Goal: Task Accomplishment & Management: Manage account settings

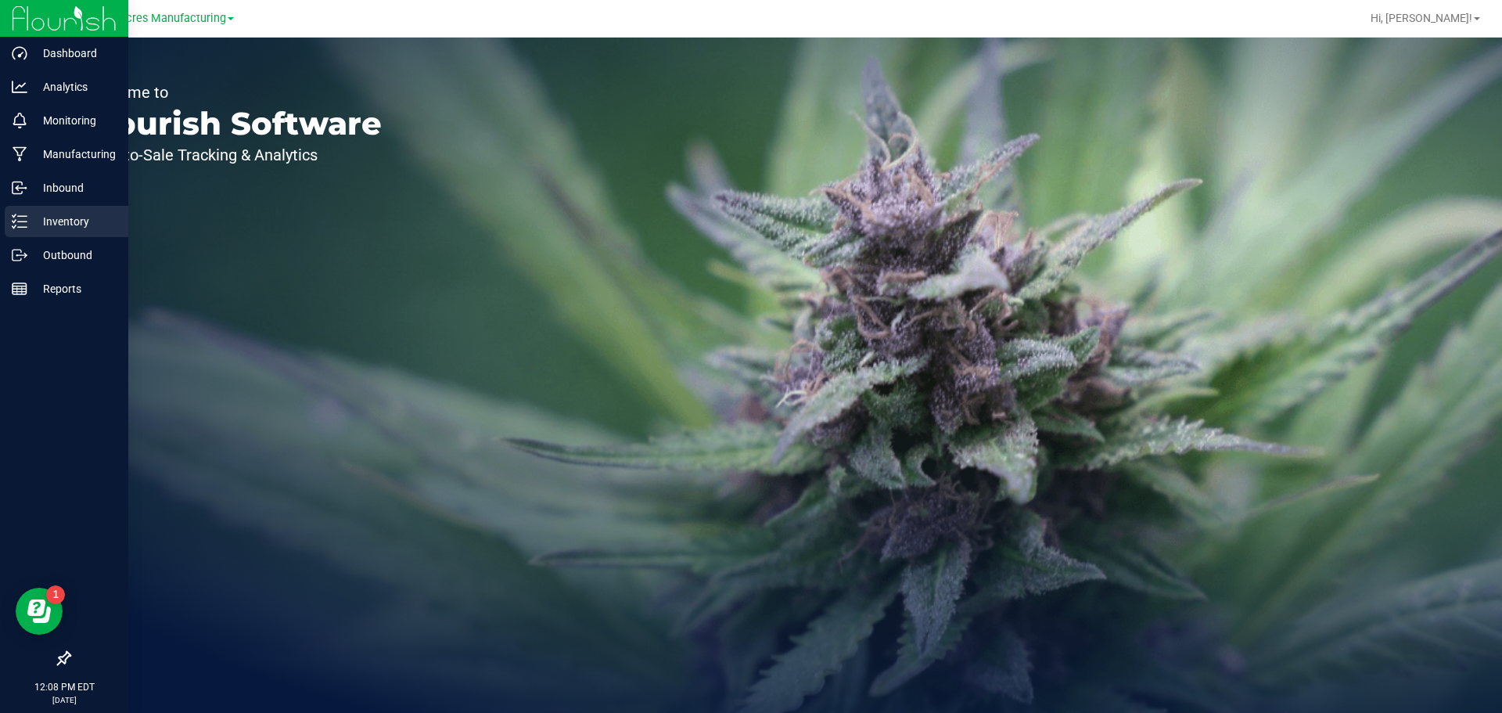
click at [22, 214] on icon at bounding box center [20, 222] width 16 height 16
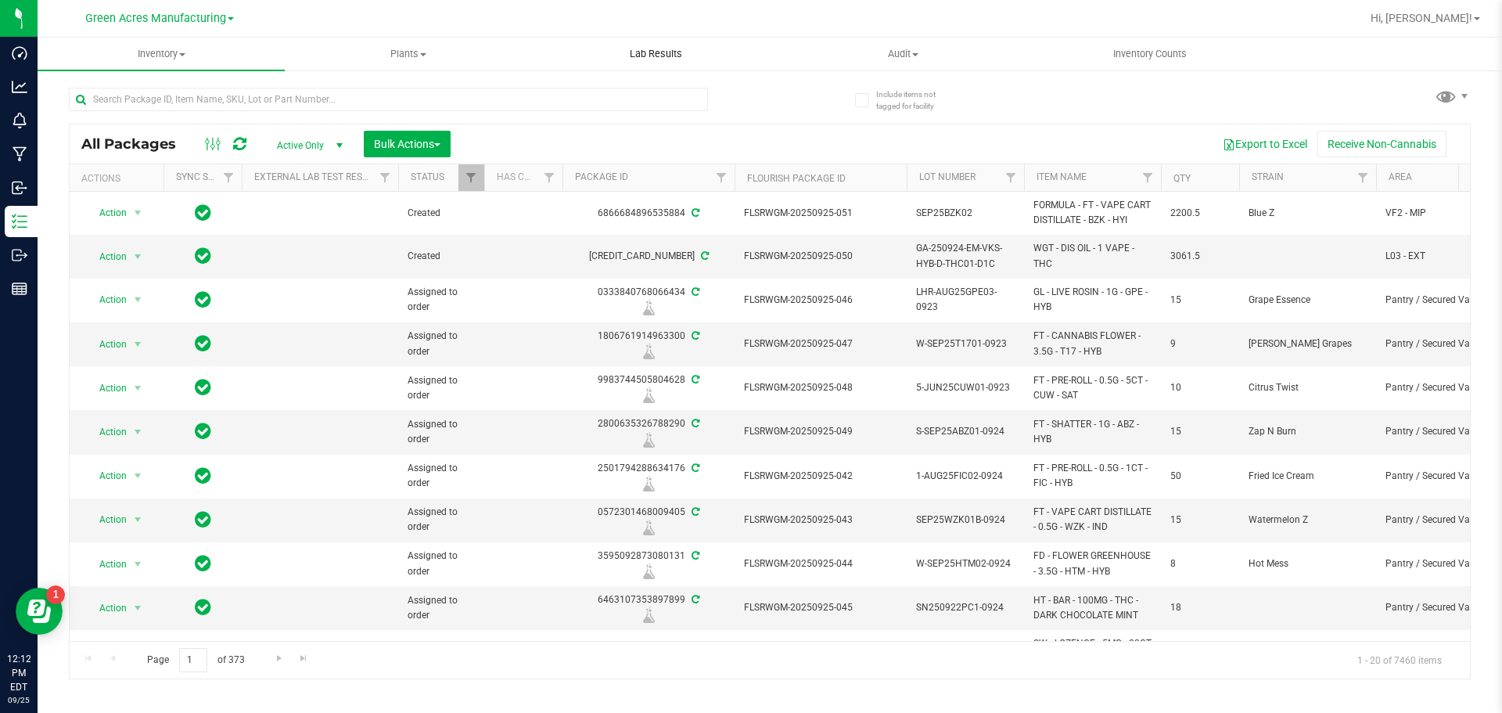
click at [697, 59] on span "Lab Results" at bounding box center [656, 54] width 95 height 14
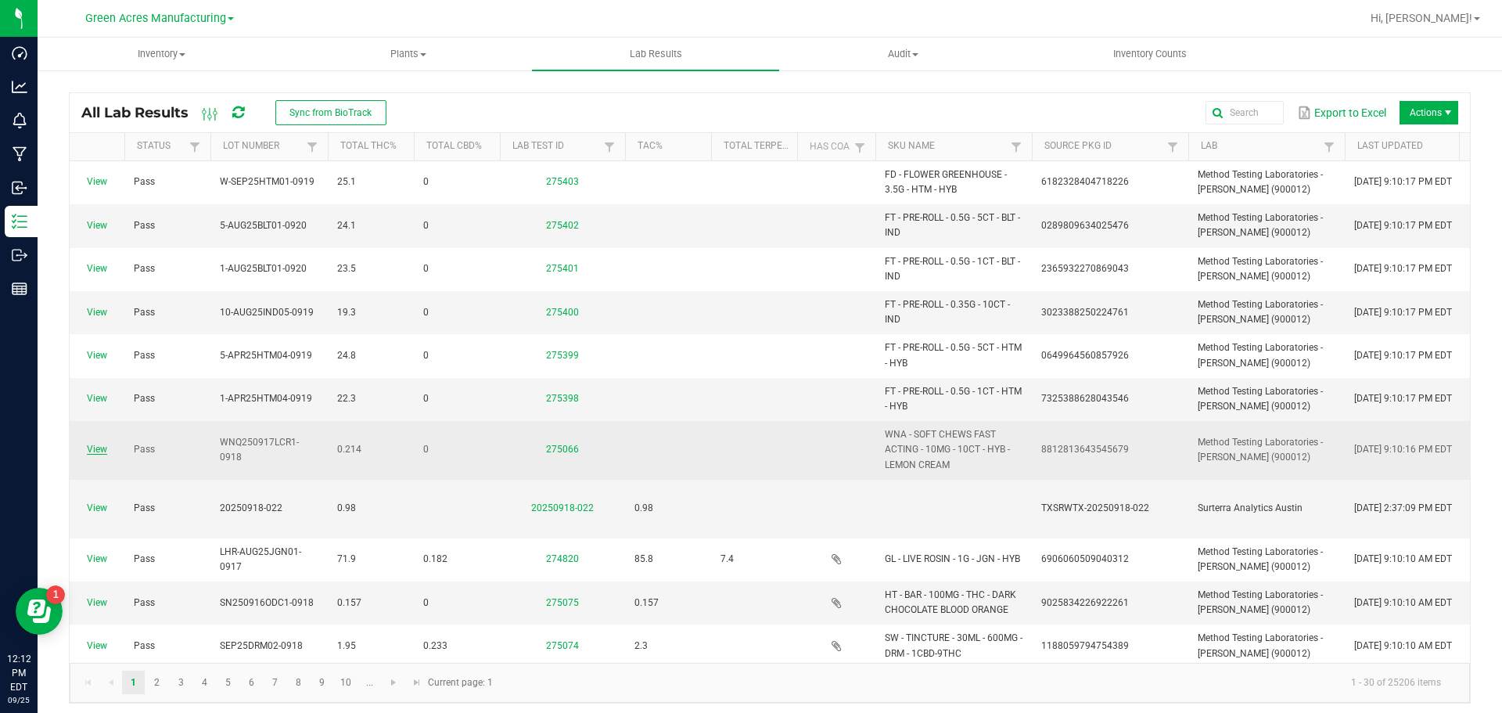
click at [102, 448] on link "View" at bounding box center [97, 449] width 20 height 11
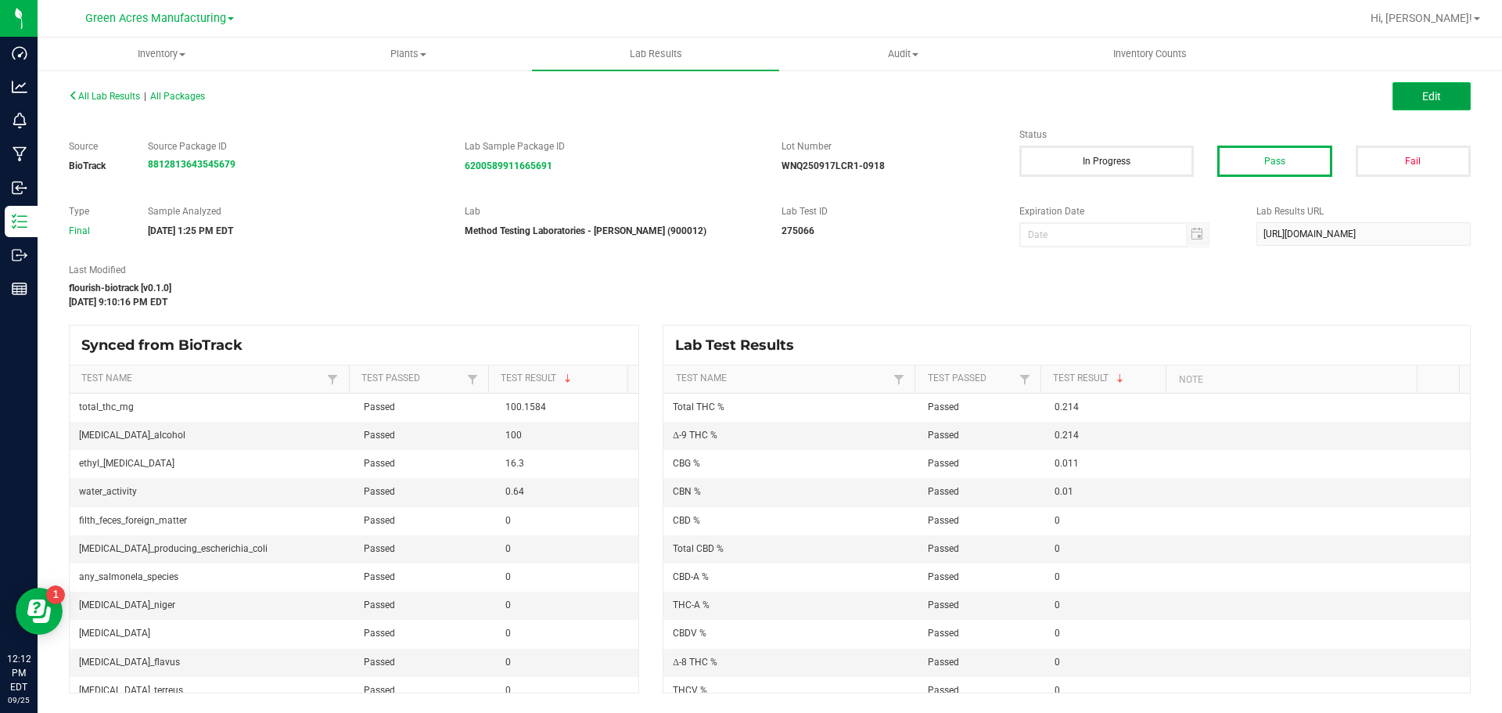
click at [1402, 99] on button "Edit" at bounding box center [1432, 96] width 78 height 28
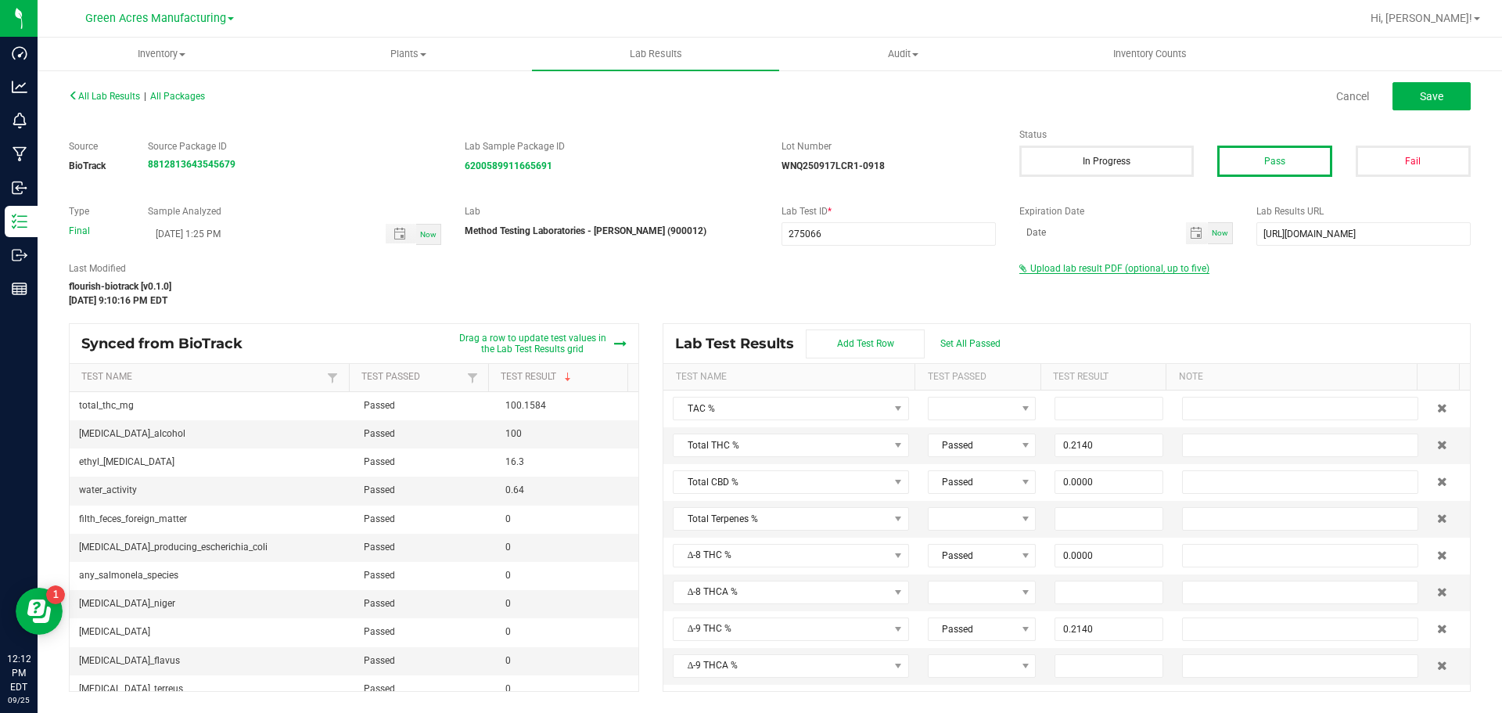
click at [1167, 265] on span "Upload lab result PDF (optional, up to five)" at bounding box center [1119, 268] width 179 height 11
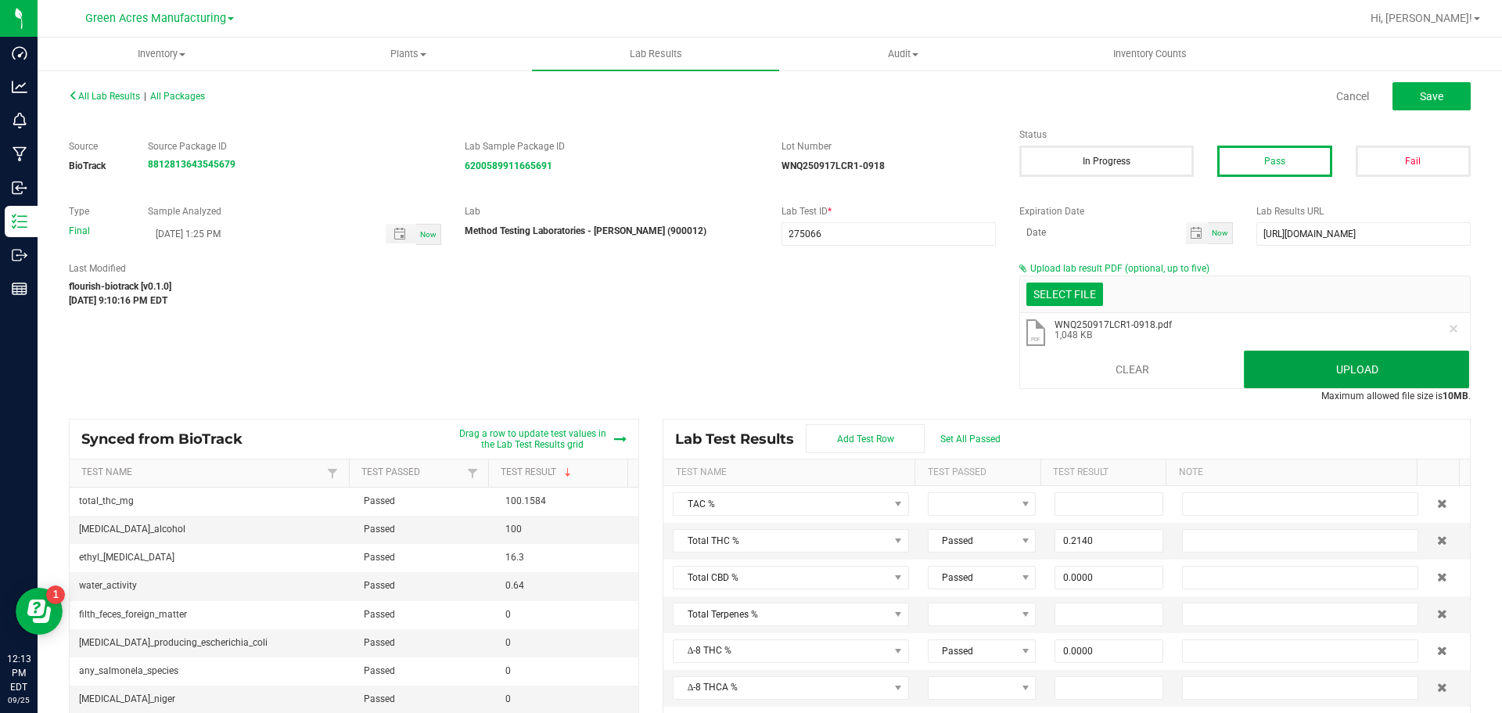
click at [1350, 376] on button "Upload" at bounding box center [1356, 369] width 225 height 38
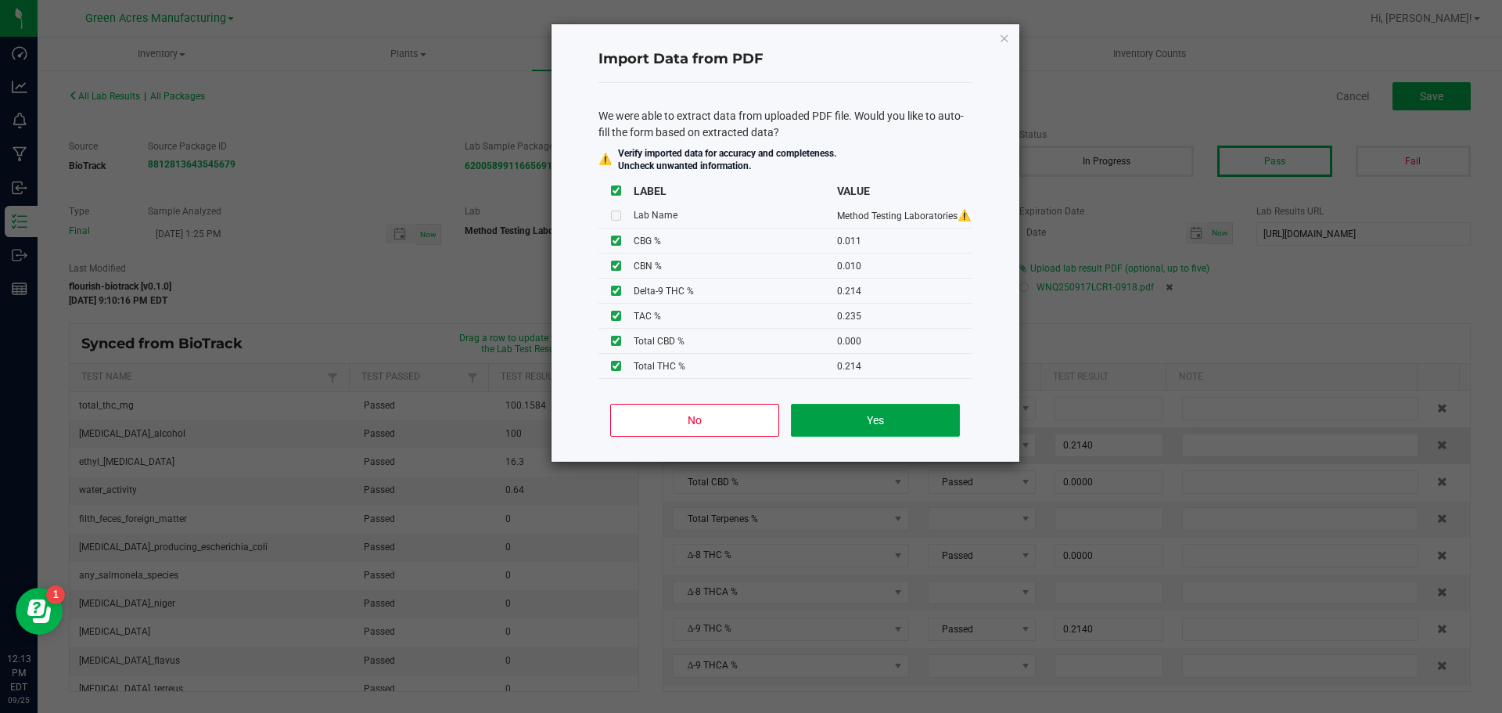
click at [820, 436] on button "Yes" at bounding box center [875, 420] width 168 height 33
type input "0.2350"
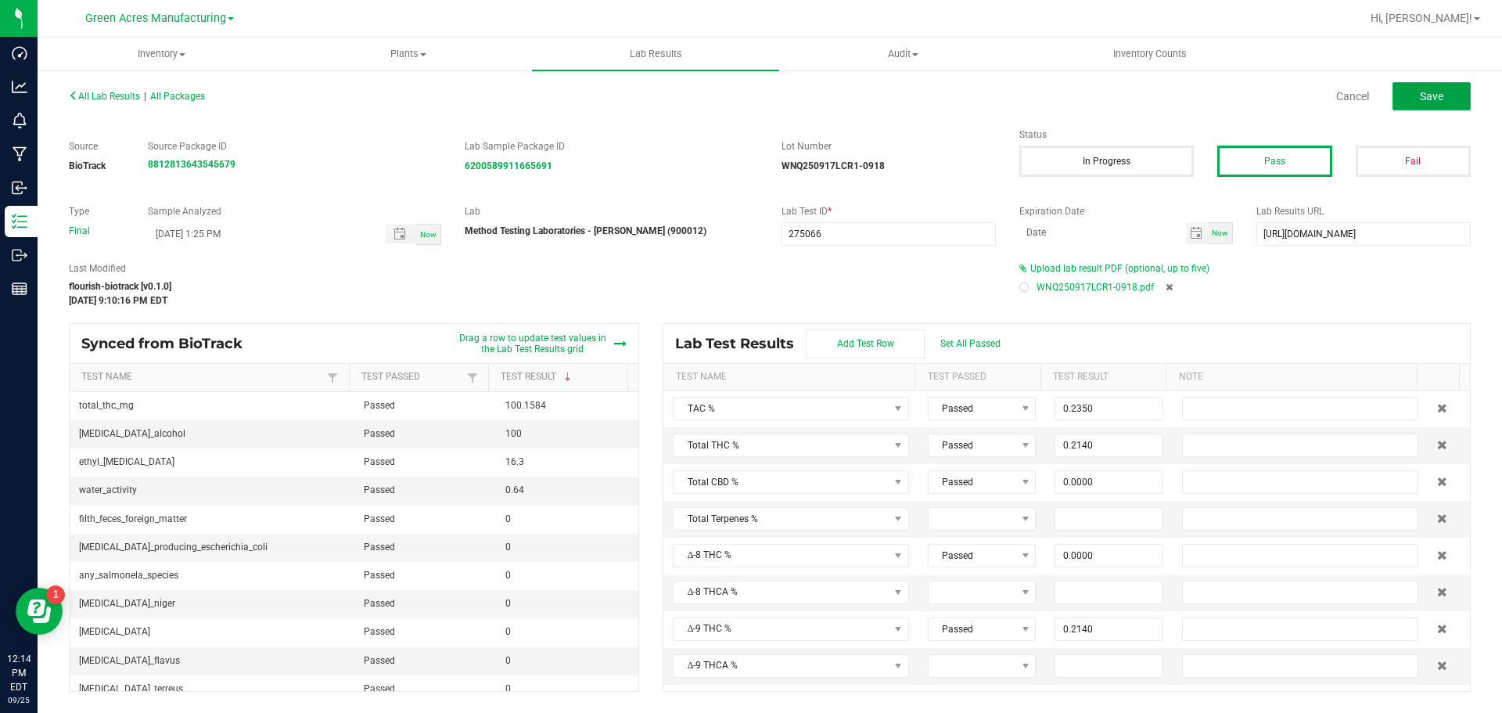
click at [1405, 102] on button "Save" at bounding box center [1432, 96] width 78 height 28
type input "0.0100"
type input "0.0000"
type input "0.2140"
type input "0.0000"
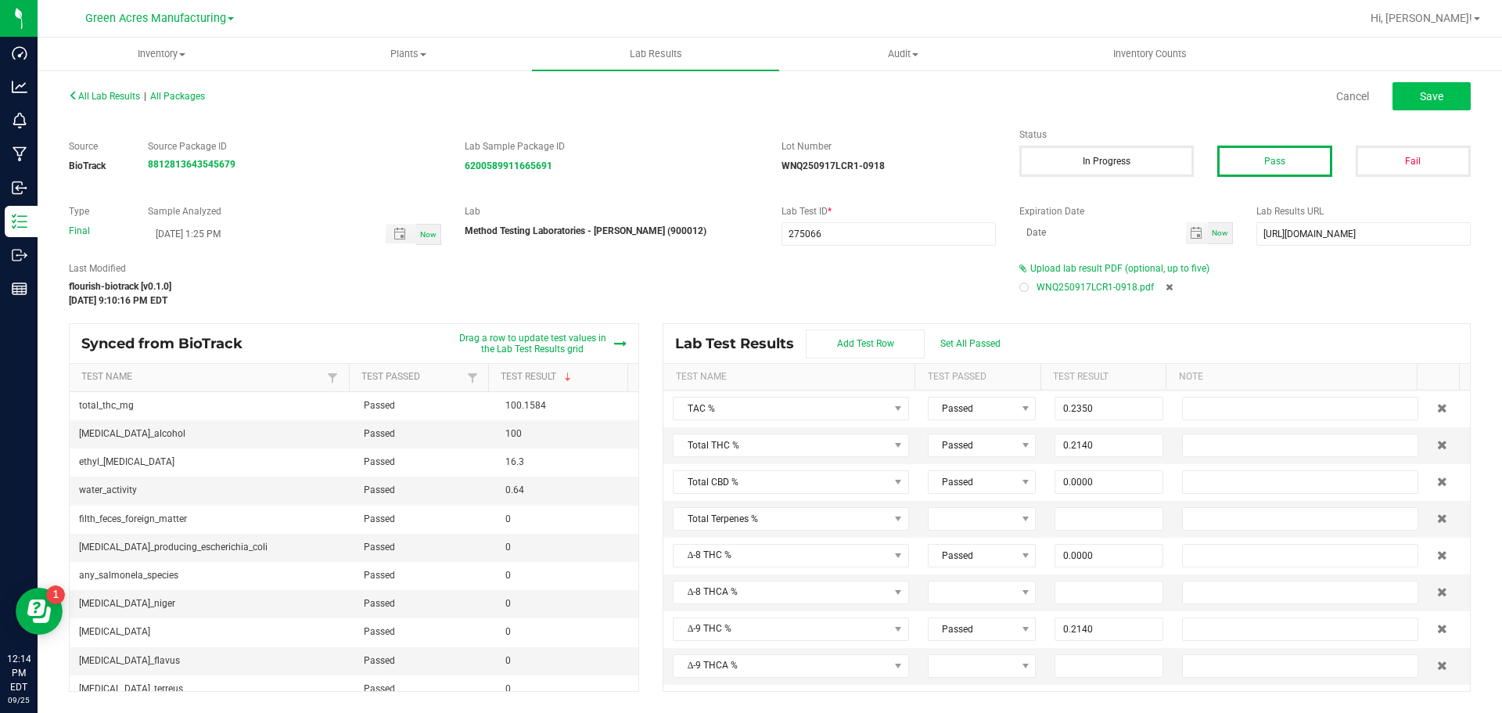
type input "0.0000"
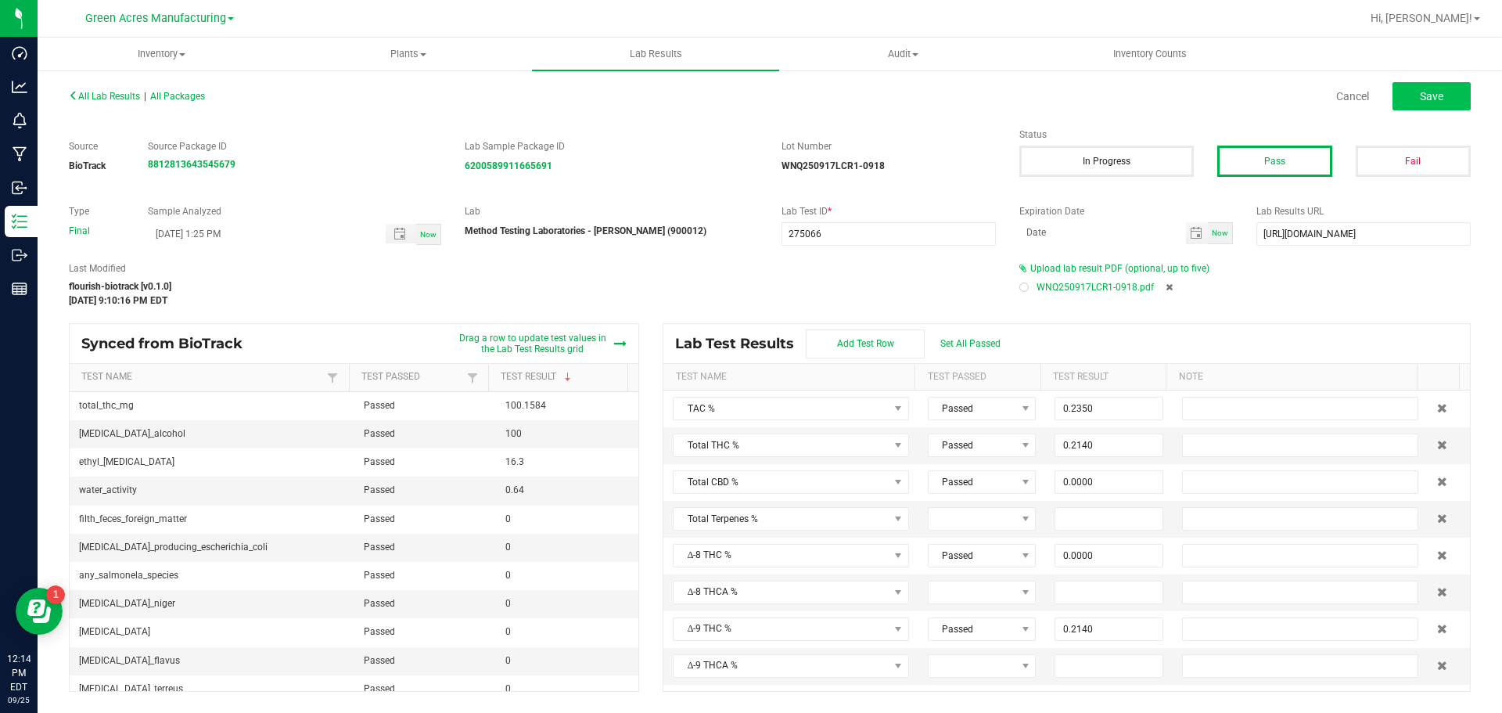
type input "0.0110"
type input "0.0000"
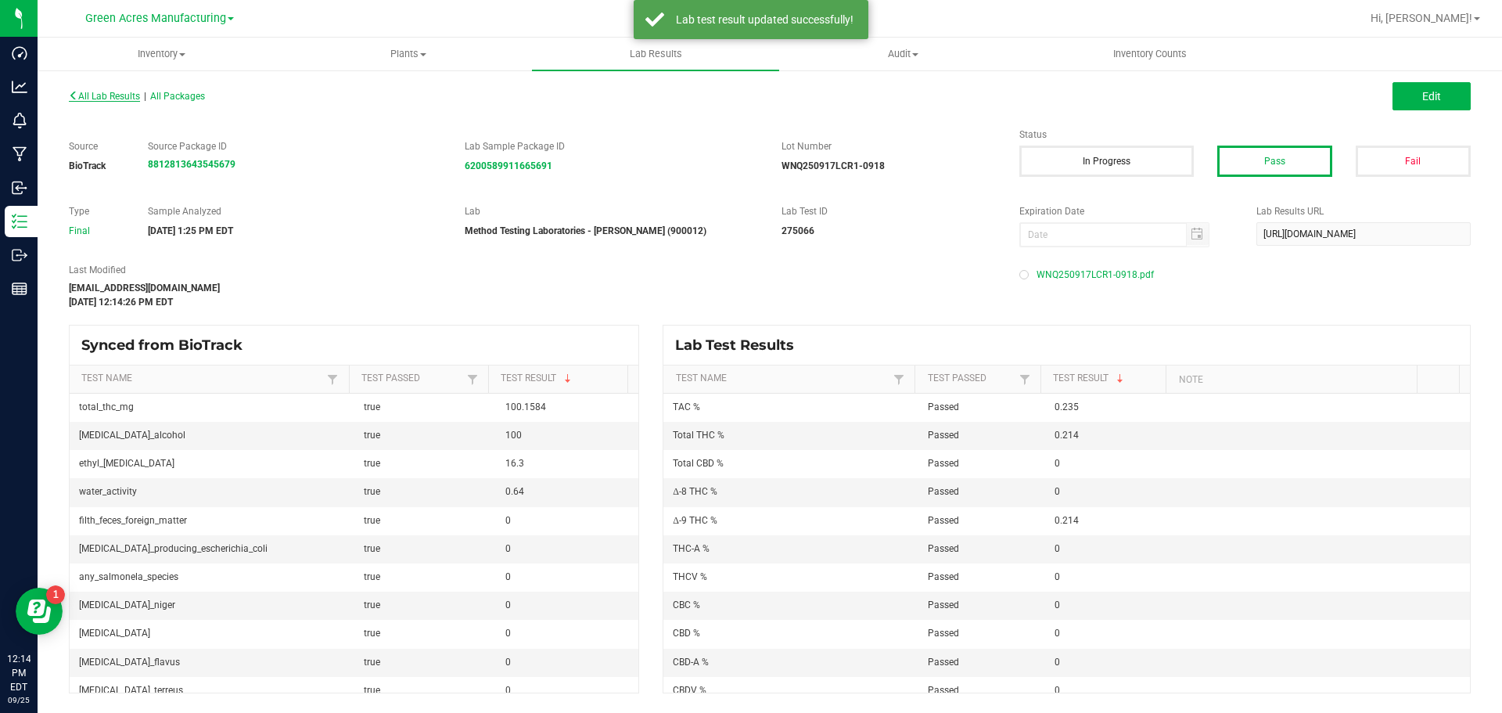
click at [120, 97] on span "All Lab Results" at bounding box center [104, 96] width 71 height 11
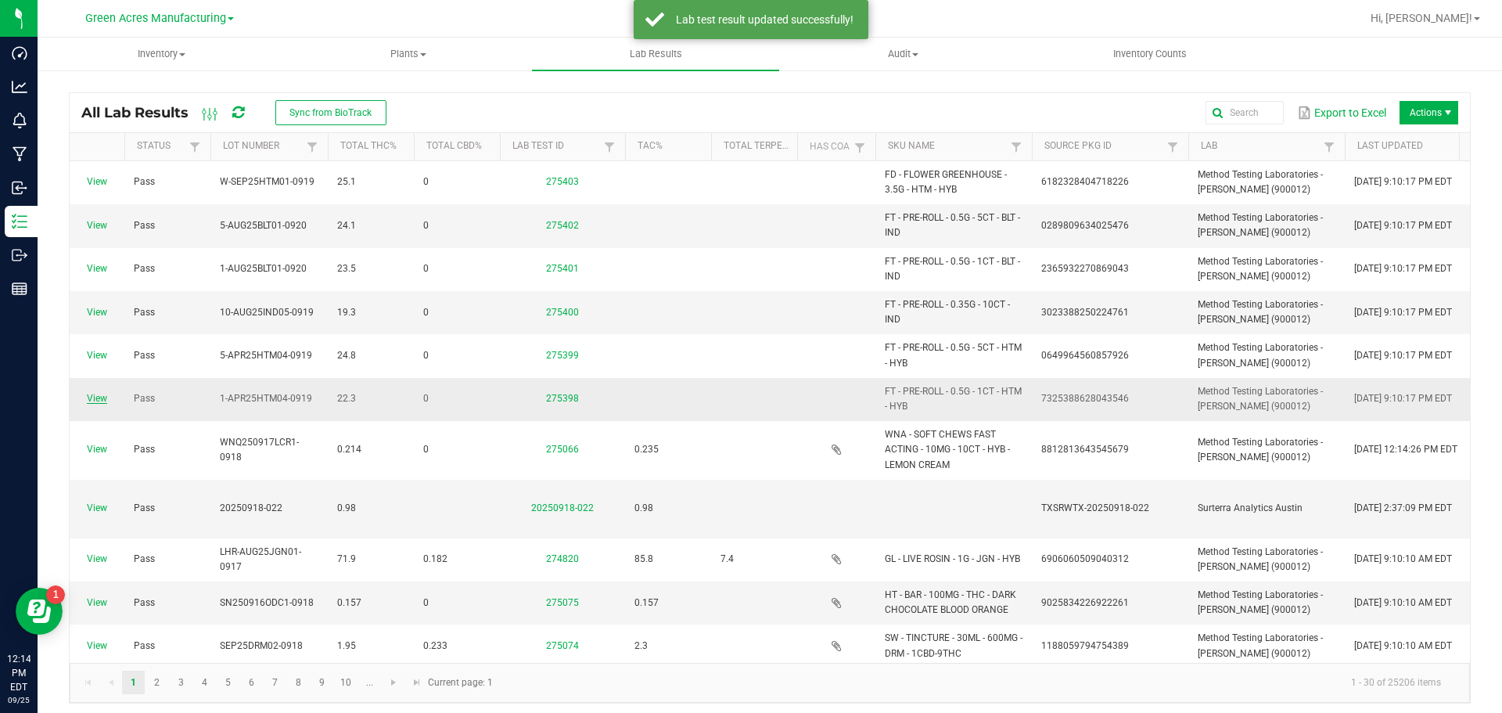
click at [100, 400] on link "View" at bounding box center [97, 398] width 20 height 11
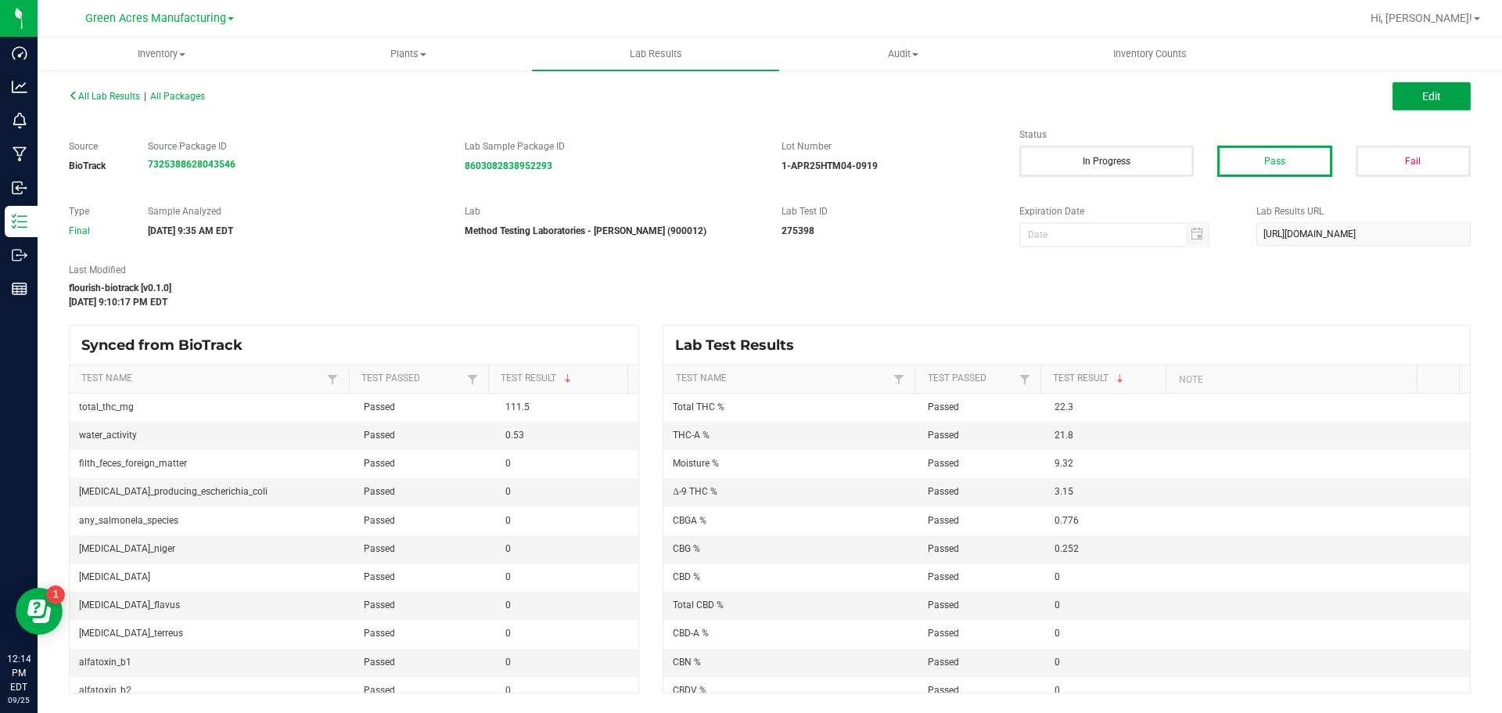
click at [1446, 99] on button "Edit" at bounding box center [1432, 96] width 78 height 28
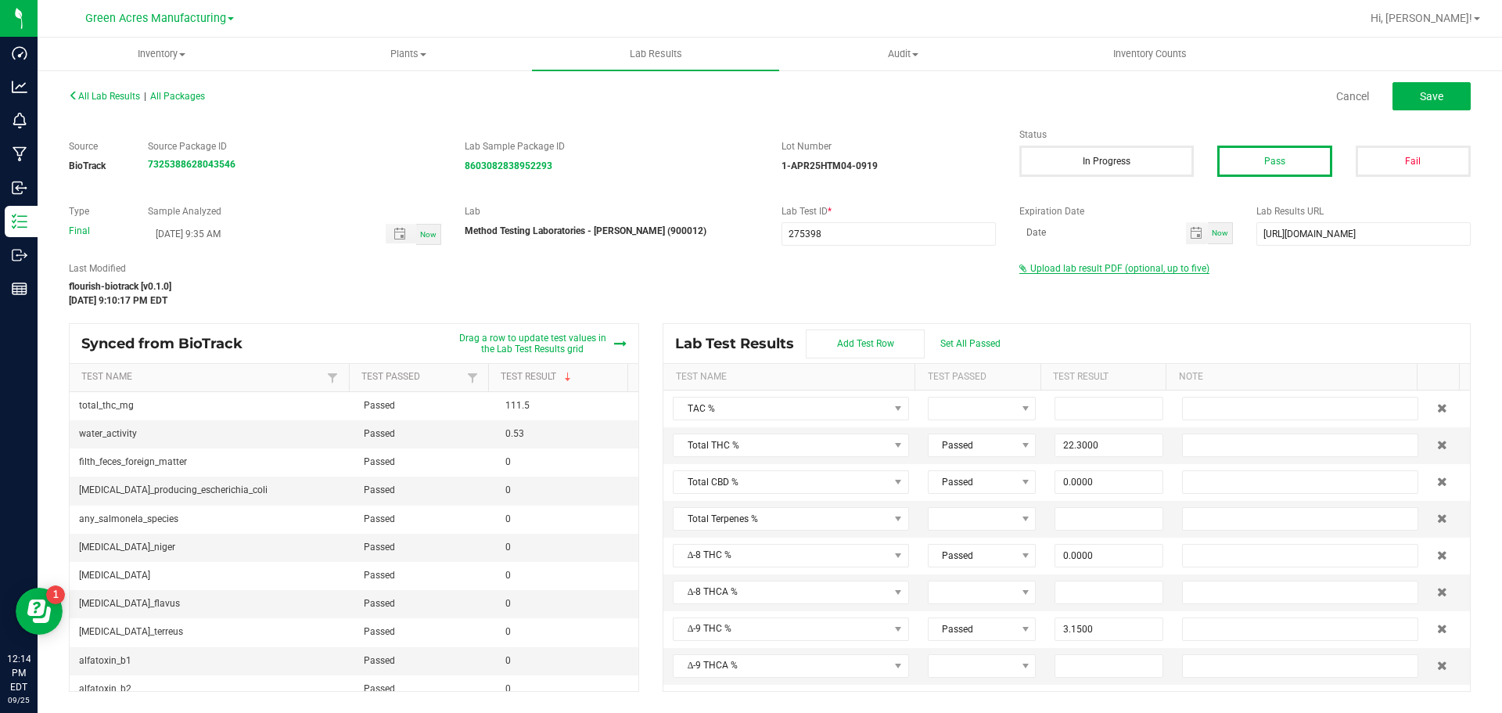
click at [1134, 270] on span "Upload lab result PDF (optional, up to five)" at bounding box center [1119, 268] width 179 height 11
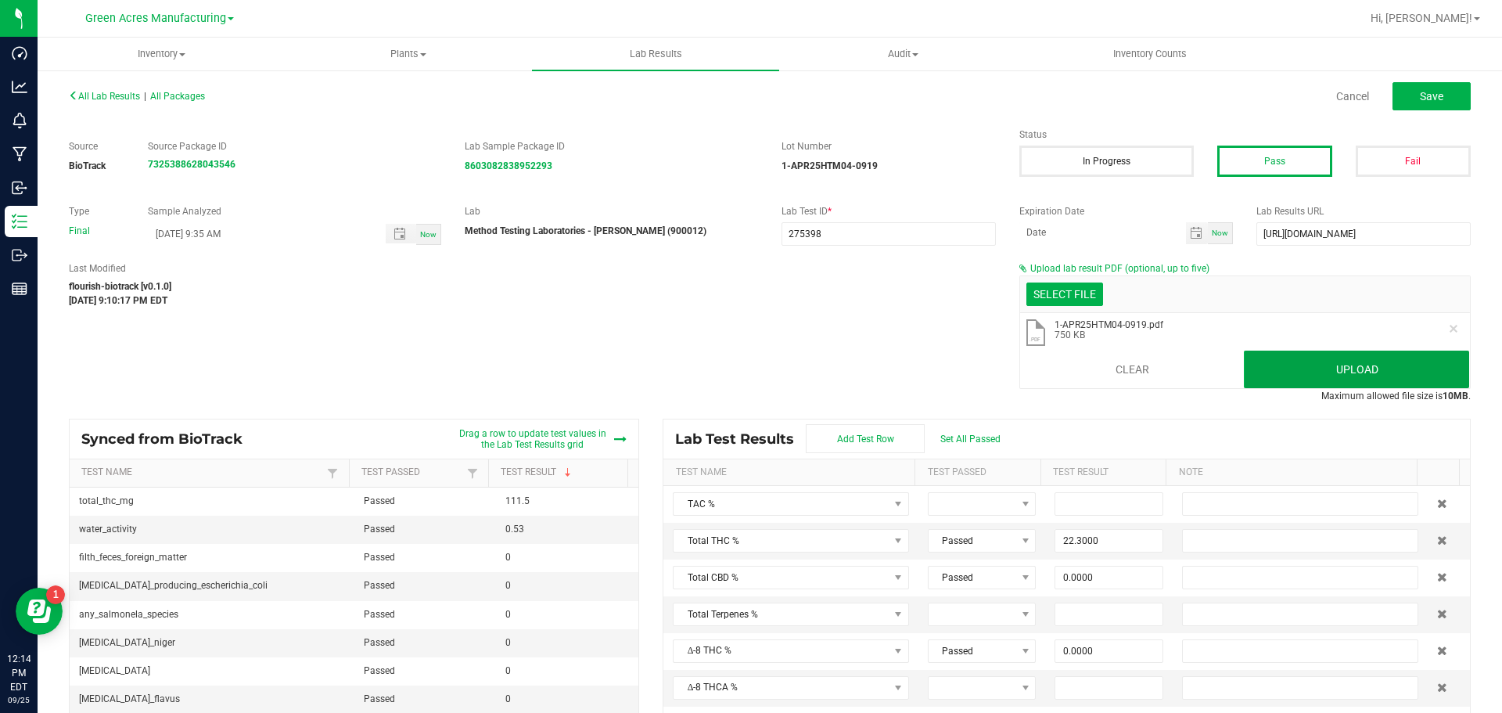
click at [1307, 376] on button "Upload" at bounding box center [1356, 369] width 225 height 38
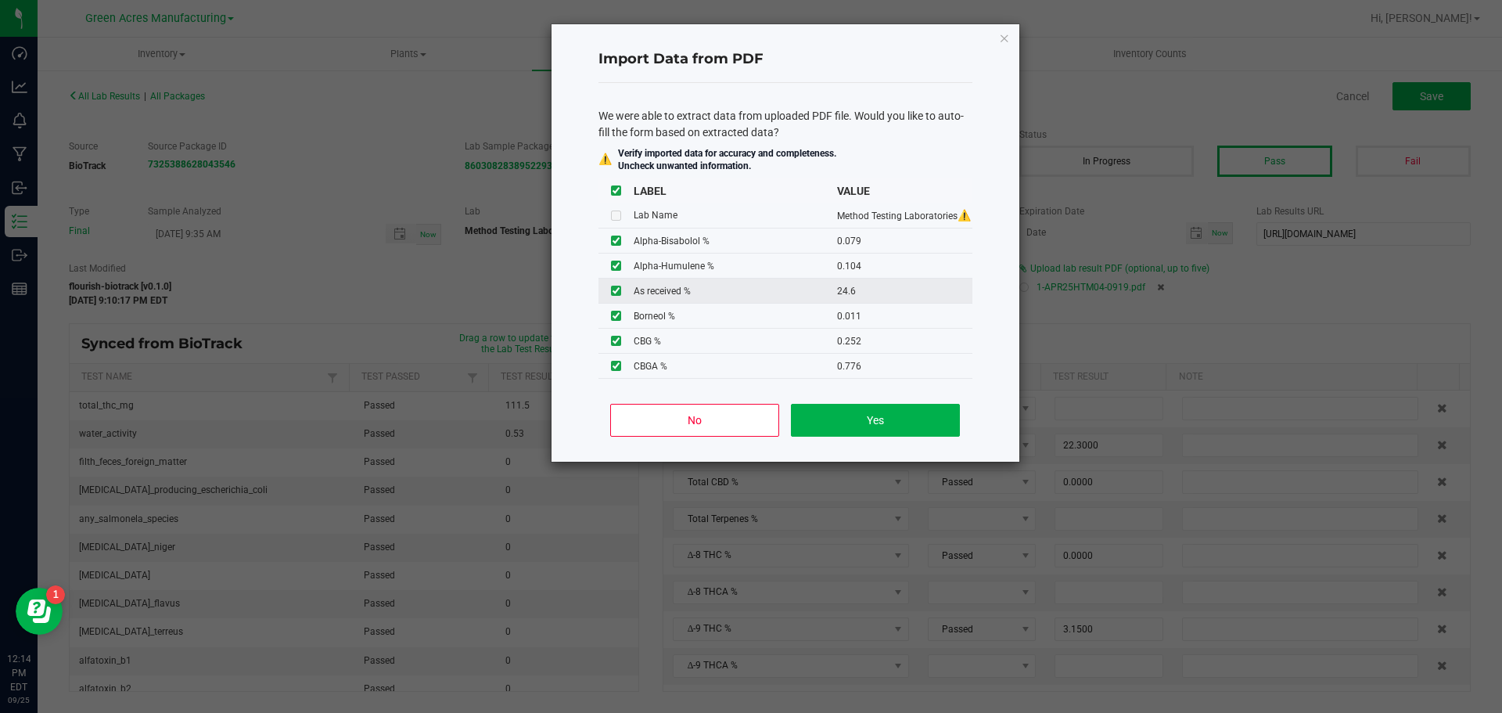
click at [615, 290] on input "checkbox" at bounding box center [616, 291] width 10 height 10
checkbox input "false"
click at [878, 425] on button "Yes" at bounding box center [875, 420] width 168 height 33
type input "0.0790"
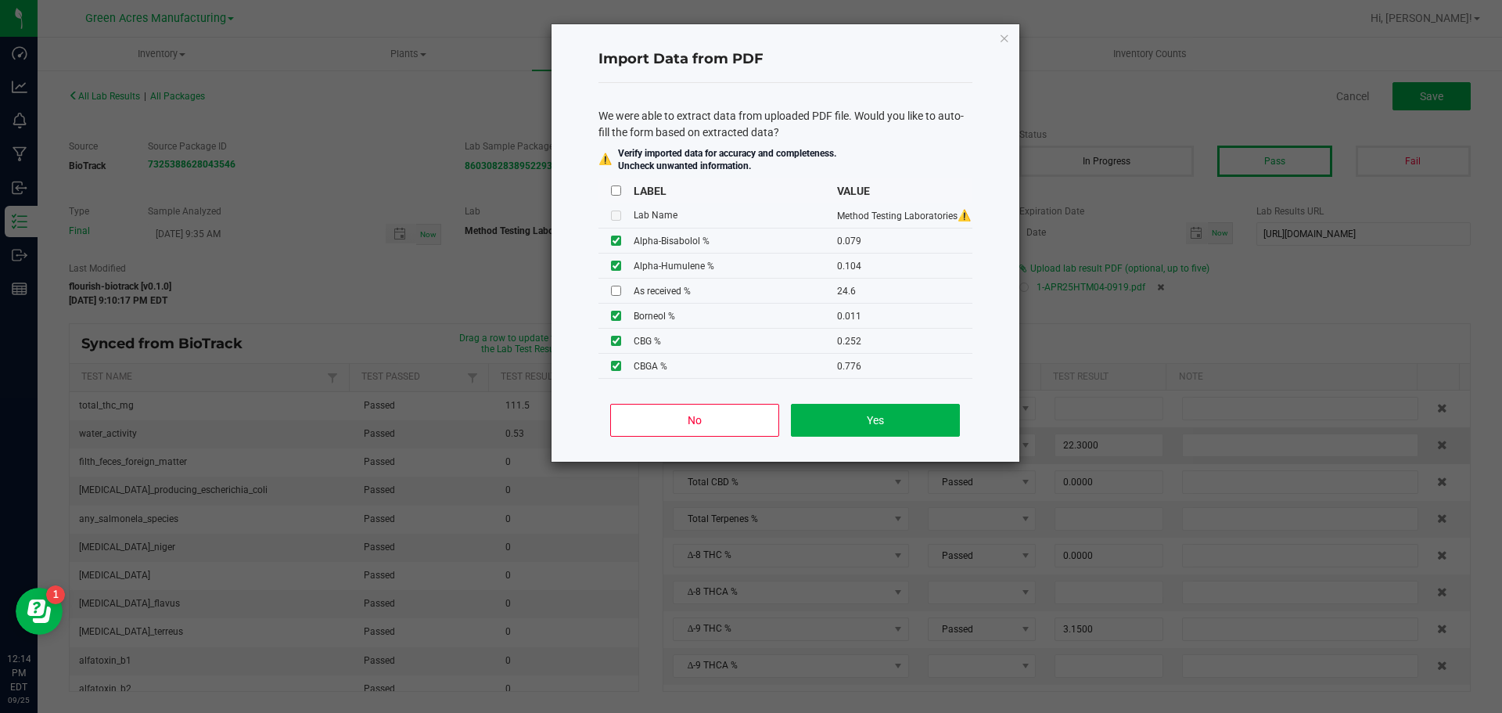
type input "0.1040"
type input "0.0110"
type input "0.2340"
type input "0.0880"
type input "26.0000"
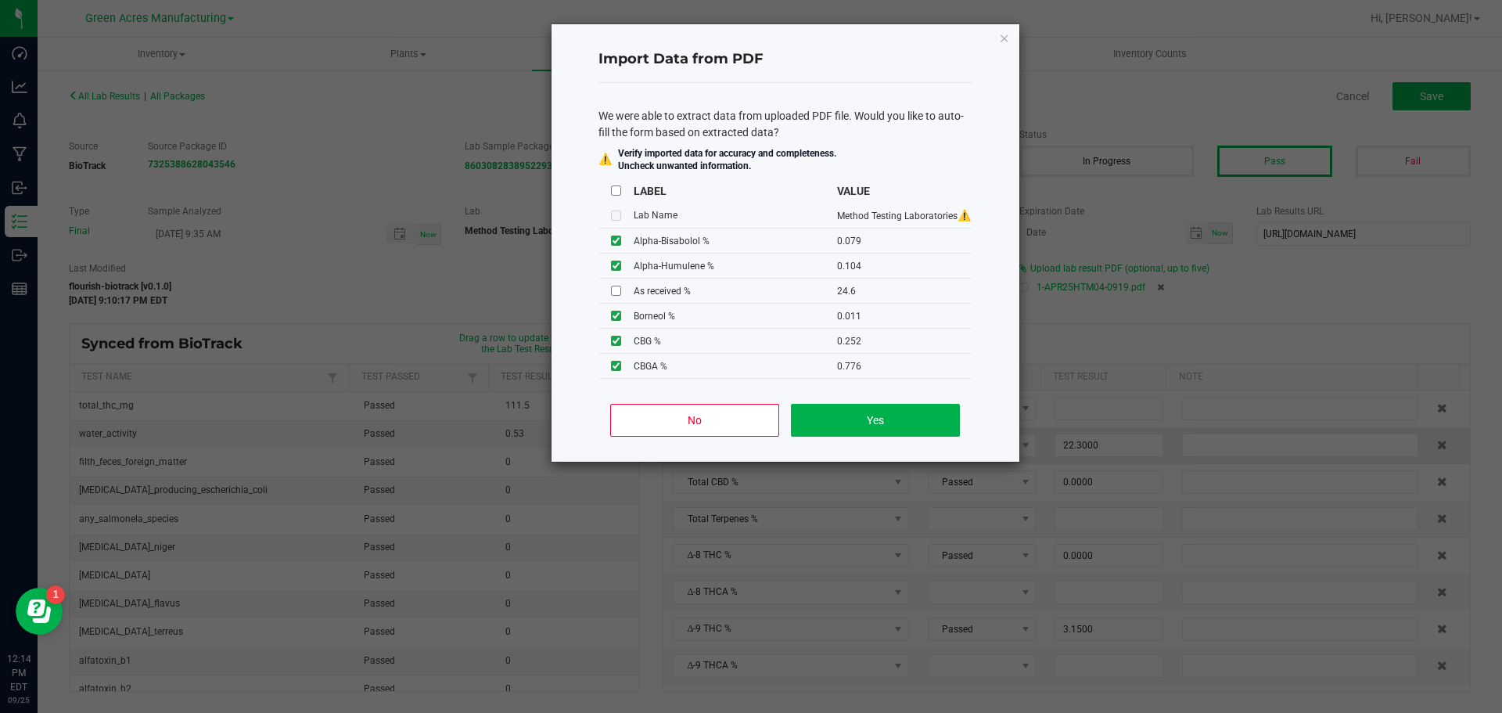
type input "1.1400"
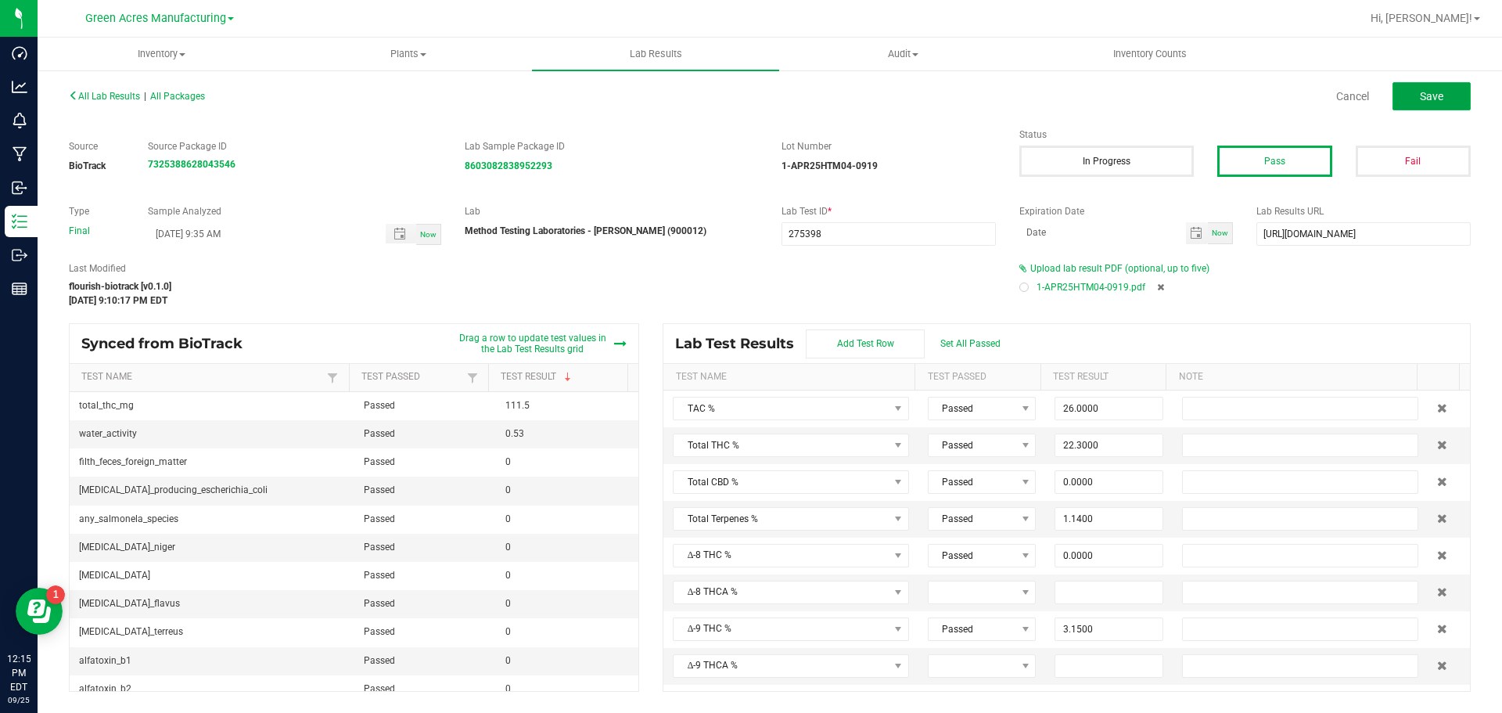
click at [1448, 102] on button "Save" at bounding box center [1432, 96] width 78 height 28
type input "0.0000"
type input "9.3200"
type input "0.0790"
type input "0.1040"
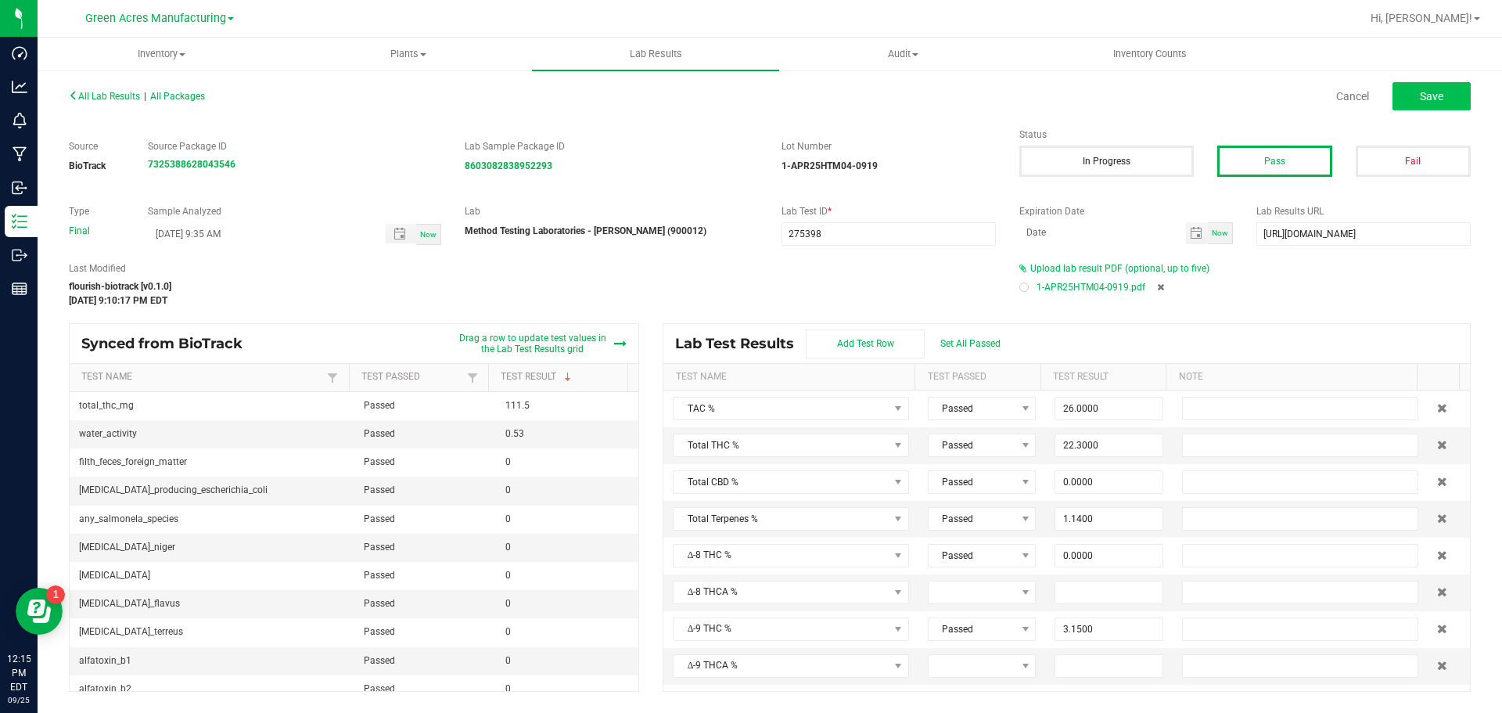
type input "0.0110"
type input "0.2340"
type input "0.0880"
type input "0.0790"
type input "0.4380"
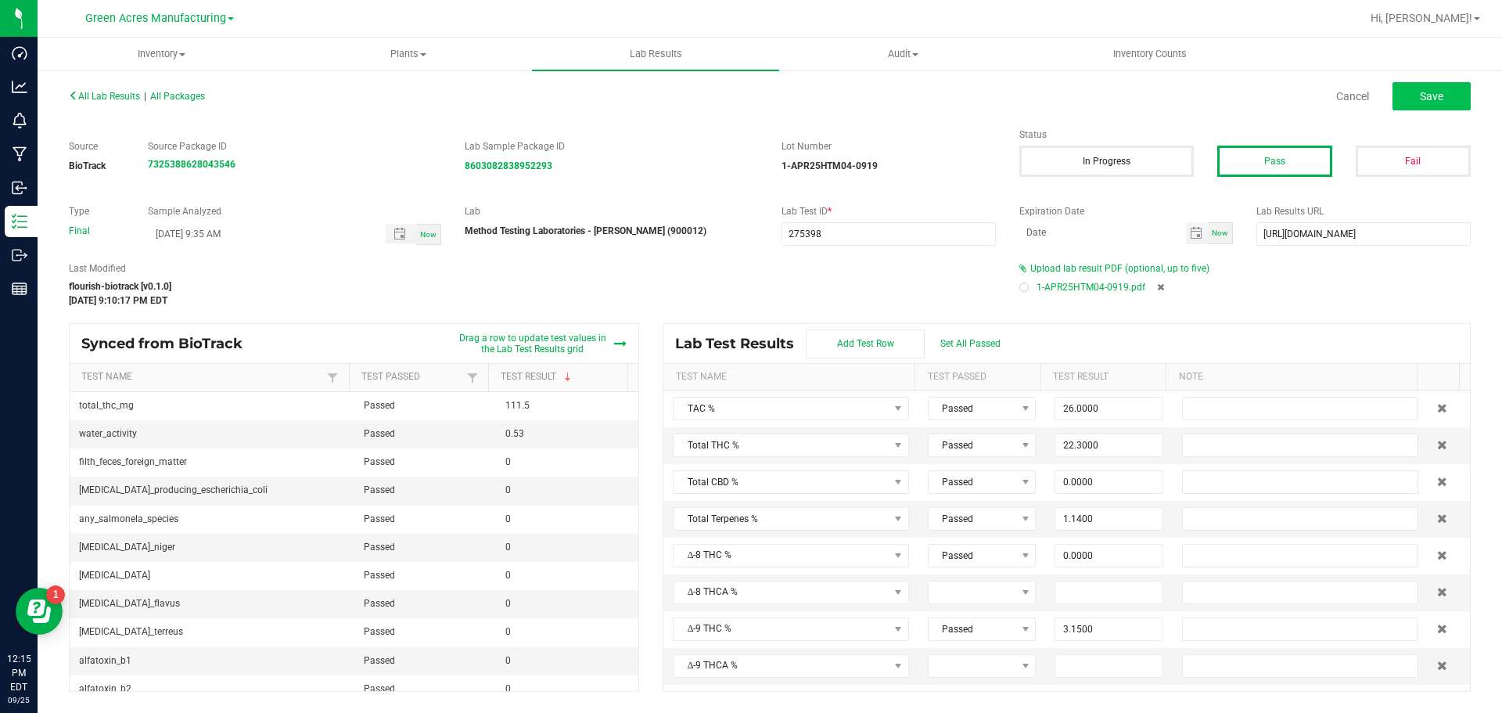
type input "0.0770"
type input "0.0270"
type input "3.1500"
type input "21.8000"
type input "0.0000"
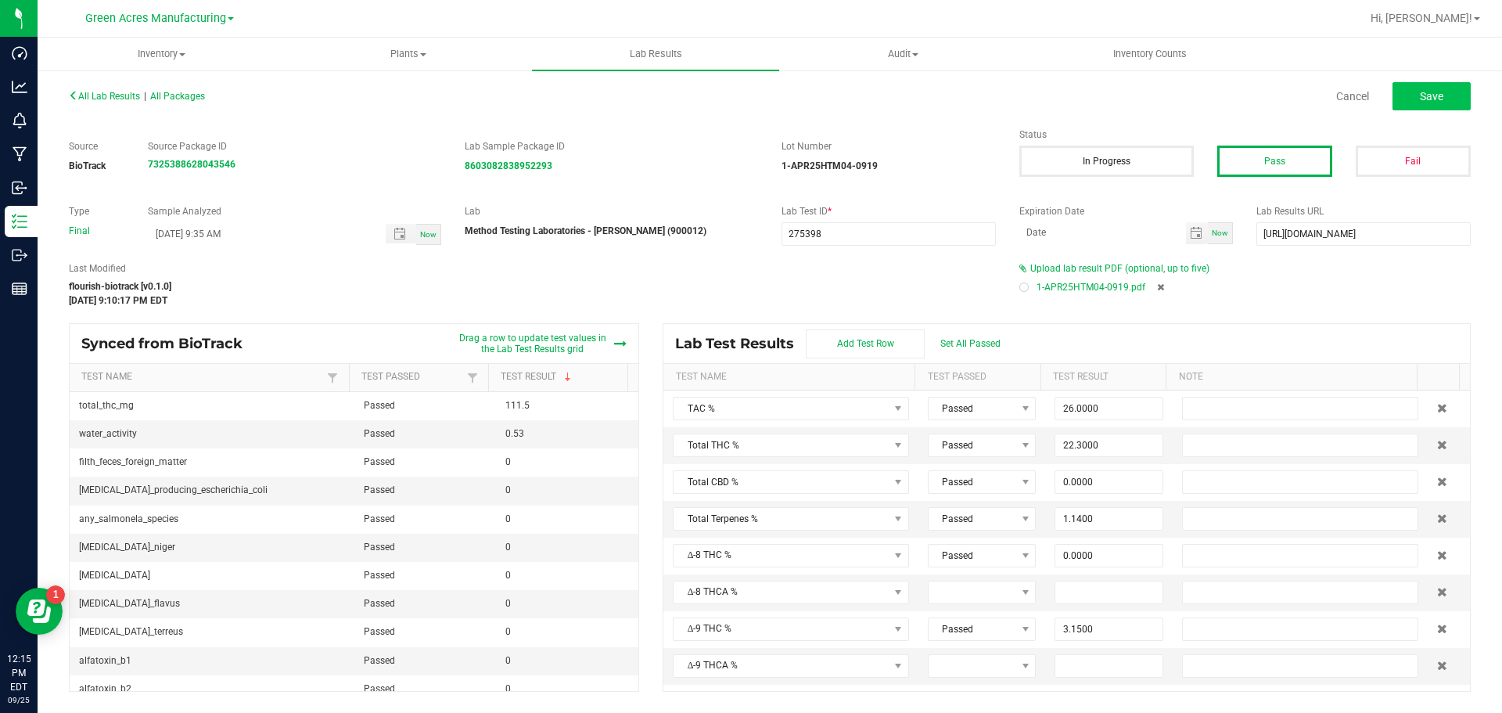
type input "0.0000"
type input "0.2520"
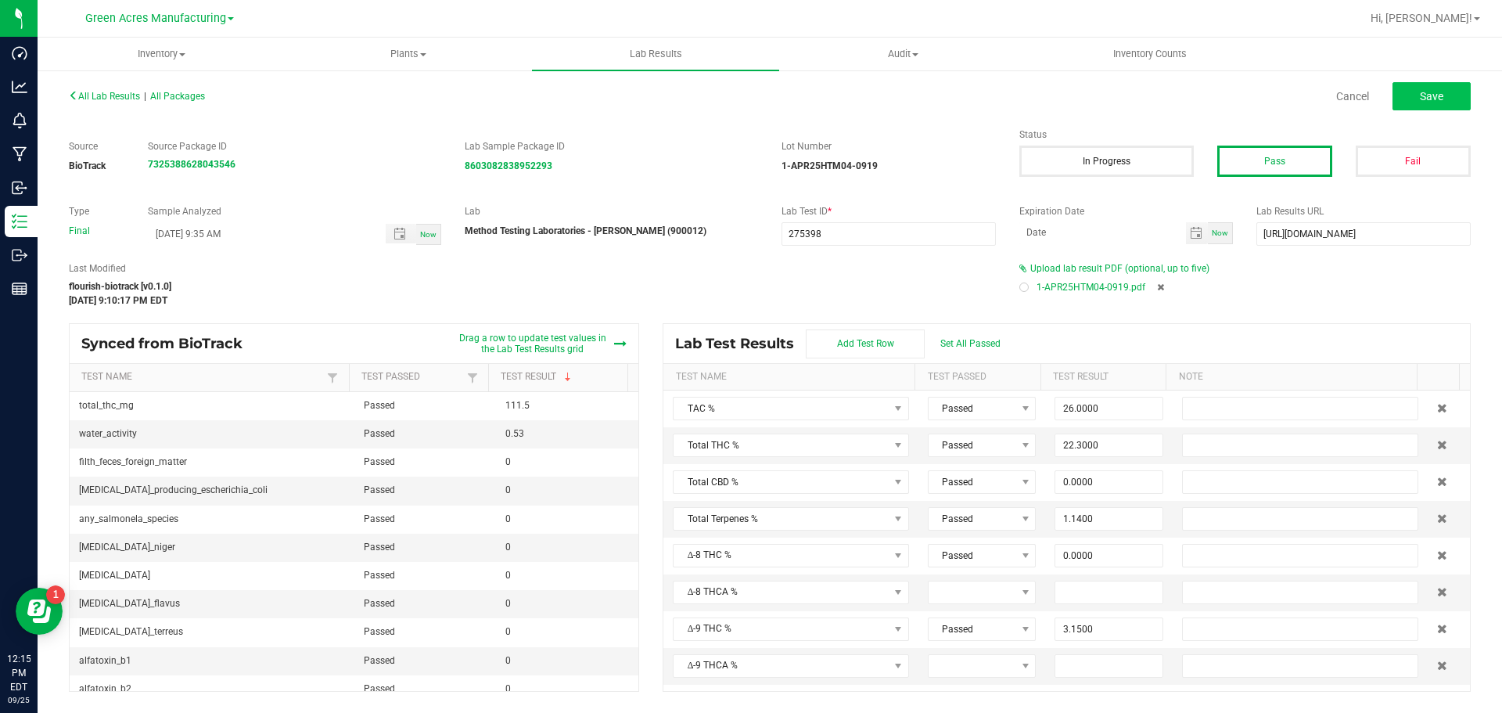
type input "0.7760"
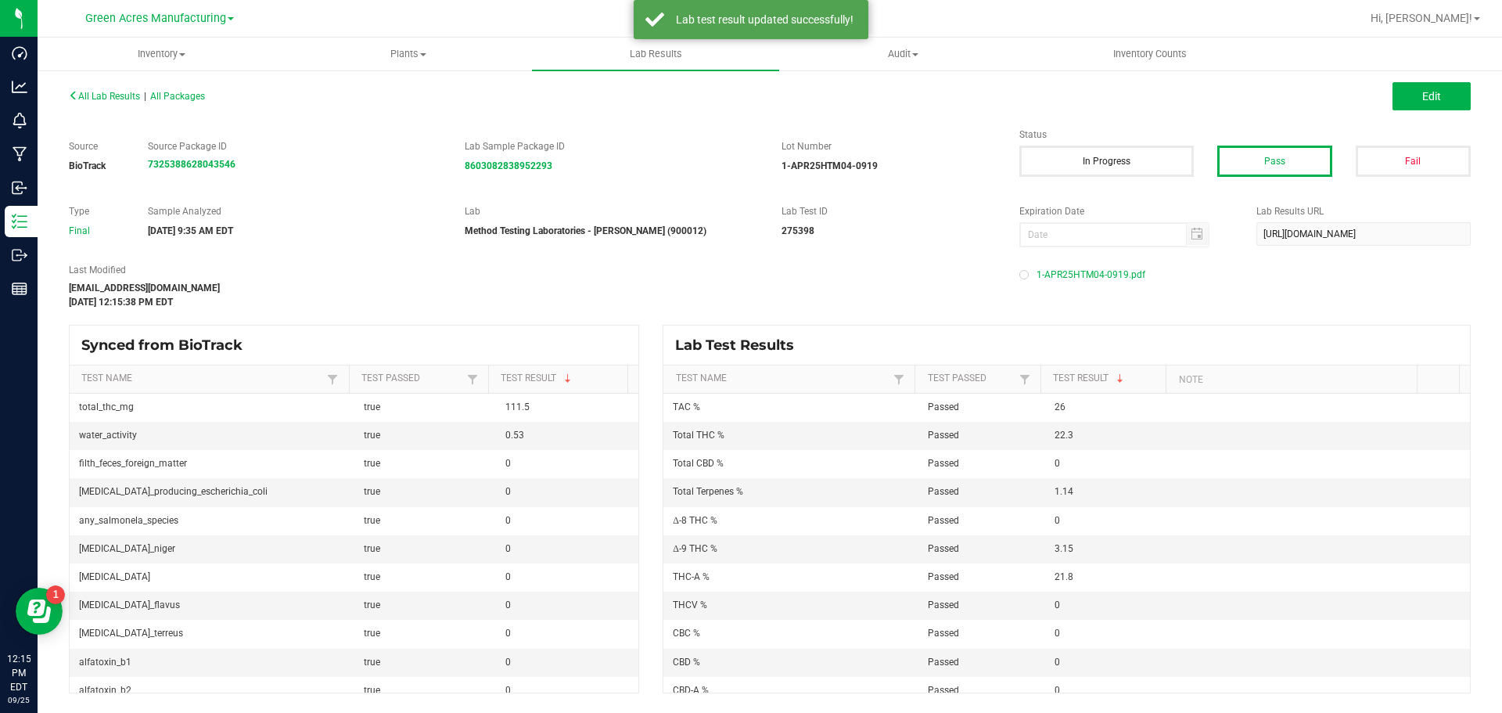
click at [112, 89] on div "All Lab Results | All Packages" at bounding box center [413, 96] width 713 height 14
click at [116, 93] on span "All Lab Results" at bounding box center [104, 96] width 71 height 11
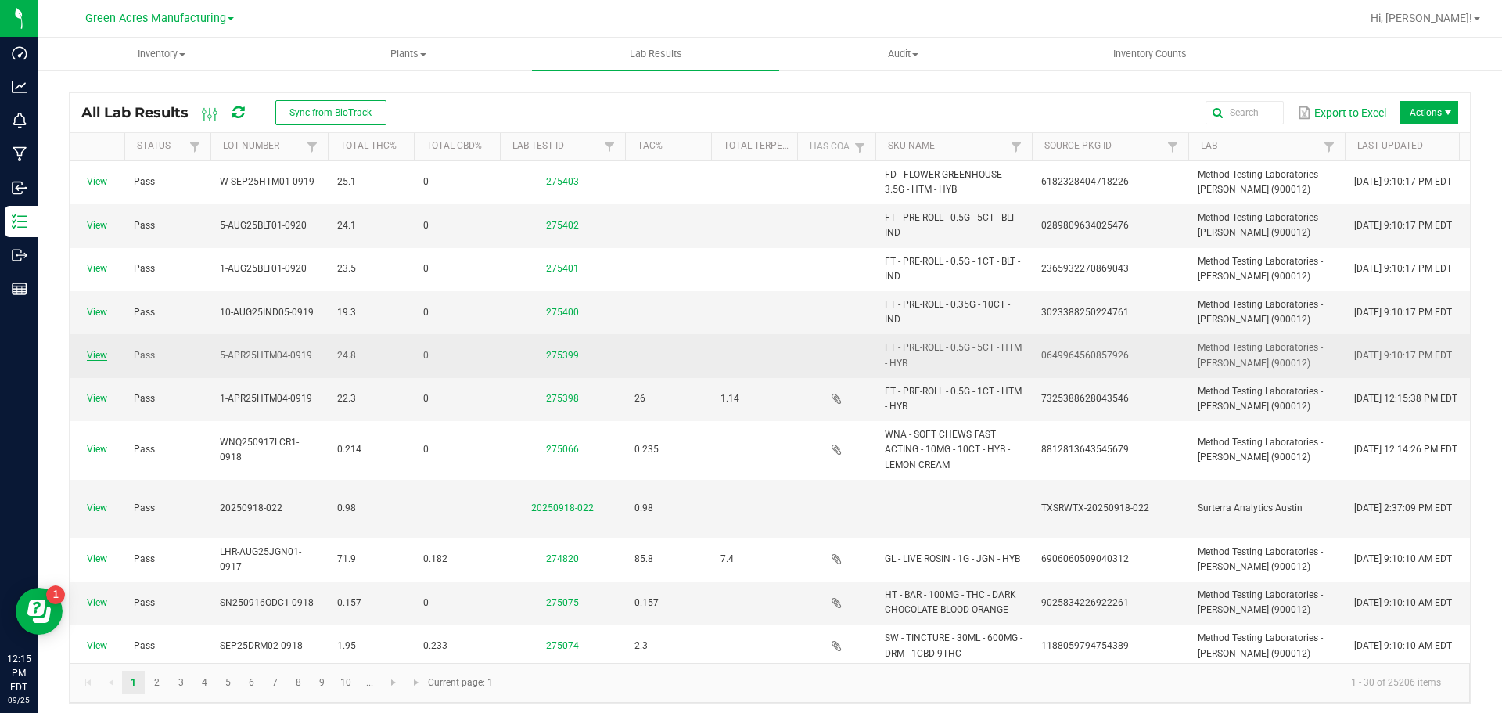
click at [99, 350] on link "View" at bounding box center [97, 355] width 20 height 11
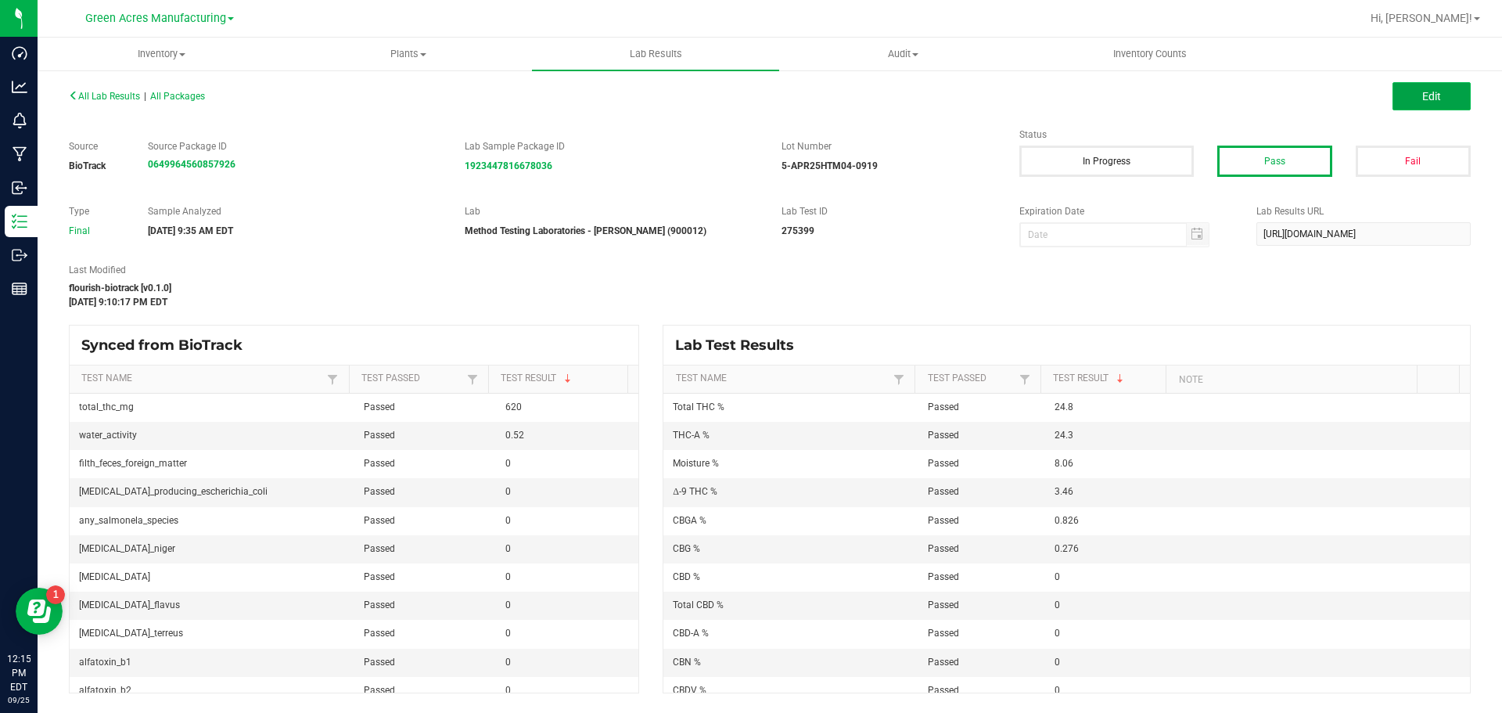
click at [1396, 94] on button "Edit" at bounding box center [1432, 96] width 78 height 28
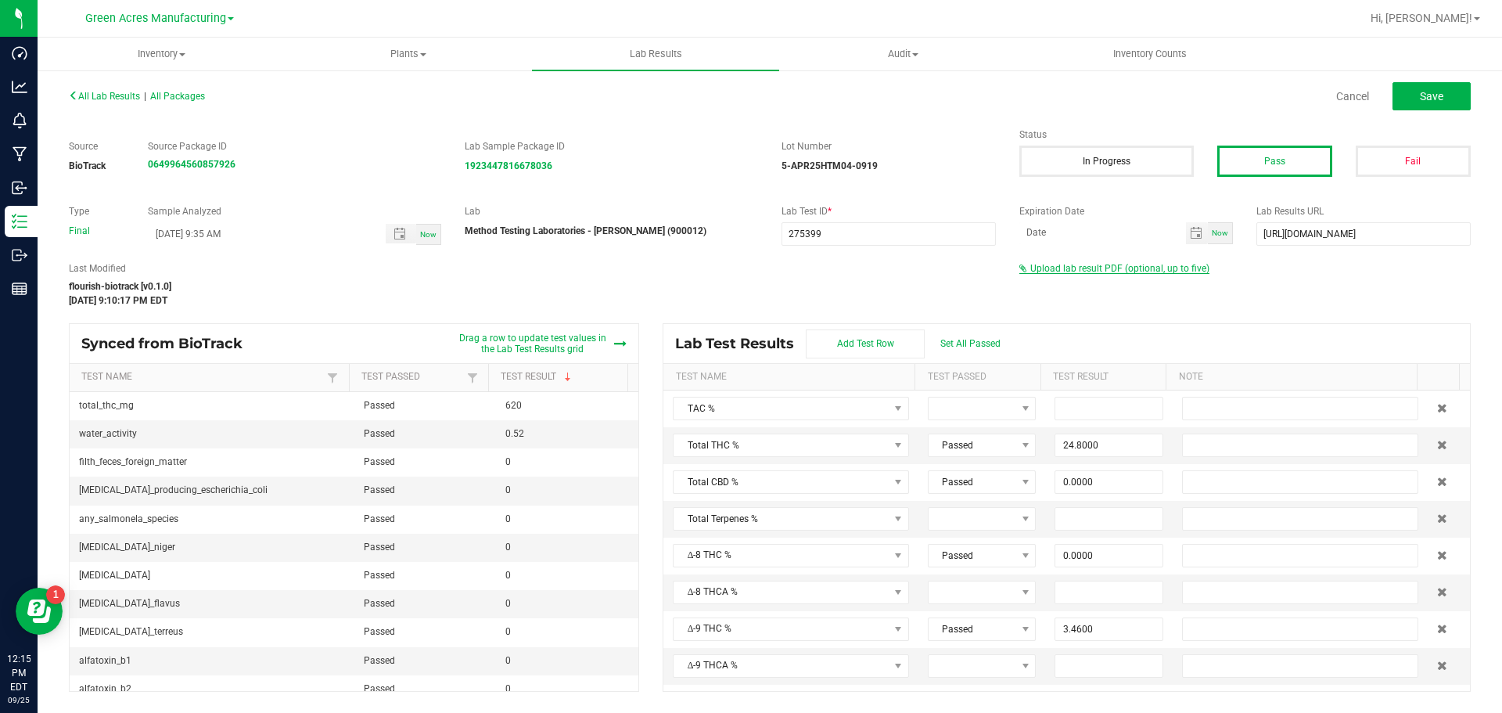
click at [1170, 271] on span "Upload lab result PDF (optional, up to five)" at bounding box center [1119, 268] width 179 height 11
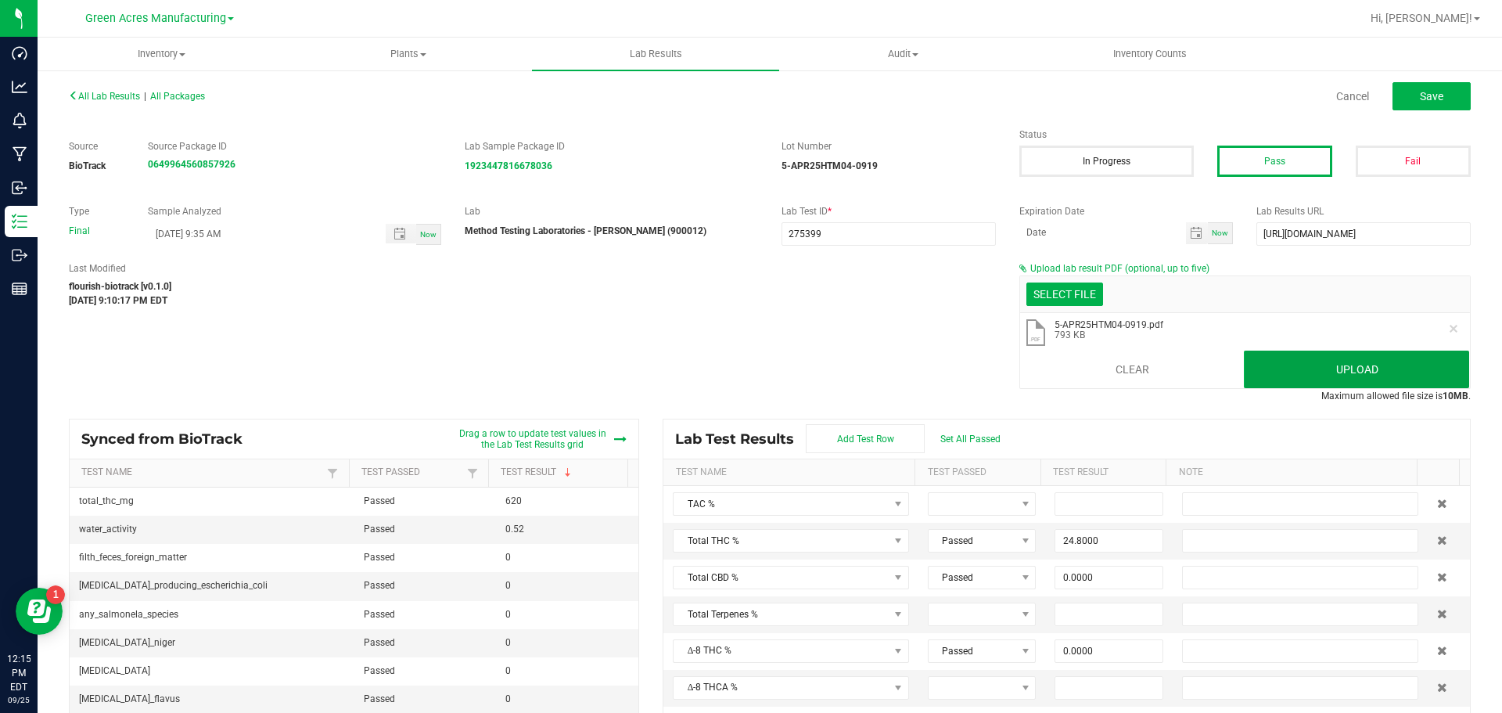
click at [1275, 365] on button "Upload" at bounding box center [1356, 369] width 225 height 38
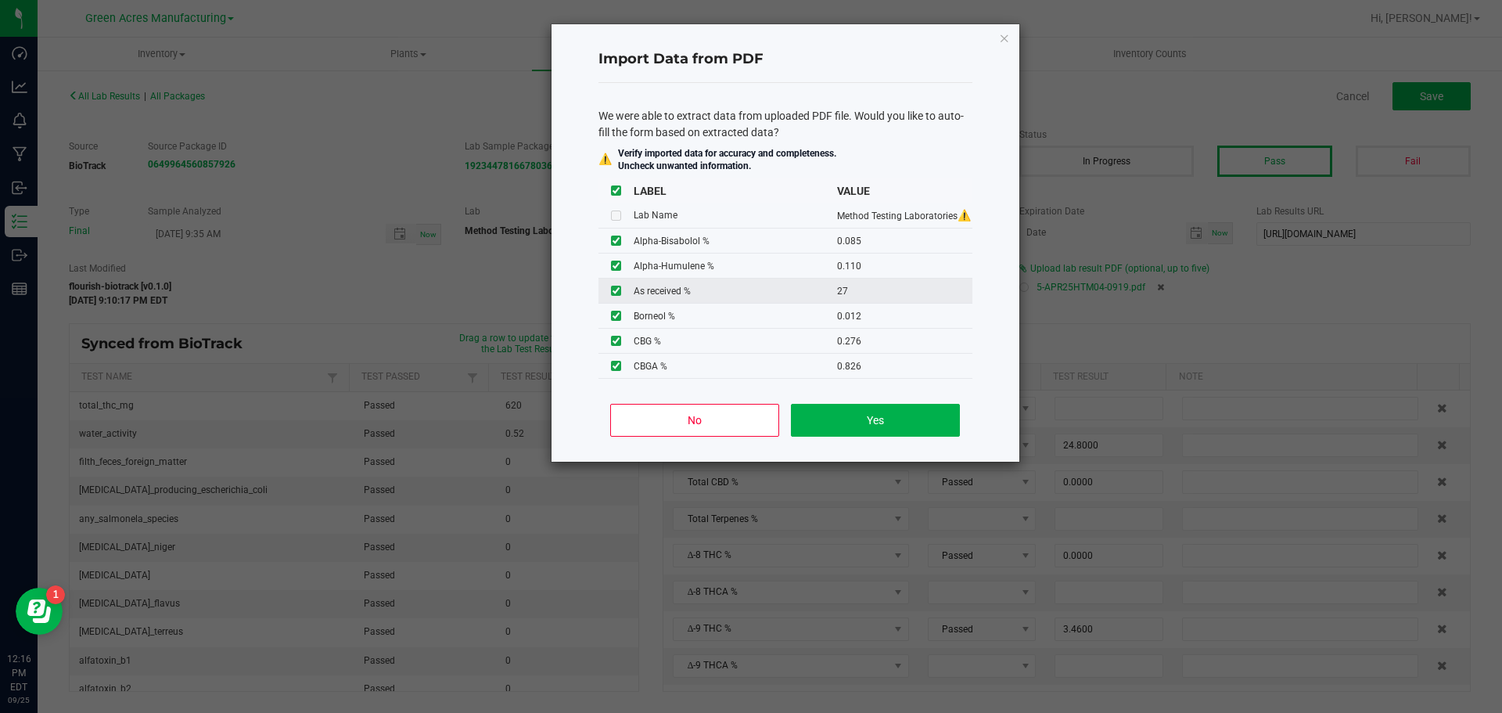
click at [617, 295] on input "checkbox" at bounding box center [616, 291] width 10 height 10
checkbox input "false"
click at [850, 424] on button "Yes" at bounding box center [875, 420] width 168 height 33
type input "0.0850"
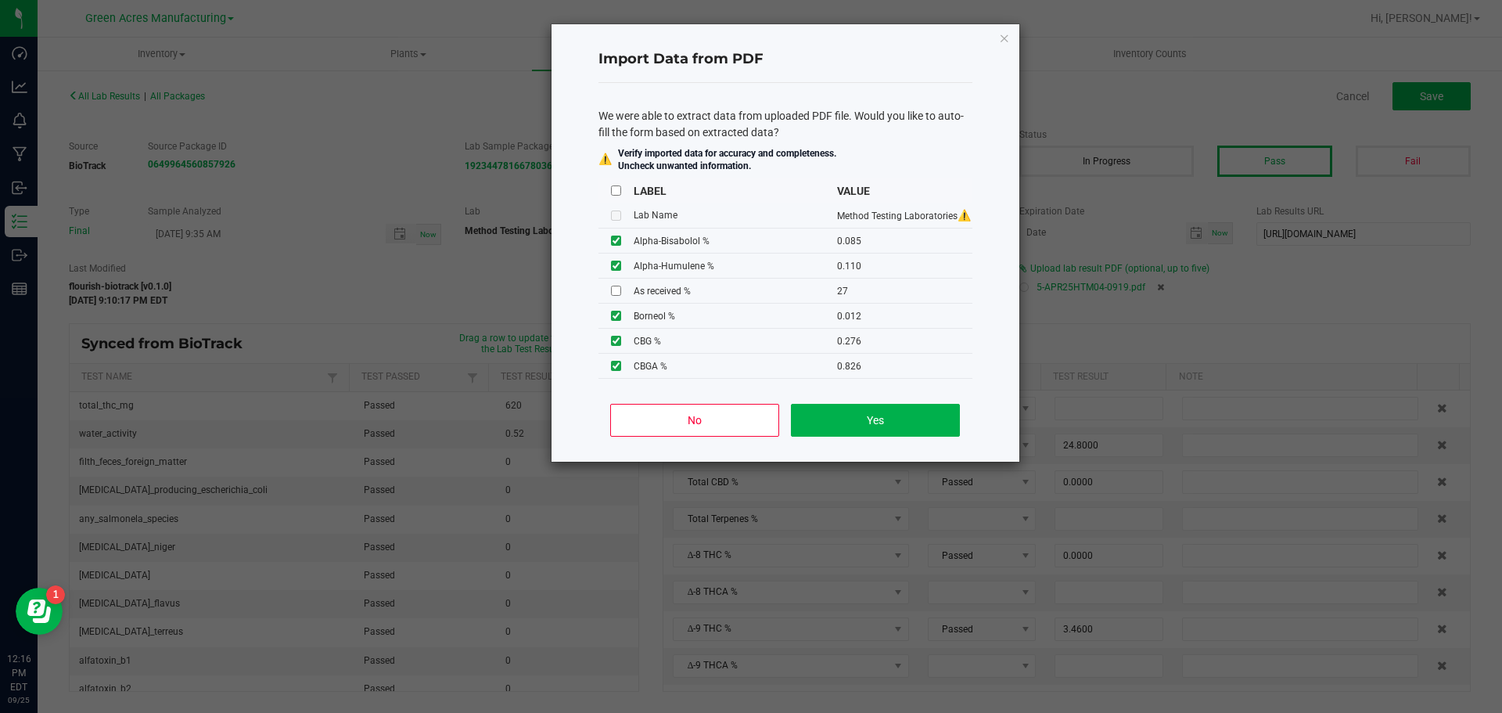
type input "0.1100"
type input "0.0120"
type input "0.2470"
type input "0.0920"
type input "28.9000"
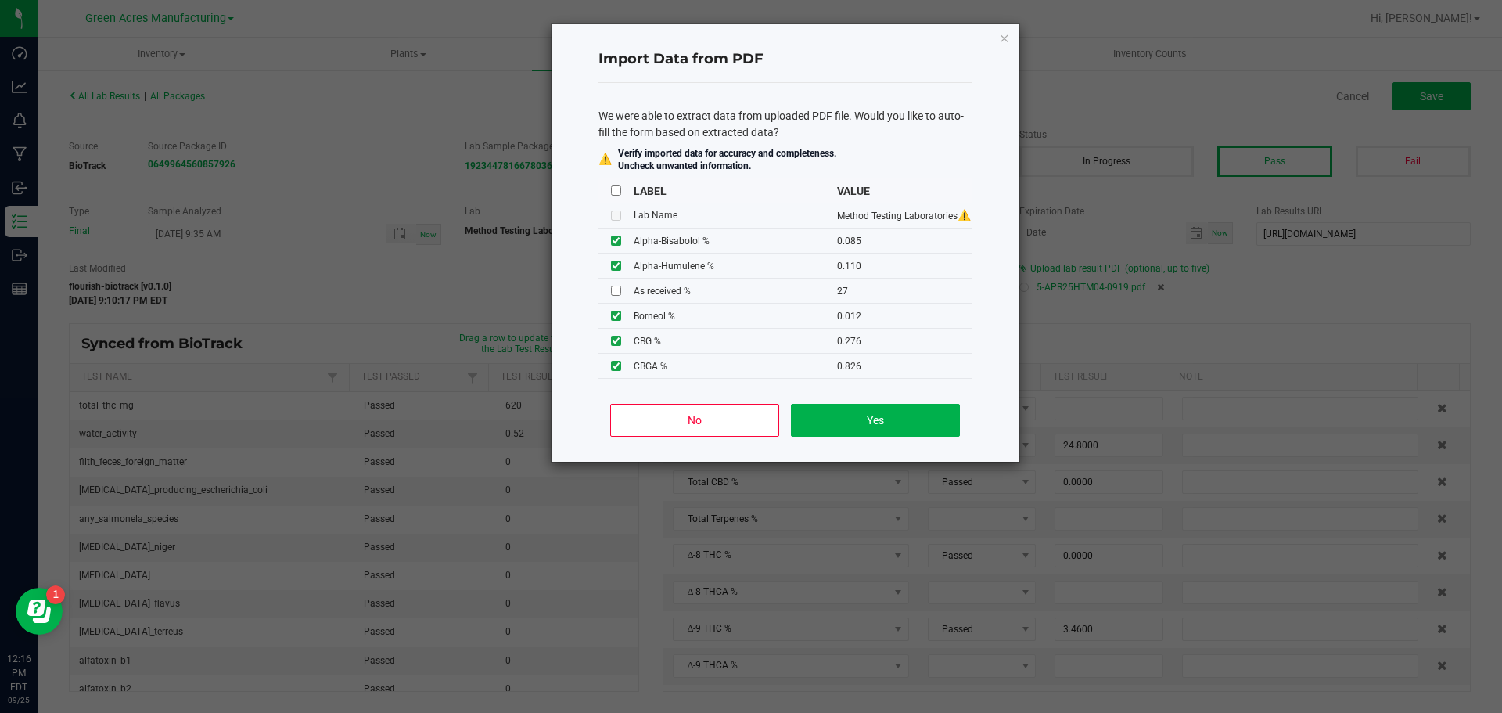
type input "1.1900"
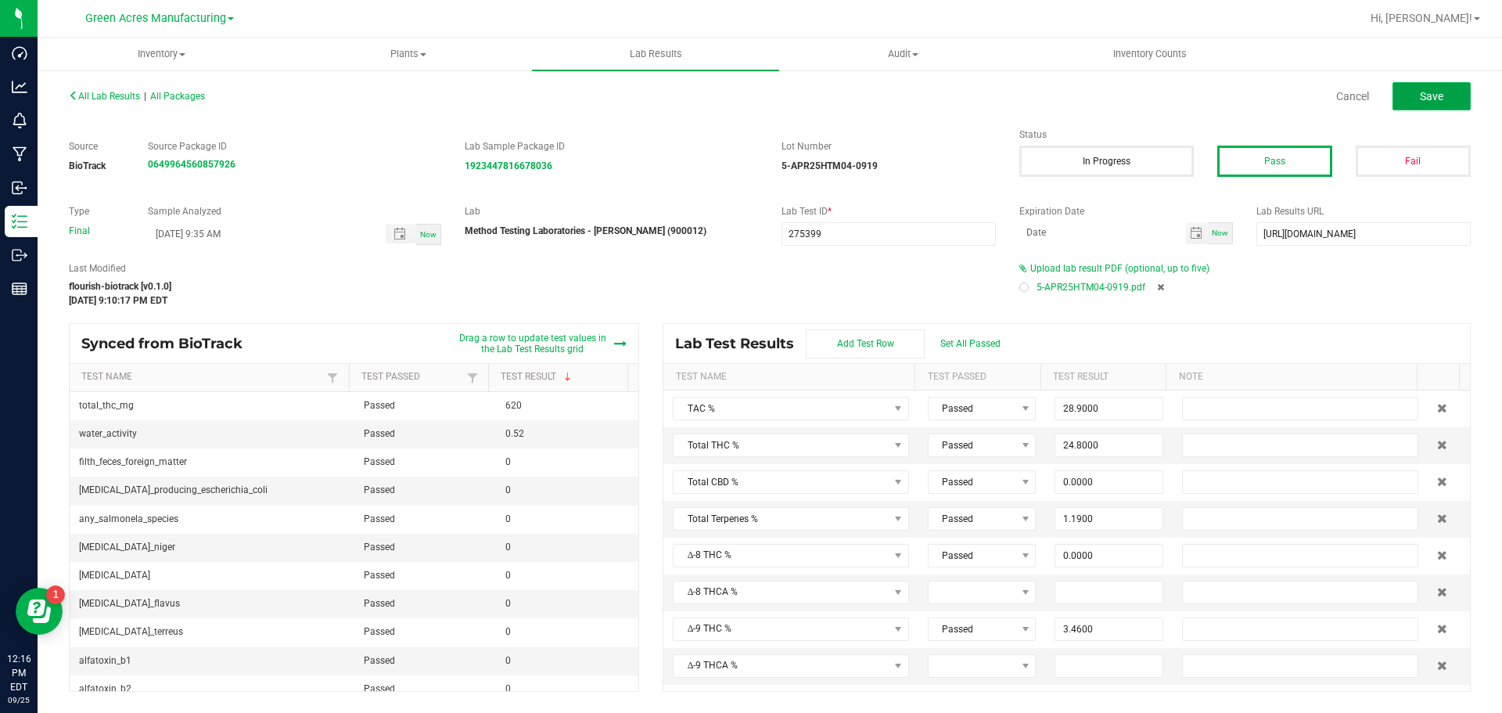
click at [1412, 102] on button "Save" at bounding box center [1432, 96] width 78 height 28
type input "0.0000"
type input "8.0600"
type input "0.0850"
type input "0.1100"
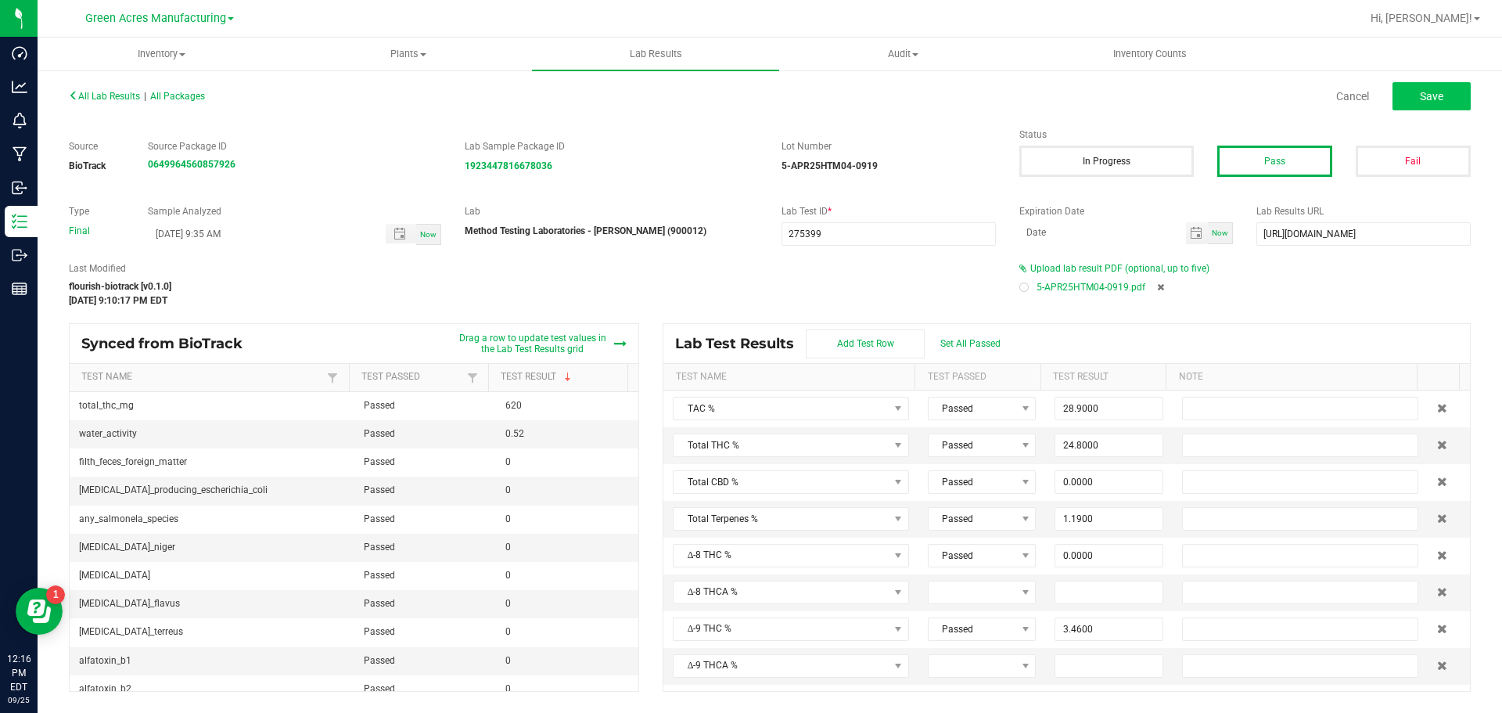
type input "0.0120"
type input "0.2470"
type input "0.0920"
type input "0.0280"
type input "0.0780"
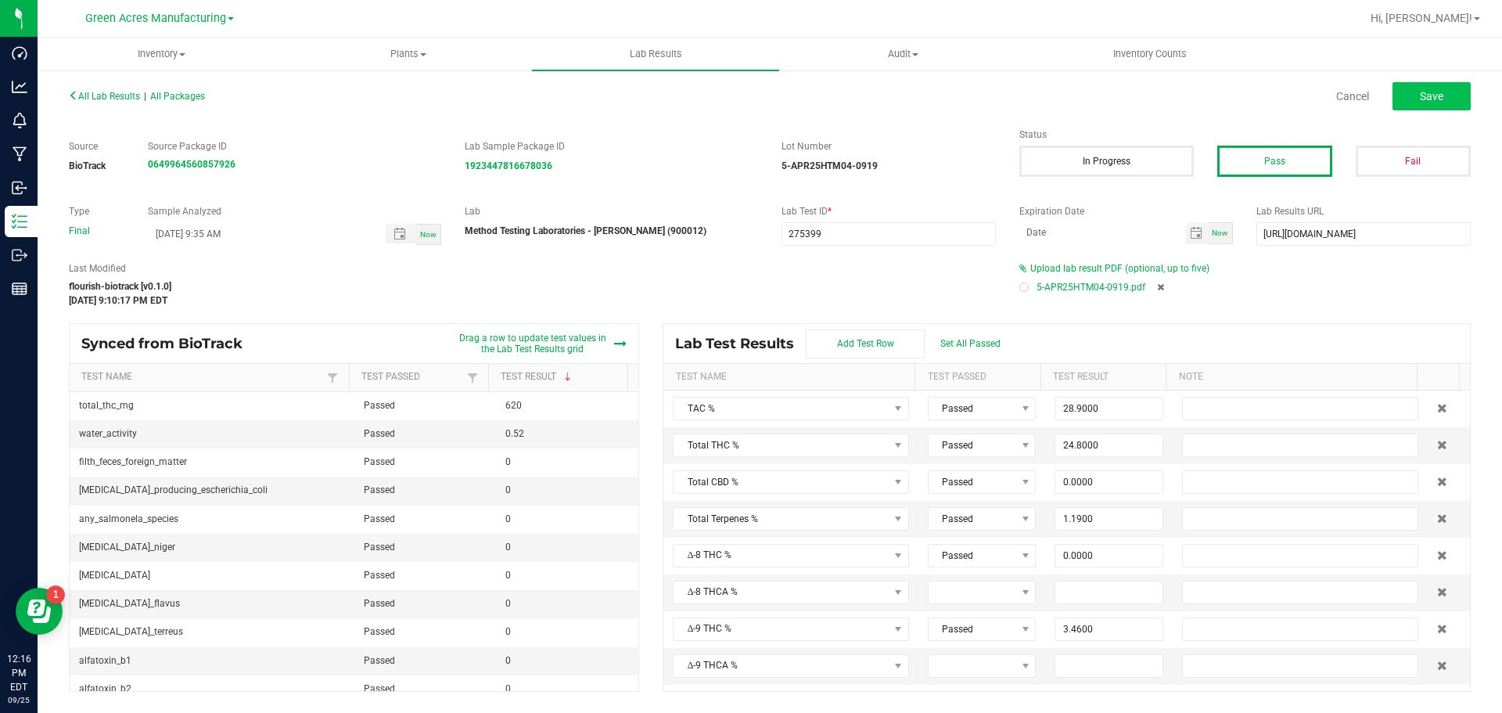
type input "0.0850"
type input "0.4530"
type input "3.4600"
type input "24.3000"
type input "0.0000"
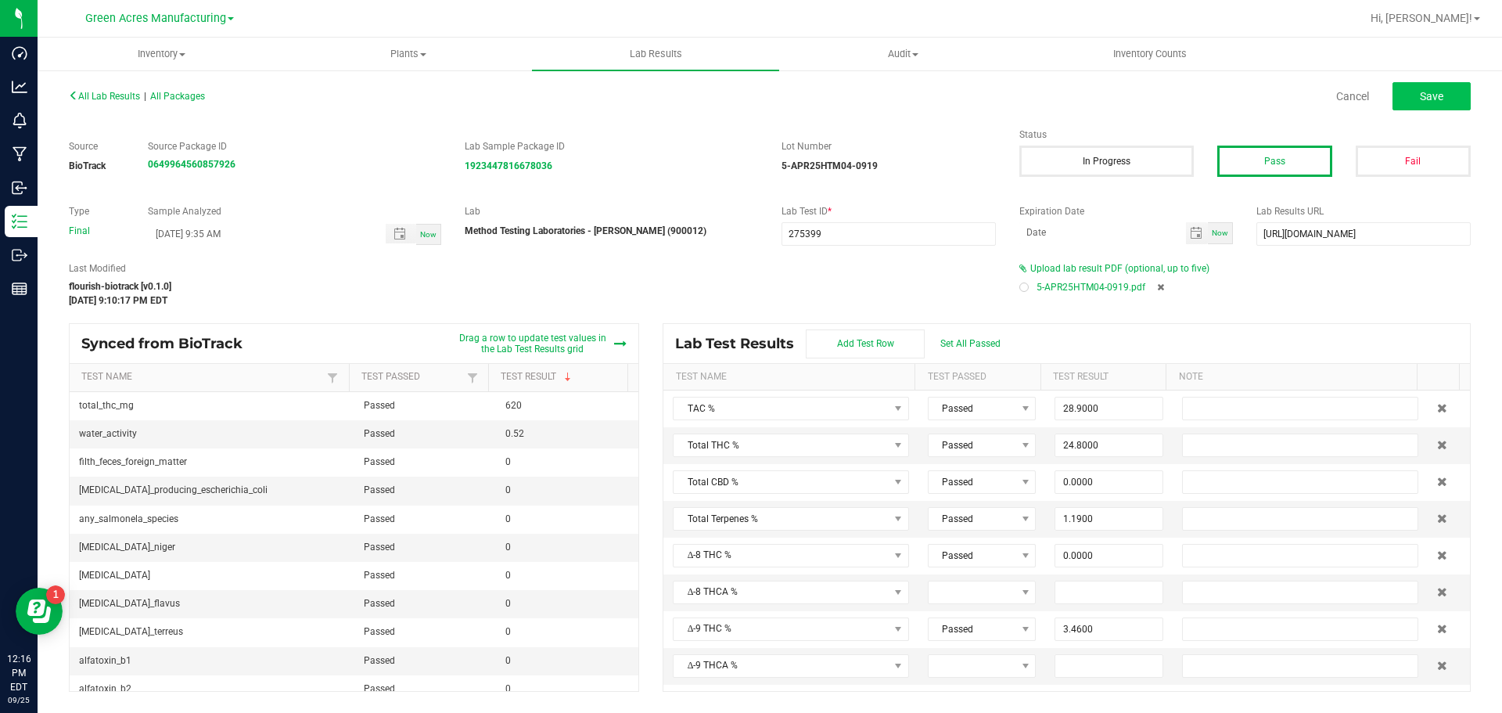
type input "0.0000"
type input "0.2760"
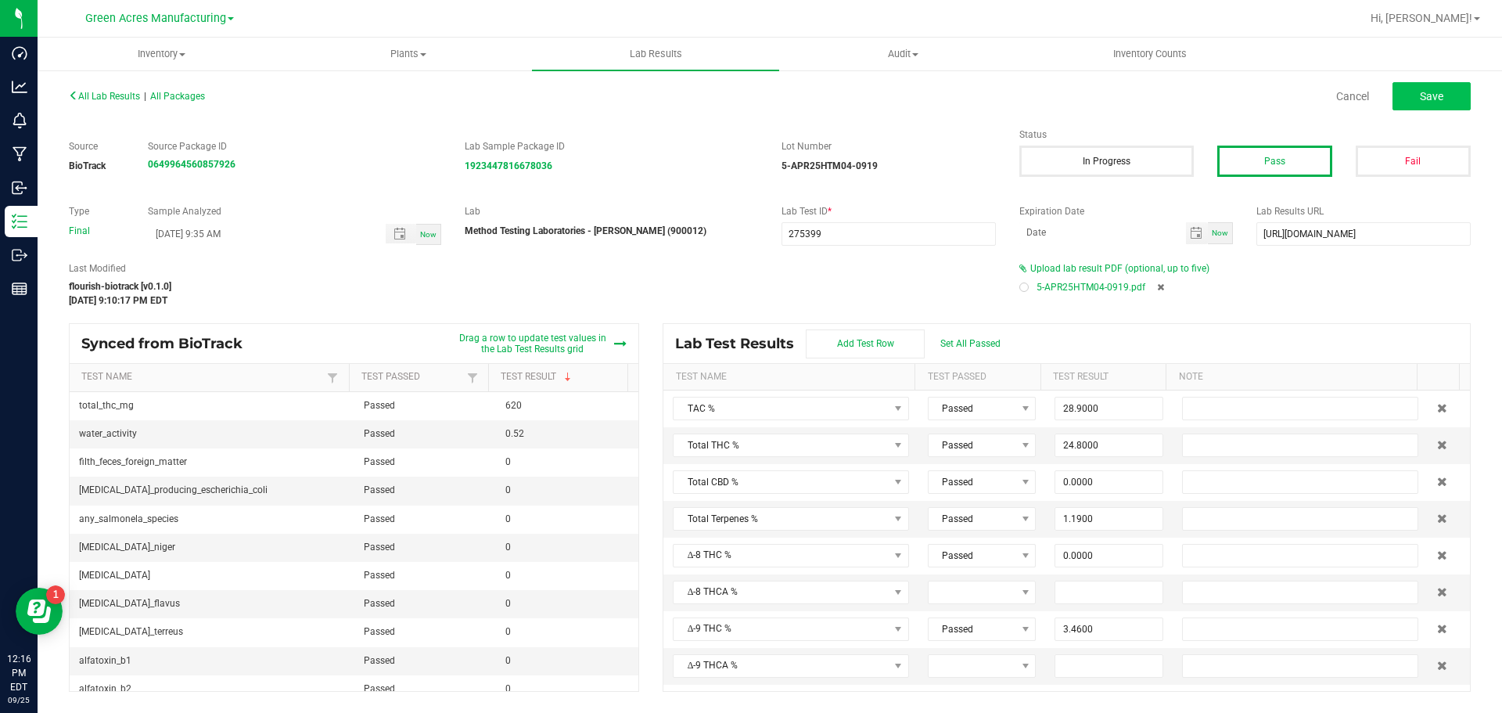
type input "0.8260"
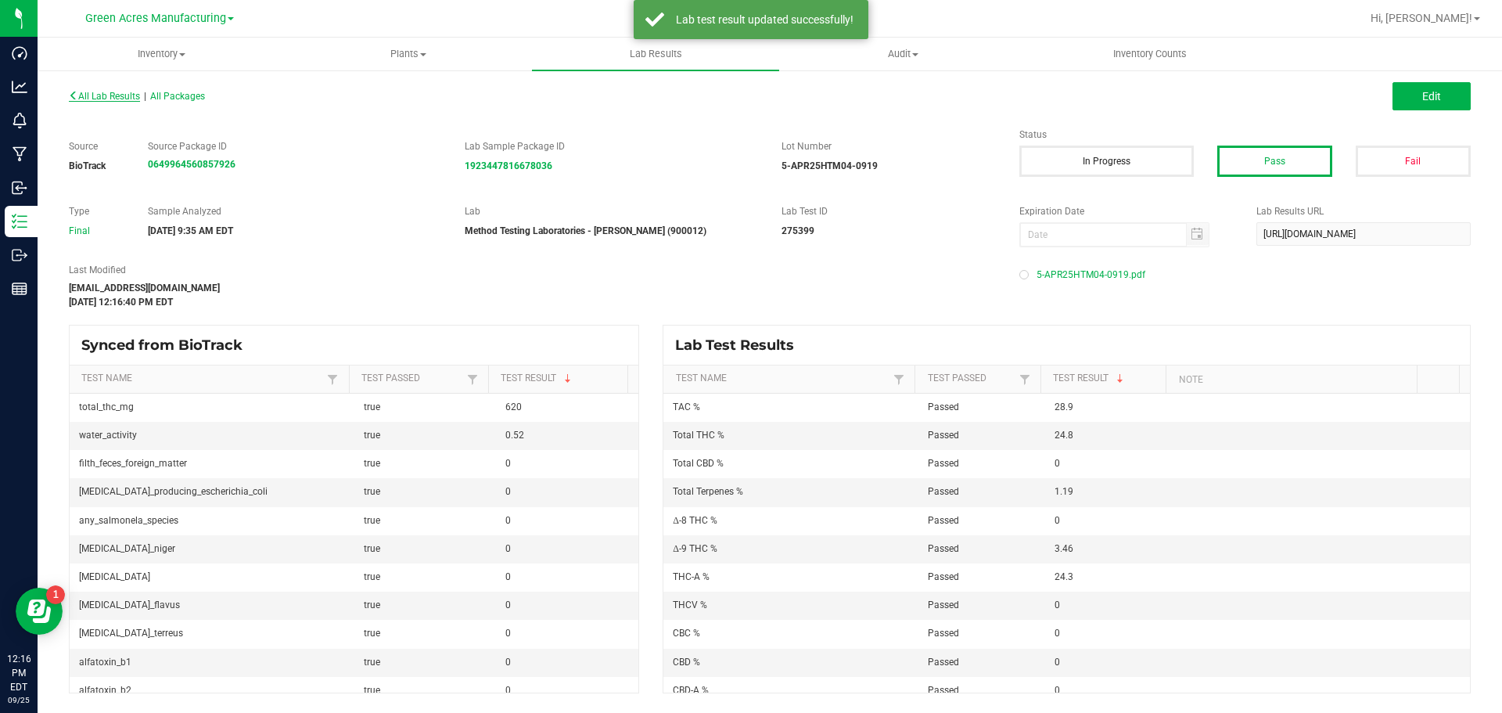
click at [122, 95] on span "All Lab Results" at bounding box center [104, 96] width 71 height 11
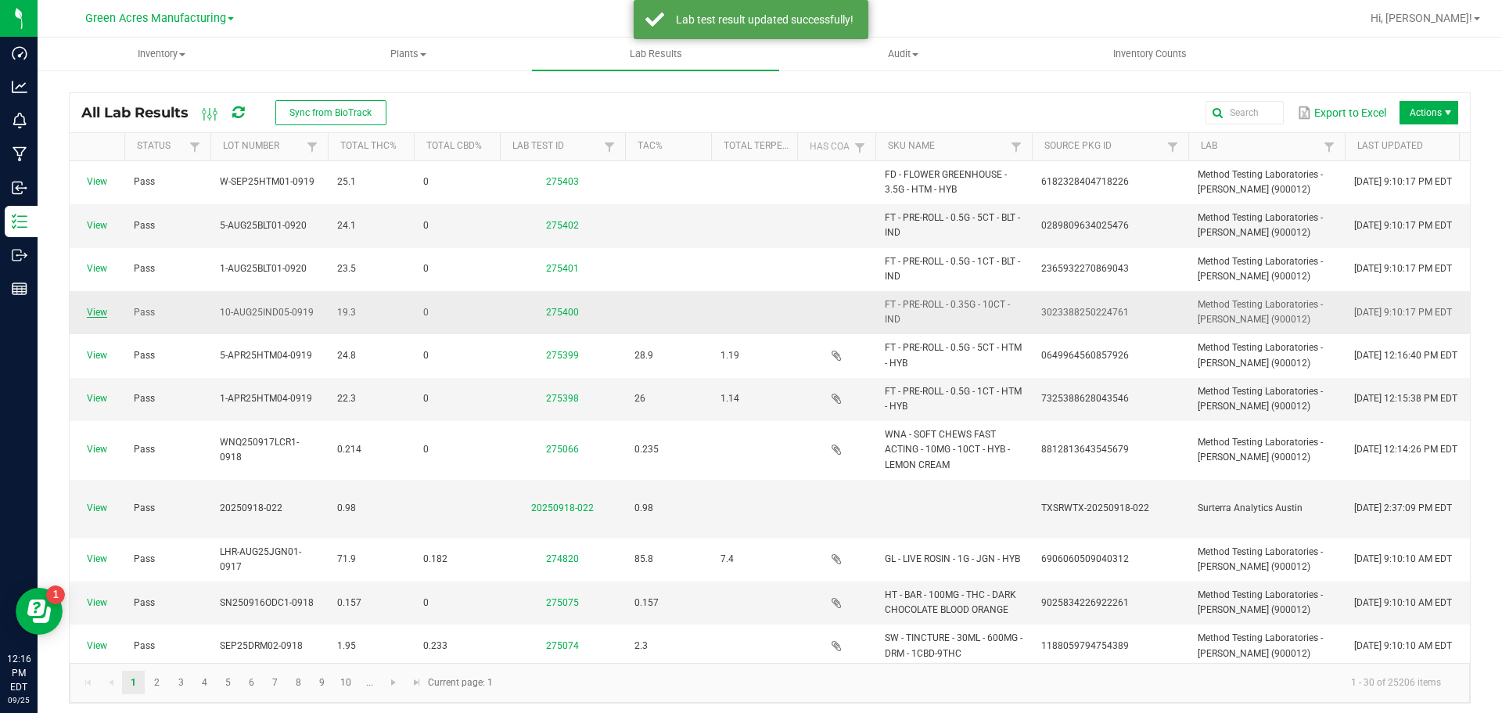
click at [107, 311] on span "View" at bounding box center [97, 312] width 36 height 15
click at [102, 311] on link "View" at bounding box center [97, 312] width 20 height 11
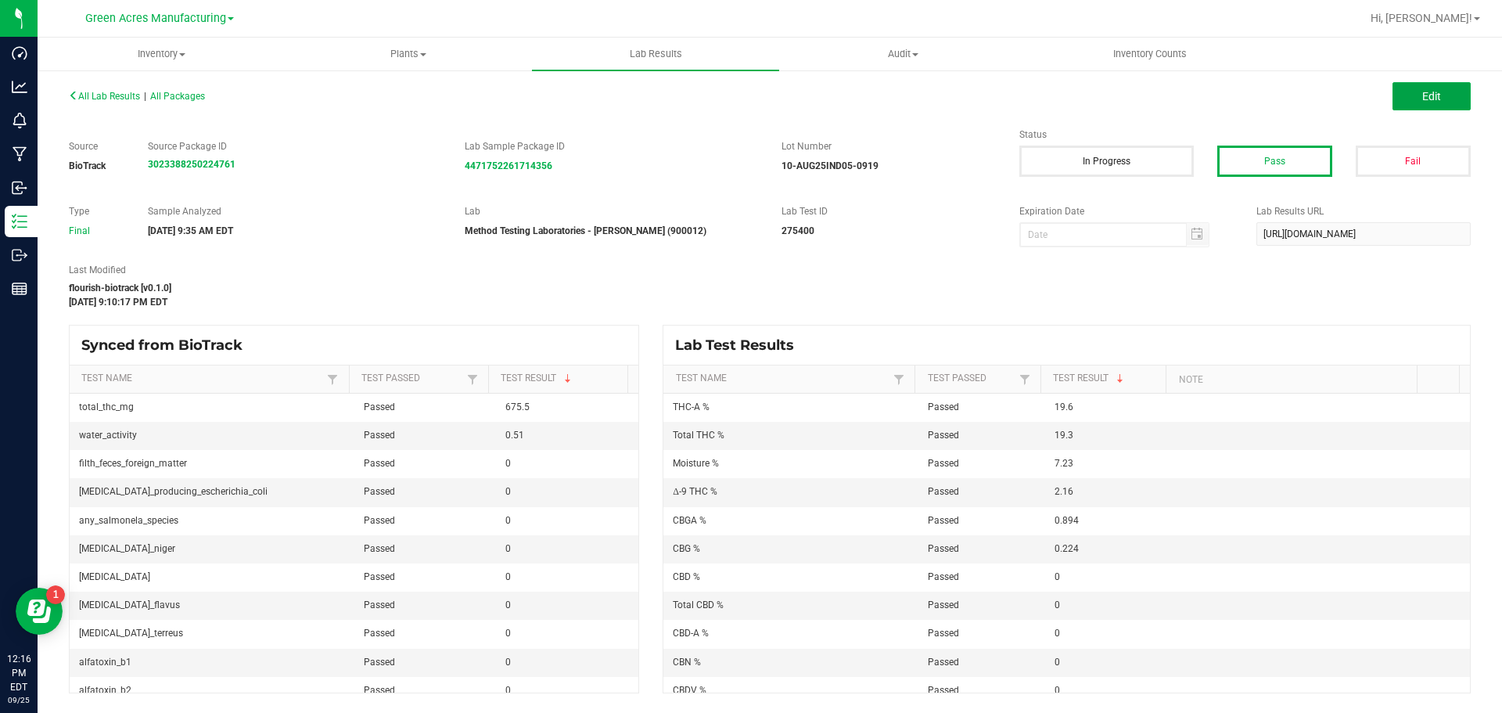
drag, startPoint x: 1436, startPoint y: 95, endPoint x: 1256, endPoint y: 248, distance: 235.9
click at [1436, 95] on span "Edit" at bounding box center [1431, 96] width 19 height 13
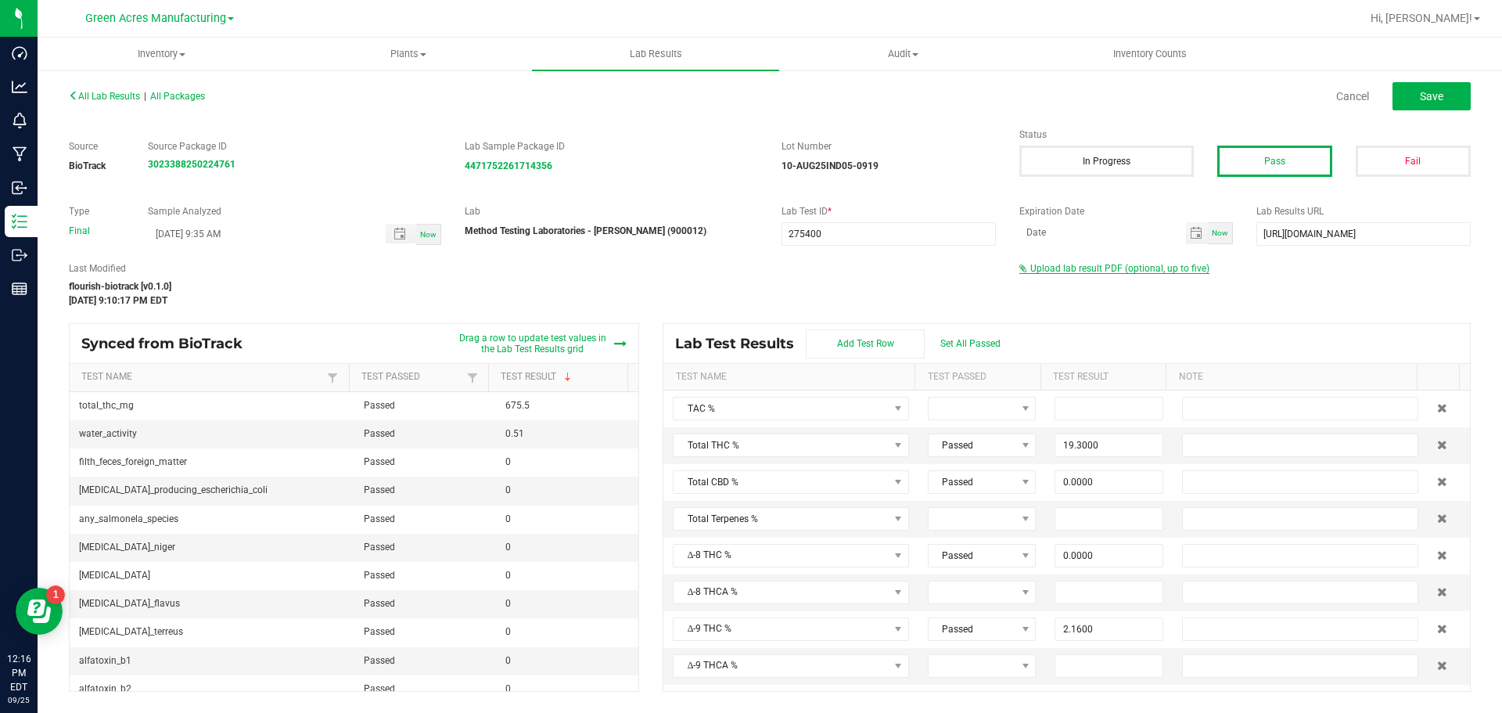
click at [1143, 266] on span "Upload lab result PDF (optional, up to five)" at bounding box center [1119, 268] width 179 height 11
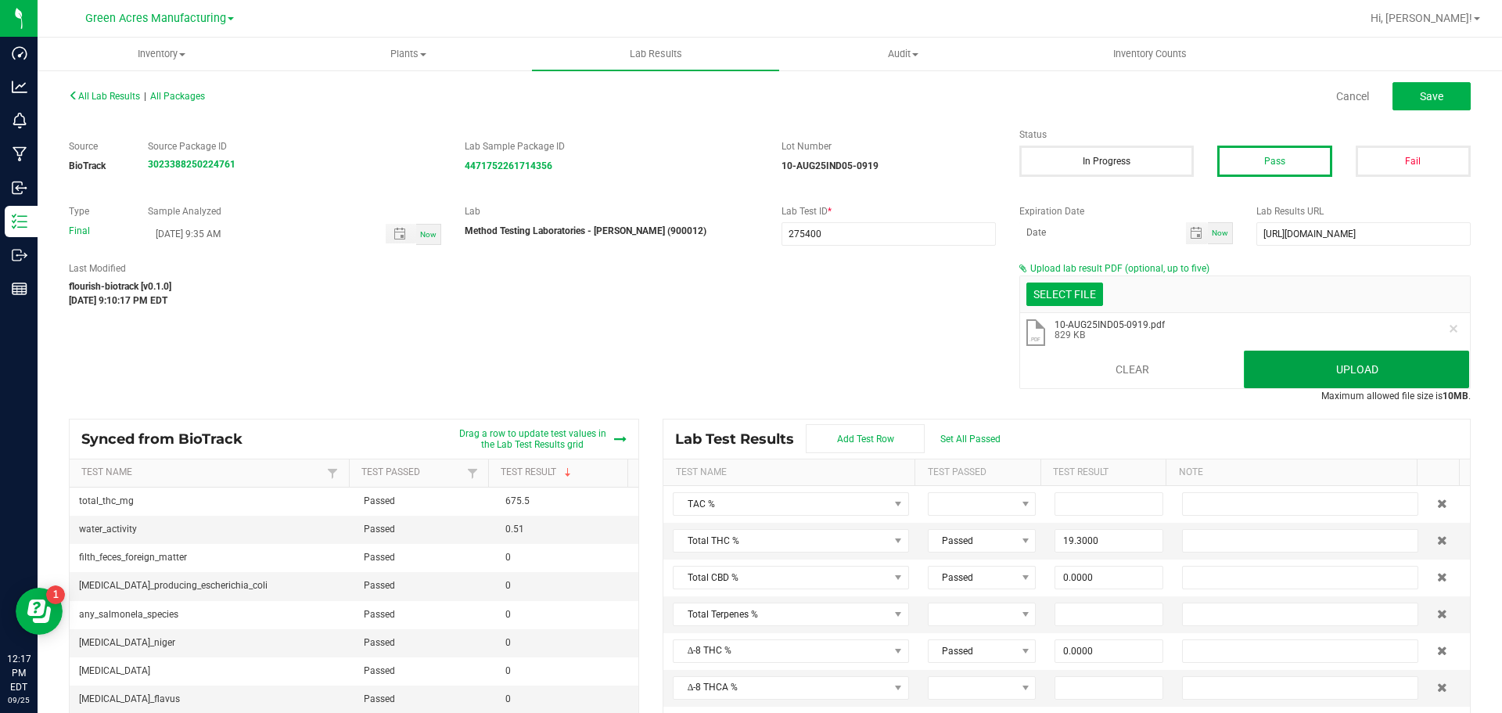
click at [1358, 366] on button "Upload" at bounding box center [1356, 369] width 225 height 38
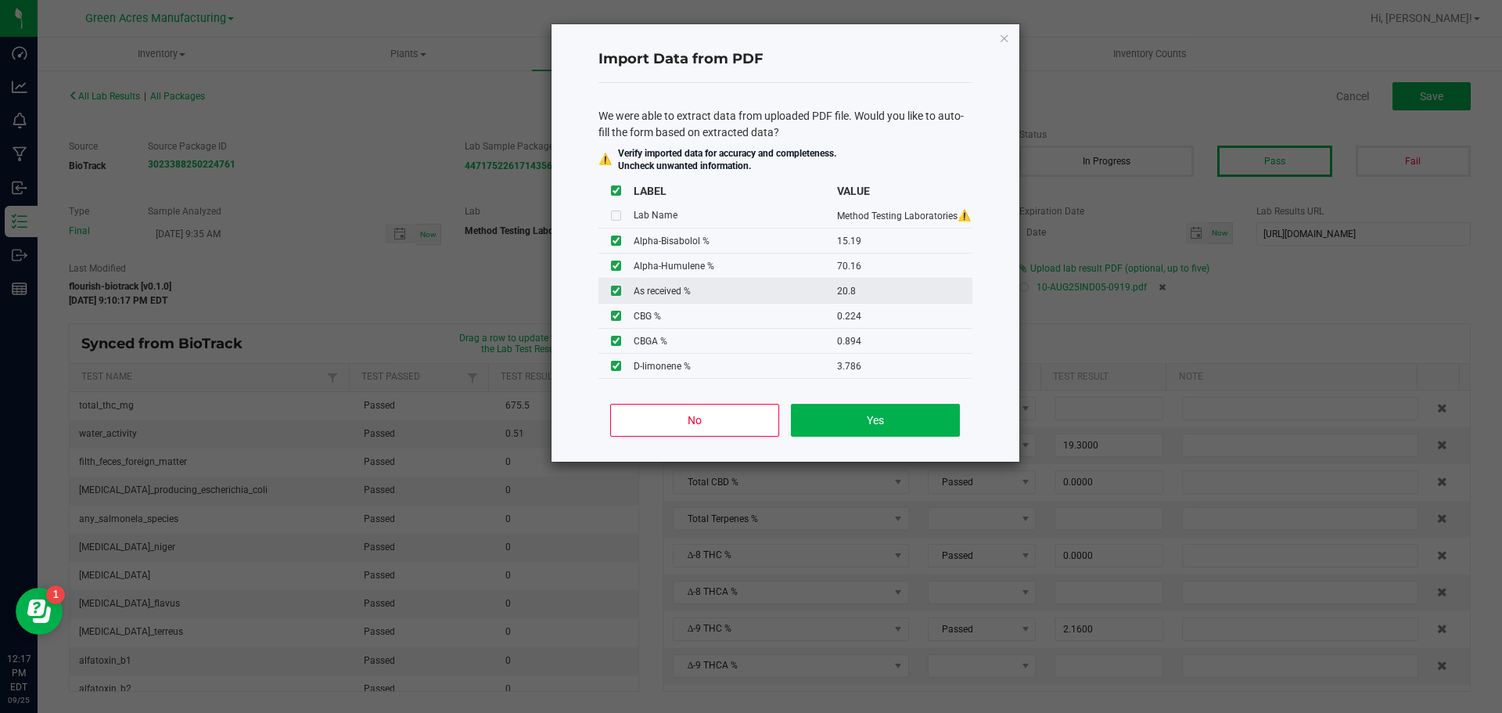
click at [615, 292] on input "checkbox" at bounding box center [616, 291] width 10 height 10
checkbox input "false"
click at [876, 419] on button "Yes" at bounding box center [875, 420] width 168 height 33
type input "15.1900"
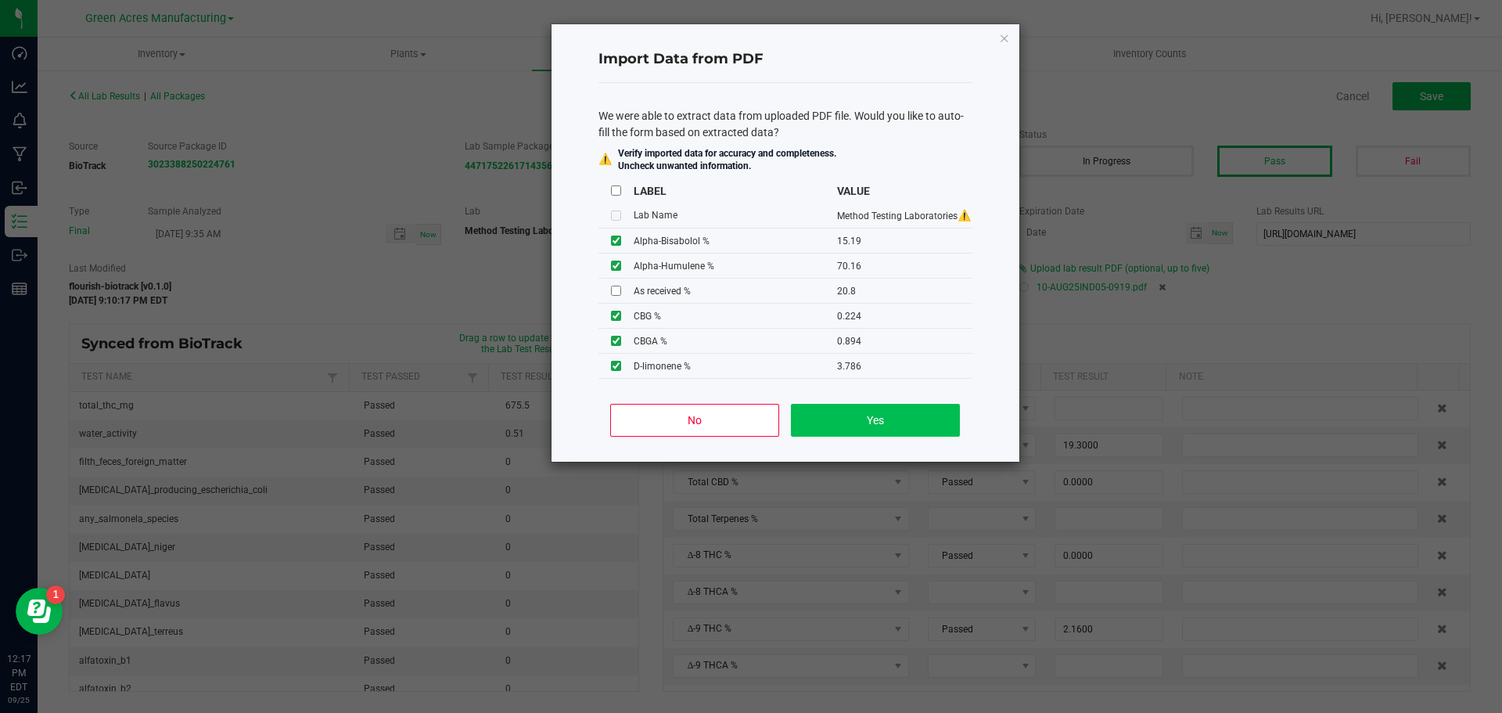
type input "70.1600"
type input "2.8030"
type input "1.0890"
type input "22.9000"
type input "0.8410"
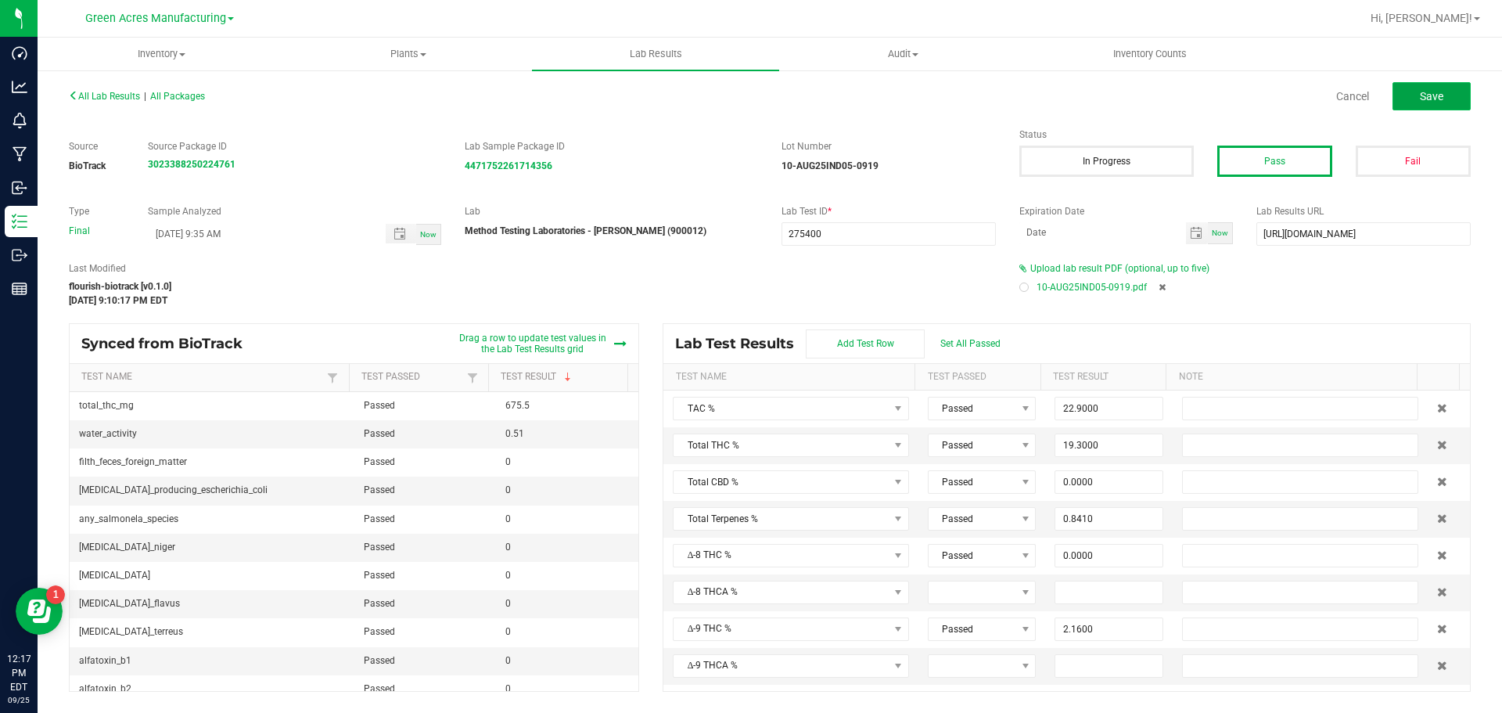
click at [1403, 98] on button "Save" at bounding box center [1432, 96] width 78 height 28
type input "0.0000"
type input "7.2300"
type input "15.1900"
type input "70.1600"
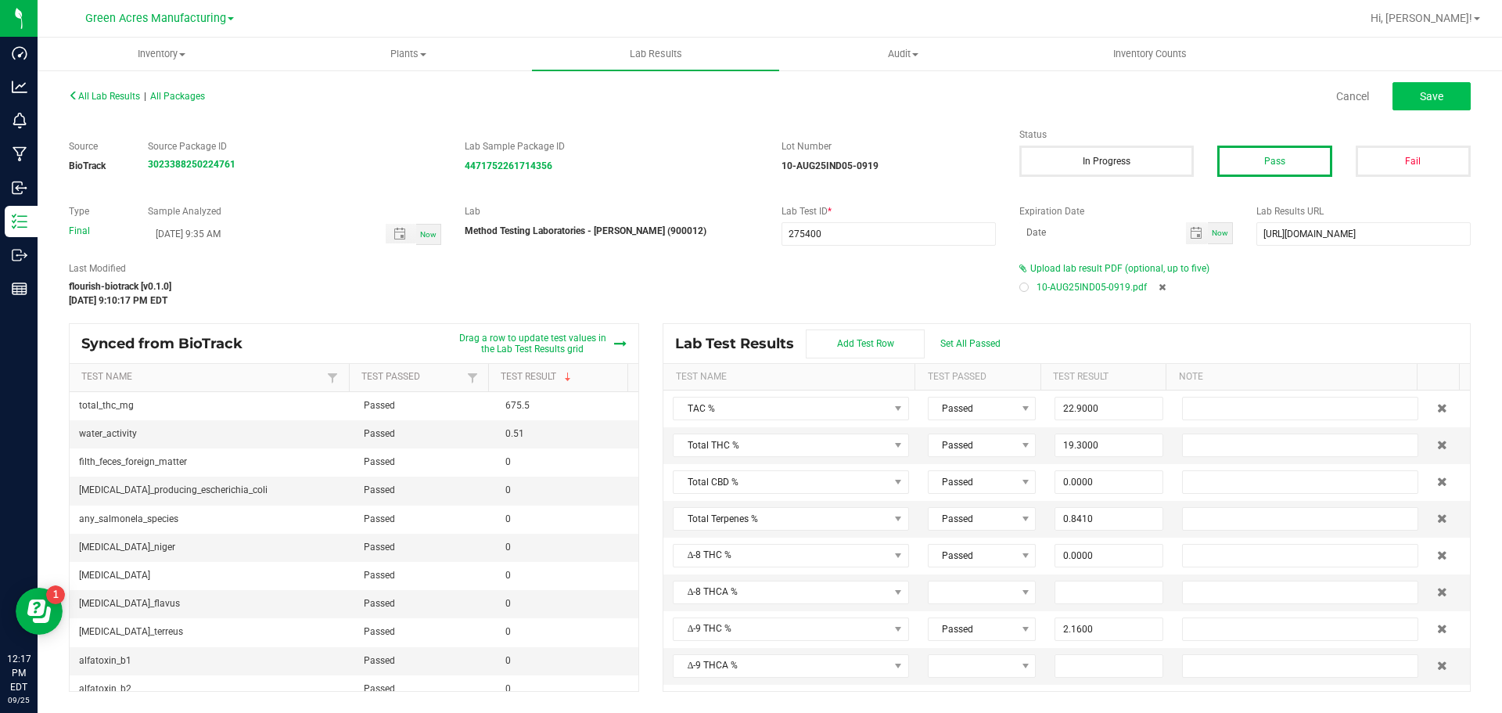
type input "2.8030"
type input "1.0890"
type input "32.0900"
type input "4.5820"
type input "3.7860"
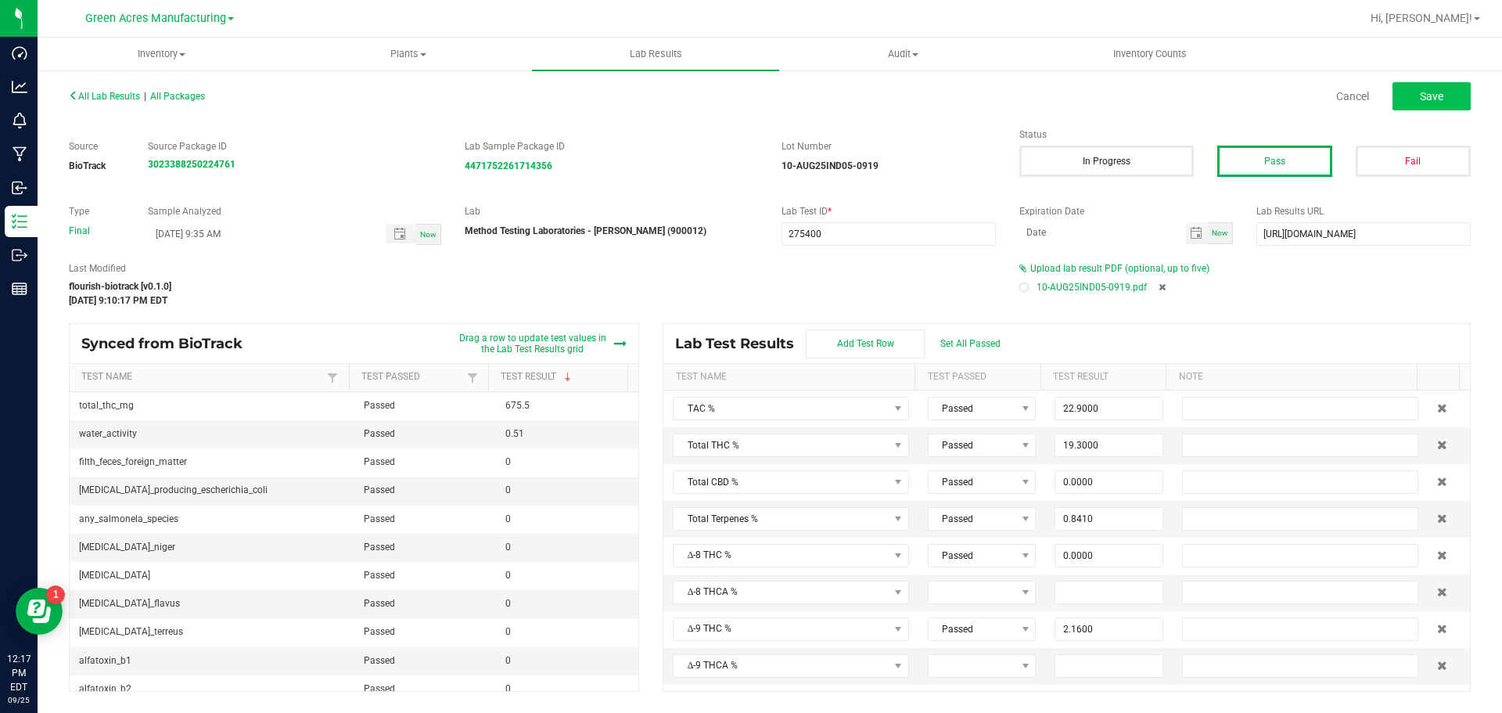
type input "2.1600"
type input "19.6000"
type input "0.0000"
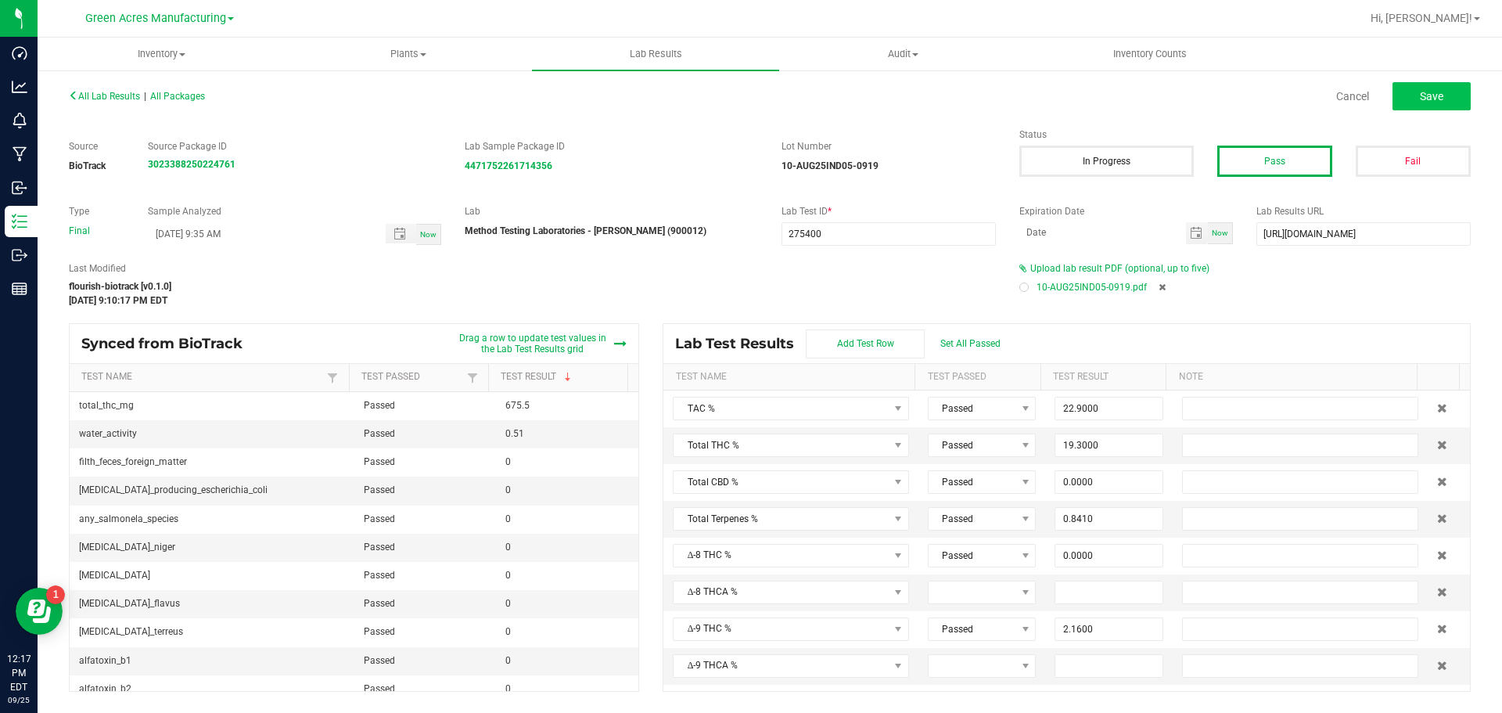
type input "0.0000"
type input "0.2240"
type input "0.8940"
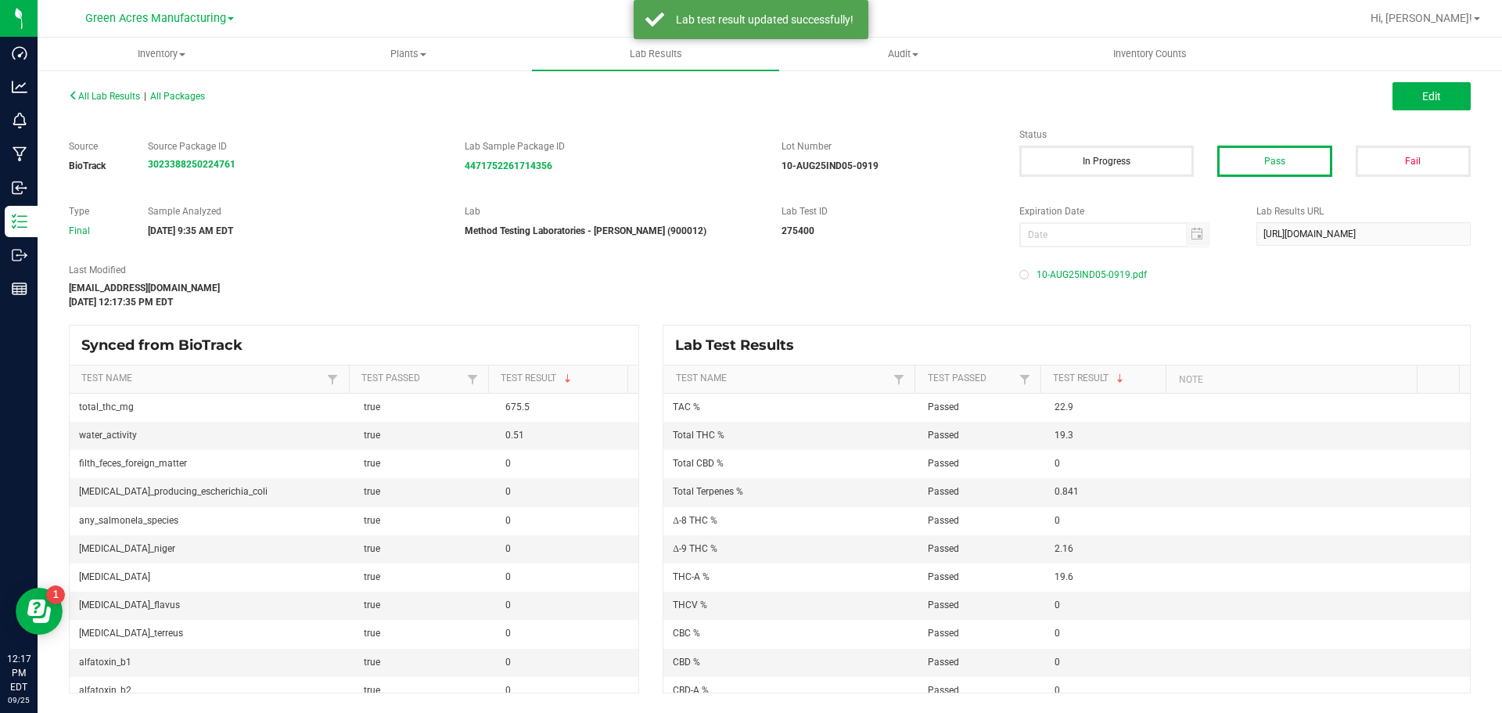
click at [85, 92] on span "All Lab Results" at bounding box center [104, 96] width 71 height 11
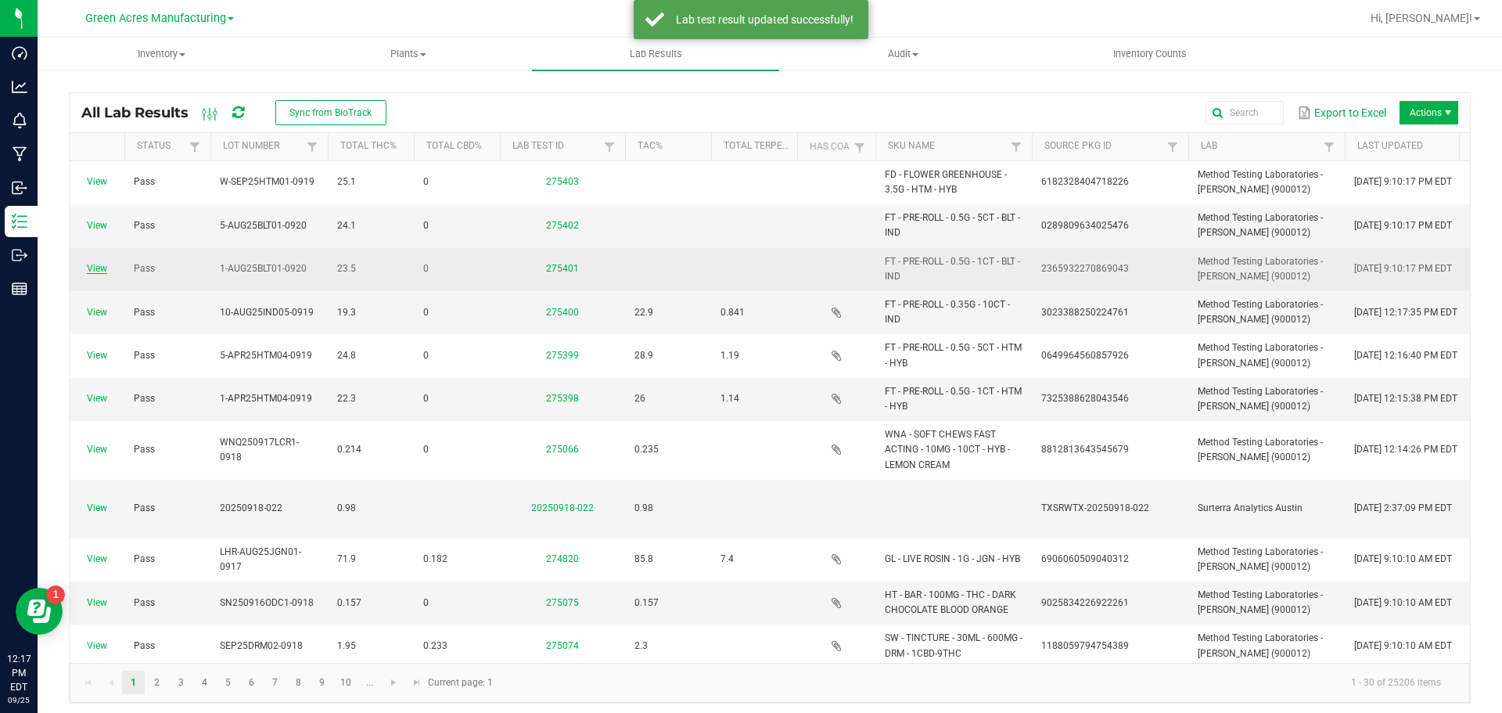
click at [95, 273] on link "View" at bounding box center [97, 268] width 20 height 11
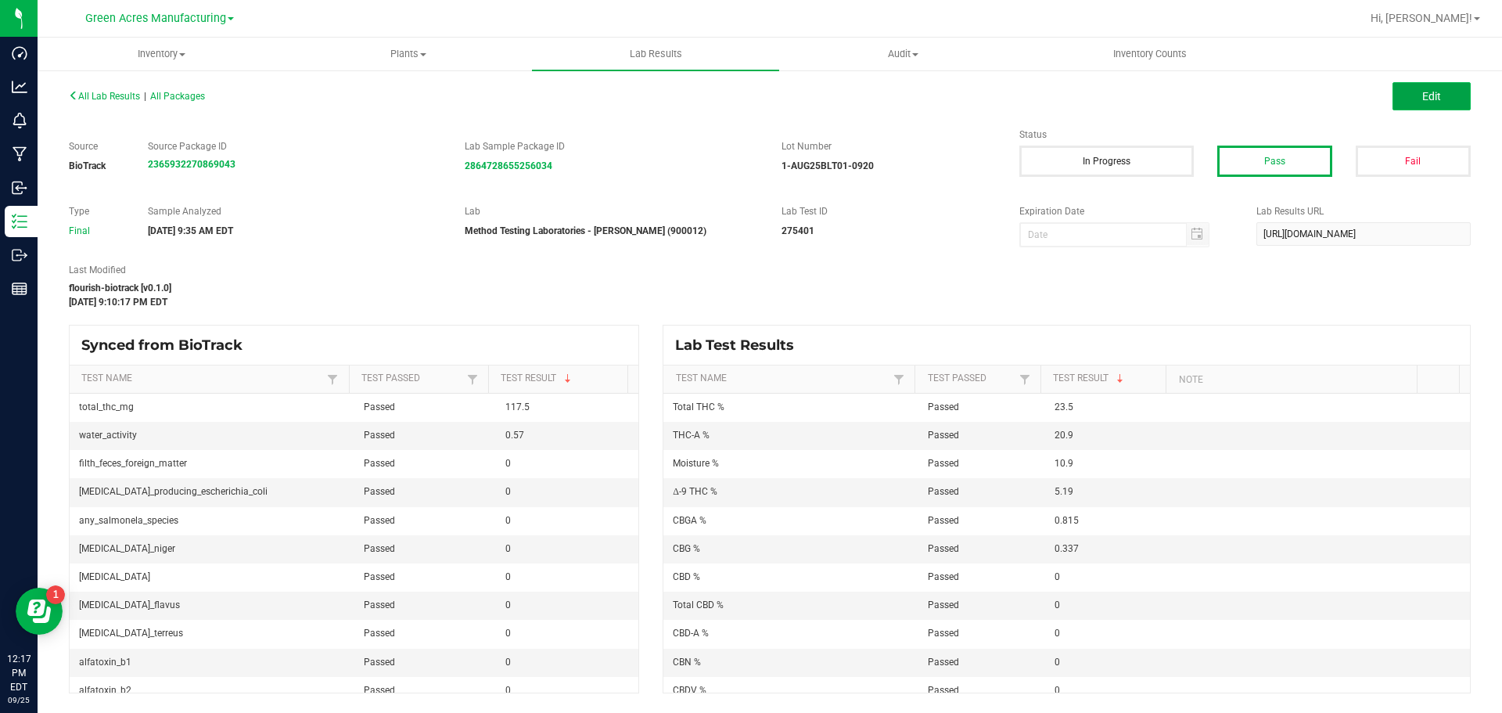
click at [1445, 95] on button "Edit" at bounding box center [1432, 96] width 78 height 28
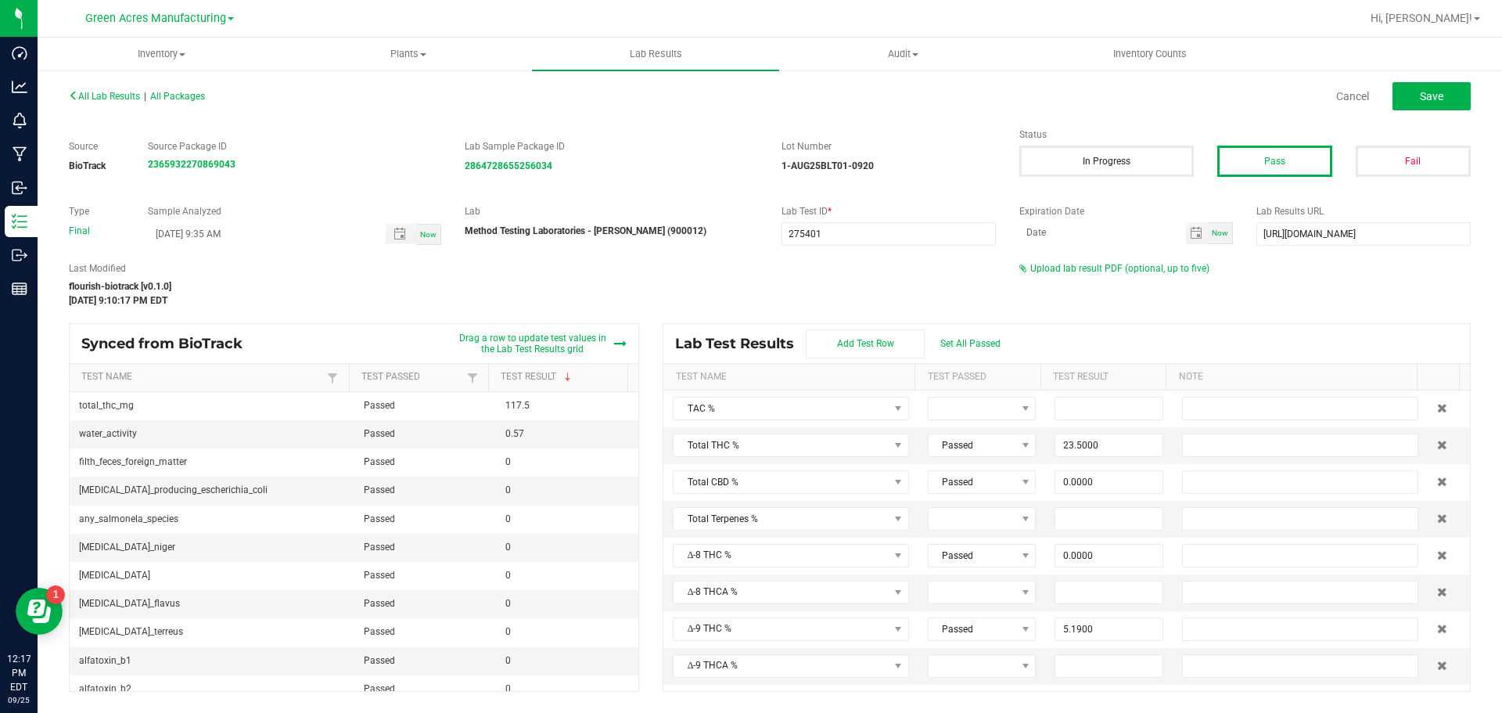
click at [1116, 261] on div "Upload lab result PDF (optional, up to five)" at bounding box center [1244, 268] width 451 height 14
click at [1111, 266] on span "Upload lab result PDF (optional, up to five)" at bounding box center [1119, 268] width 179 height 11
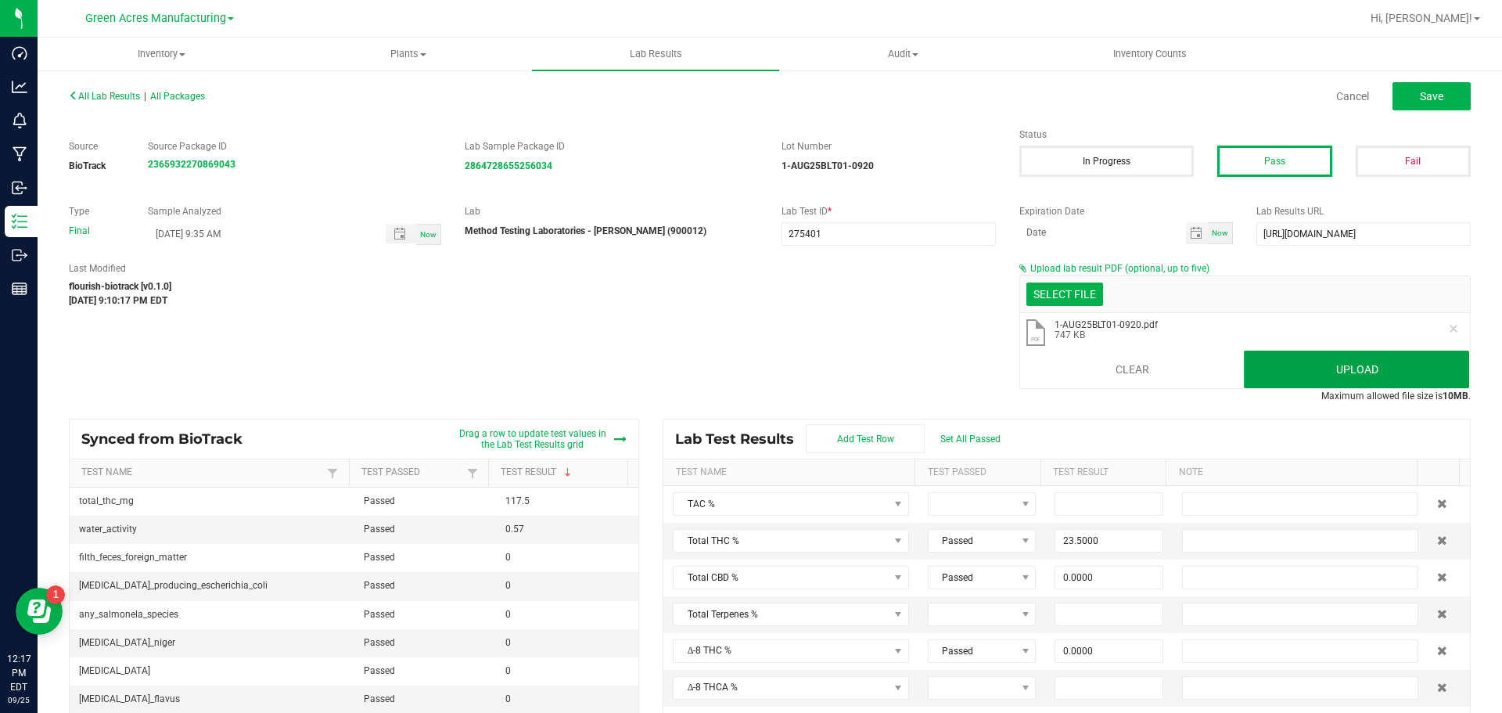
click at [1290, 358] on button "Upload" at bounding box center [1356, 369] width 225 height 38
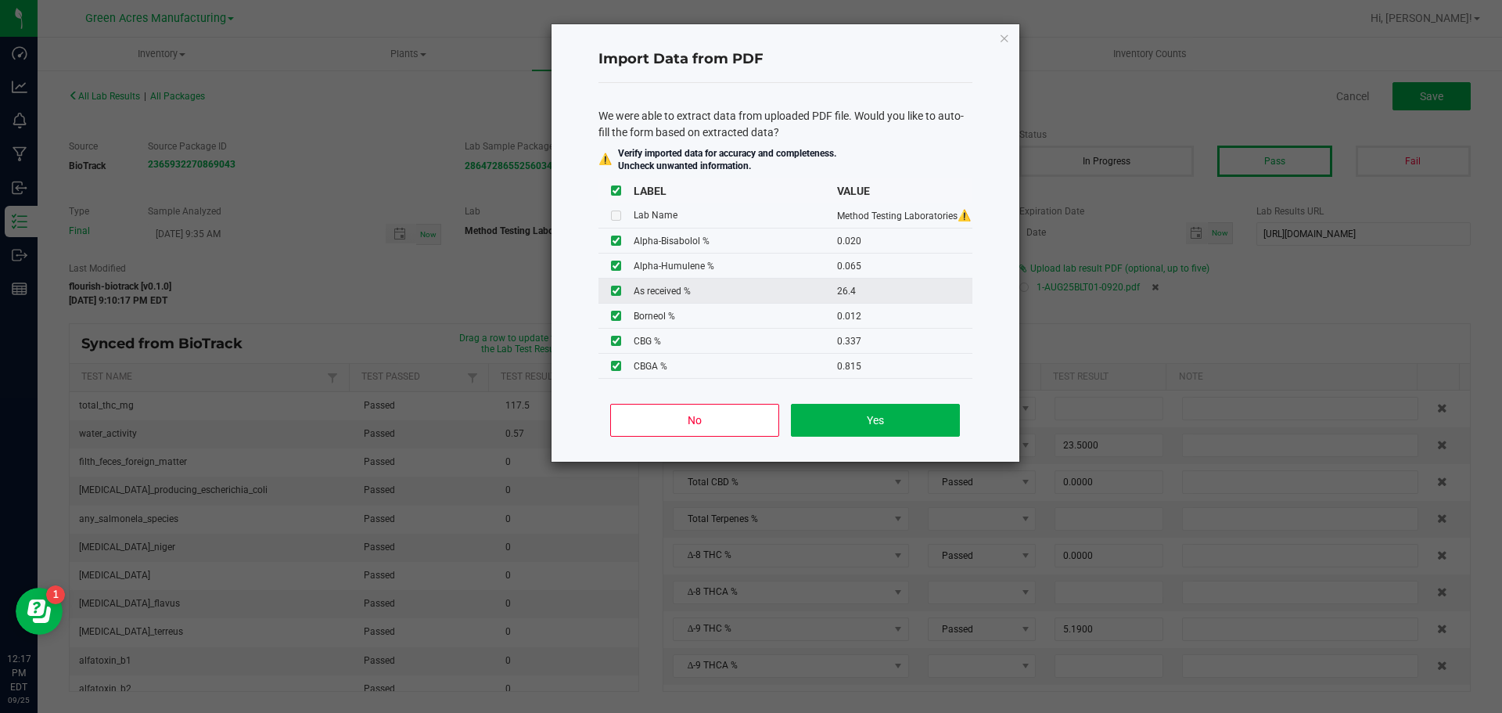
click at [612, 291] on input "checkbox" at bounding box center [616, 291] width 10 height 10
checkbox input "false"
click at [838, 411] on button "Yes" at bounding box center [875, 420] width 168 height 33
type input "0.0200"
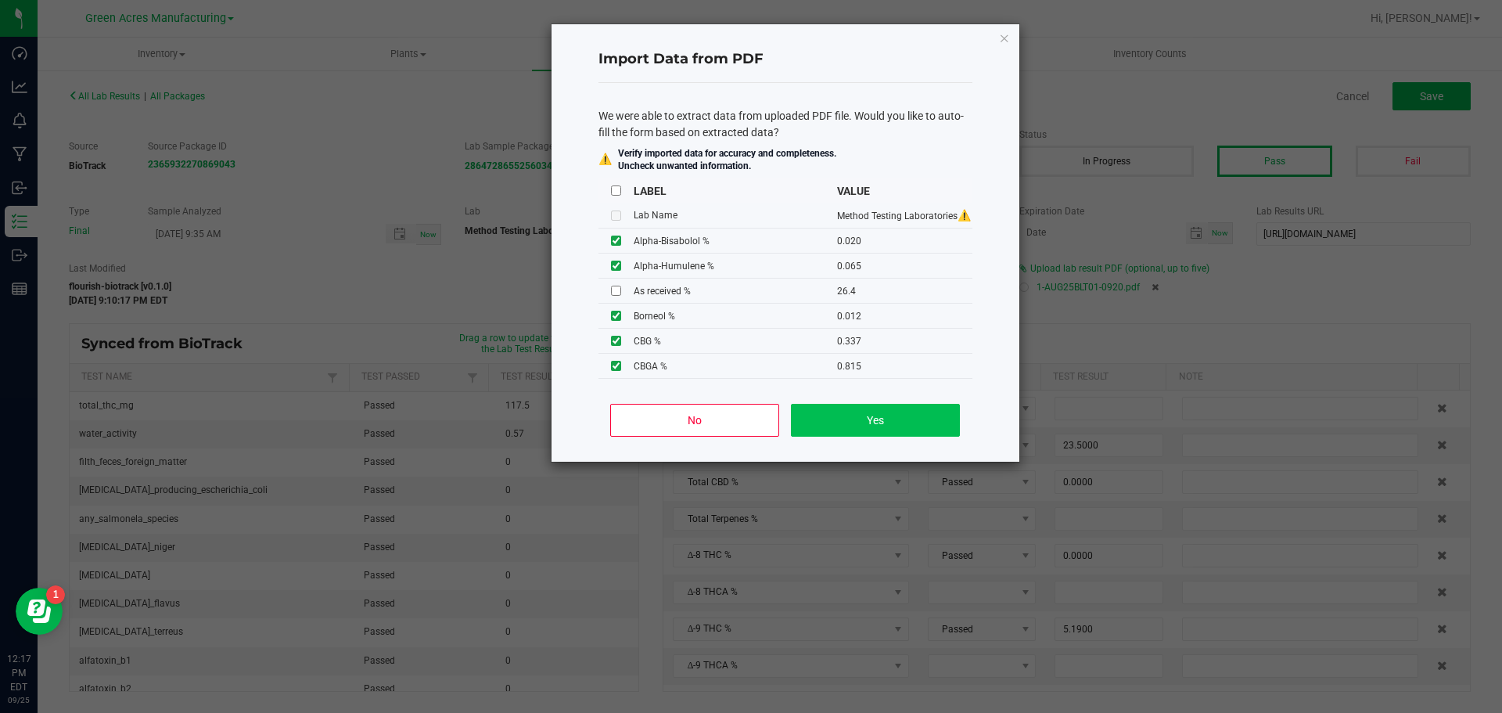
type input "0.0650"
type input "0.0120"
type input "0.2680"
type input "0.0810"
type input "27.2000"
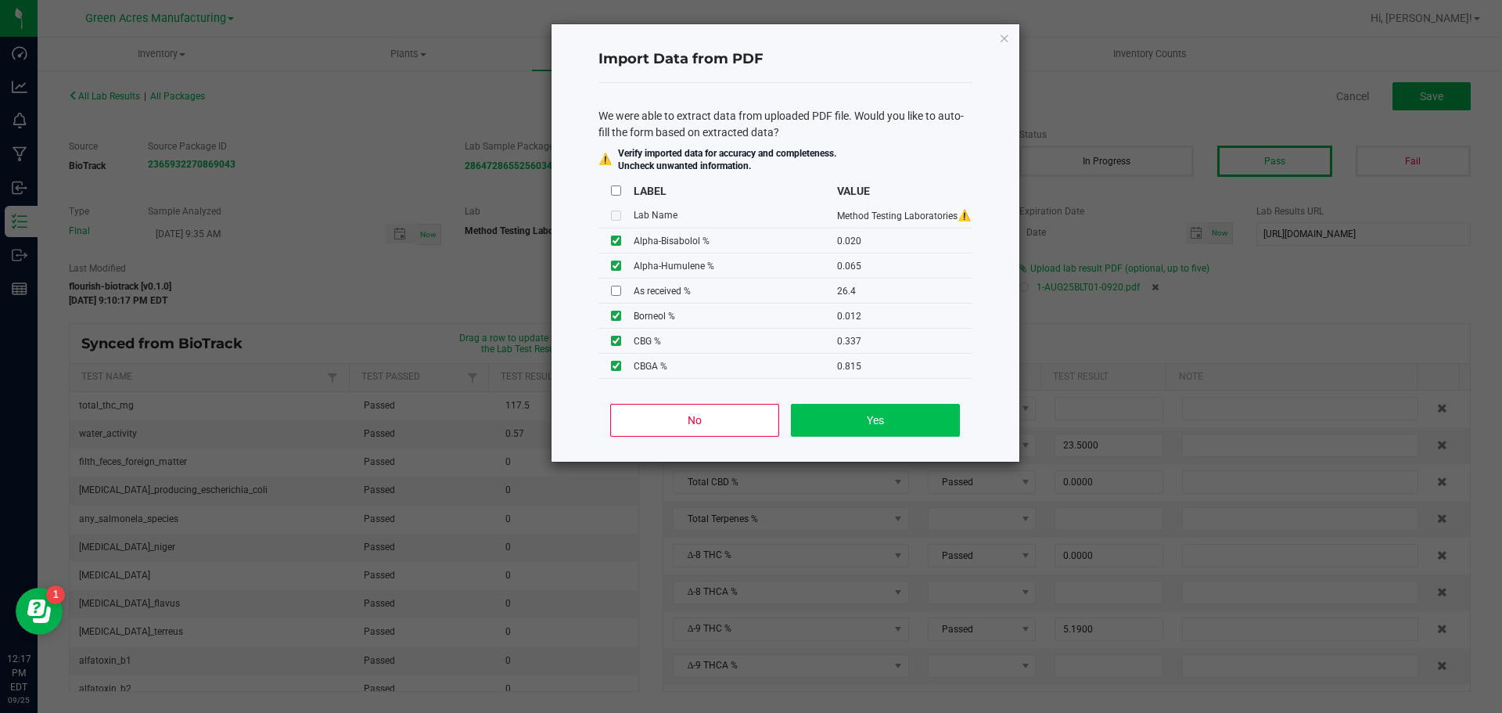
type input "0.8170"
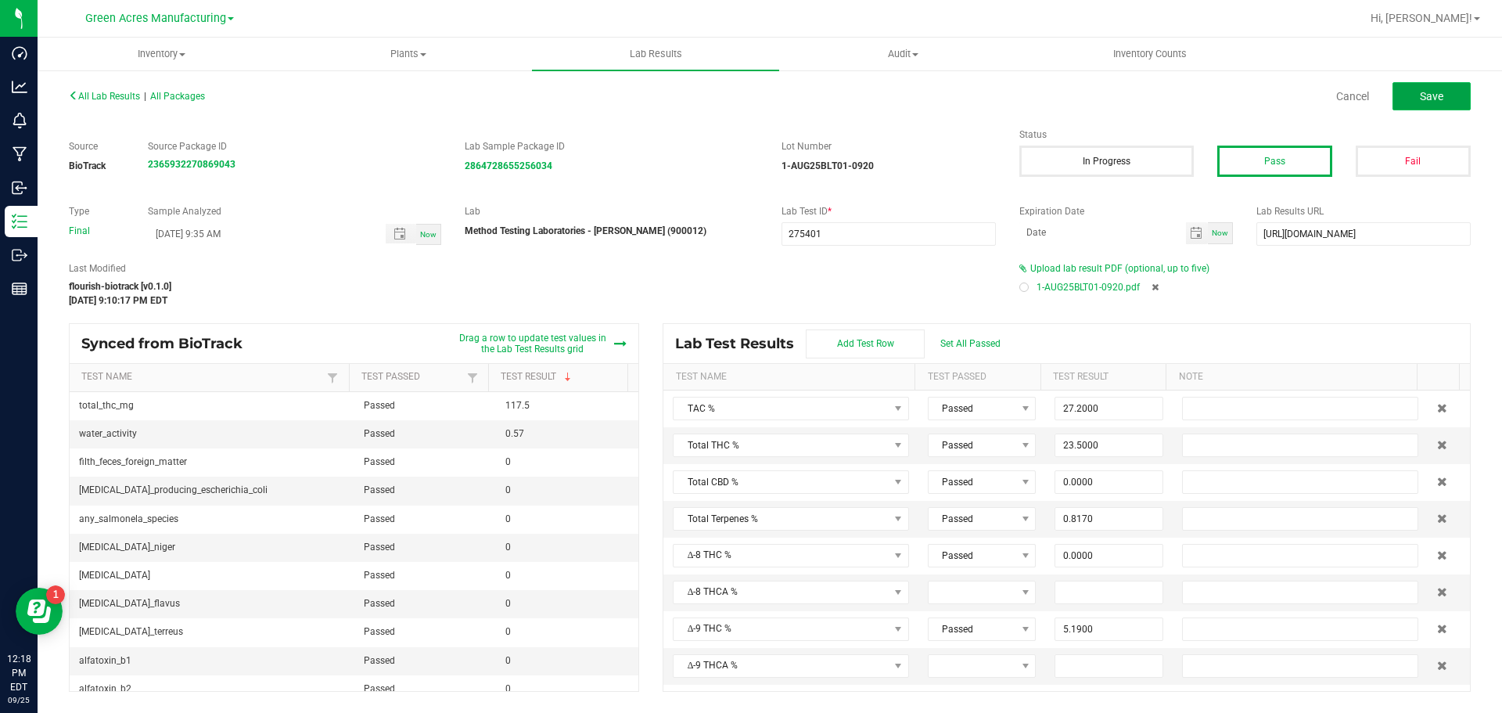
click at [1454, 86] on button "Save" at bounding box center [1432, 96] width 78 height 28
type input "0.0000"
type input "10.9000"
type input "0.0200"
type input "0.0650"
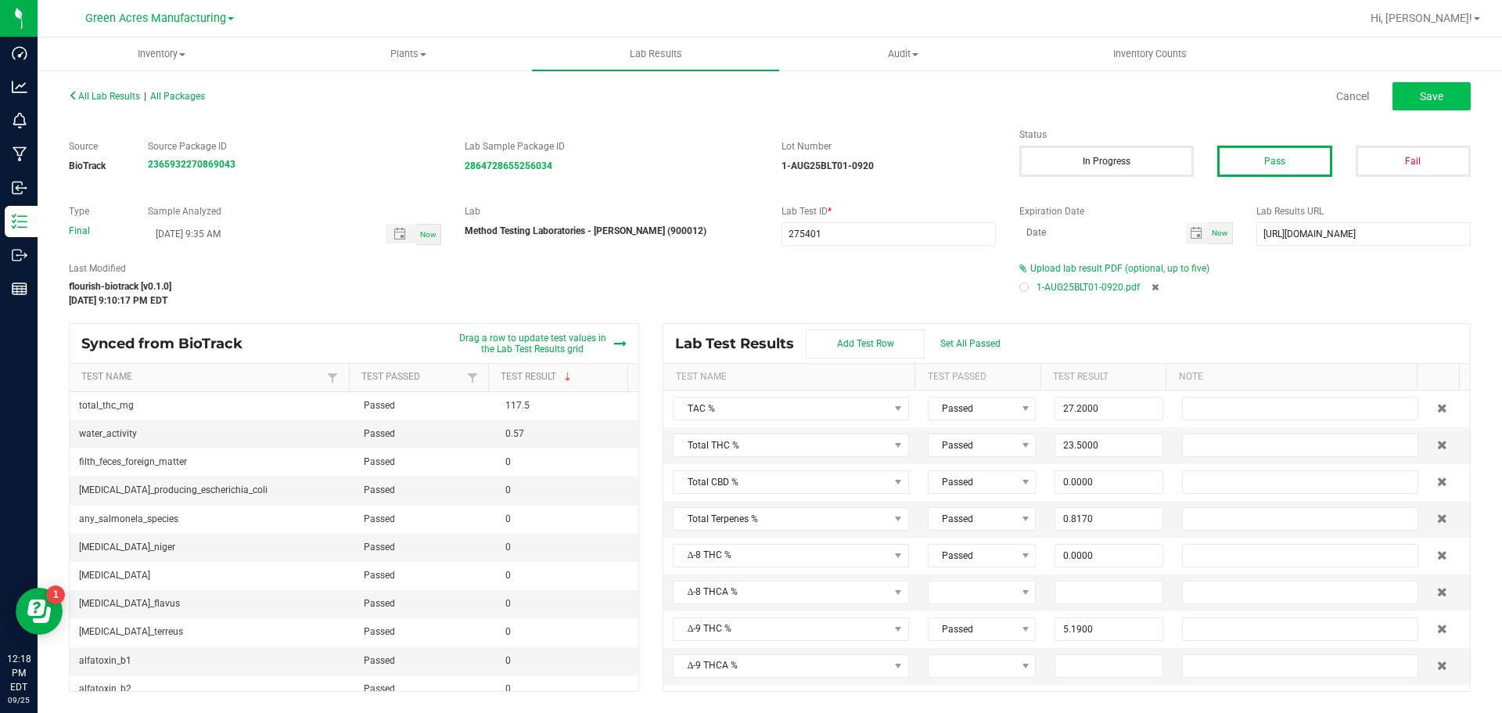
type input "0.0120"
type input "0.2680"
type input "0.0810"
type input "0.2550"
type input "0.0630"
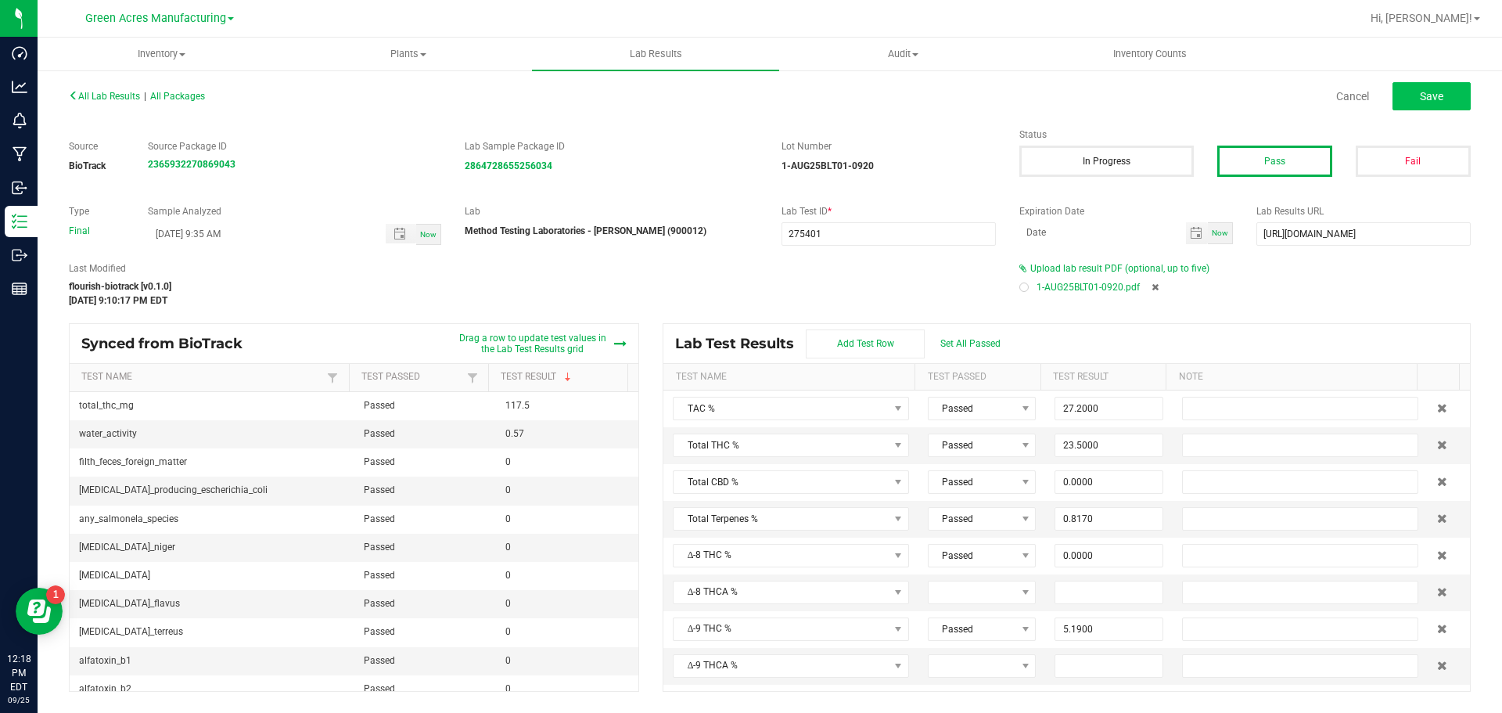
type input "0.0140"
type input "0.0390"
type input "5.1900"
type input "20.9000"
type input "0.0000"
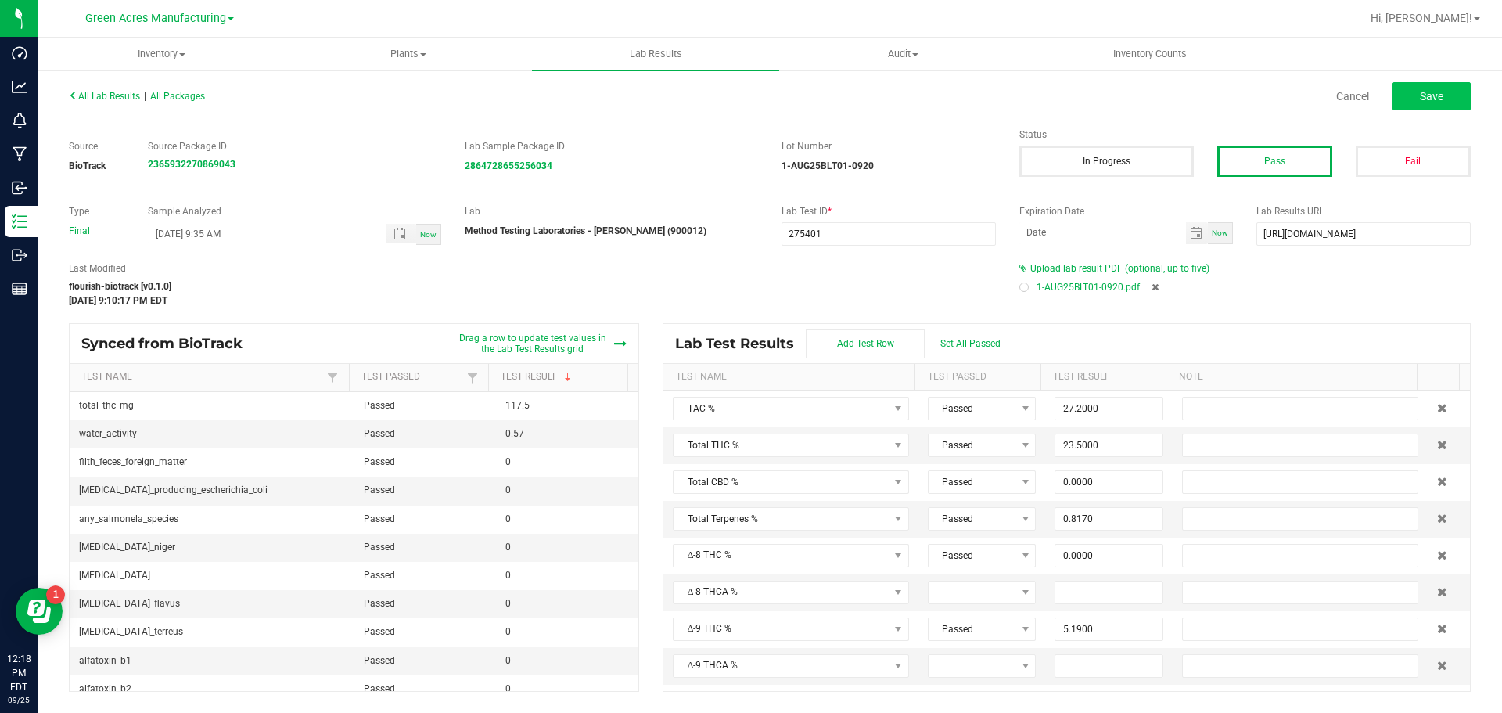
type input "0.0000"
type input "0.3370"
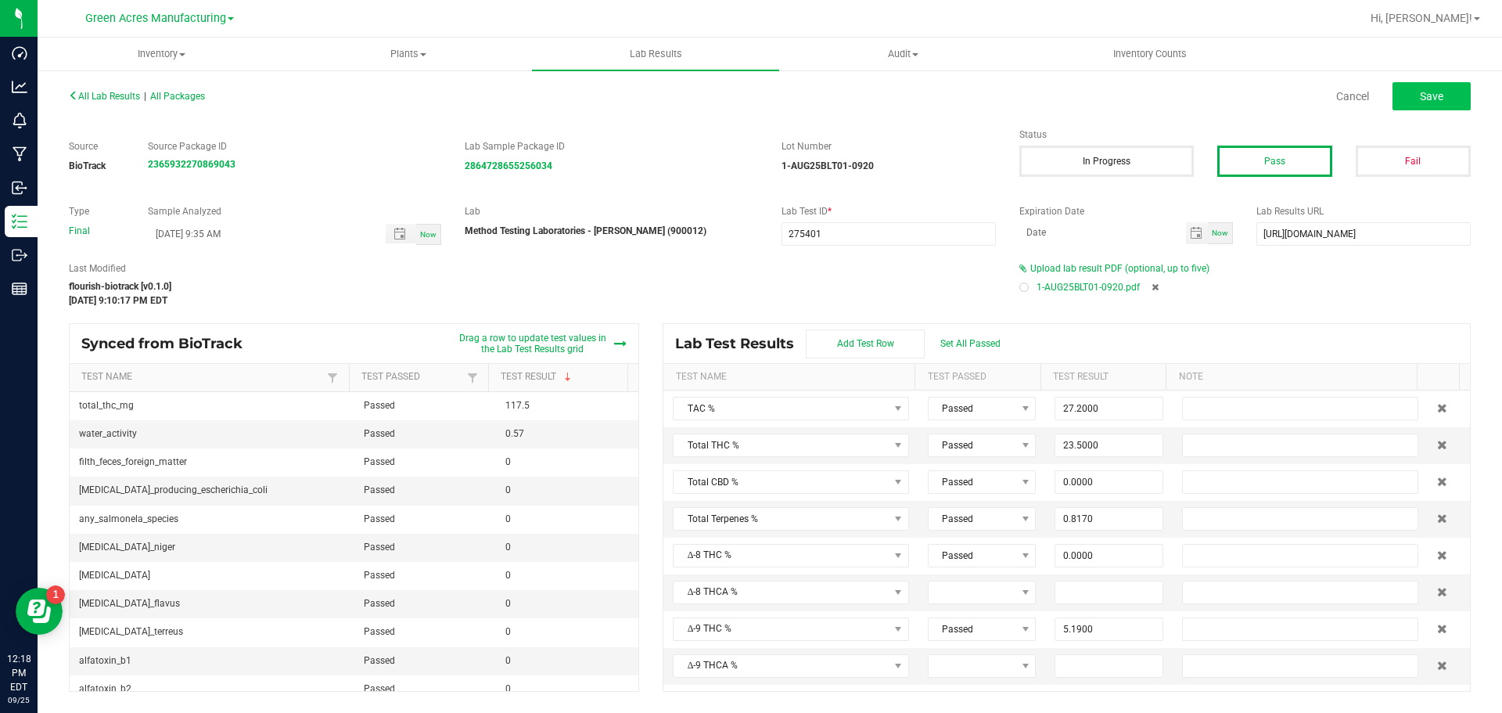
type input "0.8150"
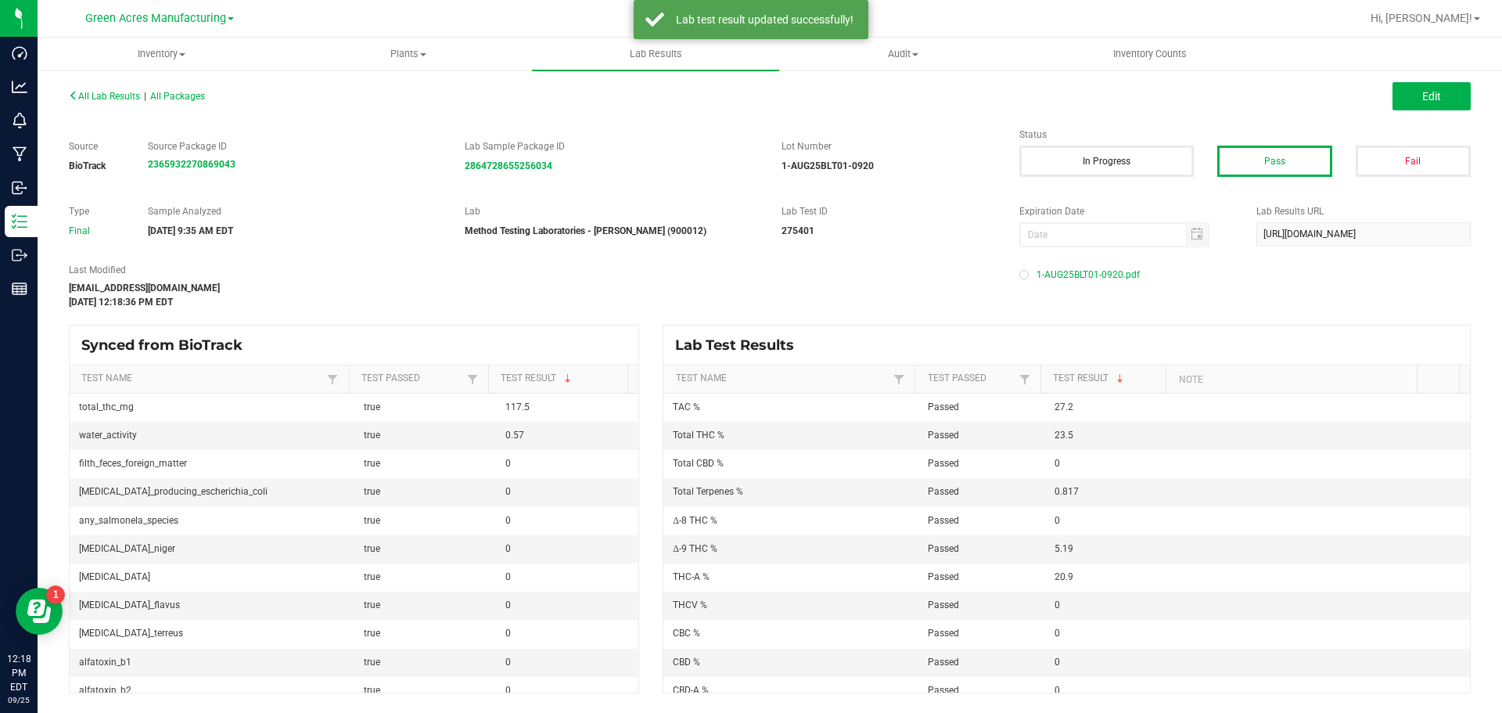
click at [108, 102] on div "All Lab Results | All Packages" at bounding box center [413, 96] width 713 height 14
click at [105, 99] on span "All Lab Results" at bounding box center [104, 96] width 71 height 11
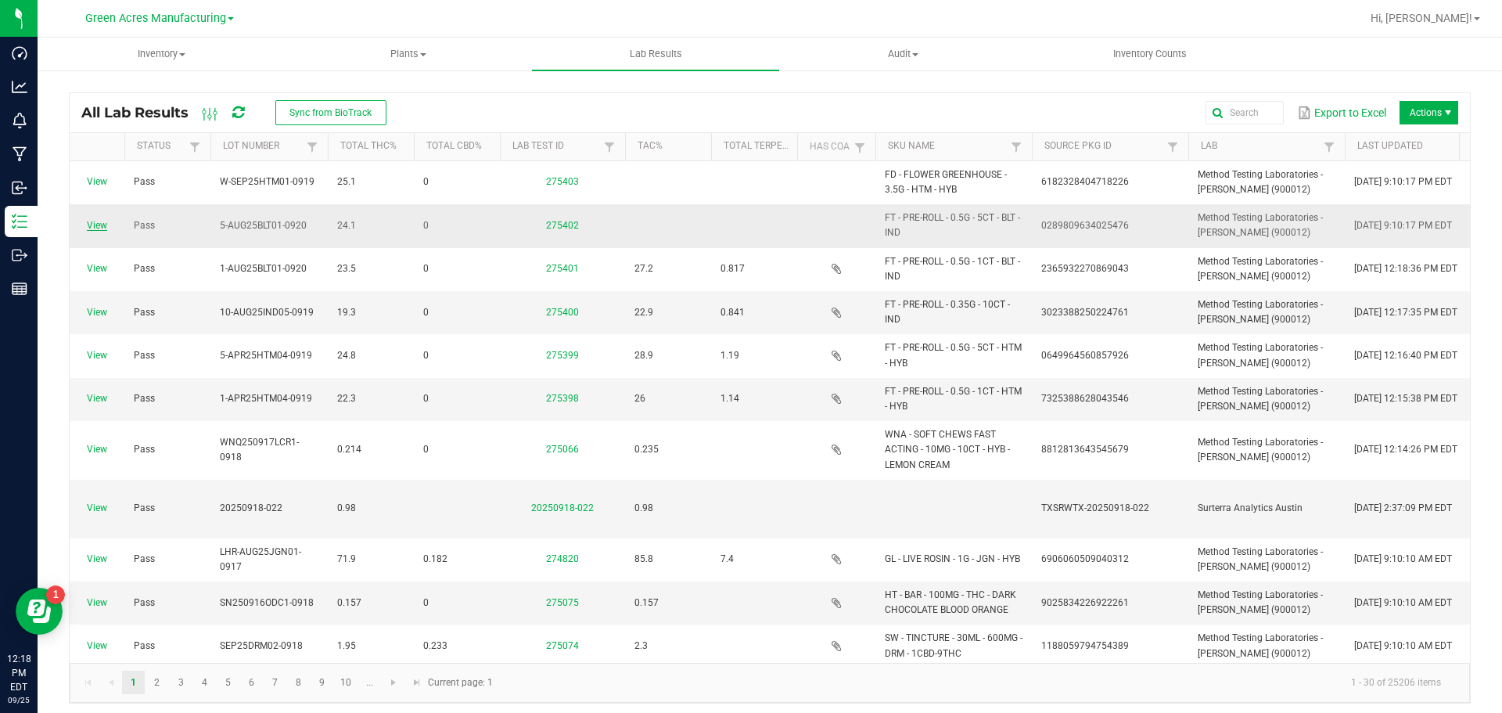
click at [103, 222] on link "View" at bounding box center [97, 225] width 20 height 11
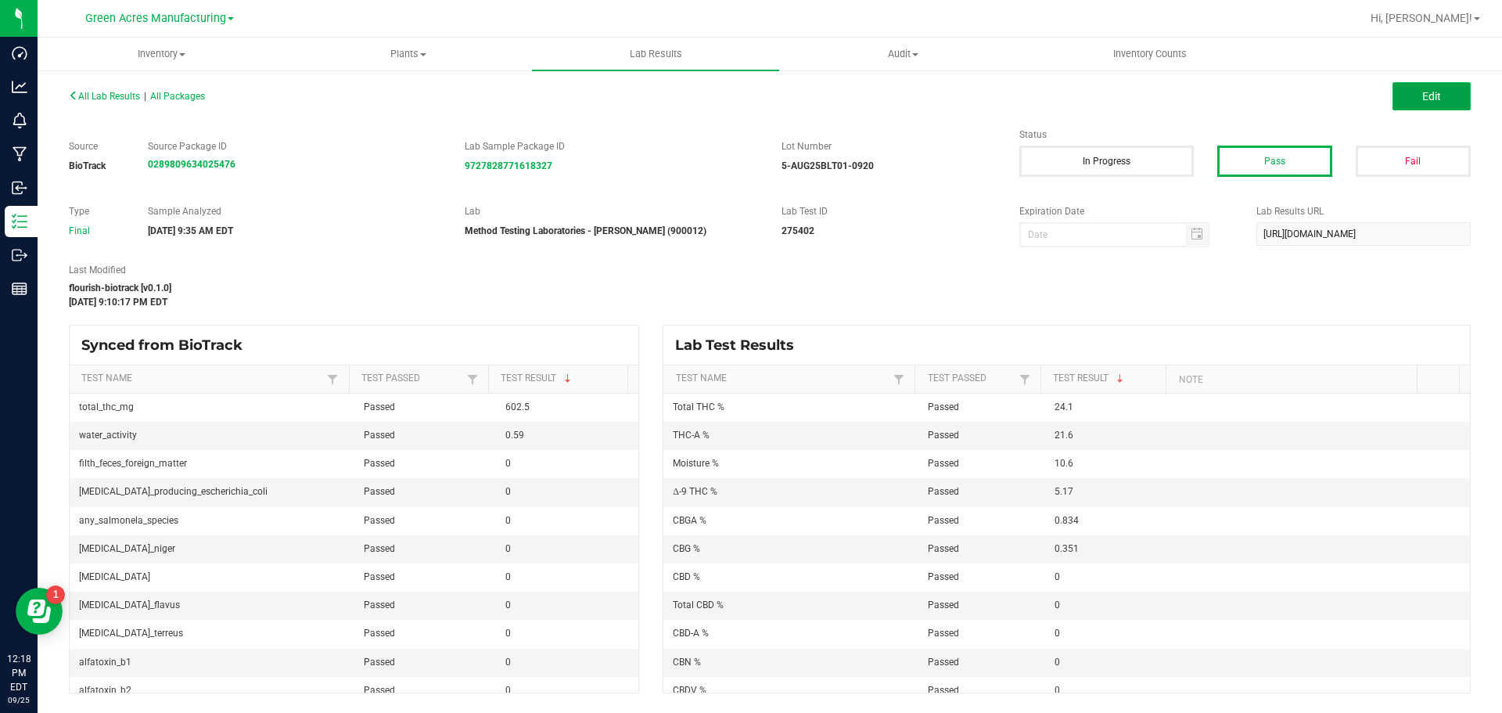
click at [1398, 90] on button "Edit" at bounding box center [1432, 96] width 78 height 28
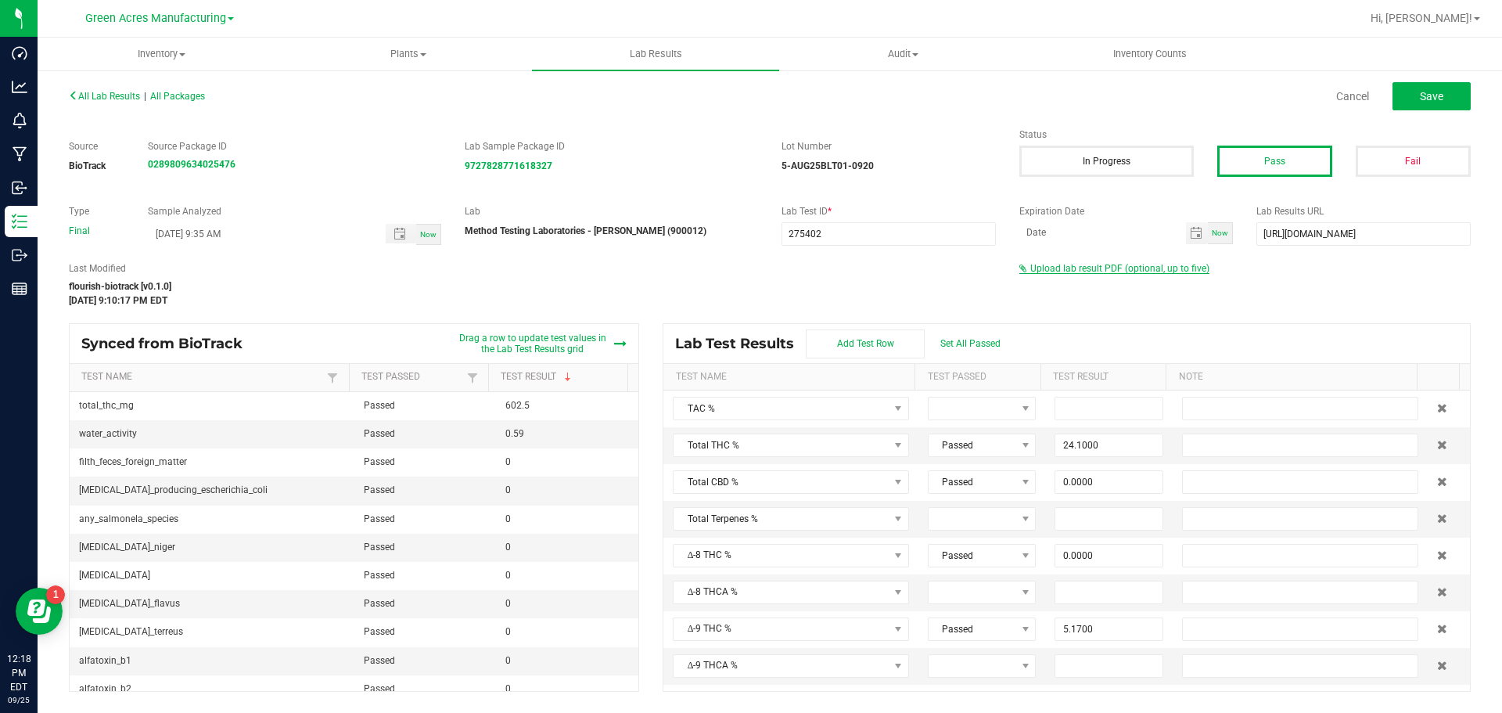
click at [1107, 270] on span "Upload lab result PDF (optional, up to five)" at bounding box center [1119, 268] width 179 height 11
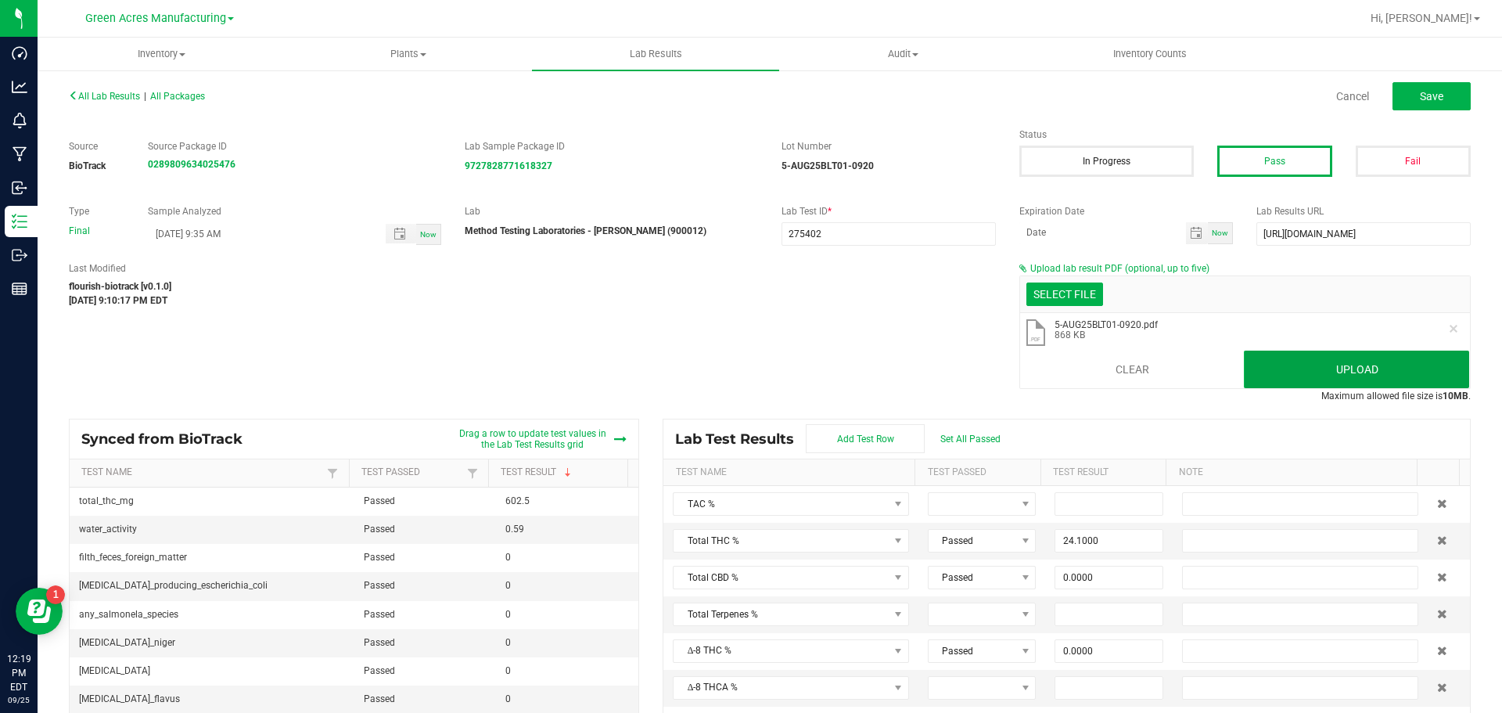
click at [1282, 360] on button "Upload" at bounding box center [1356, 369] width 225 height 38
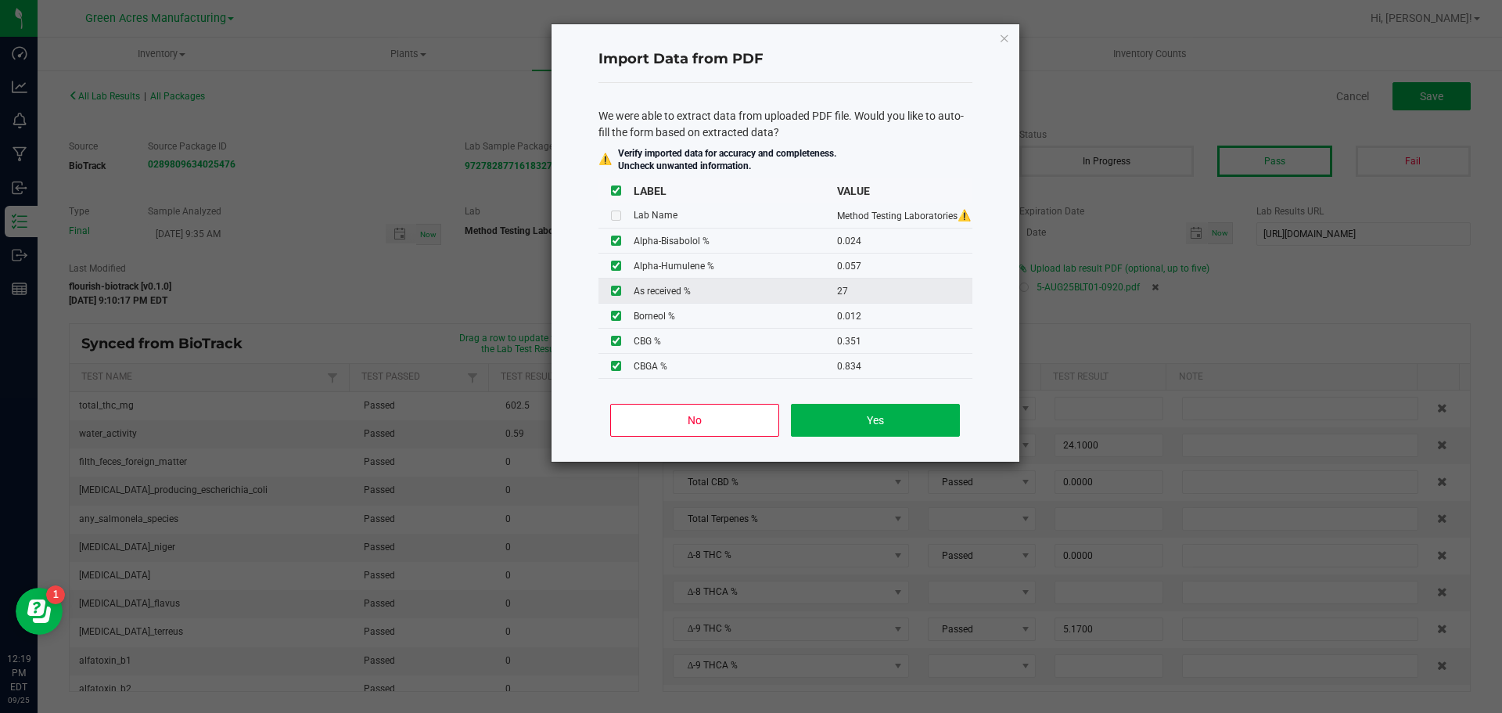
click at [612, 289] on input "checkbox" at bounding box center [616, 291] width 10 height 10
checkbox input "false"
click at [829, 415] on button "Yes" at bounding box center [875, 420] width 168 height 33
type input "0.0240"
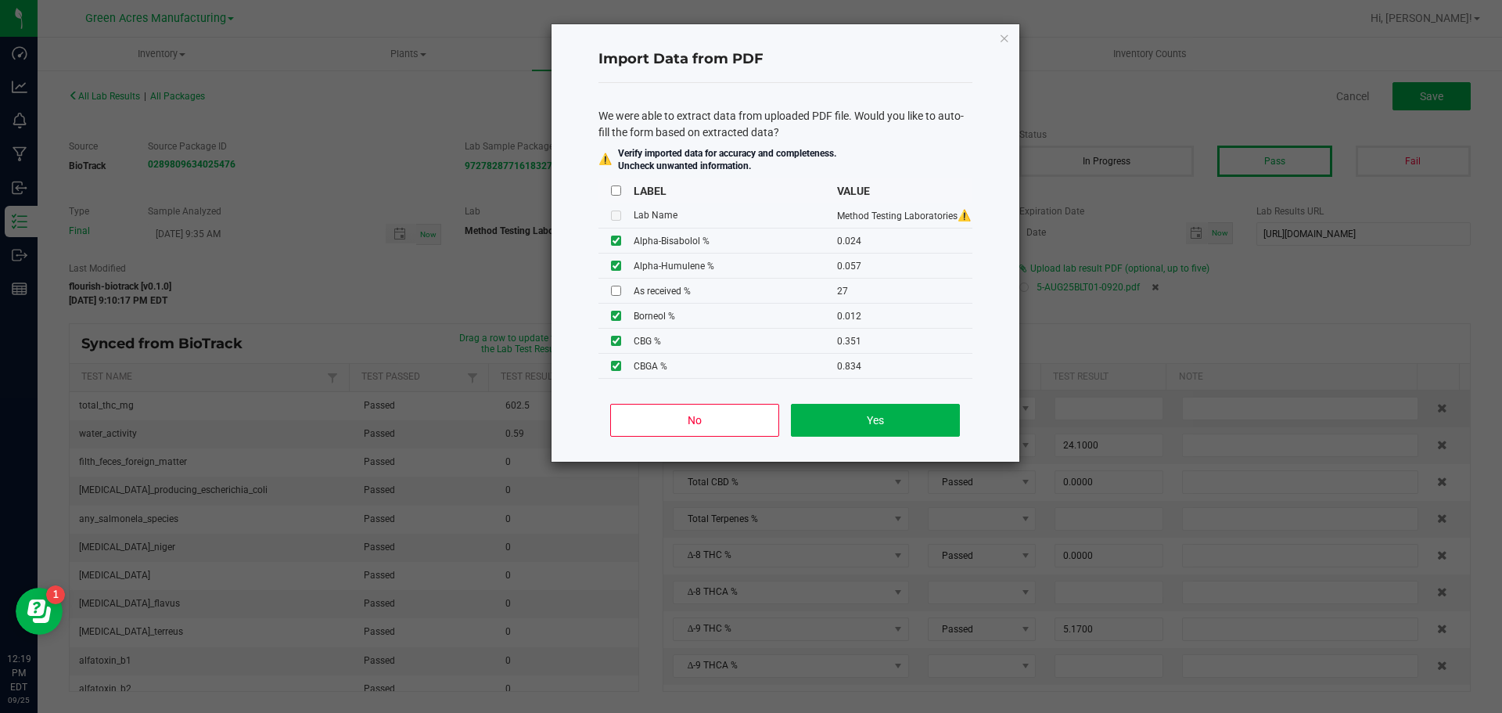
type input "0.0570"
type input "0.0120"
type input "0.2590"
type input "0.0760"
type input "28.0000"
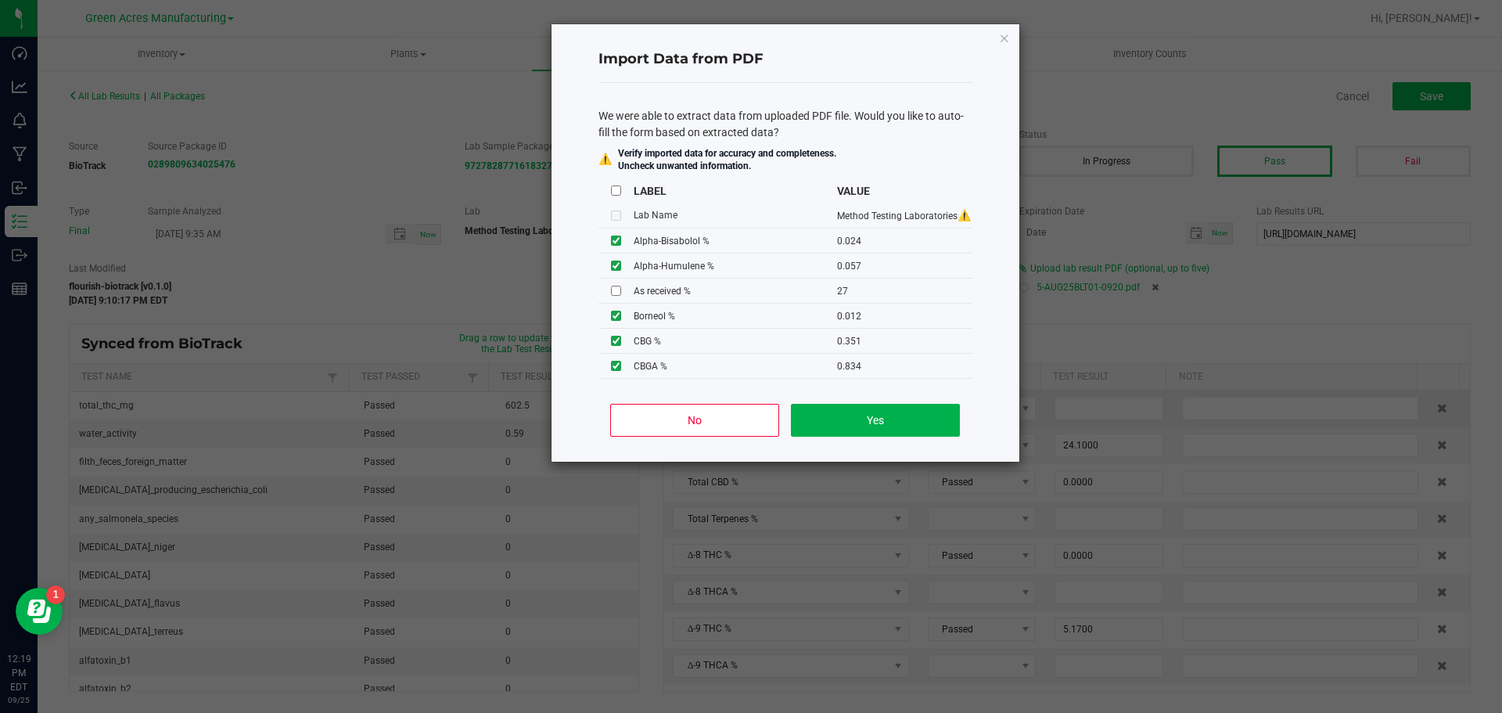
type input "0.7640"
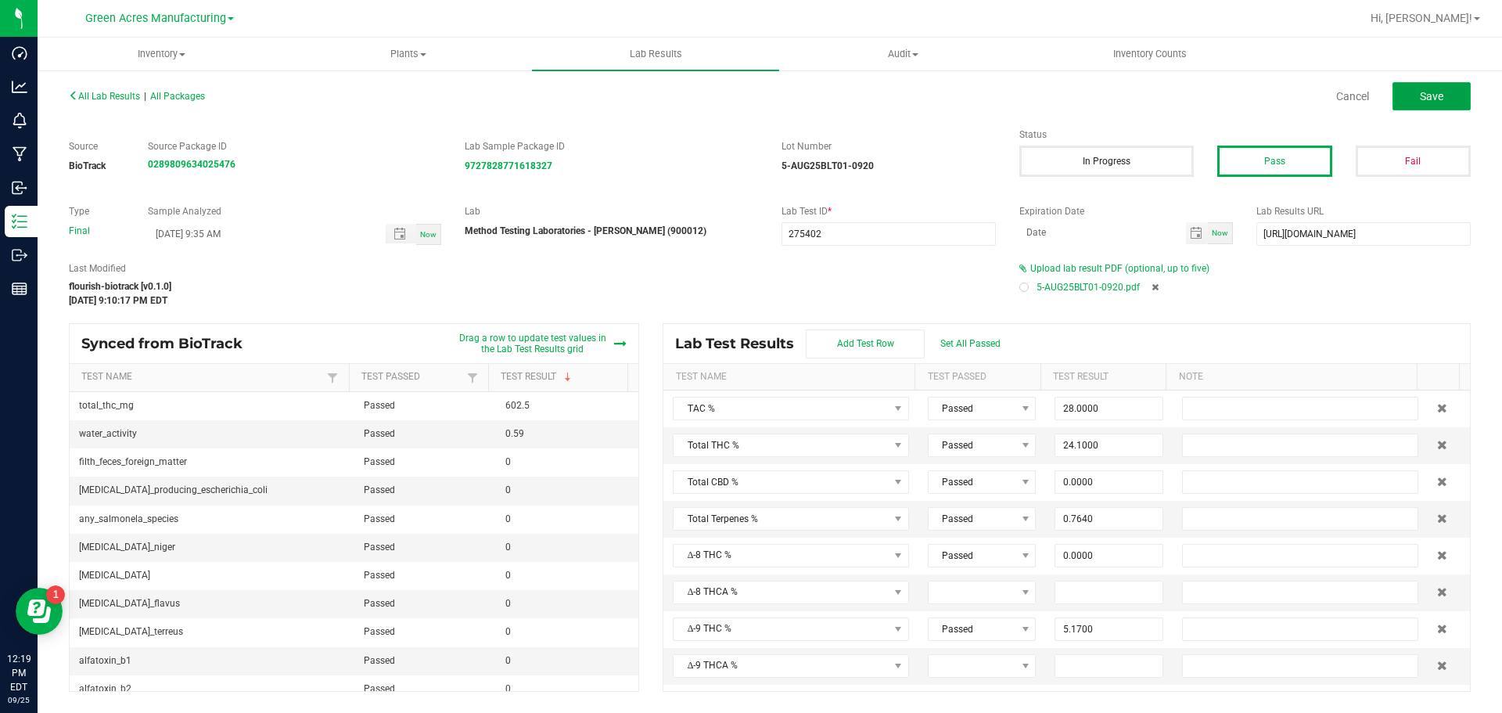
click at [1431, 99] on span "Save" at bounding box center [1431, 96] width 23 height 13
type input "0.0000"
type input "10.6000"
type input "0.0240"
type input "0.0570"
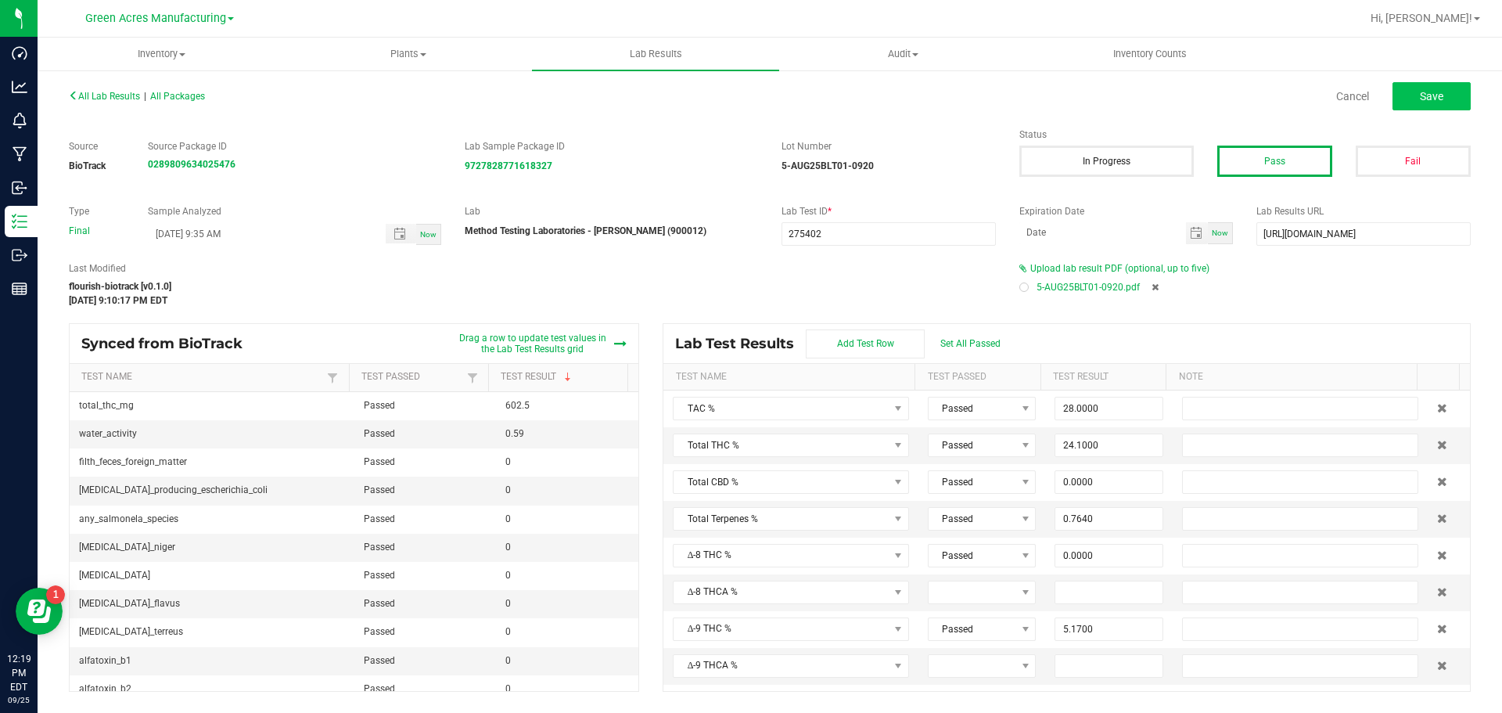
type input "0.0120"
type input "0.2590"
type input "0.0760"
type input "0.0610"
type input "0.0390"
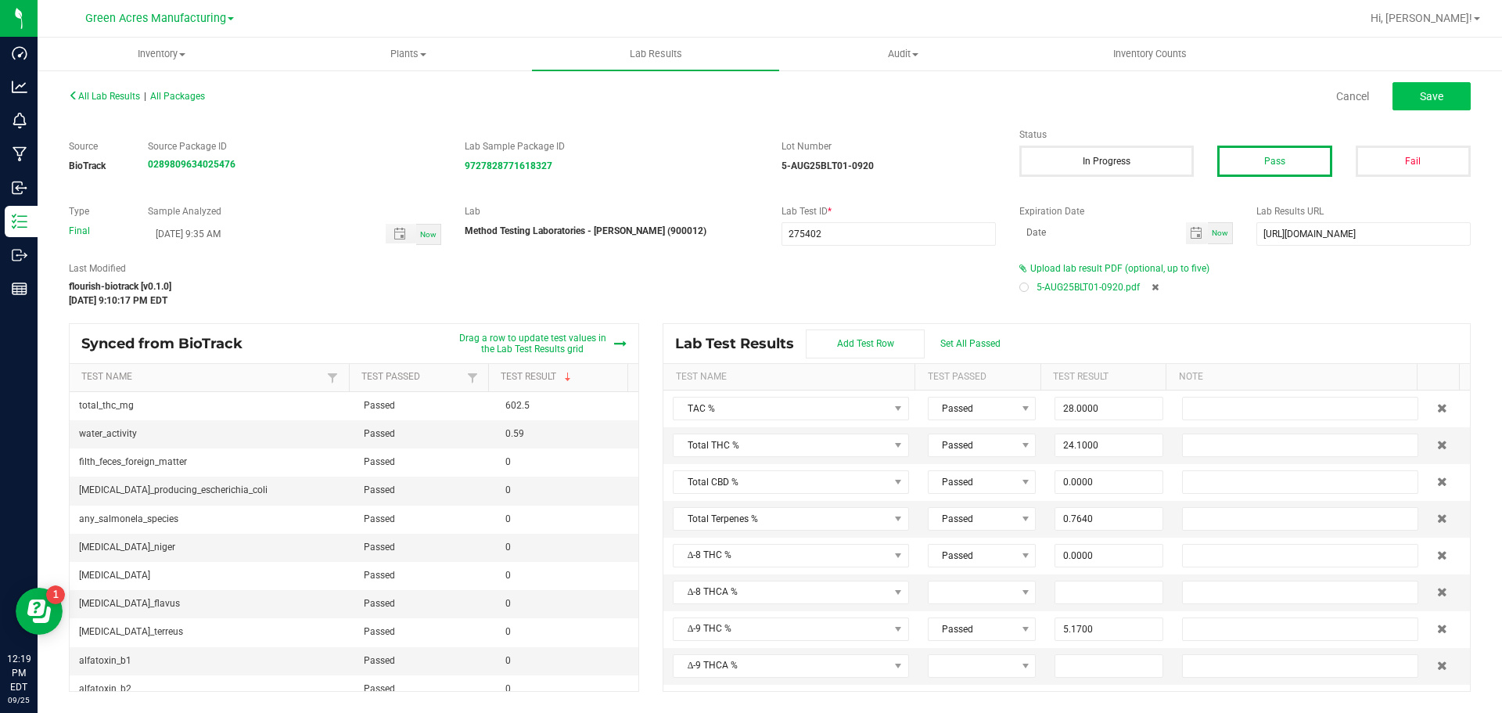
type input "0.2360"
type input "5.1700"
type input "21.6000"
type input "0.0000"
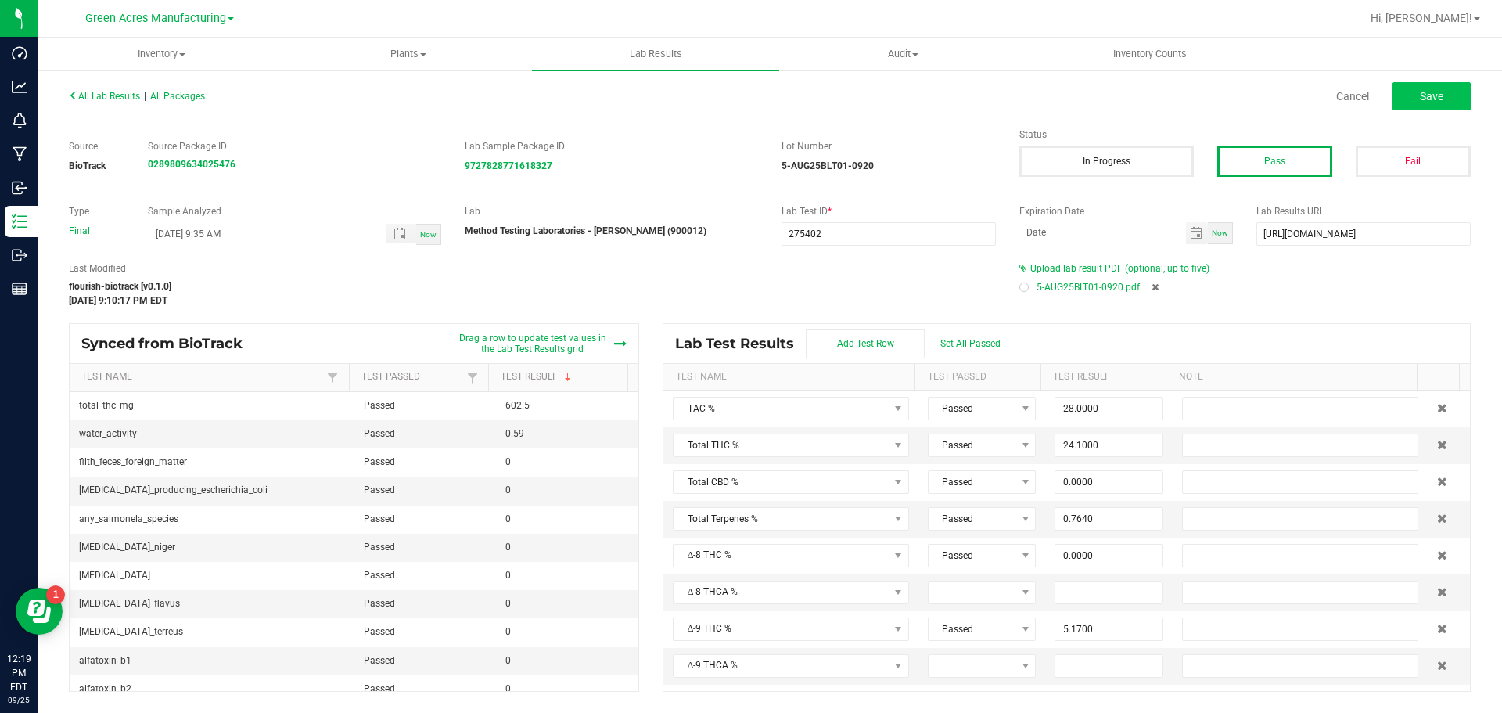
type input "0.0000"
type input "0.3510"
type input "0.8340"
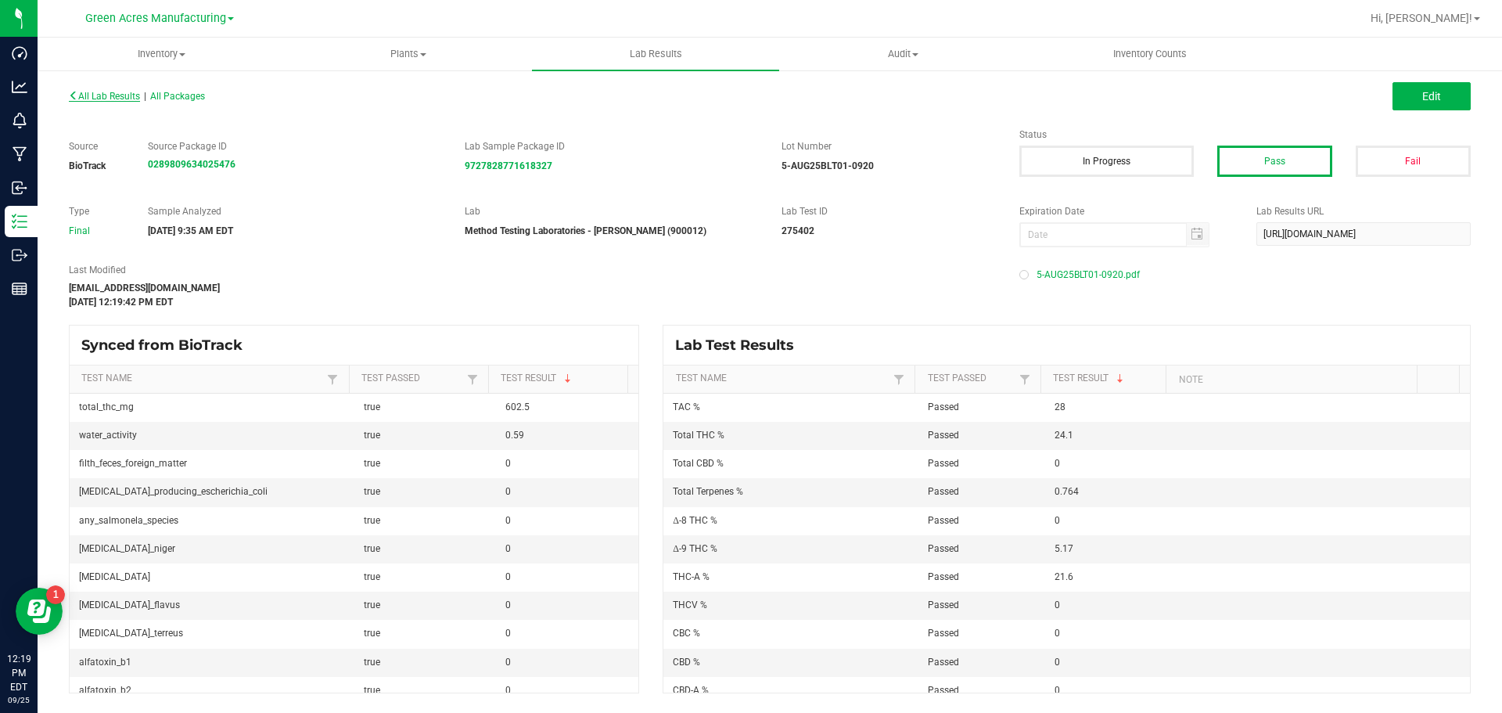
click at [105, 99] on span "All Lab Results" at bounding box center [104, 96] width 71 height 11
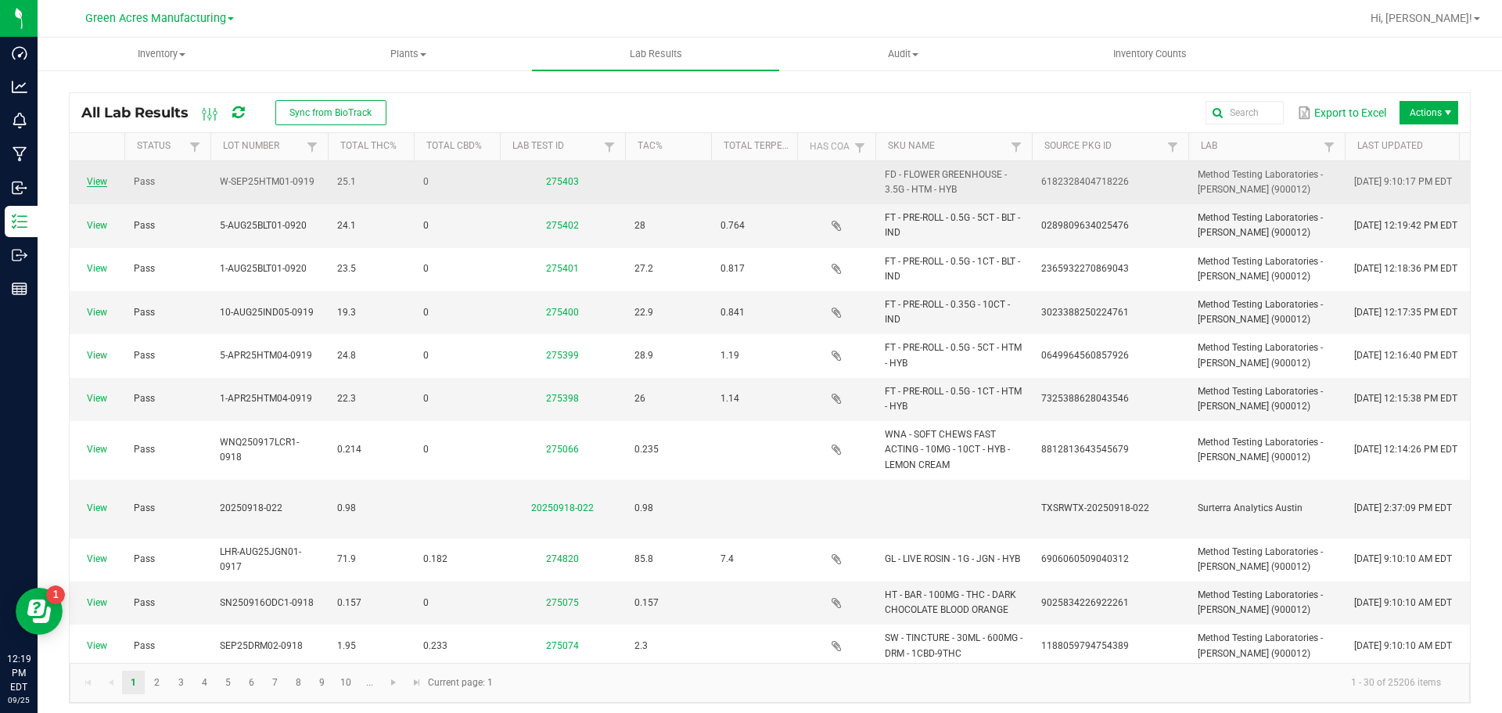
click at [102, 180] on link "View" at bounding box center [97, 181] width 20 height 11
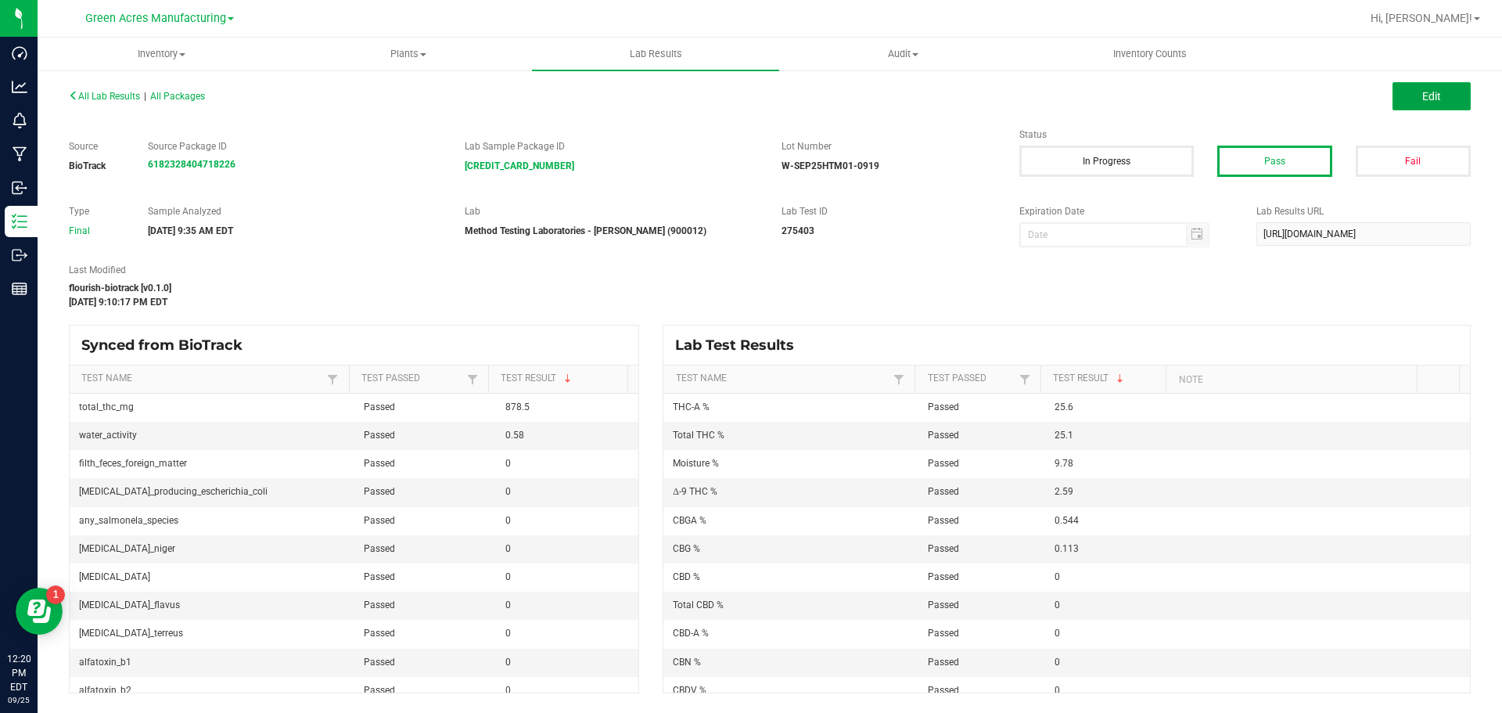
drag, startPoint x: 1430, startPoint y: 85, endPoint x: 1075, endPoint y: 296, distance: 412.8
click at [1430, 85] on button "Edit" at bounding box center [1432, 96] width 78 height 28
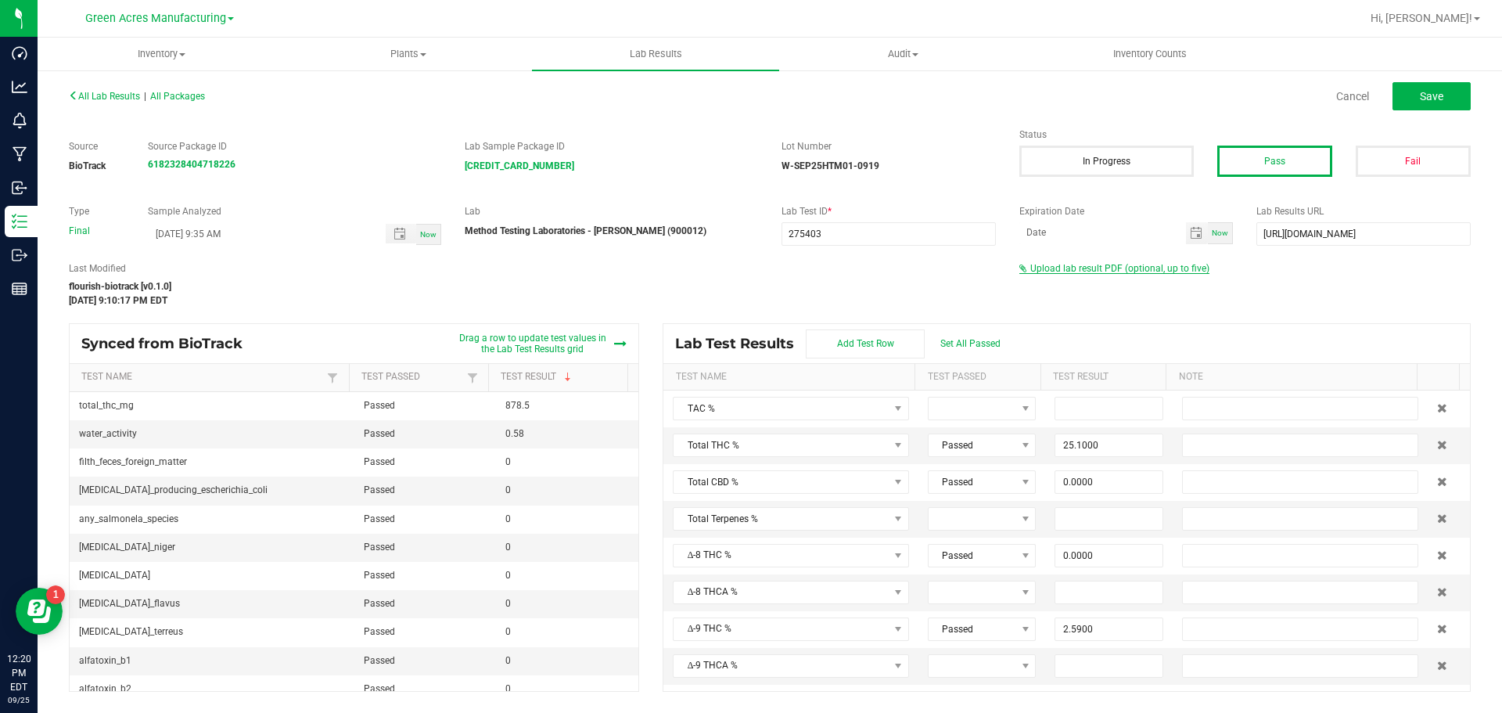
click at [1062, 271] on span "Upload lab result PDF (optional, up to five)" at bounding box center [1119, 268] width 179 height 11
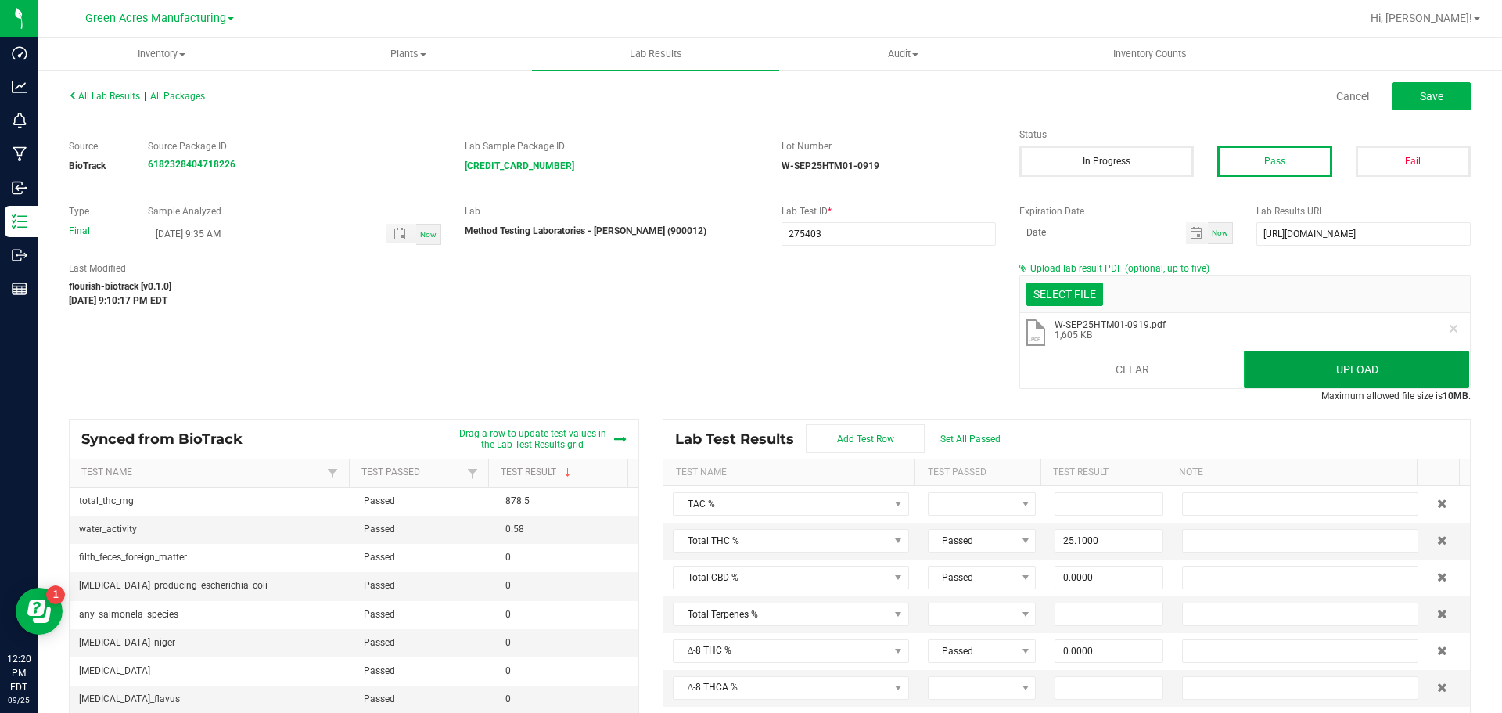
click at [1305, 378] on button "Upload" at bounding box center [1356, 369] width 225 height 38
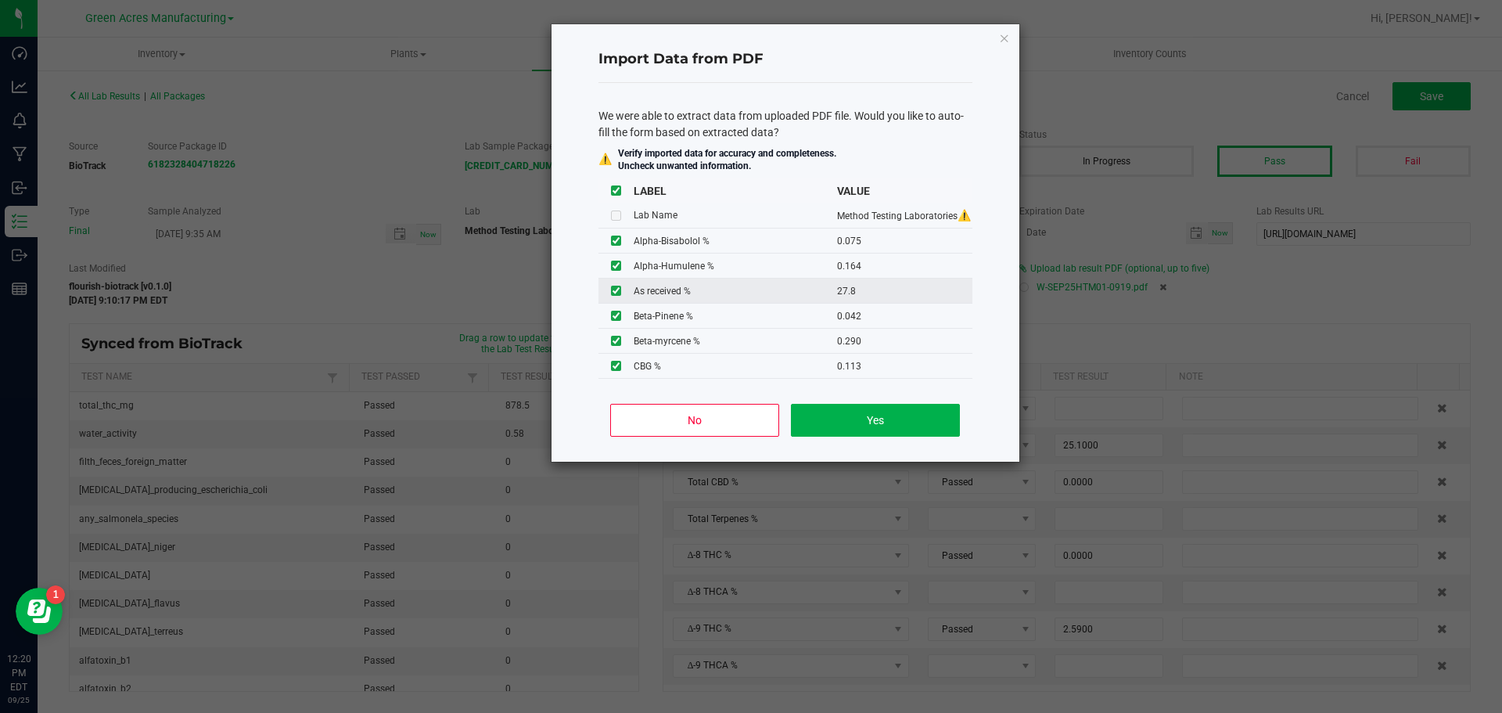
click at [618, 293] on input "checkbox" at bounding box center [616, 291] width 10 height 10
checkbox input "false"
click at [895, 408] on button "Yes" at bounding box center [875, 420] width 168 height 33
type input "0.0750"
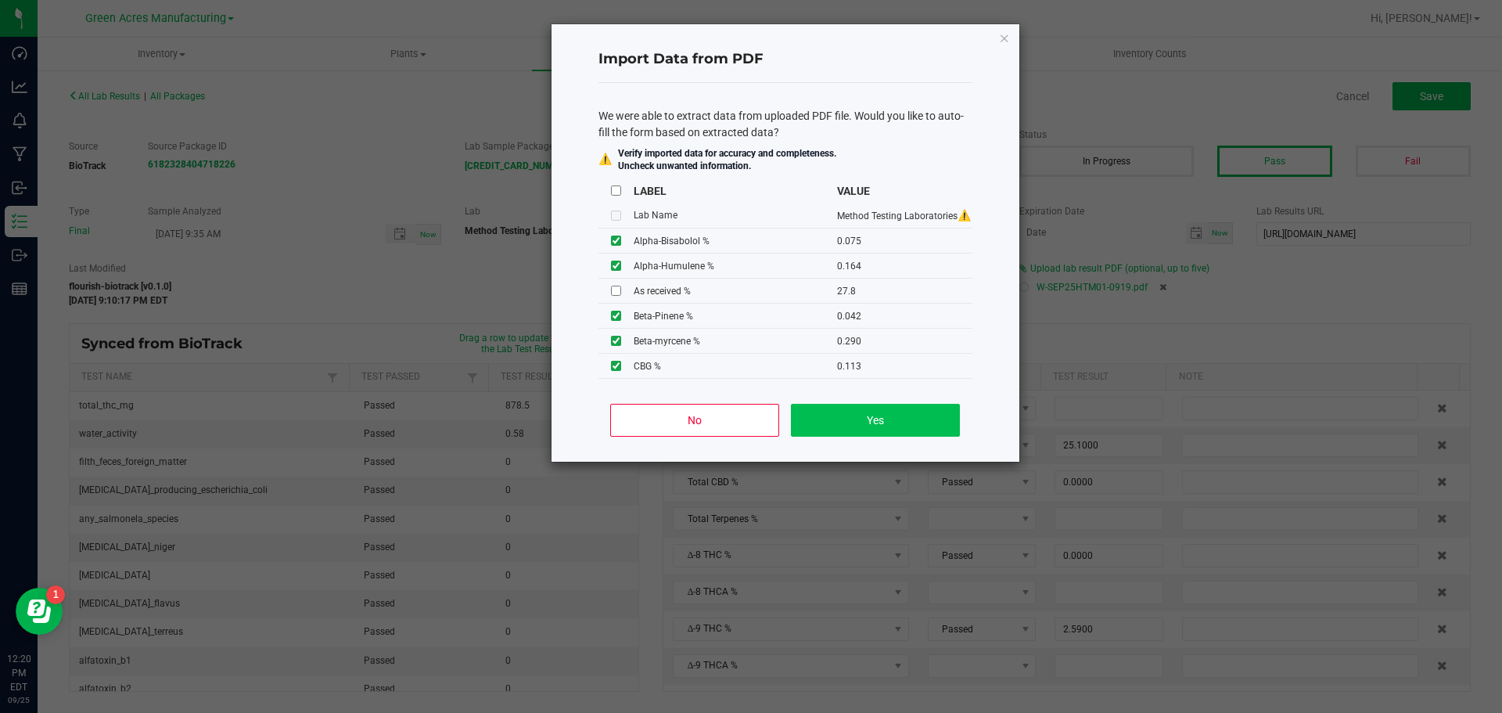
type input "0.1640"
type input "0.0420"
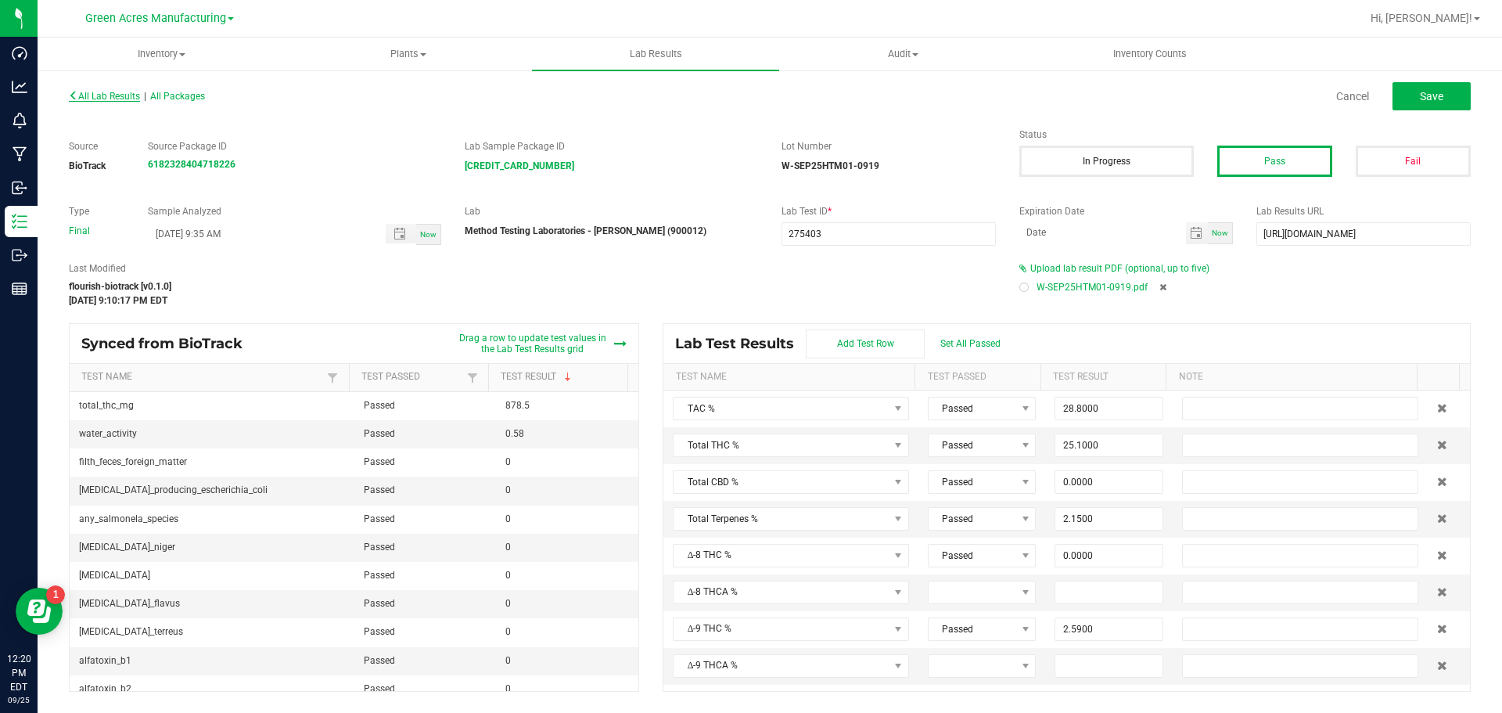
click at [115, 99] on span "All Lab Results" at bounding box center [104, 96] width 71 height 11
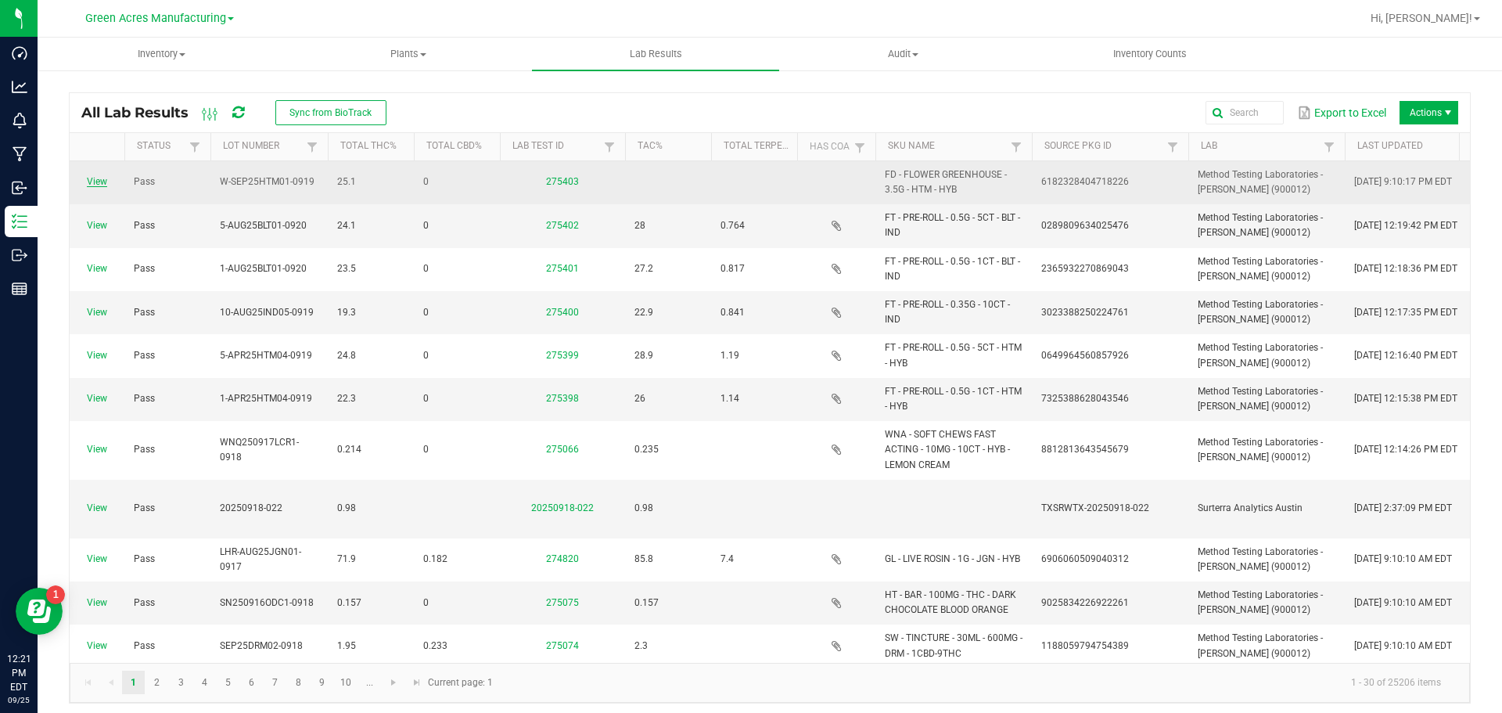
click at [92, 181] on link "View" at bounding box center [97, 181] width 20 height 11
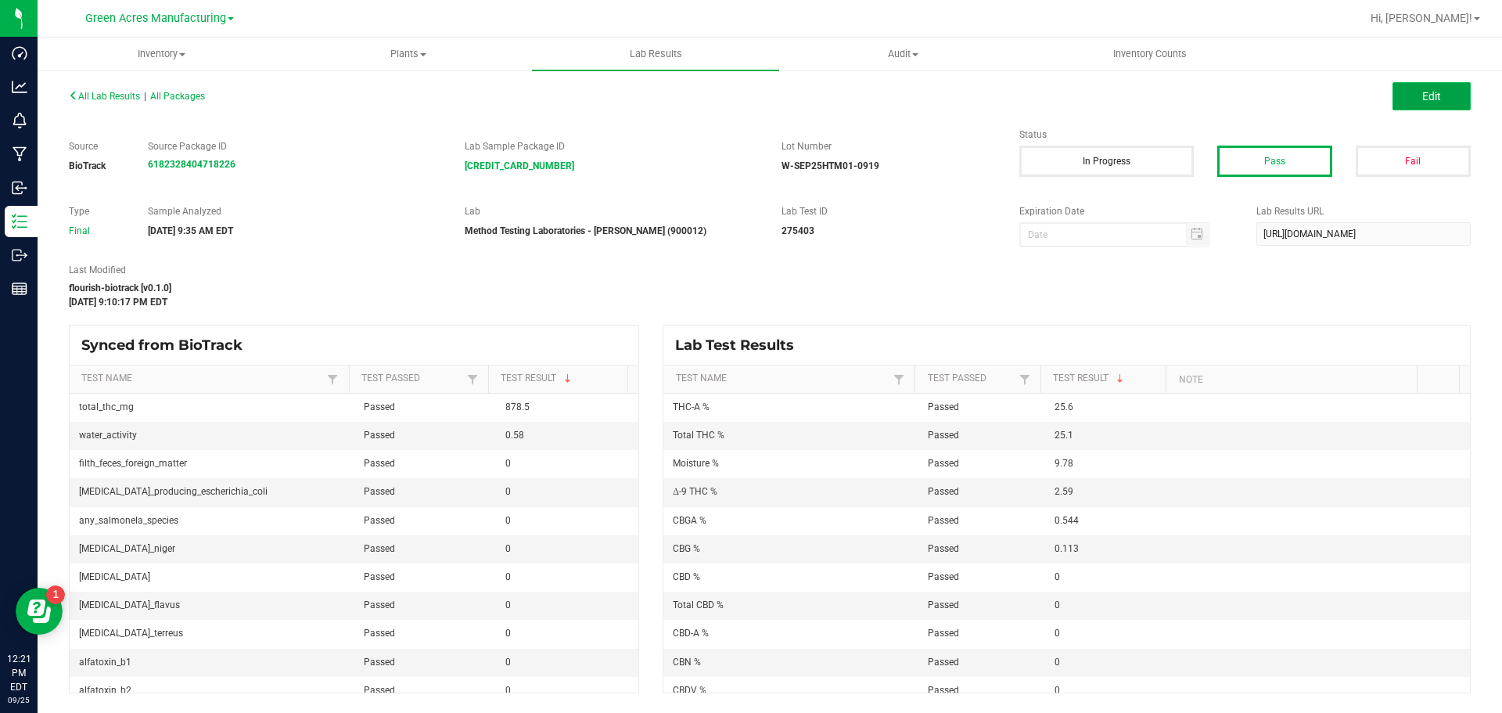
click at [1421, 99] on button "Edit" at bounding box center [1432, 96] width 78 height 28
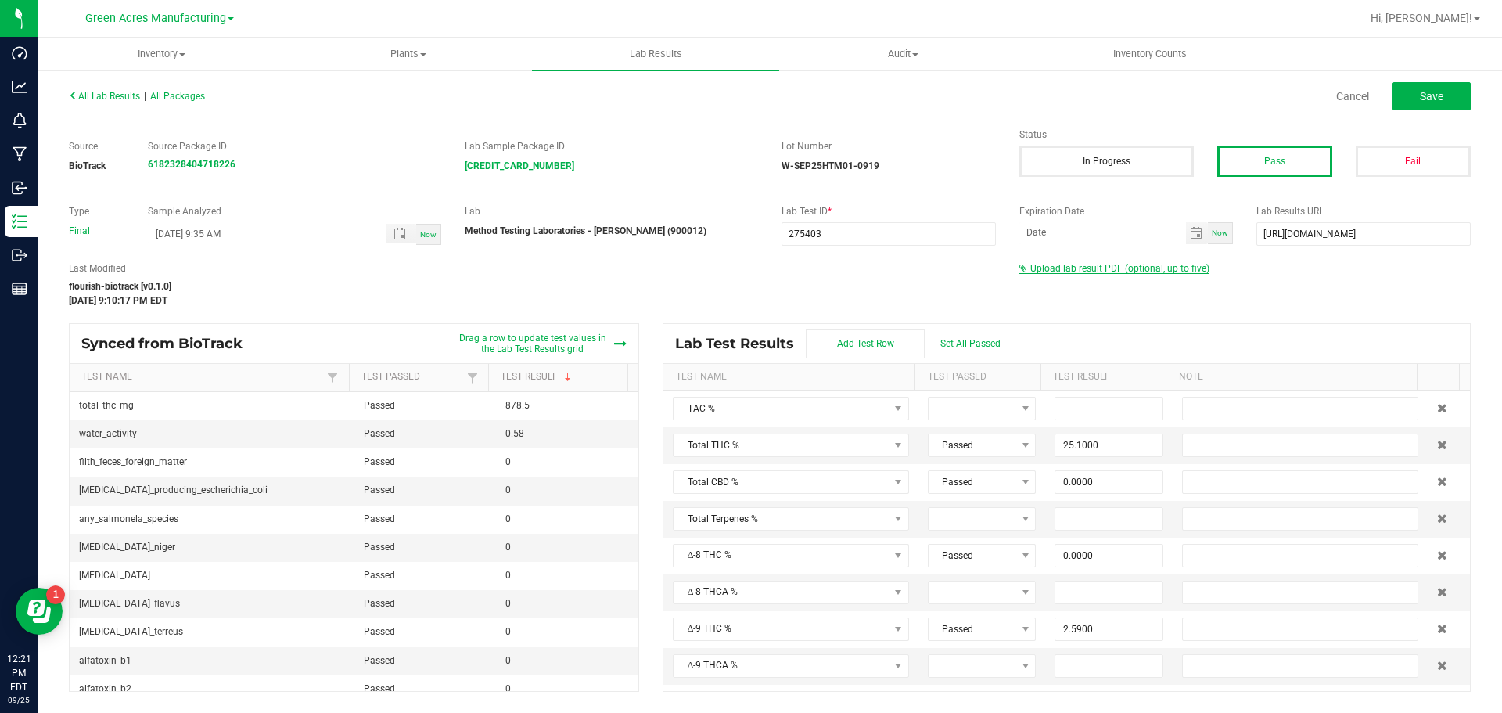
click at [1131, 267] on span "Upload lab result PDF (optional, up to five)" at bounding box center [1119, 268] width 179 height 11
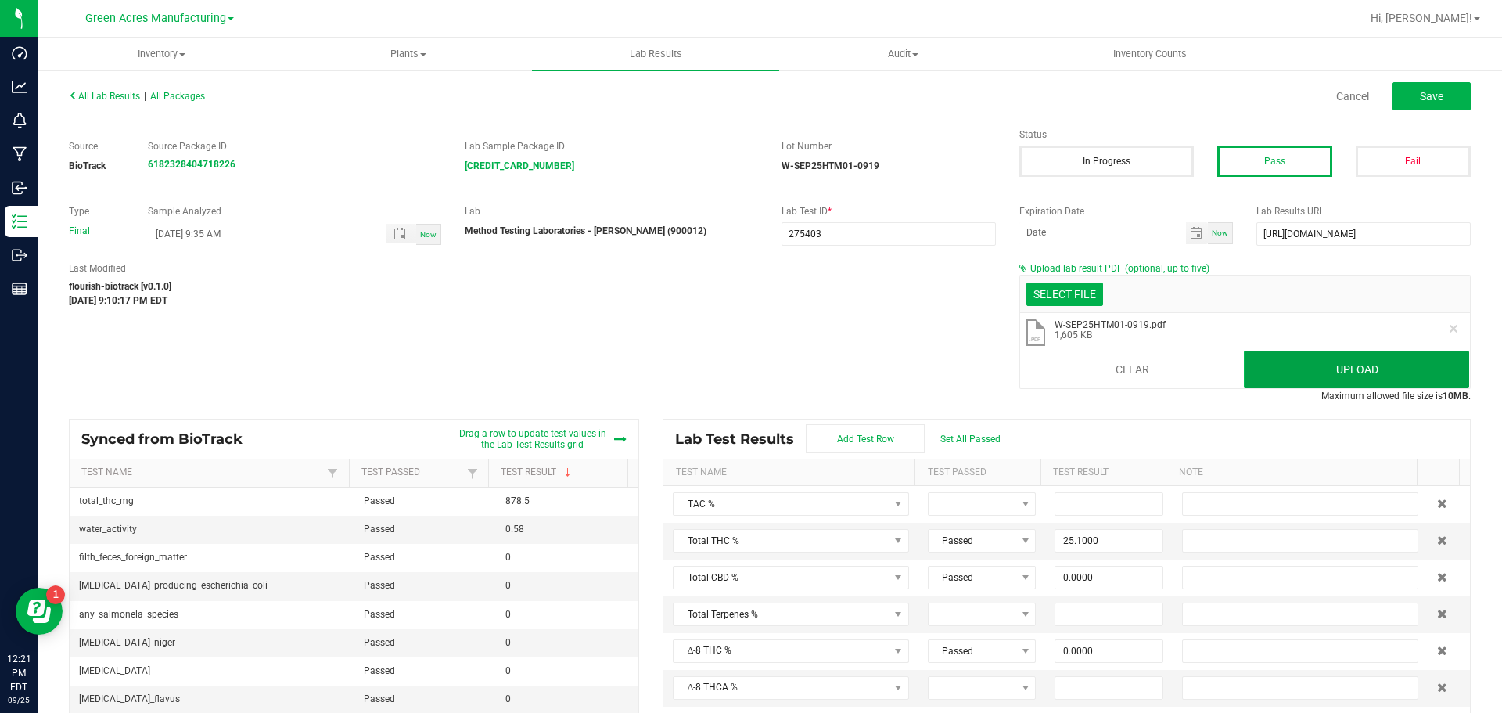
click at [1292, 358] on button "Upload" at bounding box center [1356, 369] width 225 height 38
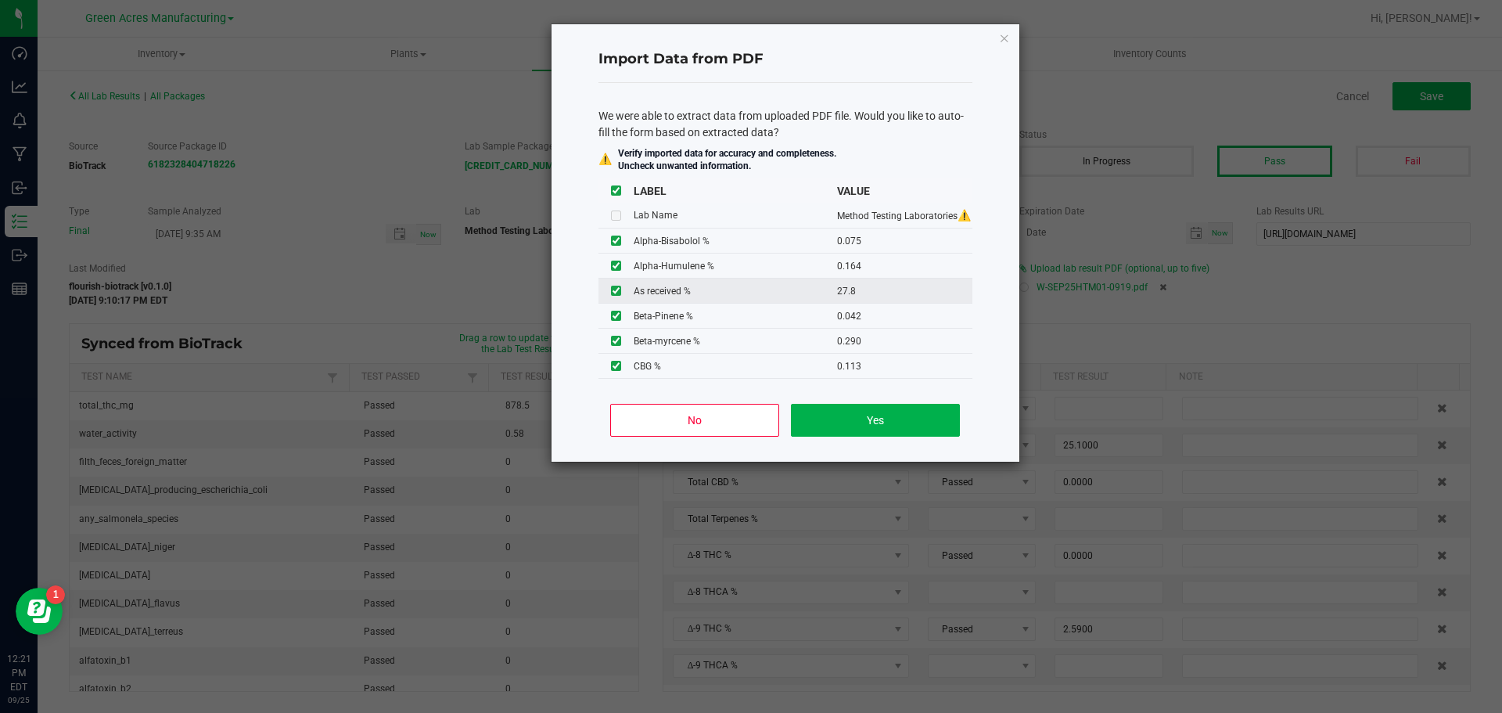
click at [615, 289] on input "checkbox" at bounding box center [616, 291] width 10 height 10
click at [907, 421] on button "Yes" at bounding box center [875, 420] width 168 height 33
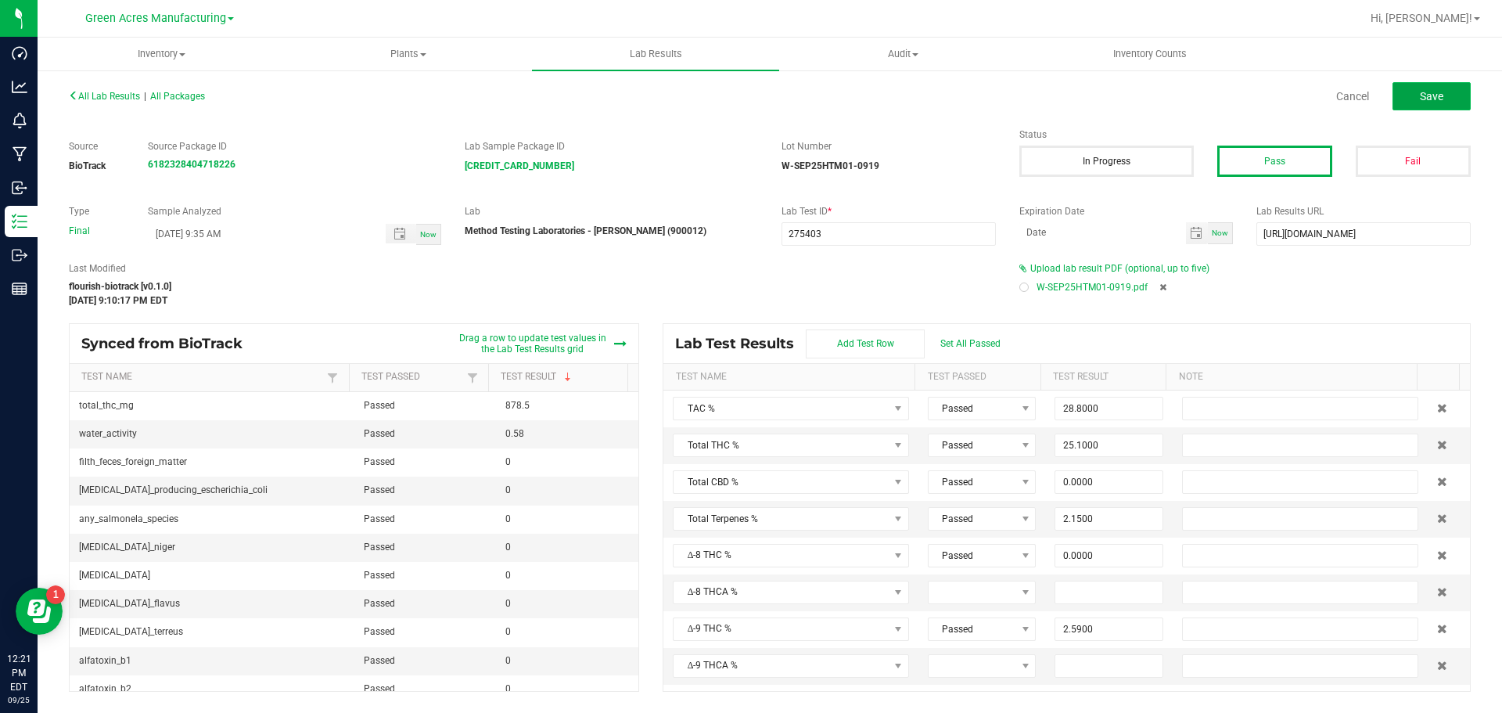
click at [1425, 96] on span "Save" at bounding box center [1431, 96] width 23 height 13
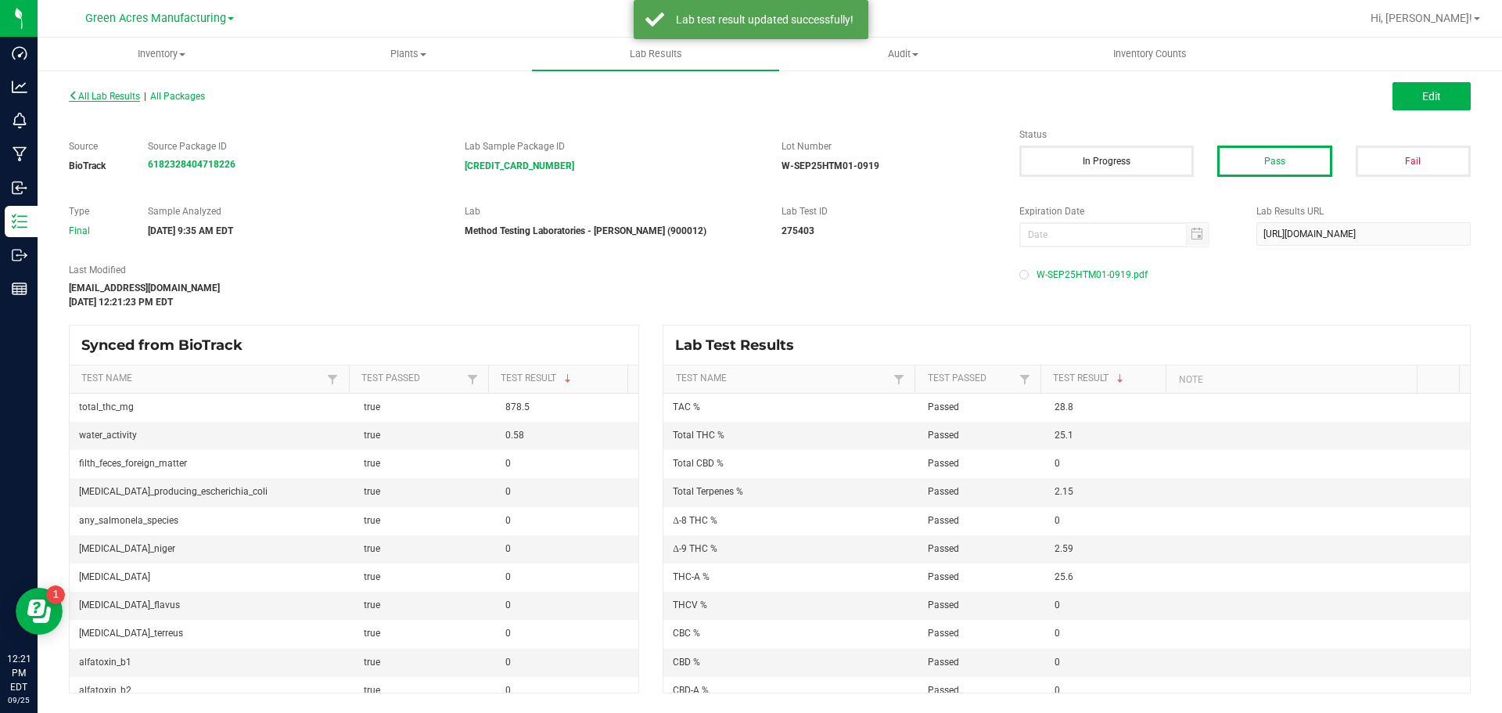
click at [119, 92] on span "All Lab Results" at bounding box center [104, 96] width 71 height 11
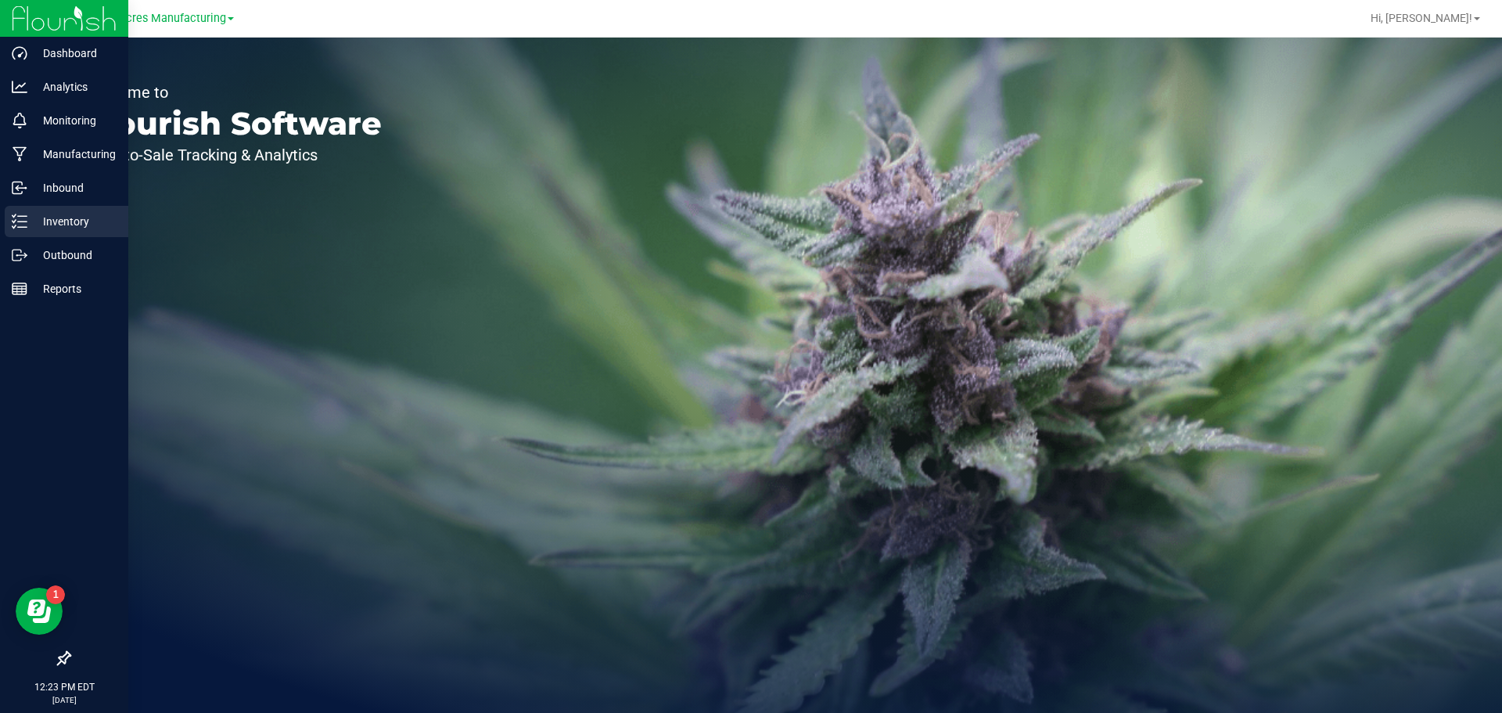
click at [15, 227] on icon at bounding box center [14, 226] width 3 height 2
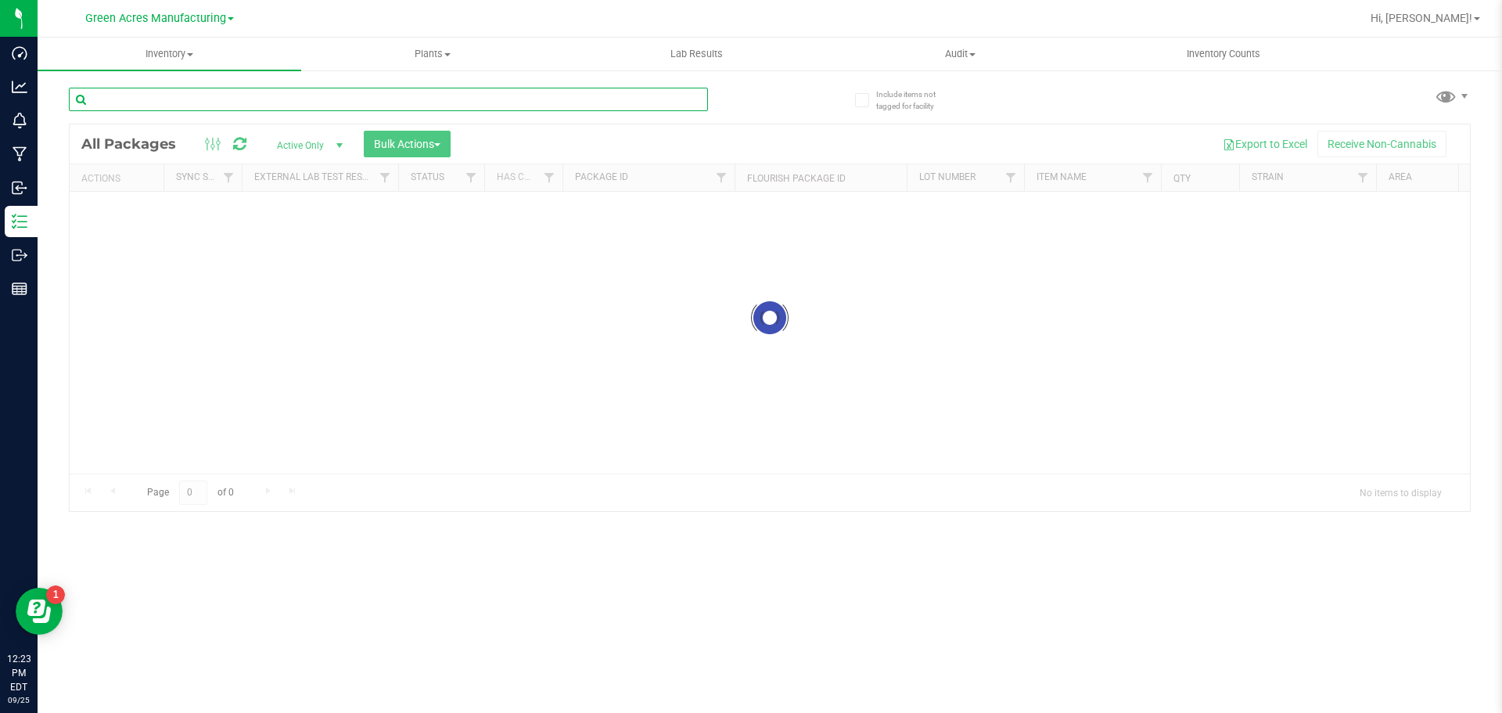
click at [194, 95] on input "text" at bounding box center [388, 99] width 639 height 23
paste input "W-SEP25HTM01-0919"
type input "W-SEP25HTM01-0919"
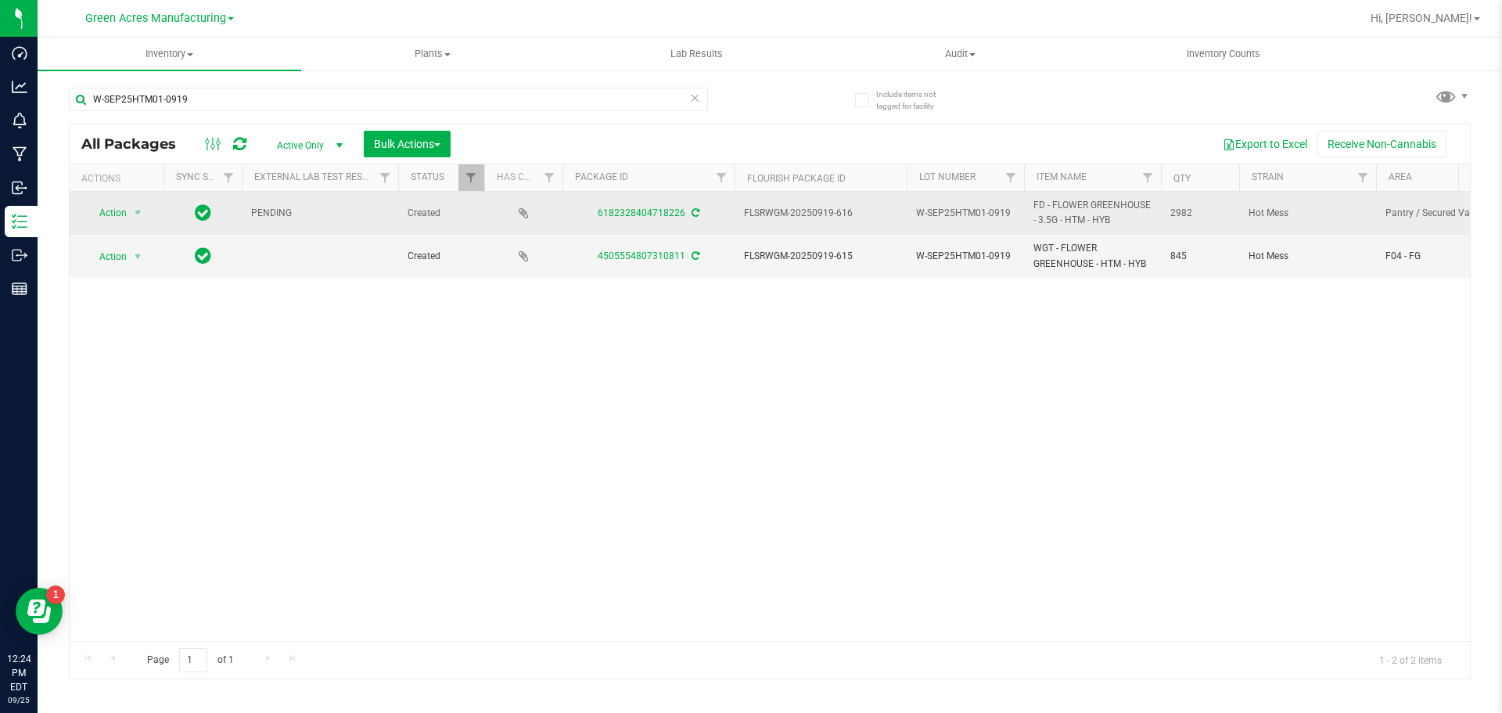
click at [695, 210] on icon at bounding box center [696, 212] width 8 height 9
click at [120, 210] on span "Action" at bounding box center [106, 213] width 42 height 22
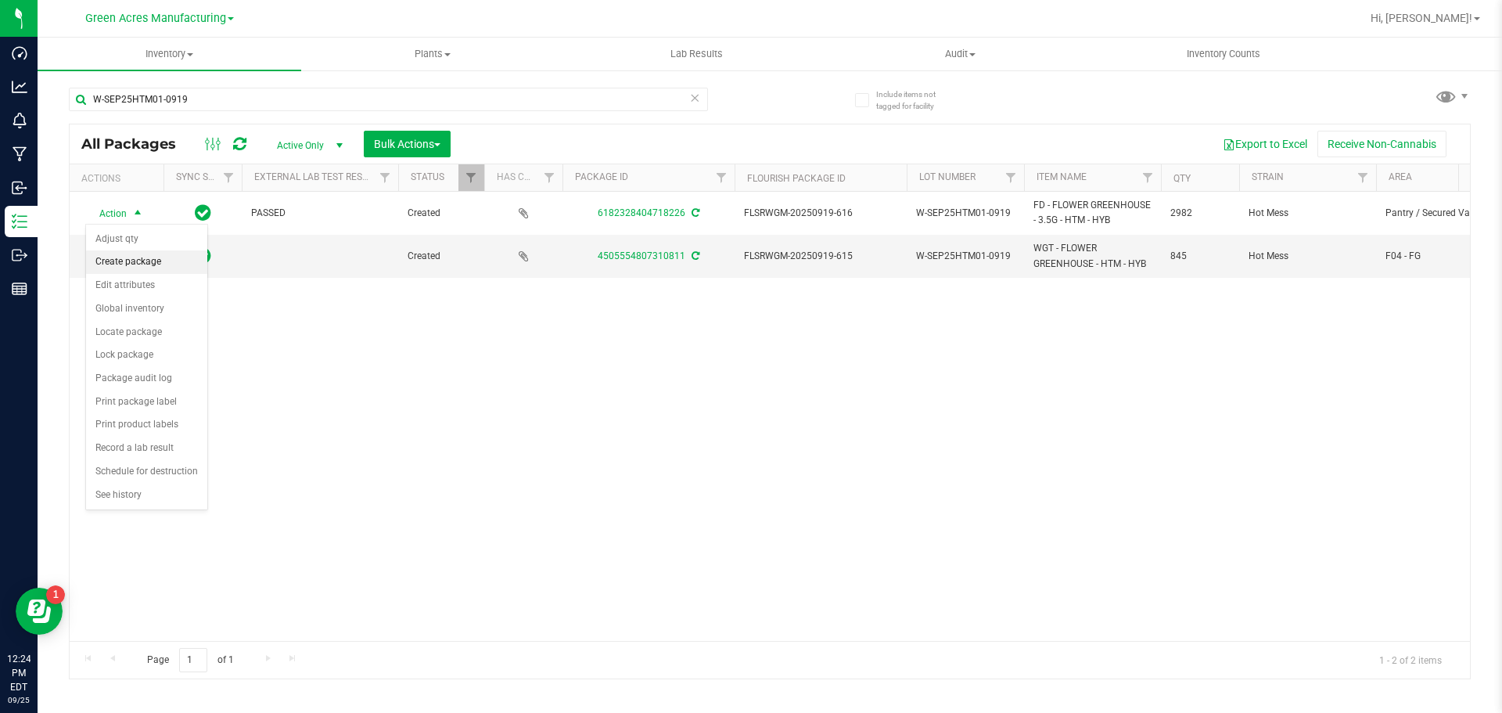
click at [120, 268] on li "Create package" at bounding box center [146, 261] width 121 height 23
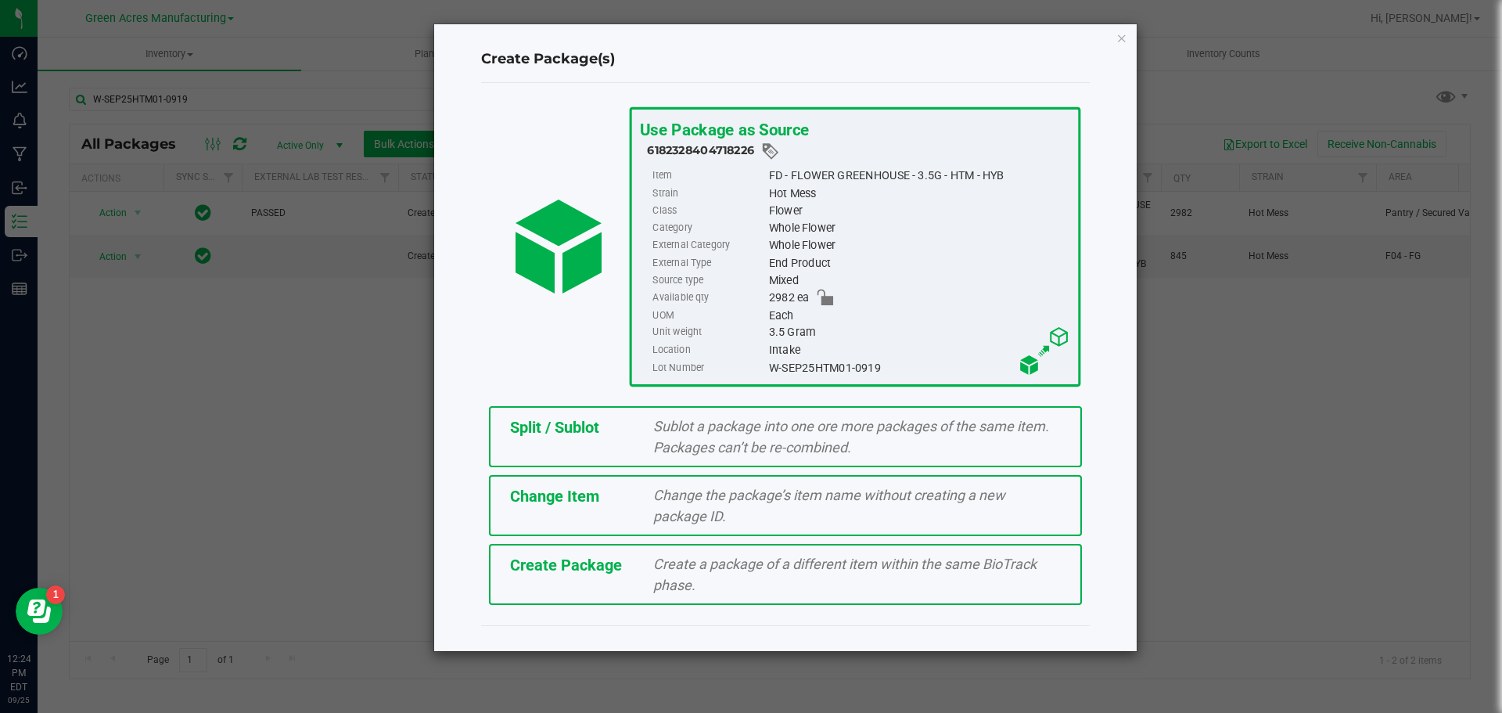
click at [537, 570] on span "Create Package" at bounding box center [566, 564] width 112 height 19
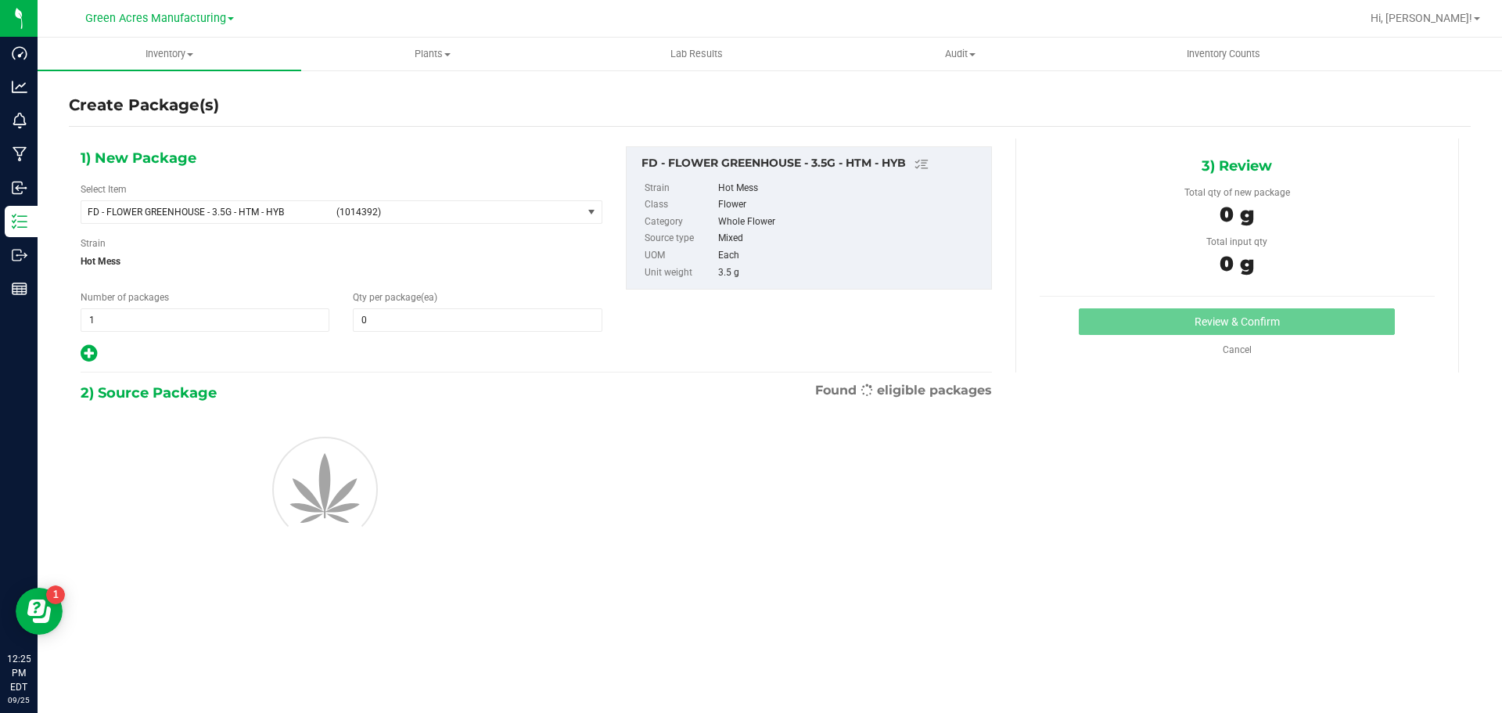
type input "0"
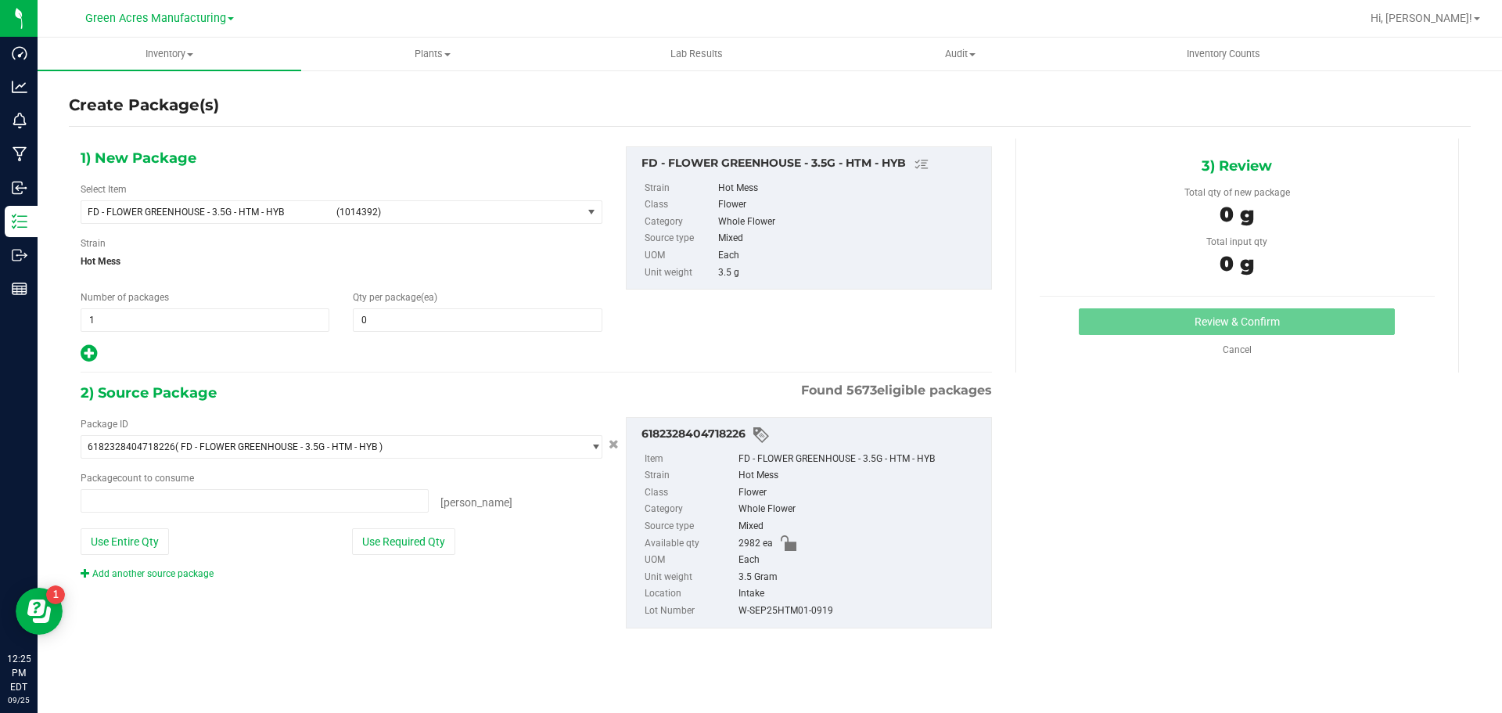
type input "0 ea"
click at [500, 207] on span "(1014392)" at bounding box center [455, 212] width 239 height 11
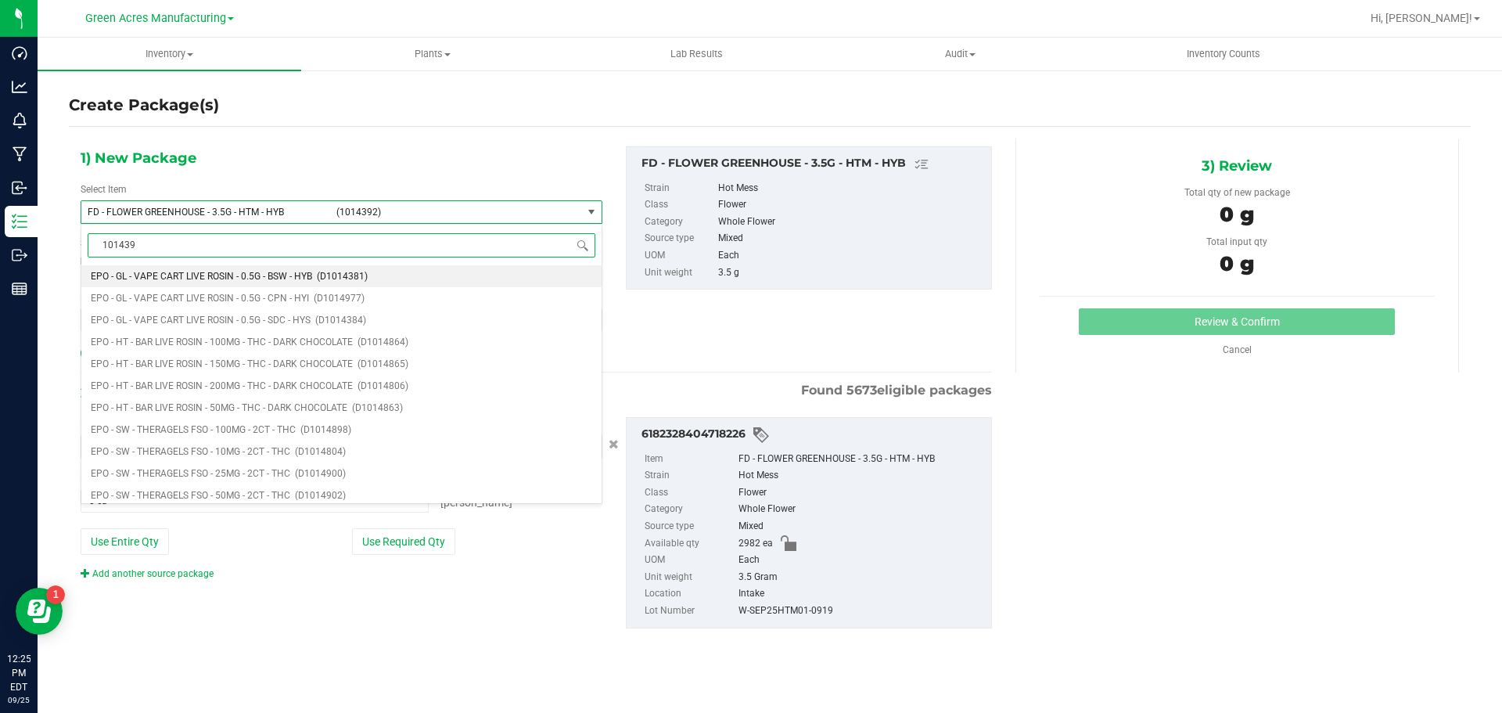
type input "1014392"
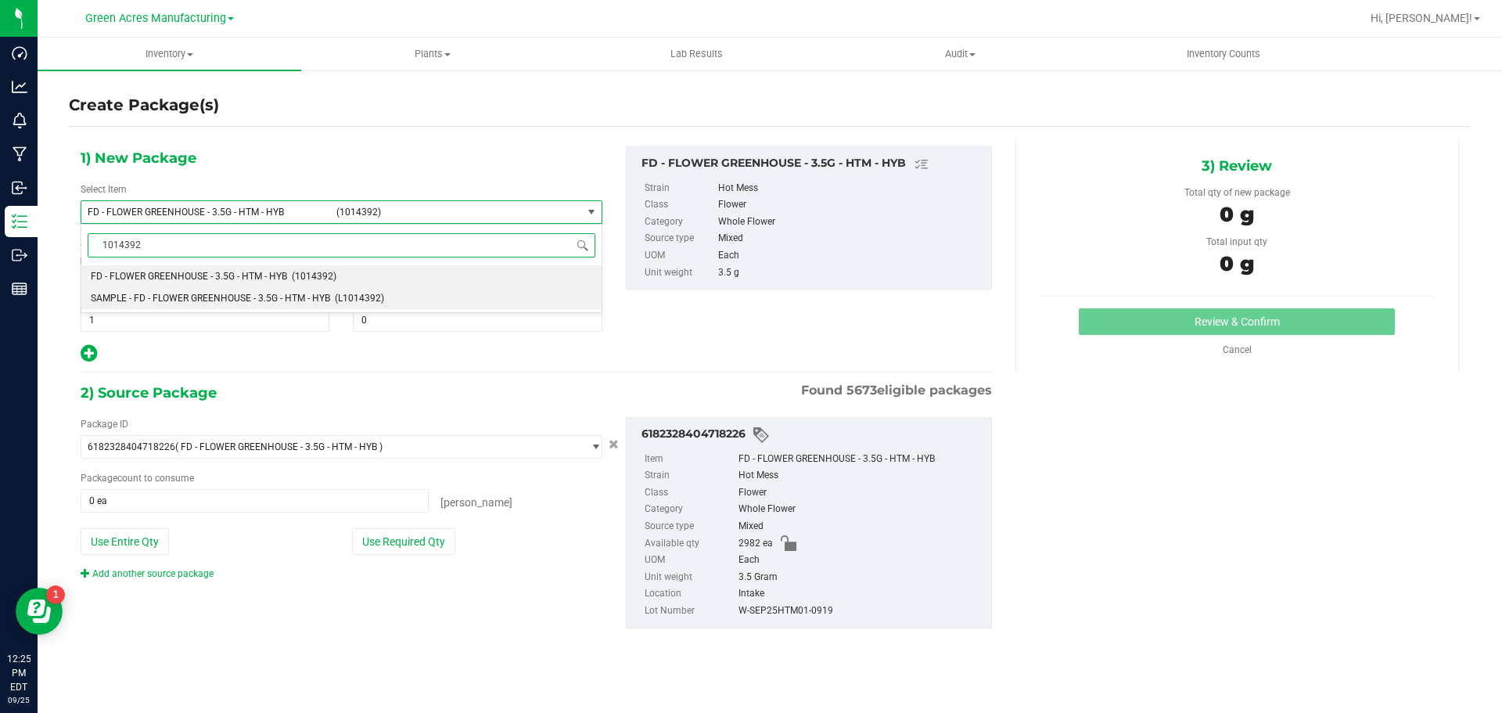
click at [419, 300] on li "SAMPLE - FD - FLOWER GREENHOUSE - 3.5G - HTM - HYB (L1014392)" at bounding box center [341, 298] width 520 height 22
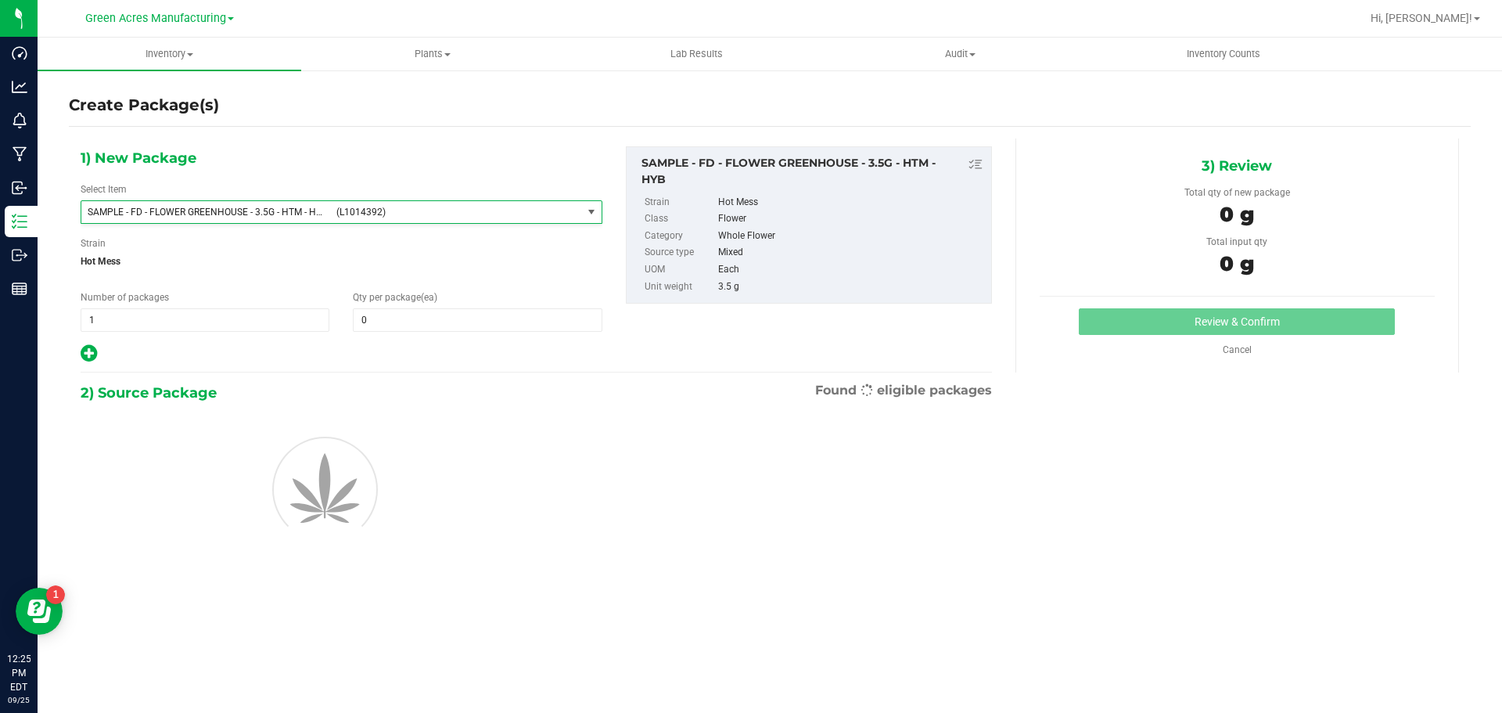
type input "0"
click at [220, 324] on span "1 1" at bounding box center [205, 319] width 249 height 23
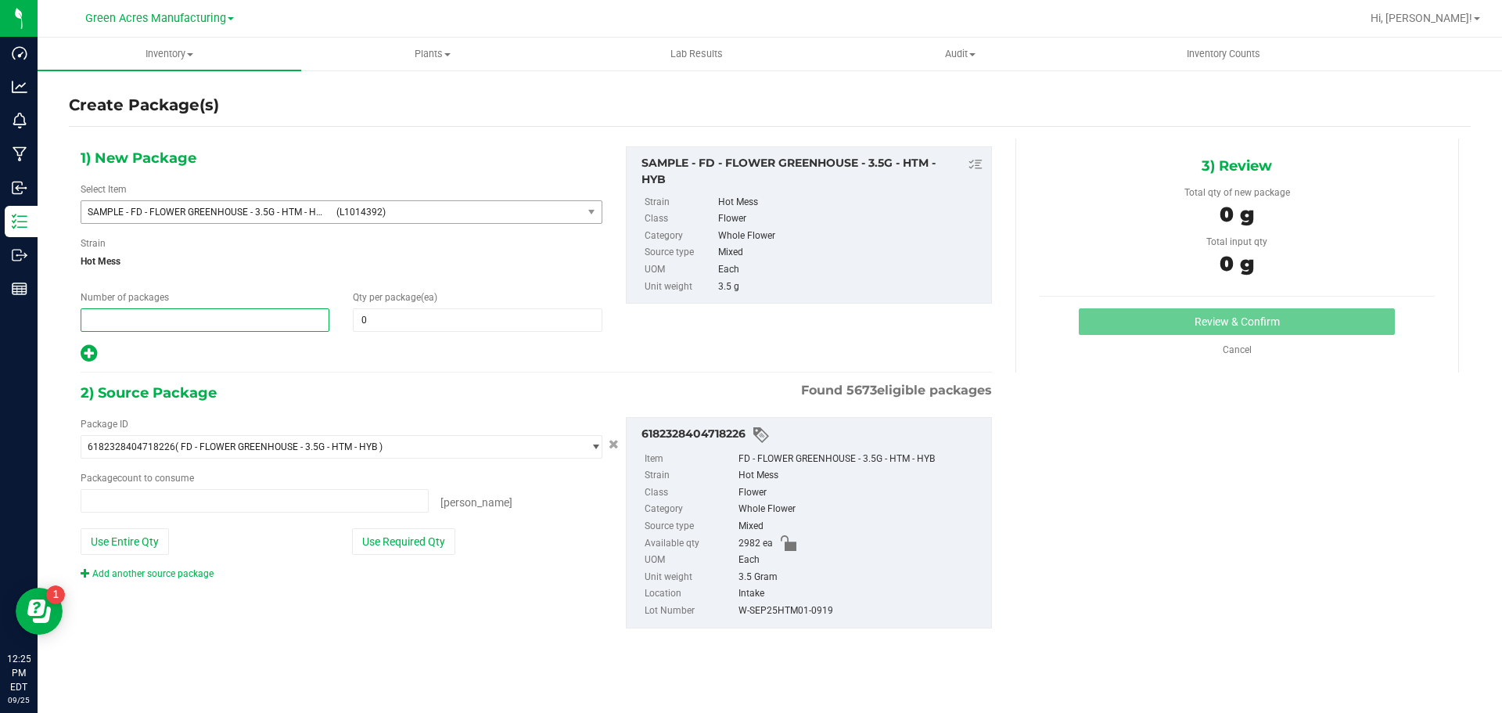
type input "0 ea"
type input "2"
type input "1"
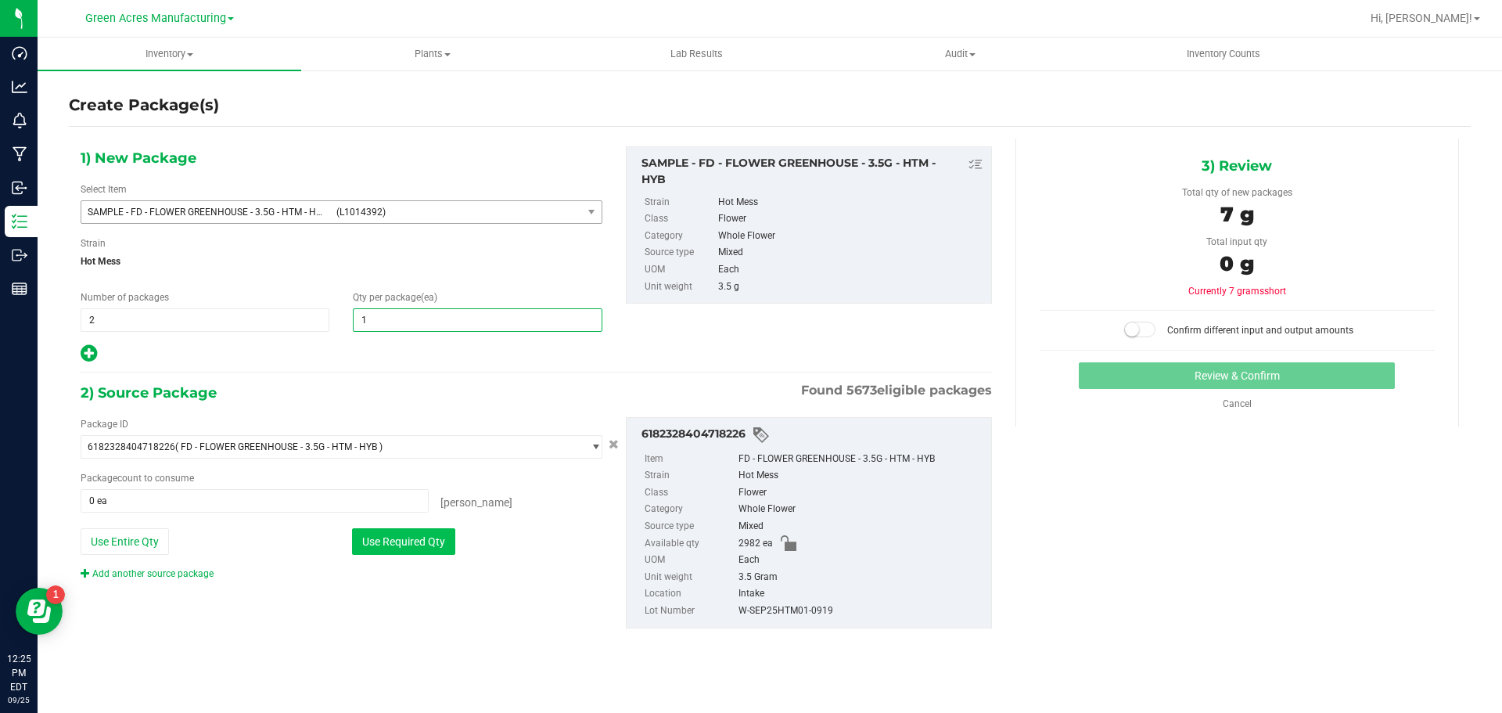
type input "1"
click at [422, 543] on button "Use Required Qty" at bounding box center [403, 541] width 103 height 27
type input "2 ea"
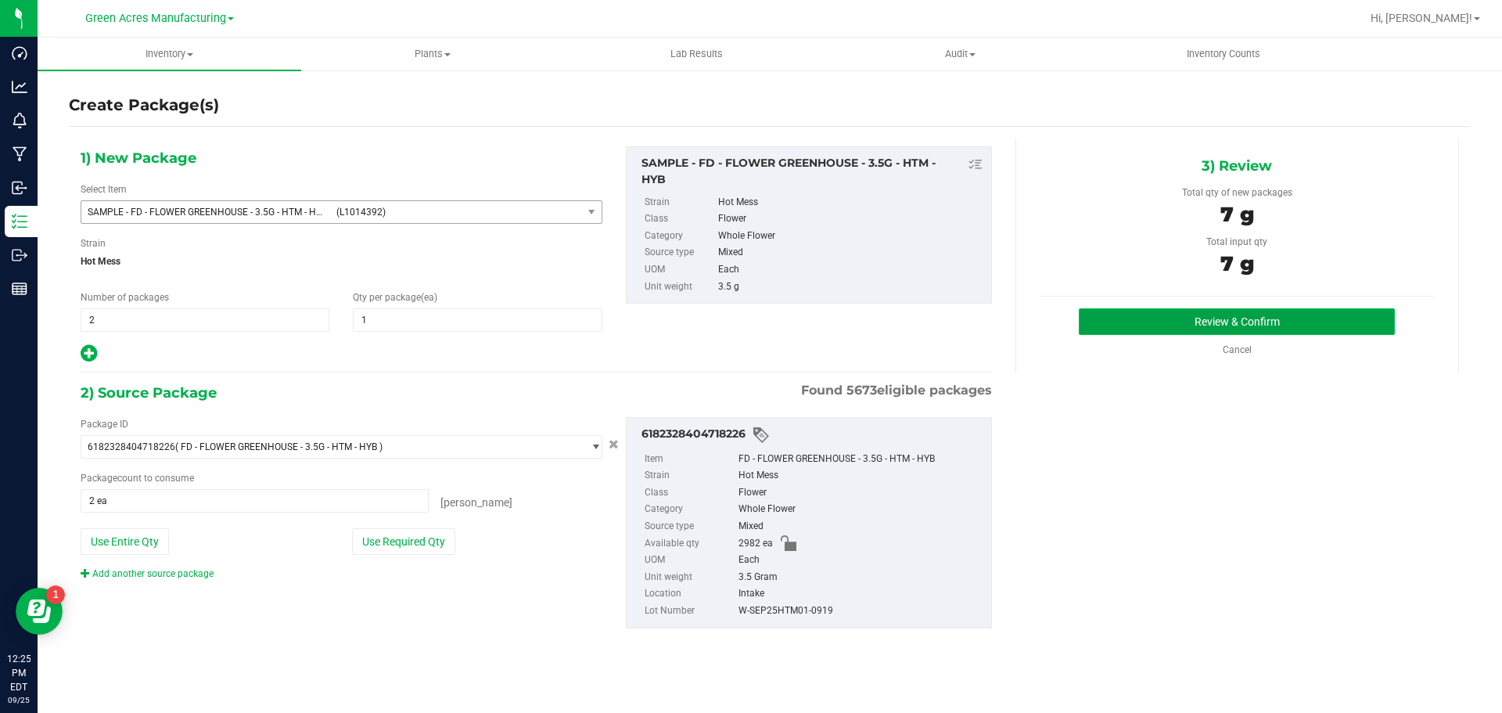
click at [1191, 322] on button "Review & Confirm" at bounding box center [1237, 321] width 316 height 27
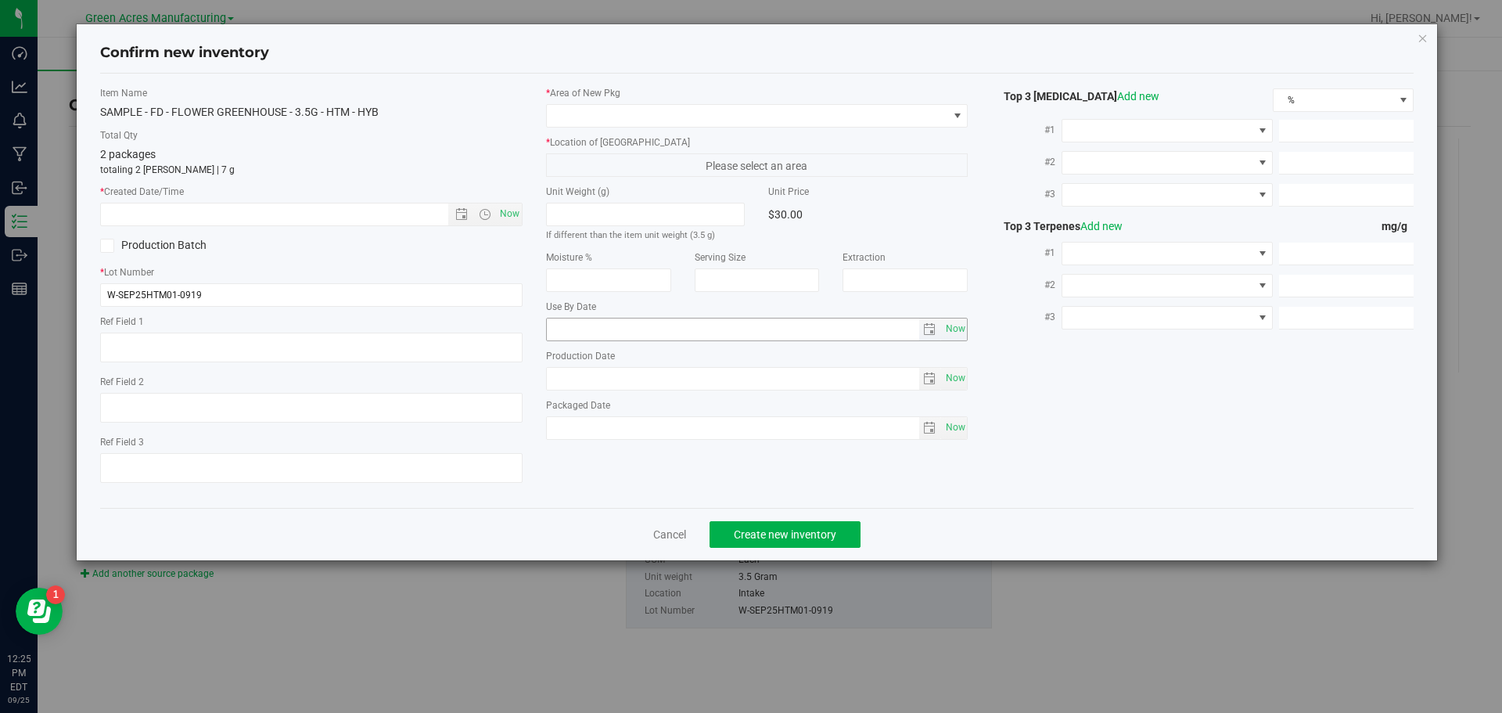
type textarea "dep"
click at [503, 209] on span "Now" at bounding box center [509, 214] width 27 height 23
type input "9/25/2025 12:25 PM"
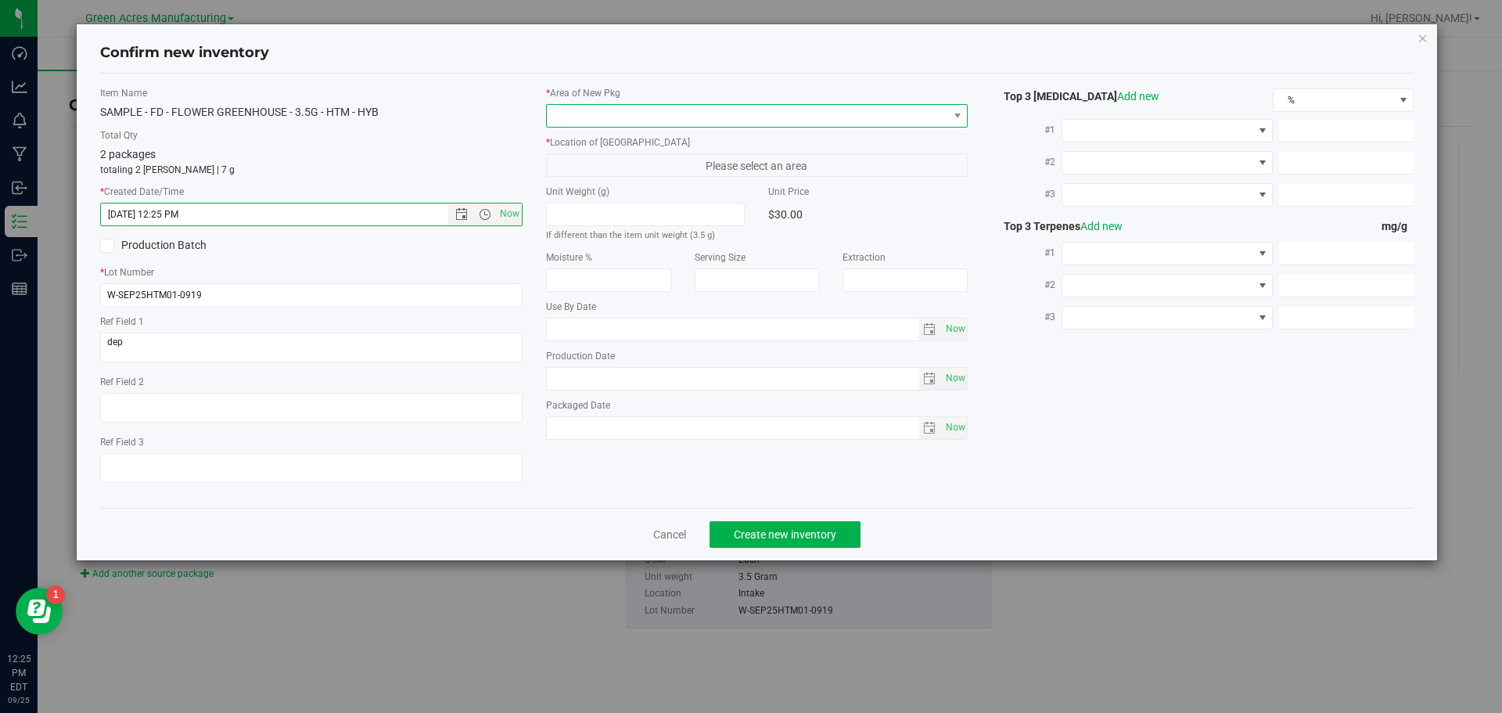
click at [604, 125] on span at bounding box center [747, 116] width 401 height 22
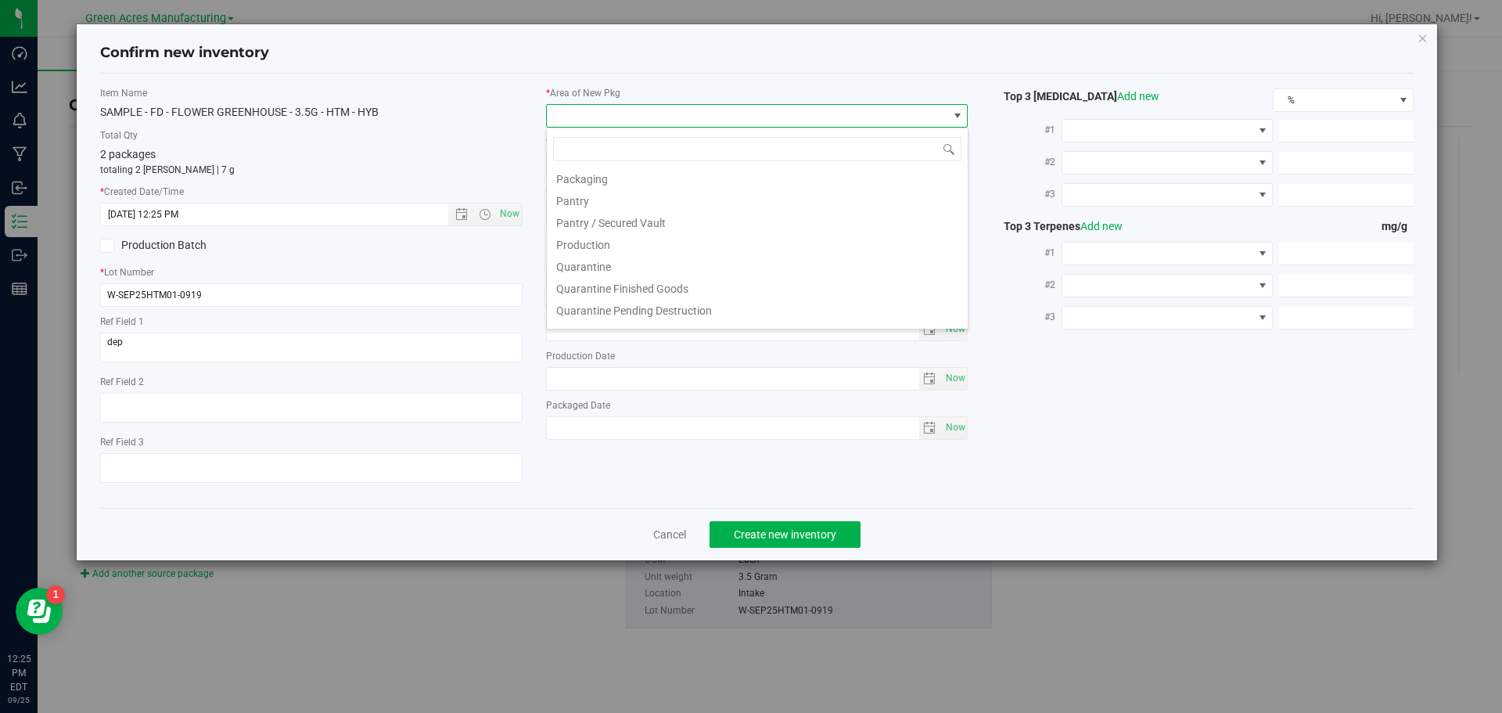
scroll to position [391, 0]
click at [615, 253] on li "Pantry / Secured Vault" at bounding box center [757, 249] width 421 height 22
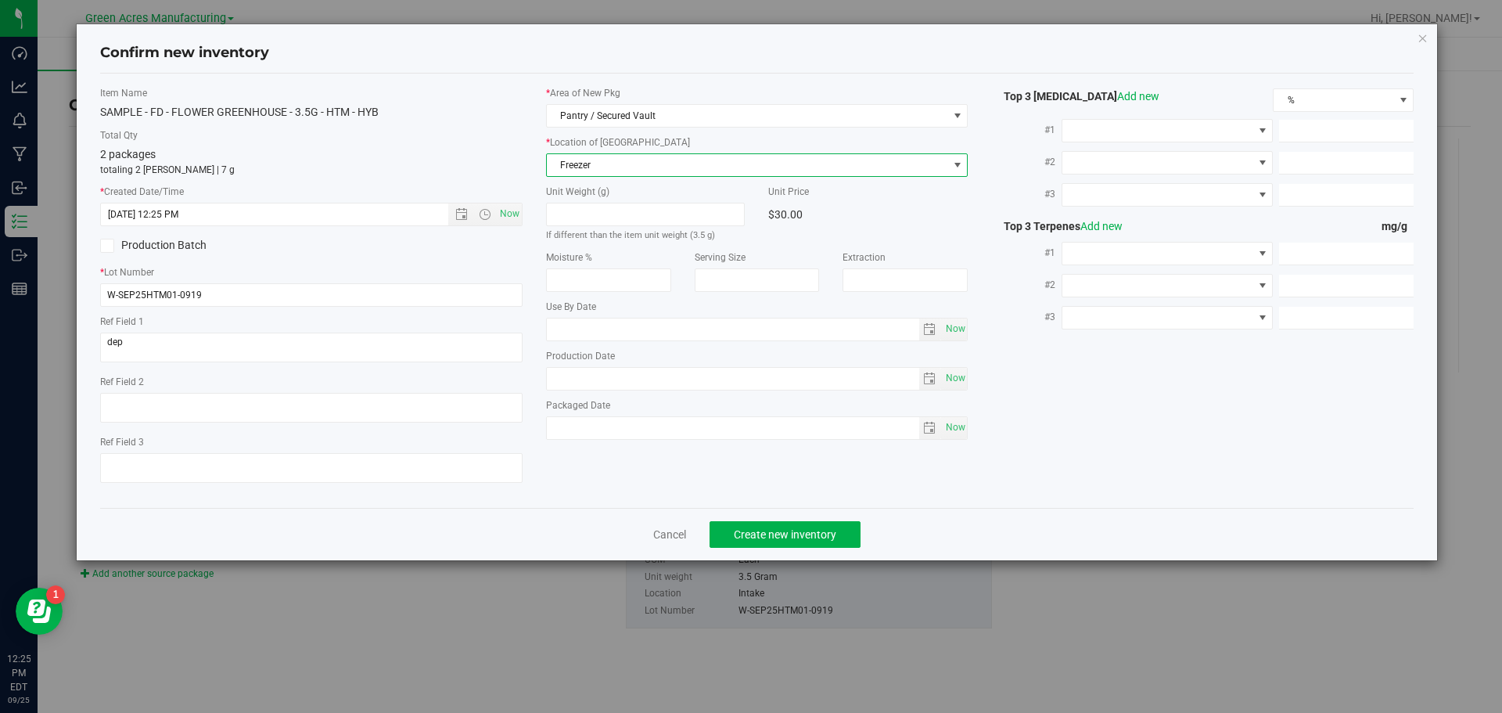
click at [644, 173] on span "Freezer" at bounding box center [747, 165] width 401 height 22
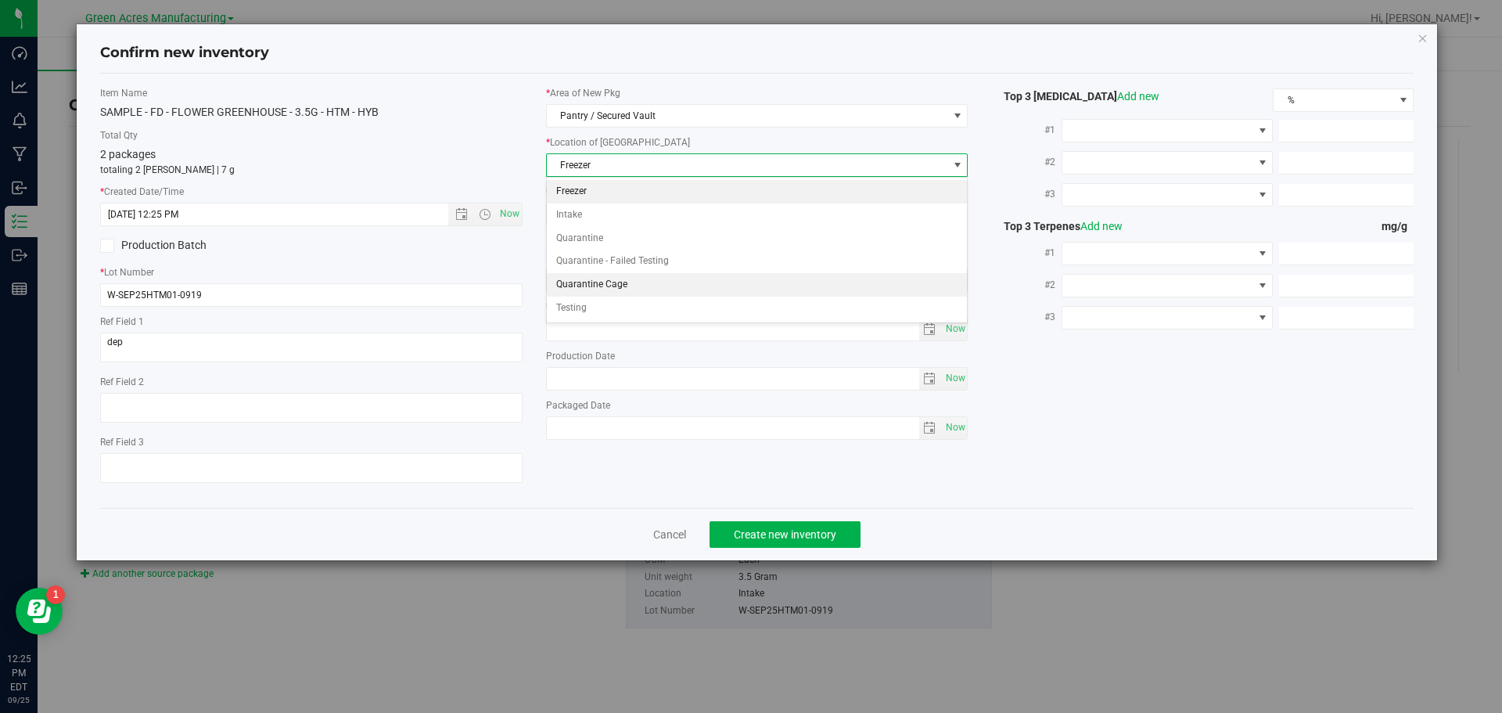
click at [627, 289] on li "Quarantine Cage" at bounding box center [757, 284] width 421 height 23
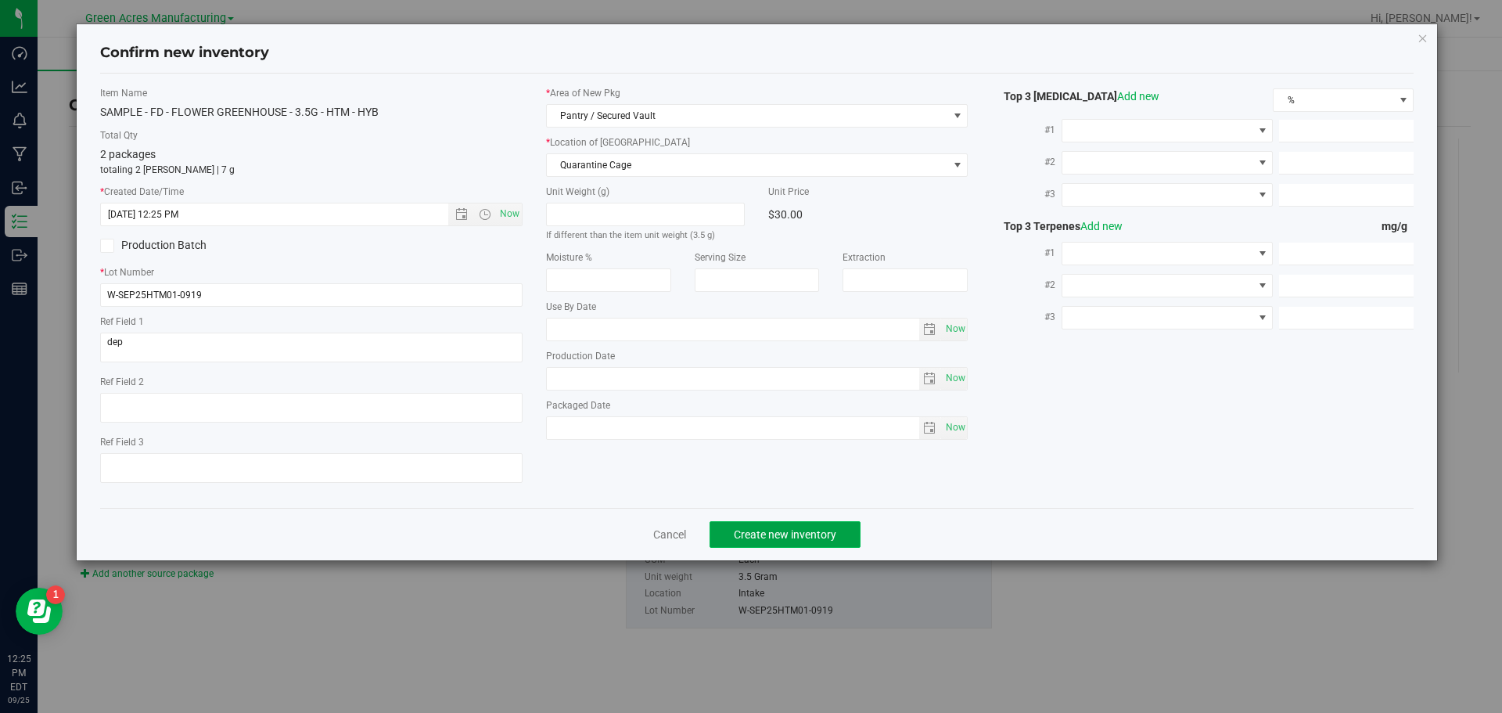
click at [807, 528] on span "Create new inventory" at bounding box center [785, 534] width 102 height 13
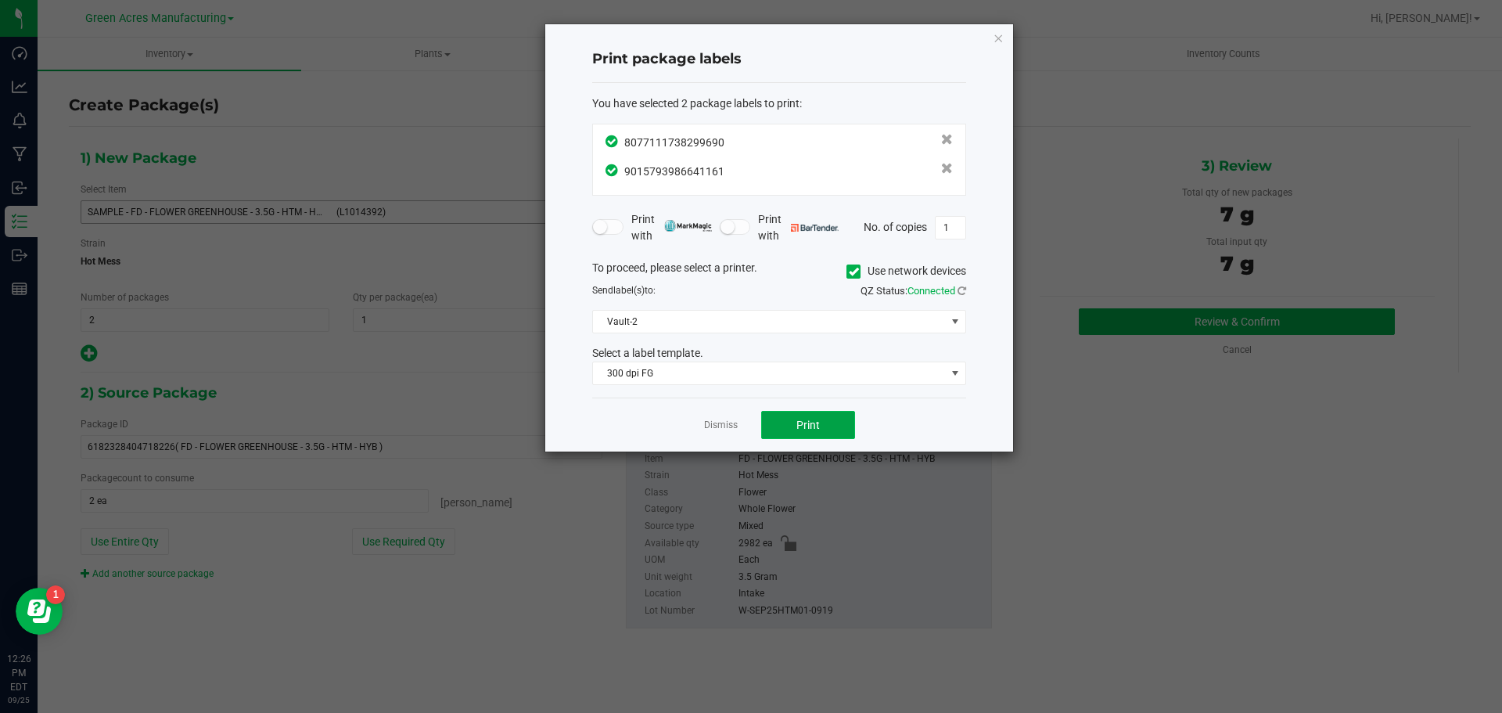
click at [809, 429] on span "Print" at bounding box center [807, 425] width 23 height 13
click at [718, 430] on link "Dismiss" at bounding box center [721, 425] width 34 height 13
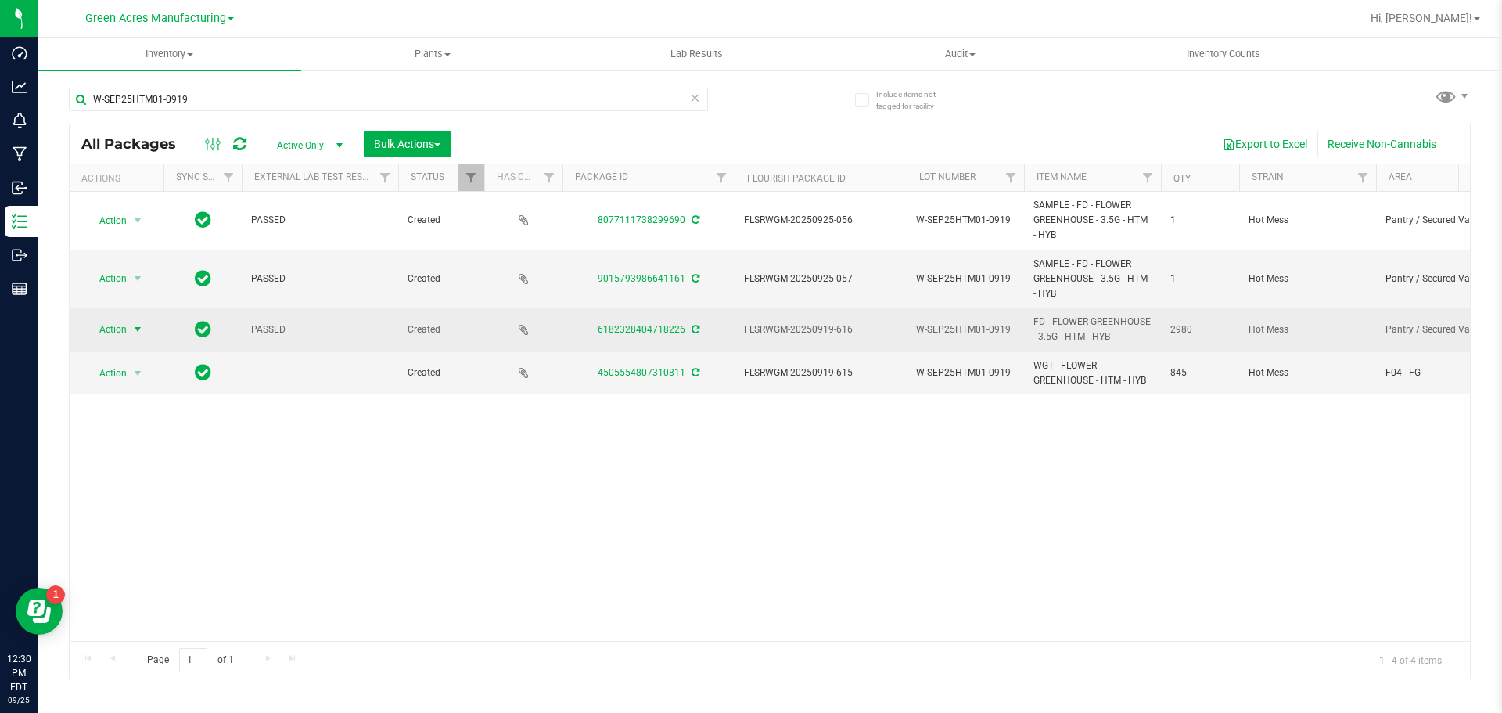
click at [109, 336] on span "Action" at bounding box center [106, 329] width 42 height 22
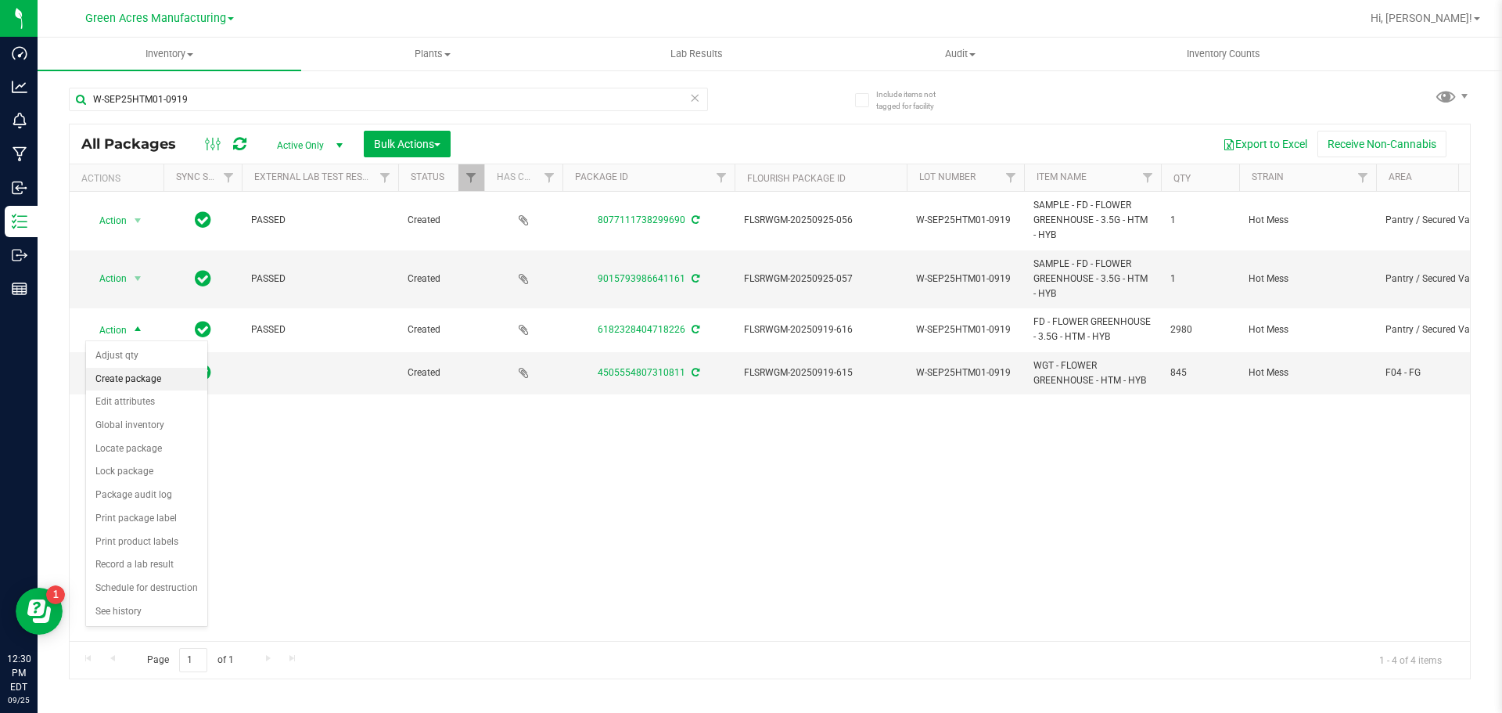
click at [143, 372] on li "Create package" at bounding box center [146, 379] width 121 height 23
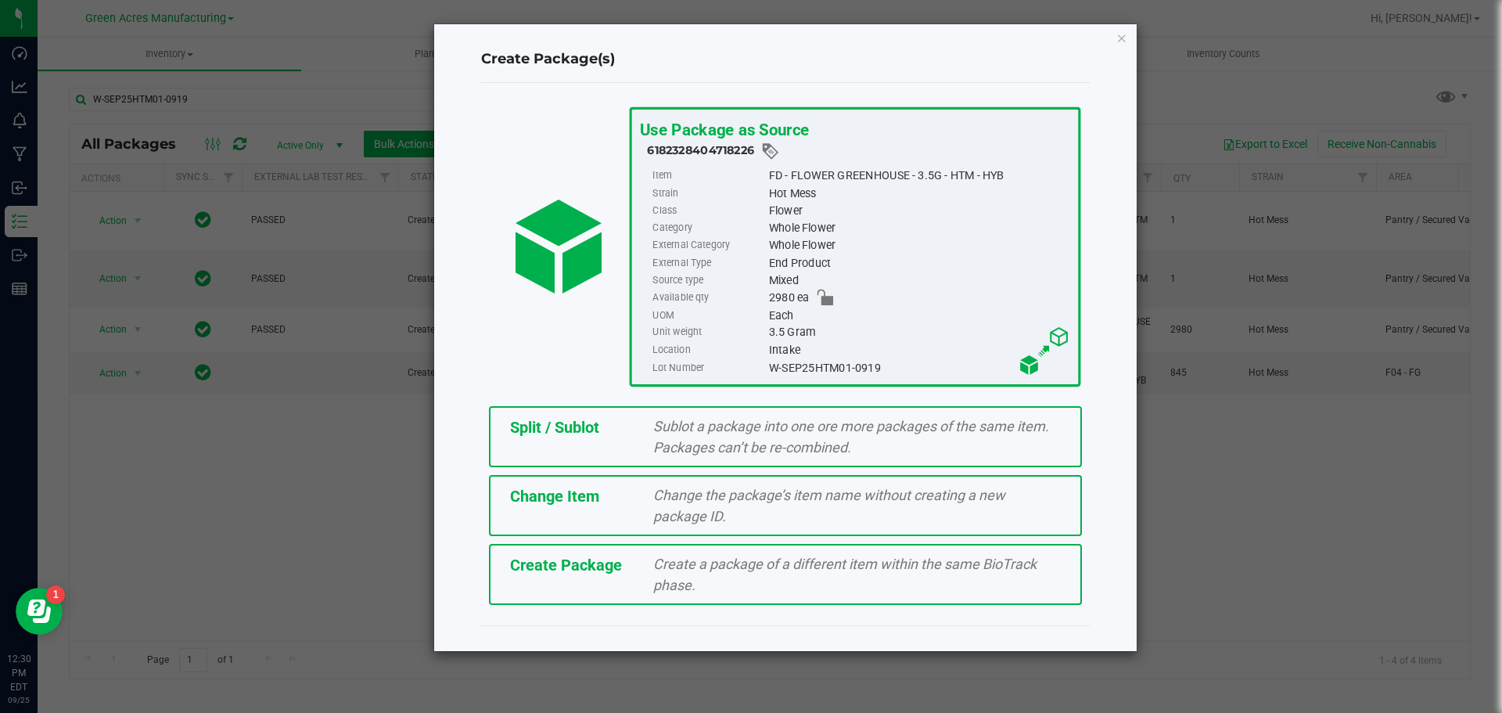
click at [540, 433] on span "Split / Sublot" at bounding box center [554, 427] width 89 height 19
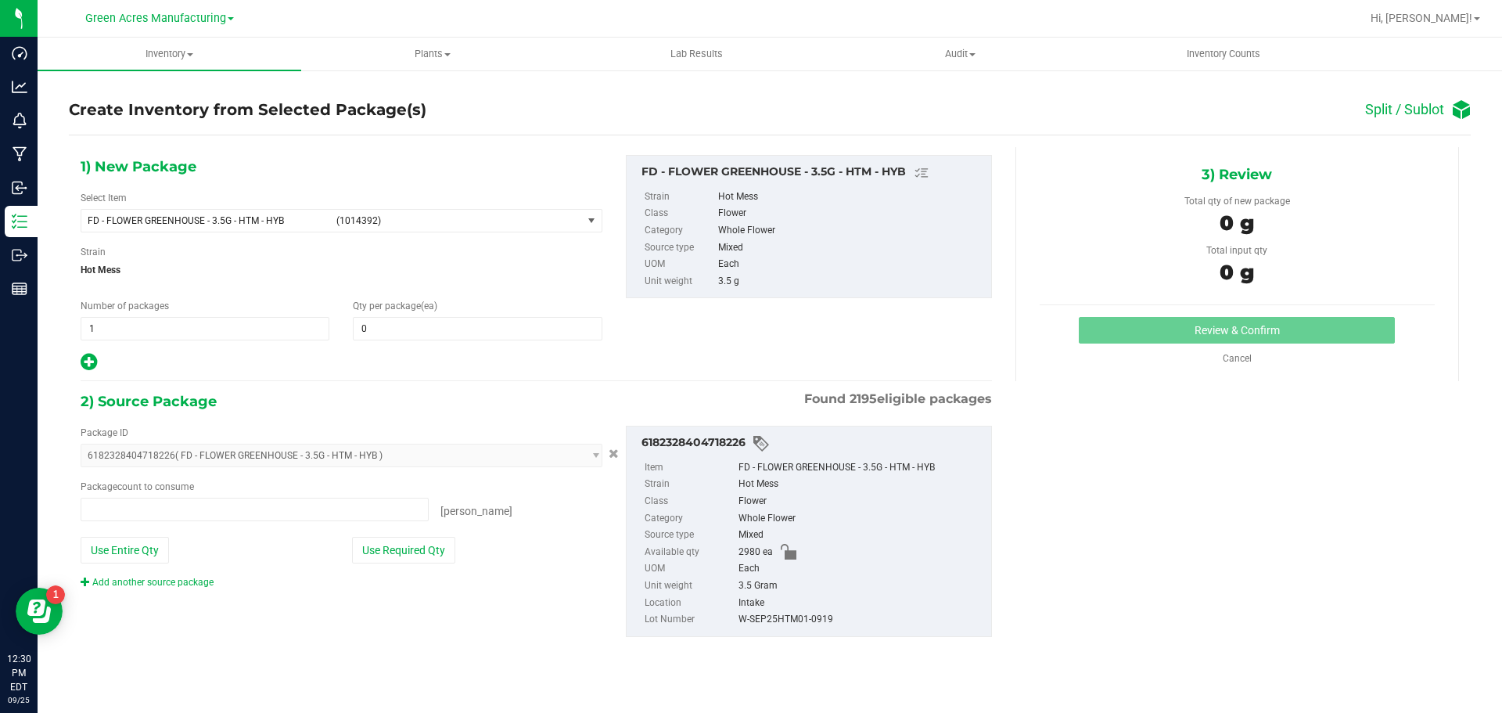
type input "0 ea"
click at [207, 329] on span "1 1" at bounding box center [205, 328] width 249 height 23
type input "149"
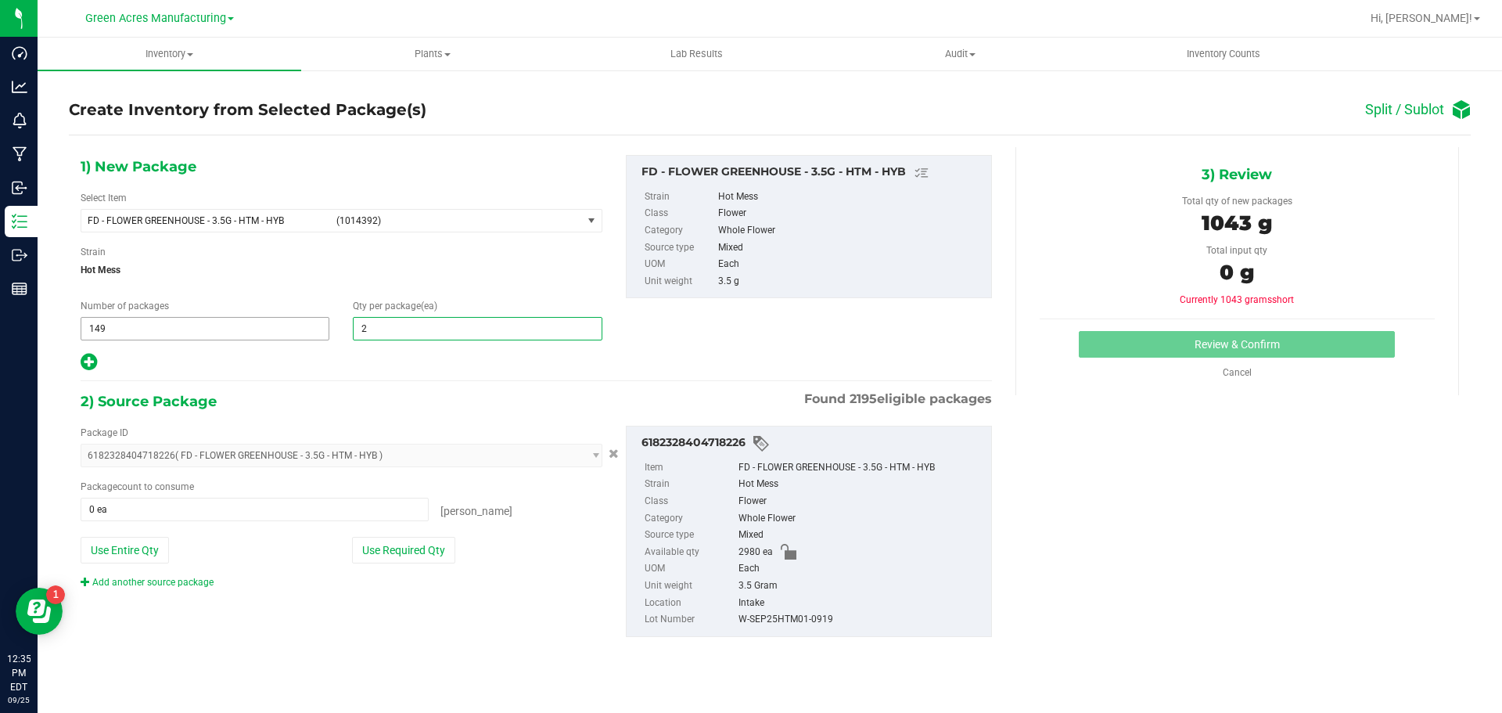
type input "20"
click at [427, 539] on button "Use Required Qty" at bounding box center [403, 550] width 103 height 27
type input "2980 ea"
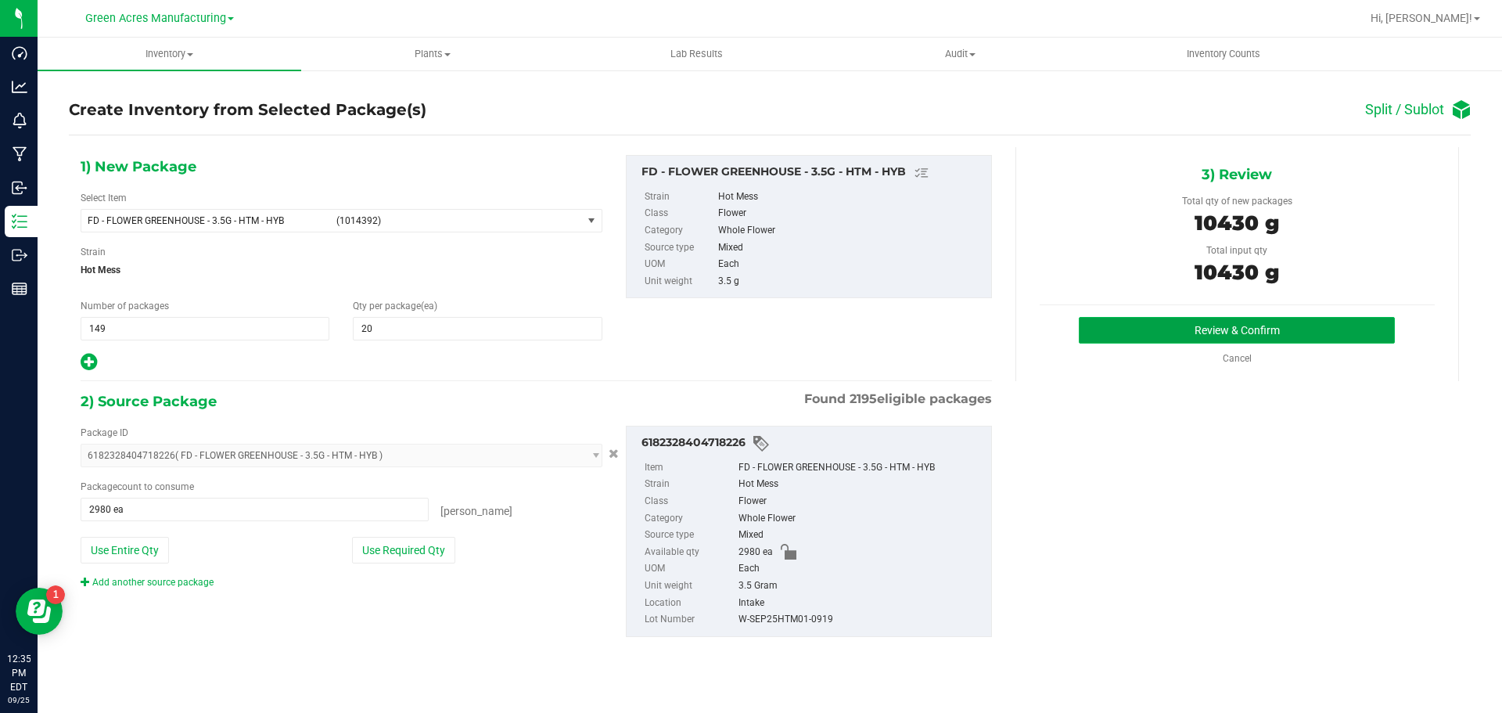
click at [1216, 331] on button "Review & Confirm" at bounding box center [1237, 330] width 316 height 27
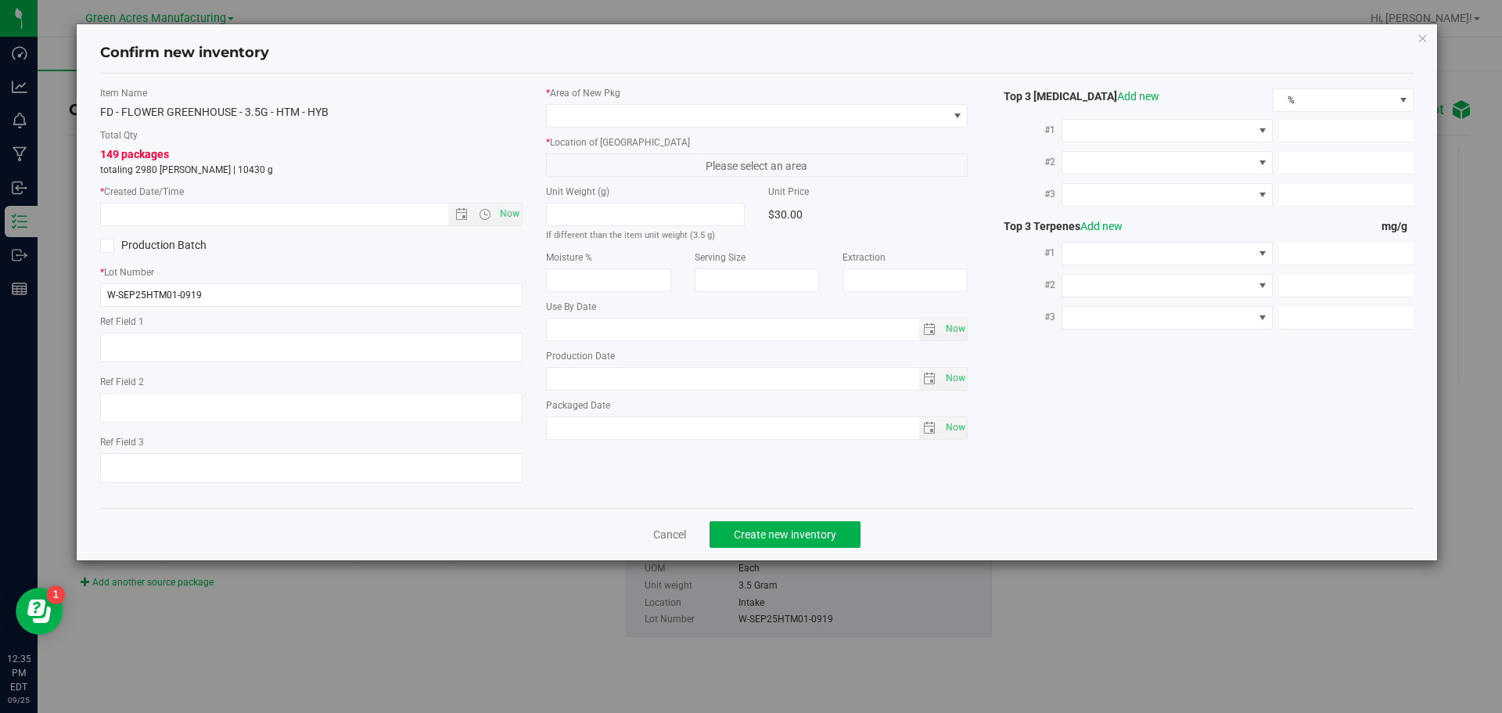
type textarea "dep"
click at [503, 216] on span "Now" at bounding box center [509, 214] width 27 height 23
type input "9/25/2025 12:35 PM"
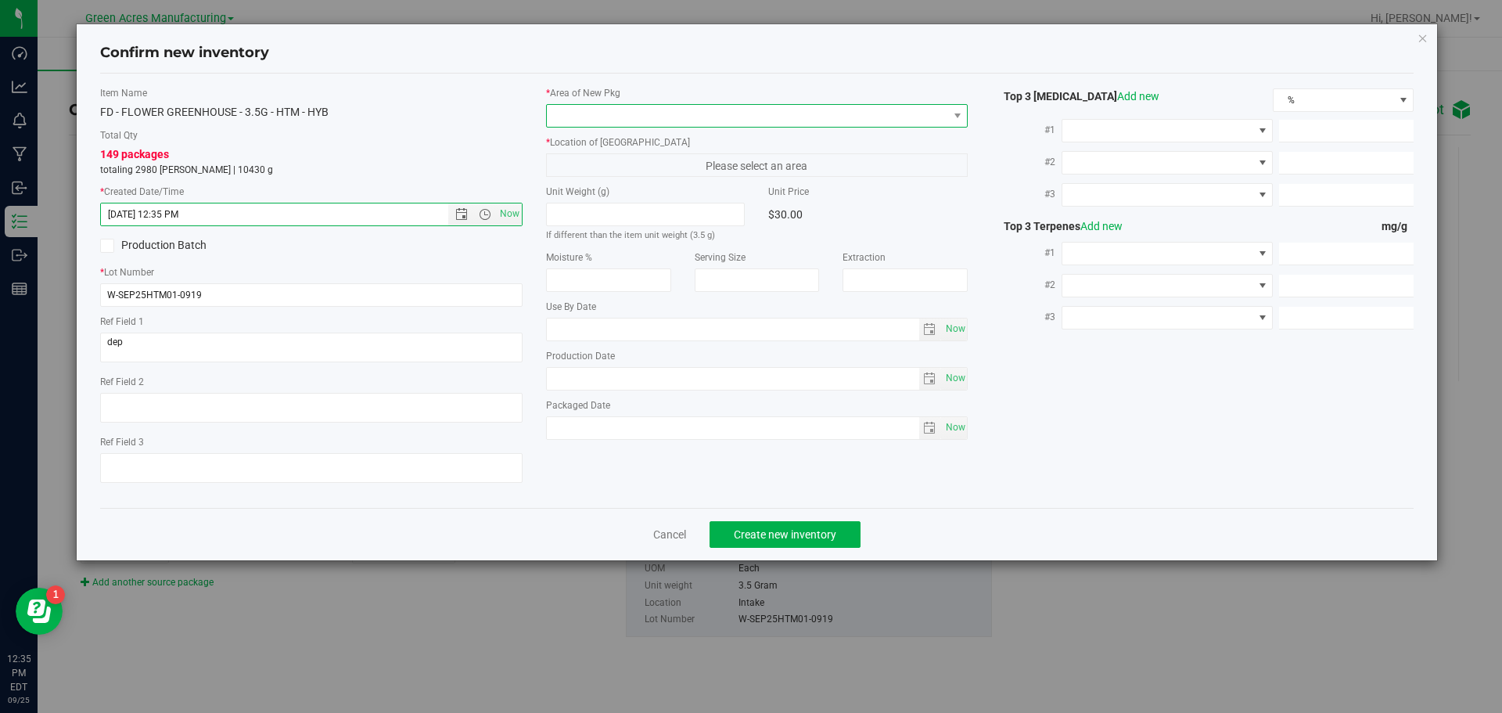
click at [643, 120] on span at bounding box center [747, 116] width 401 height 22
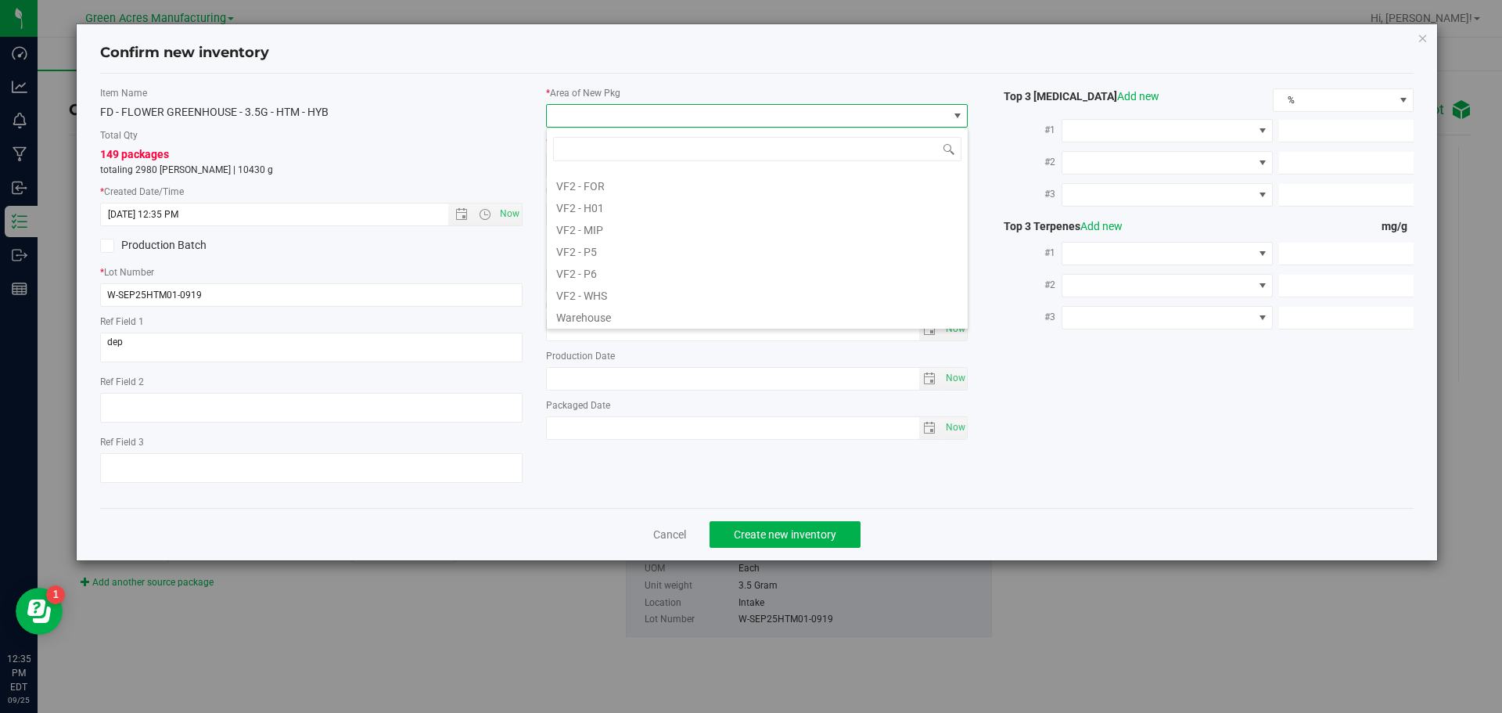
scroll to position [785, 0]
click at [634, 295] on li "VF2 - WHS" at bounding box center [757, 293] width 421 height 22
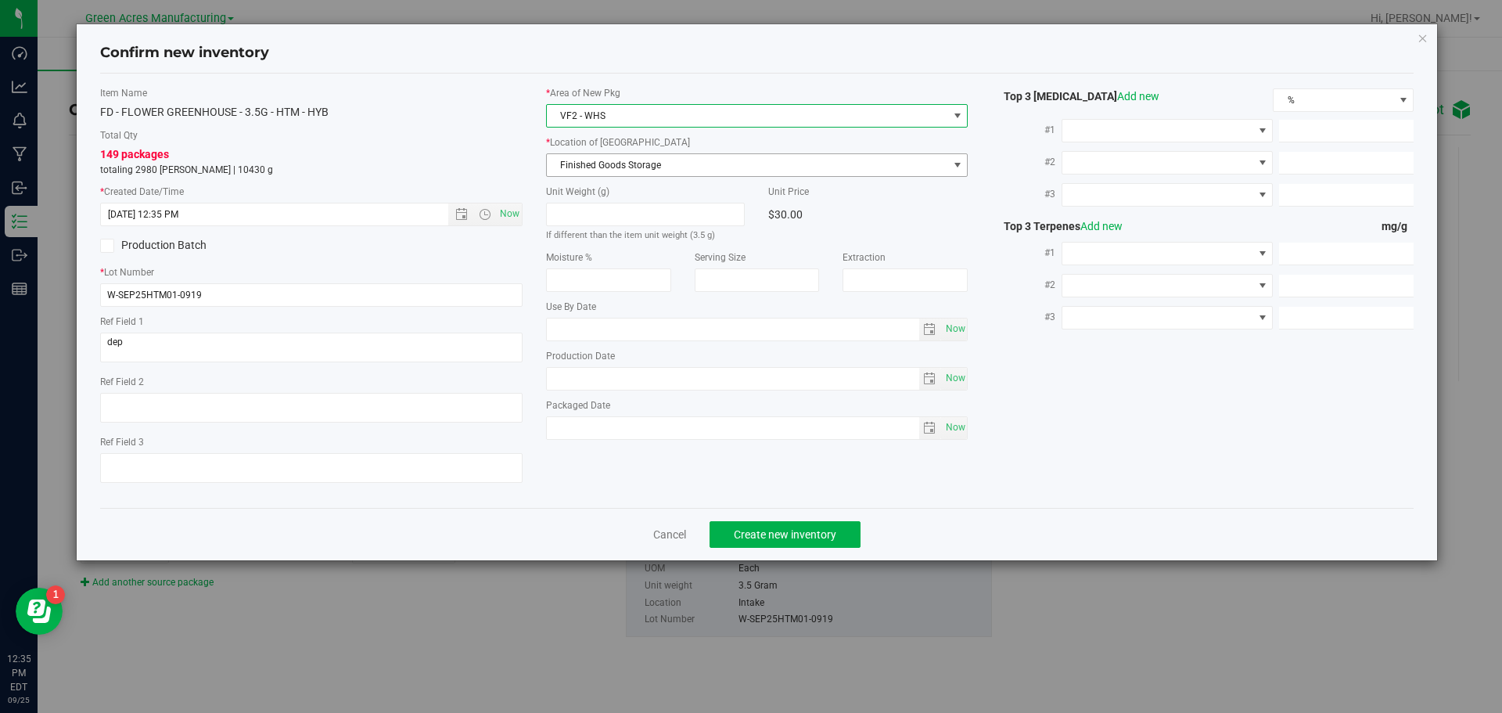
click at [665, 169] on span "Finished Goods Storage" at bounding box center [747, 165] width 401 height 22
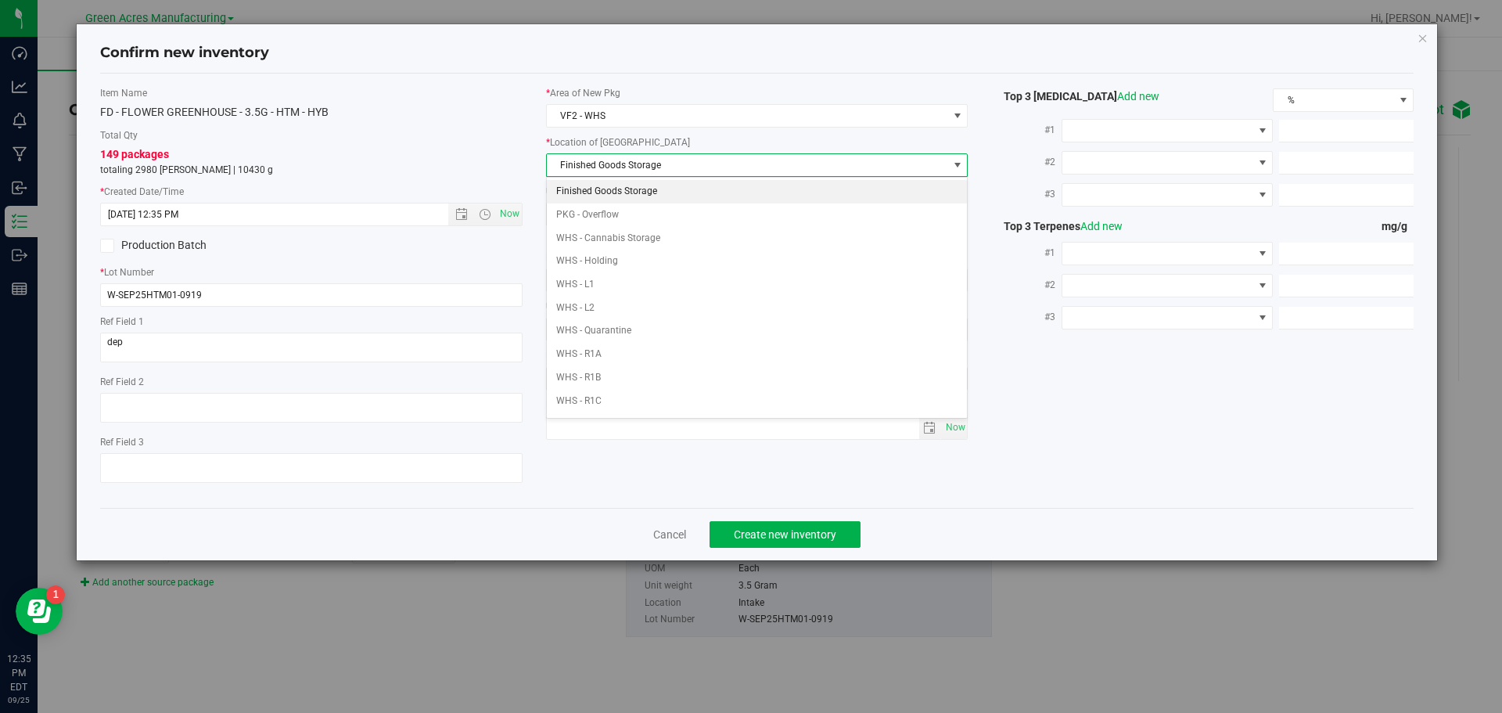
click at [664, 192] on li "Finished Goods Storage" at bounding box center [757, 191] width 421 height 23
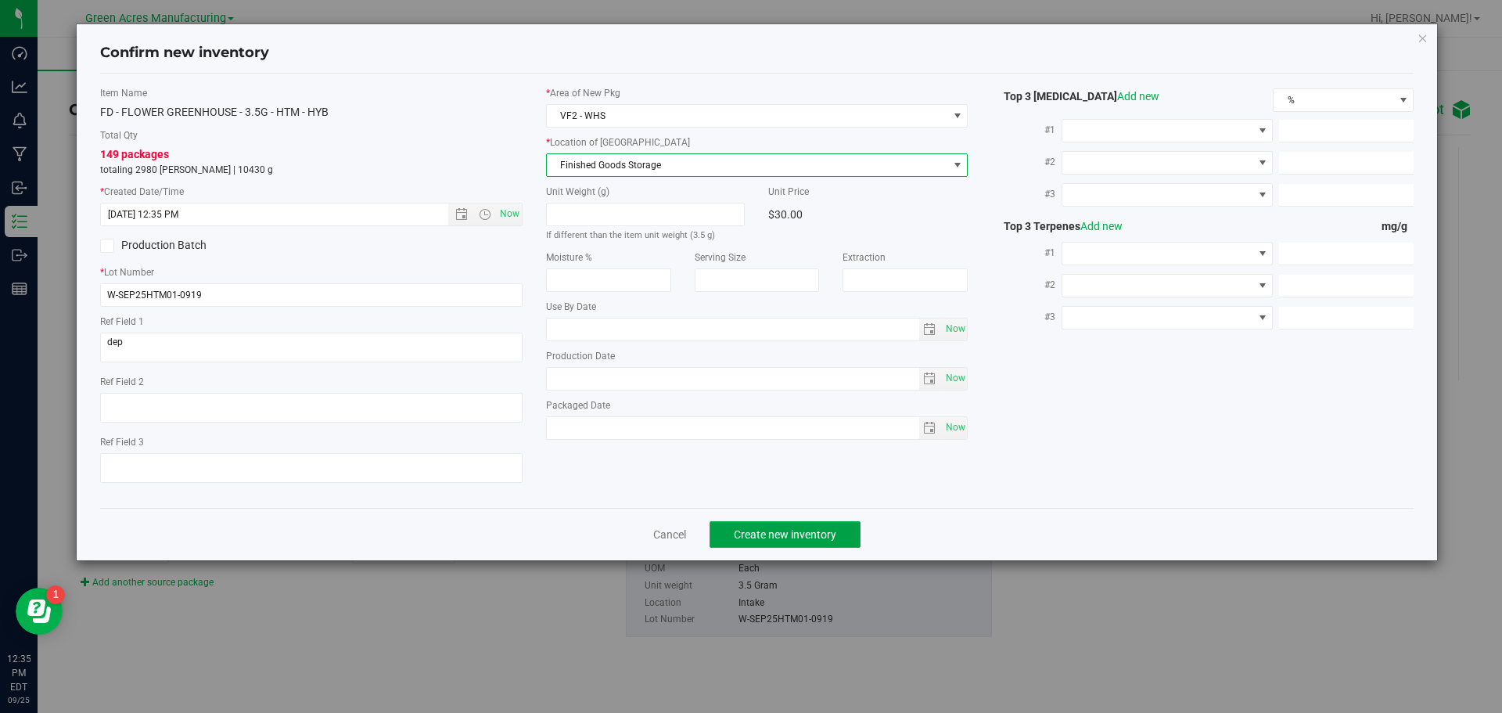
click at [774, 541] on button "Create new inventory" at bounding box center [785, 534] width 151 height 27
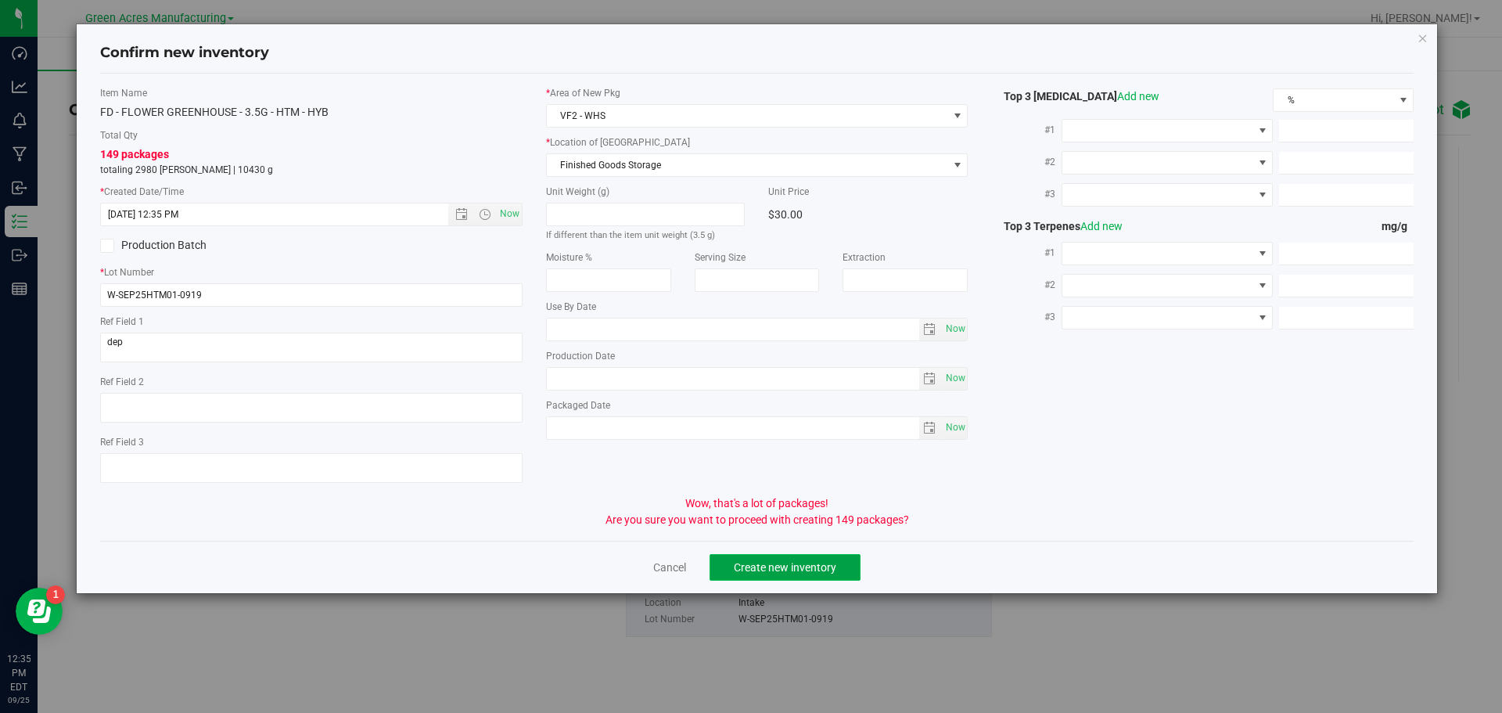
click at [775, 561] on span "Create new inventory" at bounding box center [785, 567] width 102 height 13
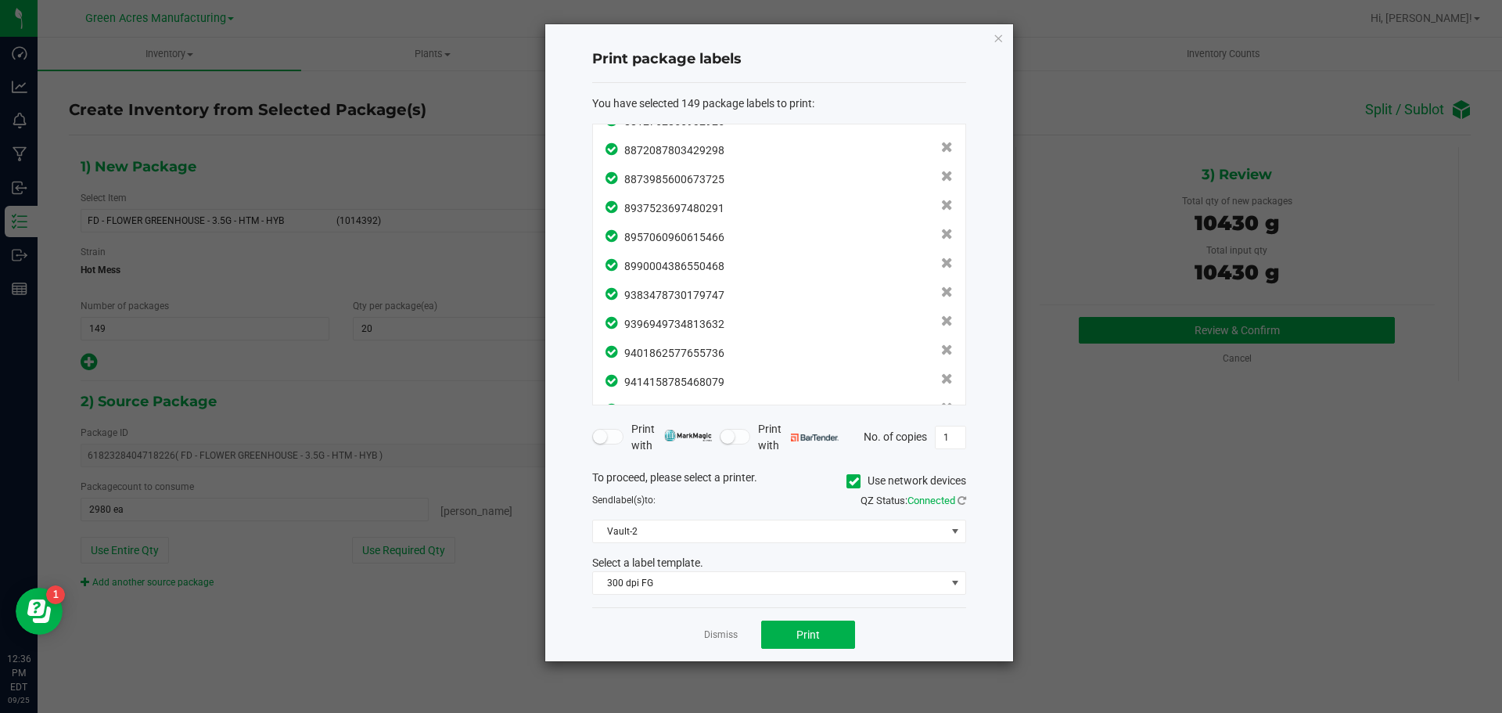
scroll to position [4045, 0]
click at [813, 641] on button "Print" at bounding box center [808, 634] width 94 height 28
click at [704, 632] on link "Dismiss" at bounding box center [721, 634] width 34 height 13
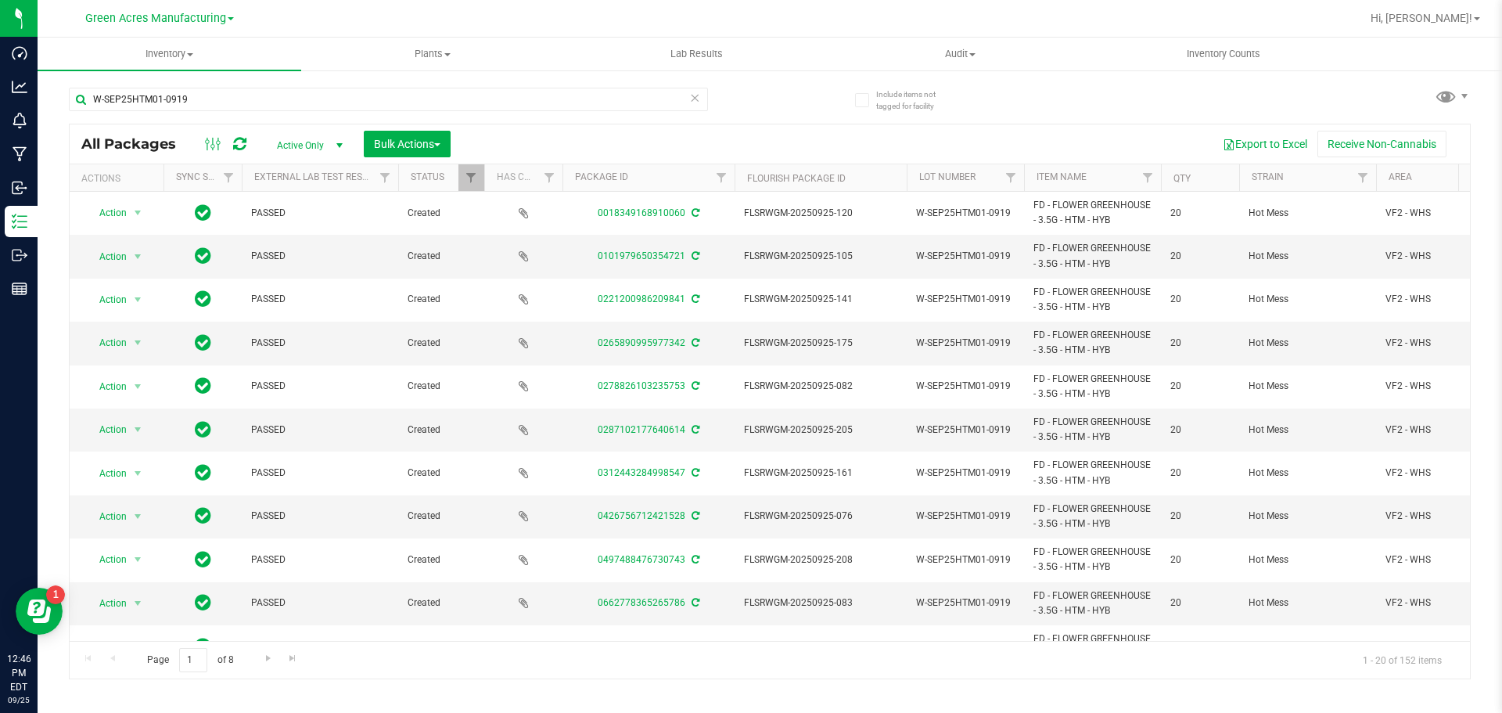
click at [696, 100] on icon at bounding box center [694, 97] width 11 height 19
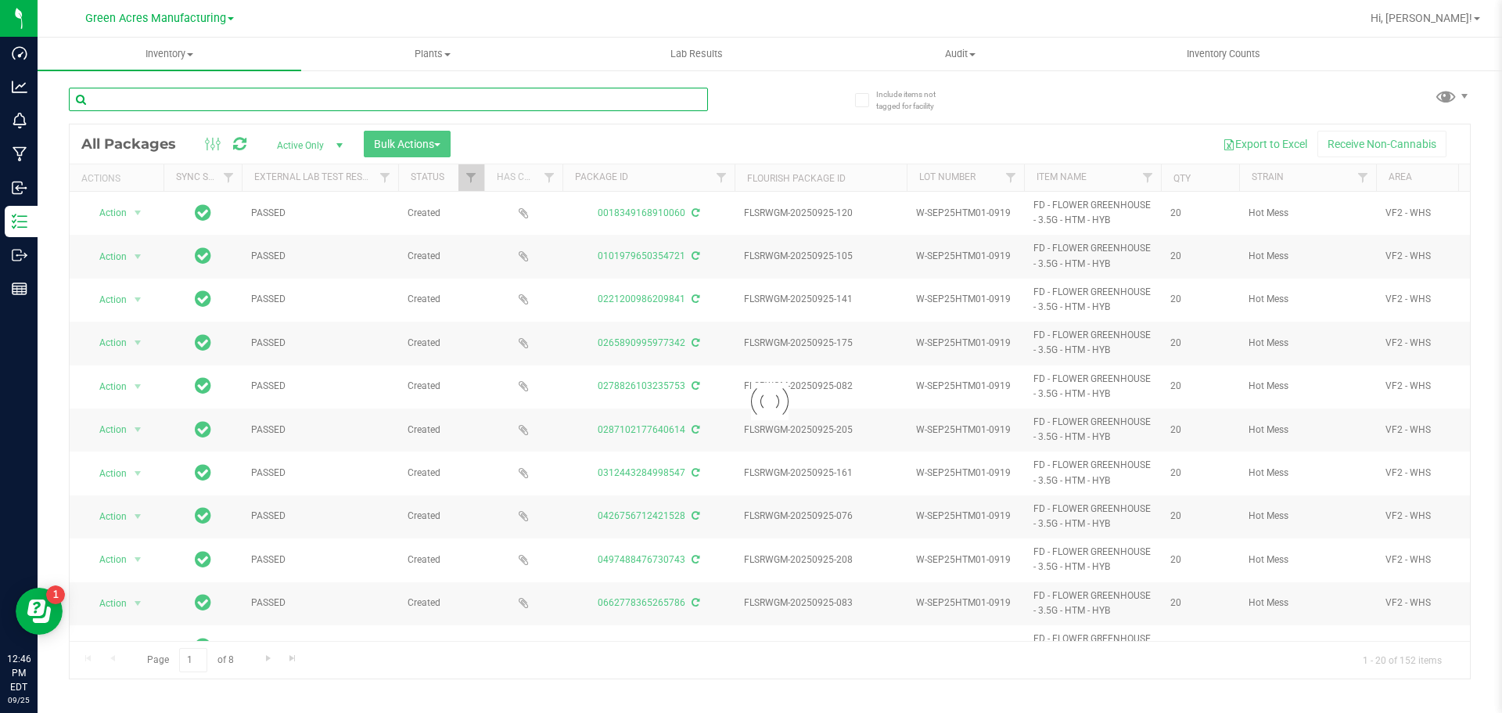
click at [467, 102] on input "text" at bounding box center [388, 99] width 639 height 23
paste input "5-AUG25BLT01-0920"
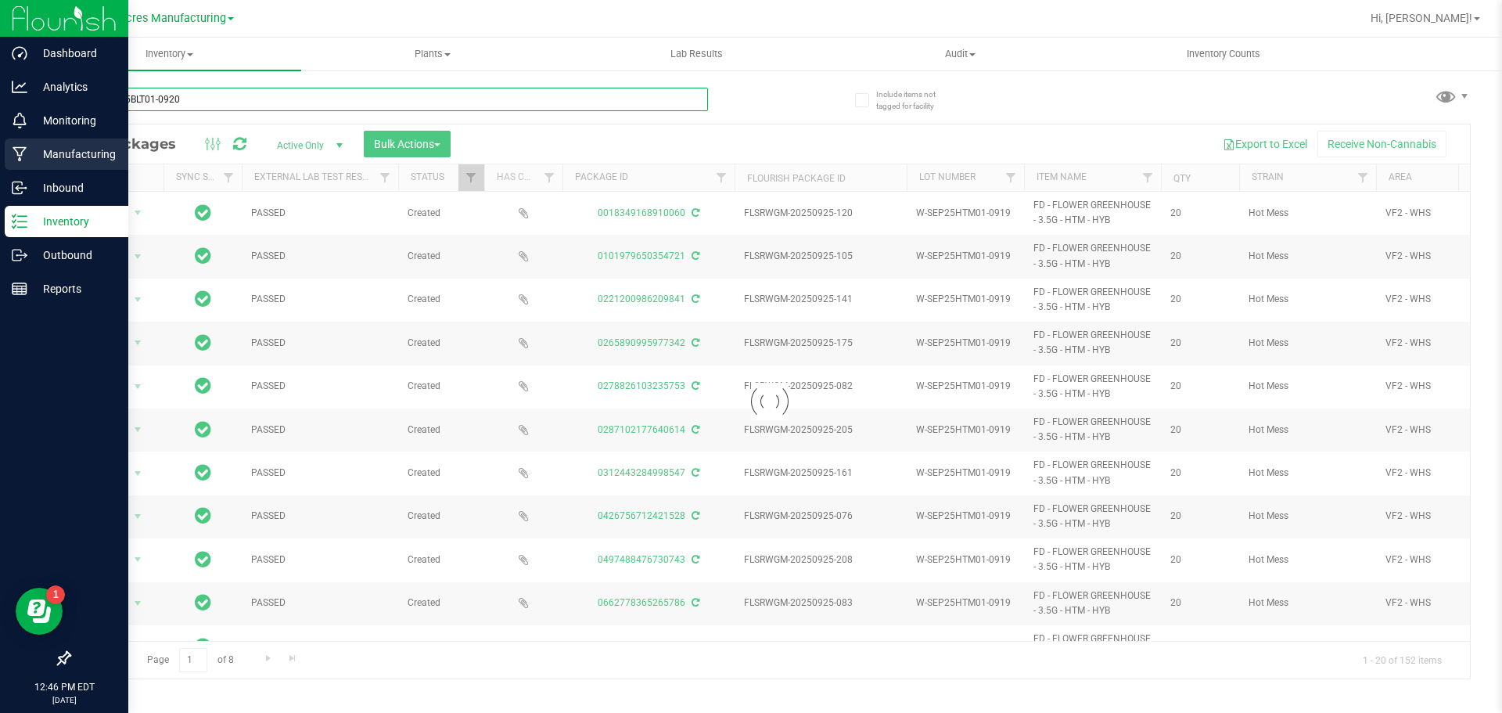
type input "5-AUG25BLT01-0920"
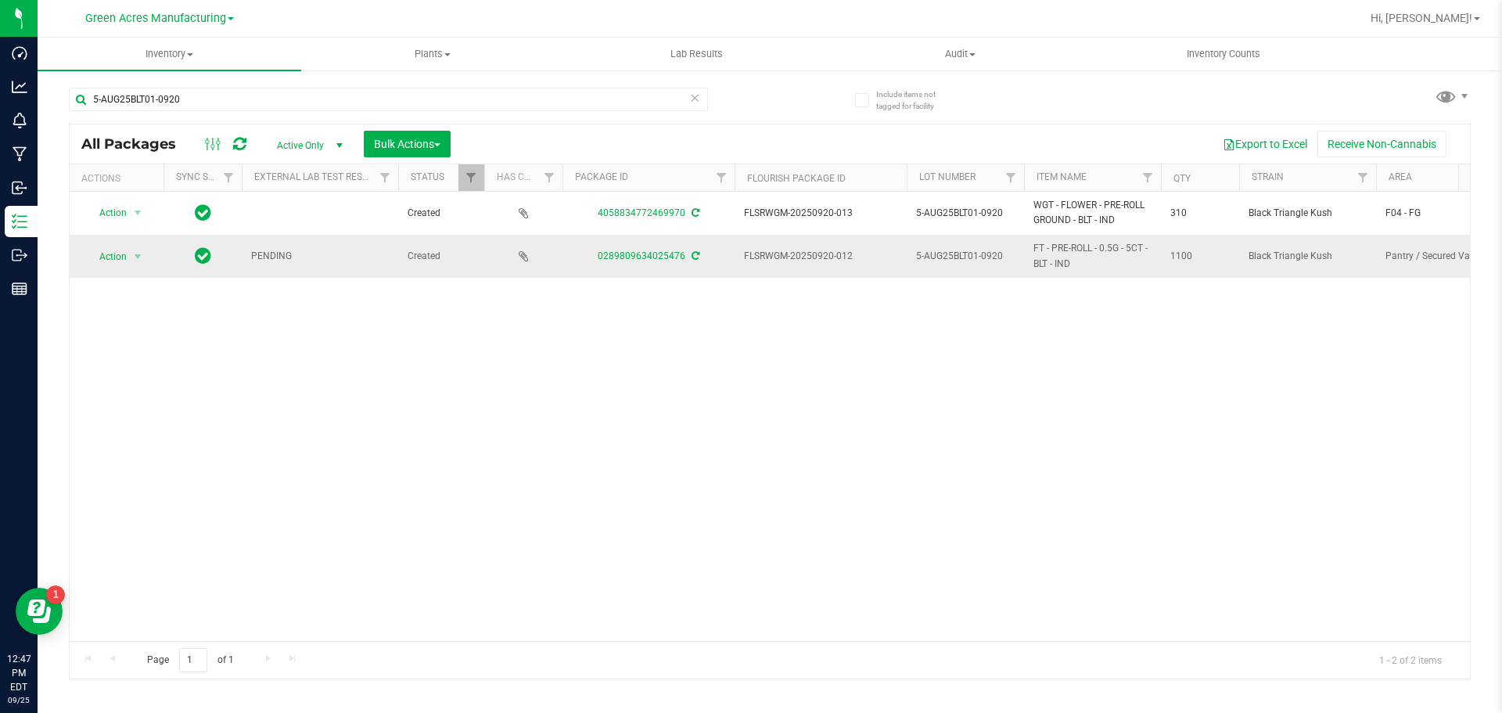
click at [692, 258] on icon at bounding box center [696, 255] width 8 height 9
click at [110, 254] on span "Action" at bounding box center [106, 257] width 42 height 22
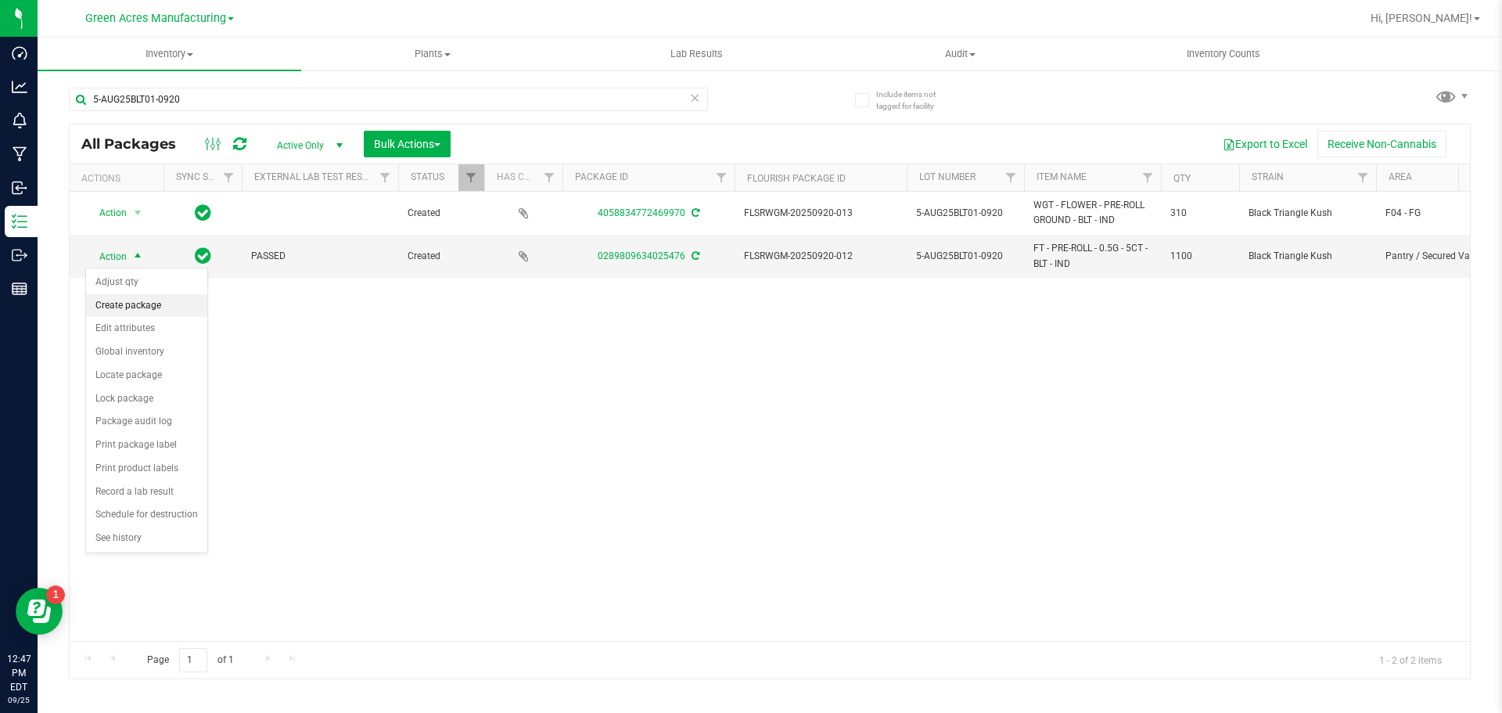
click at [165, 304] on li "Create package" at bounding box center [146, 305] width 121 height 23
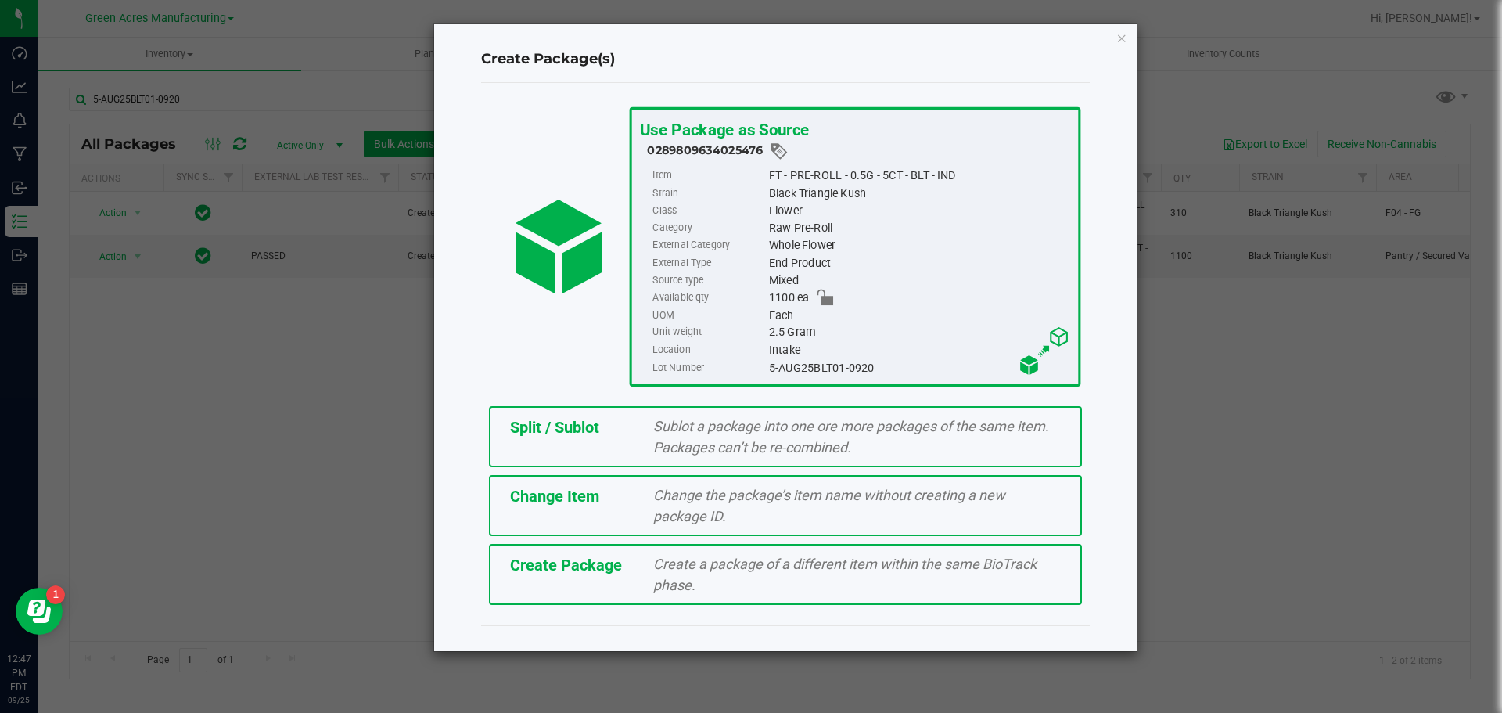
click at [508, 562] on div "Create Package" at bounding box center [570, 564] width 144 height 23
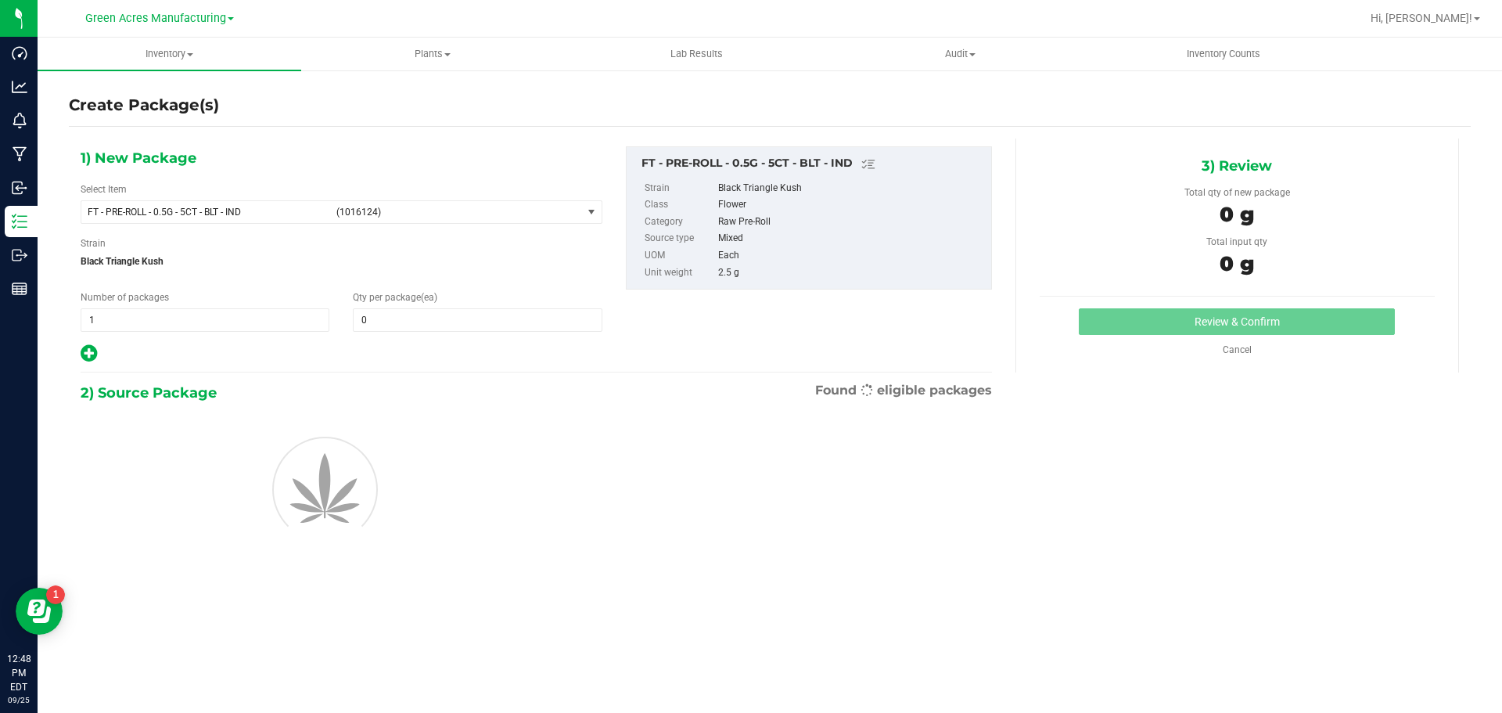
type input "0"
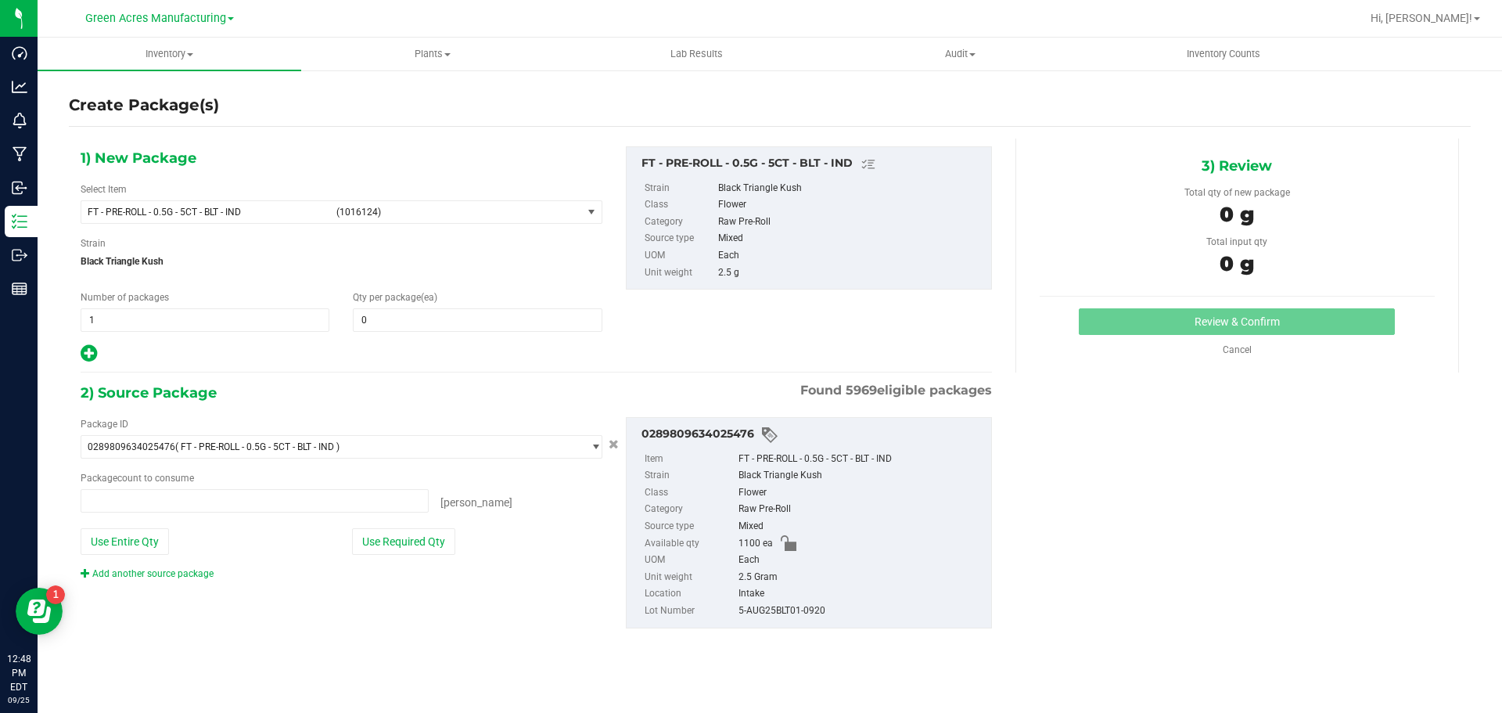
type input "0 ea"
click at [250, 210] on span "FT - PRE-ROLL - 0.5G - 5CT - BLT - IND" at bounding box center [207, 212] width 239 height 11
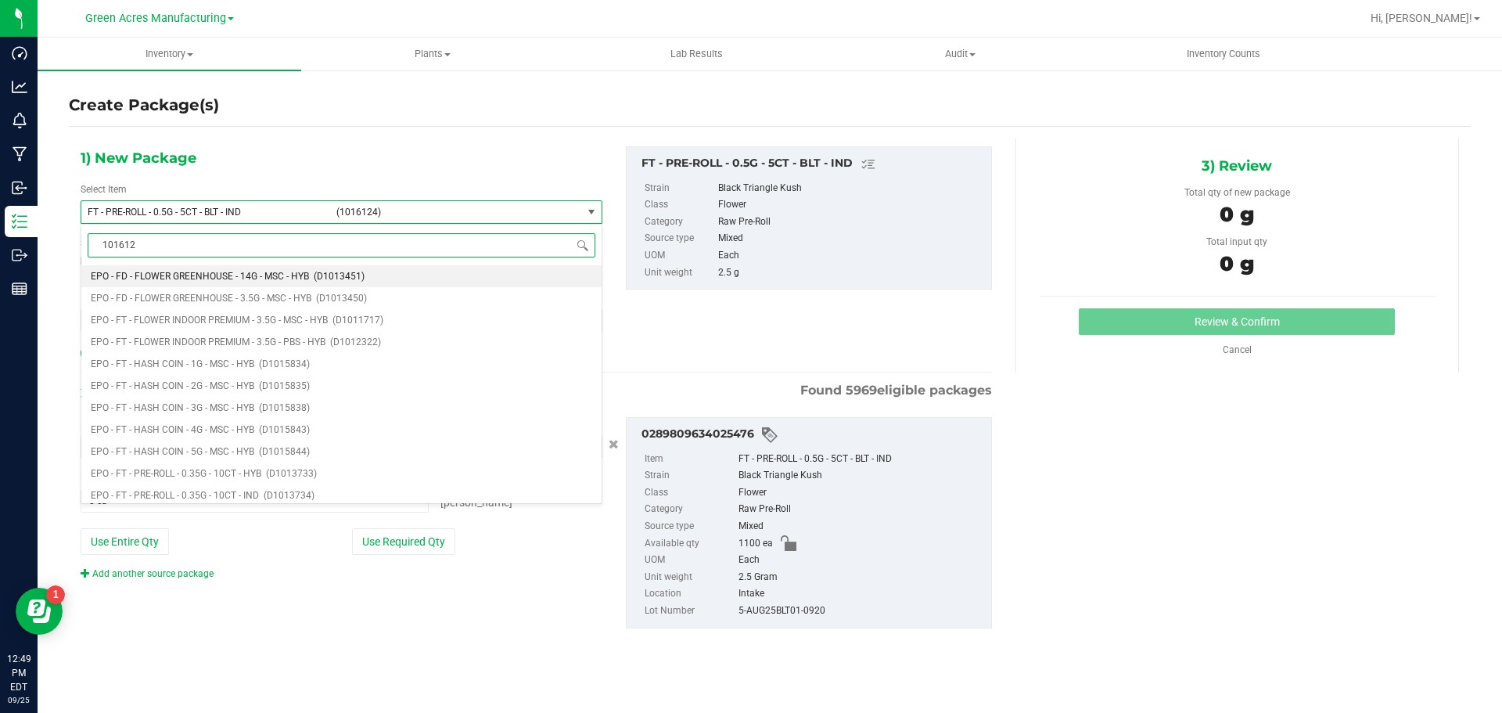
type input "1016124"
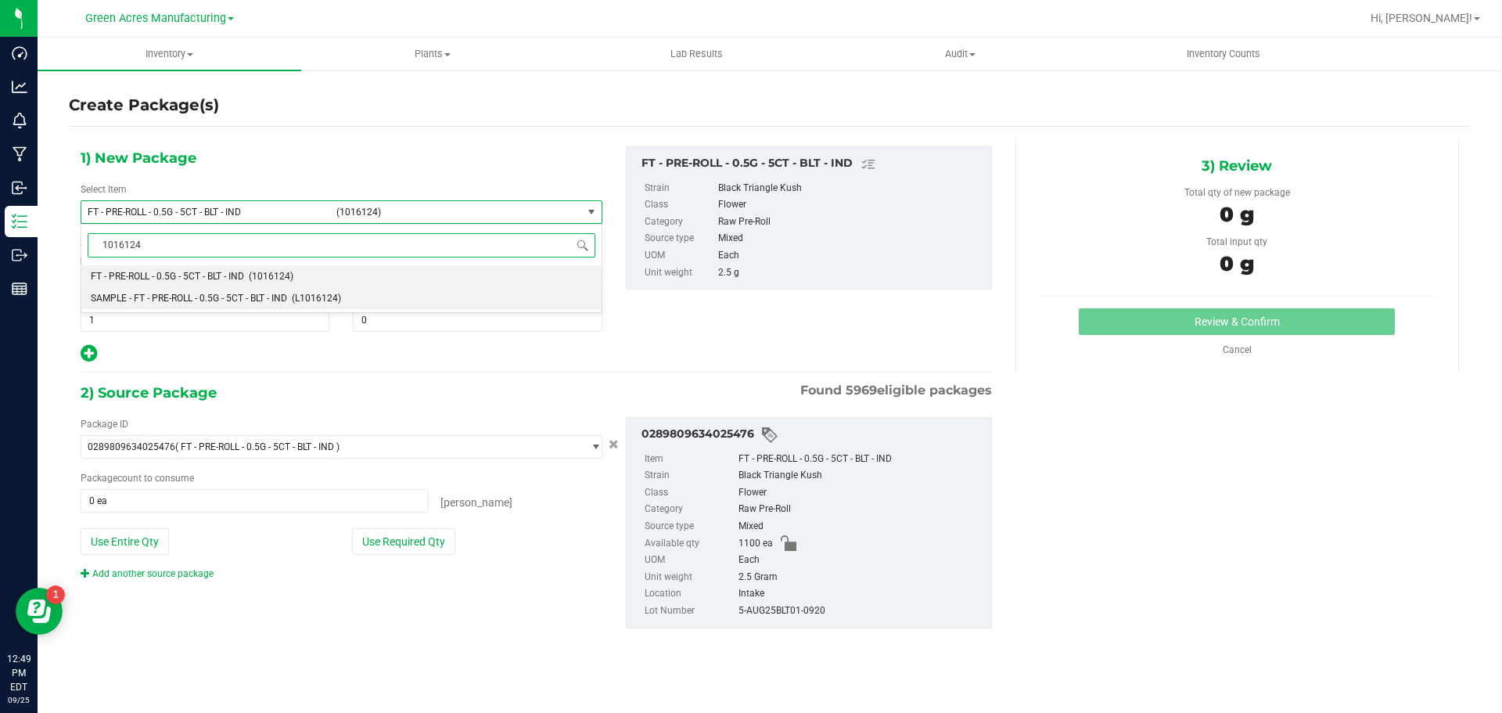
click at [221, 295] on span "SAMPLE - FT - PRE-ROLL - 0.5G - 5CT - BLT - IND" at bounding box center [189, 298] width 196 height 11
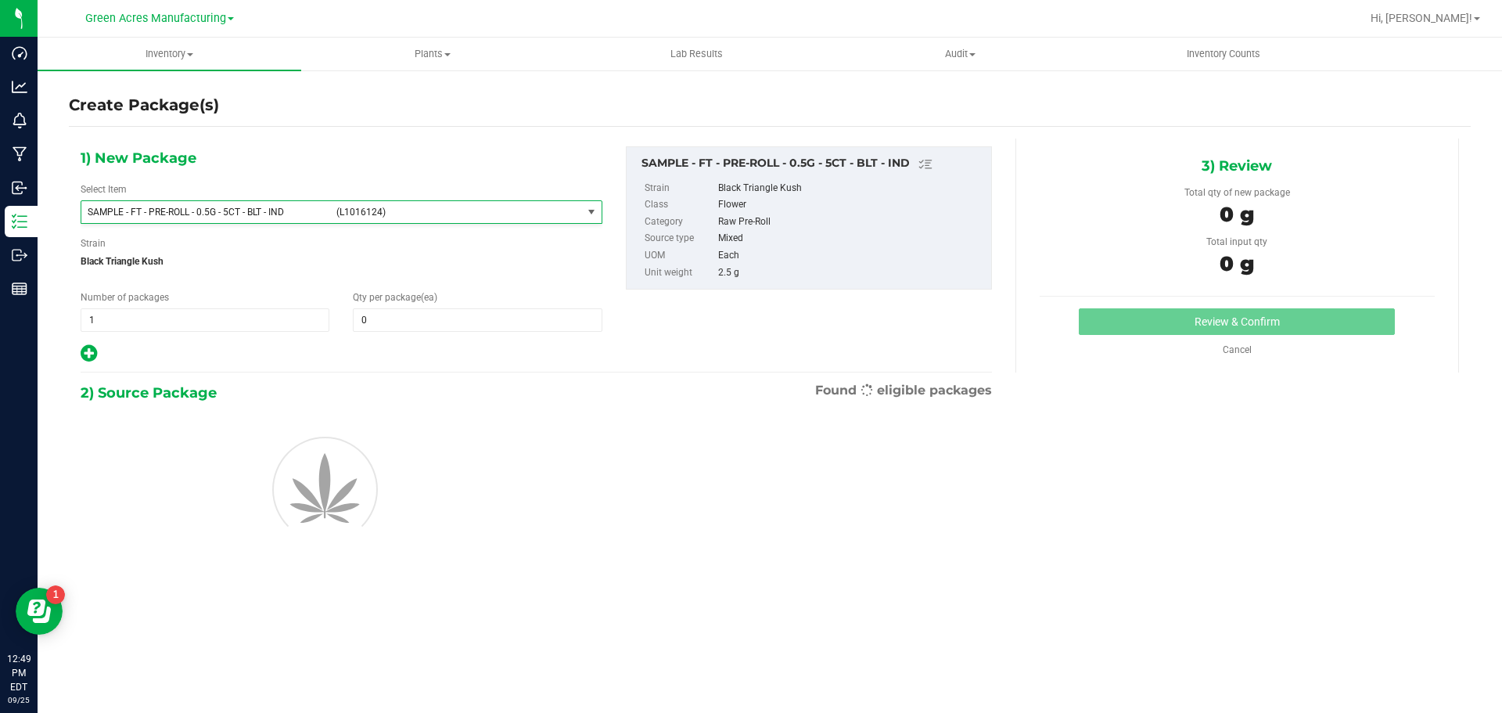
type input "0"
click at [146, 317] on span "1 1" at bounding box center [205, 319] width 249 height 23
type input "2"
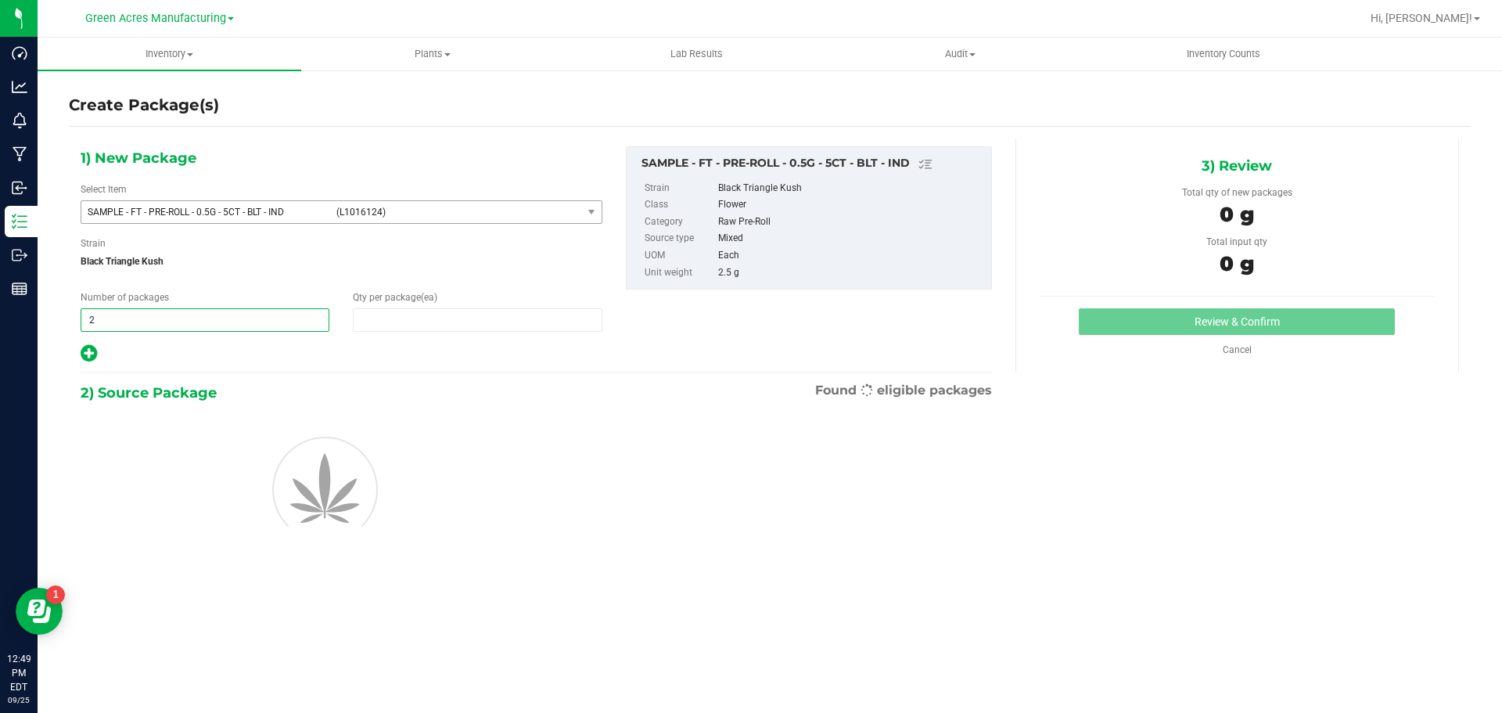
type input "1"
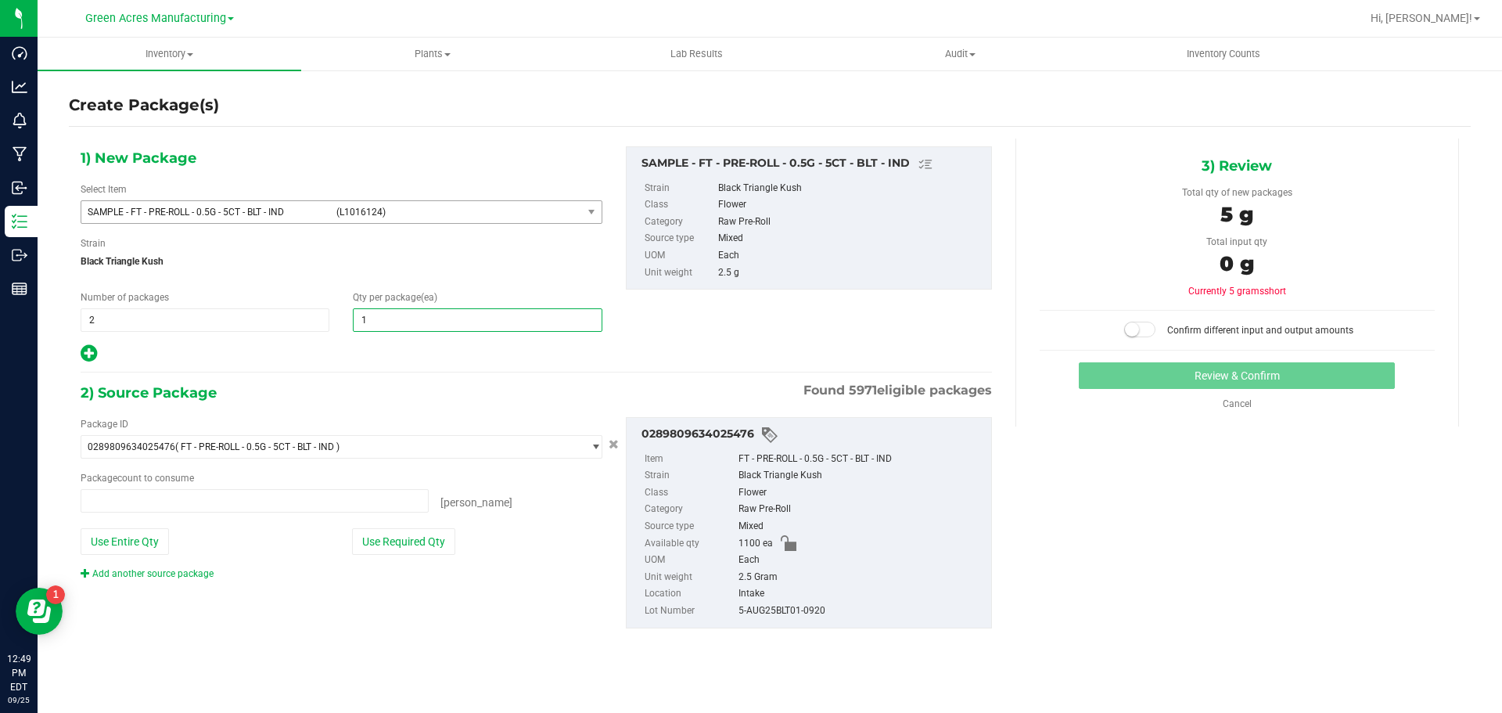
type input "0 ea"
type input "1"
click at [365, 533] on button "Use Required Qty" at bounding box center [403, 541] width 103 height 27
type input "2 ea"
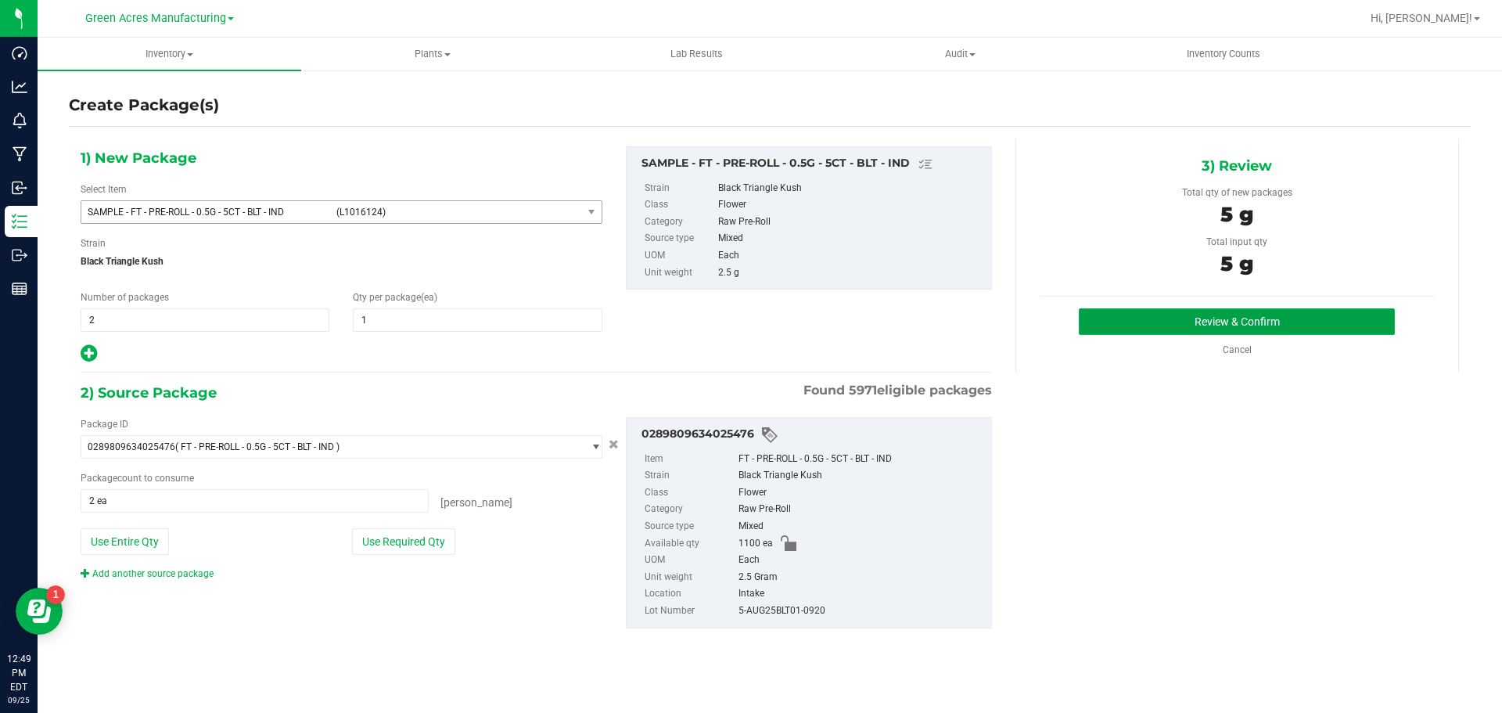
click at [1263, 318] on button "Review & Confirm" at bounding box center [1237, 321] width 316 height 27
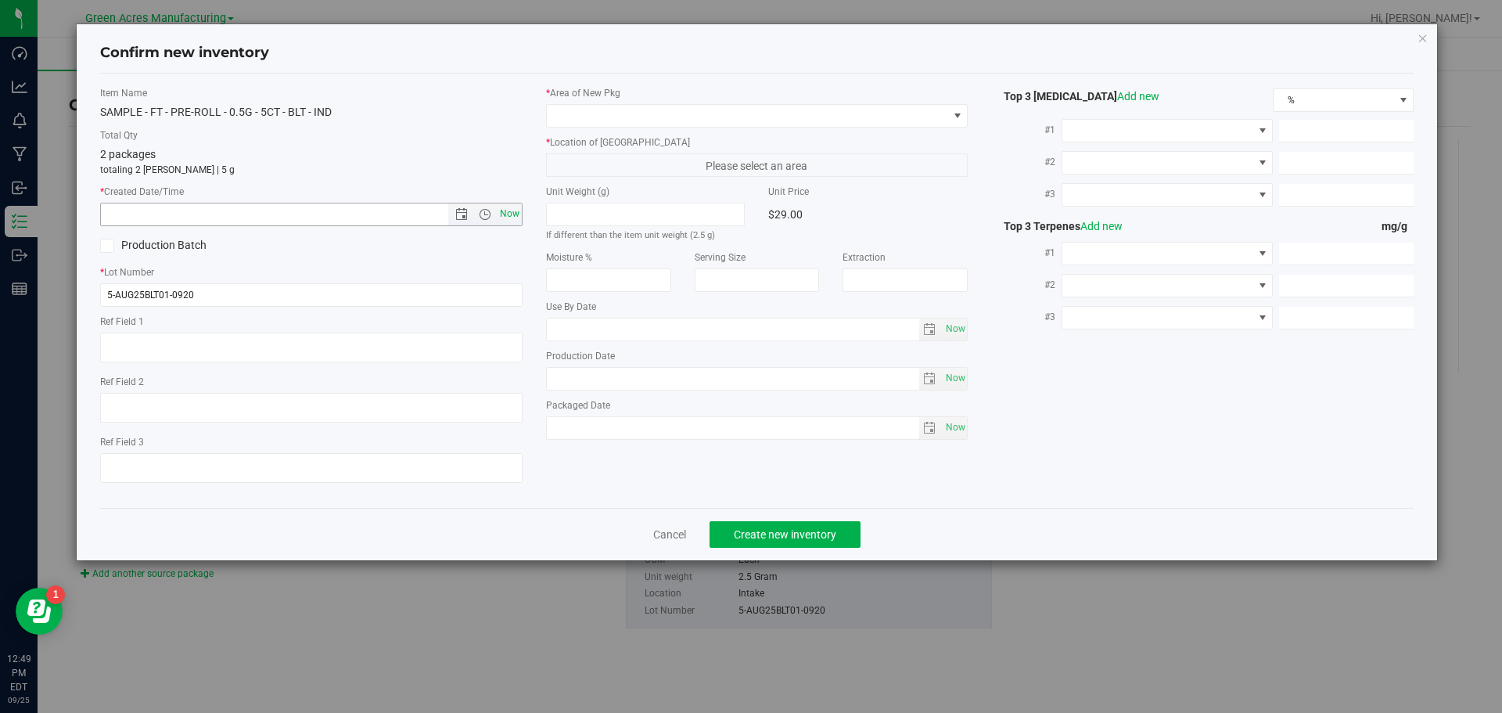
click at [512, 215] on span "Now" at bounding box center [509, 214] width 27 height 23
type input "9/25/2025 12:49 PM"
click at [551, 121] on span at bounding box center [747, 116] width 401 height 22
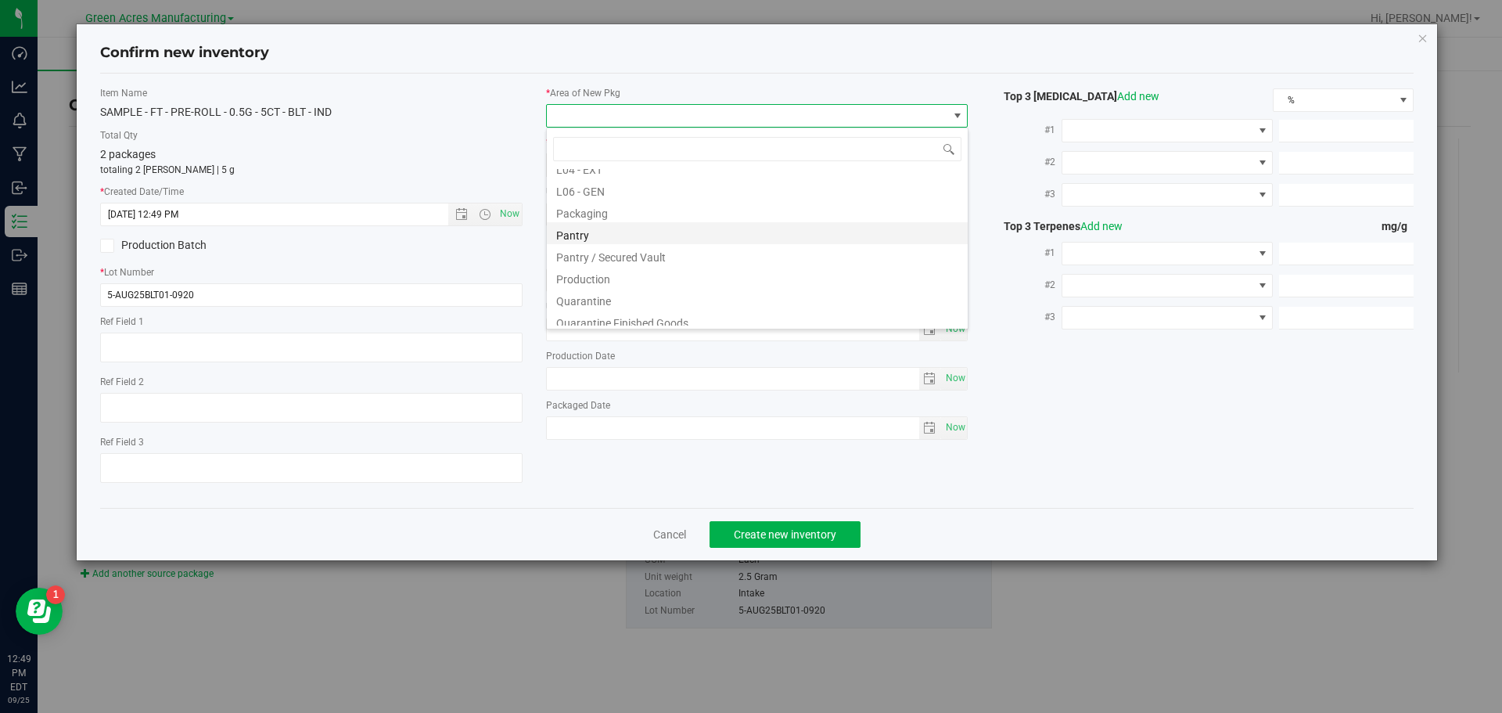
scroll to position [391, 0]
click at [649, 252] on li "Pantry / Secured Vault" at bounding box center [757, 249] width 421 height 22
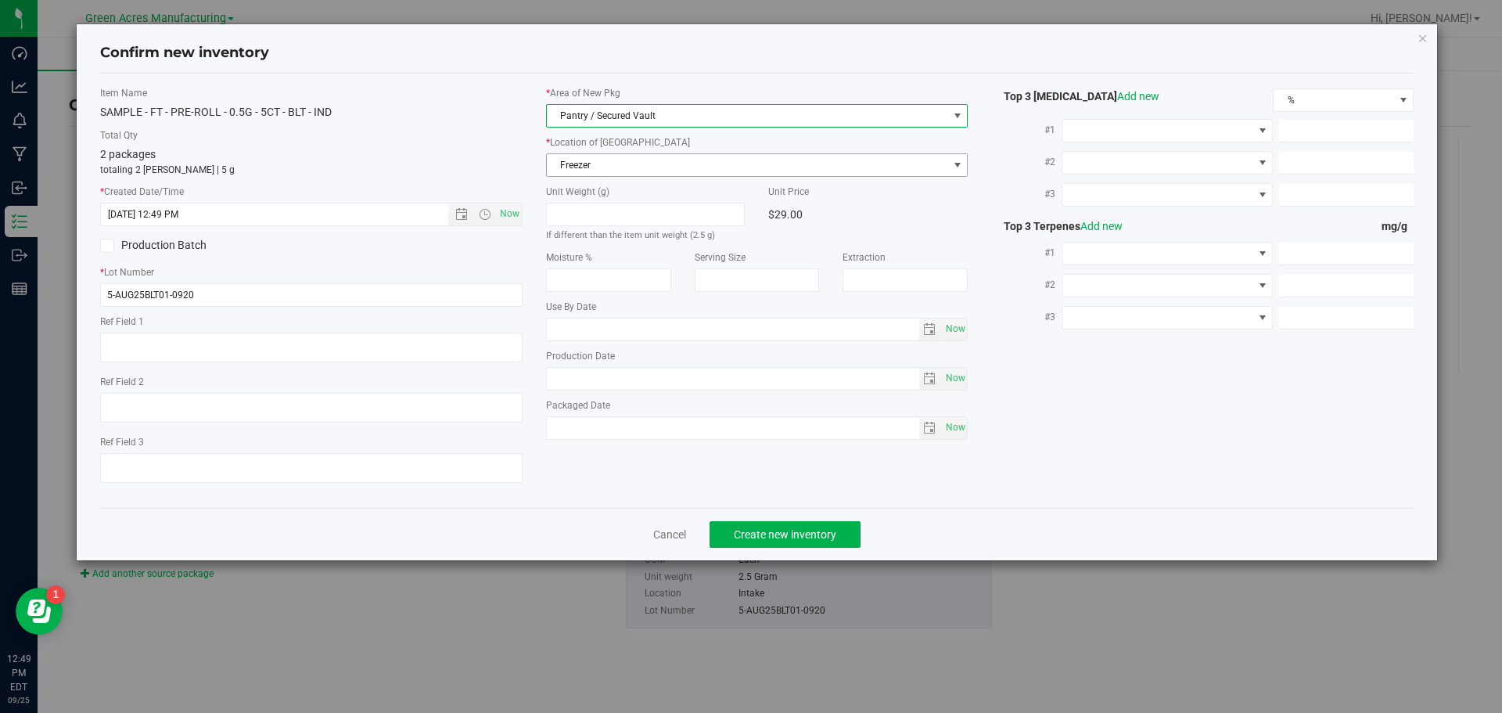
click at [640, 155] on span "Freezer" at bounding box center [747, 165] width 401 height 22
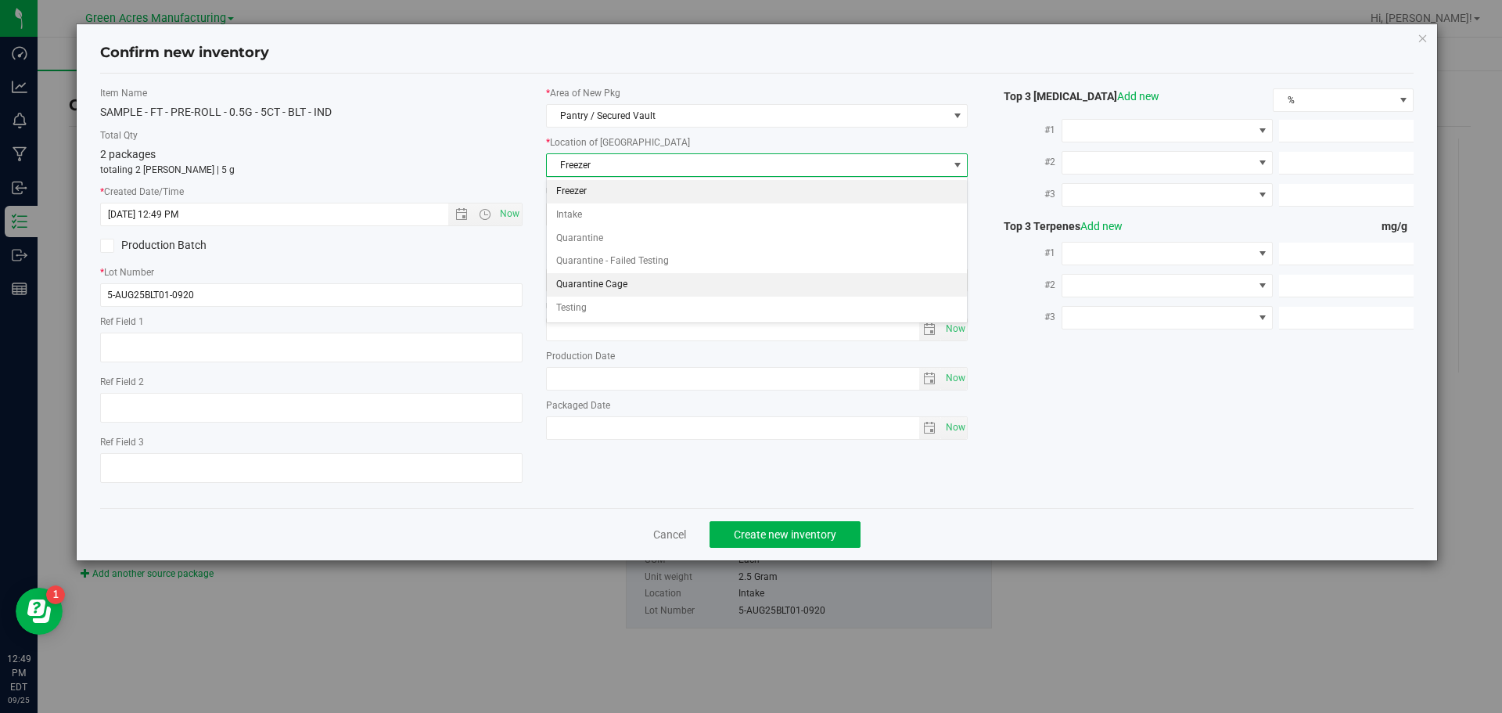
click at [608, 279] on li "Quarantine Cage" at bounding box center [757, 284] width 421 height 23
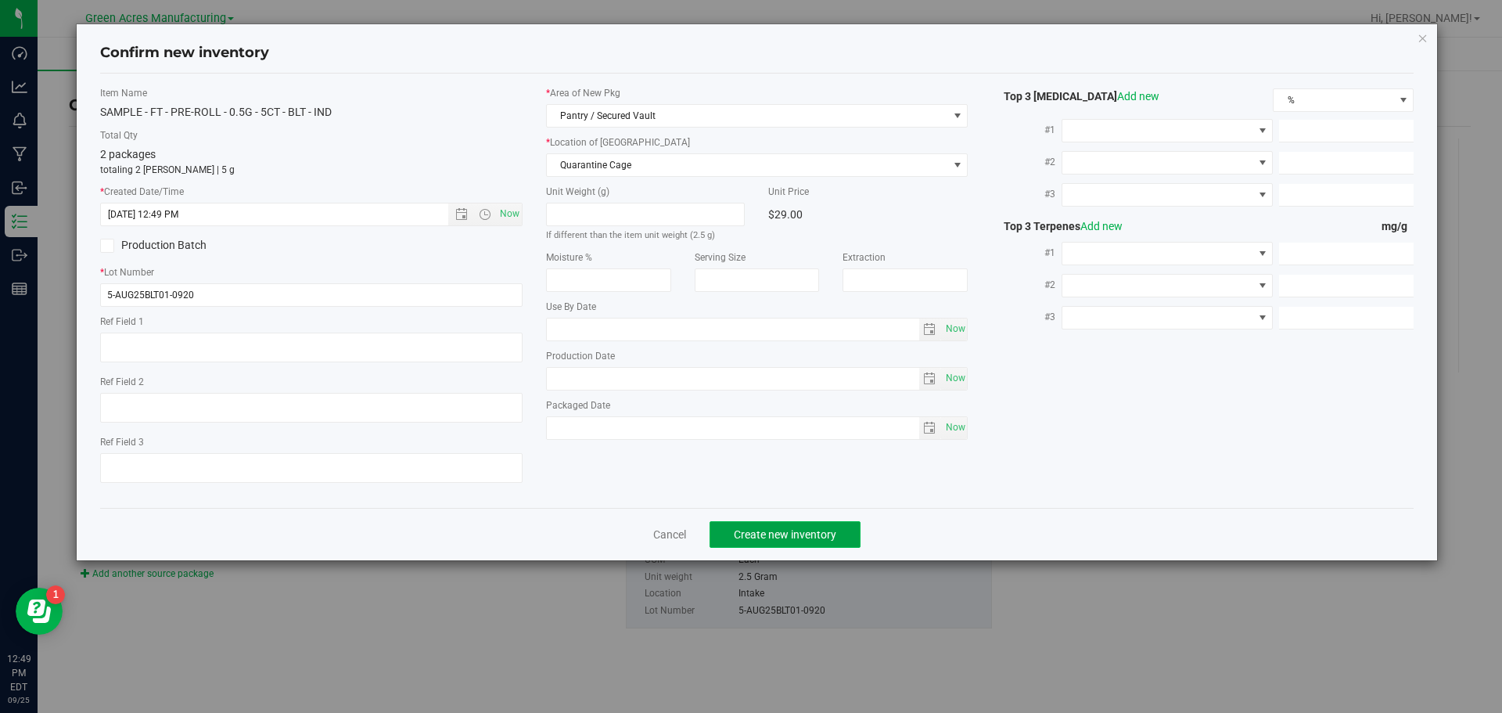
click at [726, 537] on button "Create new inventory" at bounding box center [785, 534] width 151 height 27
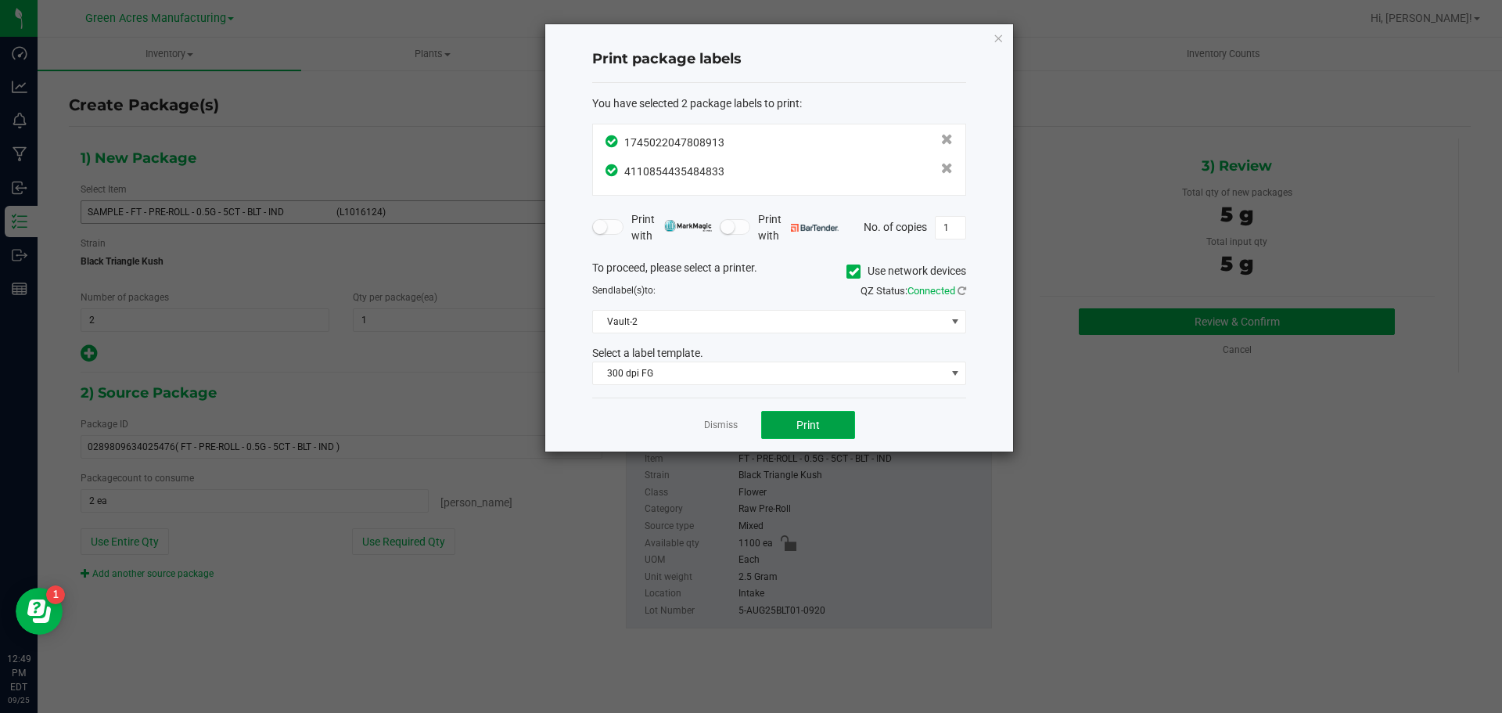
click at [819, 426] on span "Print" at bounding box center [807, 425] width 23 height 13
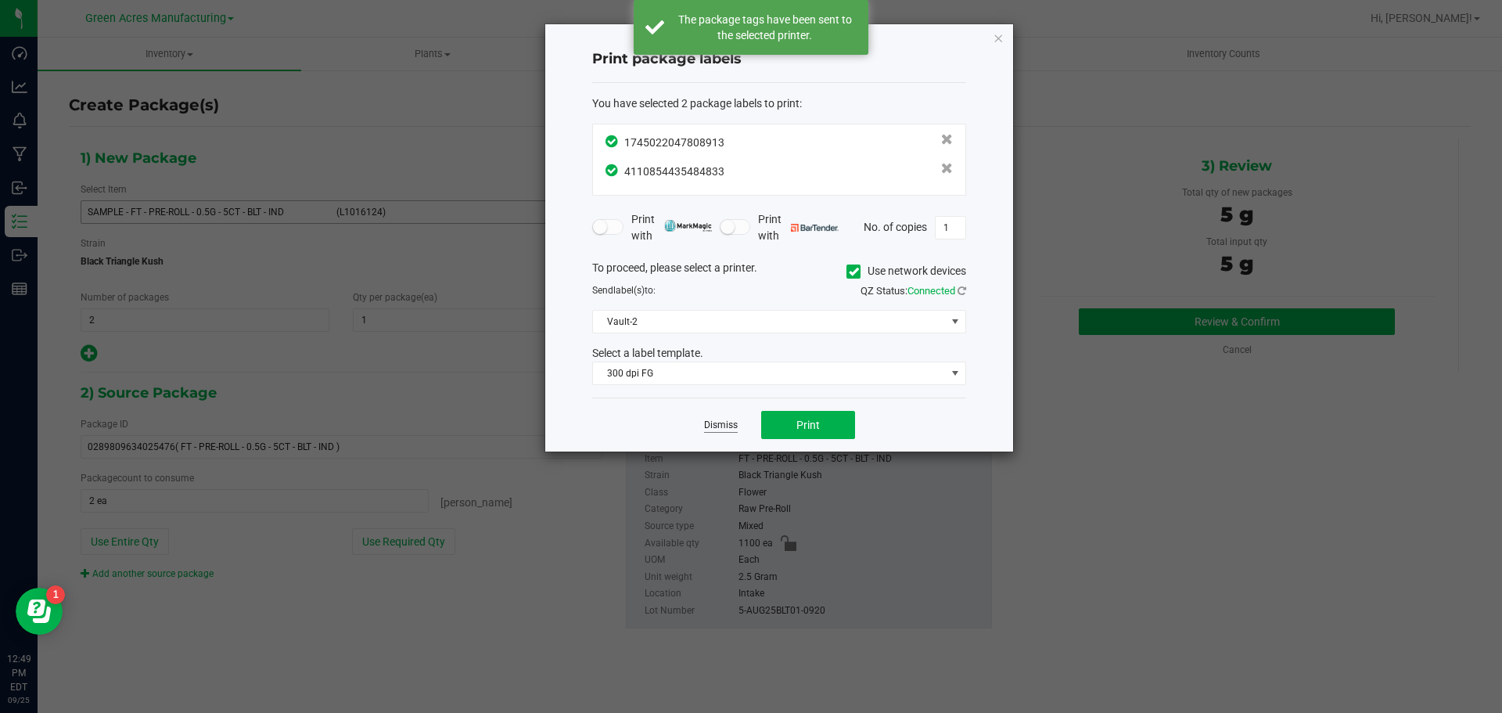
click at [720, 424] on link "Dismiss" at bounding box center [721, 425] width 34 height 13
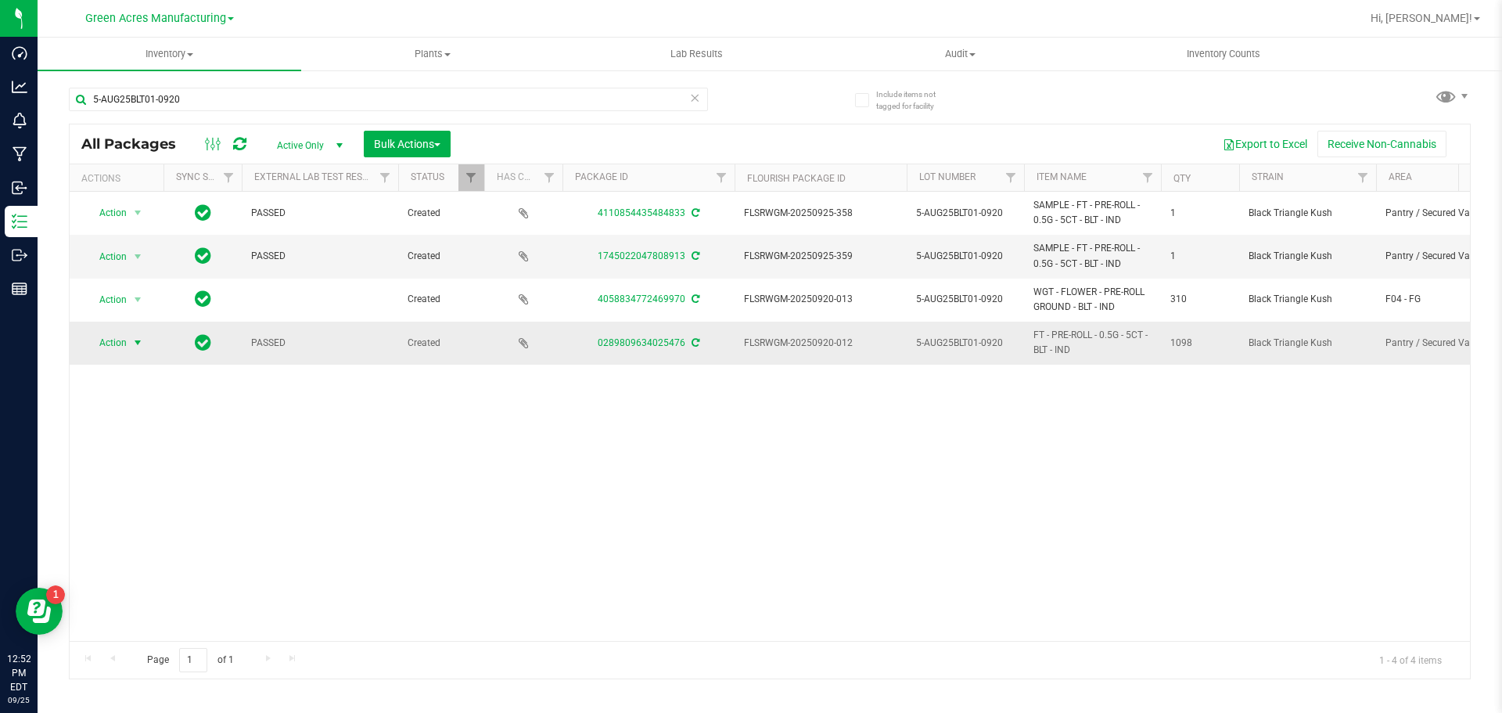
click at [127, 340] on span "Action" at bounding box center [106, 343] width 42 height 22
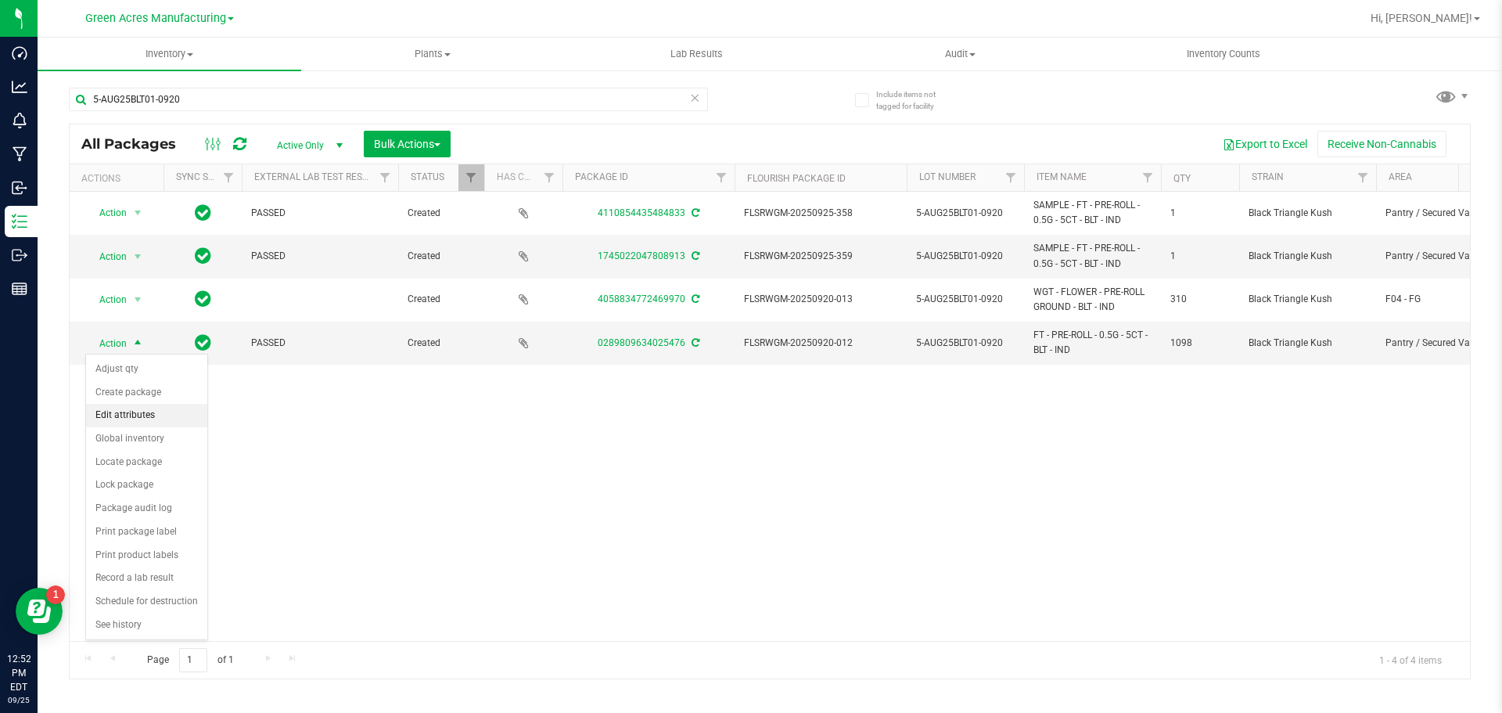
click at [142, 404] on li "Edit attributes" at bounding box center [146, 415] width 121 height 23
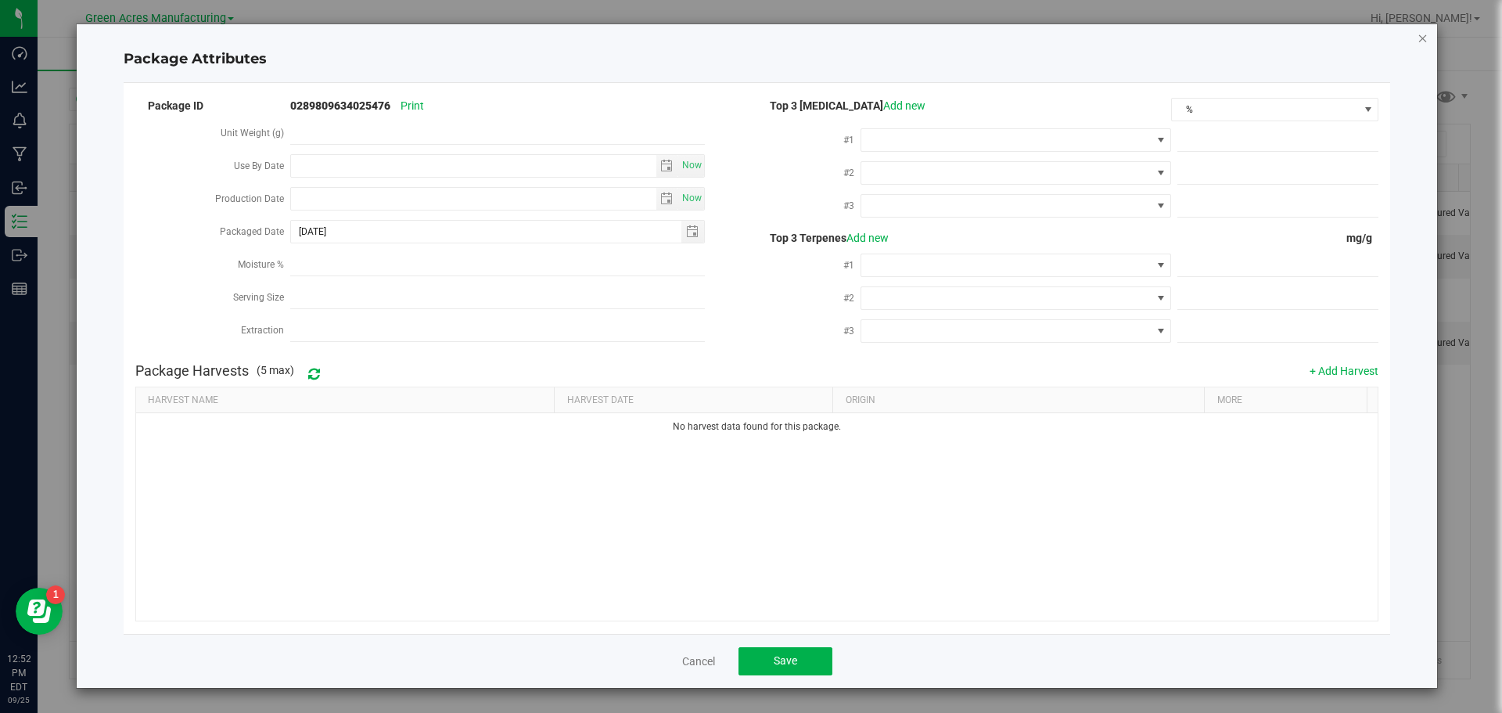
click at [1424, 30] on icon "Close modal" at bounding box center [1423, 37] width 11 height 19
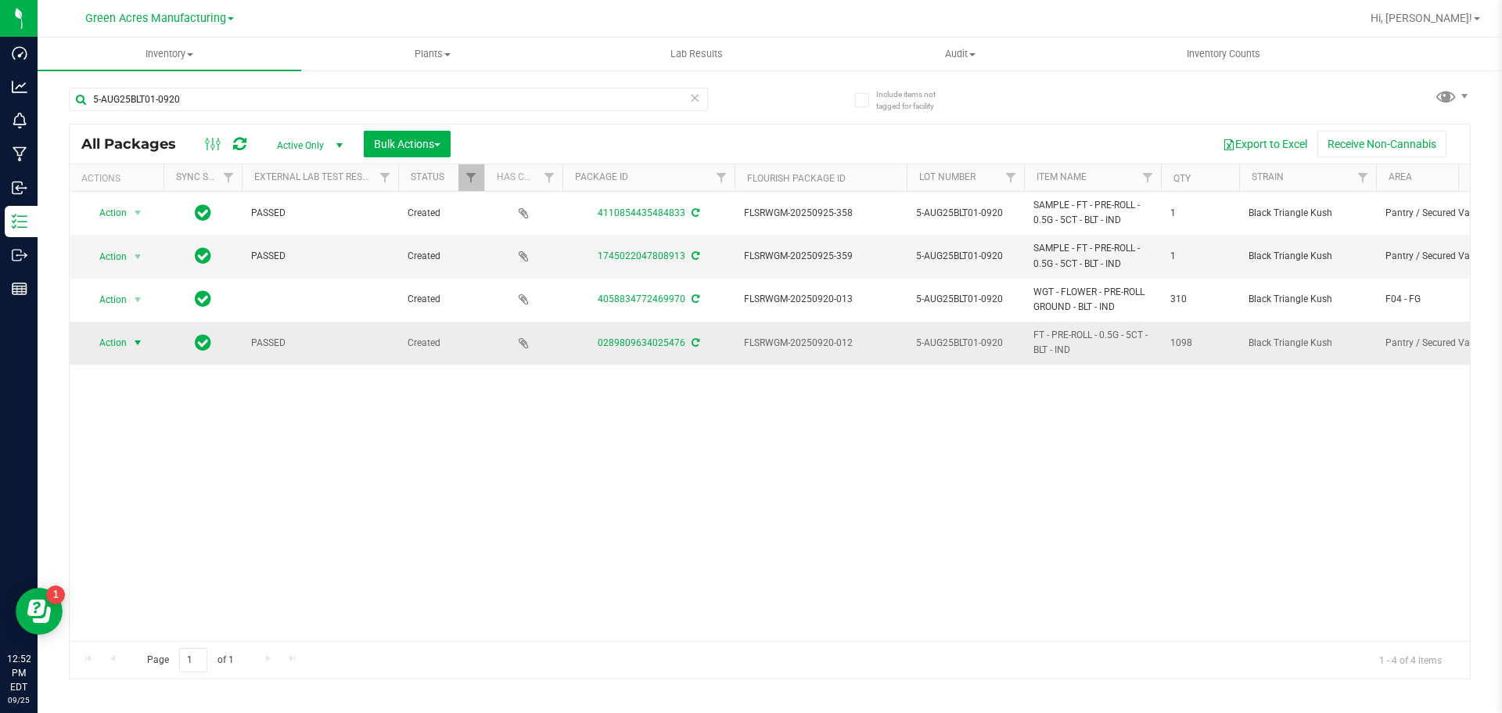
click at [106, 347] on span "Action" at bounding box center [106, 343] width 42 height 22
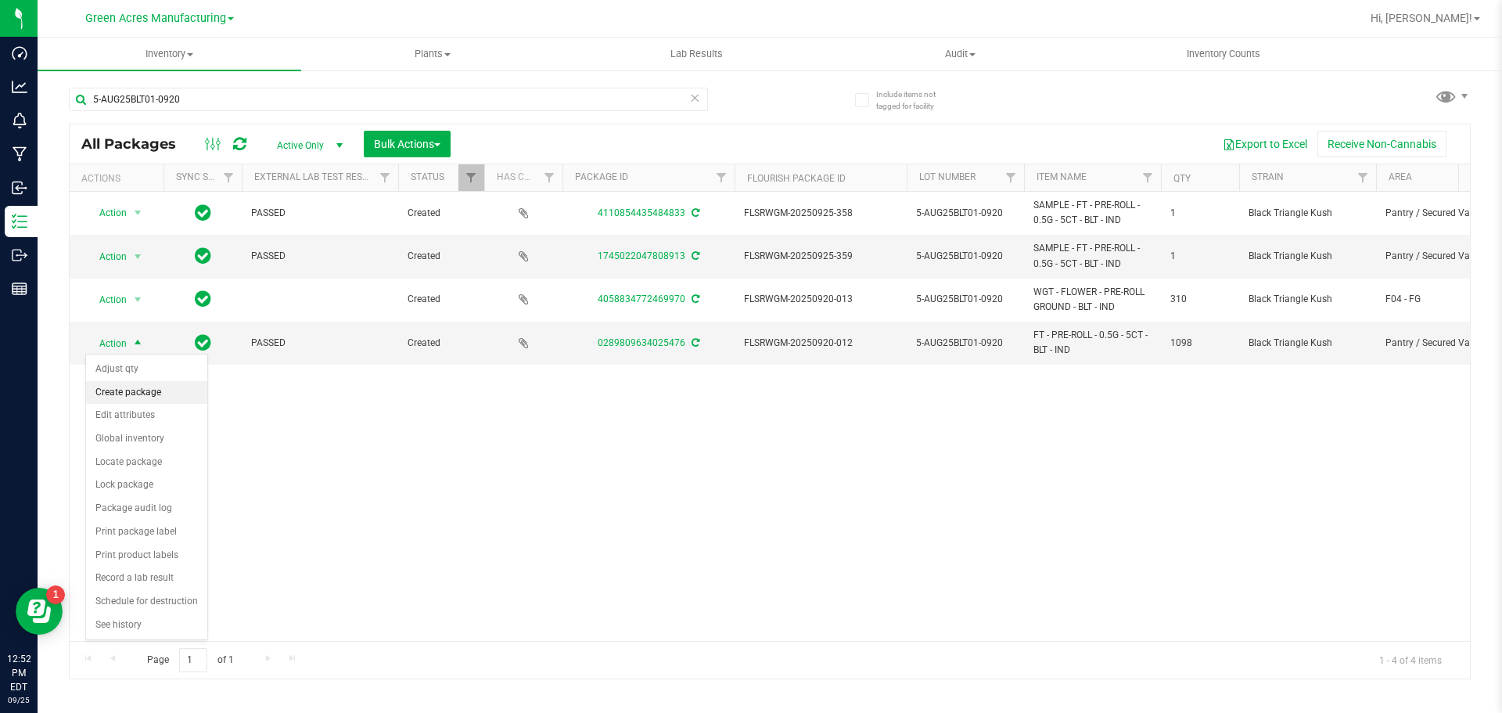
click at [131, 388] on li "Create package" at bounding box center [146, 392] width 121 height 23
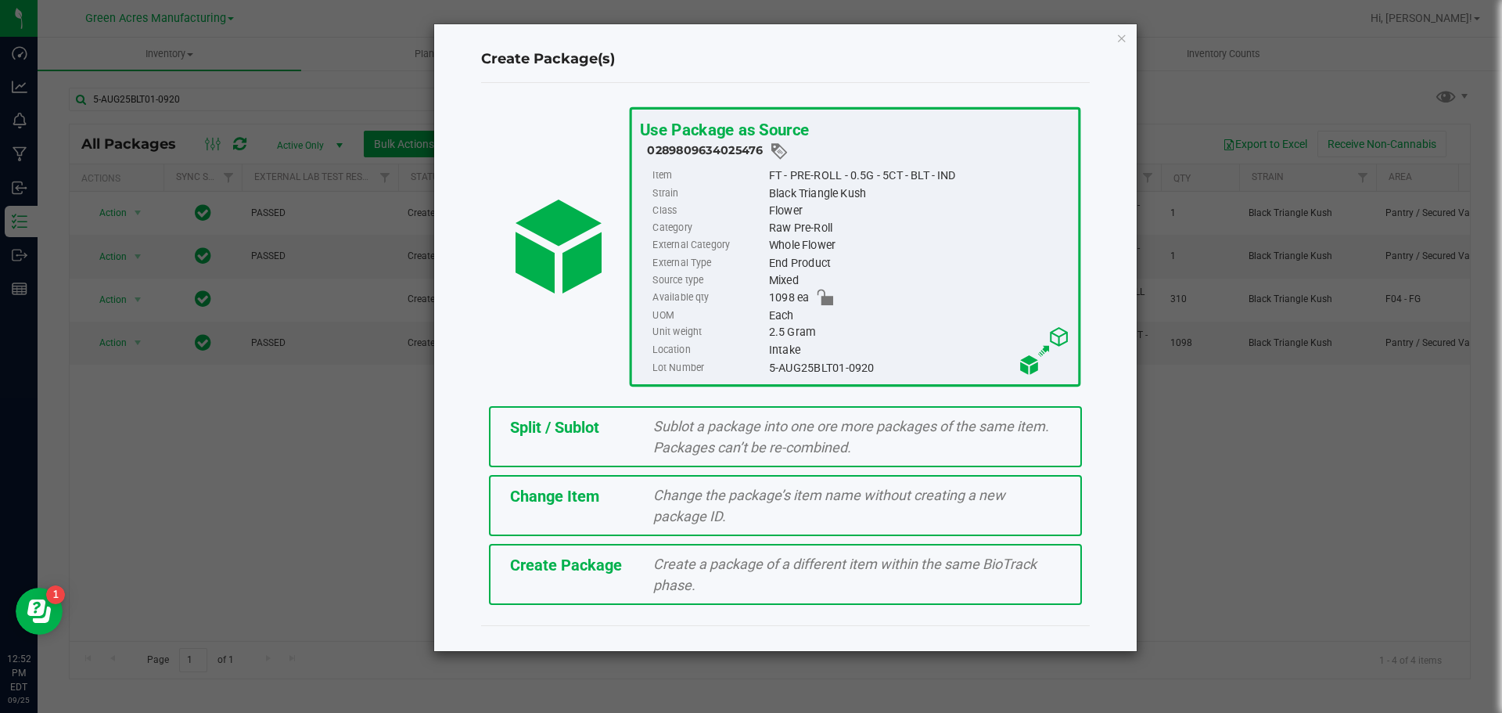
click at [576, 449] on div "Split / Sublot Sublot a package into one ore more packages of the same item. Pa…" at bounding box center [785, 436] width 593 height 61
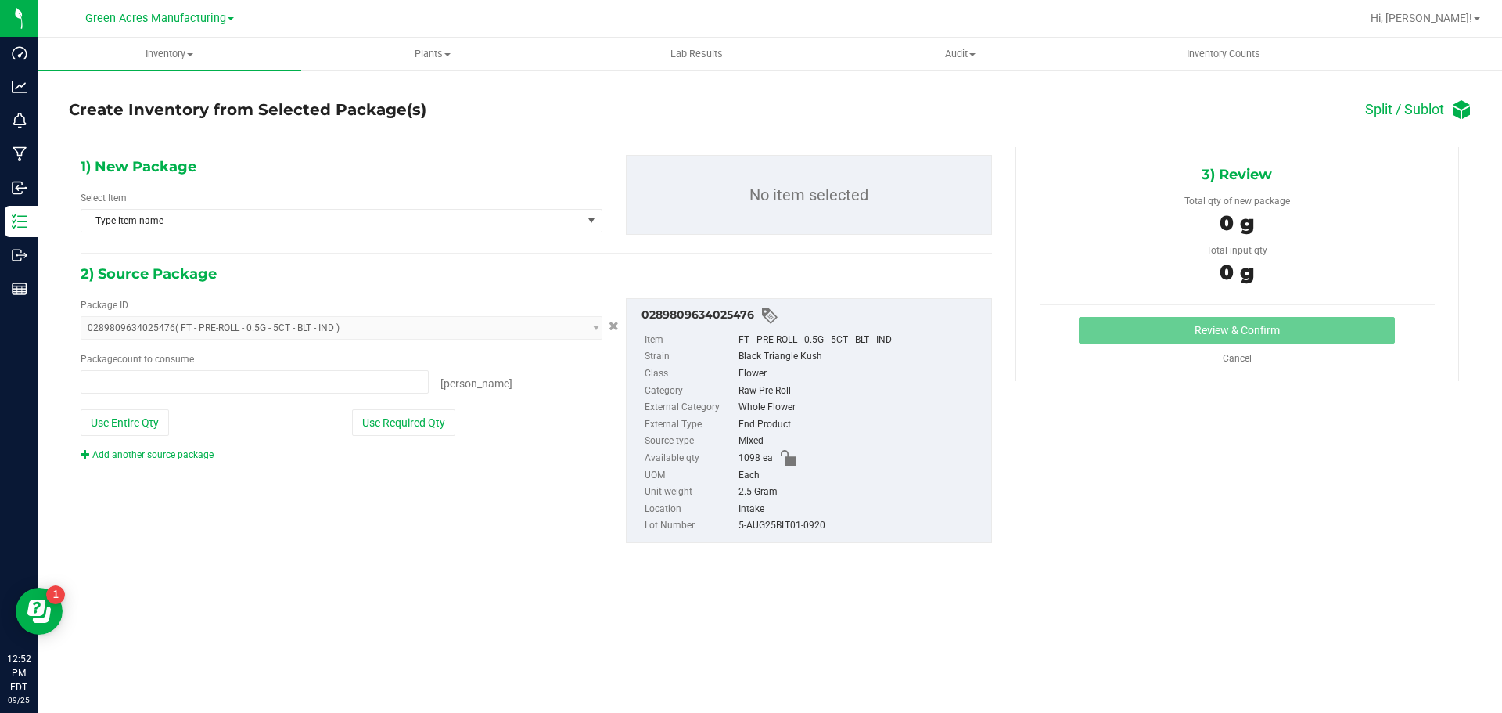
type input "0 ea"
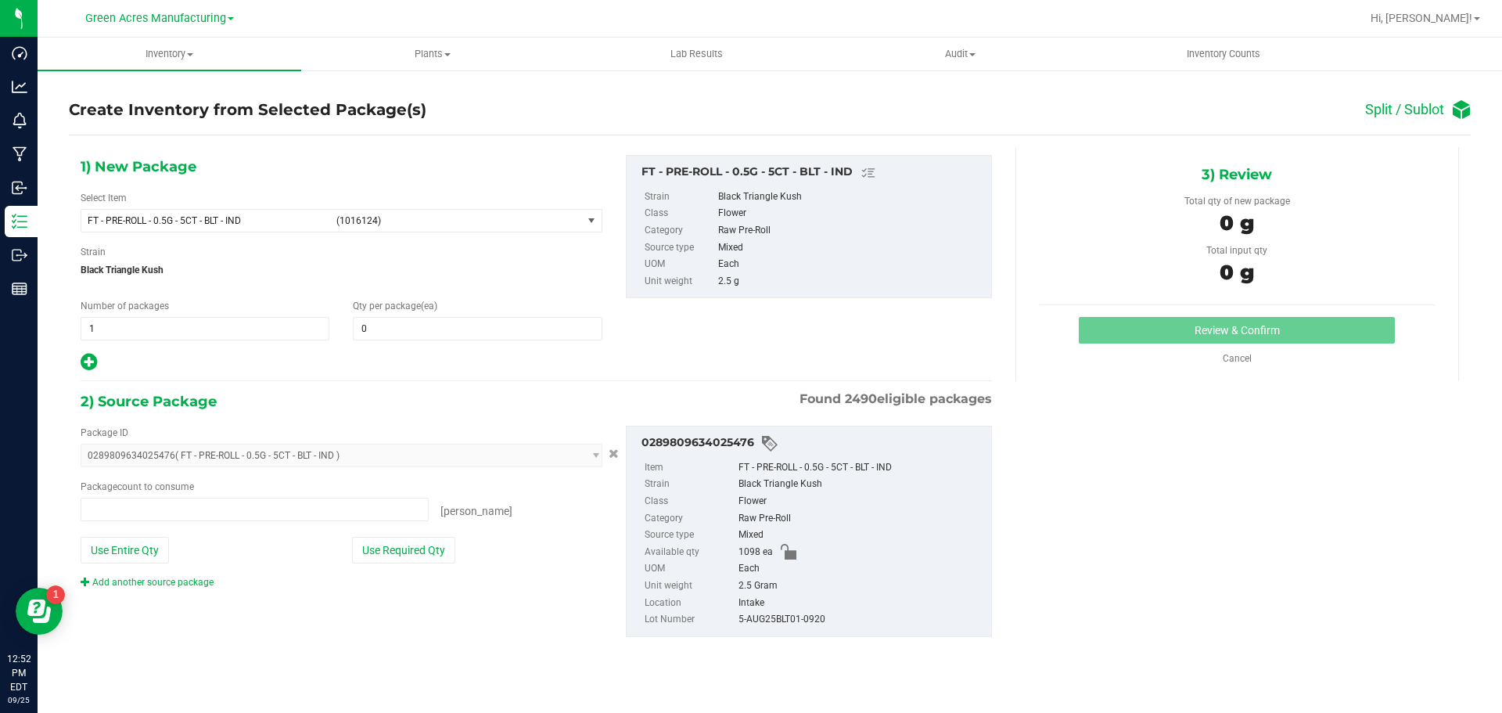
type input "0 ea"
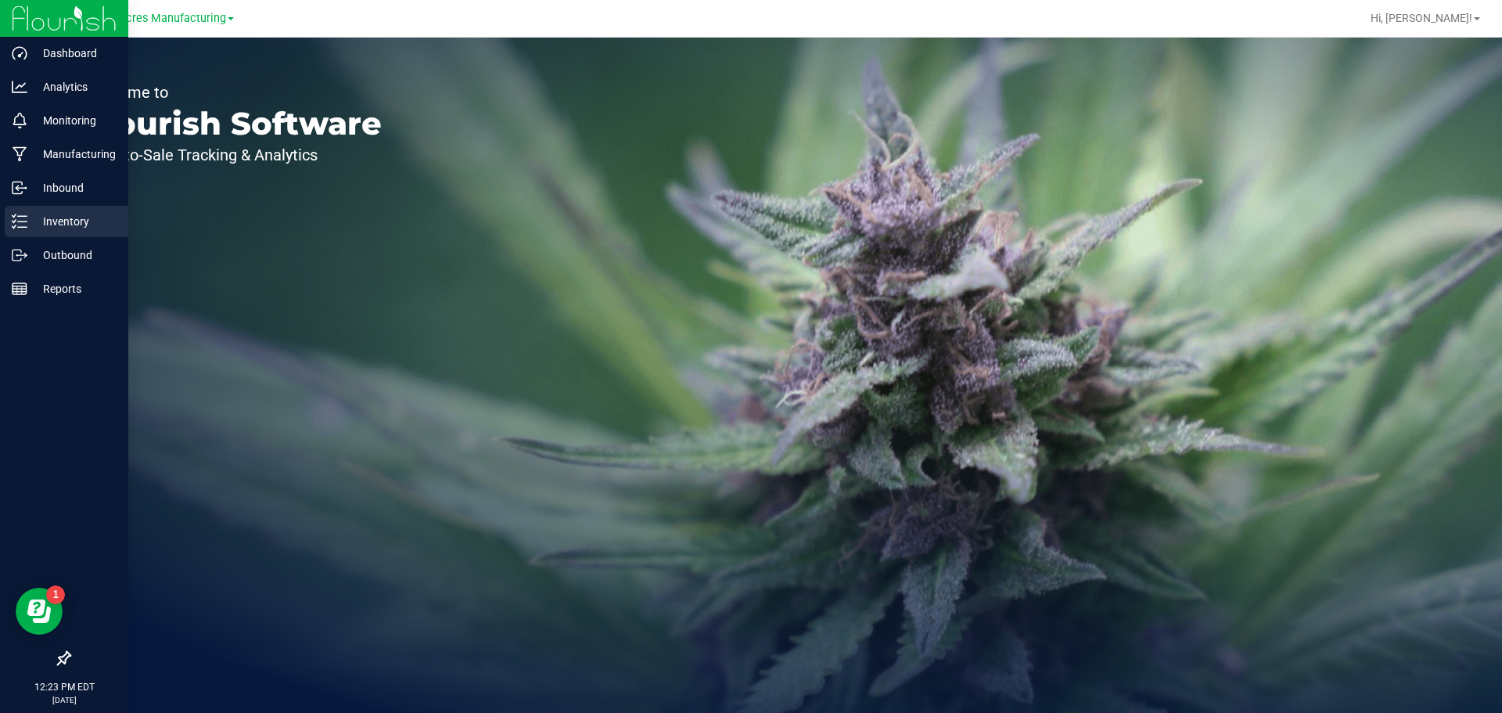
click at [20, 221] on icon at bounding box center [20, 222] width 16 height 16
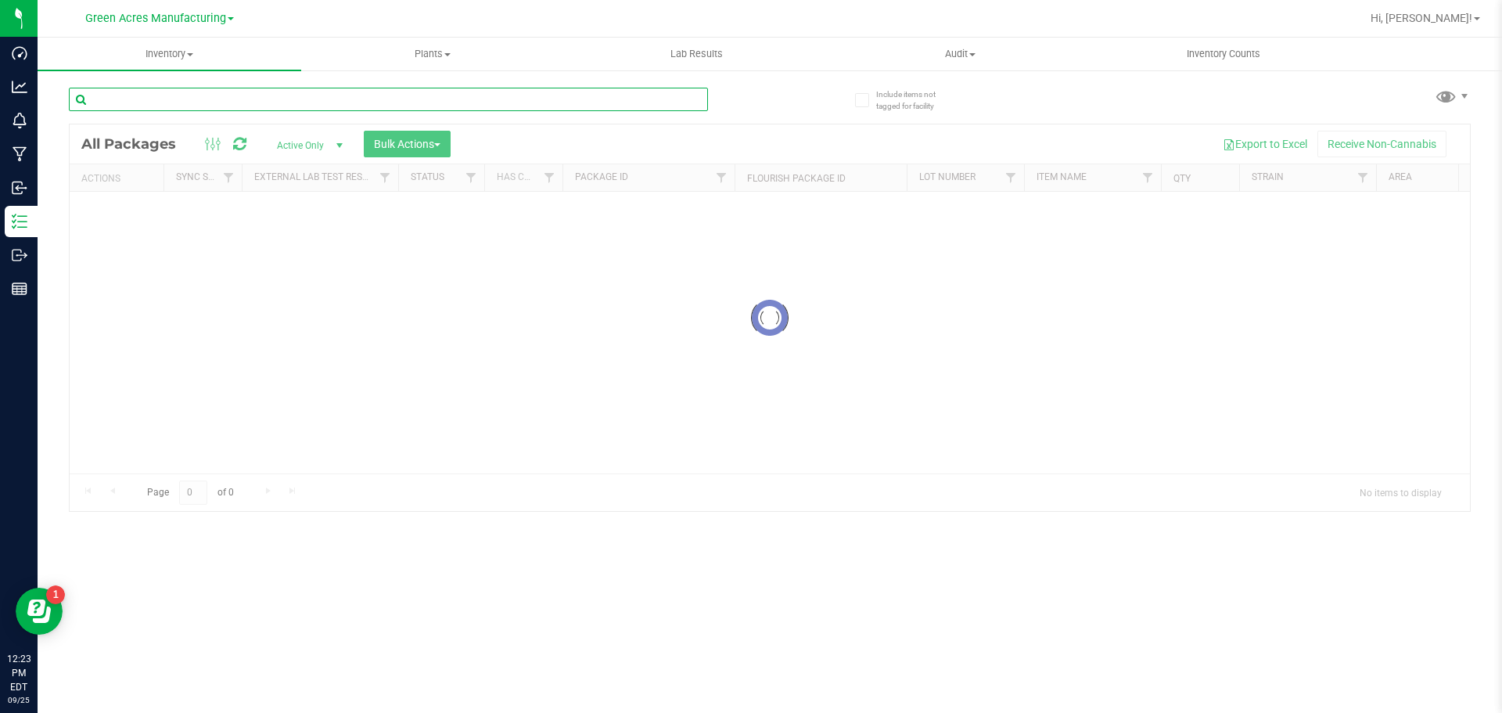
click at [261, 106] on input "text" at bounding box center [388, 99] width 639 height 23
paste input "10-AUG25IND05-0919"
type input "10-AUG25IND05-0919"
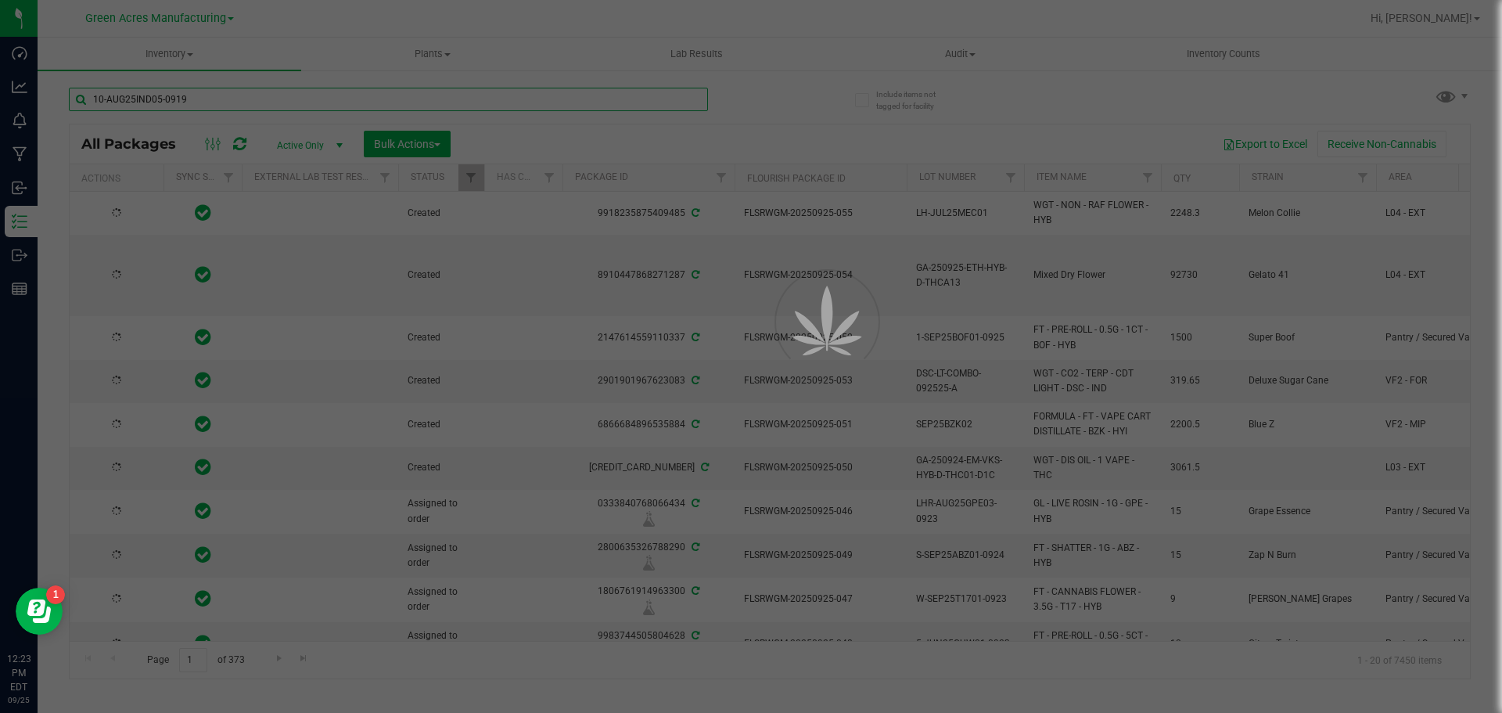
type input "[DATE]"
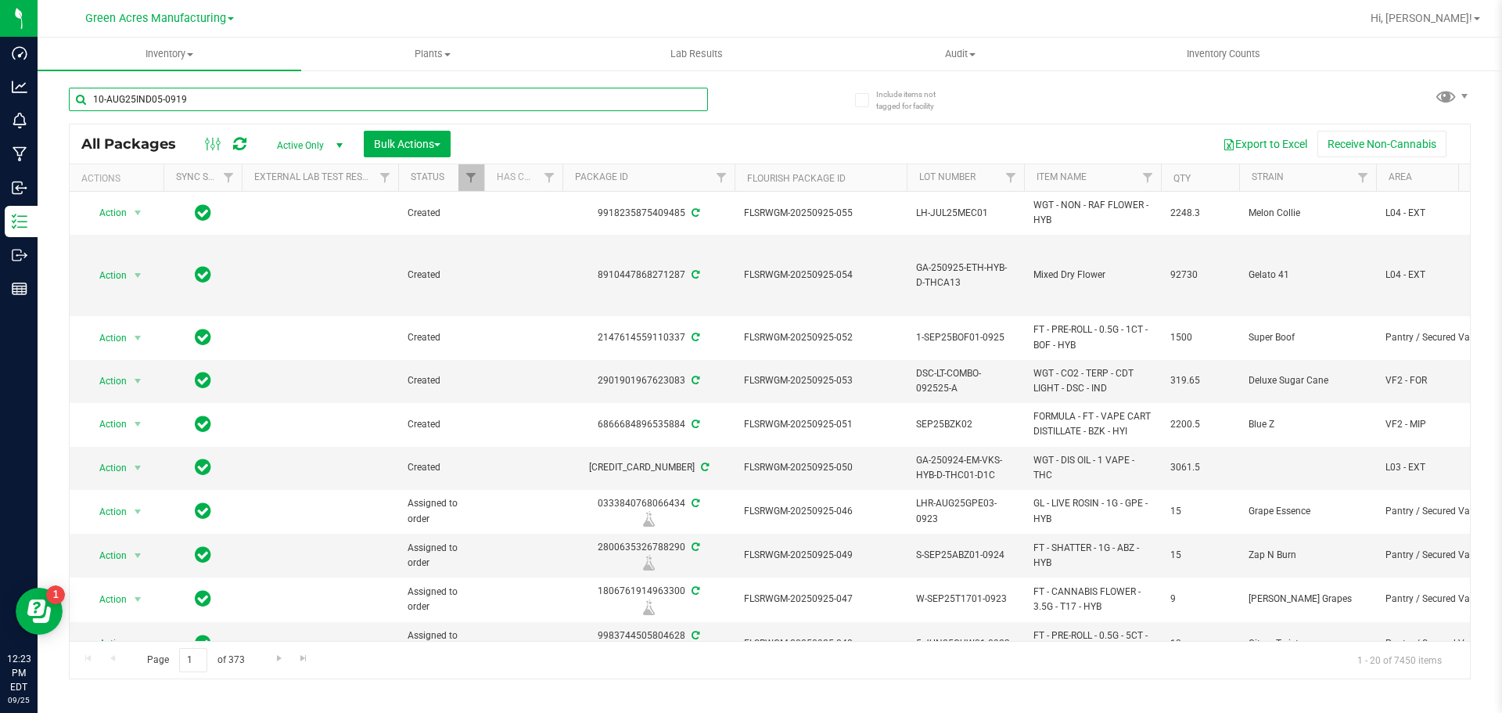
type input "10-AUG25IND05-0919"
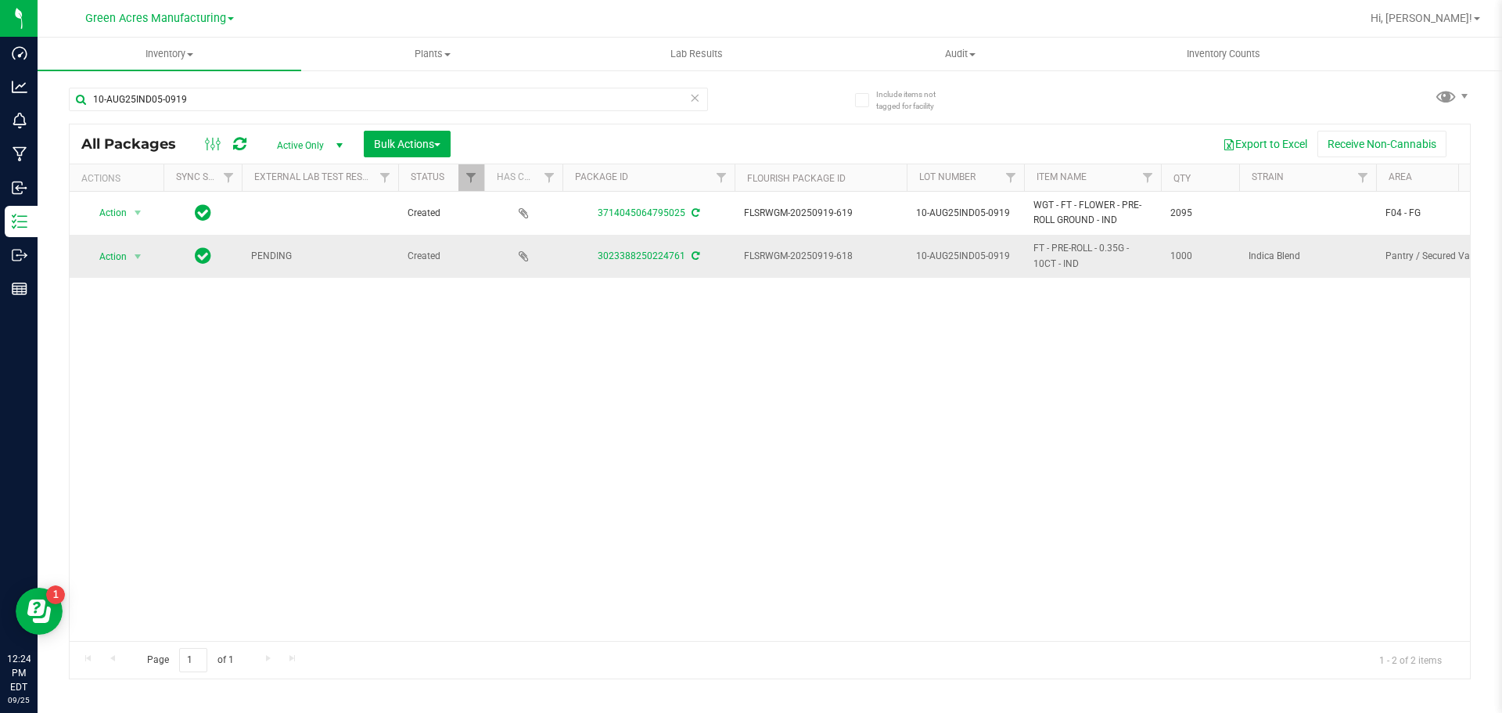
click at [699, 259] on div "3023388250224761" at bounding box center [648, 256] width 177 height 15
click at [696, 257] on icon at bounding box center [696, 255] width 8 height 9
click at [121, 264] on span "Action" at bounding box center [106, 257] width 42 height 22
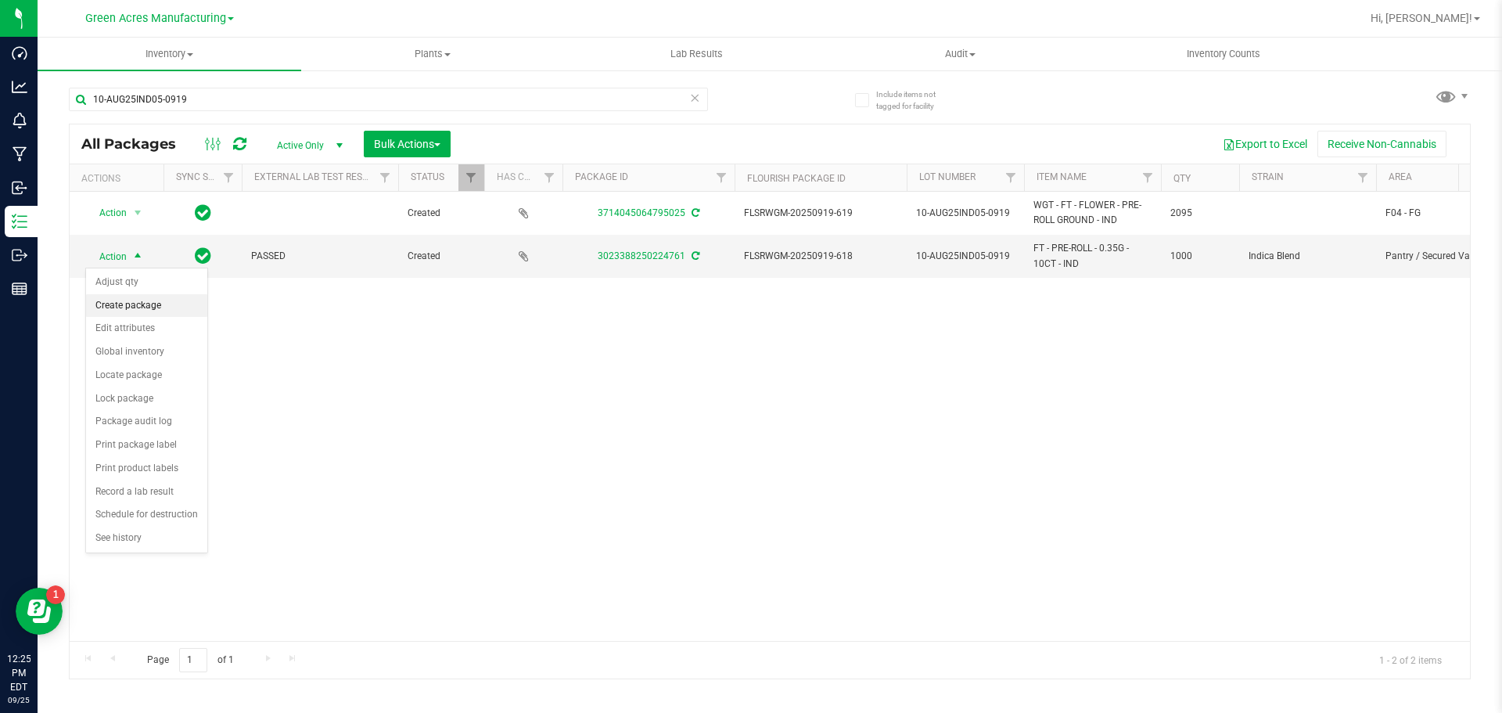
click at [129, 303] on li "Create package" at bounding box center [146, 305] width 121 height 23
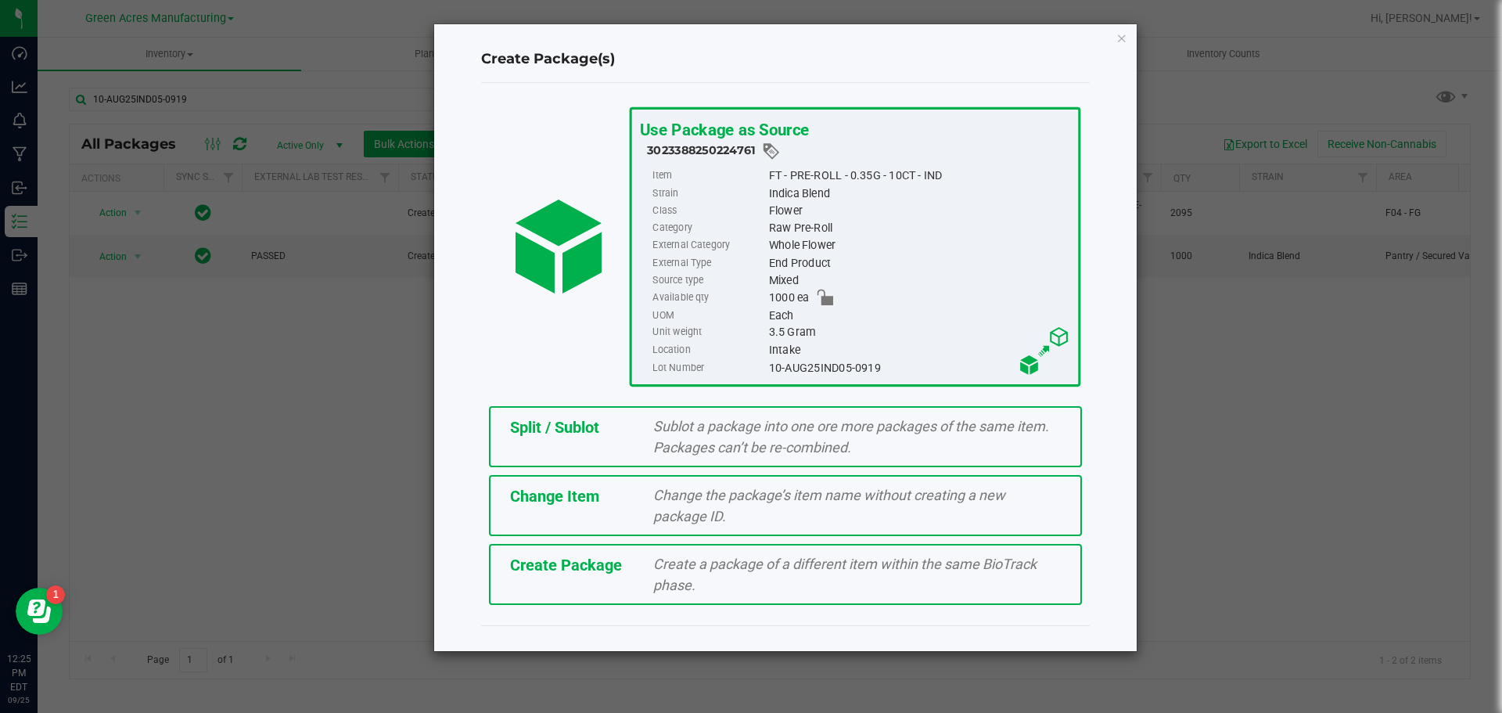
click at [539, 581] on div "Create Package Create a package of a different item within the same BioTrack ph…" at bounding box center [785, 574] width 593 height 61
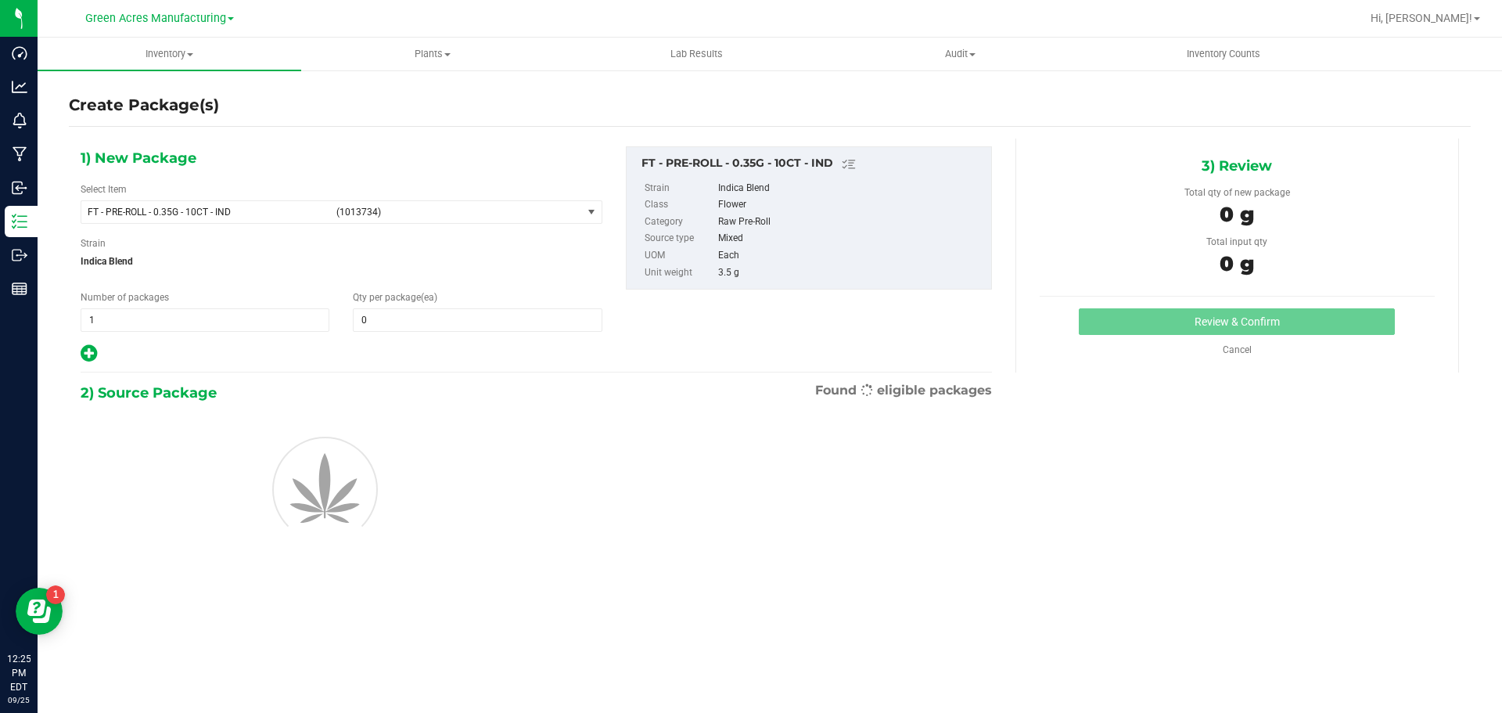
type input "0"
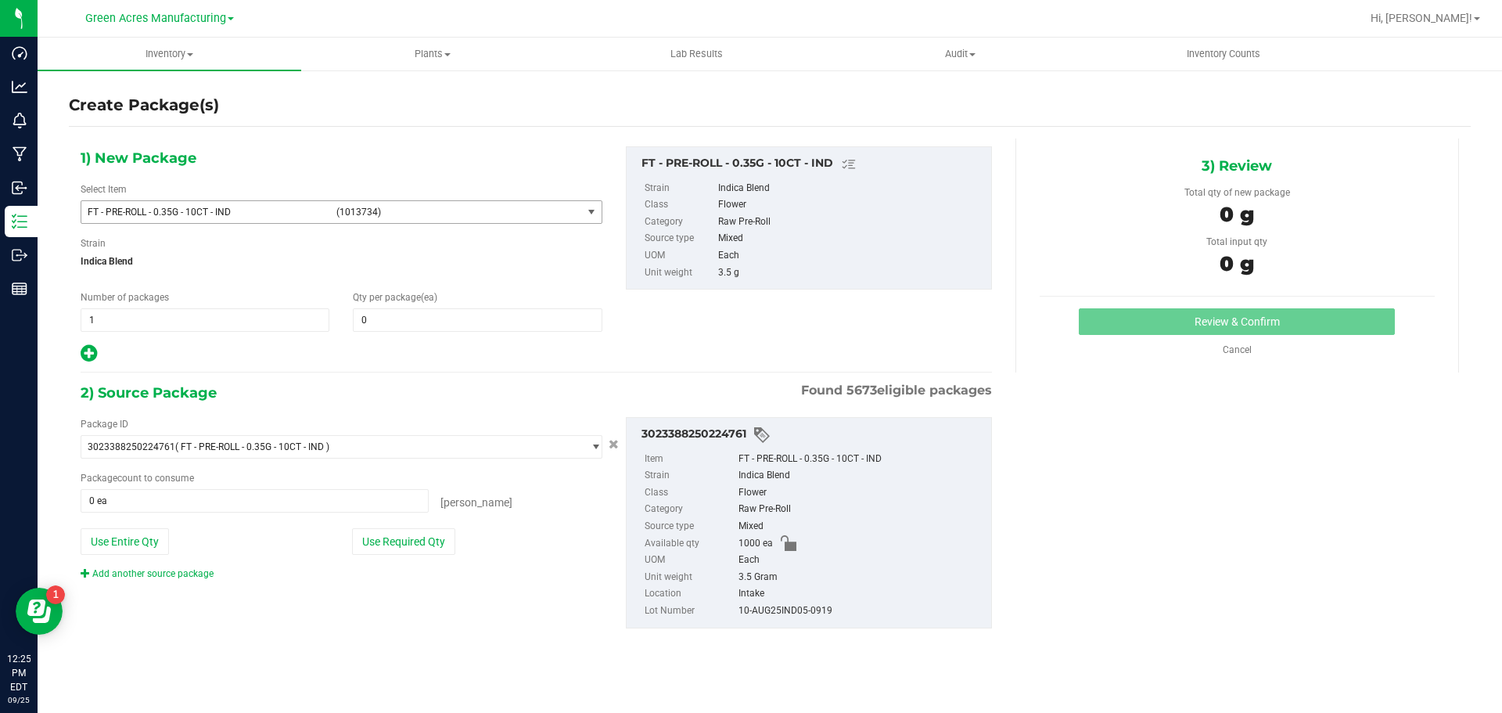
click at [365, 214] on span "(1013734)" at bounding box center [455, 212] width 239 height 11
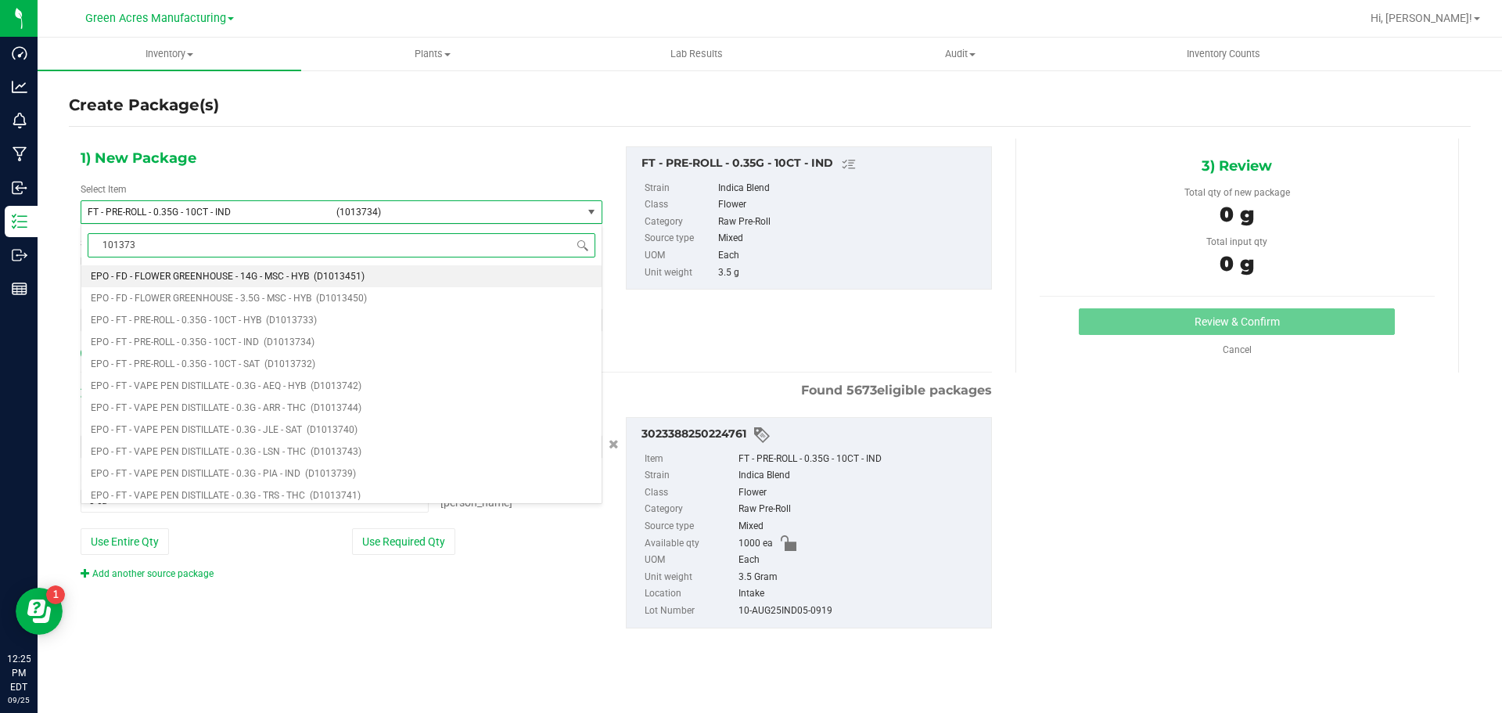
type input "1013734"
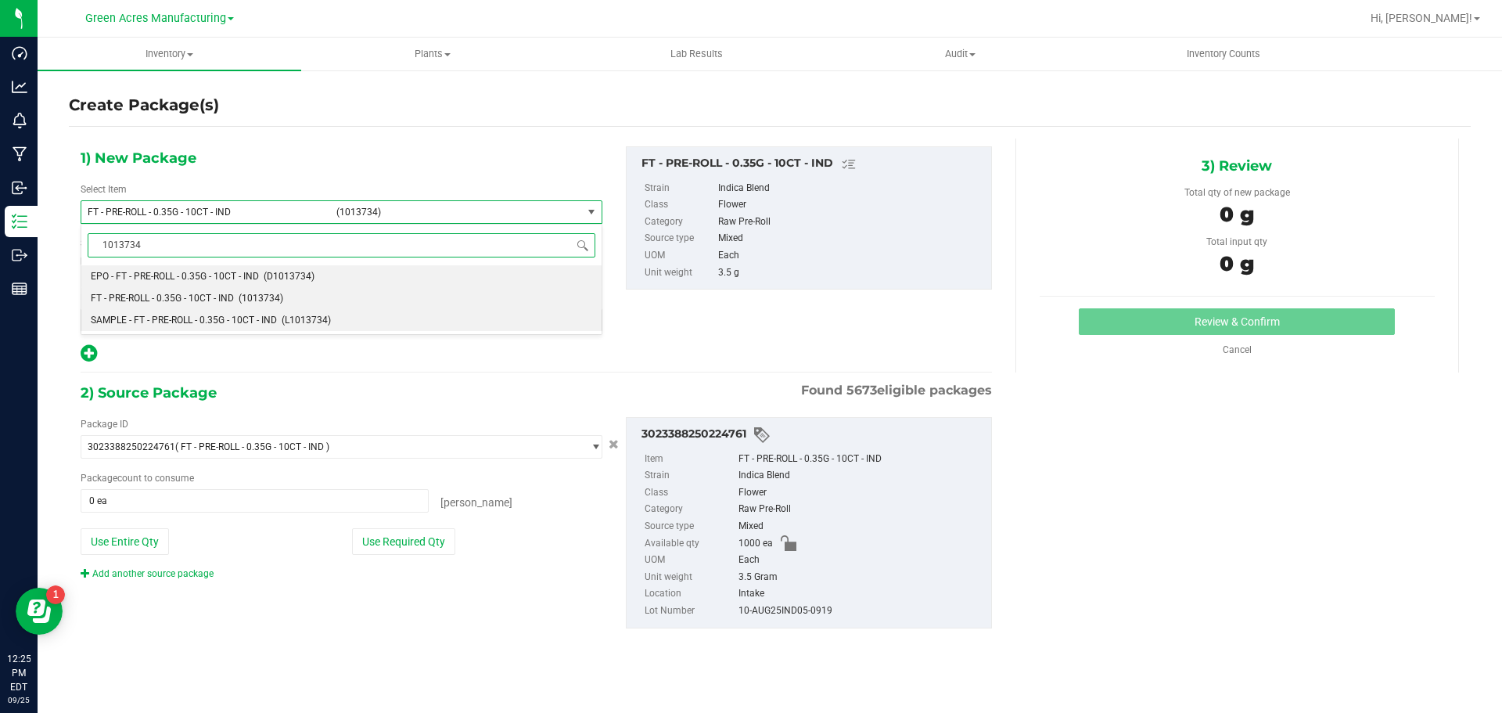
click at [279, 316] on li "SAMPLE - FT - PRE-ROLL - 0.35G - 10CT - IND (L1013734)" at bounding box center [341, 320] width 520 height 22
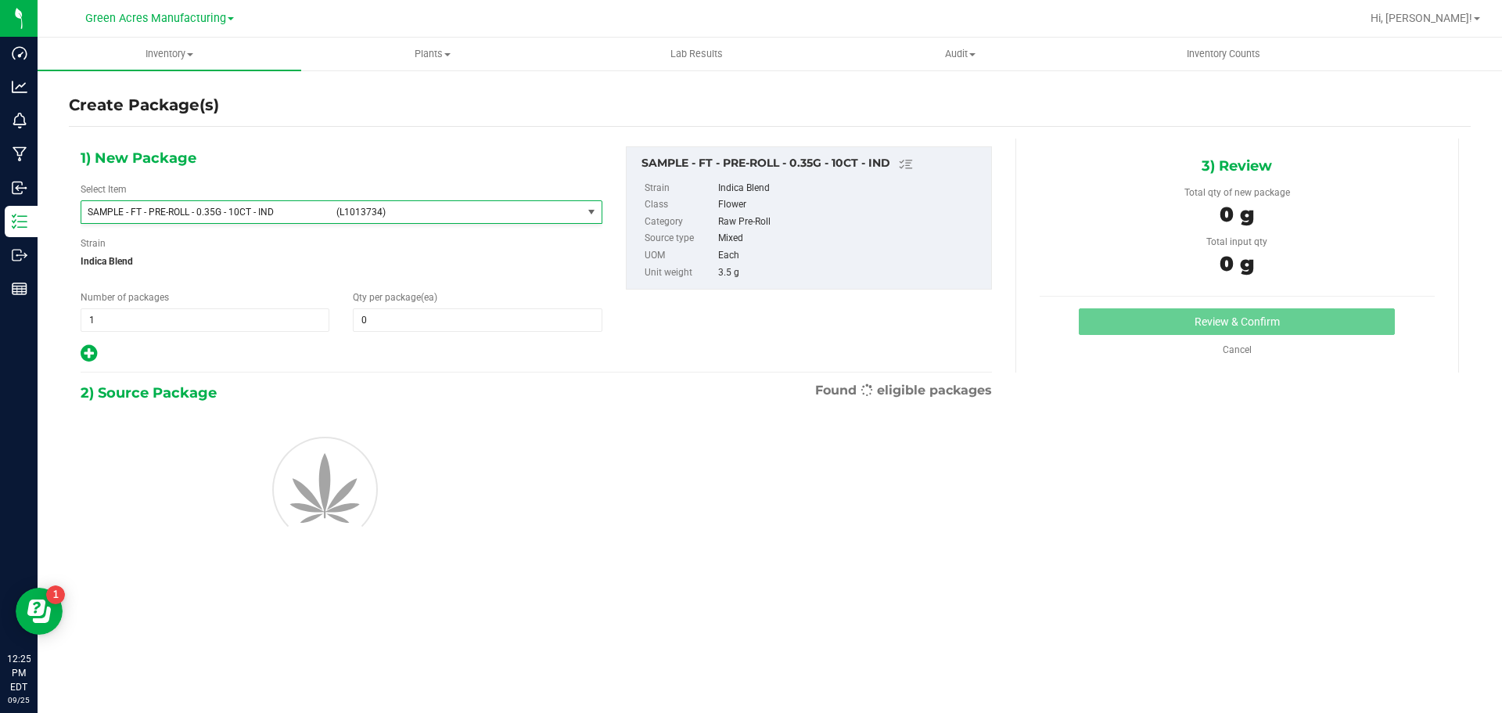
type input "0"
click at [268, 309] on span "1 1" at bounding box center [205, 319] width 249 height 23
type input "2"
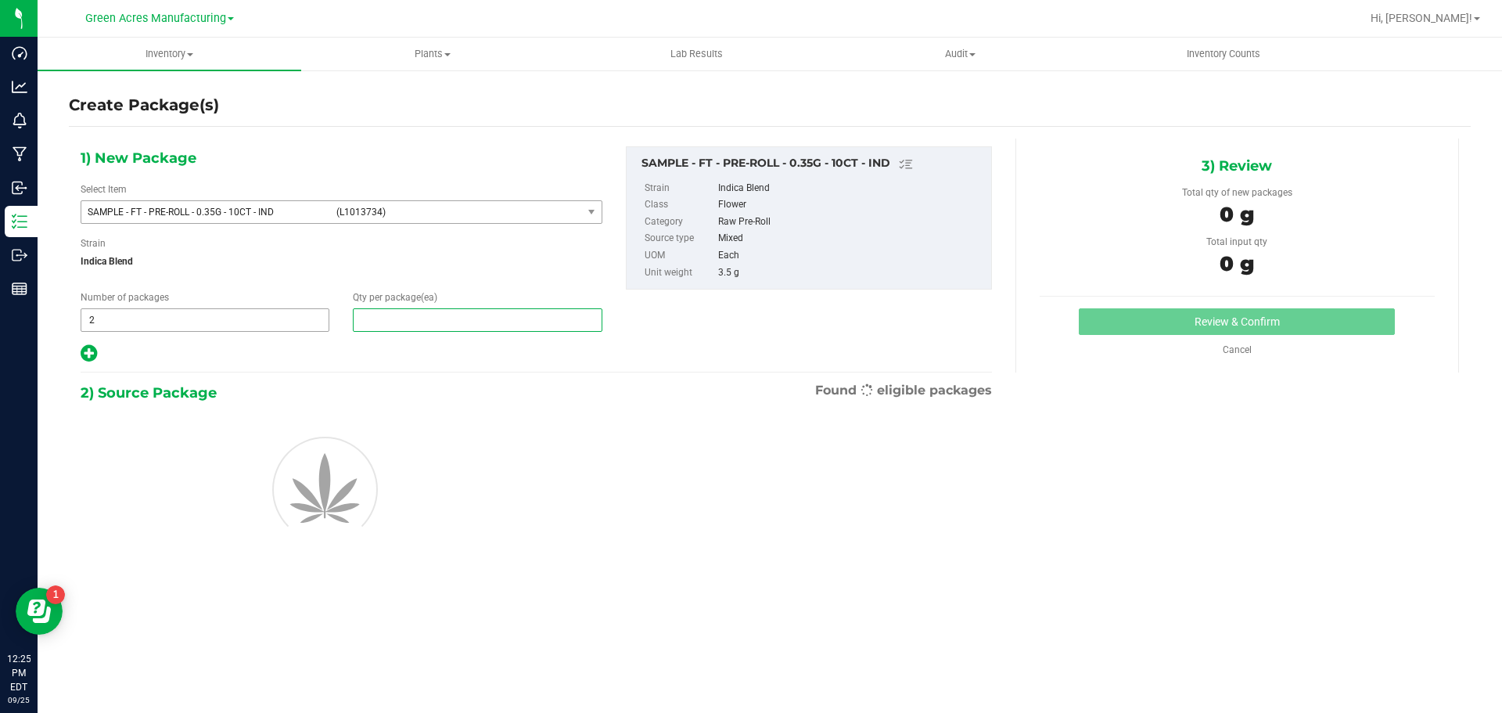
type input "1"
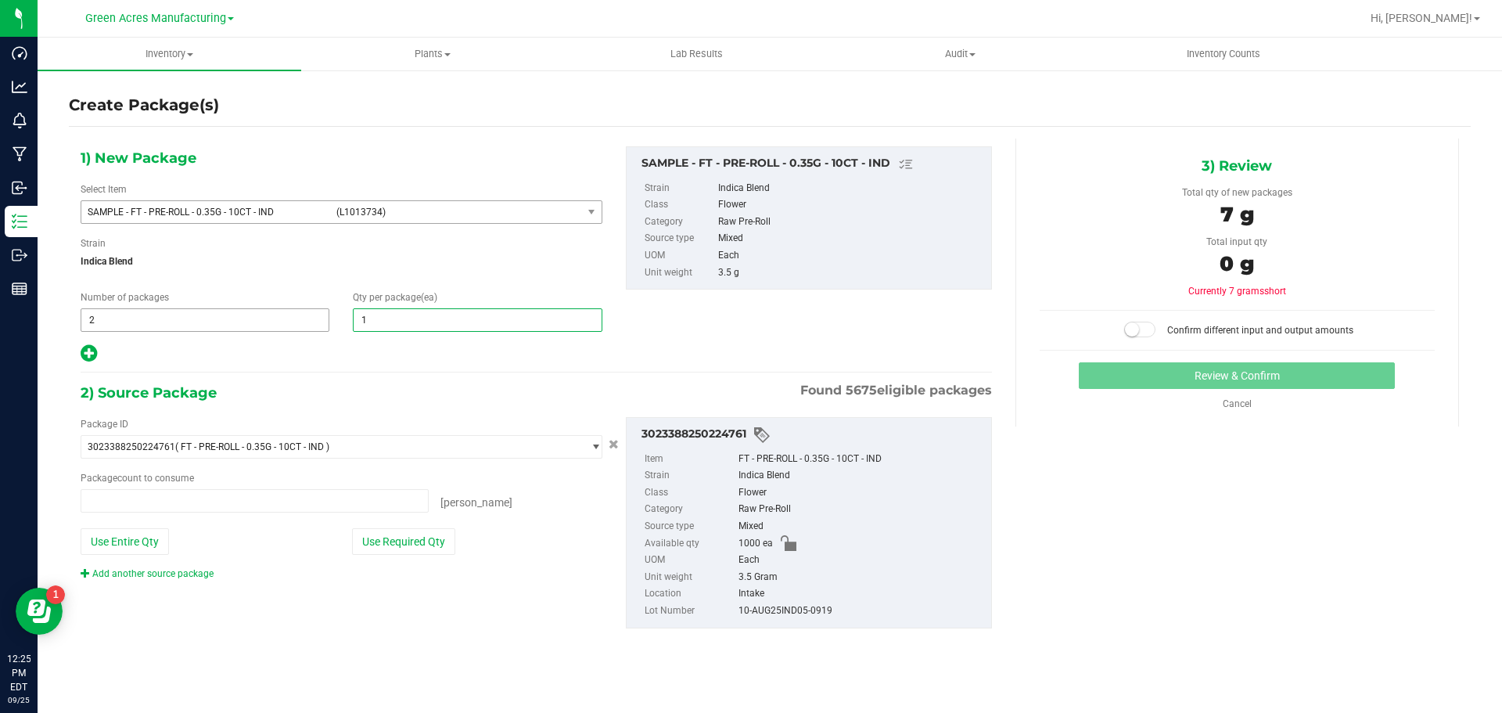
type input "0 ea"
type input "1"
click at [408, 554] on button "Use Required Qty" at bounding box center [403, 541] width 103 height 27
type input "2 ea"
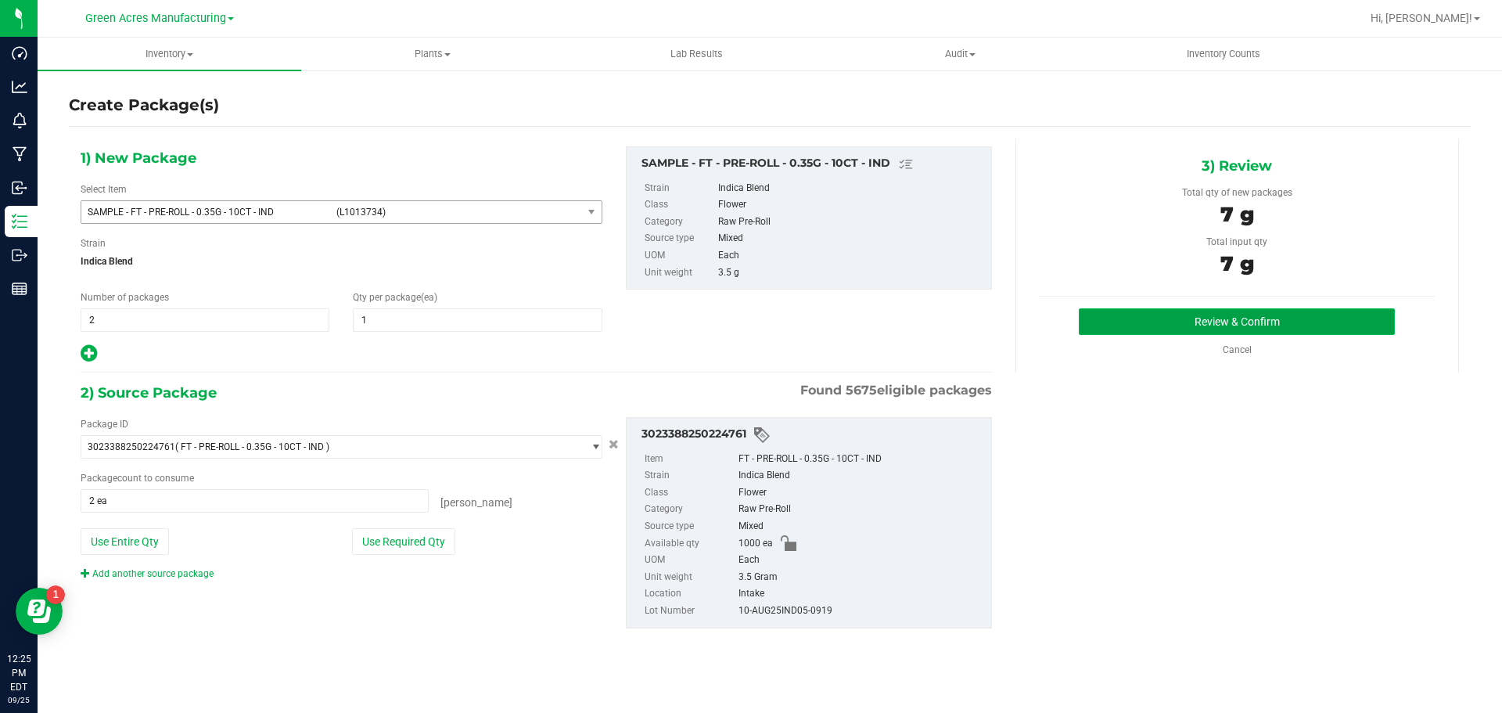
click at [1216, 314] on button "Review & Confirm" at bounding box center [1237, 321] width 316 height 27
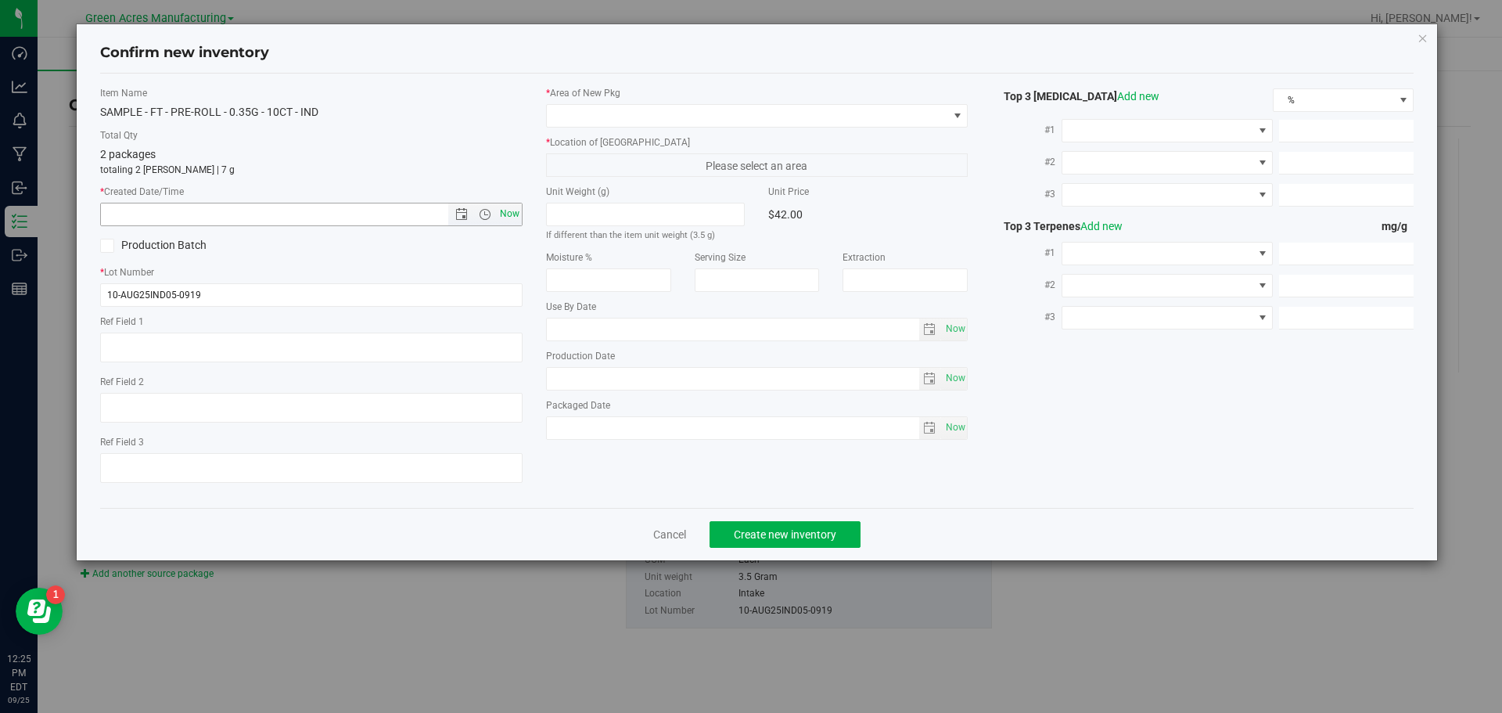
click at [504, 211] on span "Now" at bounding box center [509, 214] width 27 height 23
type input "9/25/2025 12:25 PM"
click at [674, 117] on span at bounding box center [747, 116] width 401 height 22
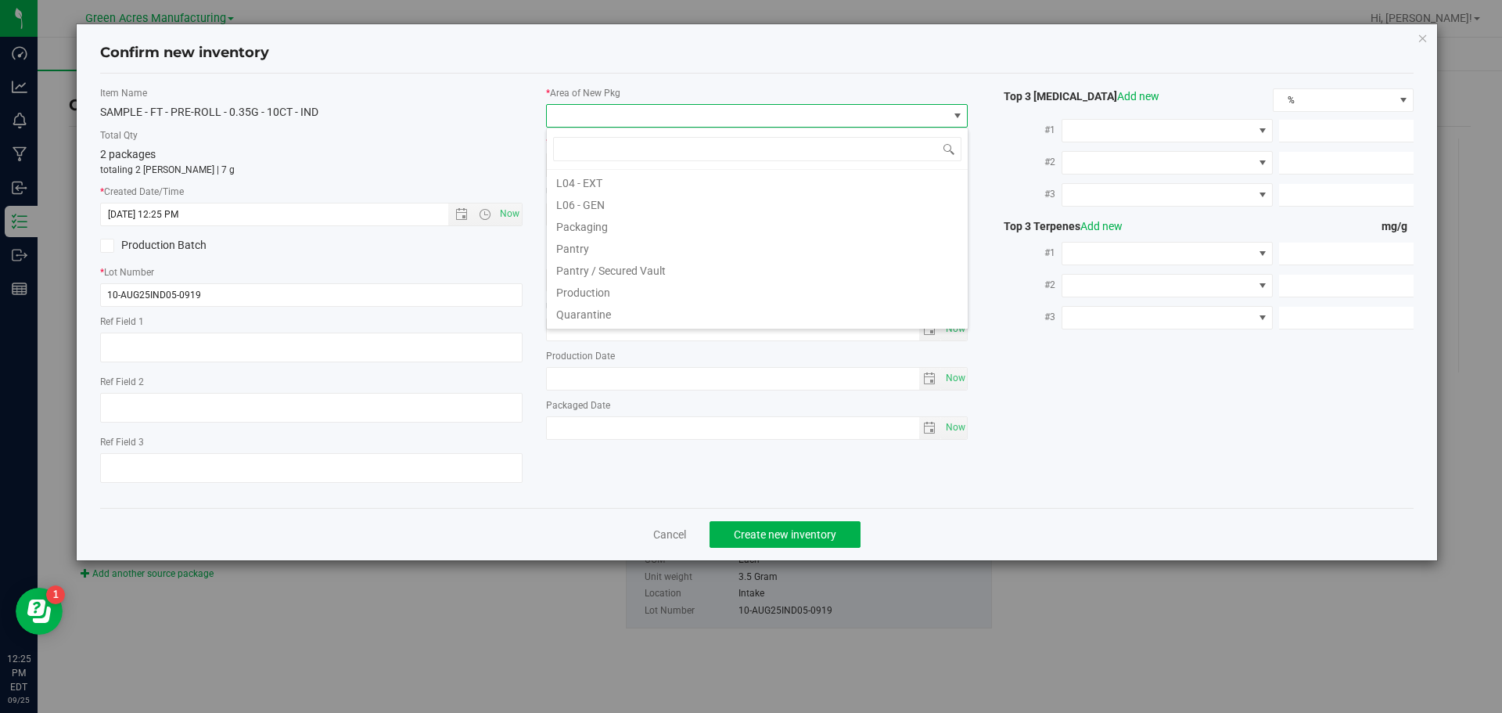
scroll to position [469, 0]
click at [647, 175] on li "Pantry / Secured Vault" at bounding box center [757, 171] width 421 height 22
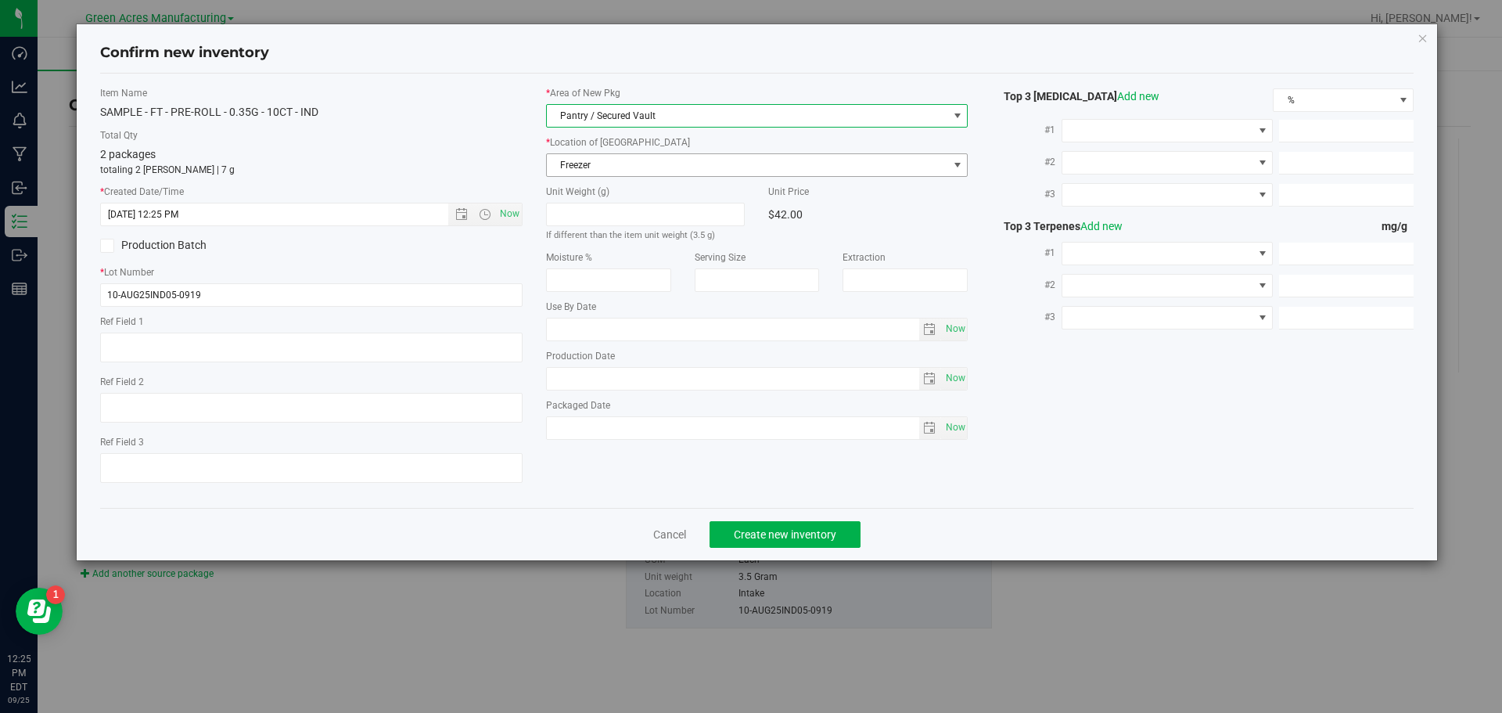
click at [645, 164] on span "Freezer" at bounding box center [747, 165] width 401 height 22
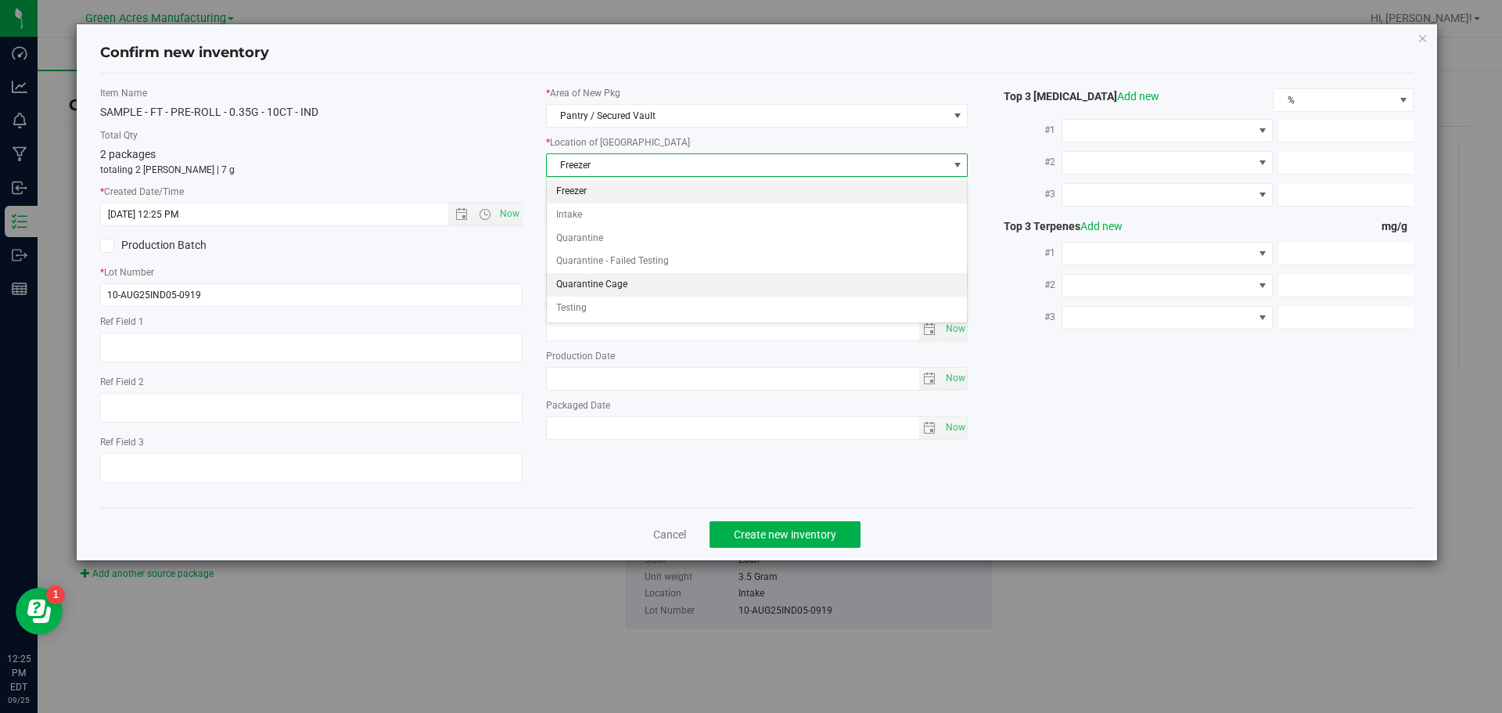
click at [634, 284] on li "Quarantine Cage" at bounding box center [757, 284] width 421 height 23
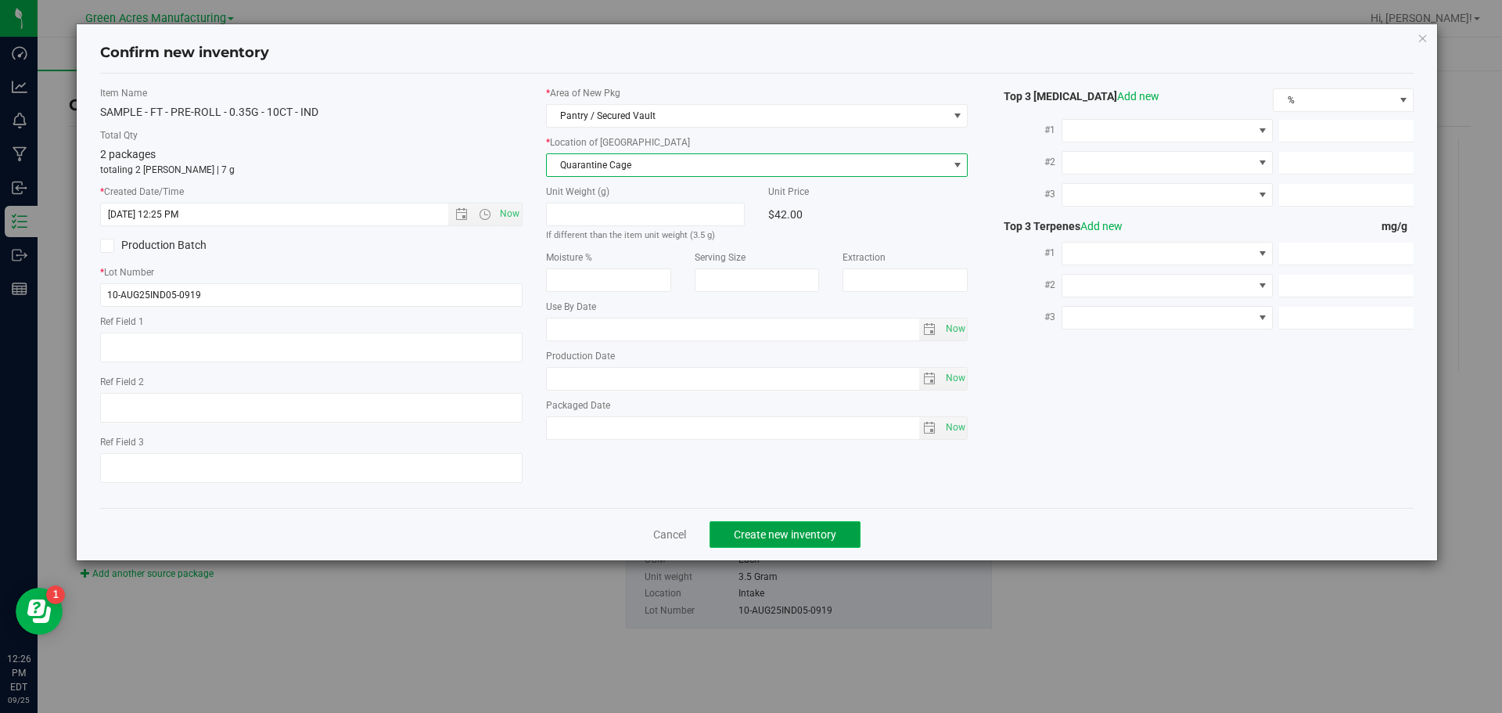
click at [753, 534] on span "Create new inventory" at bounding box center [785, 534] width 102 height 13
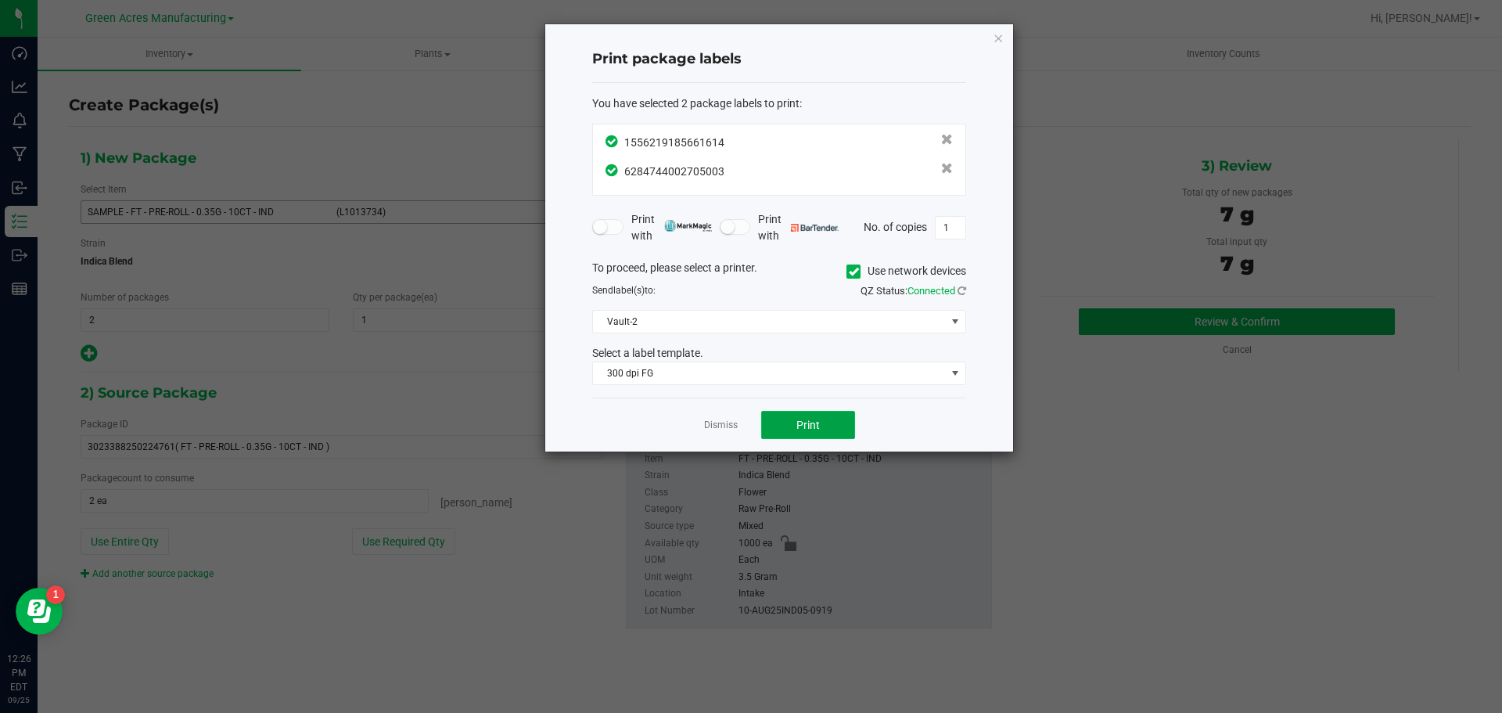
click at [787, 431] on button "Print" at bounding box center [808, 425] width 94 height 28
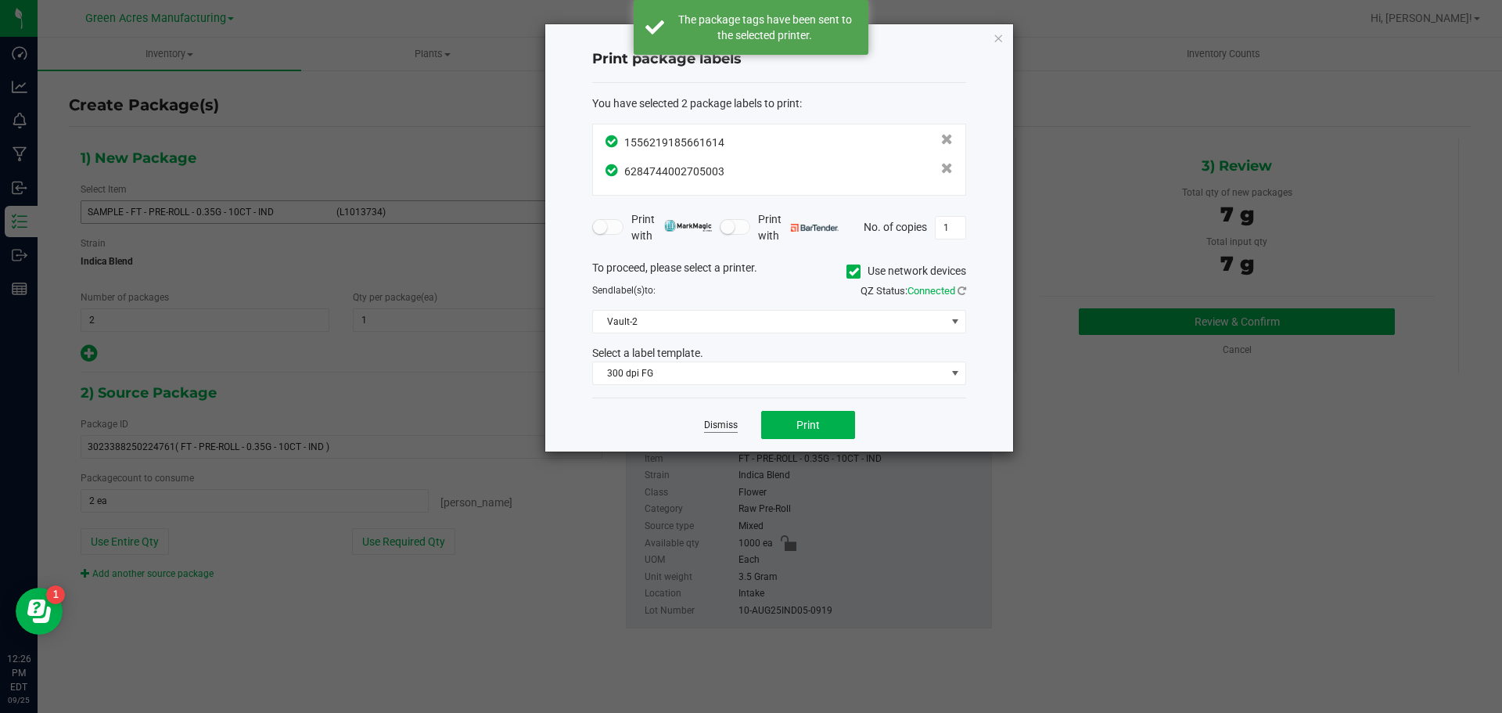
click at [731, 427] on link "Dismiss" at bounding box center [721, 425] width 34 height 13
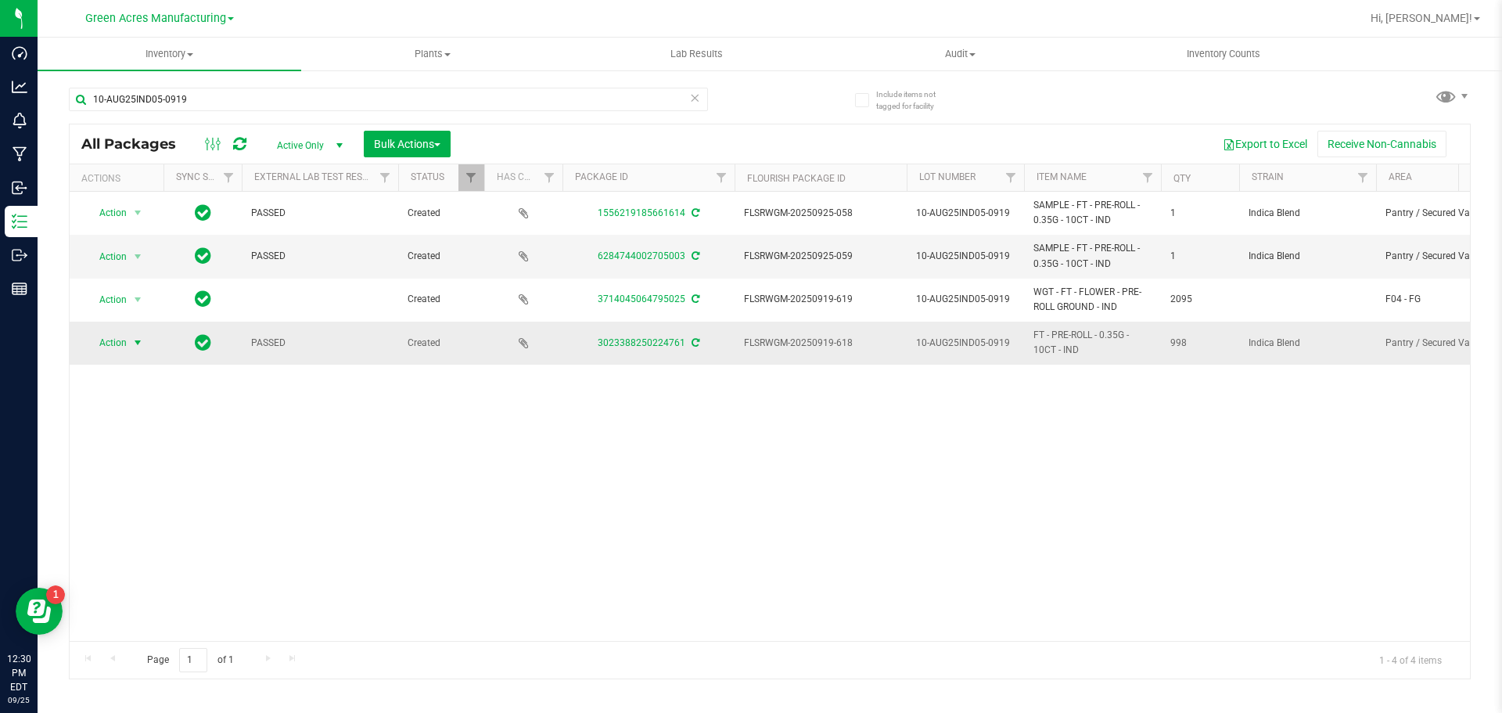
click at [125, 347] on span "Action" at bounding box center [106, 343] width 42 height 22
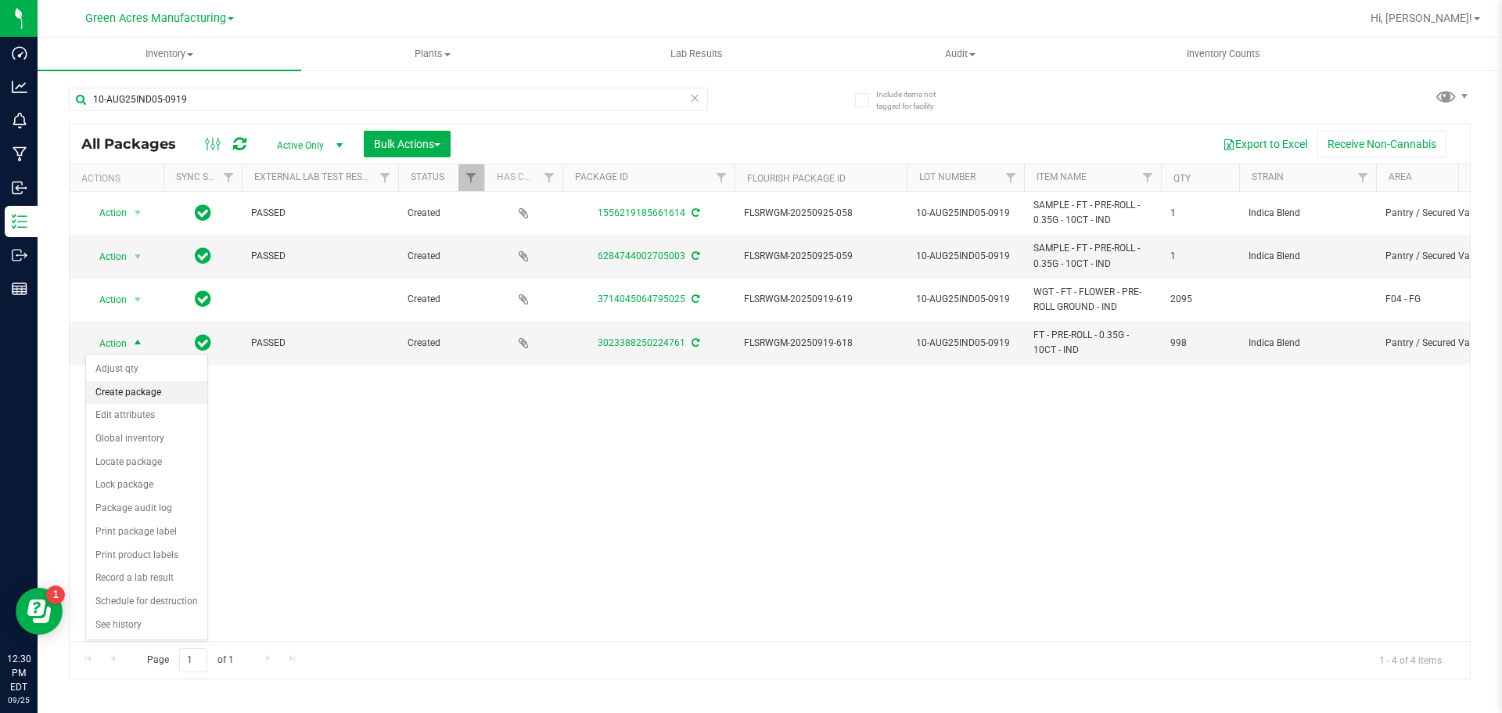
click at [139, 386] on li "Create package" at bounding box center [146, 392] width 121 height 23
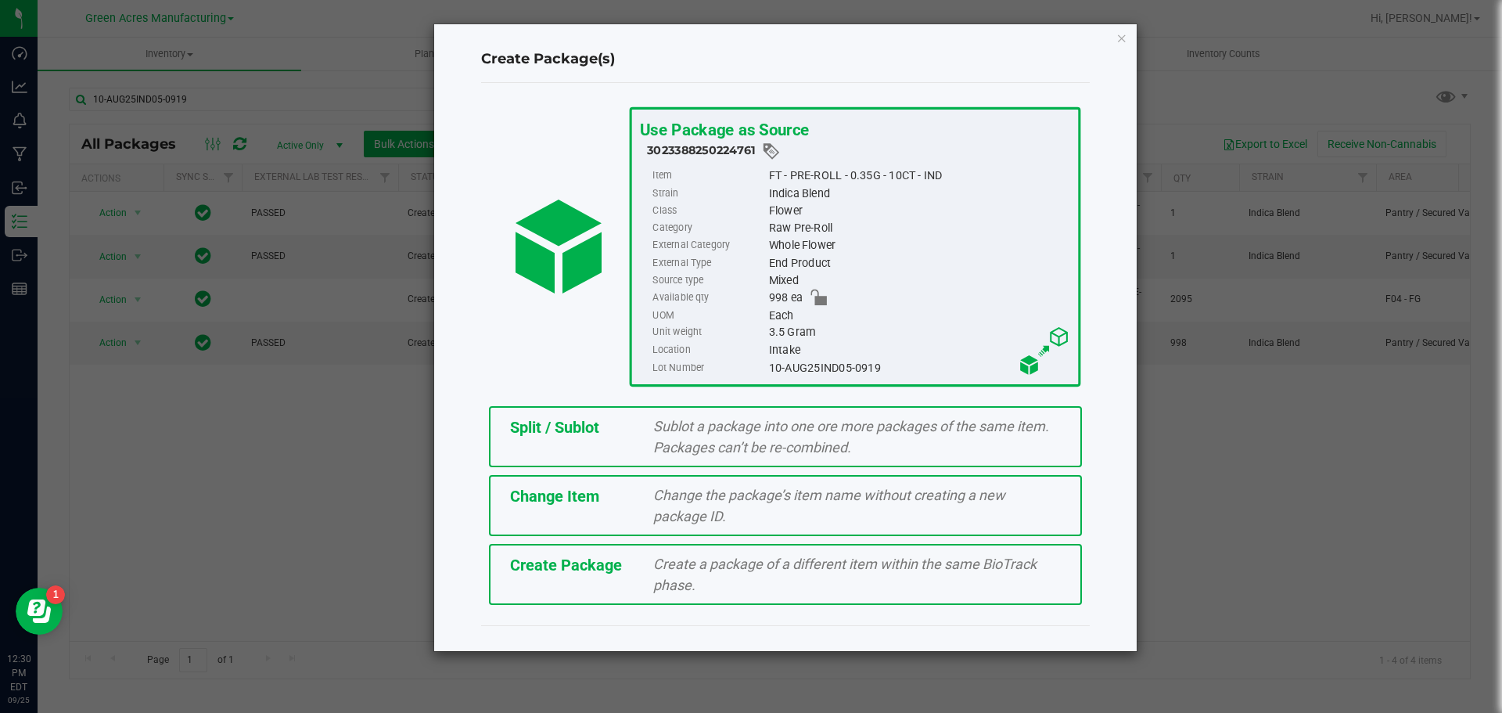
click at [541, 449] on div "Split / Sublot Sublot a package into one ore more packages of the same item. Pa…" at bounding box center [785, 436] width 593 height 61
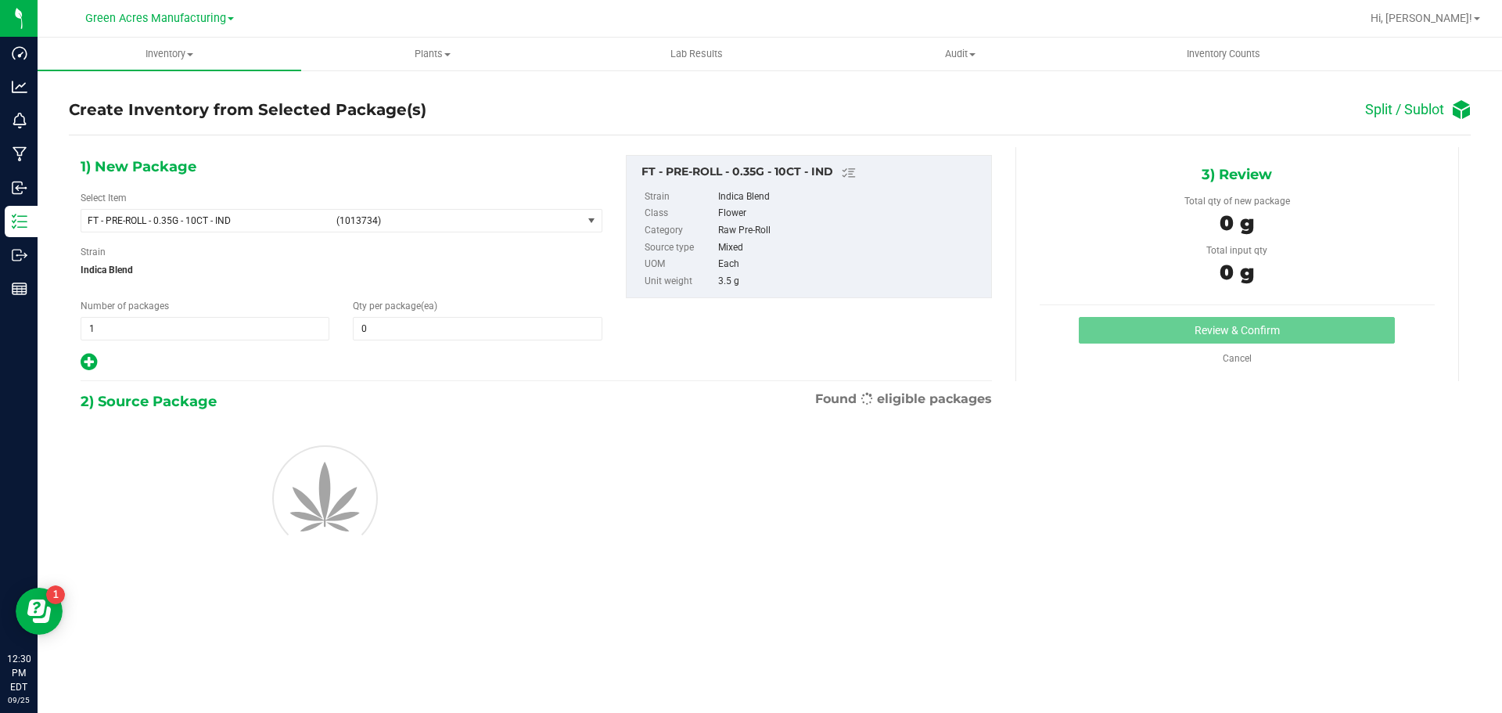
type input "0"
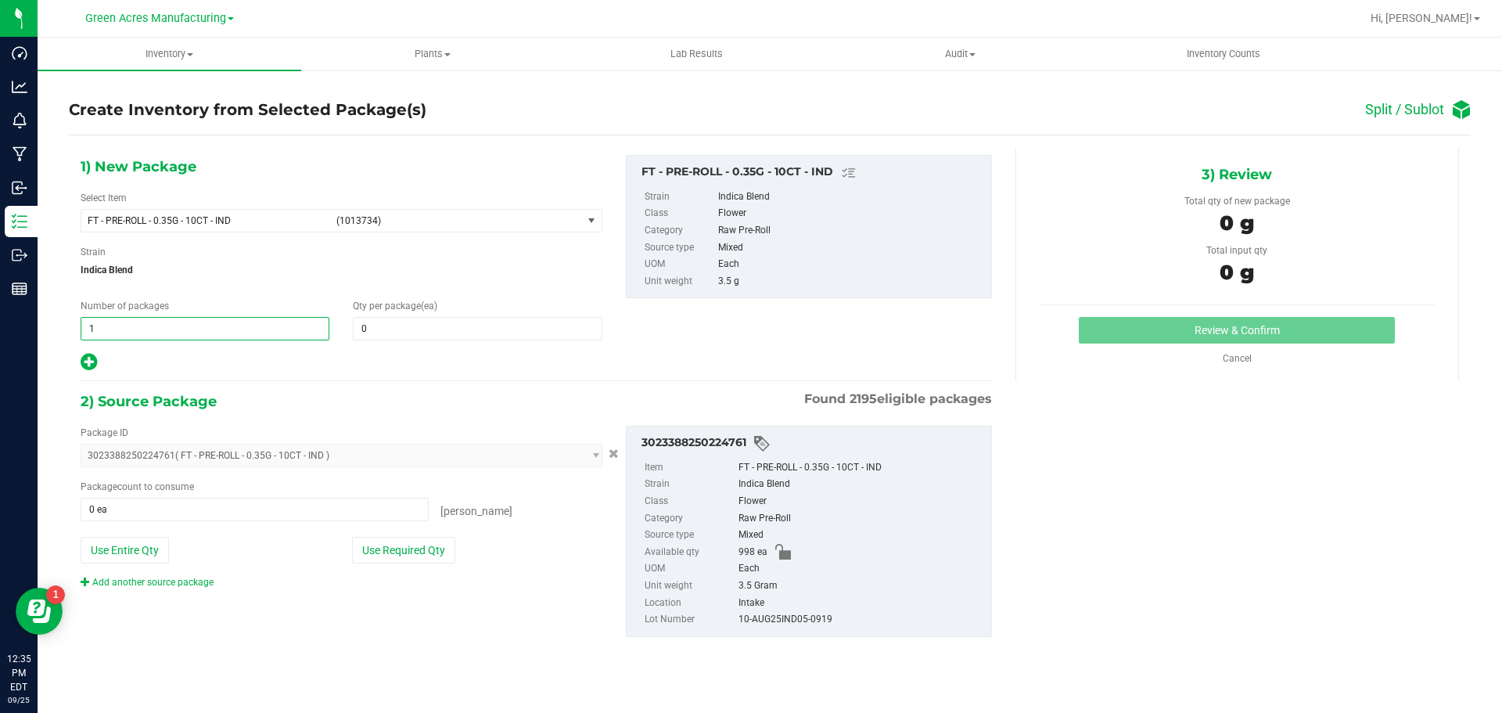
click at [187, 324] on span "1 1" at bounding box center [205, 328] width 249 height 23
type input "49"
type input "20"
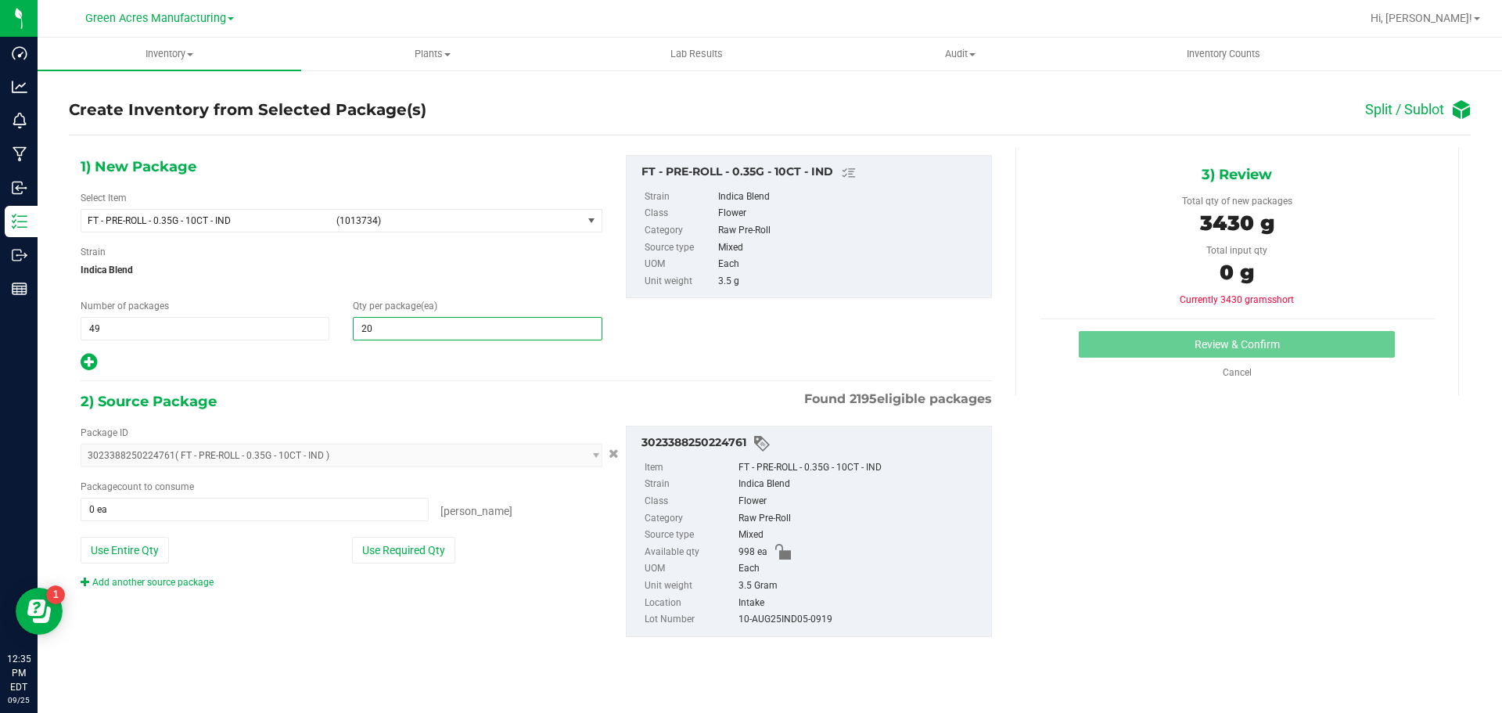
click at [84, 354] on icon at bounding box center [89, 362] width 16 height 20
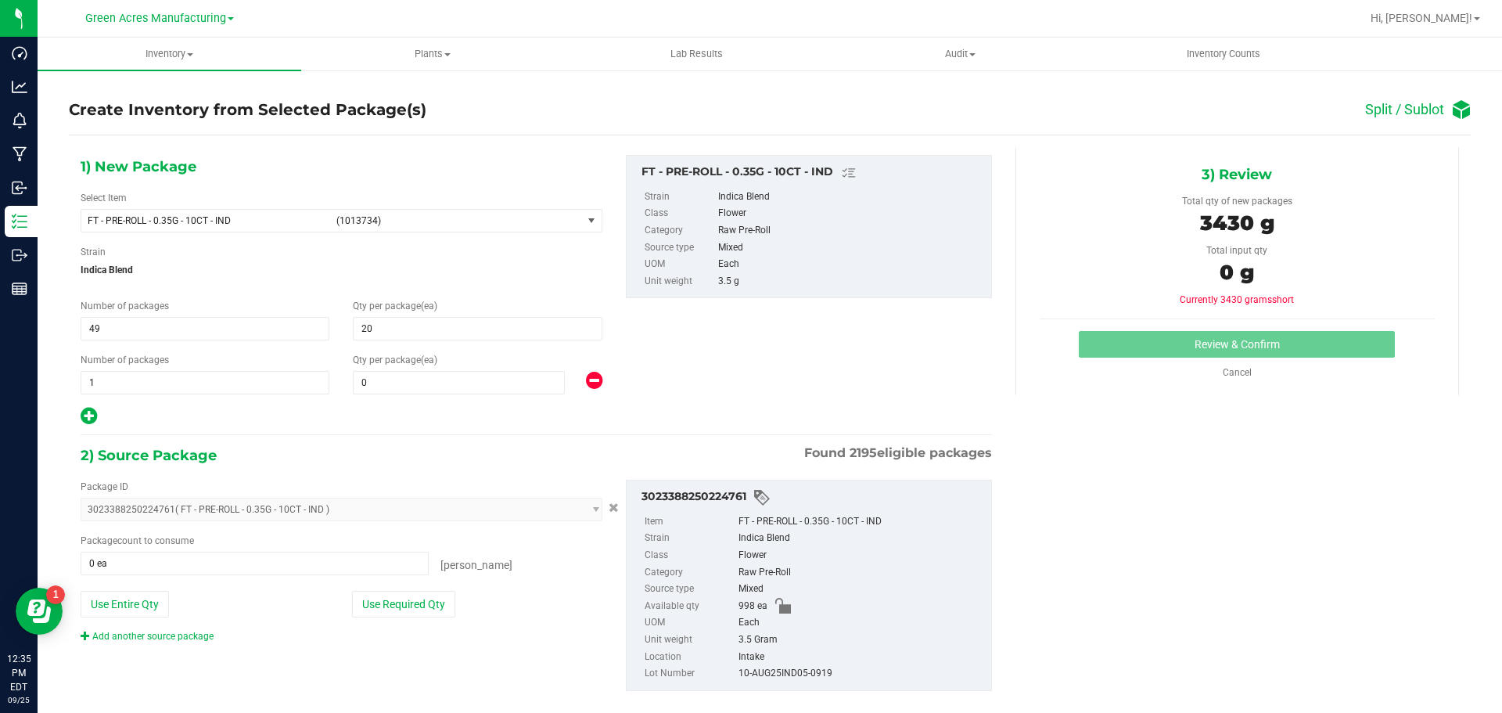
type input "20"
type input "0"
click at [389, 380] on span at bounding box center [459, 382] width 212 height 23
type input "18"
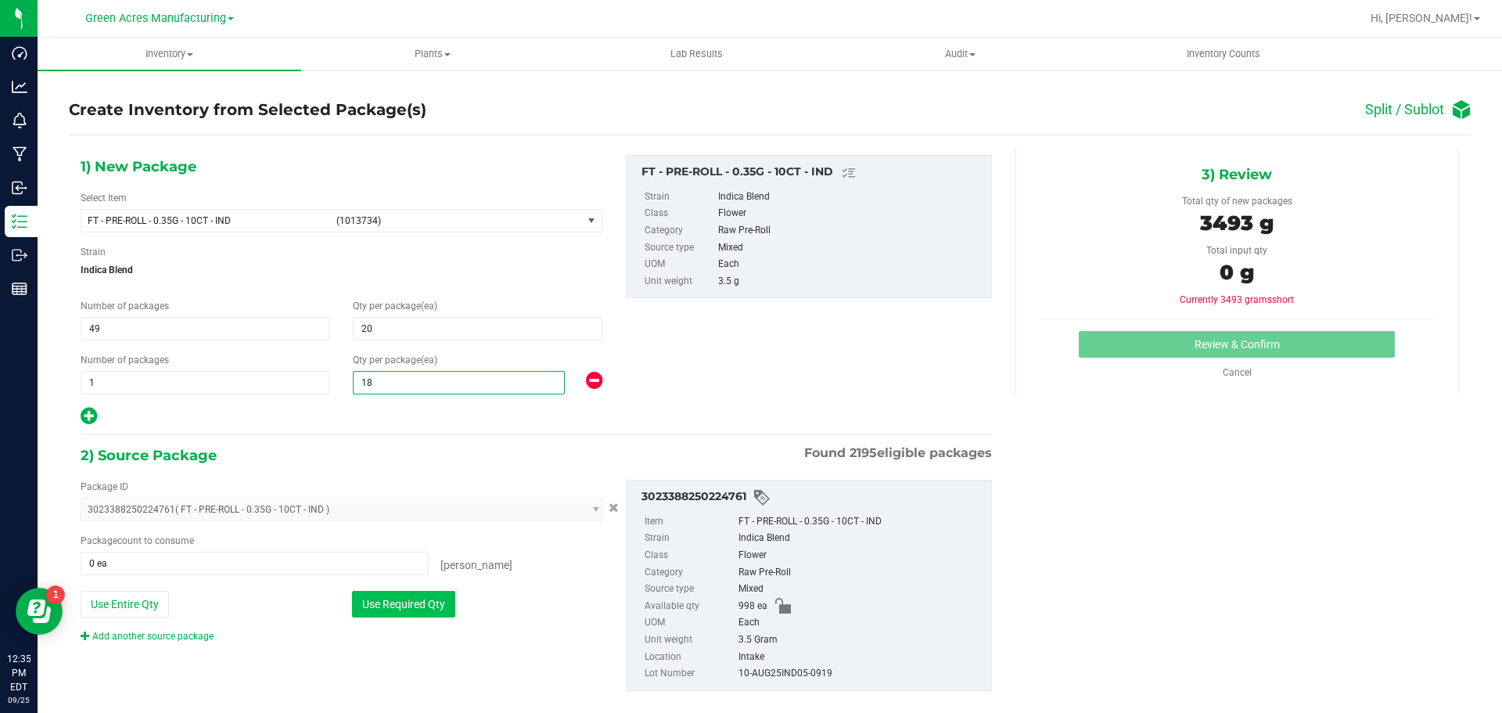
click at [408, 611] on button "Use Required Qty" at bounding box center [403, 604] width 103 height 27
type input "998 ea"
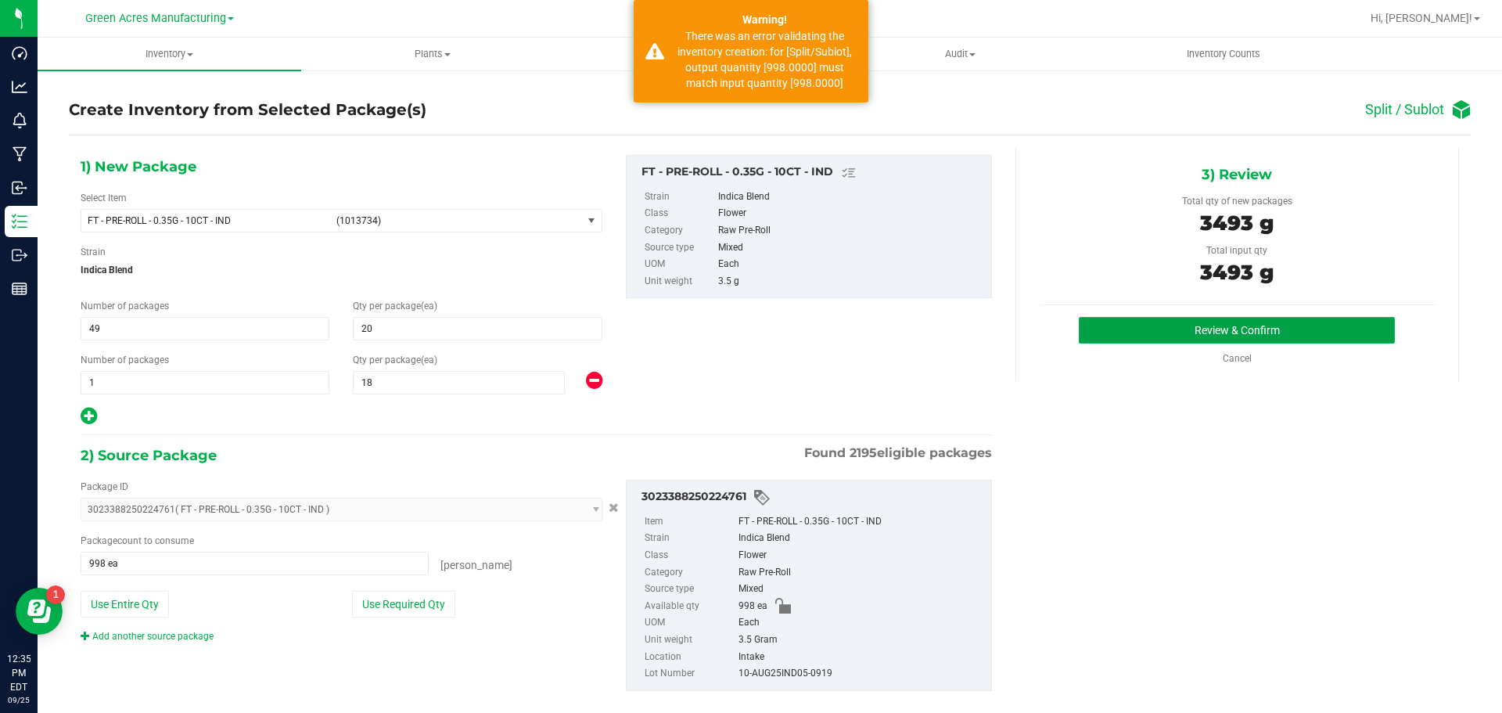
click at [1321, 330] on button "Review & Confirm" at bounding box center [1237, 330] width 316 height 27
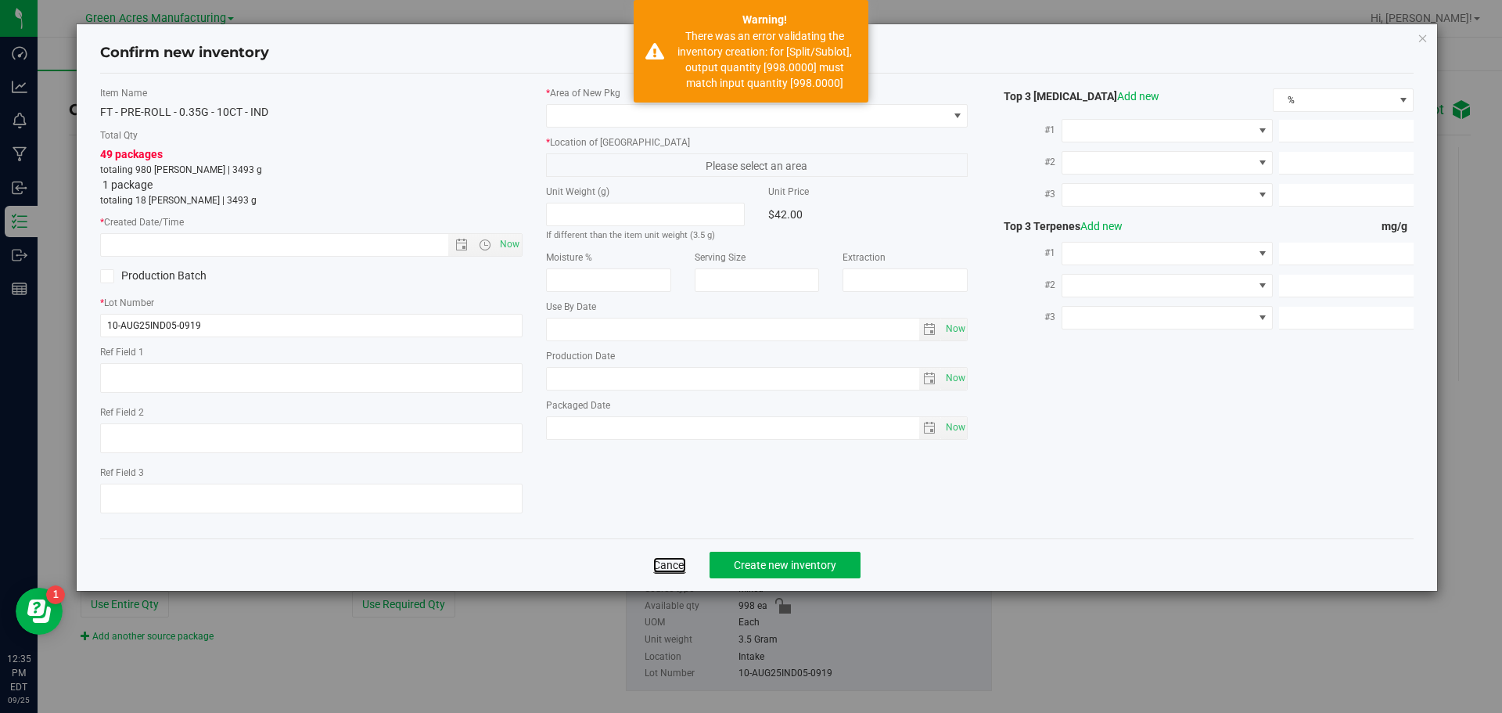
click at [671, 562] on link "Cancel" at bounding box center [669, 565] width 33 height 16
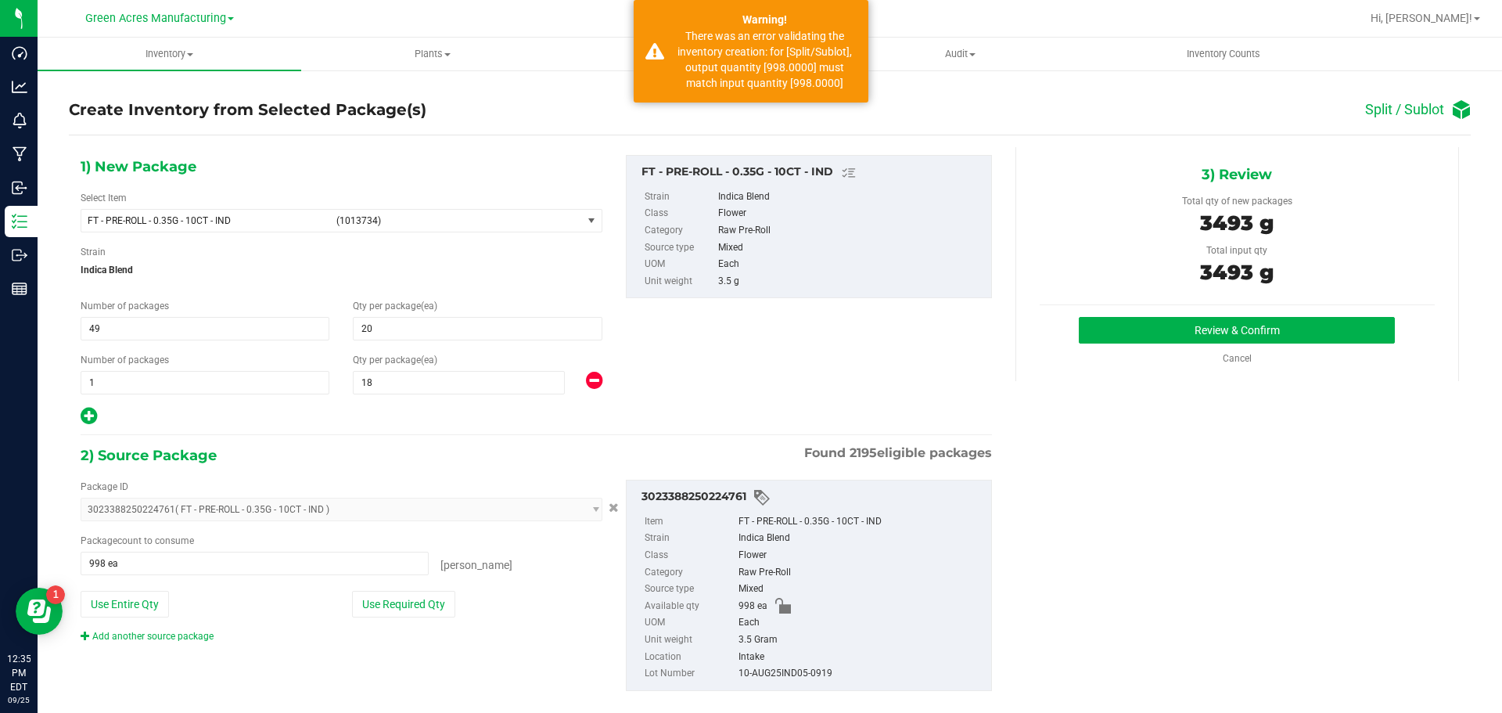
click at [1364, 345] on div "Review & Confirm Cancel" at bounding box center [1237, 341] width 395 height 49
click at [1354, 330] on button "Review & Confirm" at bounding box center [1237, 330] width 316 height 27
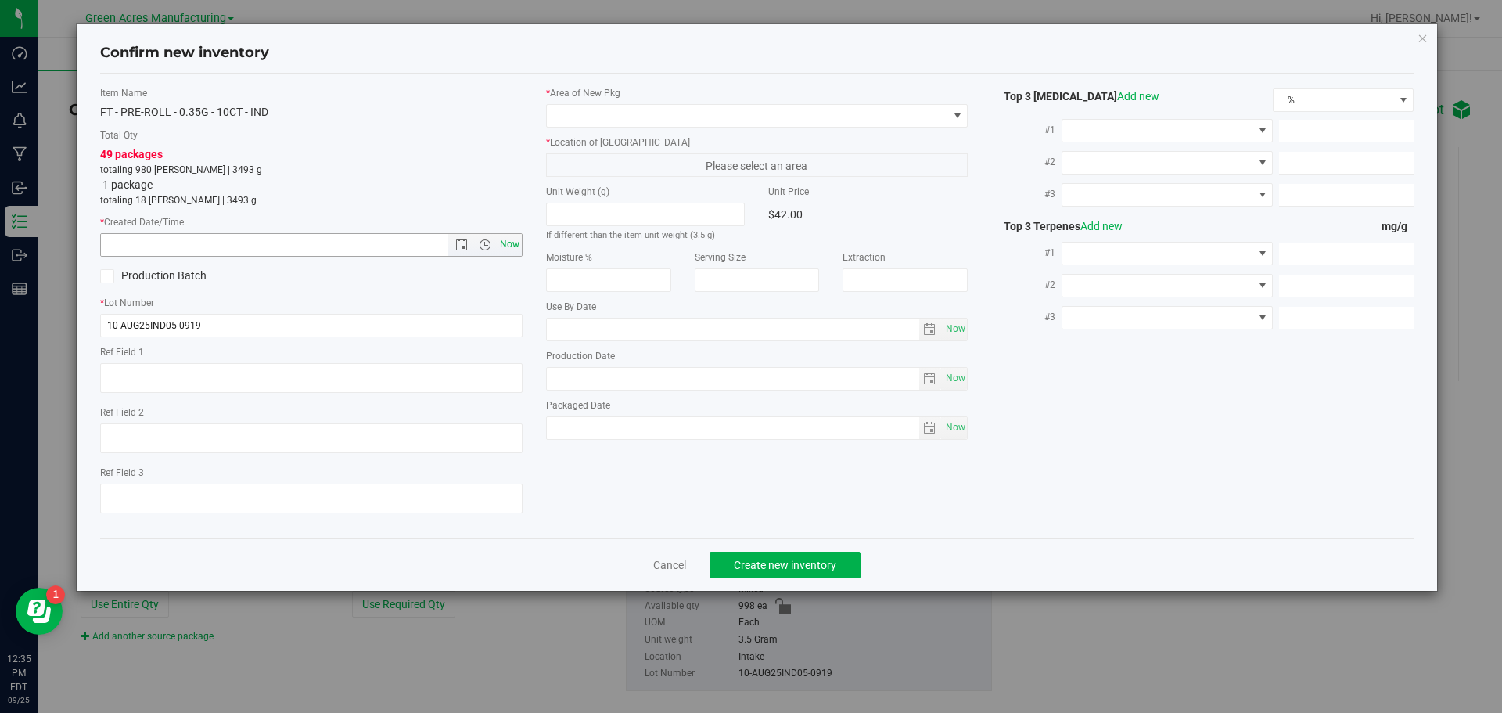
click at [503, 241] on span "Now" at bounding box center [509, 244] width 27 height 23
type input "9/25/2025 12:35 PM"
click at [618, 101] on div "* Area of New Pkg" at bounding box center [757, 106] width 422 height 41
click at [623, 113] on span at bounding box center [747, 116] width 401 height 22
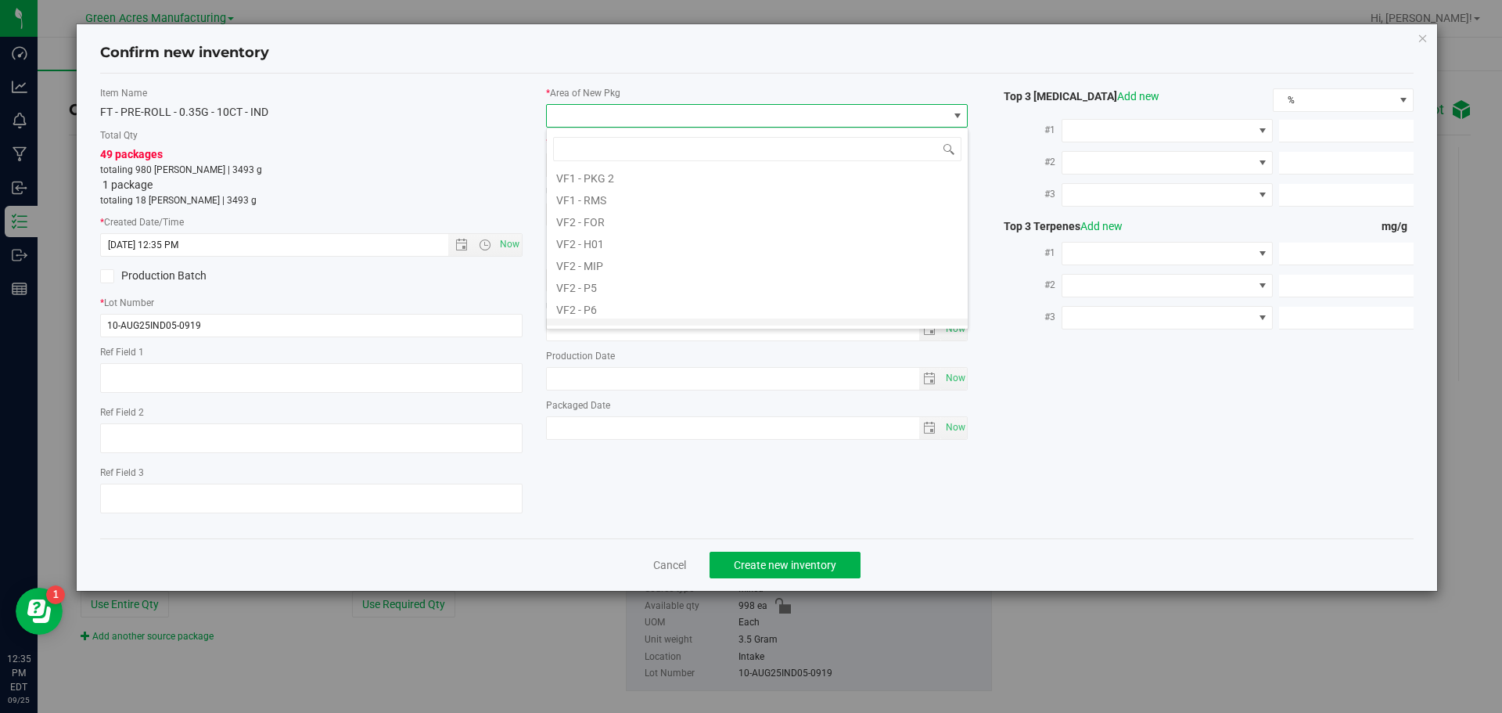
scroll to position [785, 0]
click at [626, 297] on li "VF2 - WHS" at bounding box center [757, 293] width 421 height 22
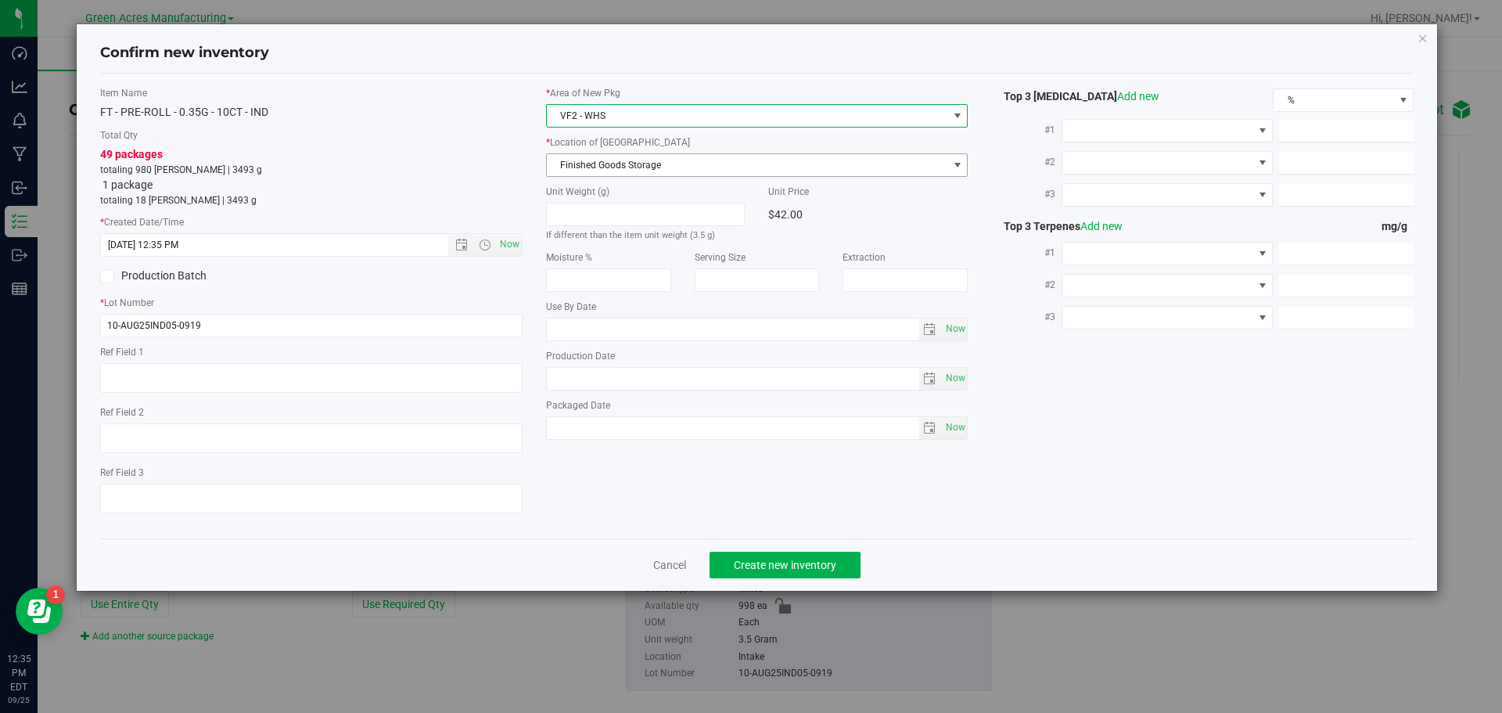
click at [650, 170] on span "Finished Goods Storage" at bounding box center [747, 165] width 401 height 22
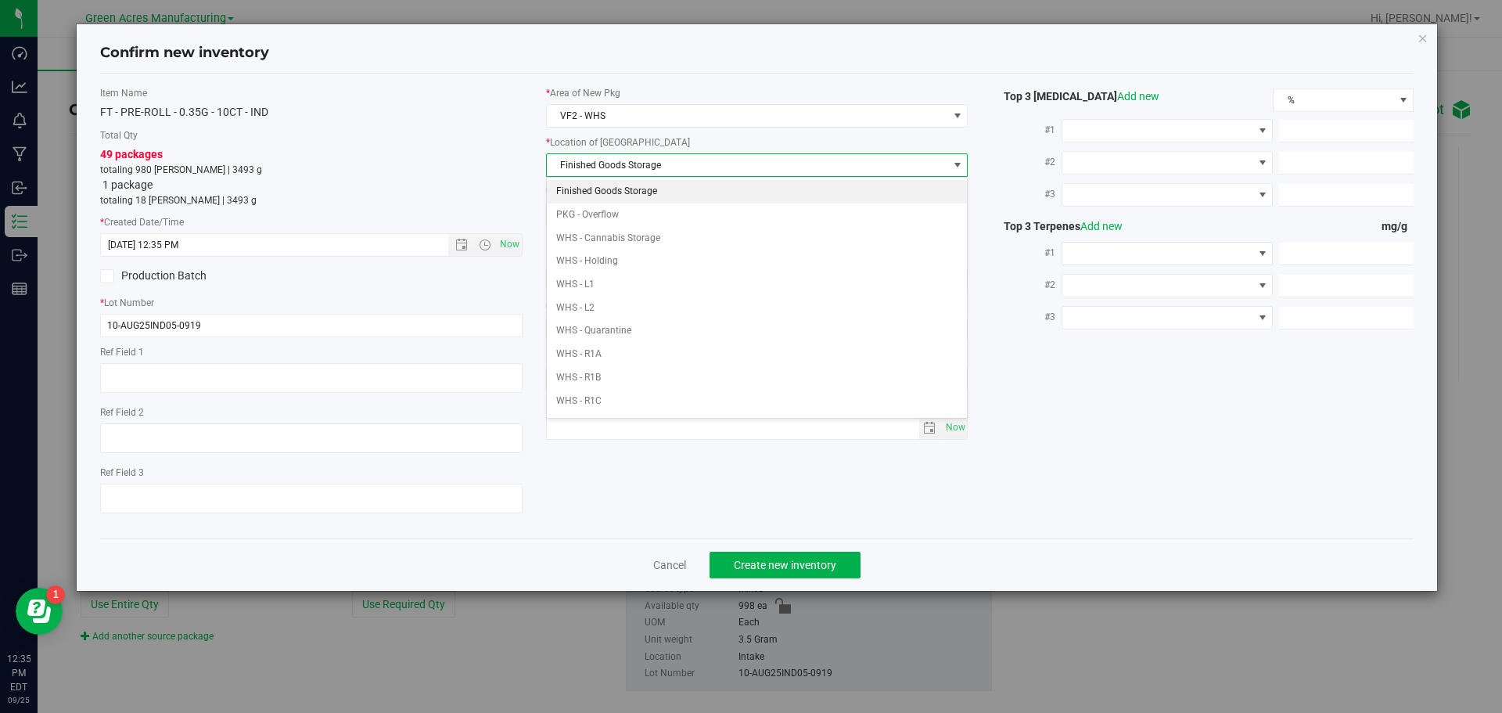
click at [655, 187] on li "Finished Goods Storage" at bounding box center [757, 191] width 421 height 23
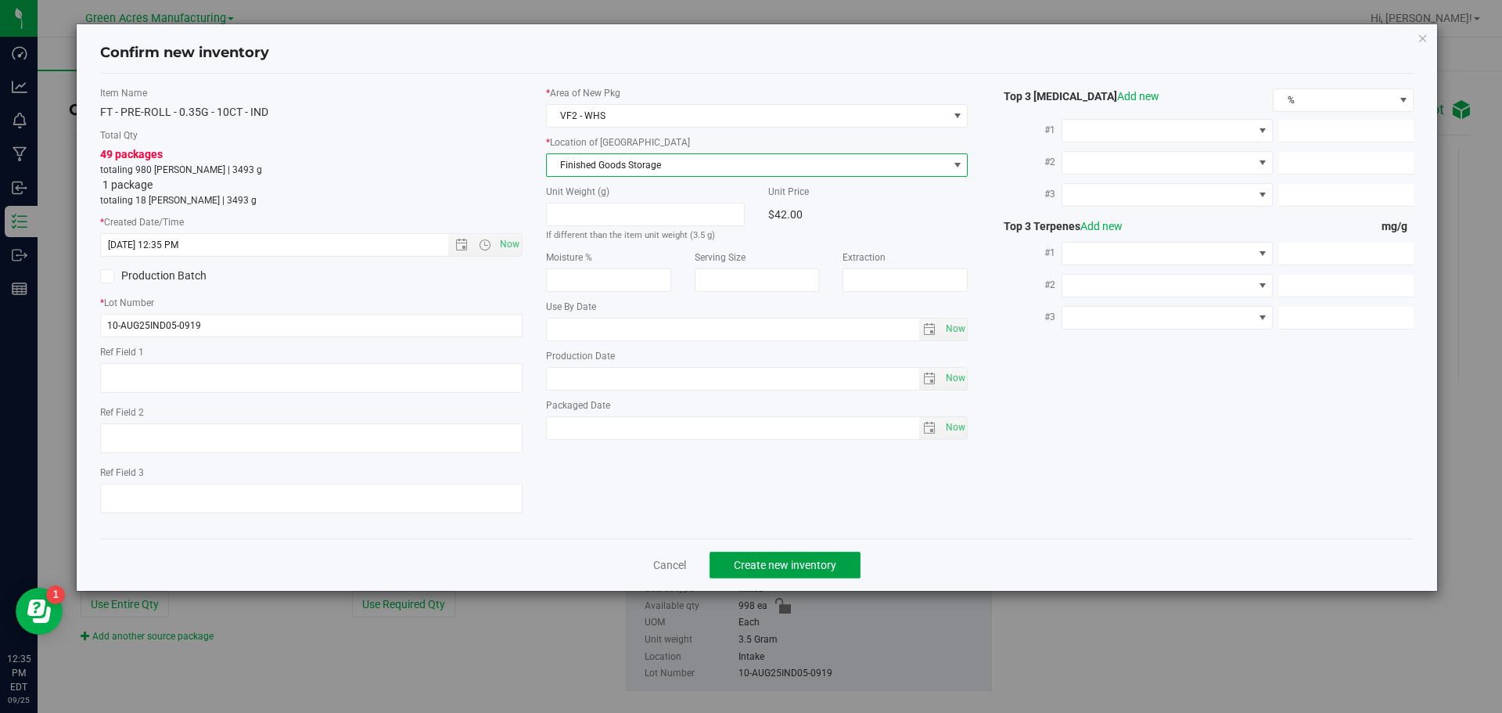
click at [791, 568] on span "Create new inventory" at bounding box center [785, 565] width 102 height 13
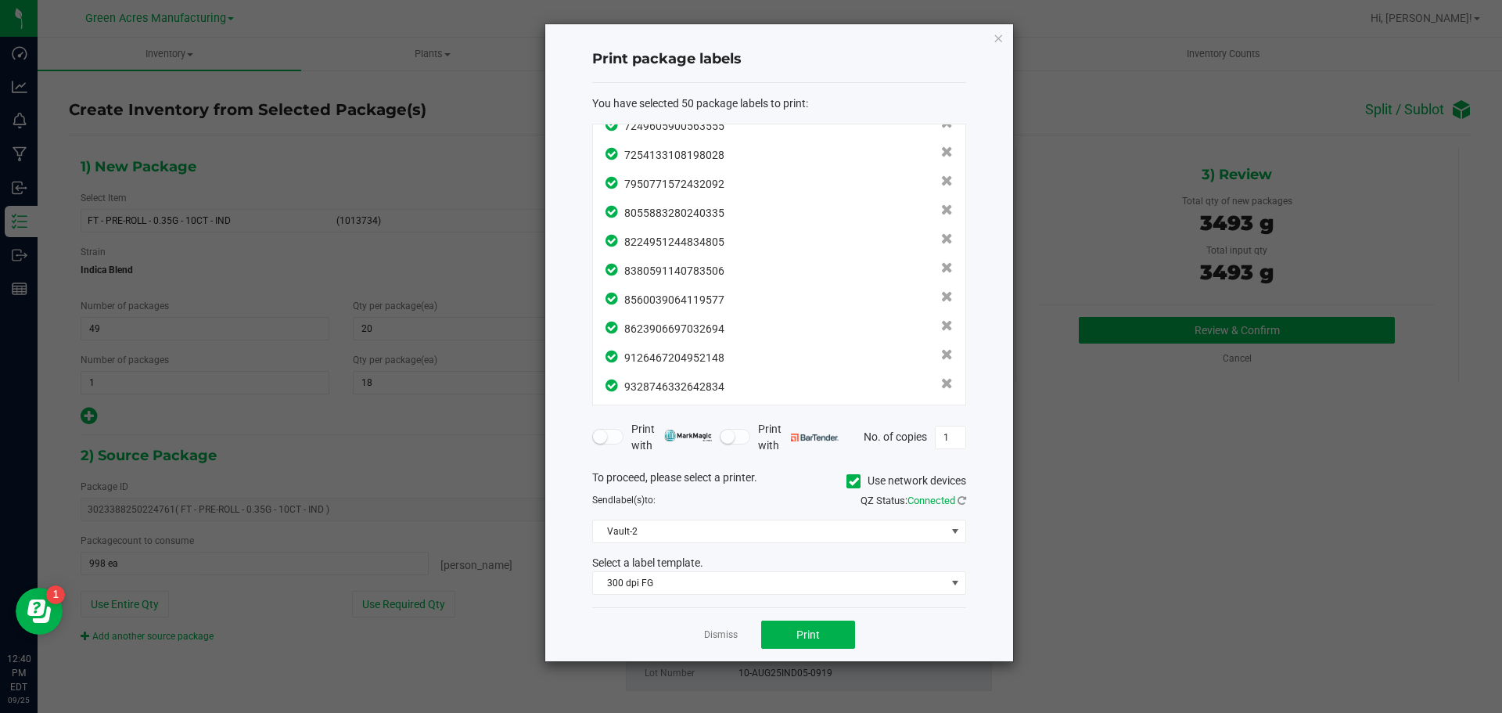
scroll to position [1180, 0]
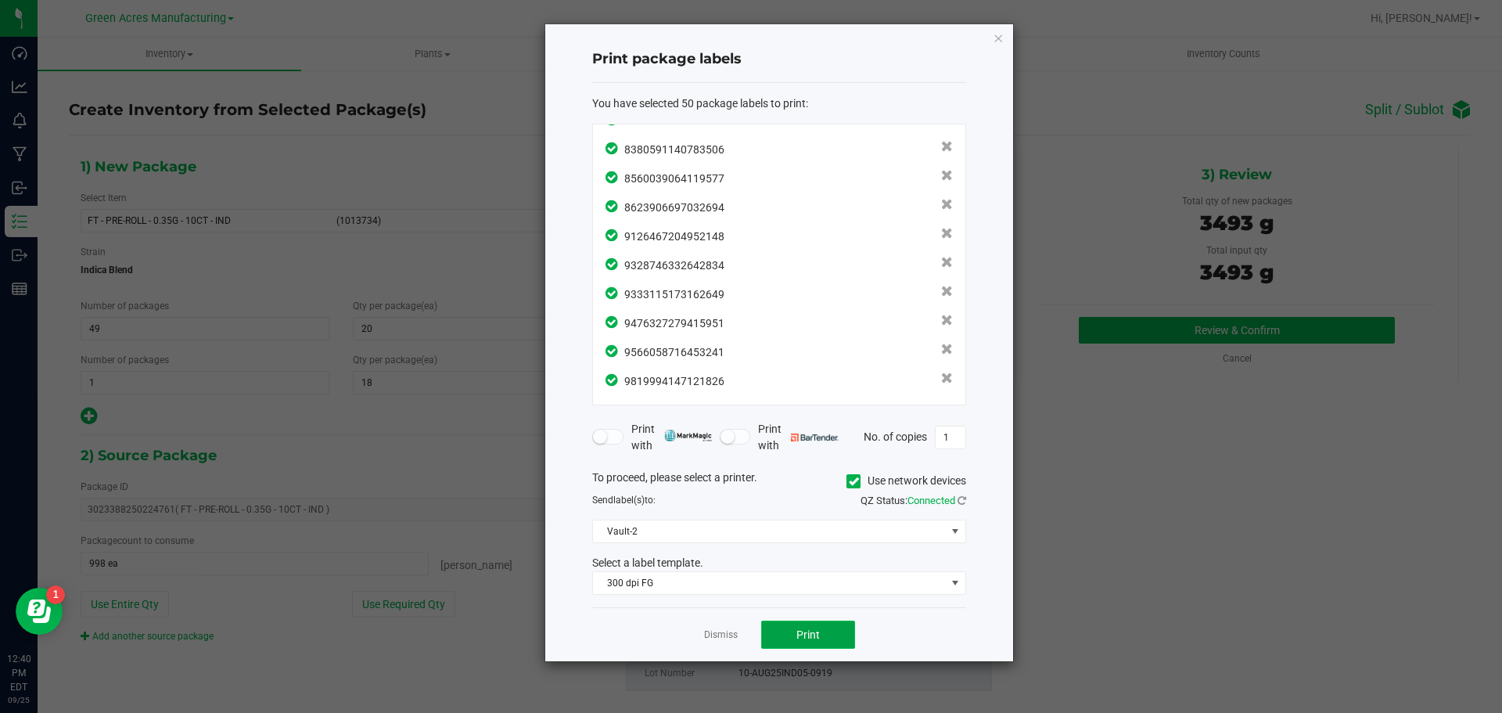
click at [824, 635] on button "Print" at bounding box center [808, 634] width 94 height 28
click at [706, 635] on link "Dismiss" at bounding box center [721, 634] width 34 height 13
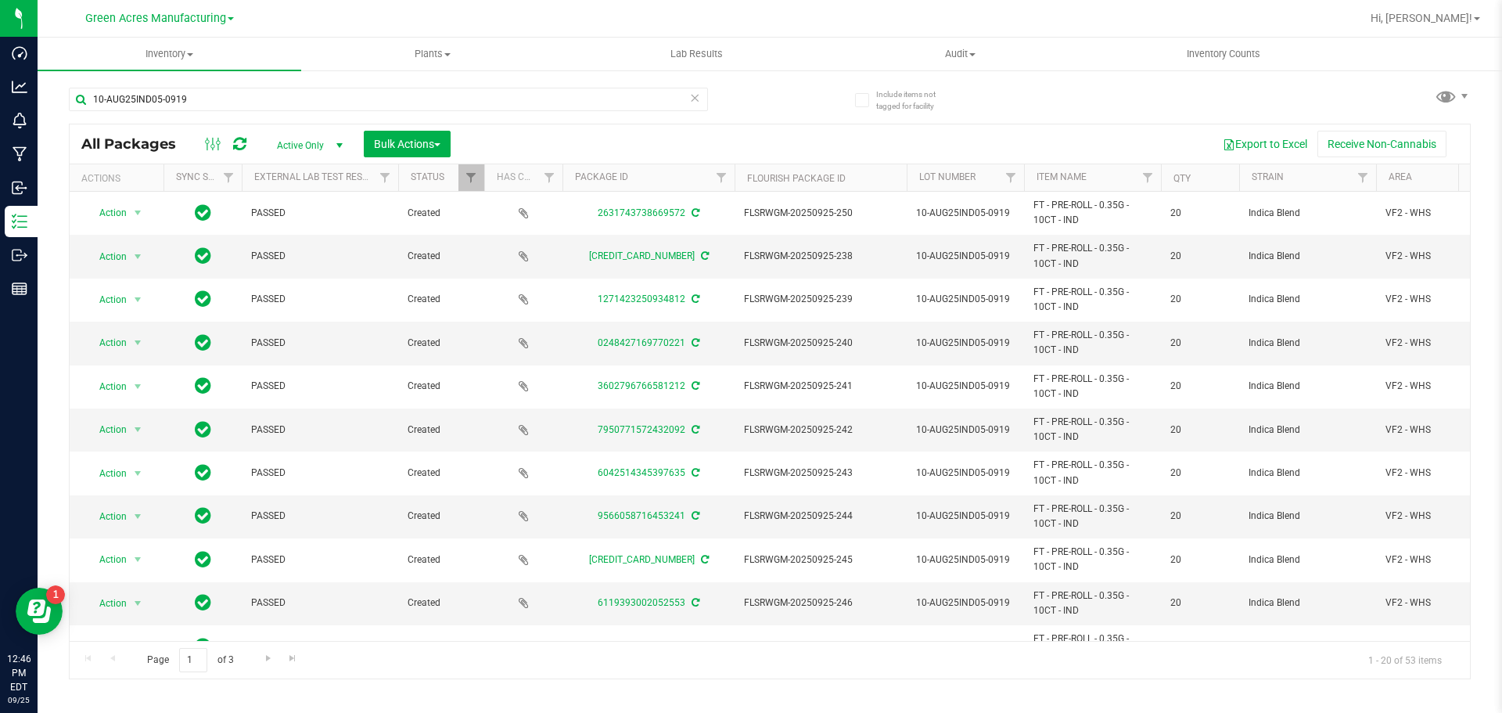
click at [692, 102] on icon at bounding box center [694, 97] width 11 height 19
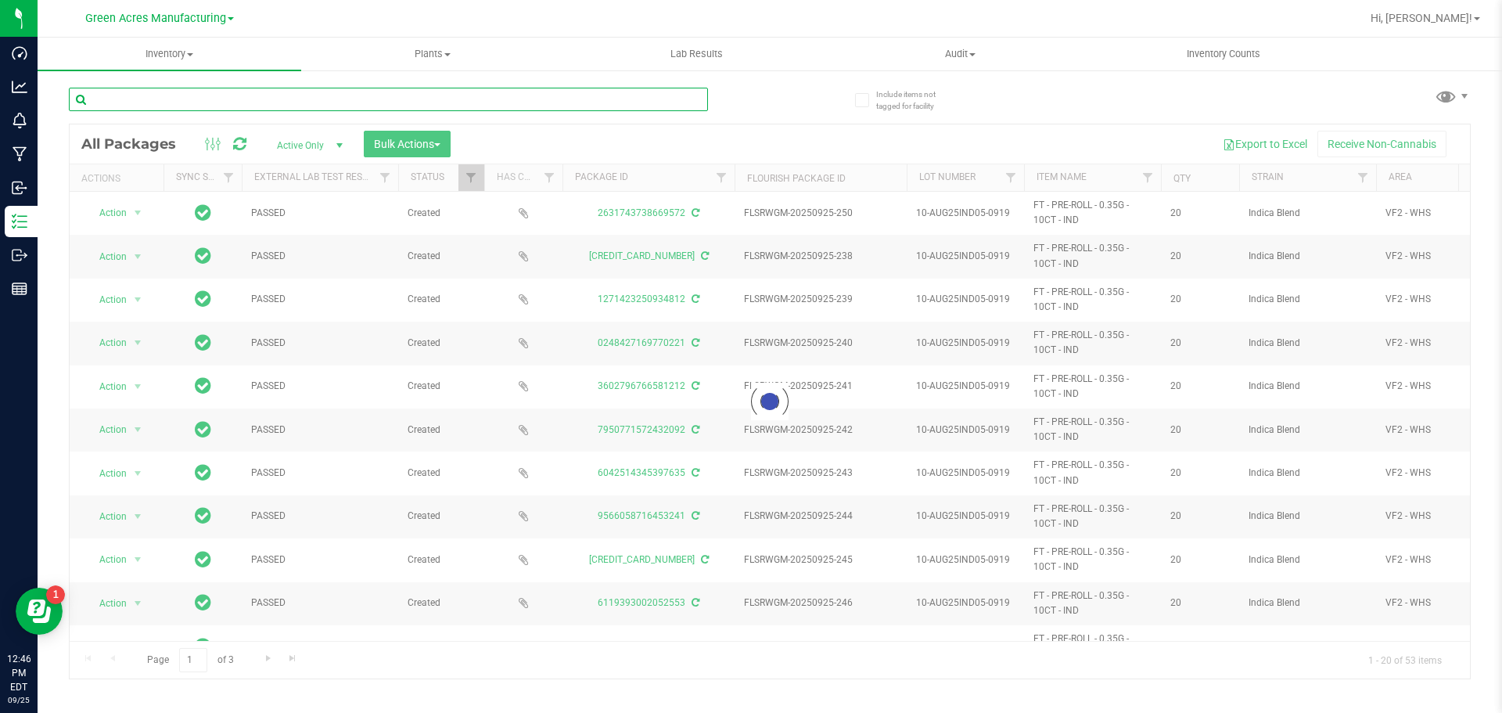
click at [553, 101] on input "text" at bounding box center [388, 99] width 639 height 23
paste input "1-APR25HTM04-0919"
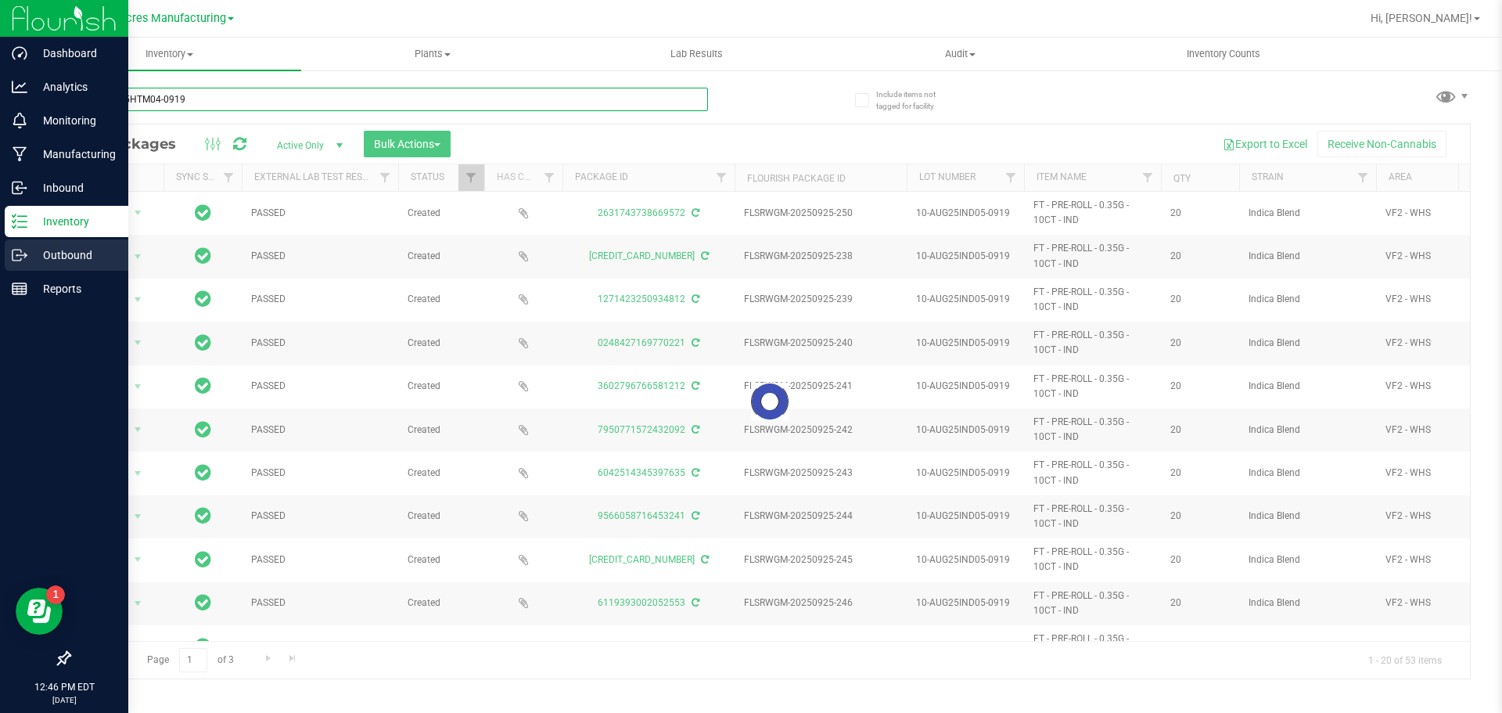
type input "1-APR25HTM04-0919"
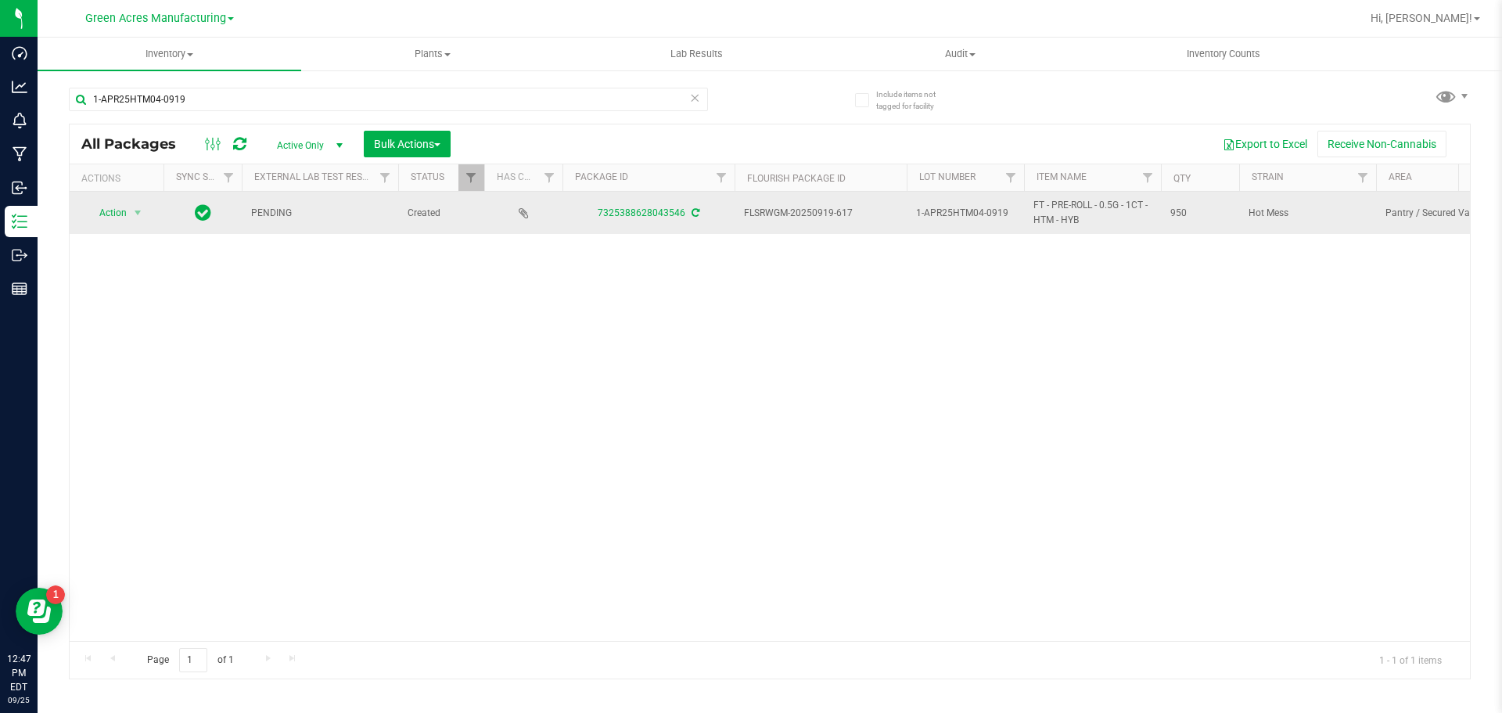
click at [693, 213] on icon at bounding box center [696, 212] width 8 height 9
click at [122, 214] on span "Action" at bounding box center [106, 213] width 42 height 22
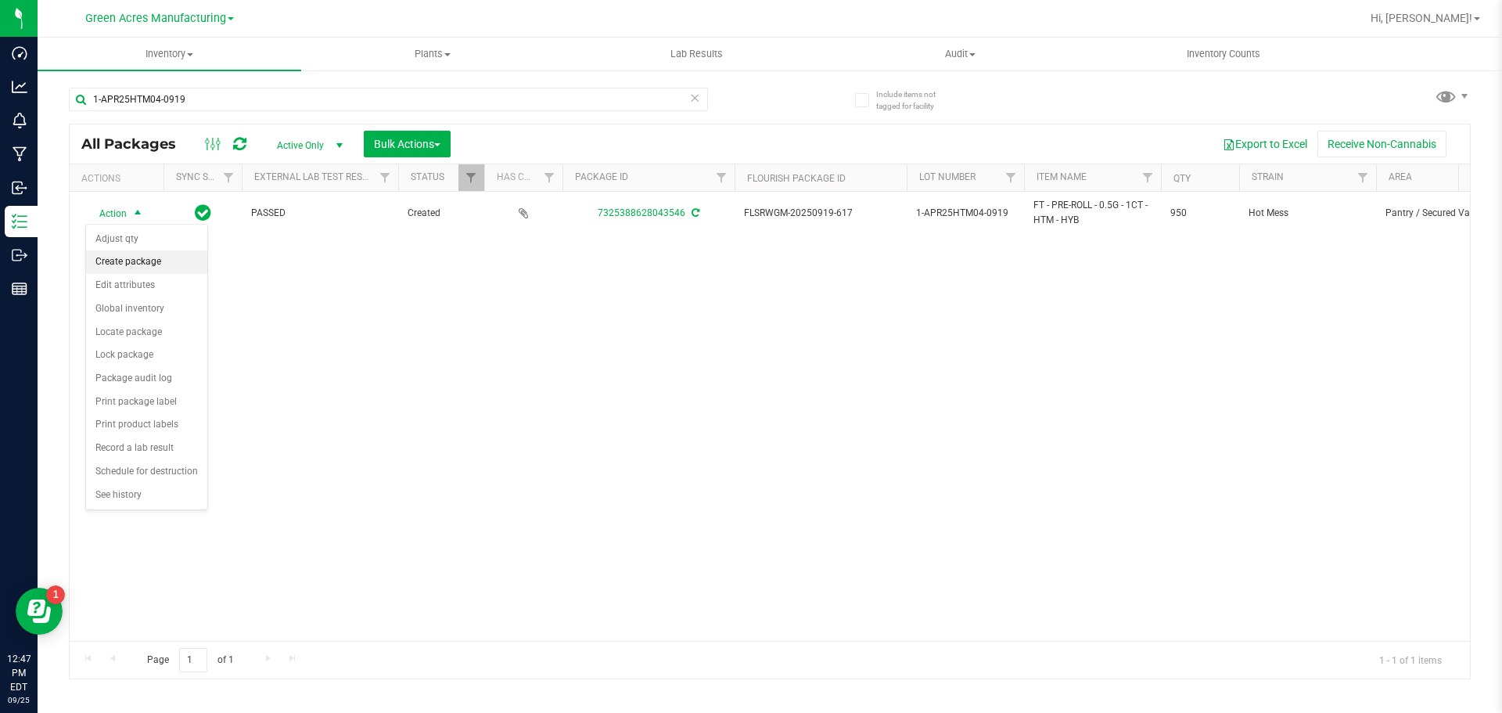
click at [135, 259] on li "Create package" at bounding box center [146, 261] width 121 height 23
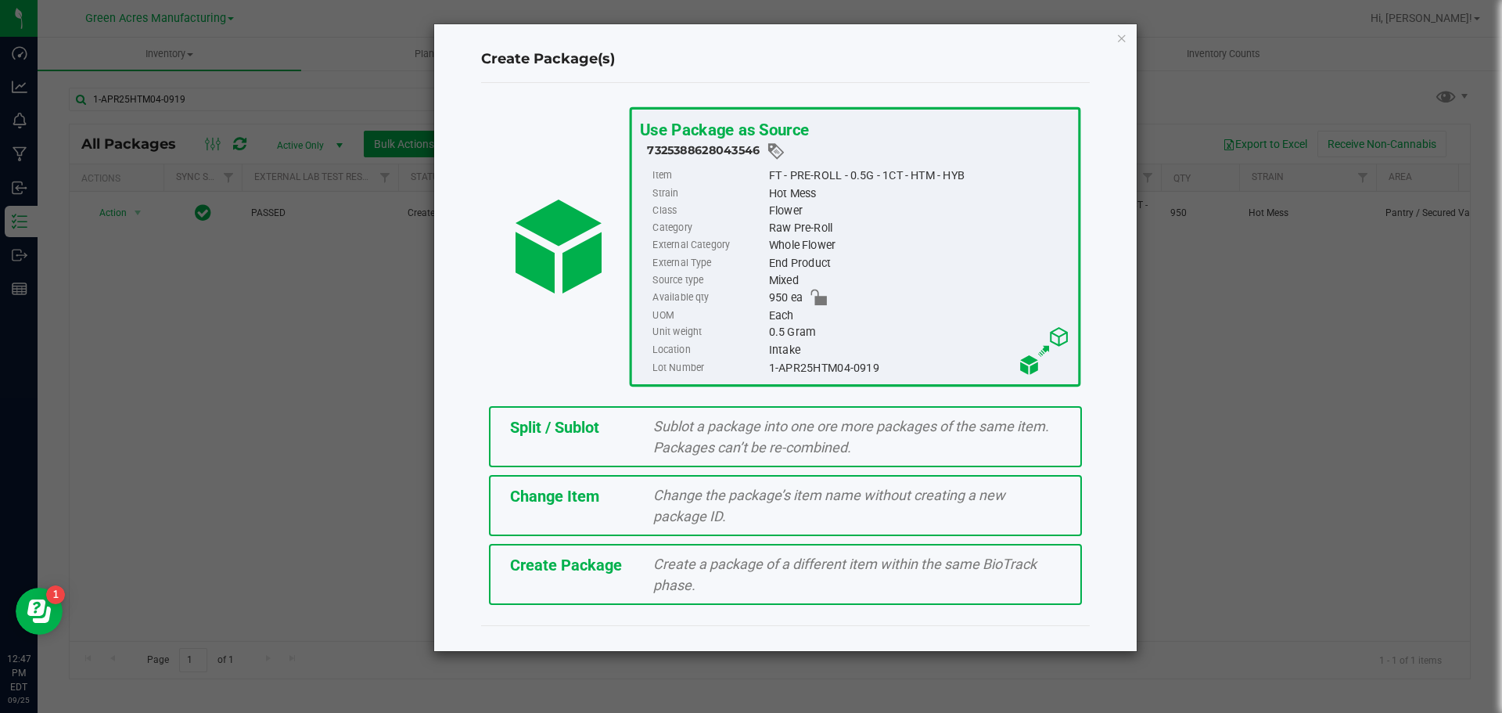
click at [536, 564] on span "Create Package" at bounding box center [566, 564] width 112 height 19
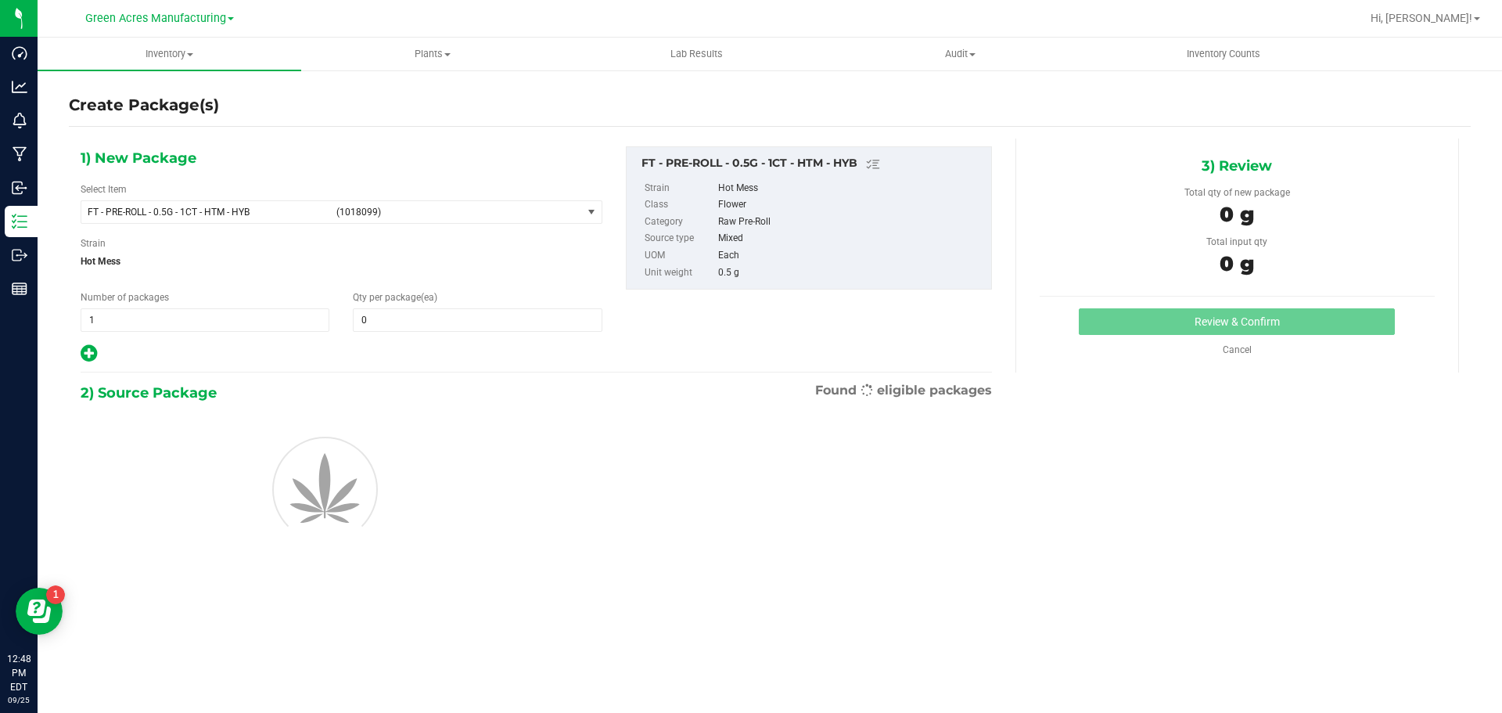
type input "0"
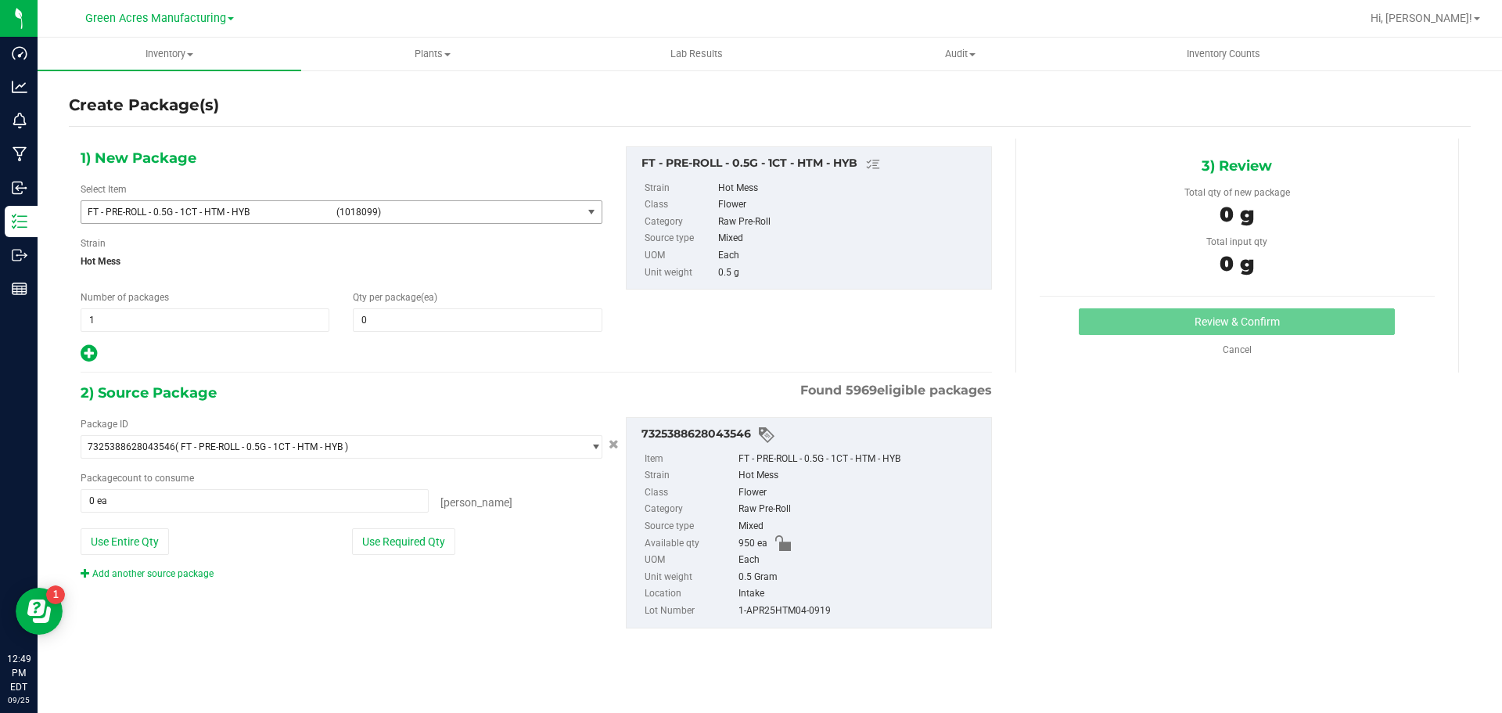
click at [207, 212] on span "FT - PRE-ROLL - 0.5G - 1CT - HTM - HYB" at bounding box center [207, 212] width 239 height 11
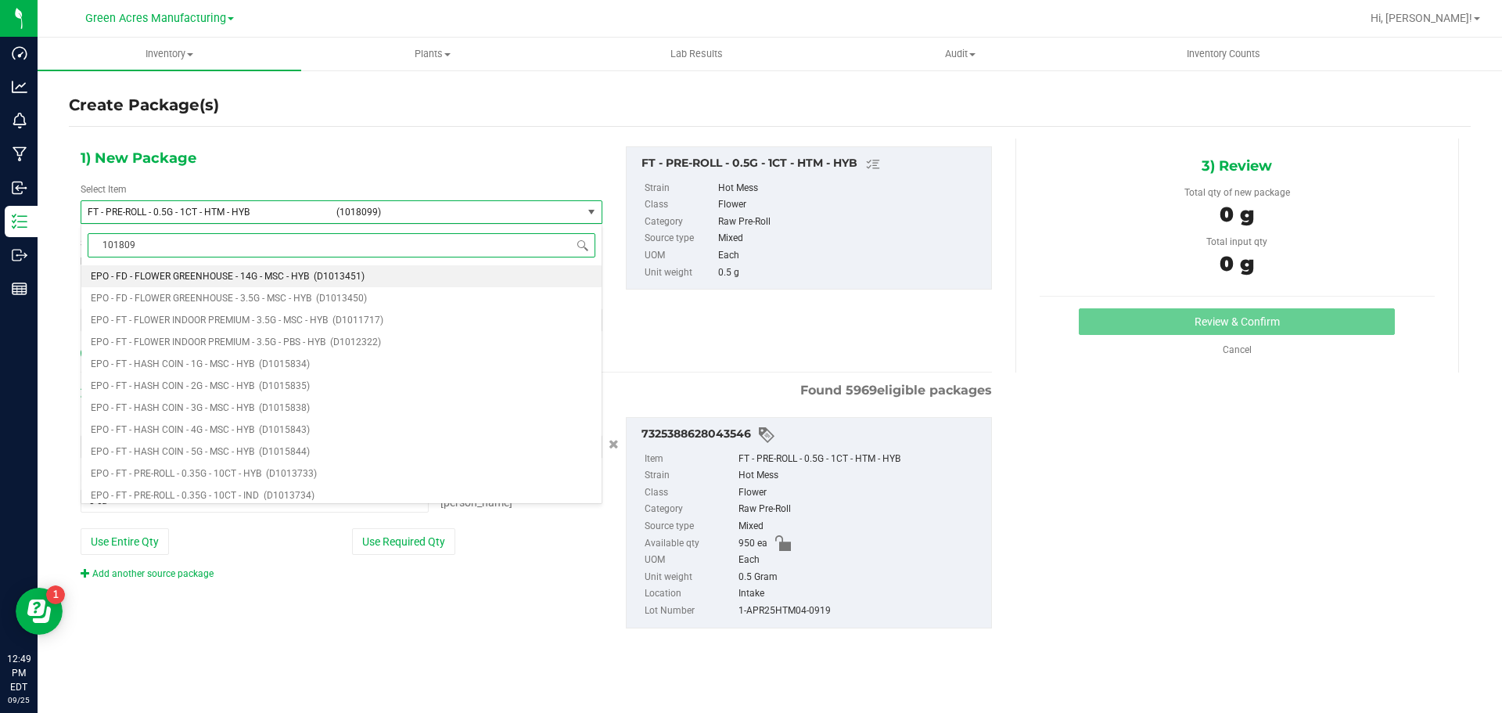
type input "1018099"
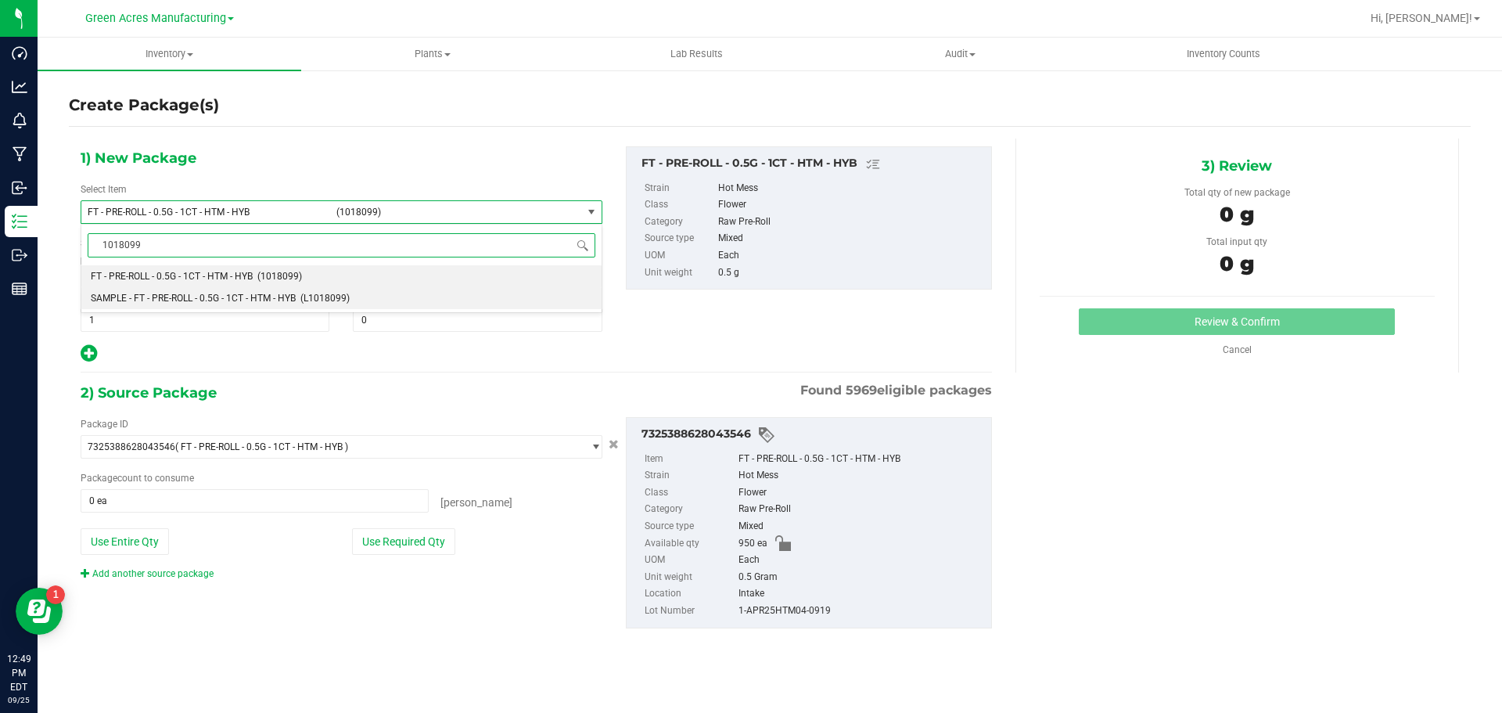
click at [167, 296] on span "SAMPLE - FT - PRE-ROLL - 0.5G - 1CT - HTM - HYB" at bounding box center [193, 298] width 205 height 11
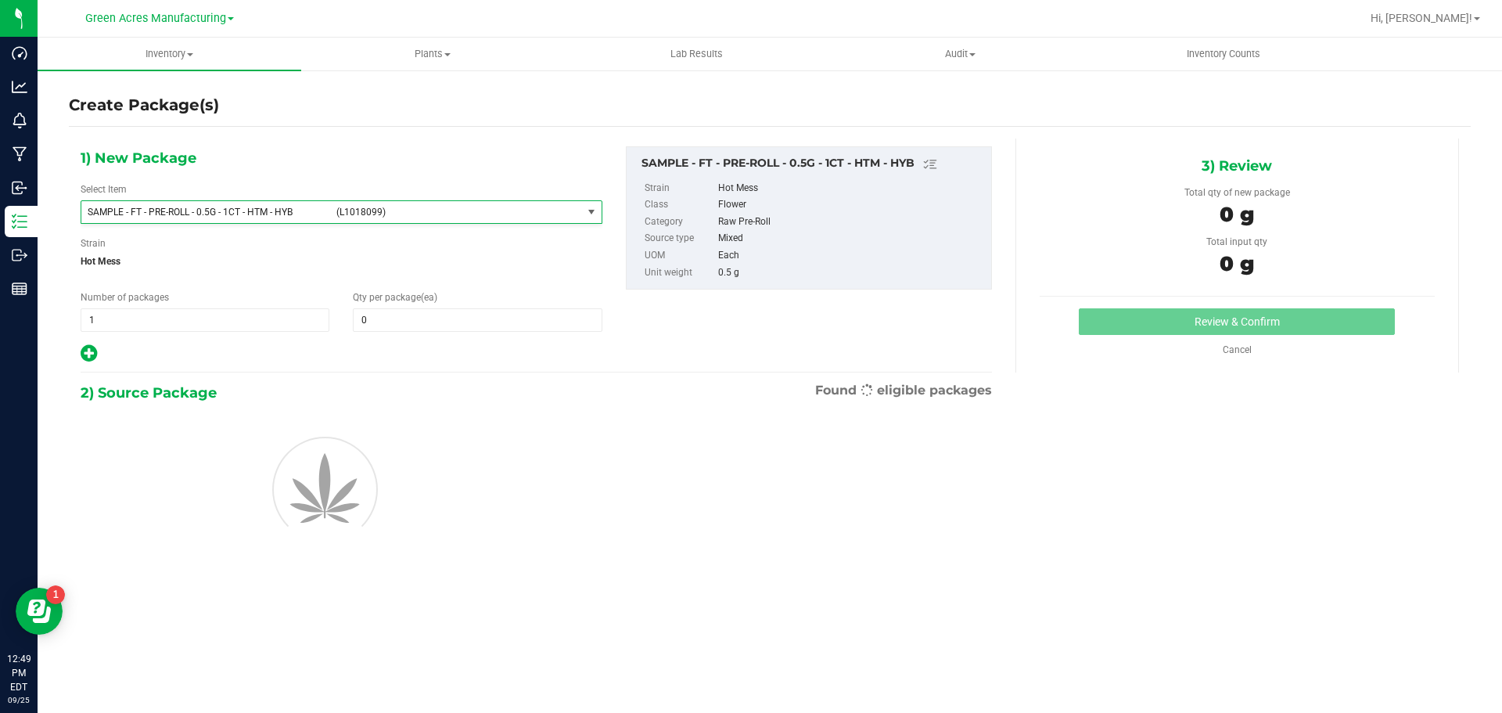
type input "0"
click at [147, 319] on span "1 1" at bounding box center [205, 319] width 249 height 23
type input "2"
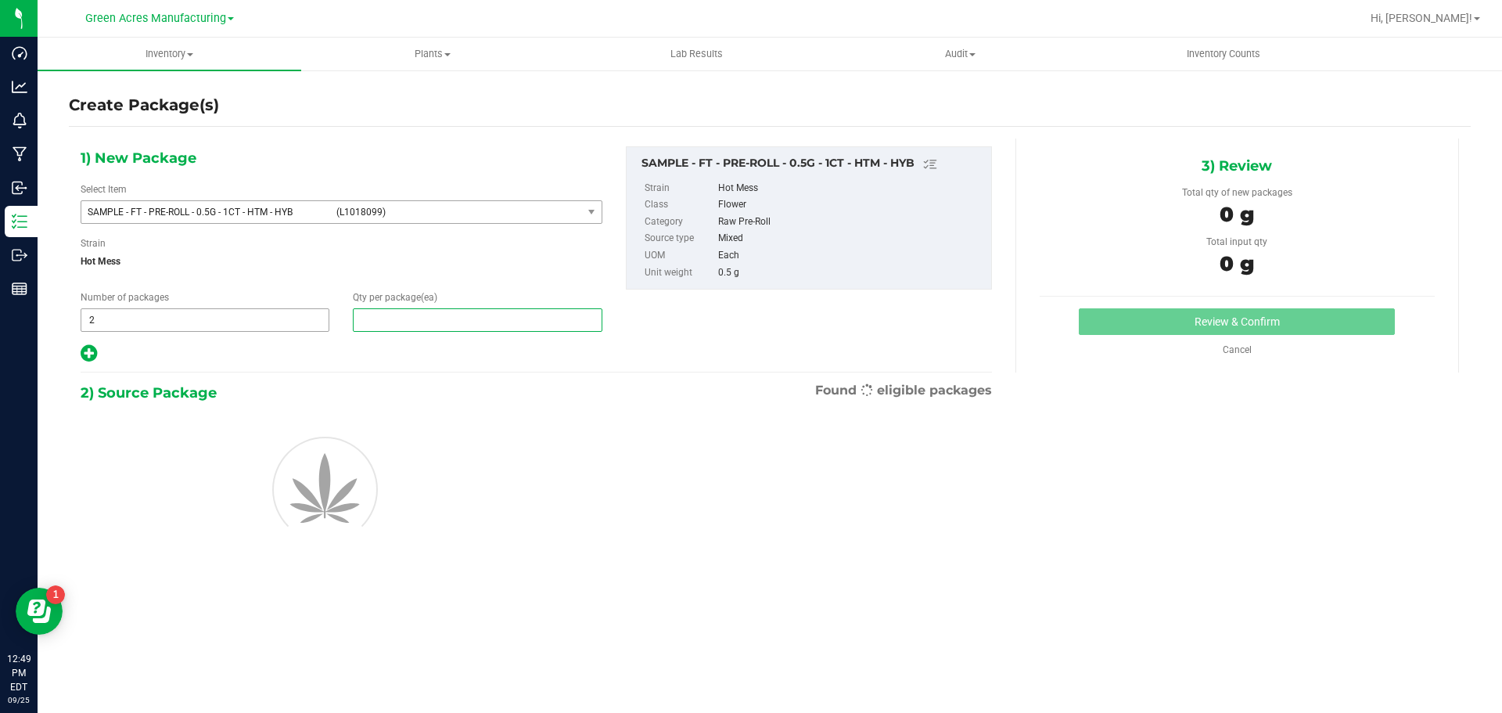
type input "1"
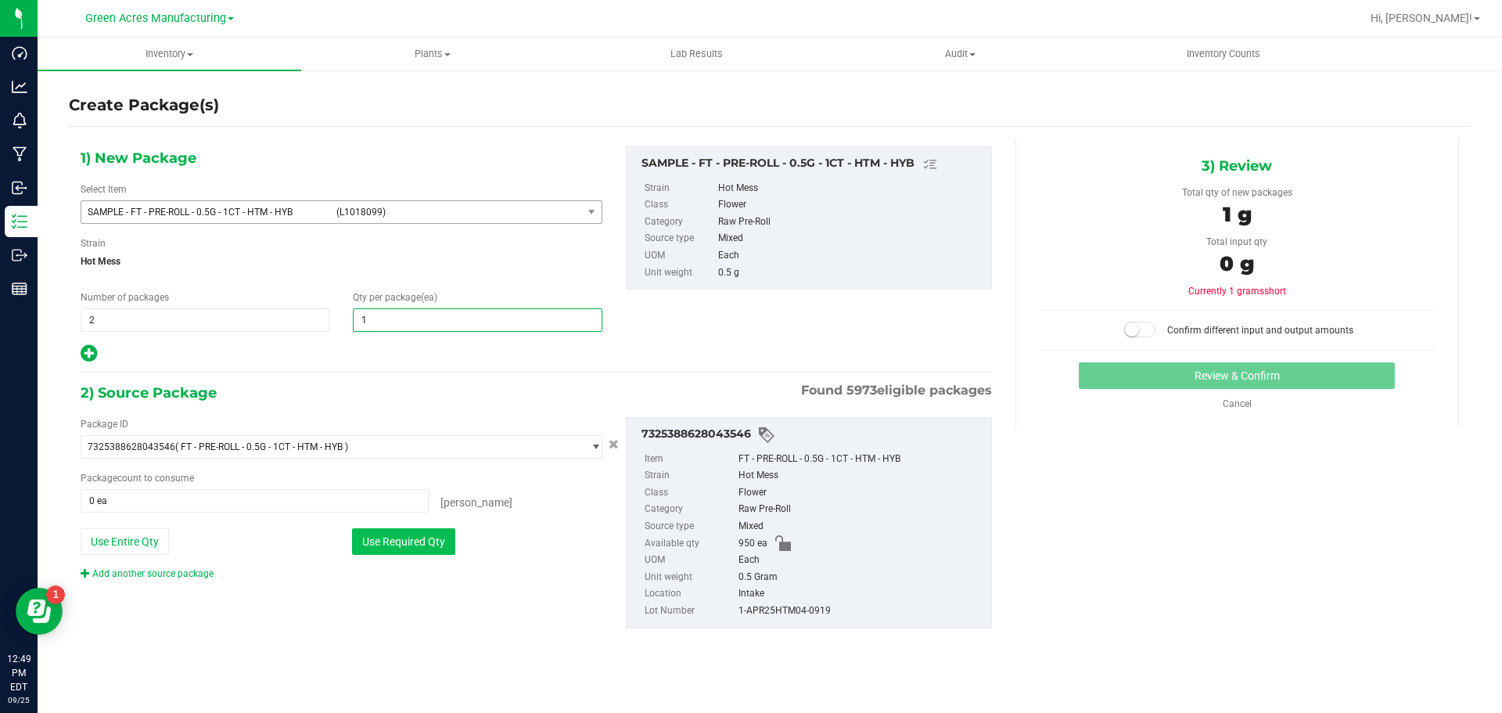
type input "1"
click at [434, 538] on button "Use Required Qty" at bounding box center [403, 541] width 103 height 27
type input "2 ea"
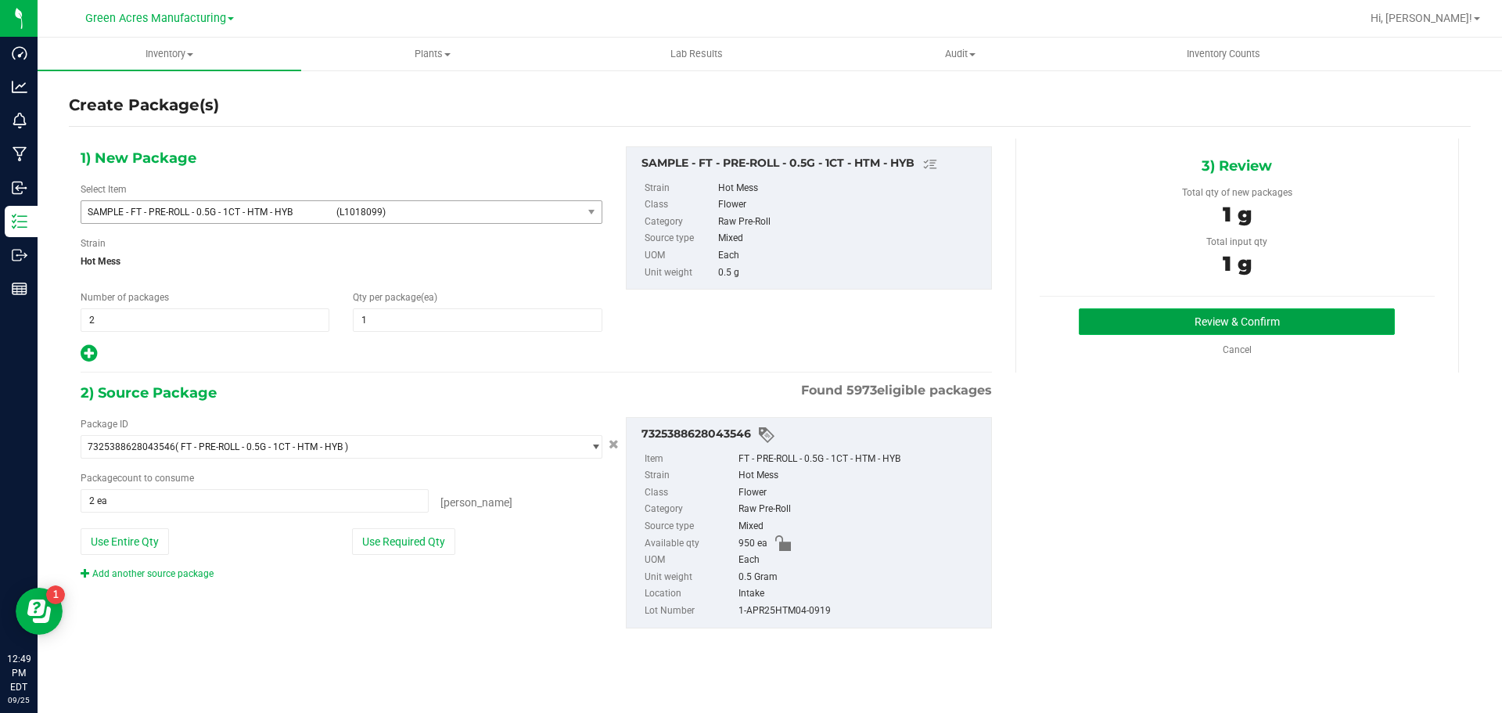
click at [1094, 327] on button "Review & Confirm" at bounding box center [1237, 321] width 316 height 27
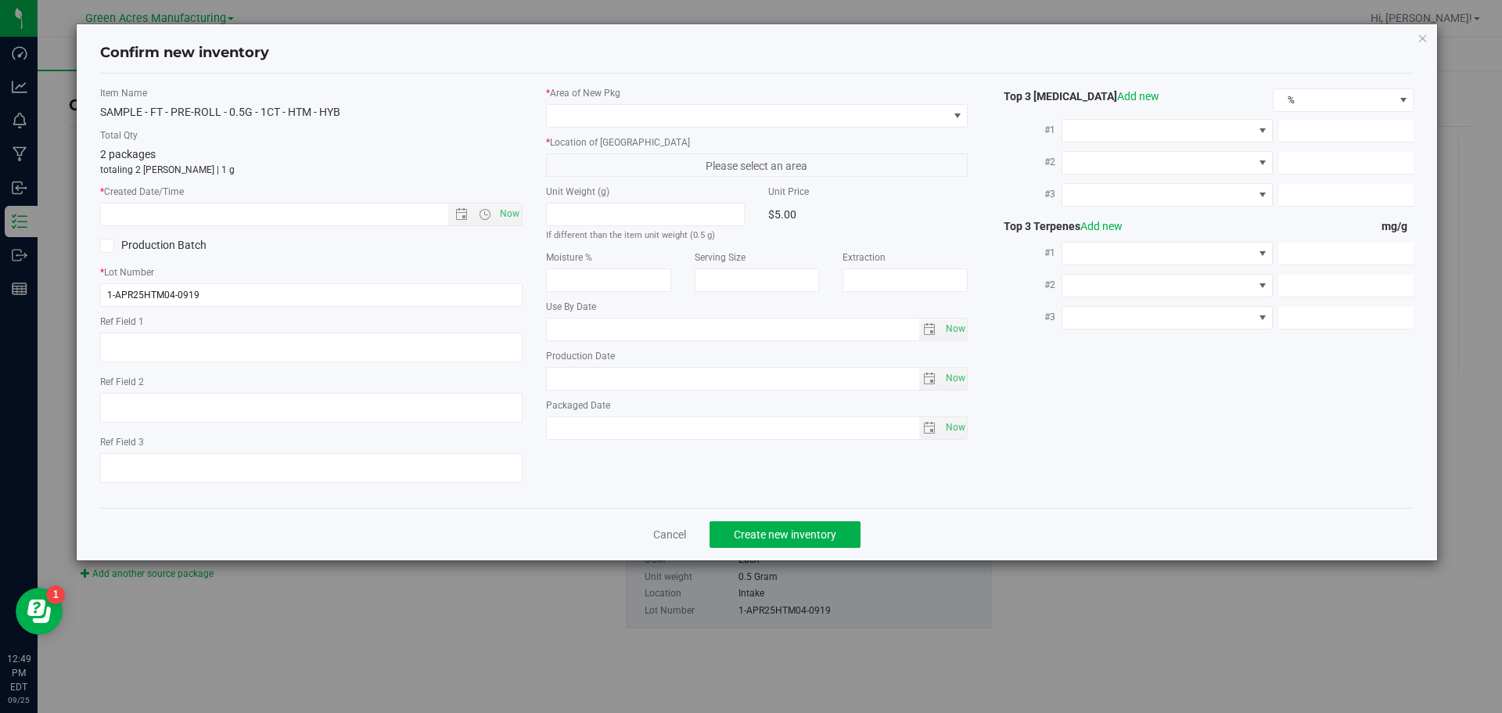
type textarea "SS PR"
click at [511, 218] on span "Now" at bounding box center [509, 214] width 27 height 23
type input "9/25/2025 12:49 PM"
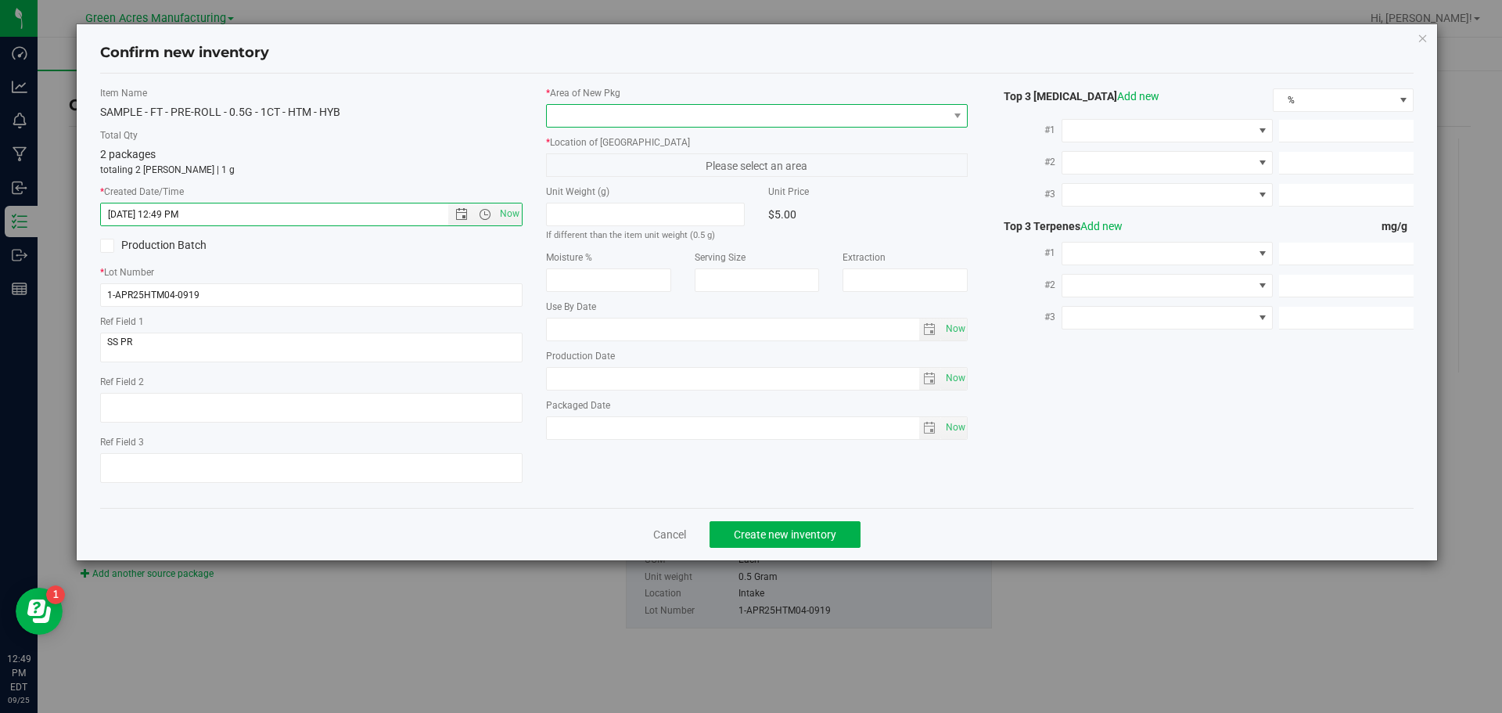
click at [653, 108] on span at bounding box center [747, 116] width 401 height 22
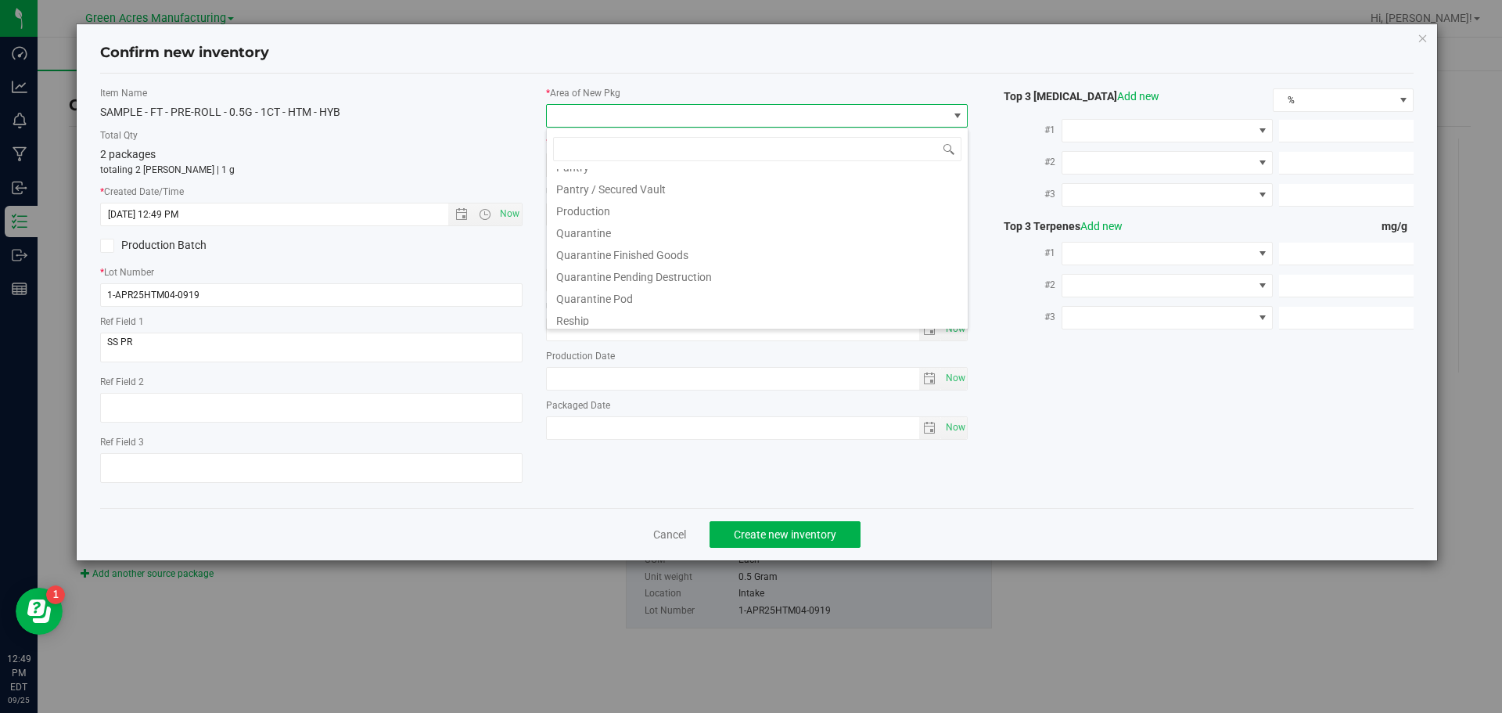
scroll to position [469, 0]
click at [635, 174] on li "Pantry / Secured Vault" at bounding box center [757, 171] width 421 height 22
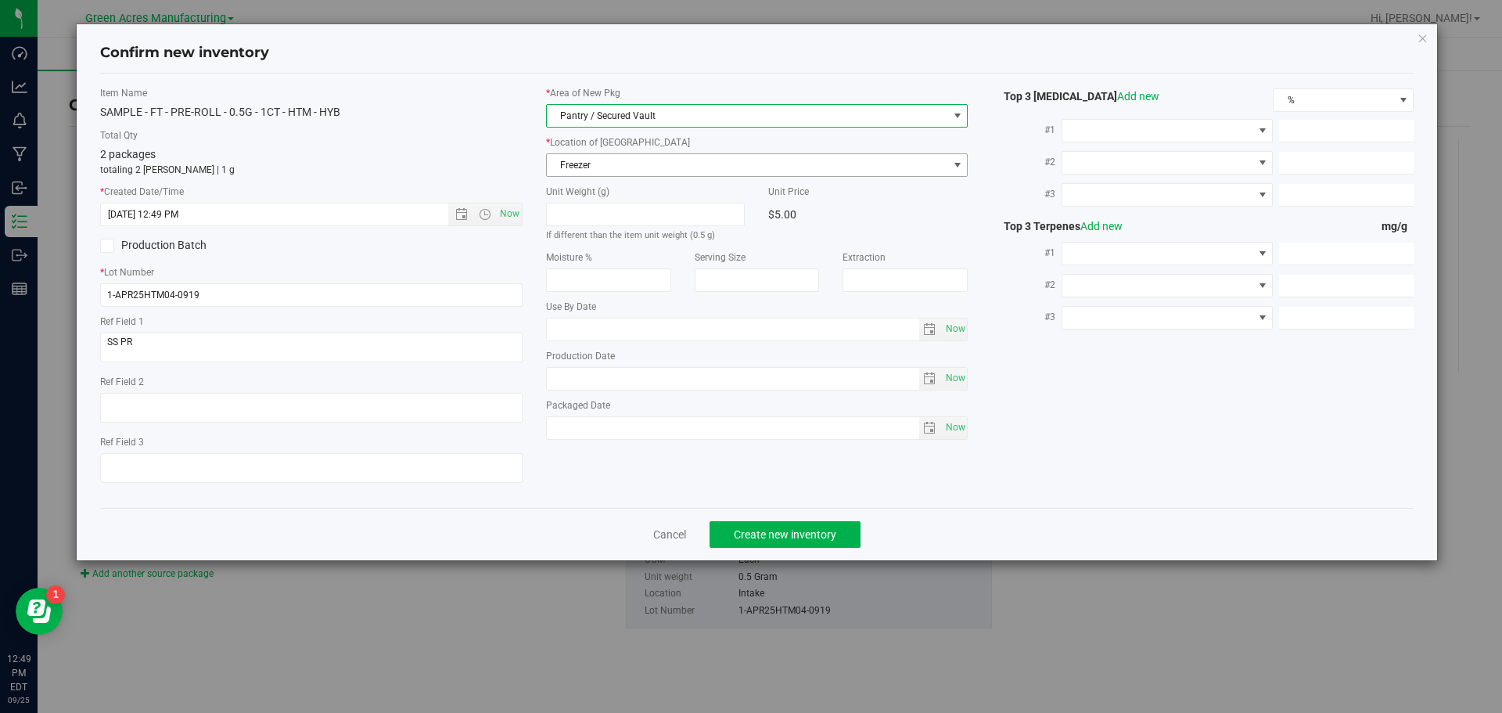
click at [645, 158] on span "Freezer" at bounding box center [747, 165] width 401 height 22
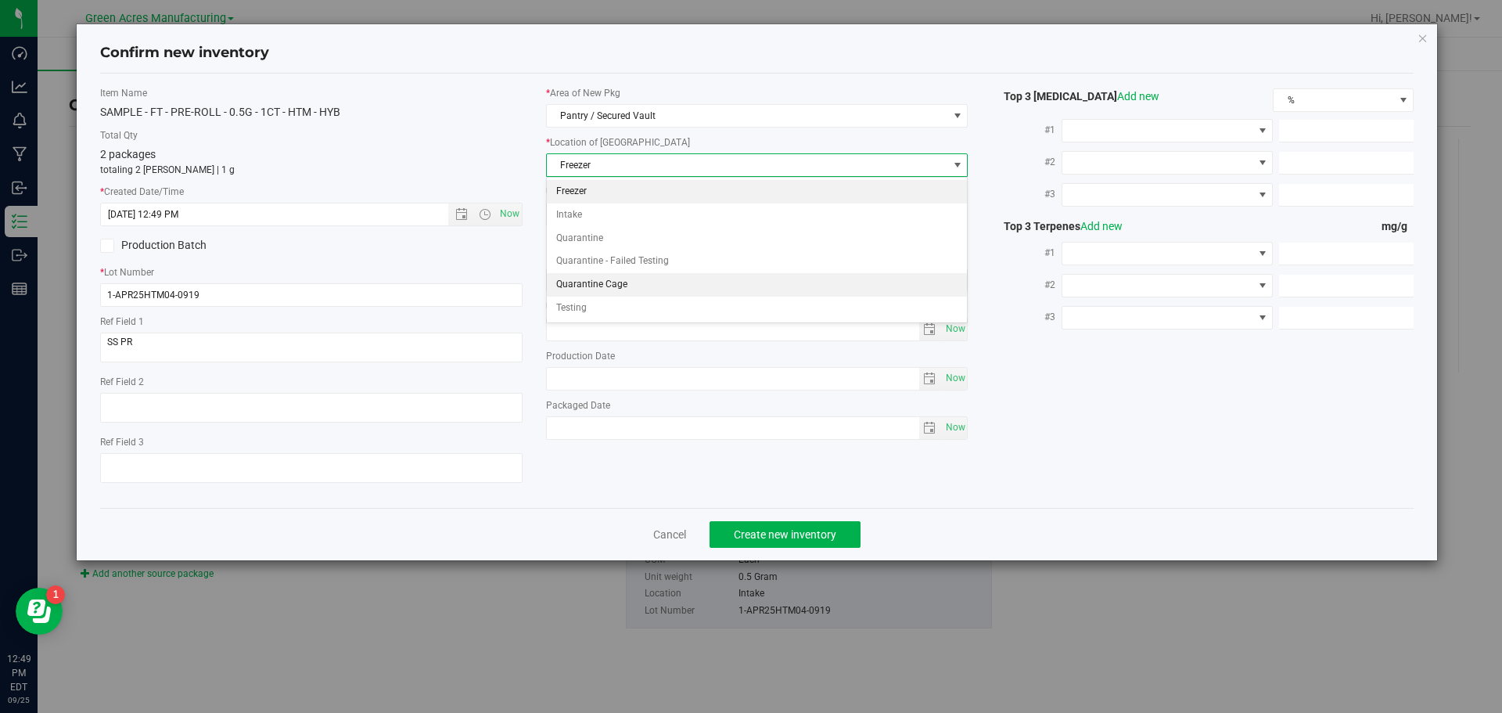
click at [607, 290] on li "Quarantine Cage" at bounding box center [757, 284] width 421 height 23
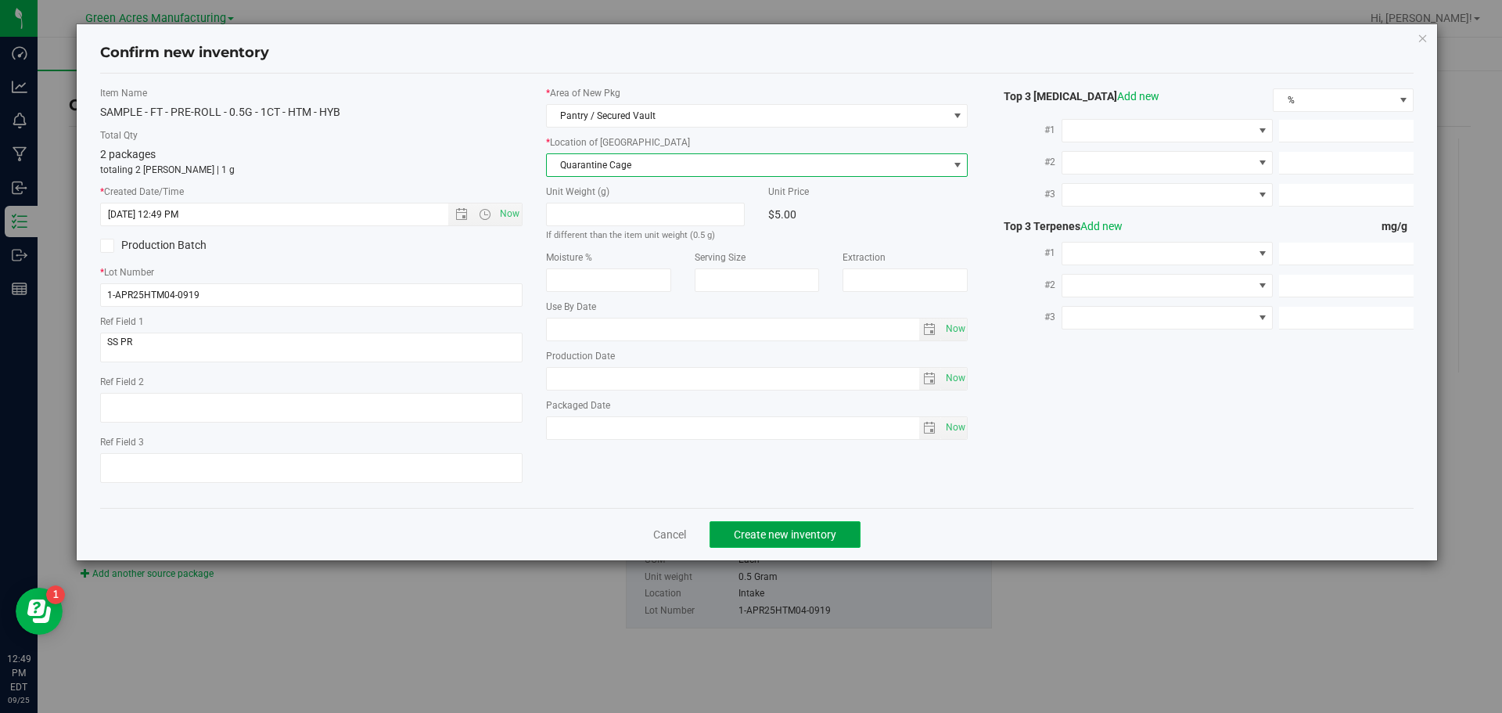
click at [785, 540] on span "Create new inventory" at bounding box center [785, 534] width 102 height 13
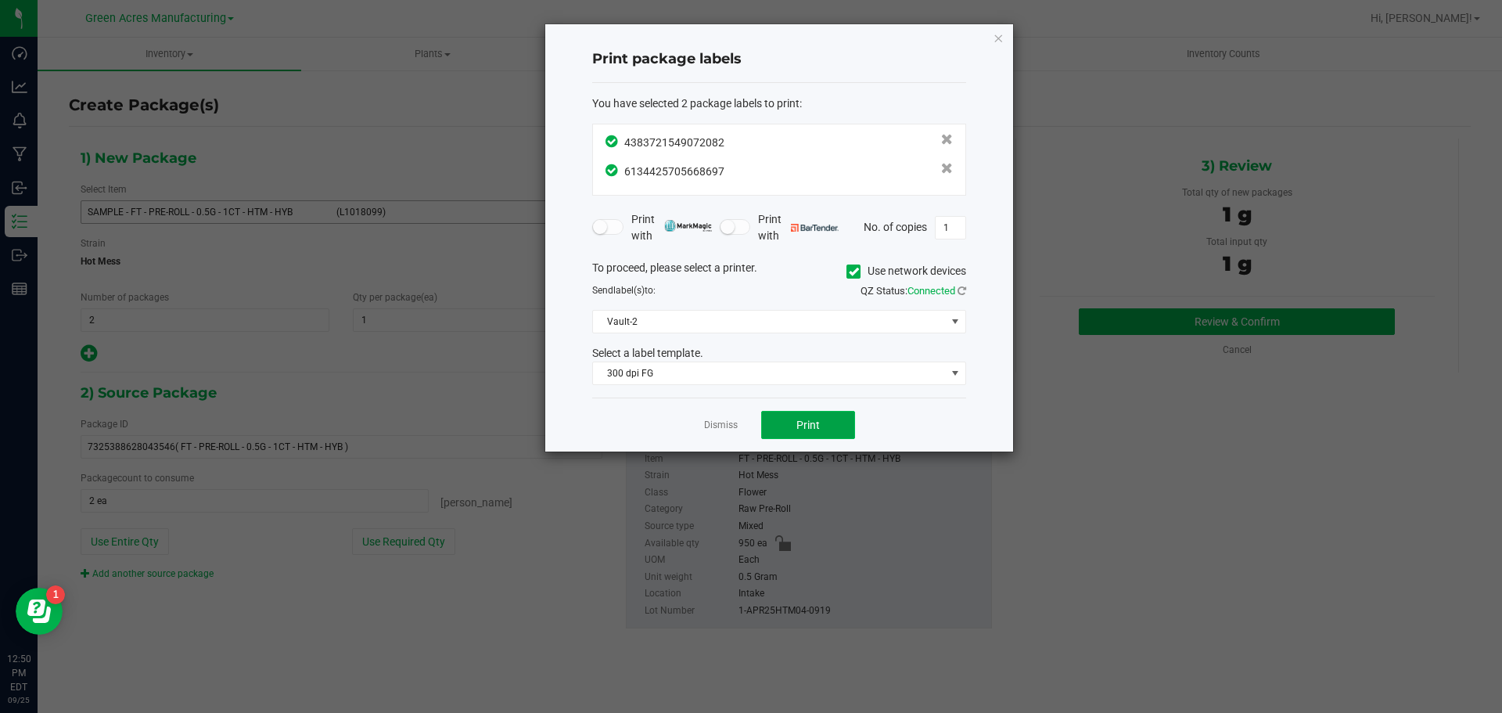
click at [798, 429] on span "Print" at bounding box center [807, 425] width 23 height 13
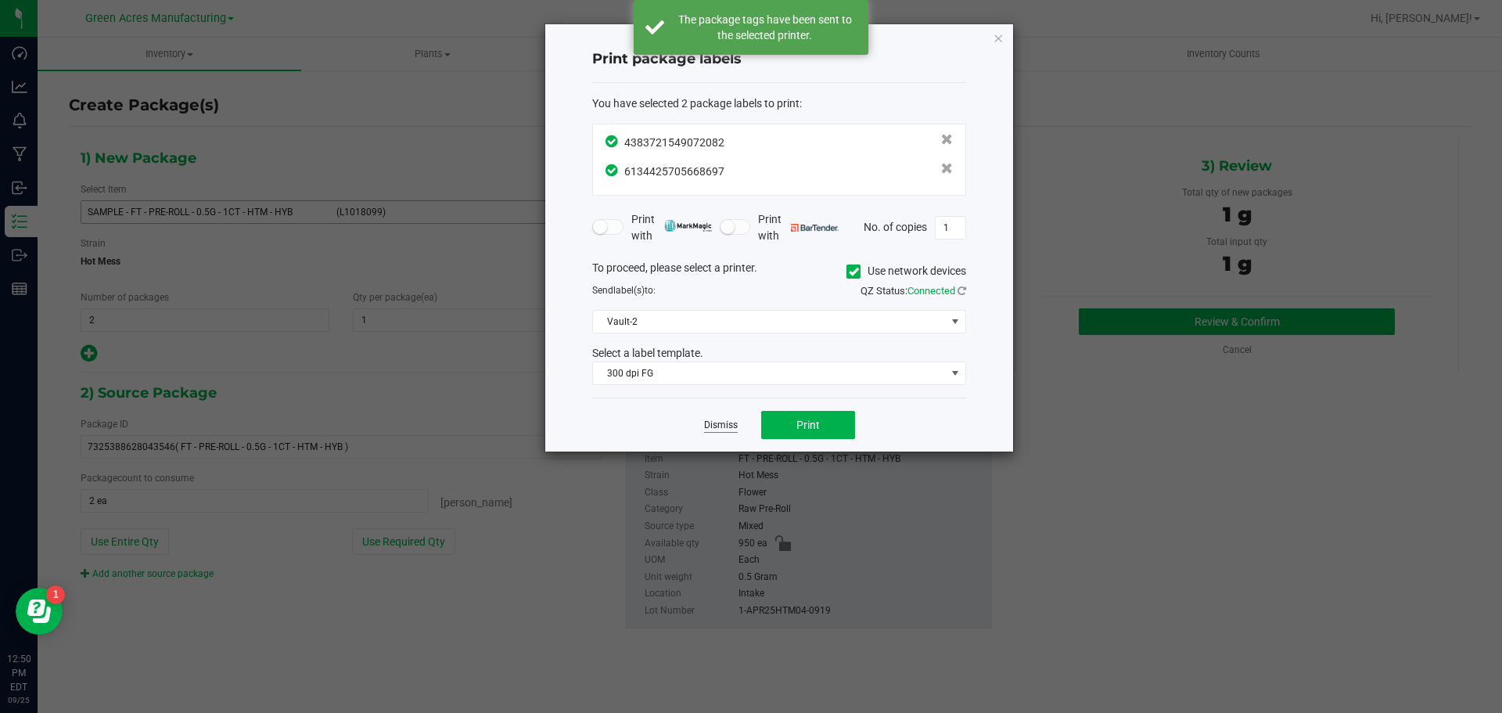
click at [731, 424] on link "Dismiss" at bounding box center [721, 425] width 34 height 13
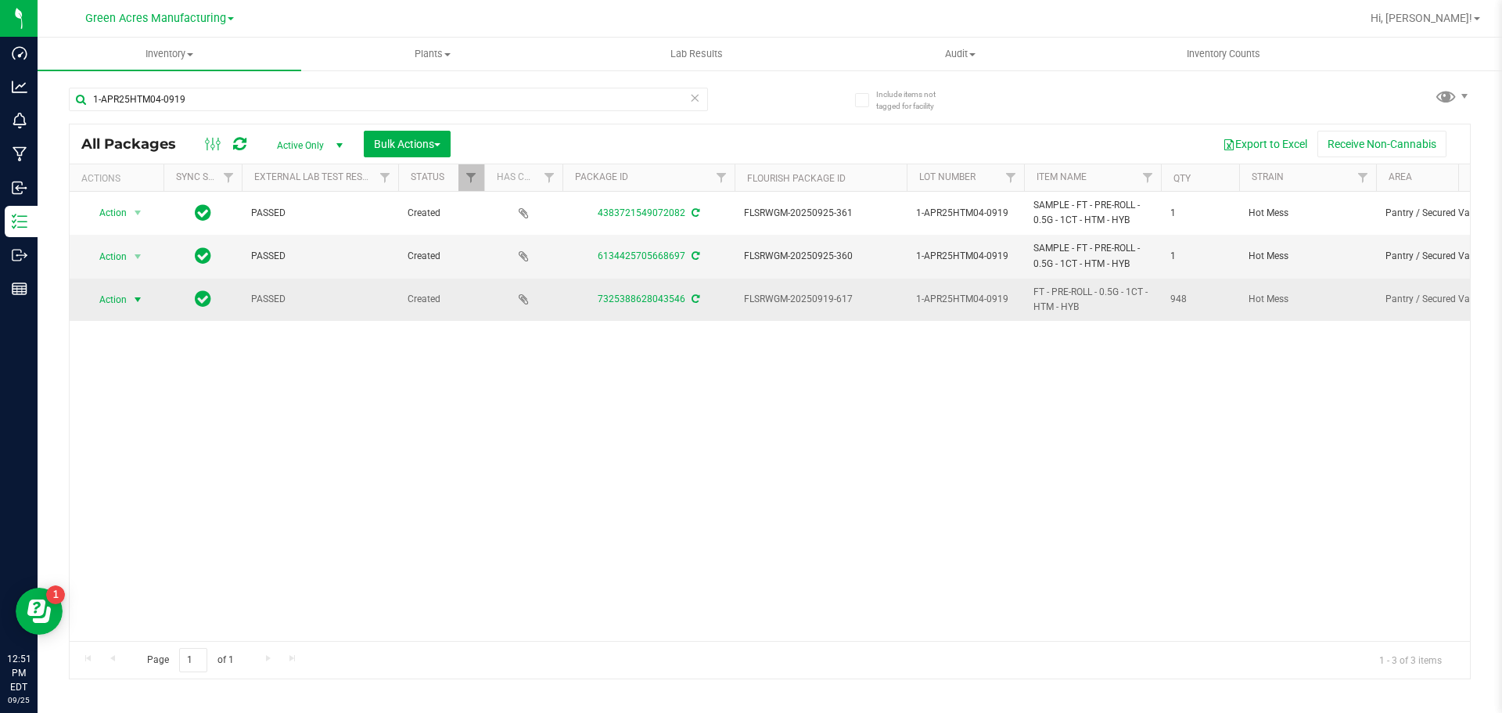
click at [139, 297] on span "select" at bounding box center [137, 299] width 13 height 13
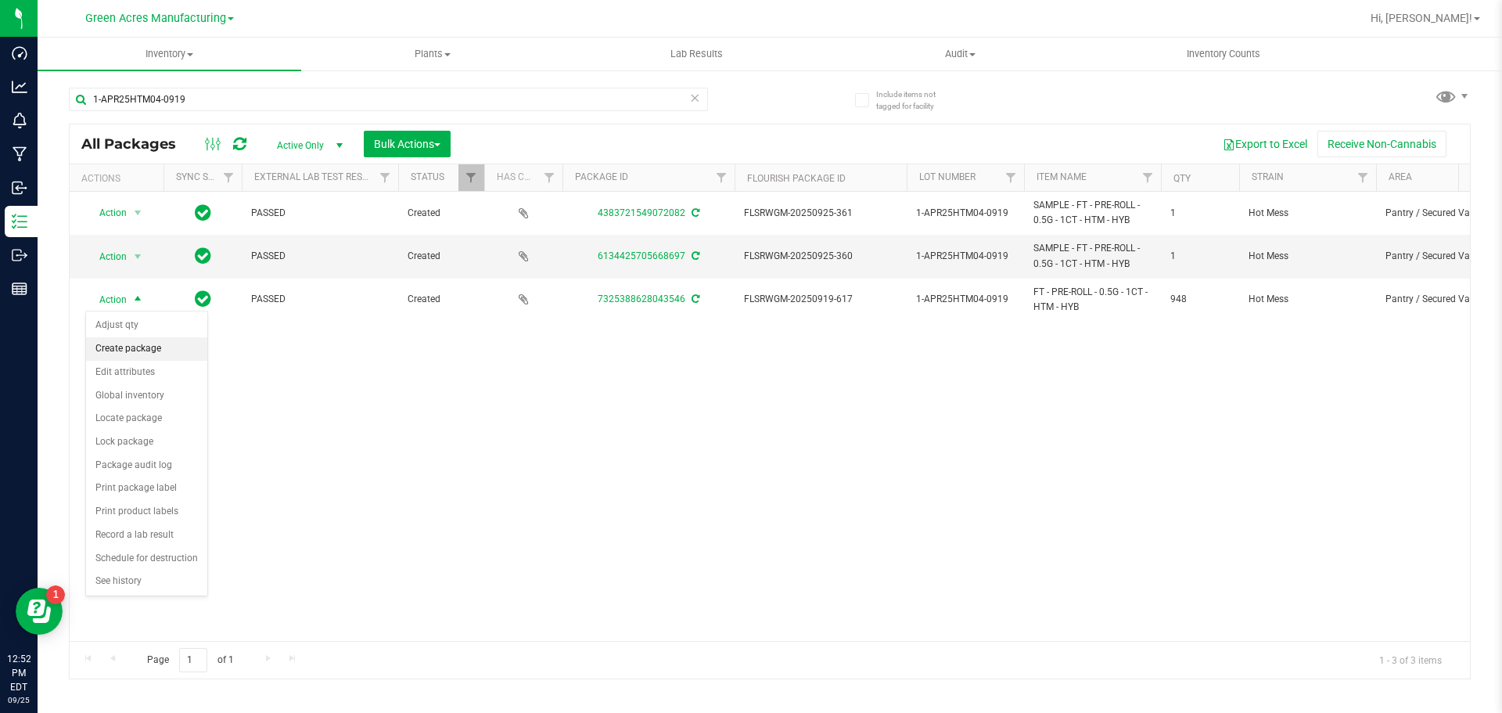
click at [150, 354] on li "Create package" at bounding box center [146, 348] width 121 height 23
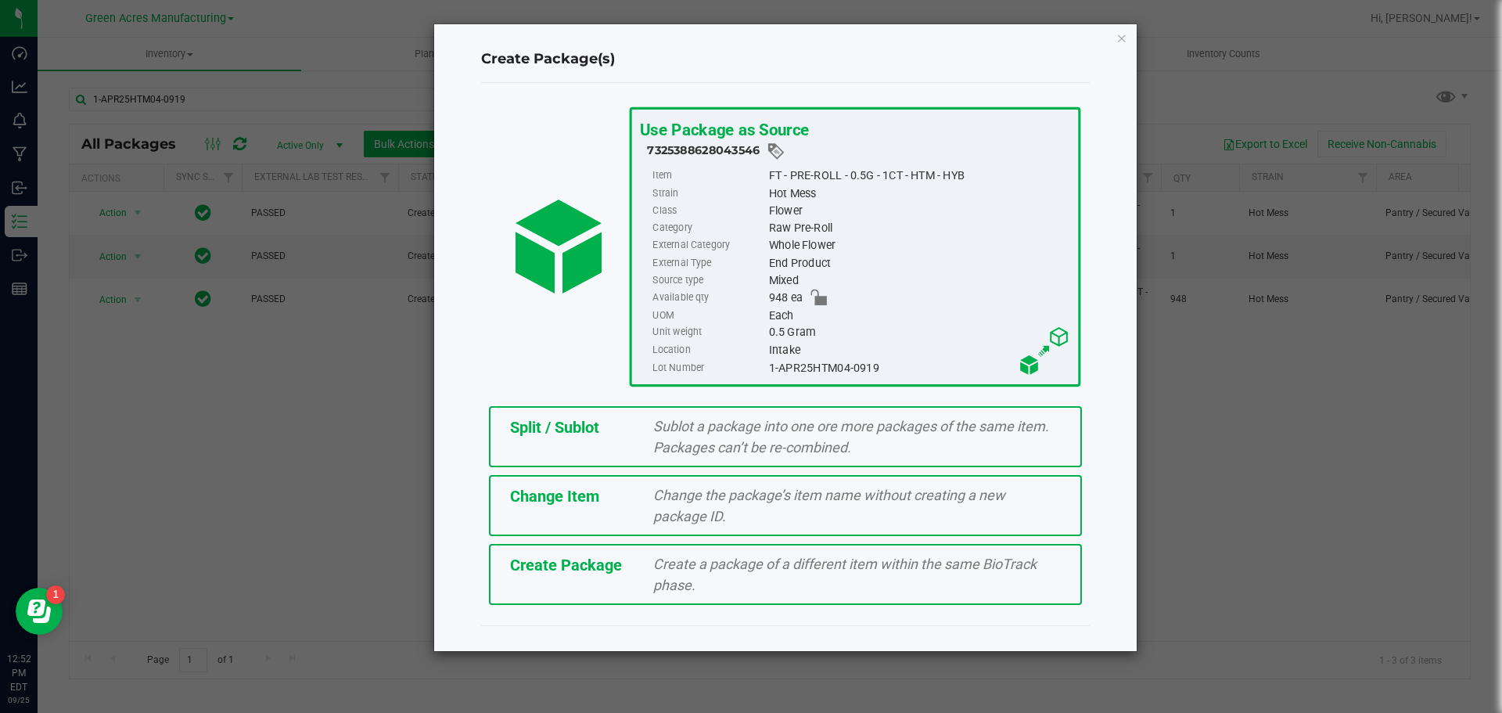
click at [591, 444] on div "Split / Sublot Sublot a package into one ore more packages of the same item. Pa…" at bounding box center [785, 436] width 593 height 61
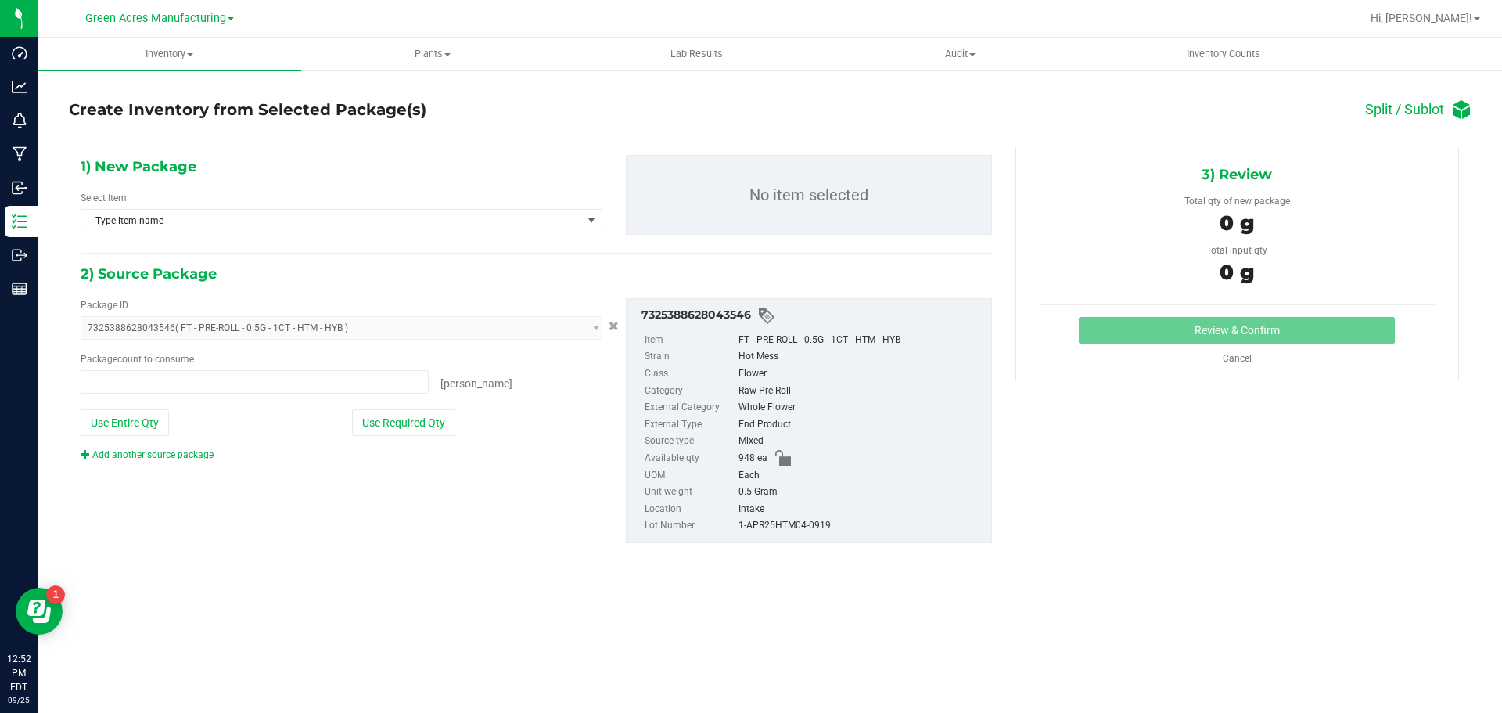
type input "0 ea"
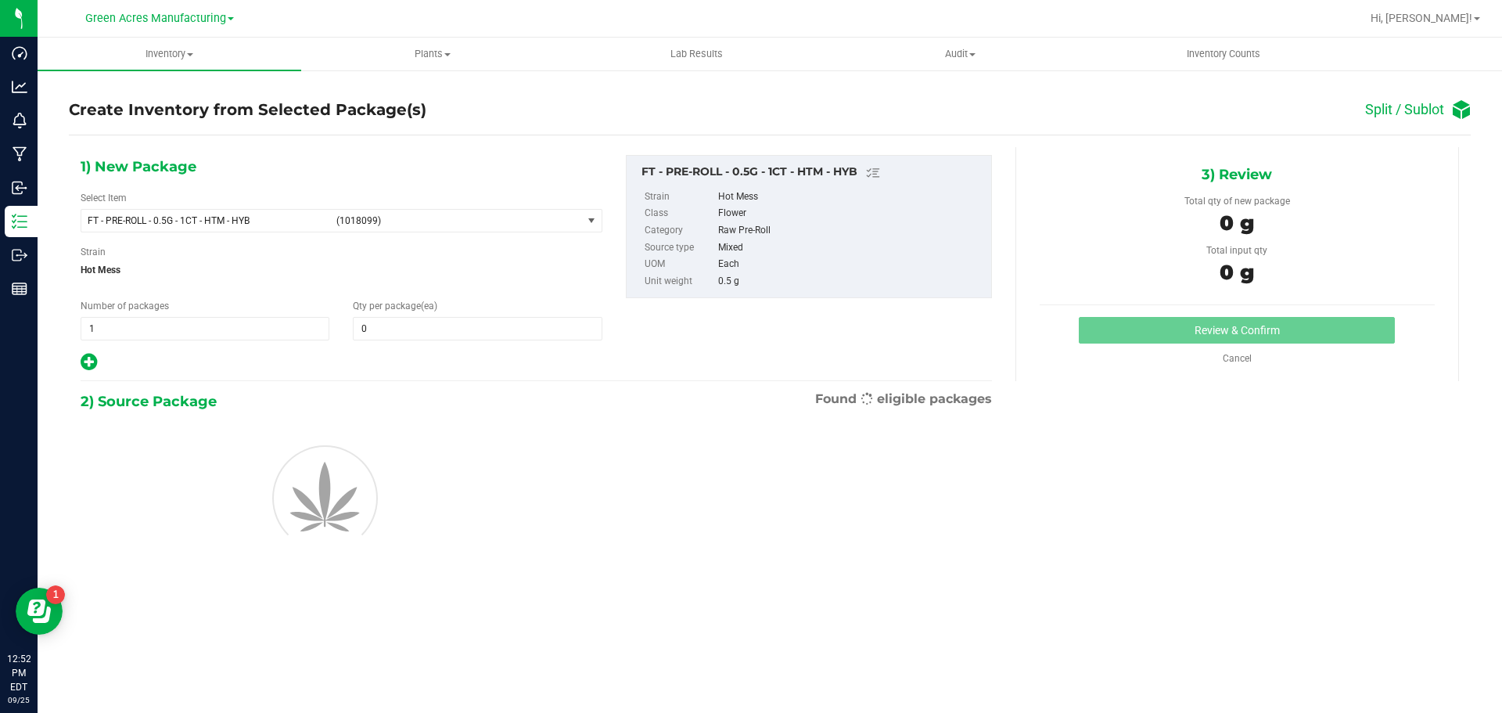
type input "0"
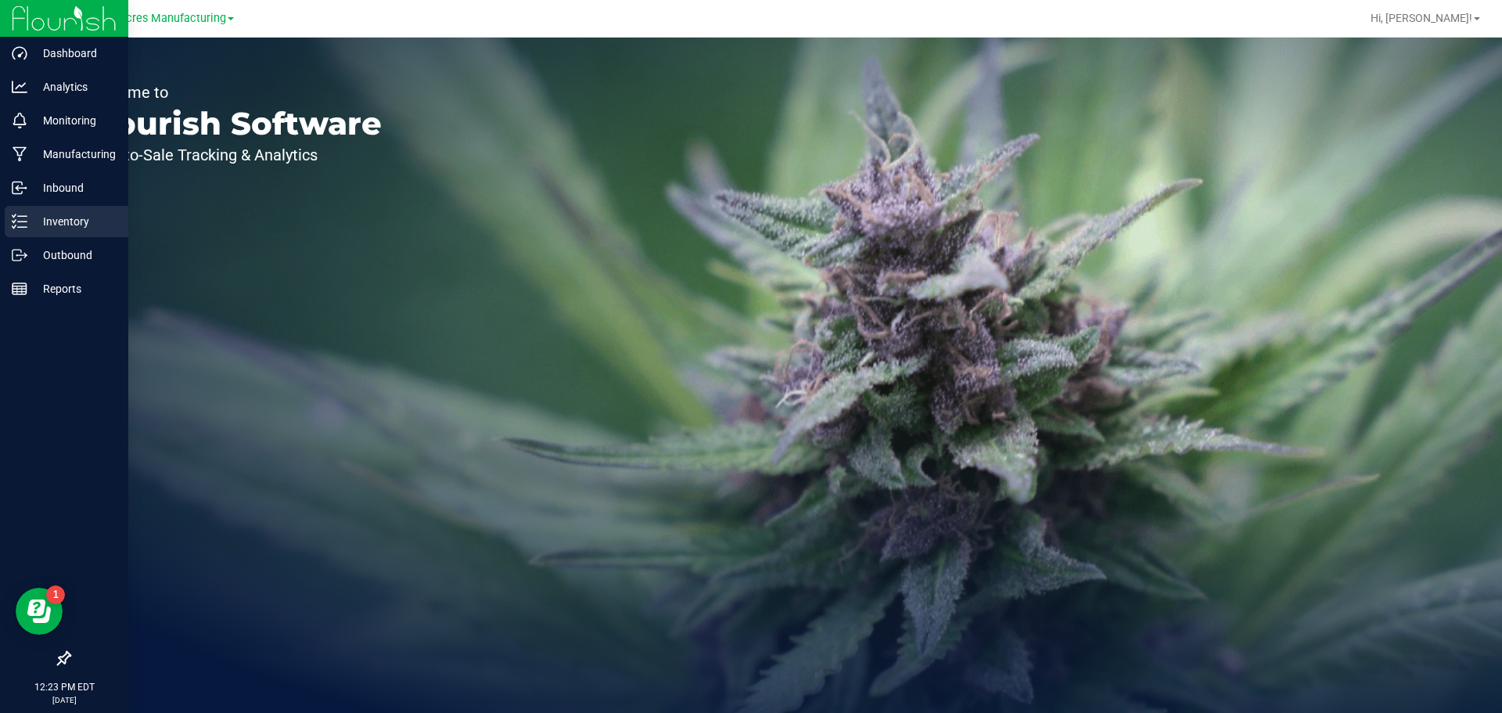
click at [2, 232] on link "Inventory" at bounding box center [64, 223] width 128 height 34
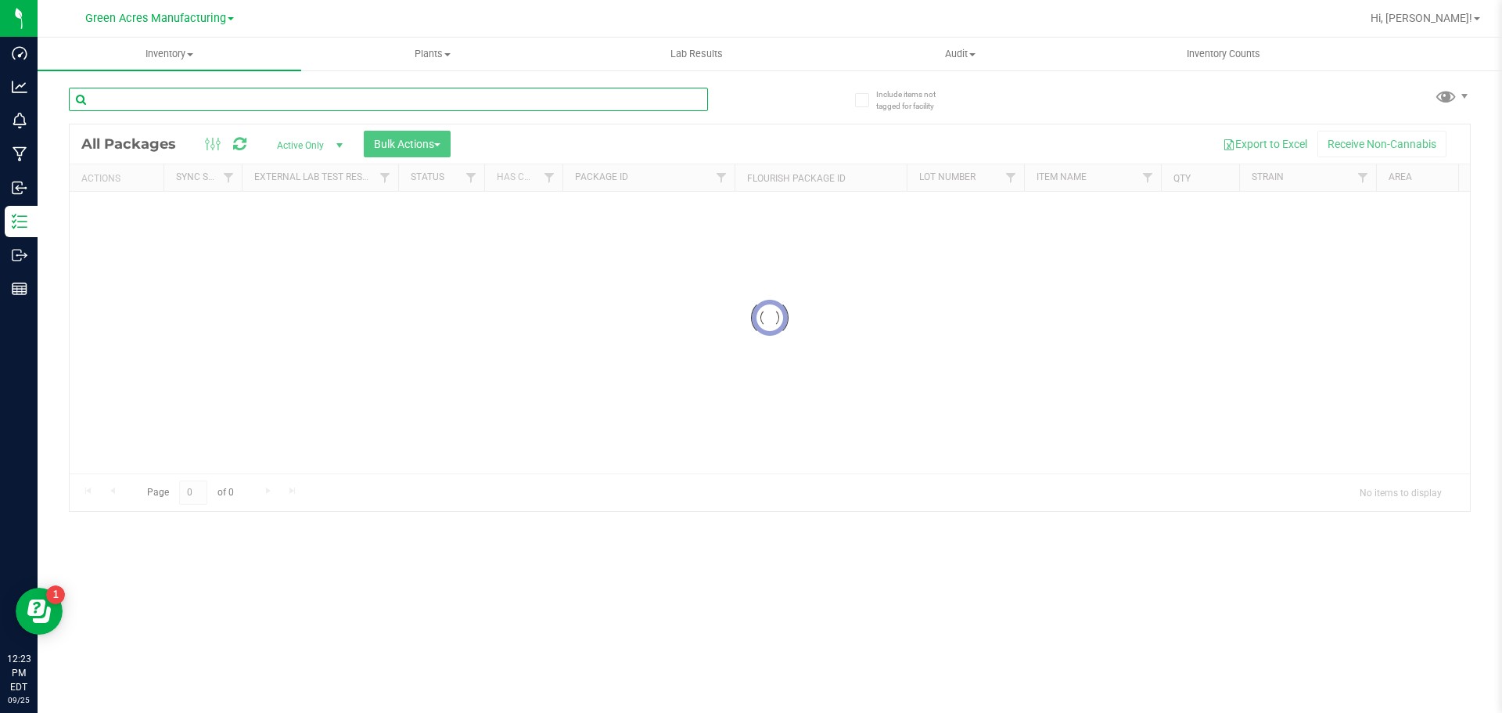
click at [128, 102] on input "text" at bounding box center [388, 99] width 639 height 23
paste input "5-APR25HTM04-0919"
type input "5-APR25HTM04-0919"
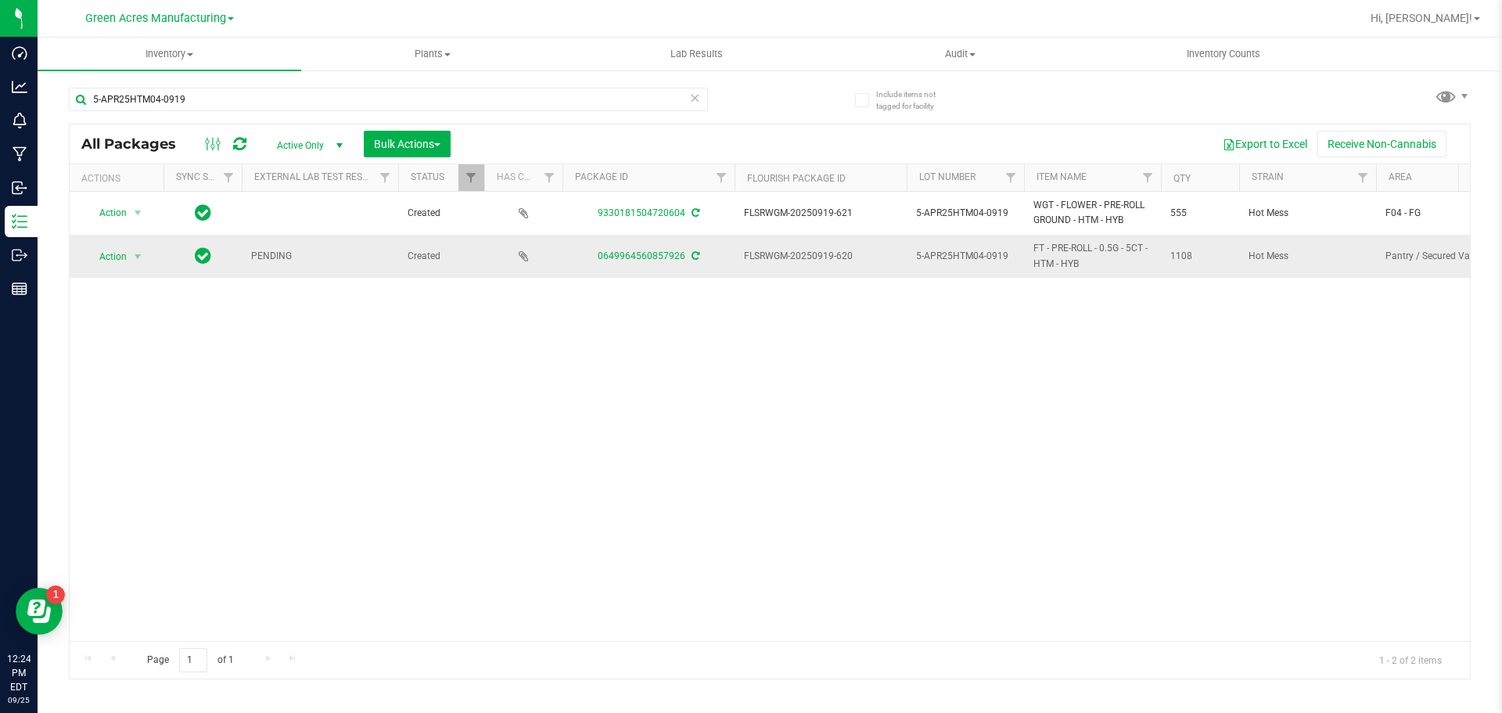
click at [694, 252] on icon at bounding box center [696, 255] width 8 height 9
click at [127, 262] on span "Action" at bounding box center [106, 257] width 42 height 22
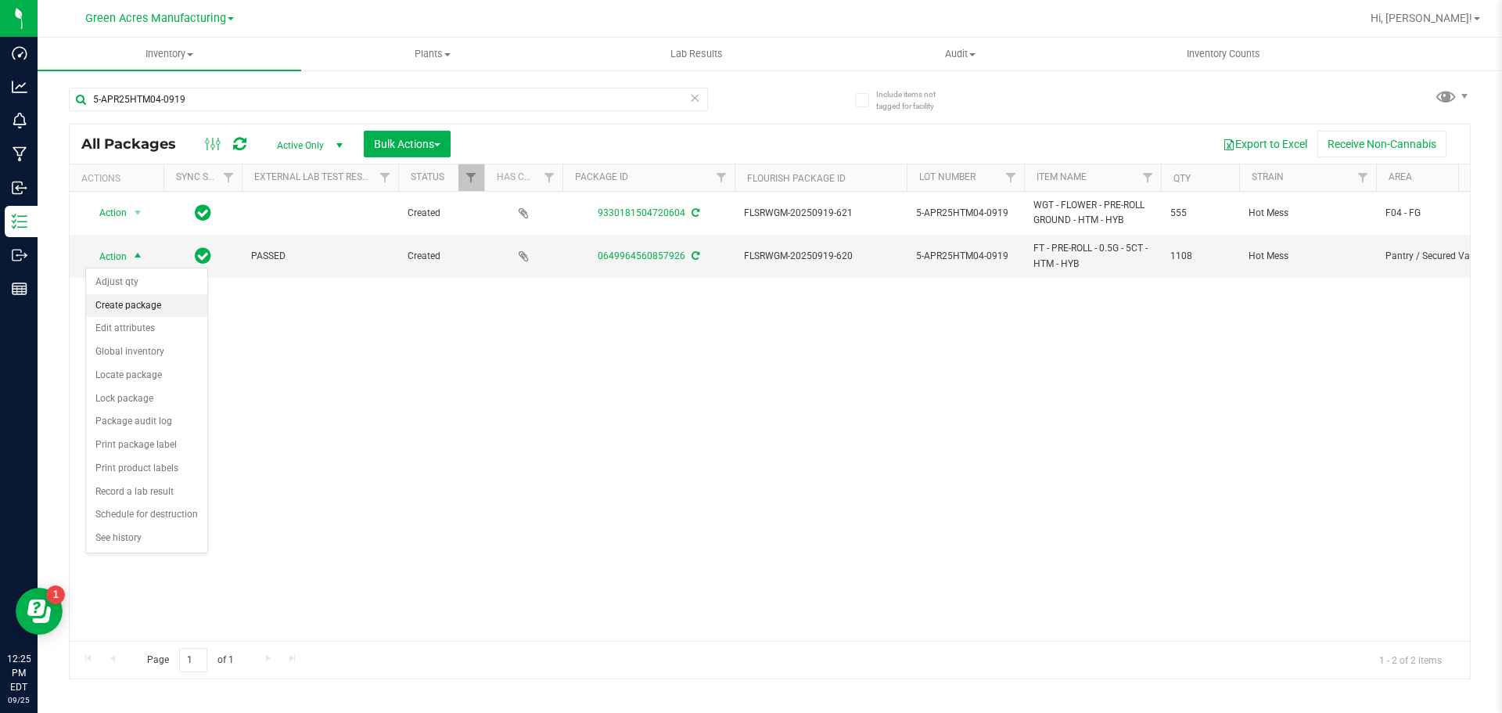
click at [138, 302] on li "Create package" at bounding box center [146, 305] width 121 height 23
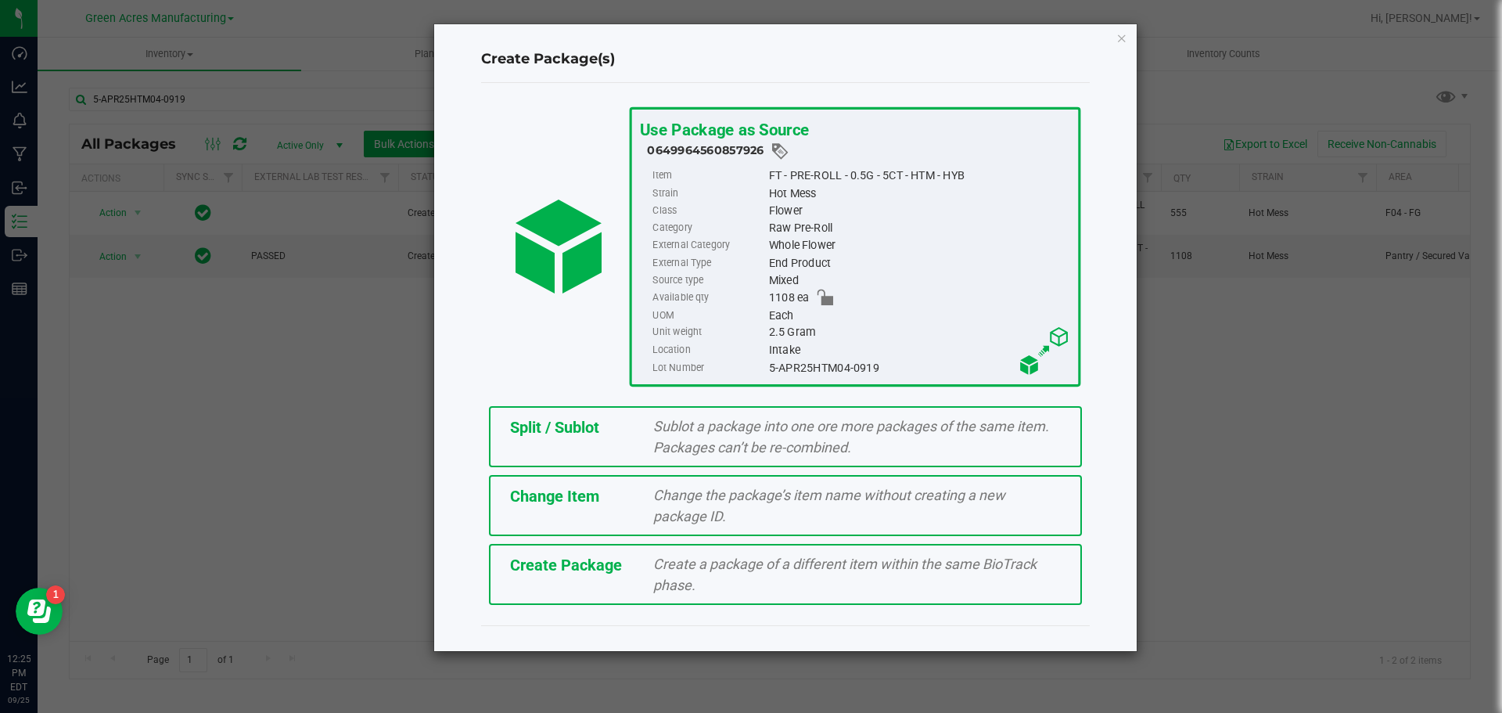
click at [497, 571] on div "Create Package Create a package of a different item within the same BioTrack ph…" at bounding box center [785, 574] width 593 height 61
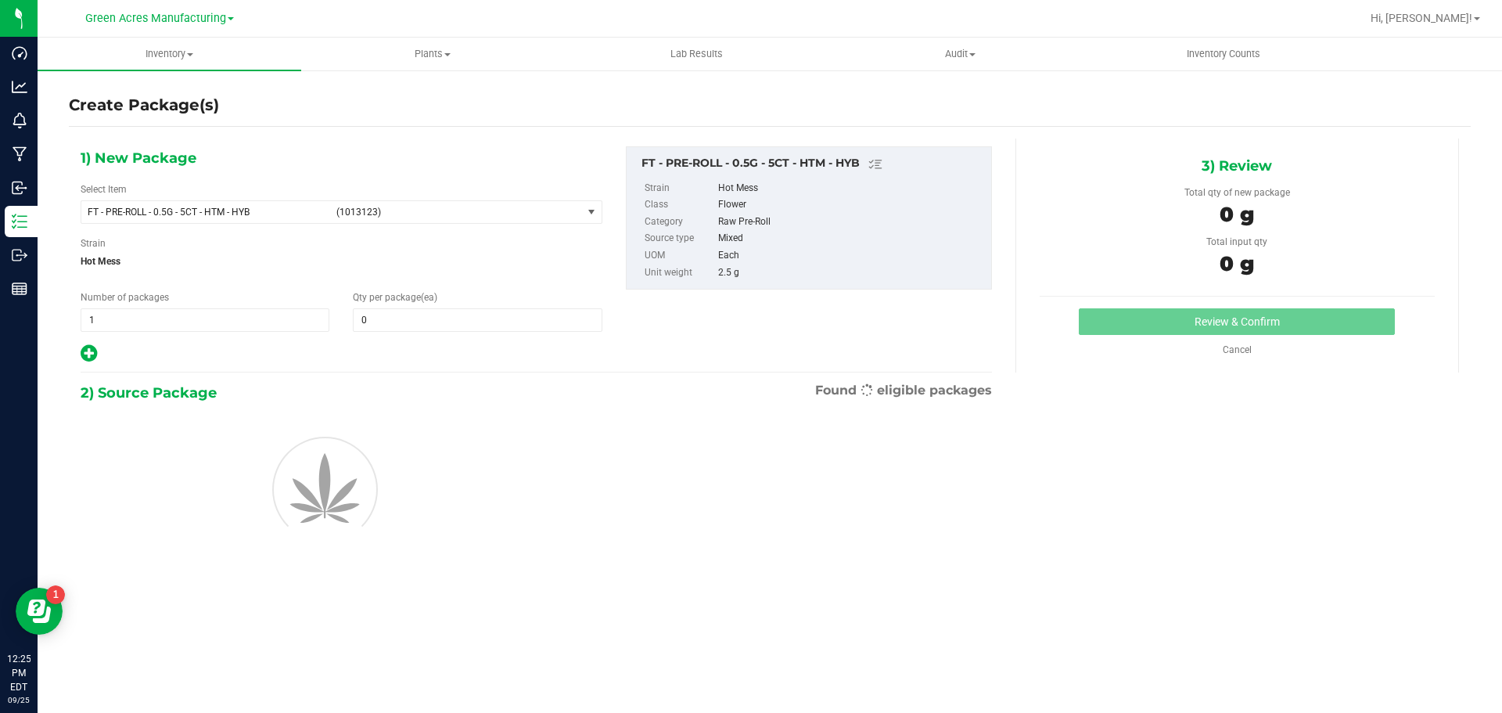
type input "0"
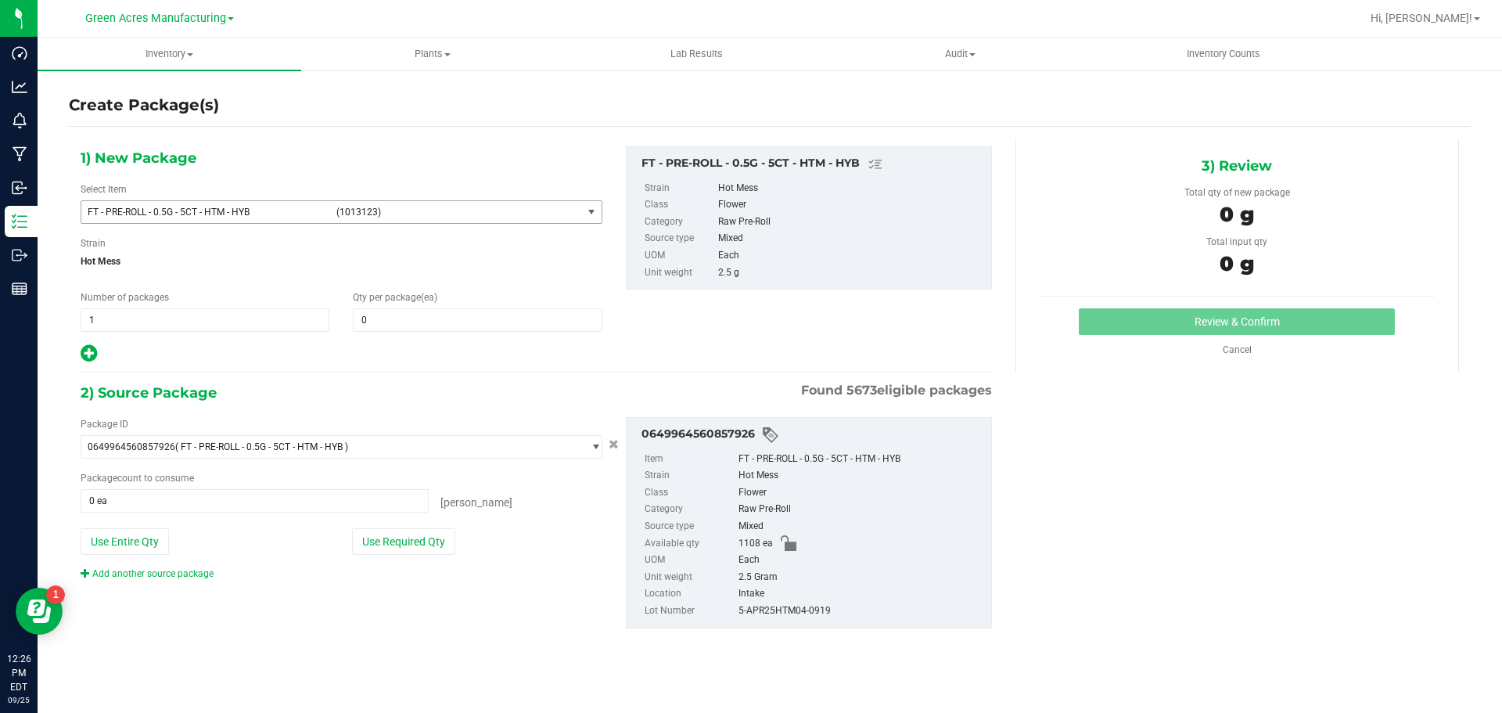
click at [433, 205] on span "FT - PRE-ROLL - 0.5G - 5CT - HTM - HYB (1013123)" at bounding box center [331, 212] width 501 height 22
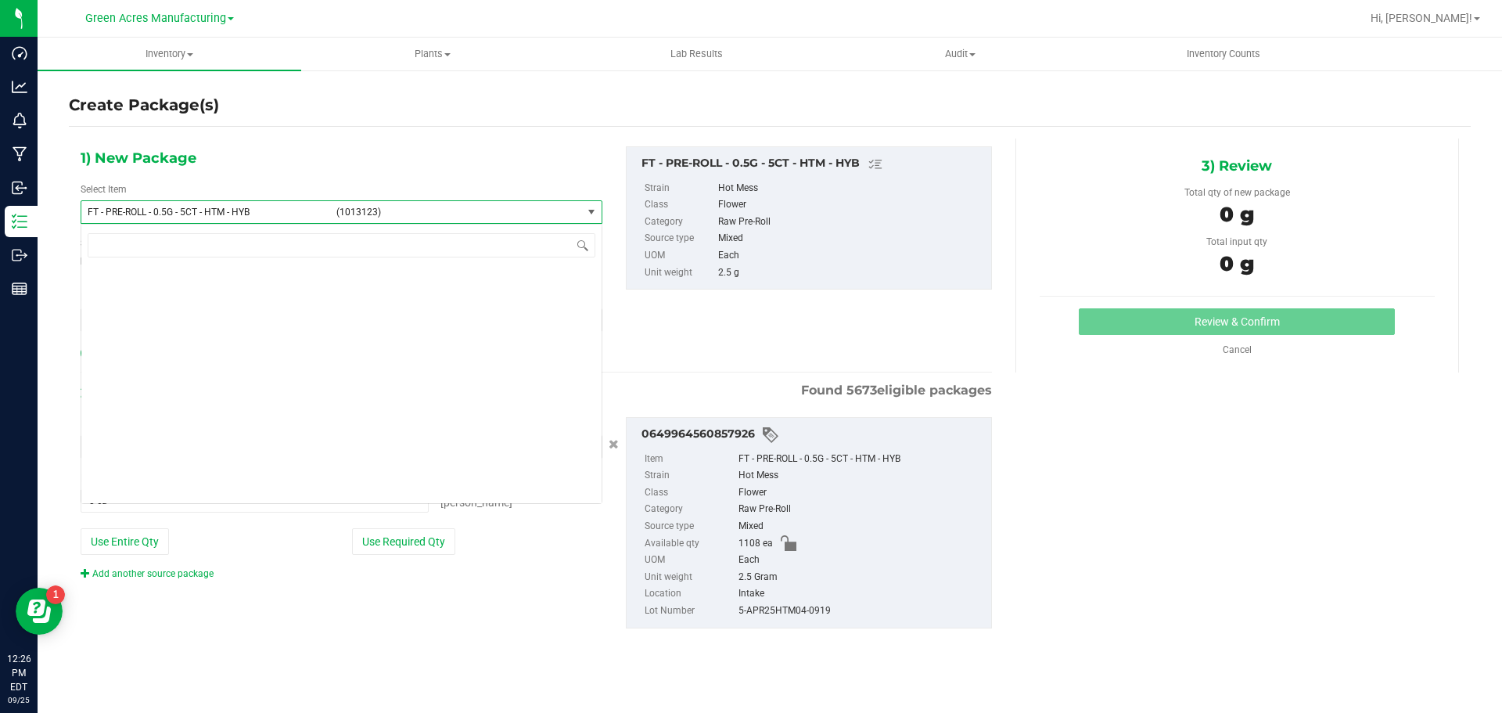
scroll to position [70073, 0]
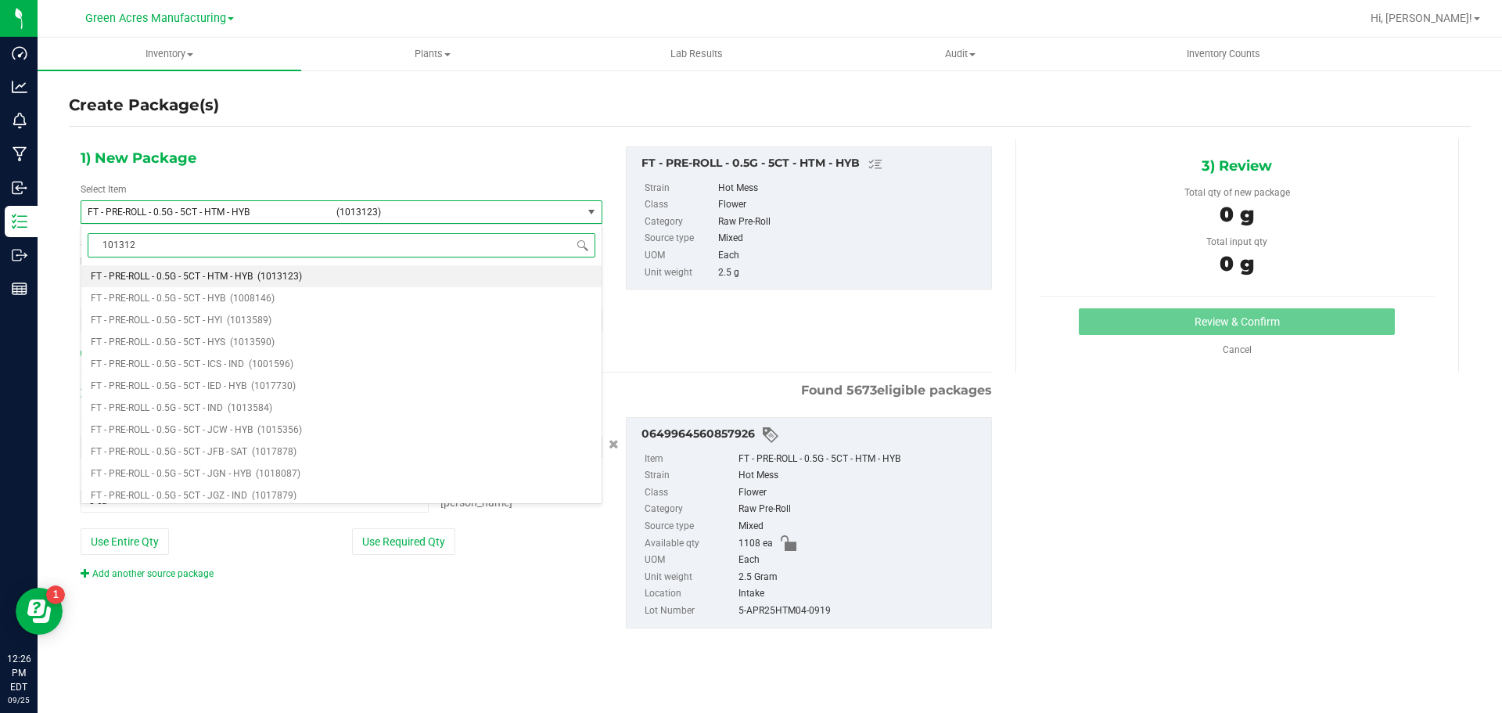
type input "1013123"
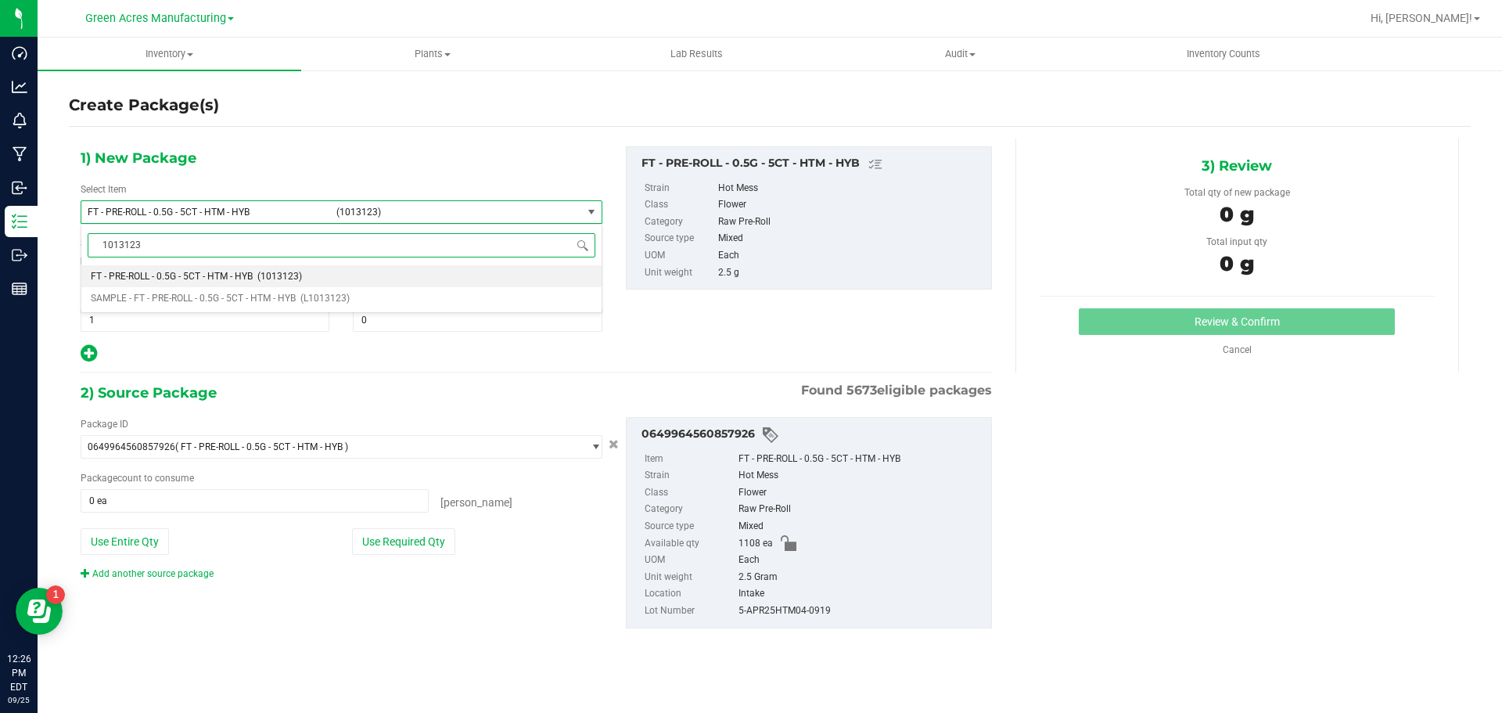
scroll to position [0, 0]
click at [298, 289] on li "SAMPLE - FT - PRE-ROLL - 0.5G - 5CT - HTM - HYB (L1013123)" at bounding box center [341, 298] width 520 height 22
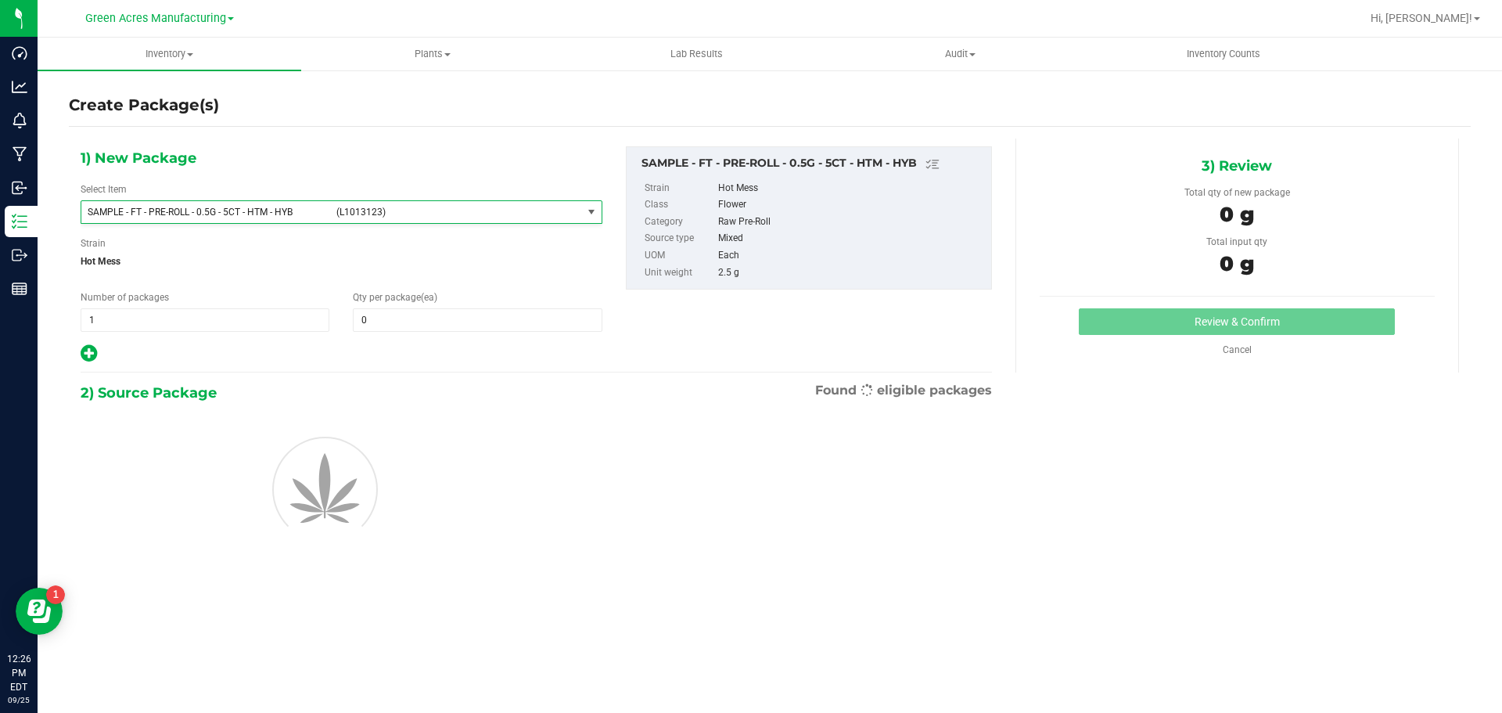
type input "0"
click at [190, 325] on span "1 1" at bounding box center [205, 319] width 249 height 23
type input "2"
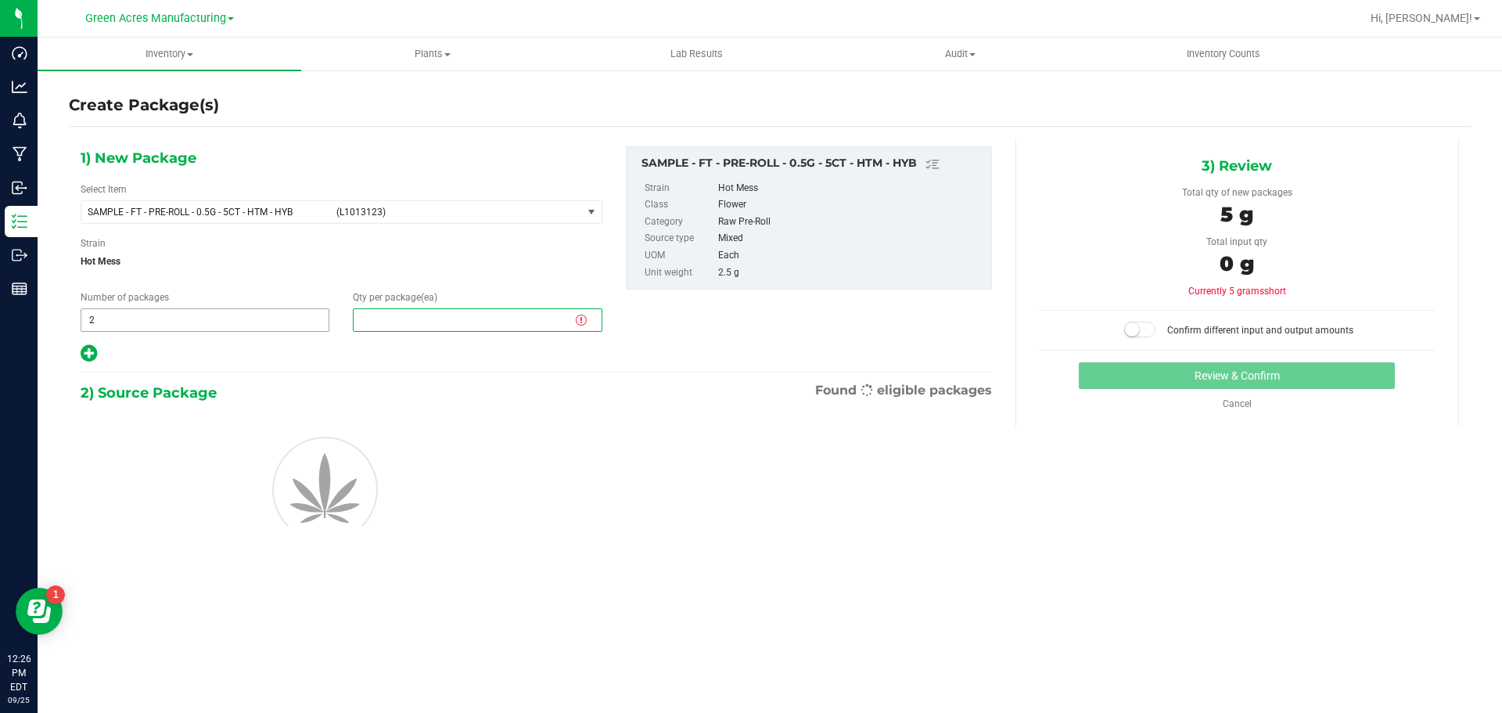
type input "1"
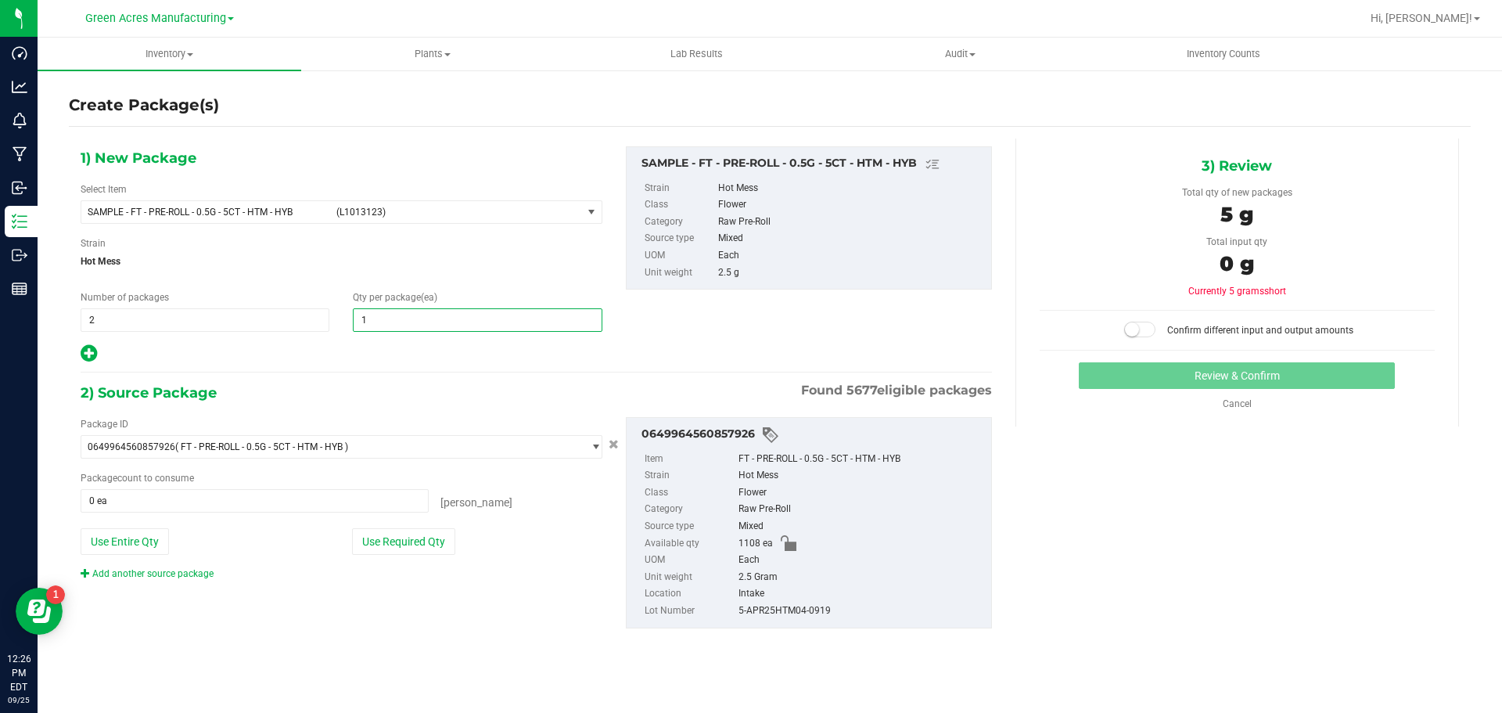
type input "1"
click at [383, 555] on div "Package ID 0649964560857926 ( FT - PRE-ROLL - 0.5G - 5CT - HTM - HYB ) 00005188…" at bounding box center [341, 499] width 545 height 164
click at [378, 542] on button "Use Required Qty" at bounding box center [403, 541] width 103 height 27
type input "2 ea"
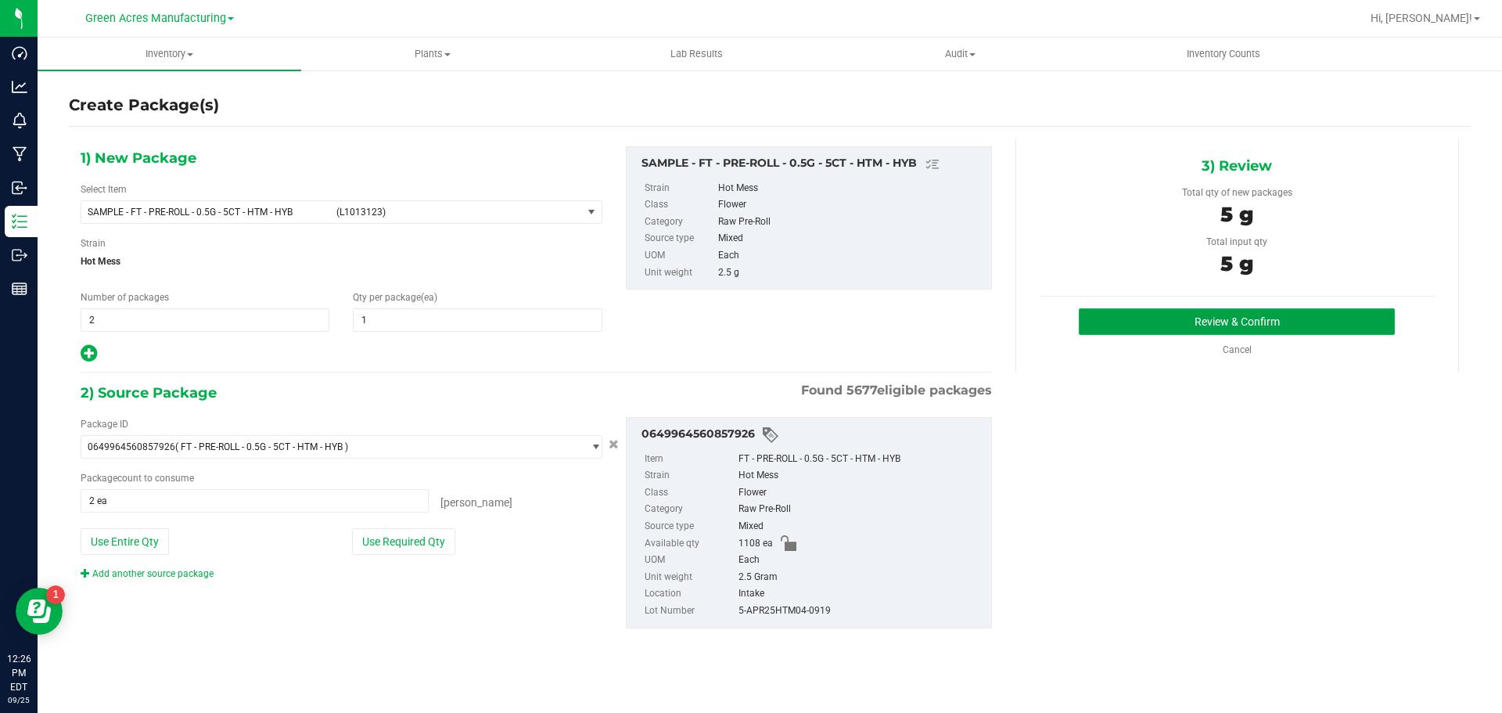
click at [1197, 322] on button "Review & Confirm" at bounding box center [1237, 321] width 316 height 27
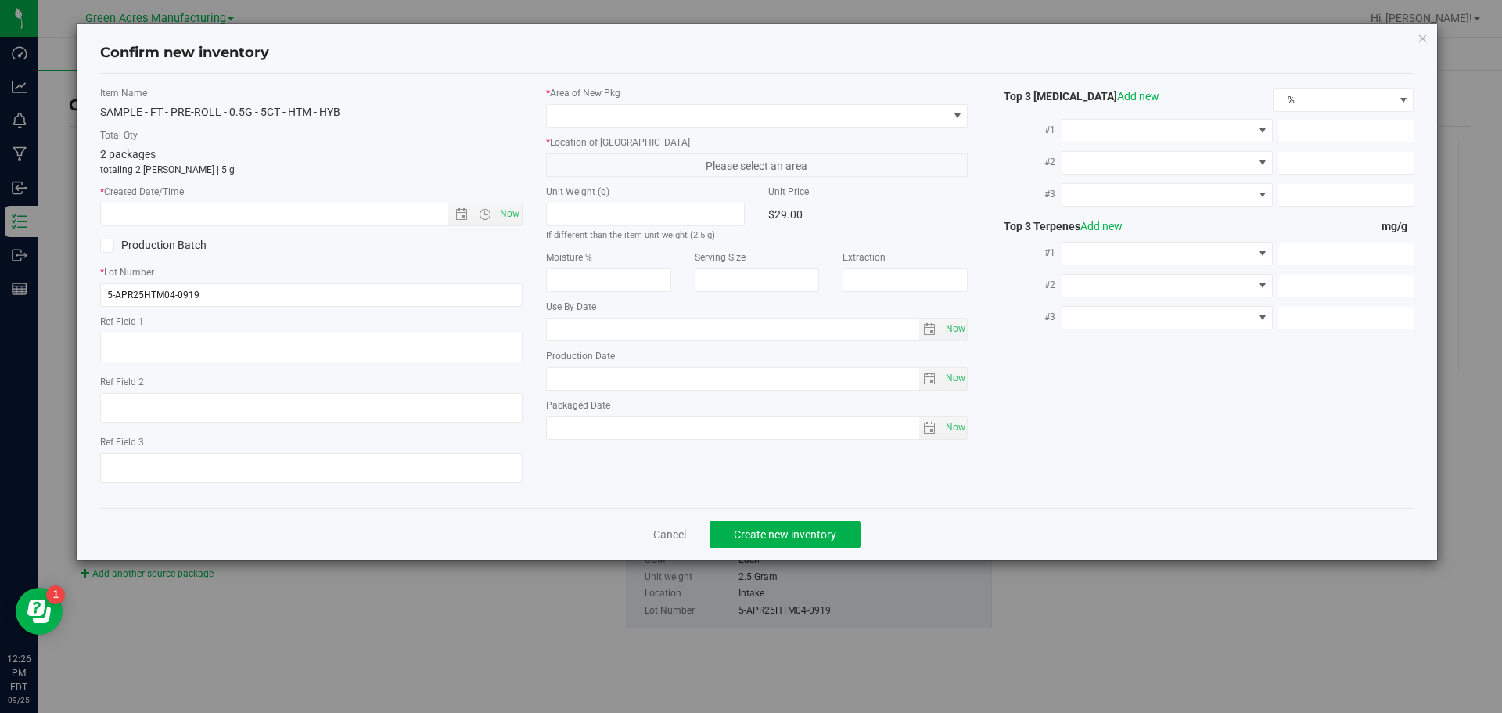
type textarea "SS PR"
click at [505, 216] on span "Now" at bounding box center [509, 214] width 27 height 23
type input "9/25/2025 12:26 PM"
drag, startPoint x: 755, startPoint y: 129, endPoint x: 754, endPoint y: 113, distance: 15.7
click at [754, 124] on div "* Area of New Pkg * Location of New Pkg Please select an area Unit Weight (g) I…" at bounding box center [757, 266] width 446 height 361
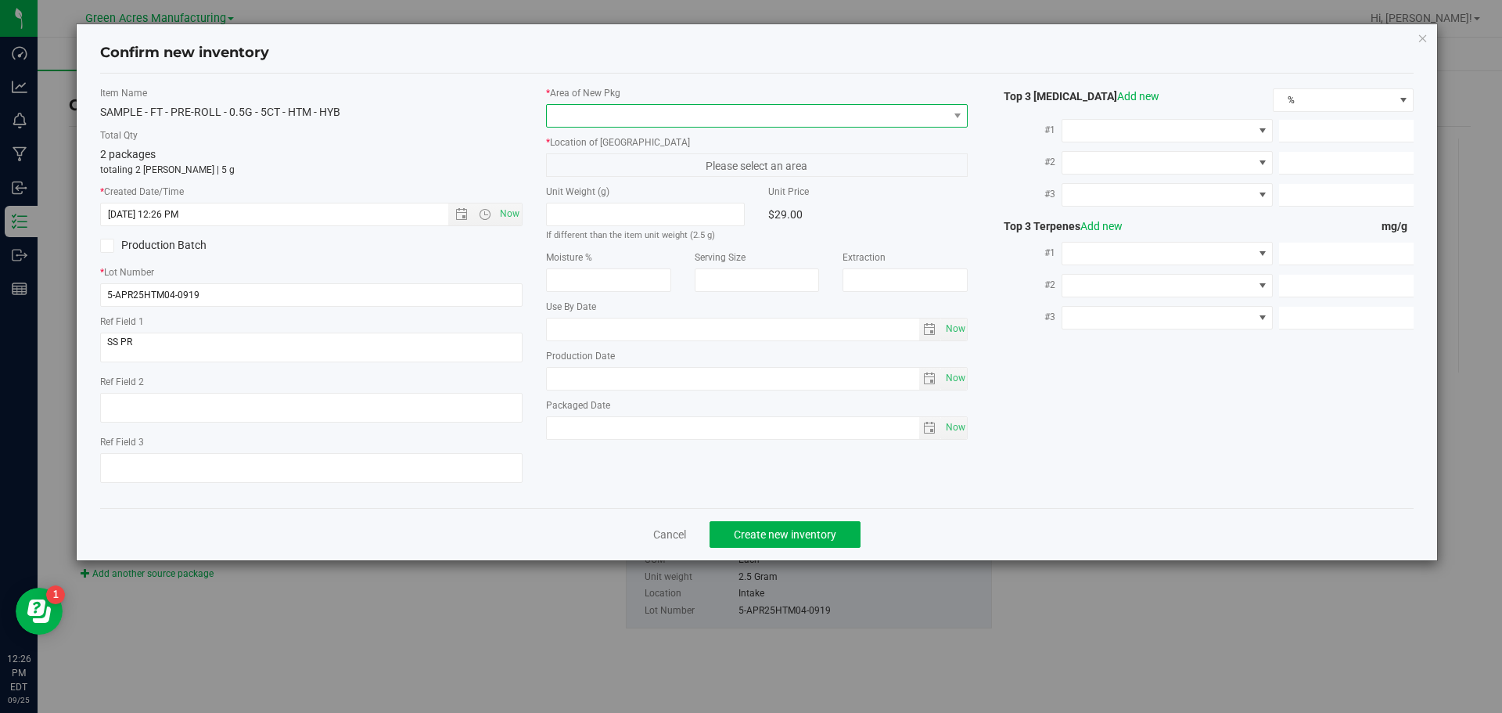
click at [753, 109] on span at bounding box center [747, 116] width 401 height 22
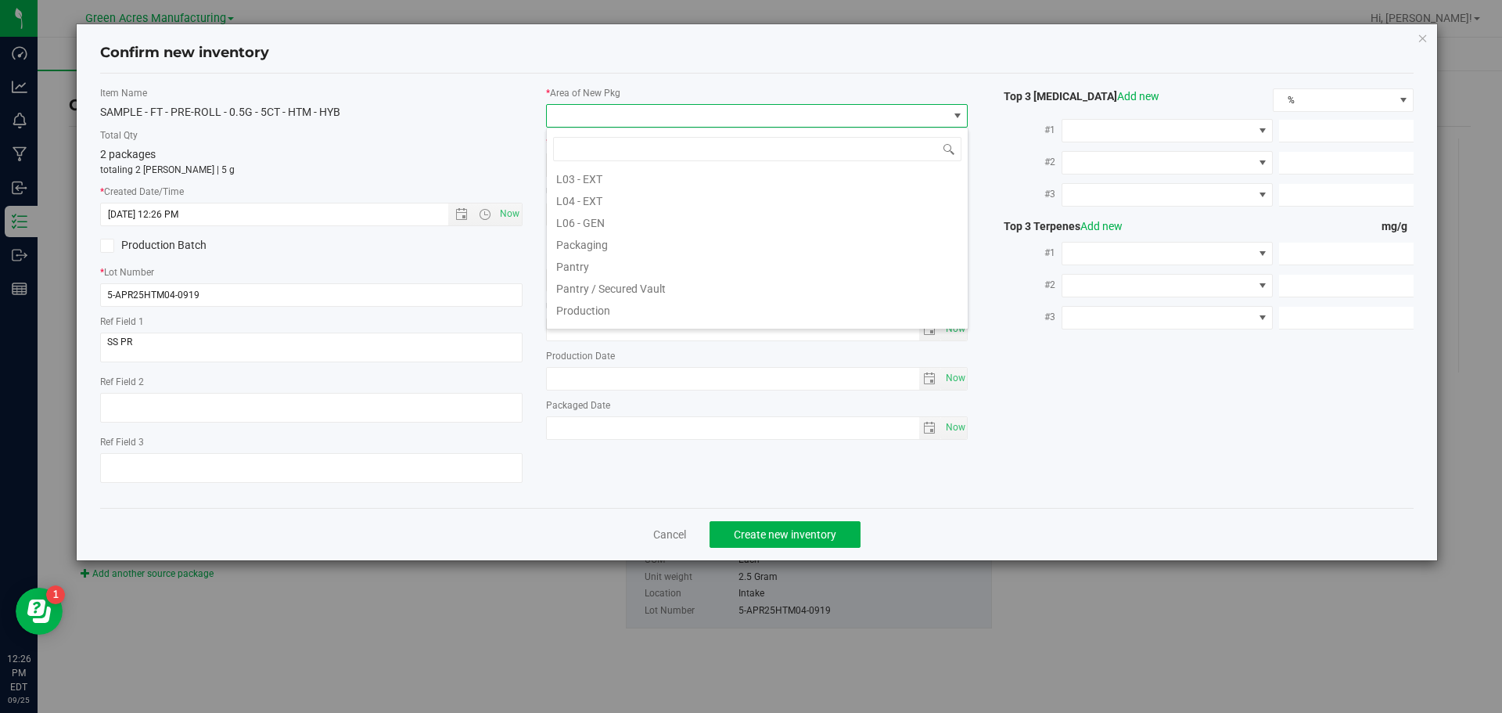
scroll to position [391, 0]
click at [678, 248] on li "Pantry / Secured Vault" at bounding box center [757, 249] width 421 height 22
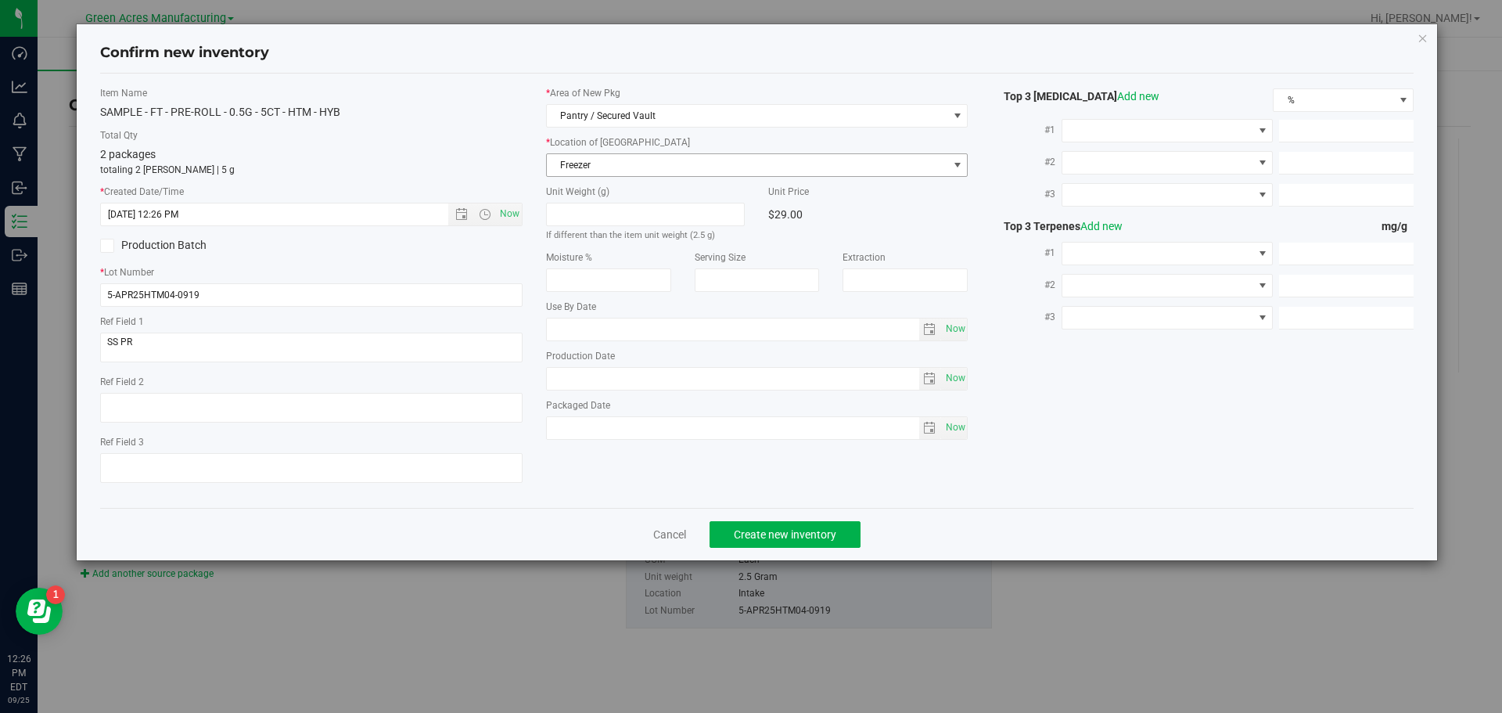
click at [643, 164] on span "Freezer" at bounding box center [747, 165] width 401 height 22
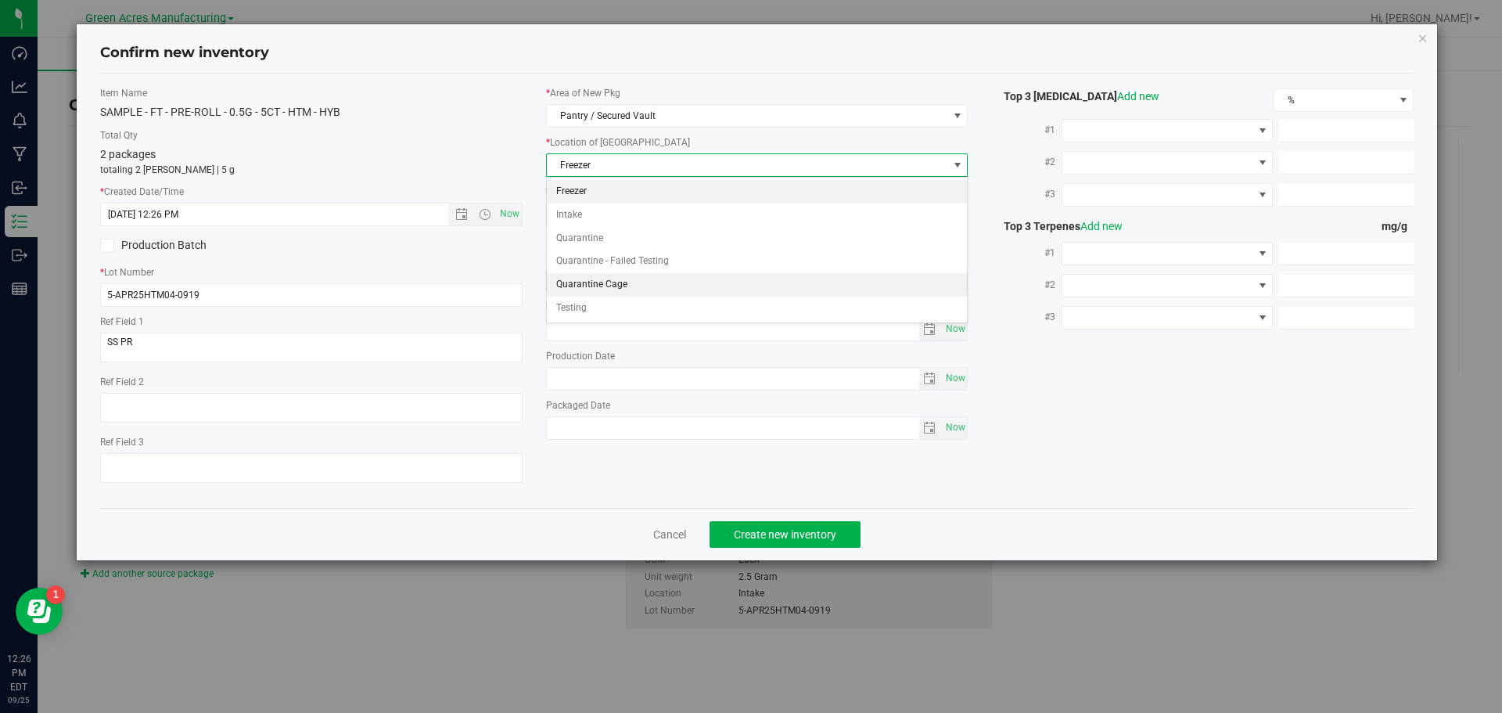
click at [638, 278] on li "Quarantine Cage" at bounding box center [757, 284] width 421 height 23
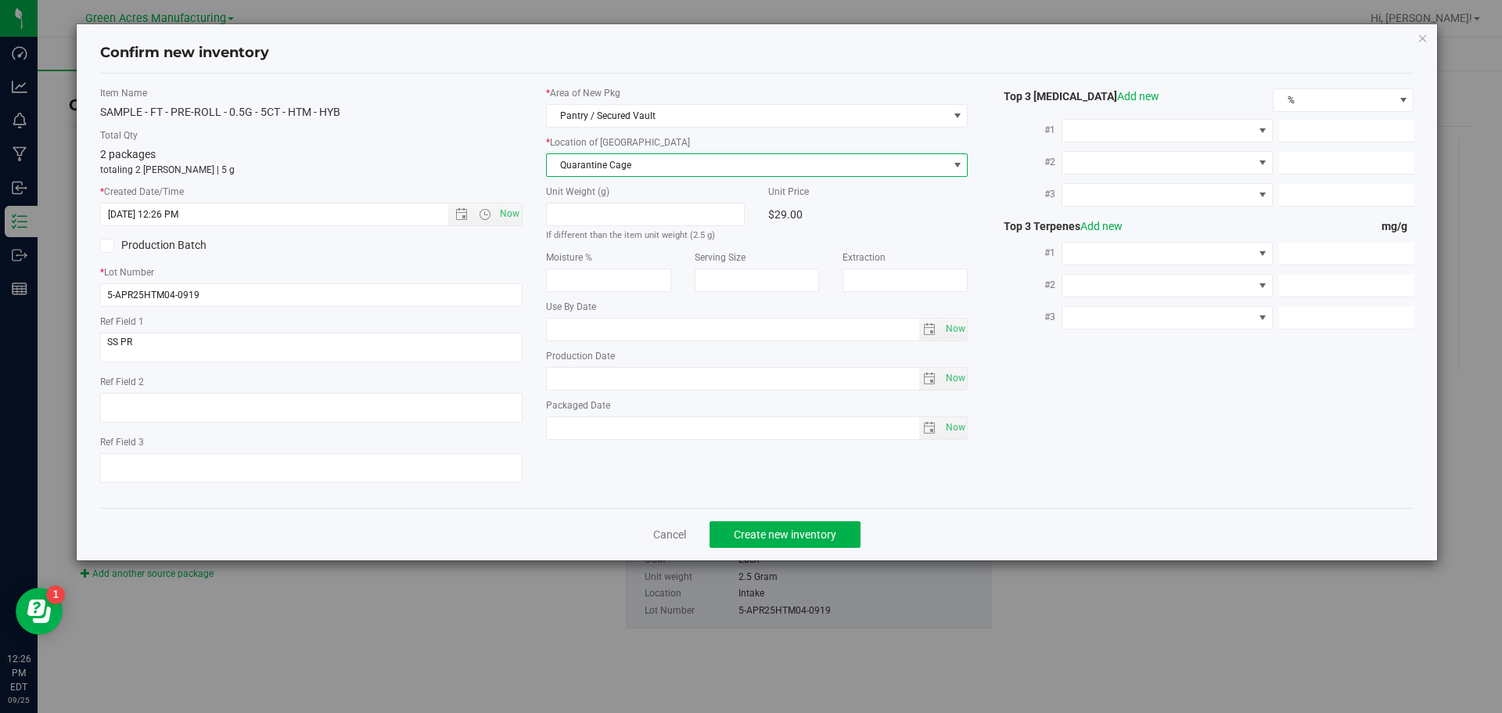
click at [755, 485] on div "Item Name SAMPLE - FT - PRE-ROLL - 0.5G - 5CT - HTM - HYB Total Qty 2 packages …" at bounding box center [757, 290] width 1338 height 409
click at [742, 518] on div "Cancel Create new inventory" at bounding box center [757, 534] width 1314 height 52
click at [742, 525] on button "Create new inventory" at bounding box center [785, 534] width 151 height 27
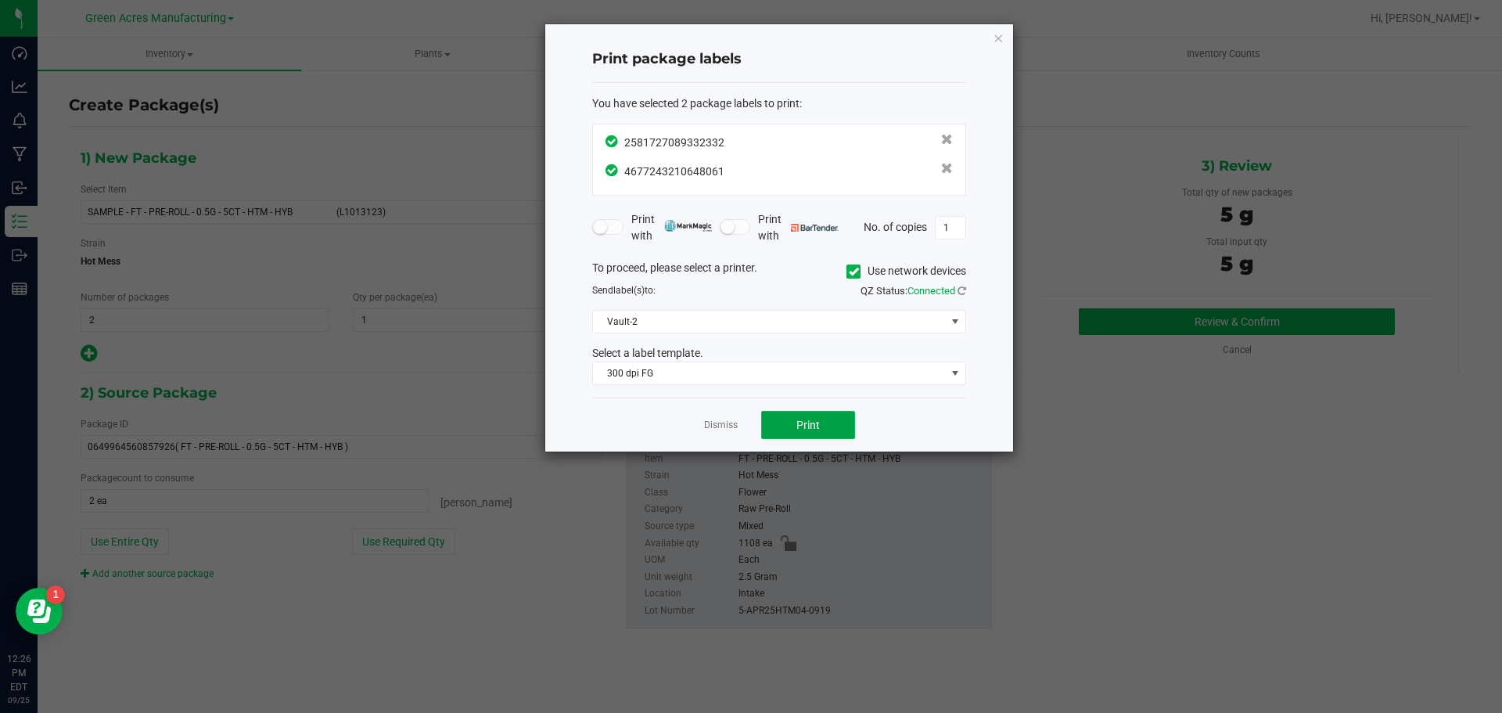
click at [796, 438] on button "Print" at bounding box center [808, 425] width 94 height 28
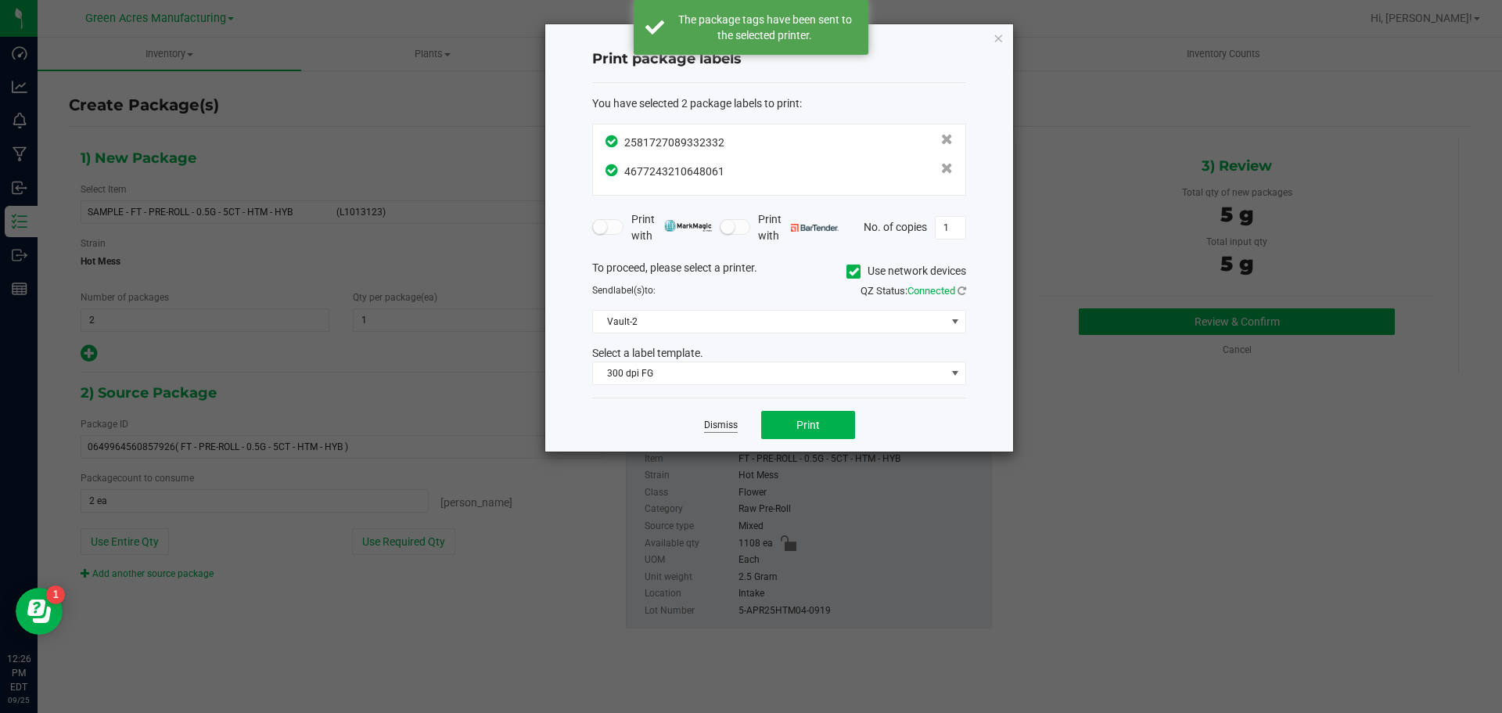
click at [724, 430] on link "Dismiss" at bounding box center [721, 425] width 34 height 13
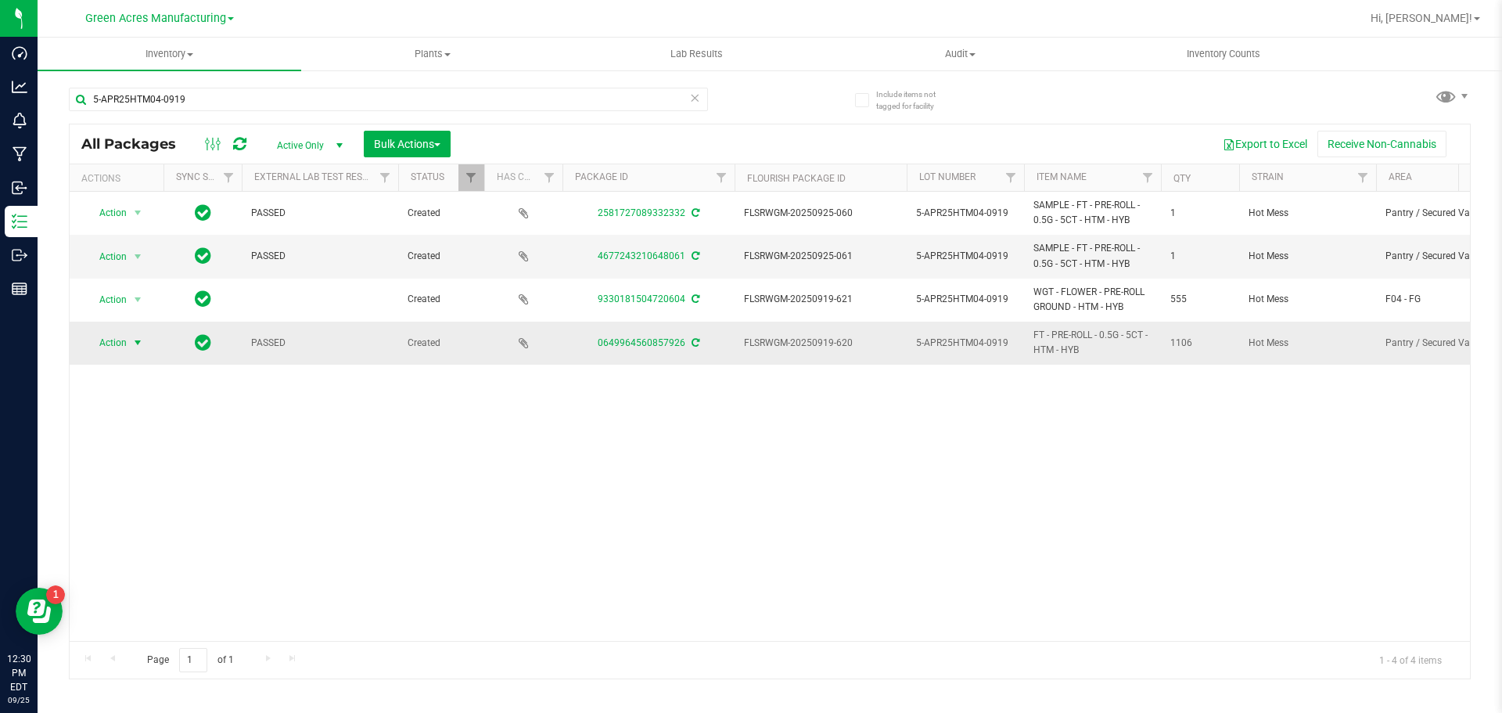
click at [101, 341] on span "Action" at bounding box center [106, 343] width 42 height 22
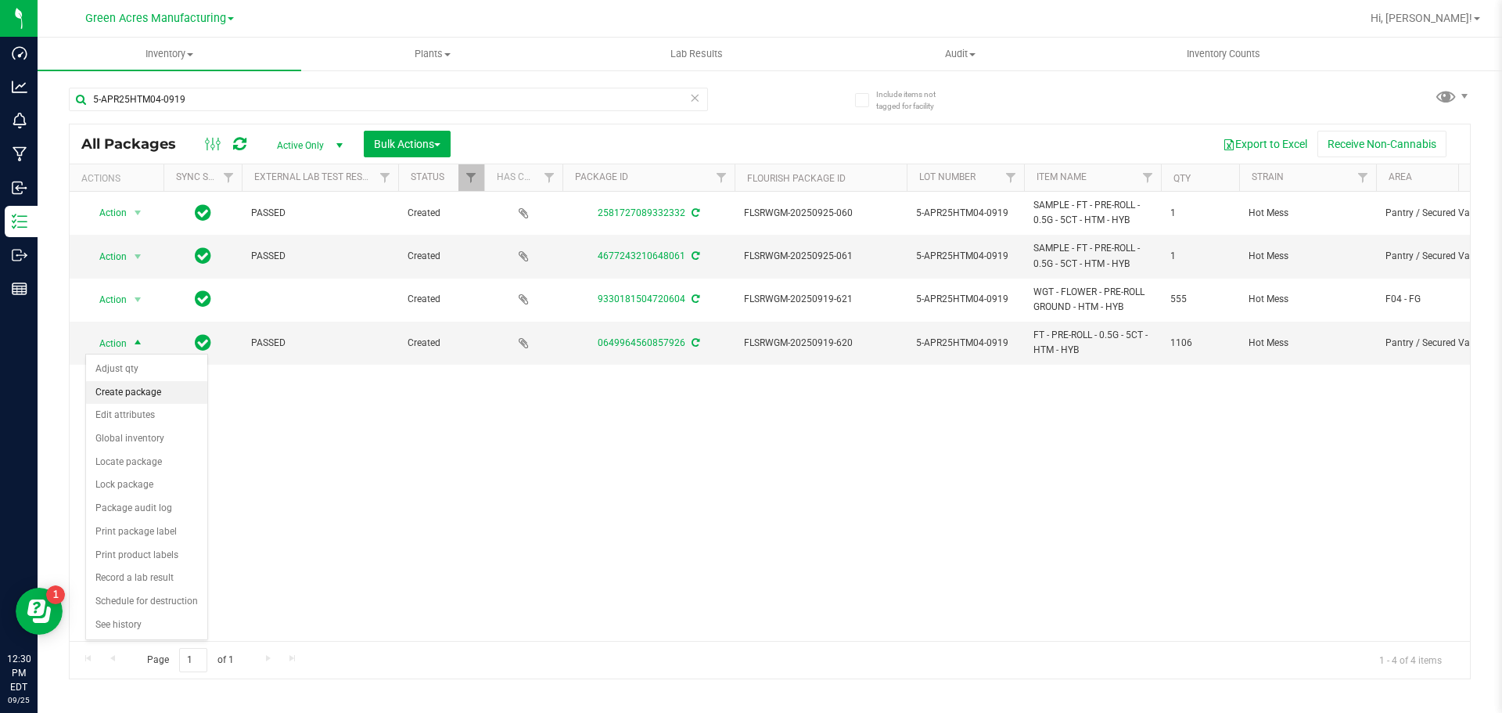
click at [158, 384] on li "Create package" at bounding box center [146, 392] width 121 height 23
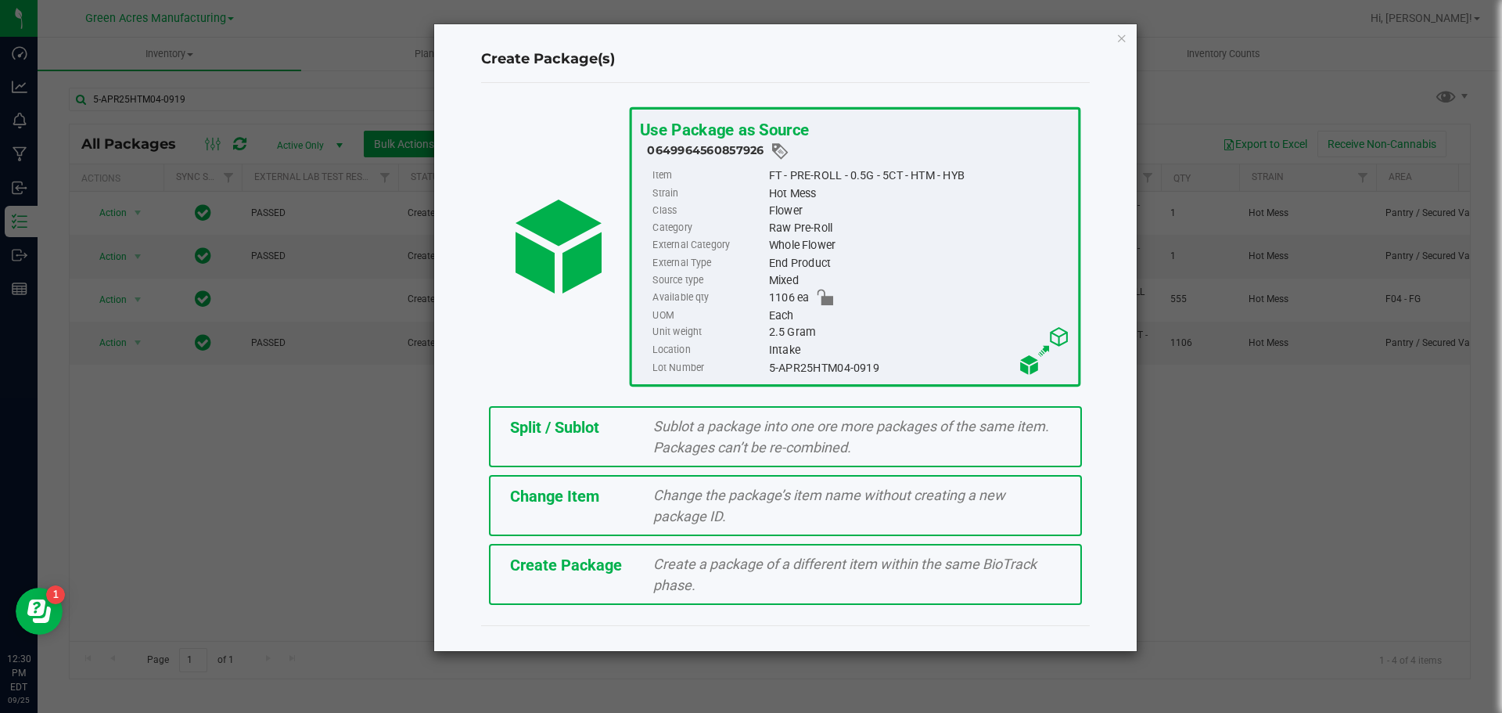
click at [594, 441] on div "Split / Sublot Sublot a package into one ore more packages of the same item. Pa…" at bounding box center [785, 436] width 593 height 61
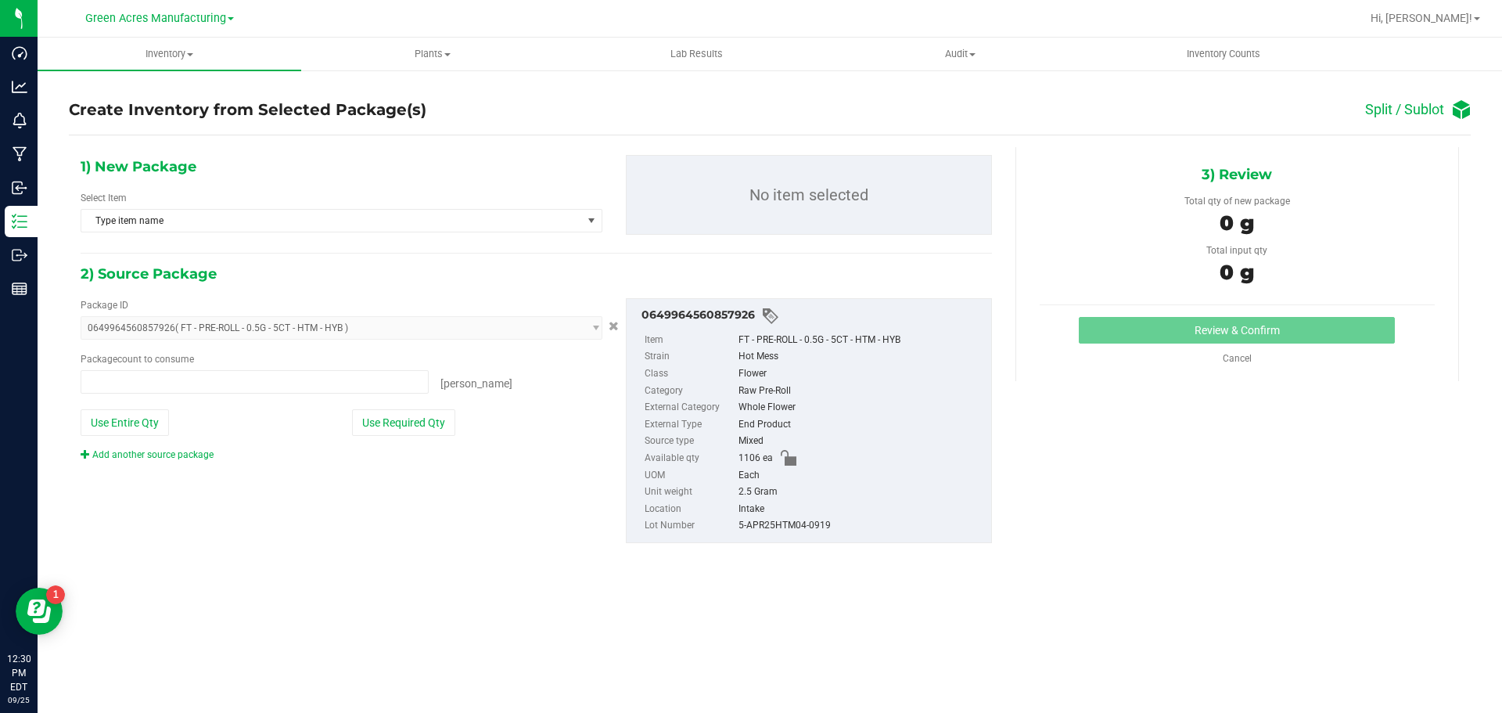
type input "0 ea"
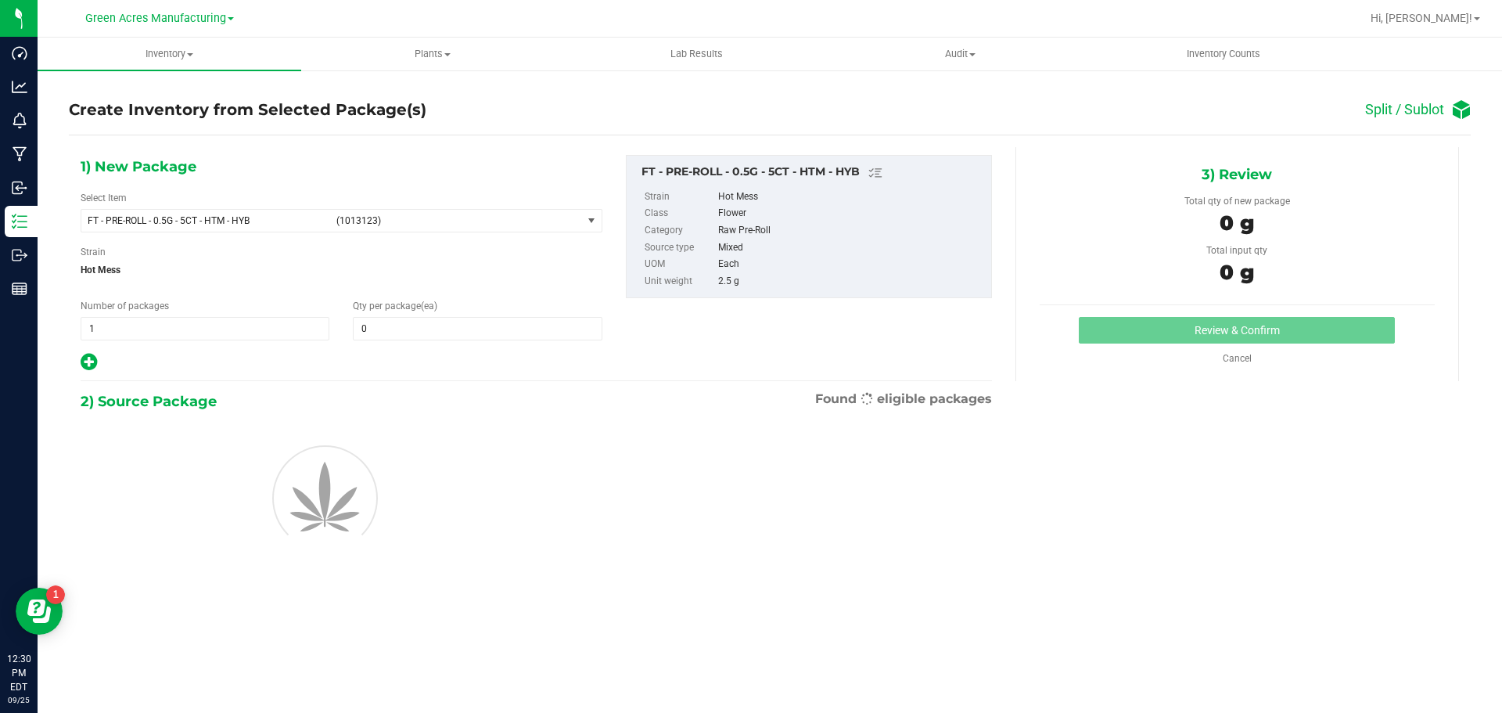
type input "0"
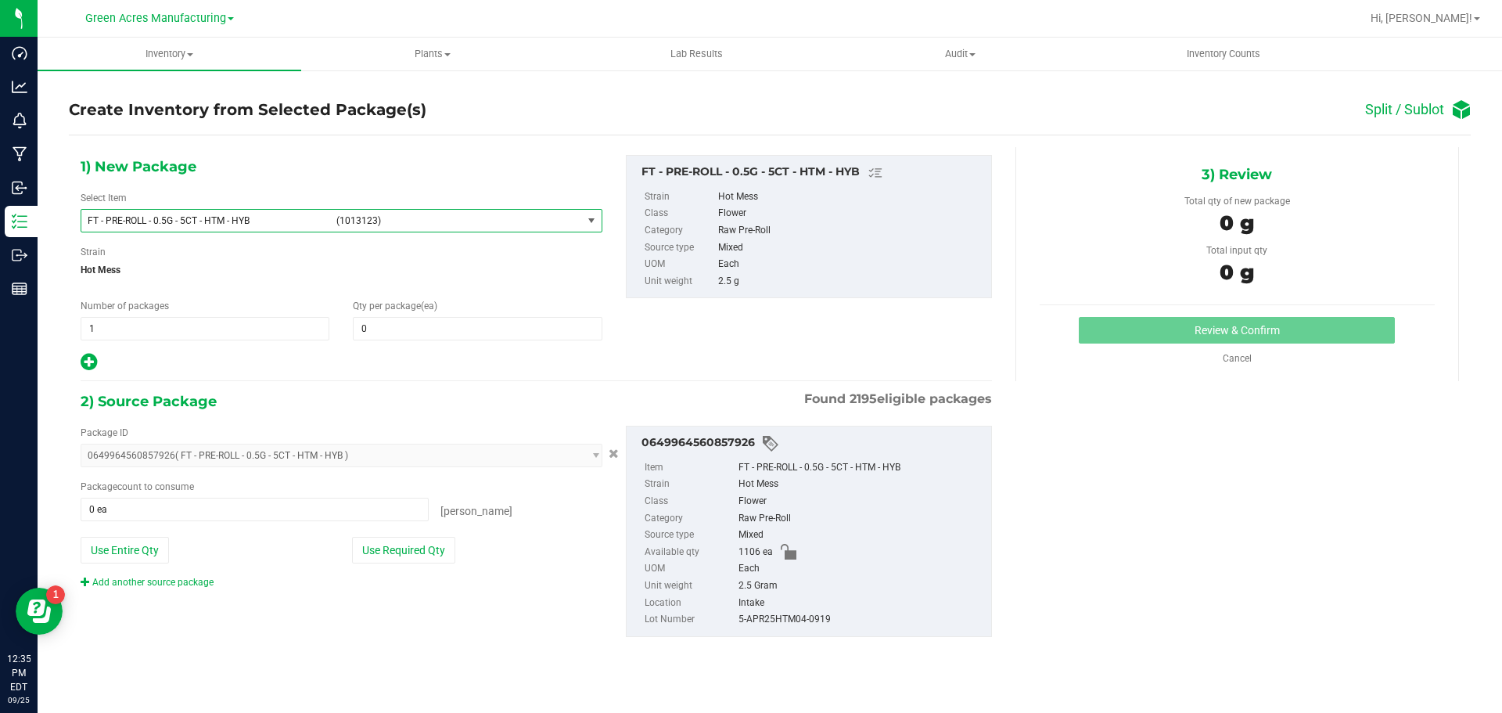
click at [437, 221] on span "(1013123)" at bounding box center [455, 220] width 239 height 11
click at [210, 328] on span "1 1" at bounding box center [205, 328] width 249 height 23
type input "92"
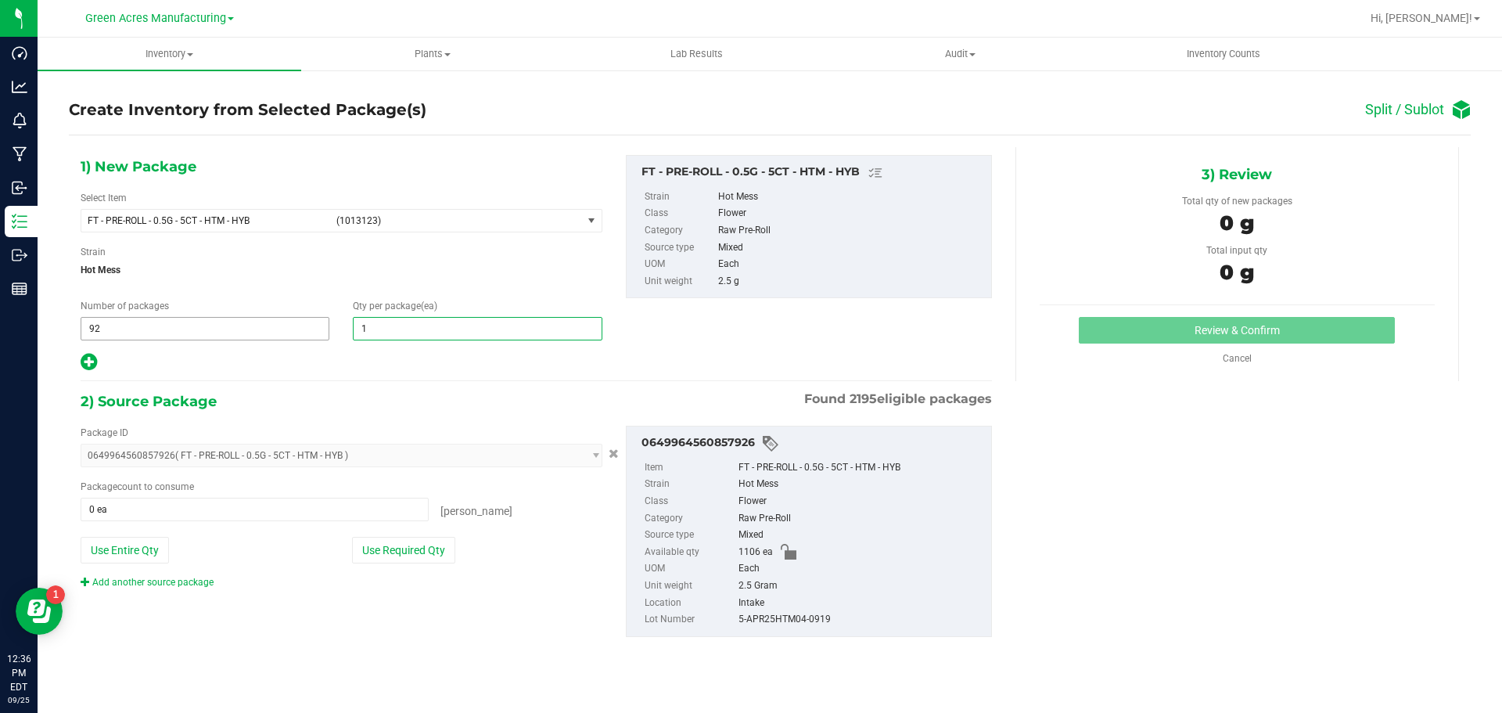
type input "12"
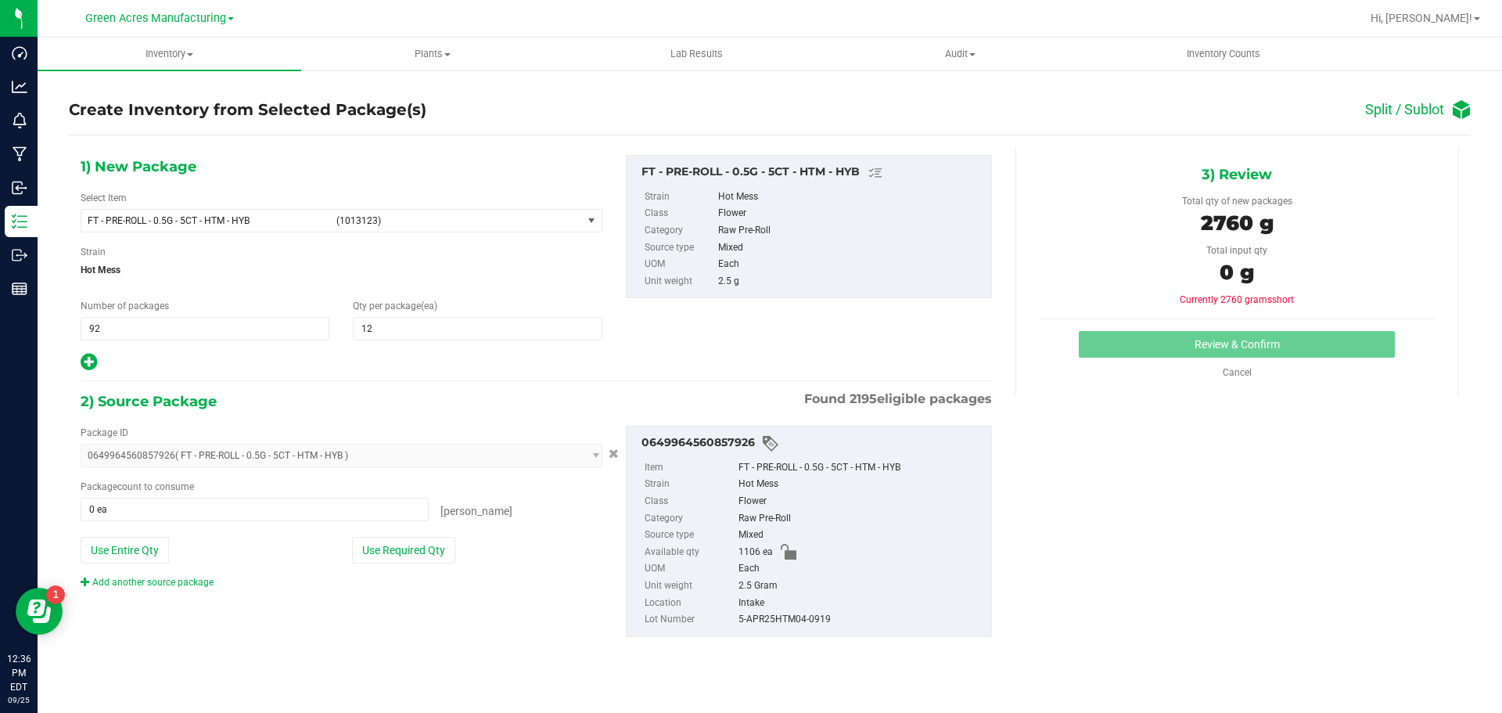
click at [87, 358] on icon at bounding box center [89, 362] width 16 height 20
type input "12"
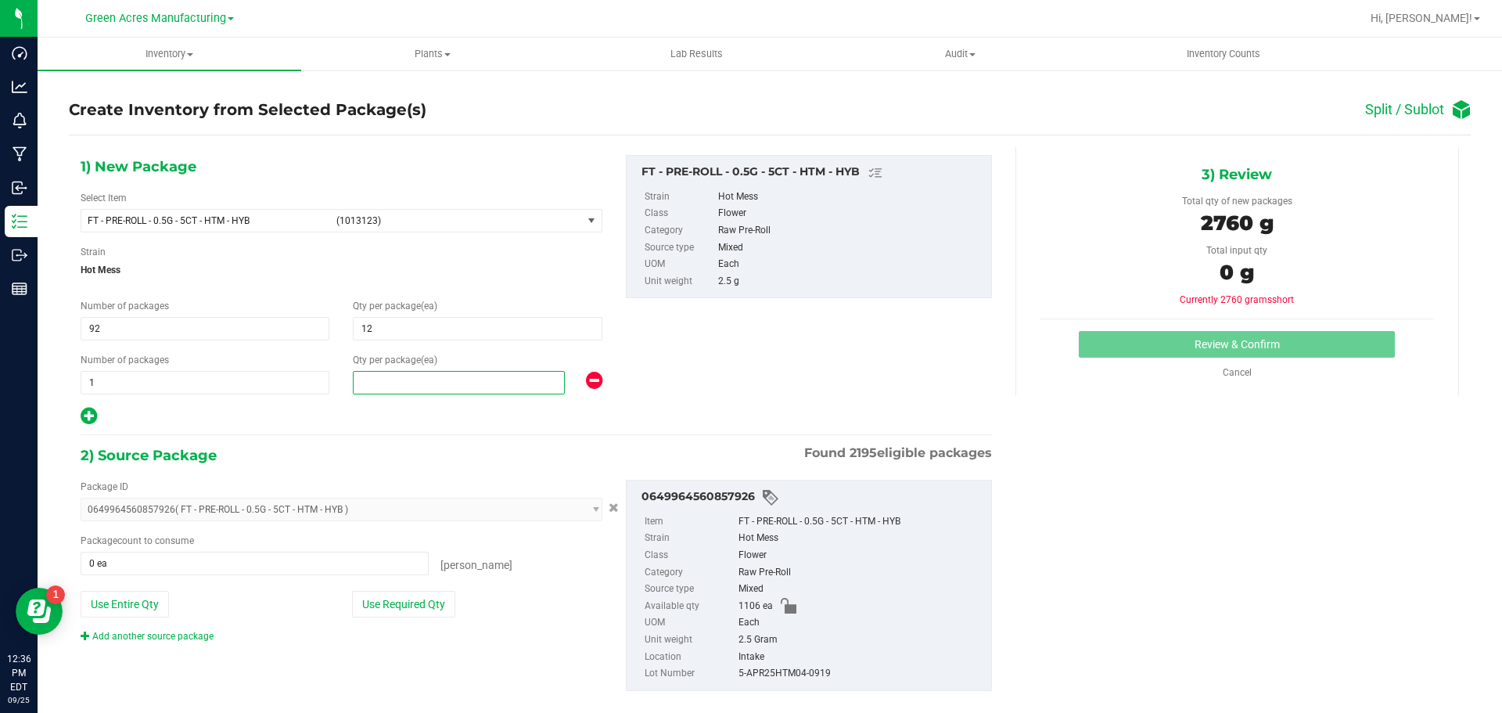
click at [495, 377] on span at bounding box center [459, 382] width 212 height 23
type input "2"
click at [371, 604] on button "Use Required Qty" at bounding box center [403, 604] width 103 height 27
type input "1106 ea"
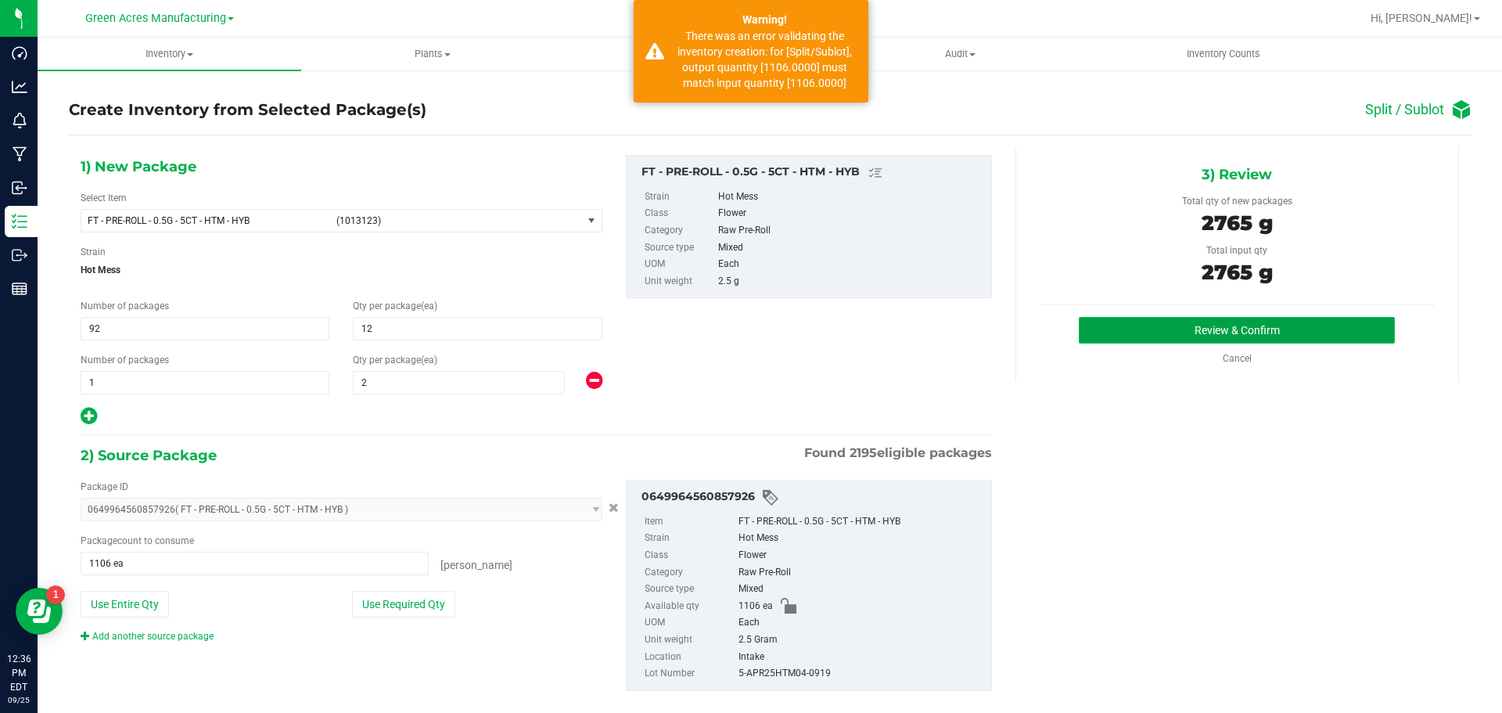
click at [1183, 331] on button "Review & Confirm" at bounding box center [1237, 330] width 316 height 27
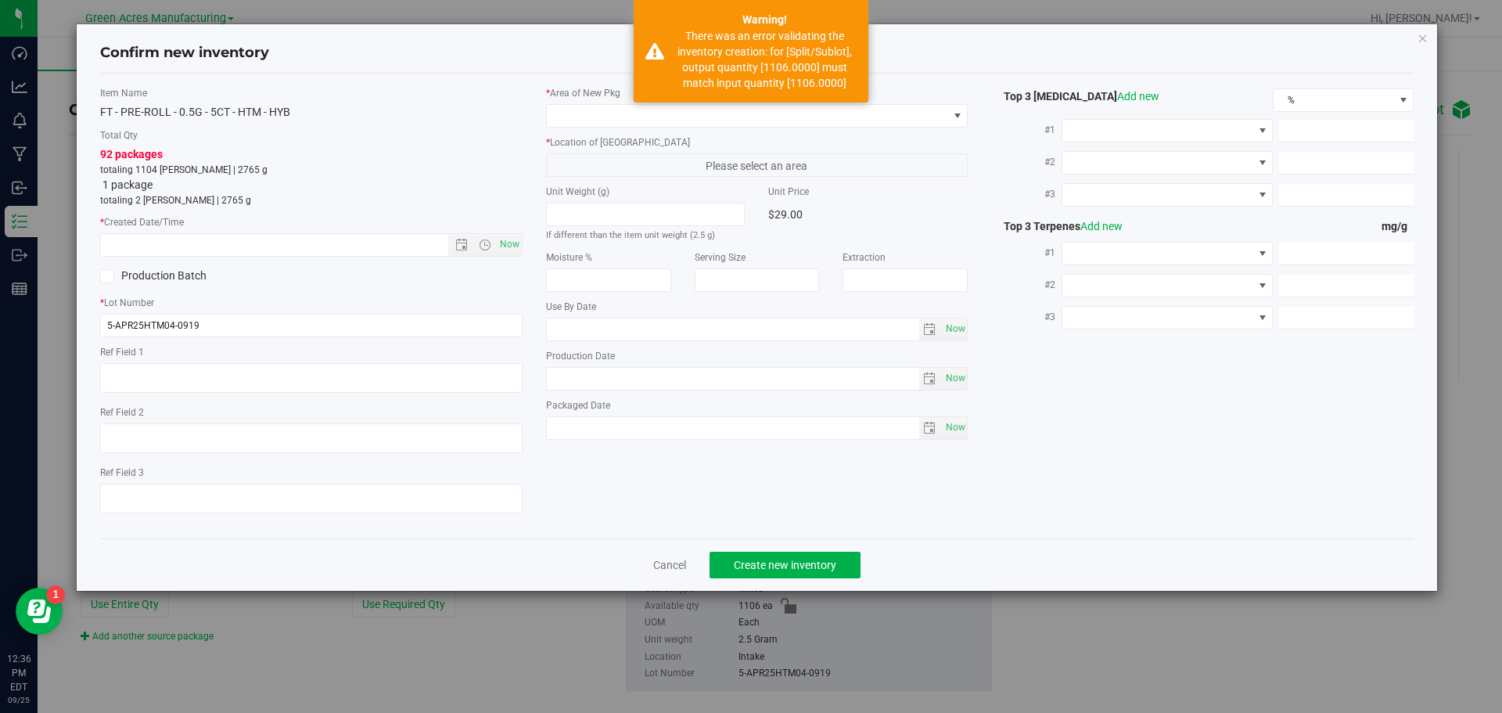
type textarea "SS PR"
click at [509, 241] on span "Now" at bounding box center [509, 244] width 27 height 23
type input "9/25/2025 12:36 PM"
click at [652, 109] on span at bounding box center [747, 116] width 401 height 22
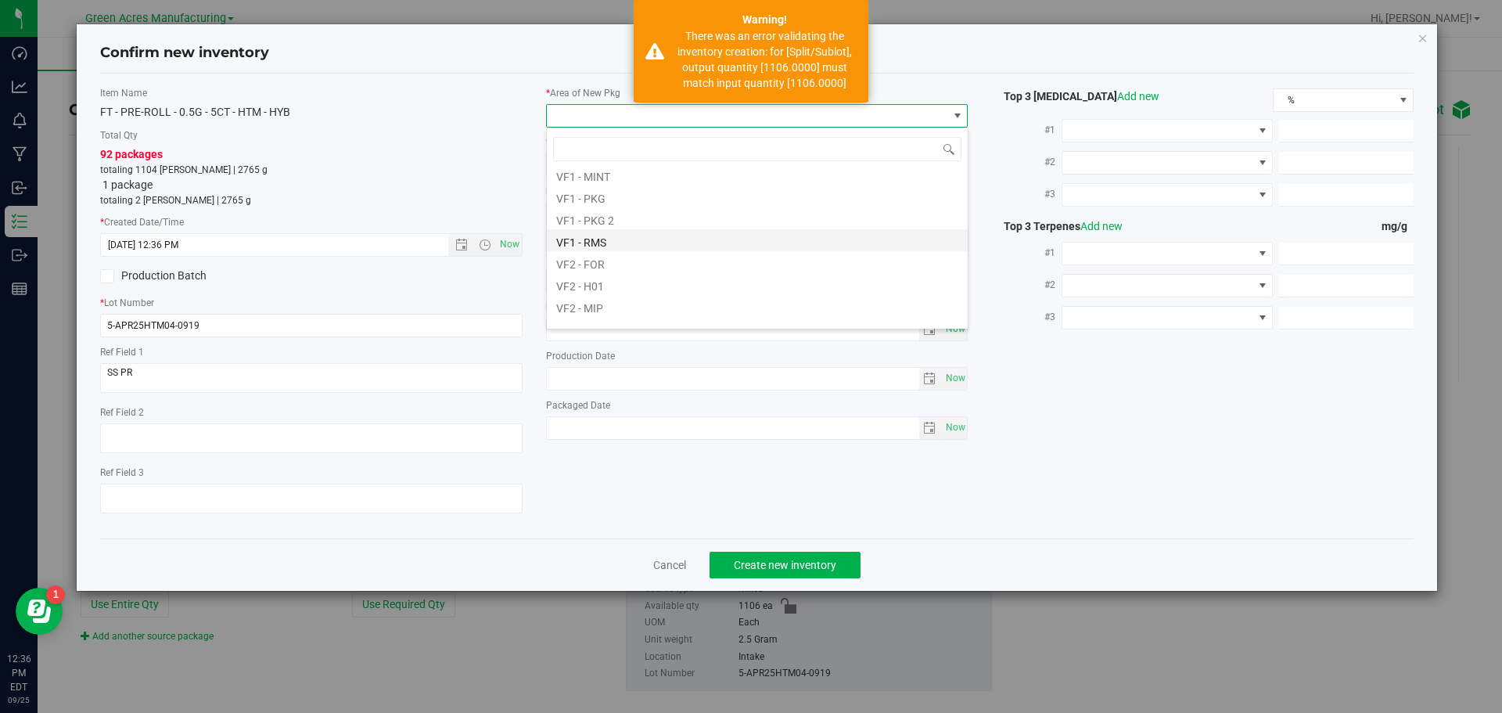
scroll to position [785, 0]
click at [584, 301] on li "VF2 - WHS" at bounding box center [757, 293] width 421 height 22
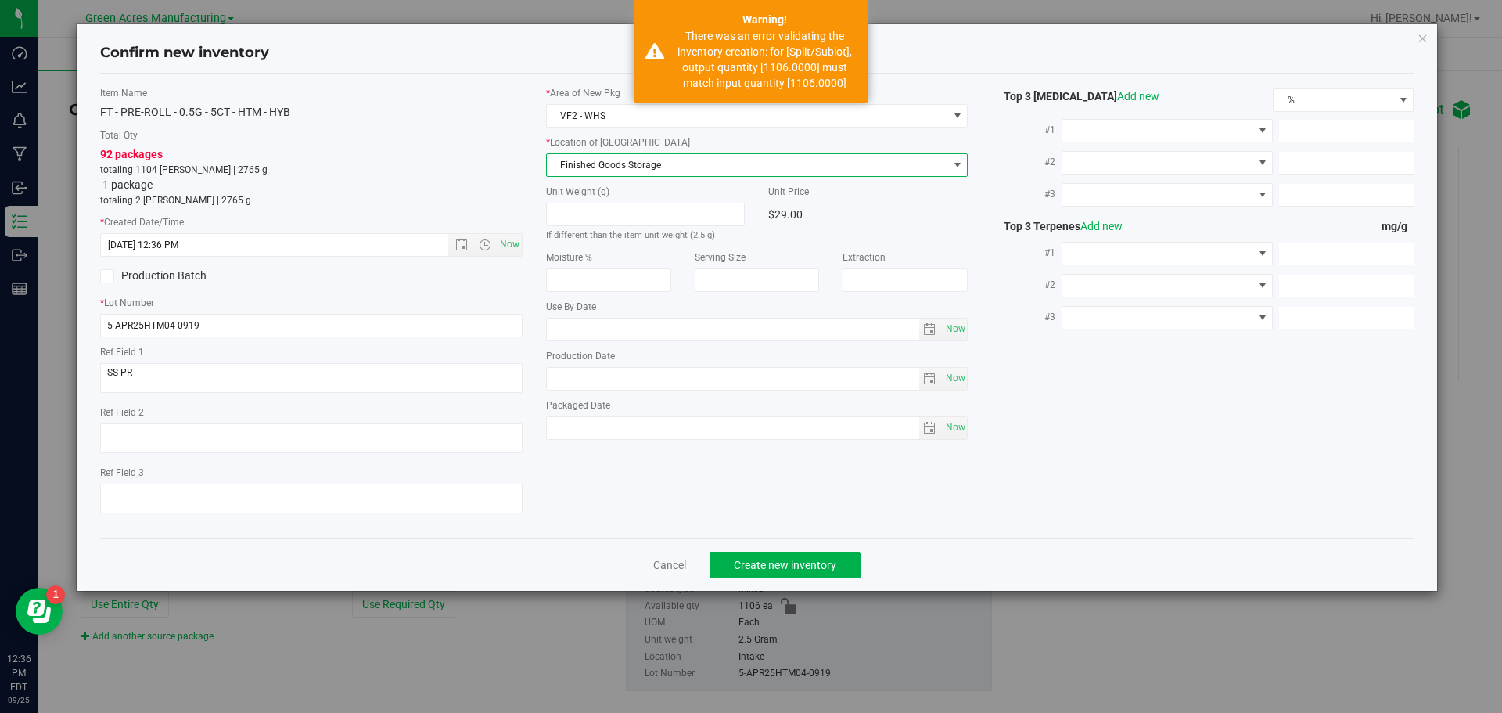
click at [667, 170] on span "Finished Goods Storage" at bounding box center [747, 165] width 401 height 22
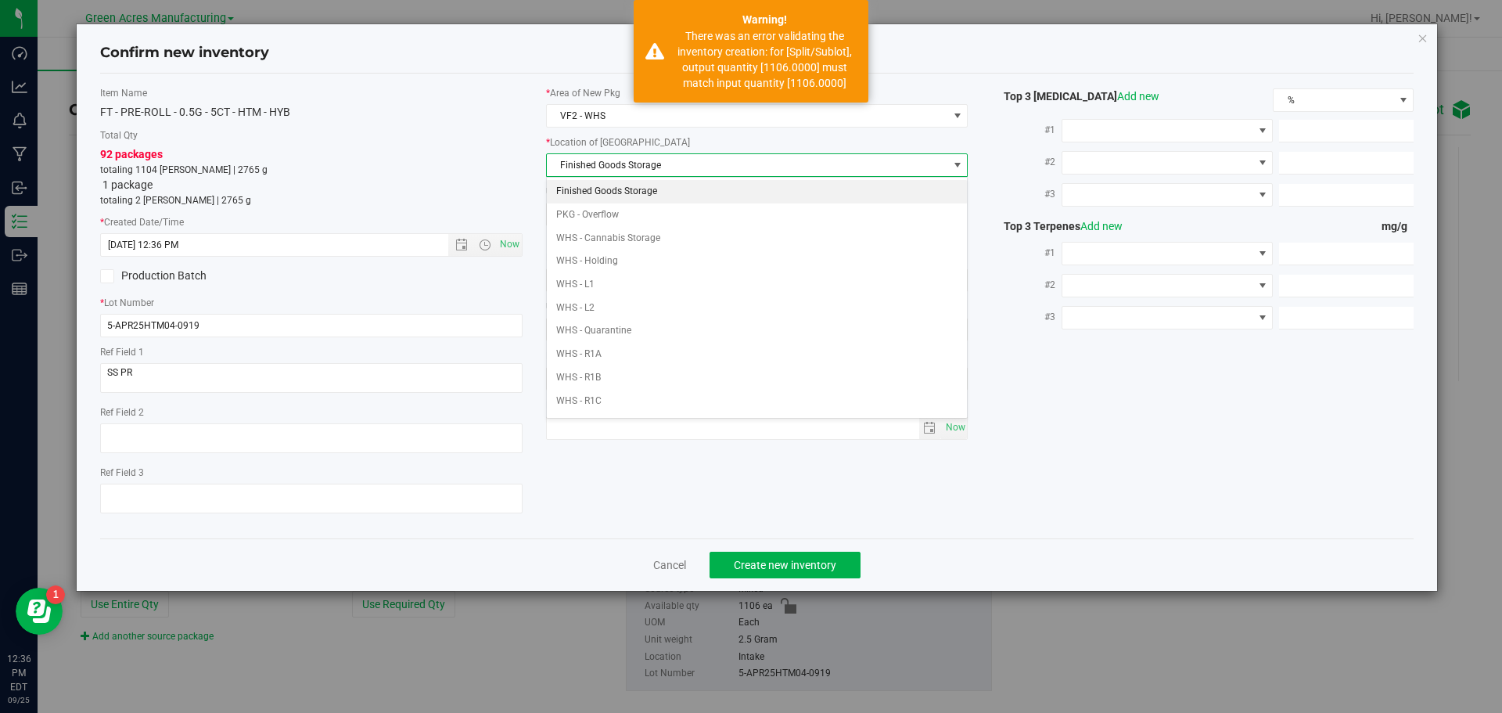
click at [660, 189] on li "Finished Goods Storage" at bounding box center [757, 191] width 421 height 23
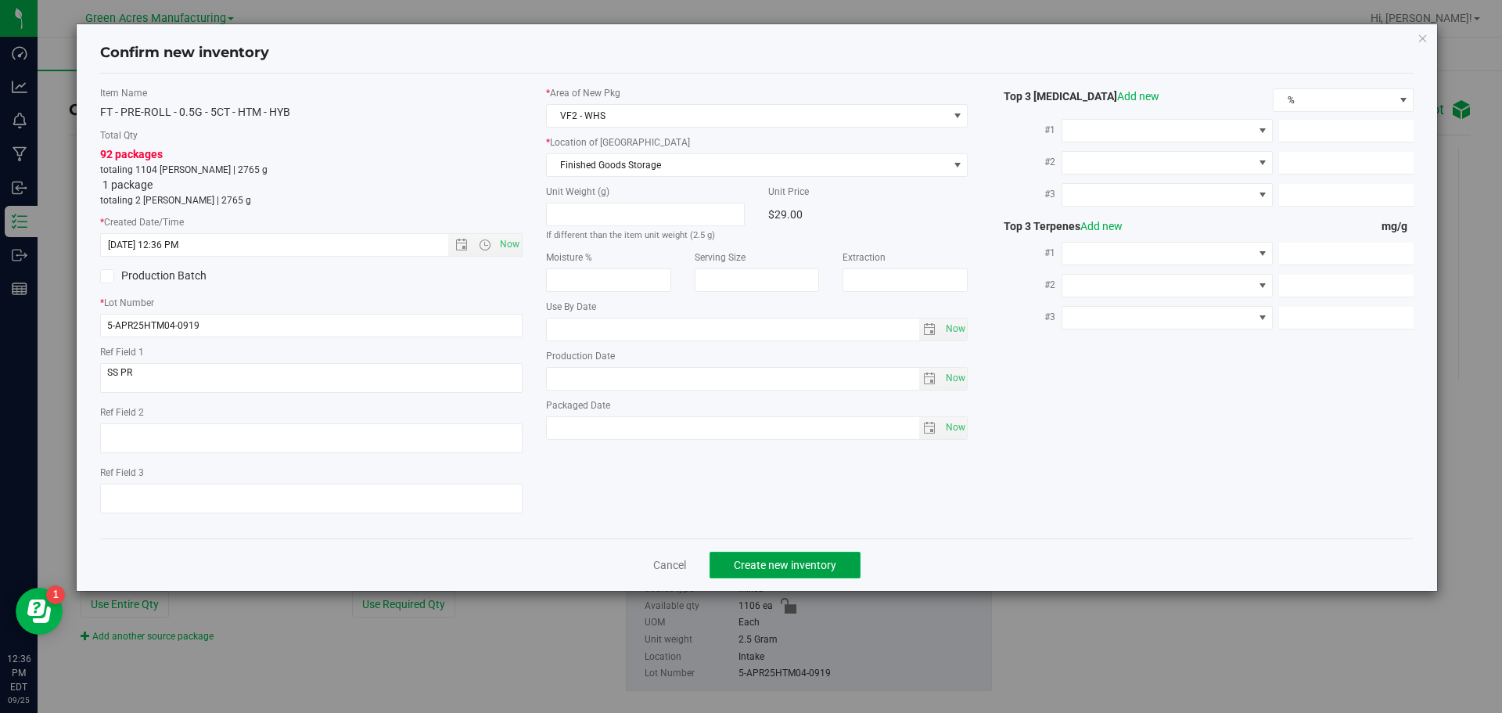
click at [749, 560] on span "Create new inventory" at bounding box center [785, 565] width 102 height 13
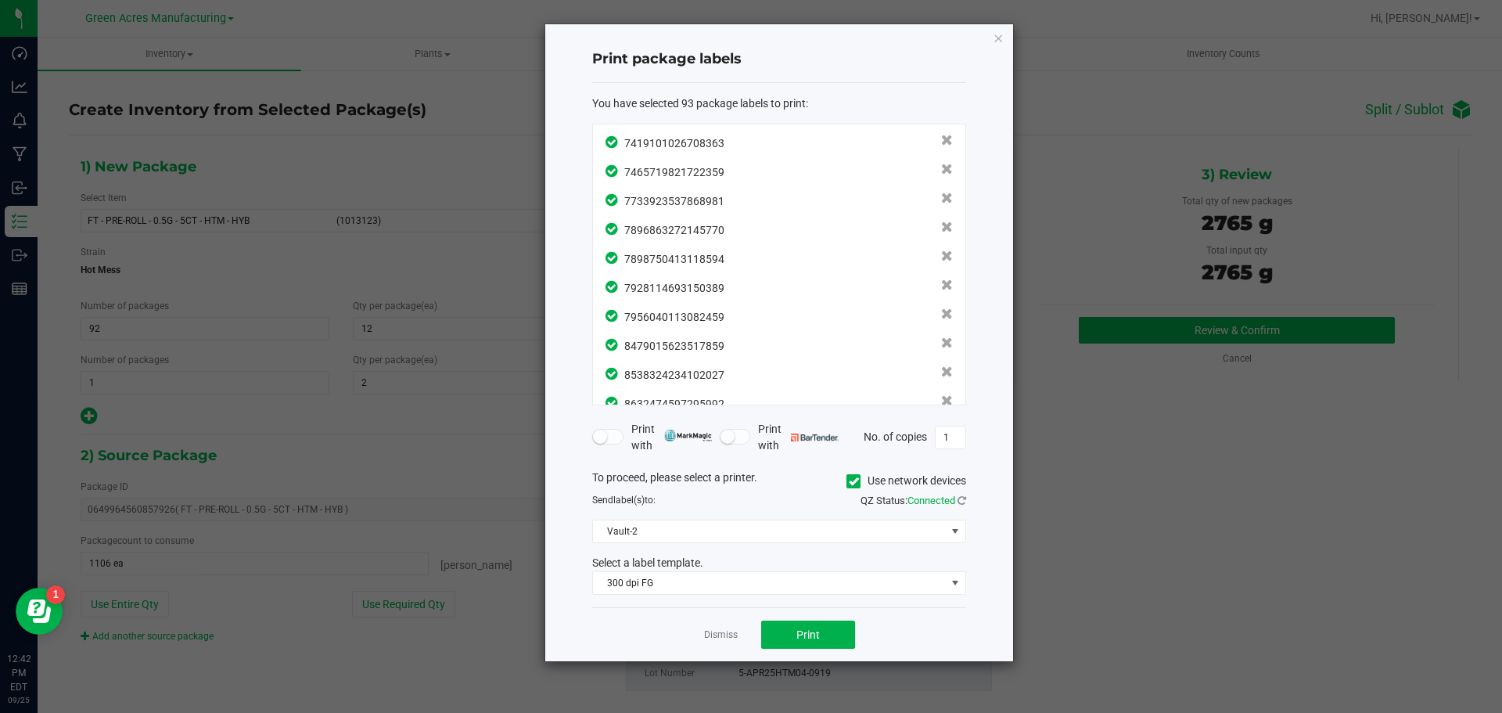
scroll to position [2424, 0]
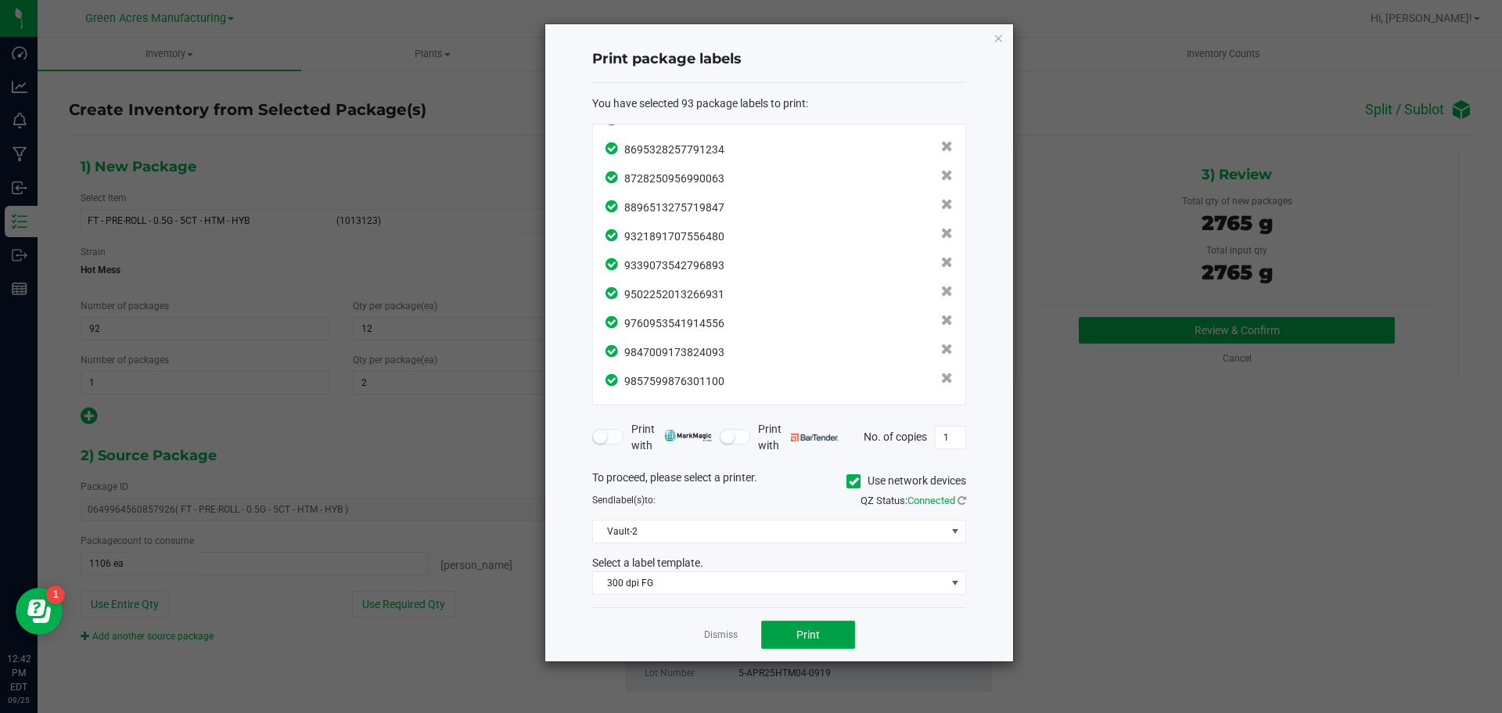
click at [830, 628] on button "Print" at bounding box center [808, 634] width 94 height 28
click at [713, 634] on link "Dismiss" at bounding box center [721, 634] width 34 height 13
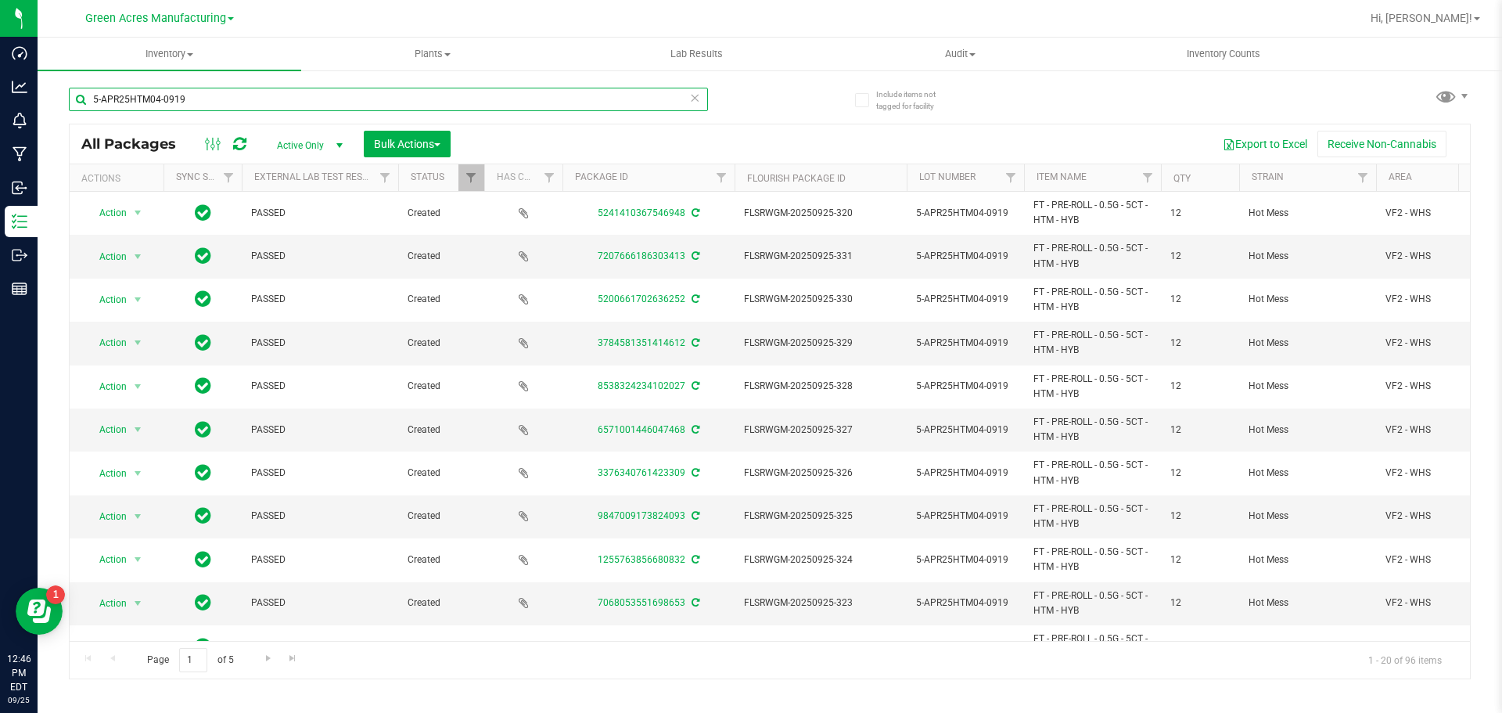
click at [703, 105] on input "5-APR25HTM04-0919" at bounding box center [388, 99] width 639 height 23
click at [694, 98] on icon at bounding box center [694, 97] width 11 height 19
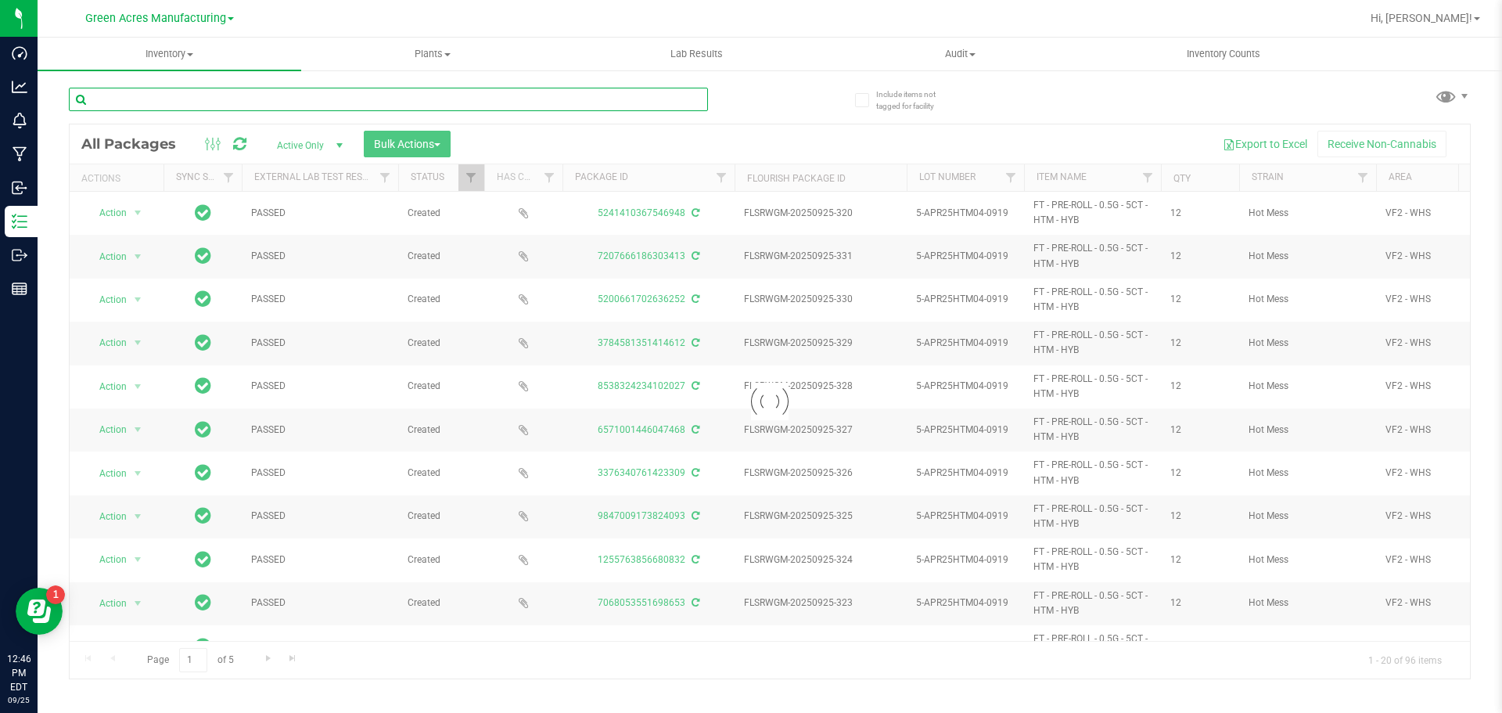
click at [580, 99] on input "text" at bounding box center [388, 99] width 639 height 23
paste input "1-AUG25BLT01-0920"
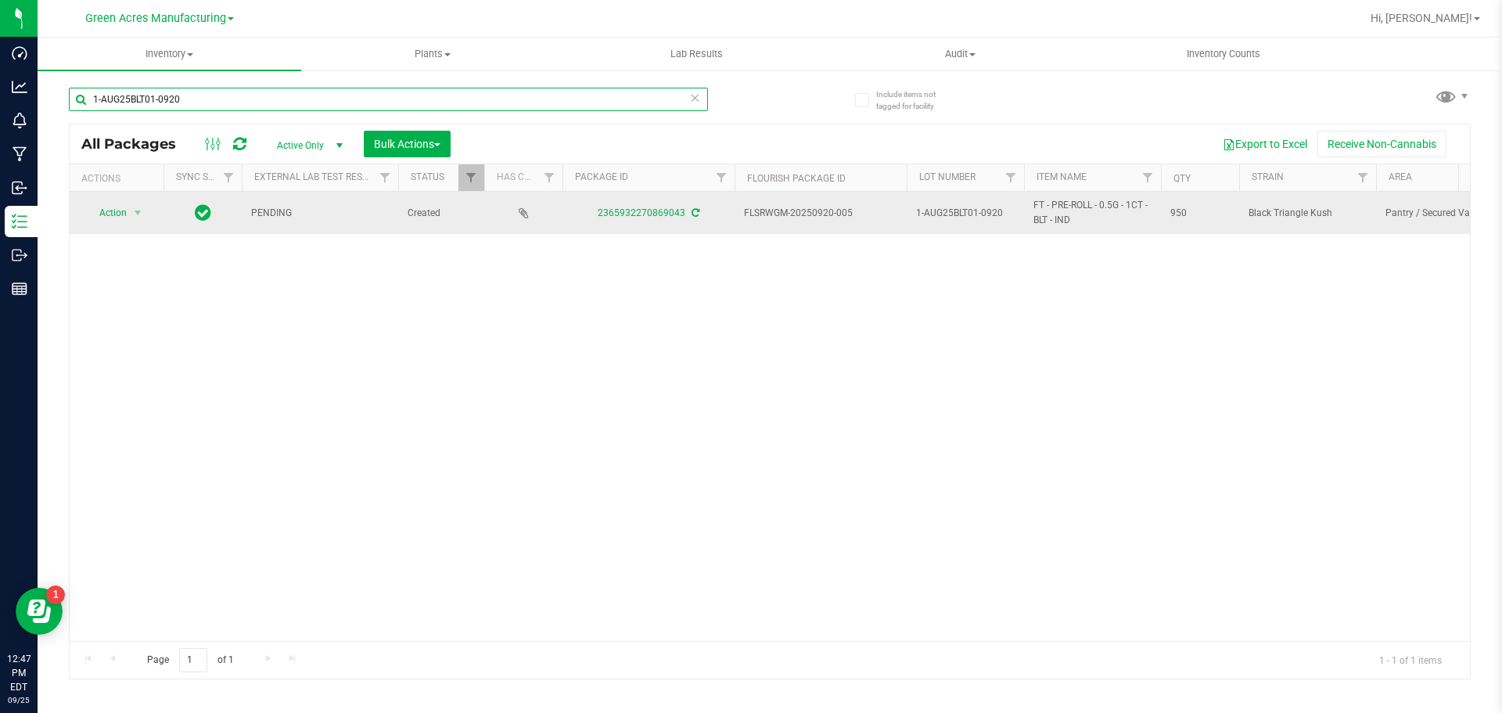
type input "1-AUG25BLT01-0920"
click at [696, 209] on icon at bounding box center [696, 212] width 8 height 9
click at [117, 219] on span "Action" at bounding box center [106, 213] width 42 height 22
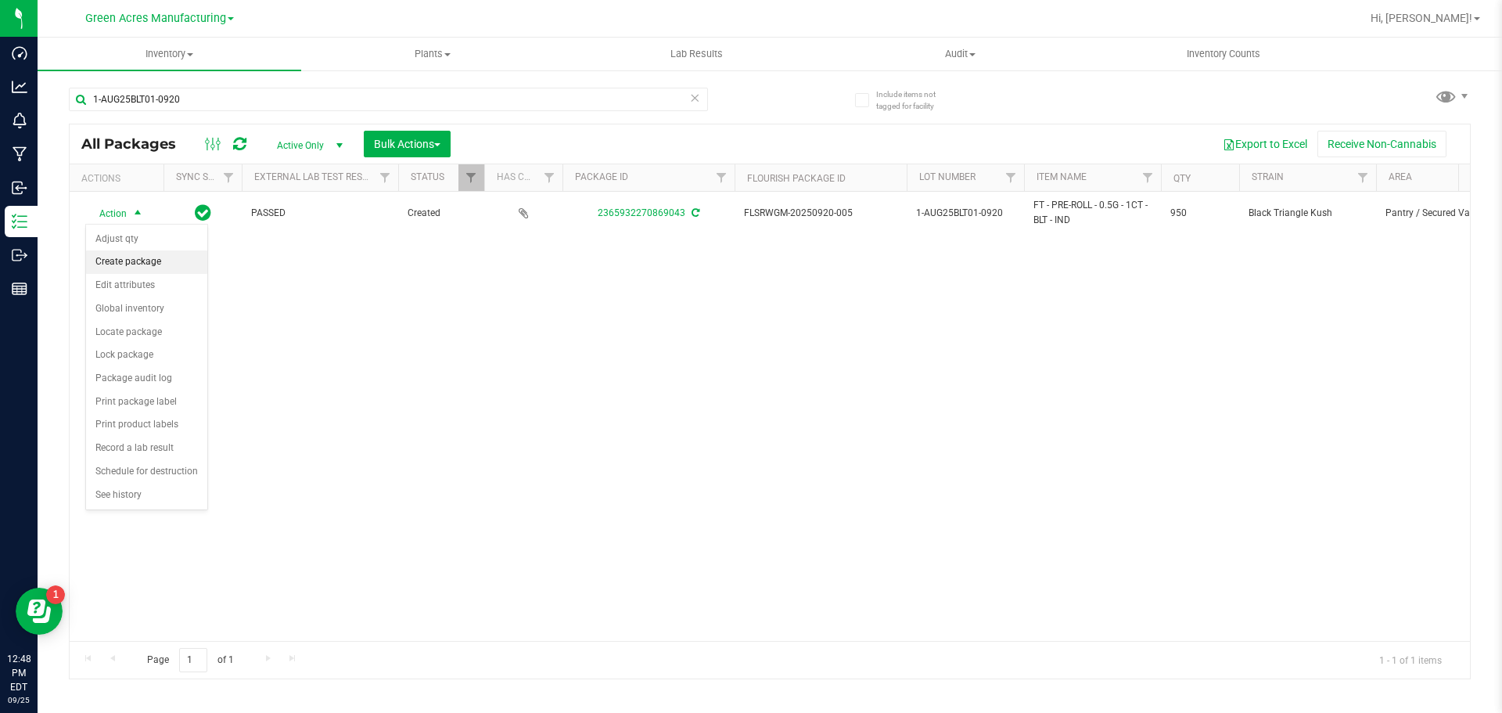
click at [128, 253] on li "Create package" at bounding box center [146, 261] width 121 height 23
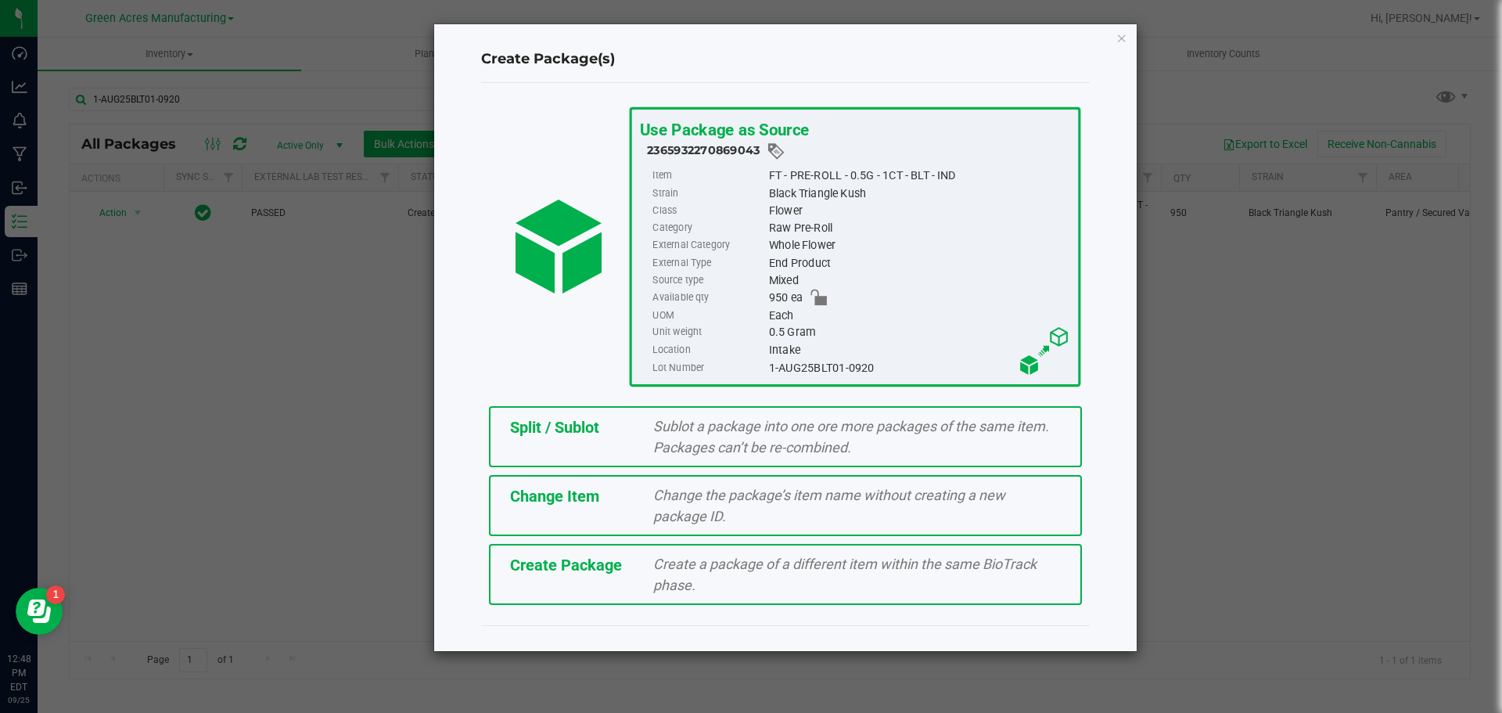
click at [573, 583] on div "Create Package Create a package of a different item within the same BioTrack ph…" at bounding box center [785, 574] width 593 height 61
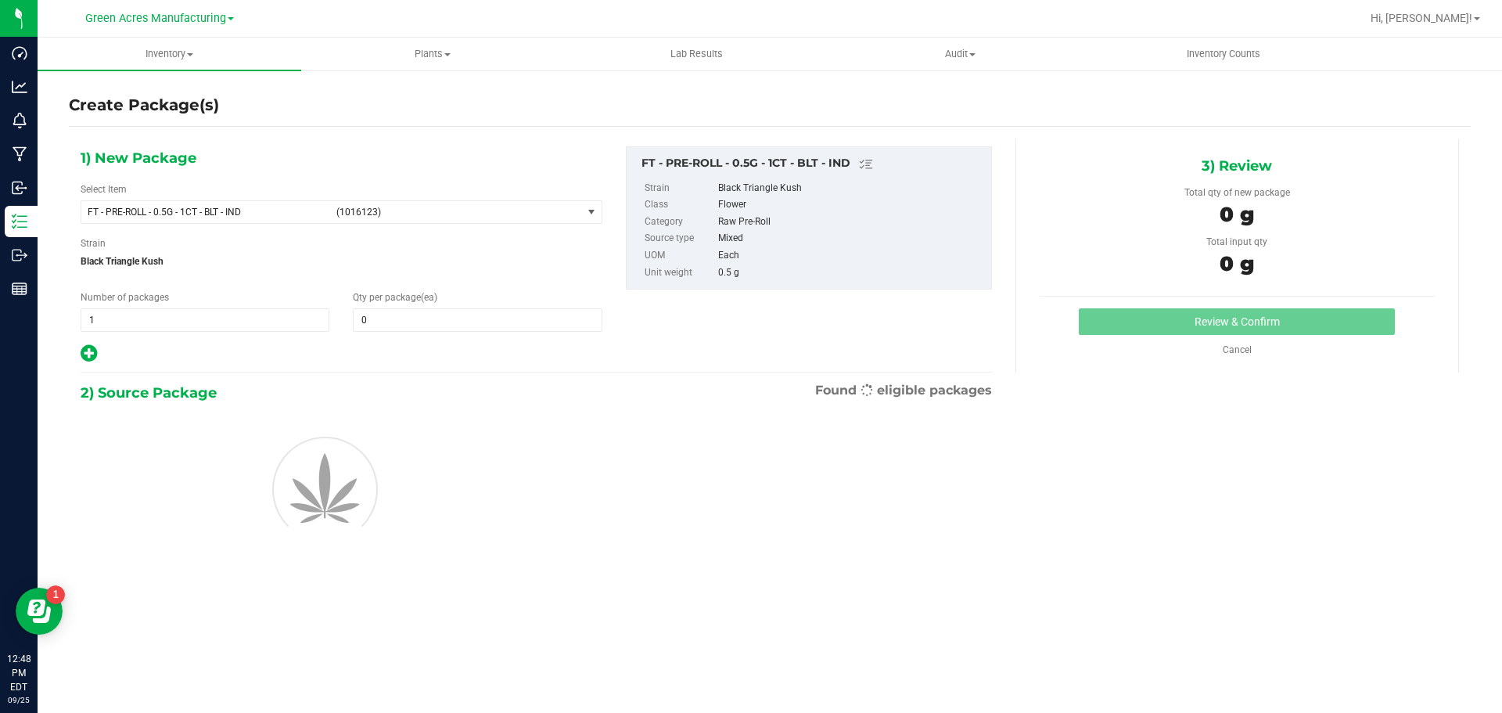
type input "0"
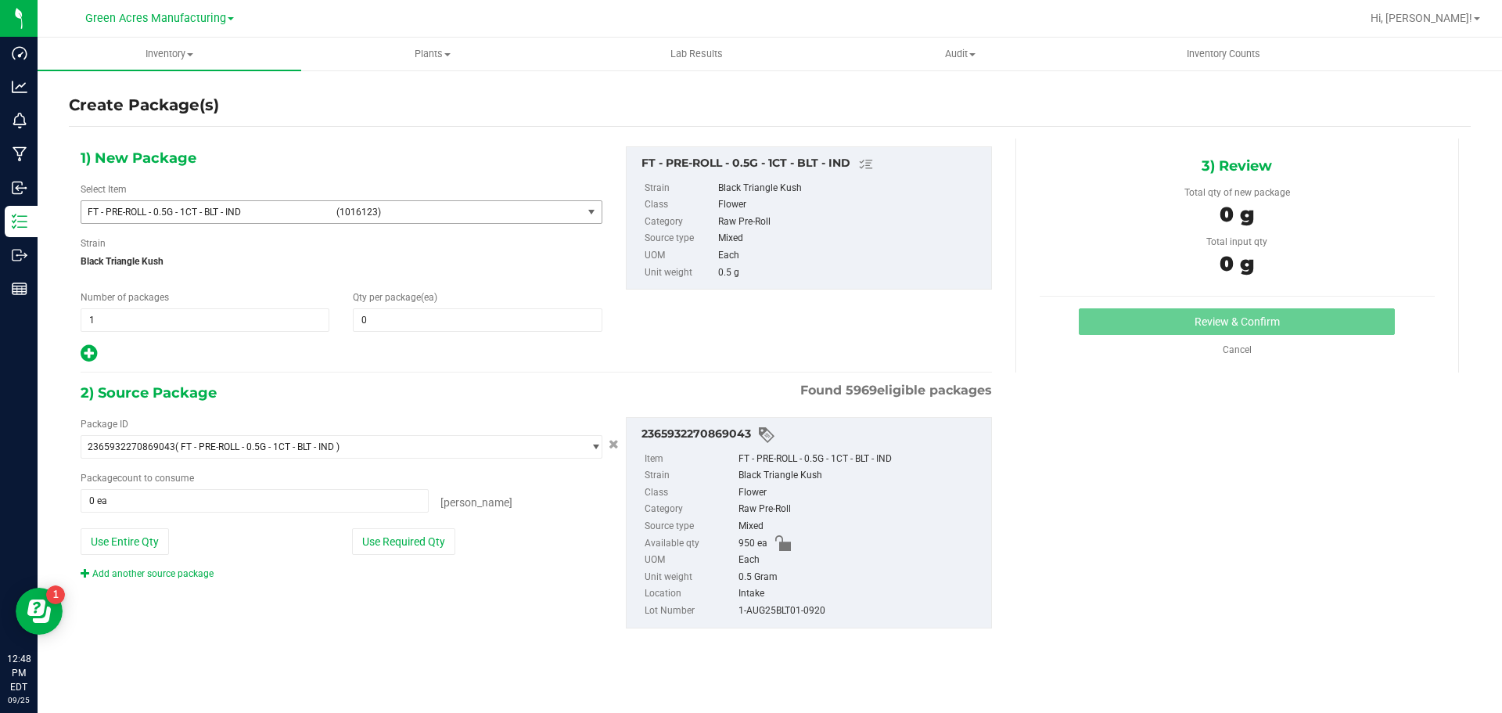
click at [275, 217] on span "FT - PRE-ROLL - 0.5G - 1CT - BLT - IND" at bounding box center [207, 212] width 239 height 11
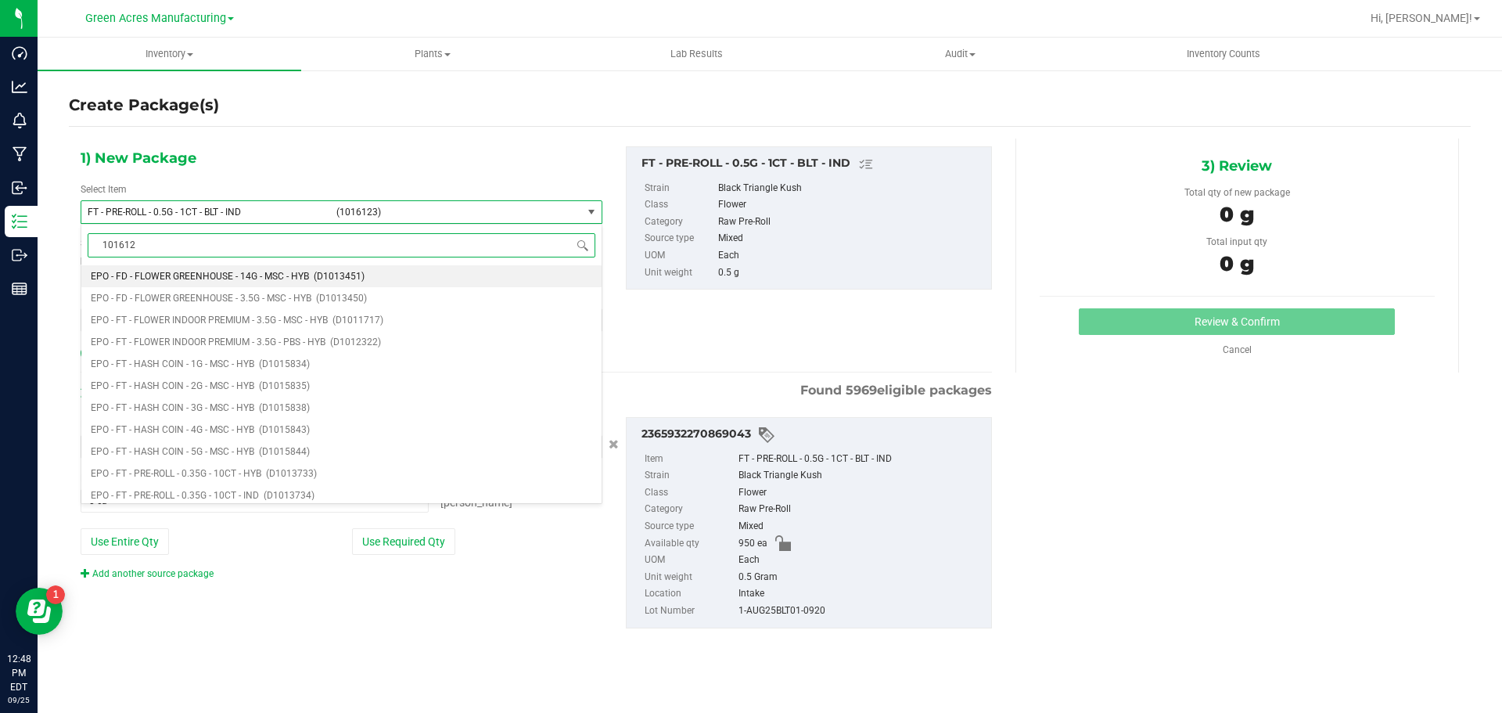
type input "1016123"
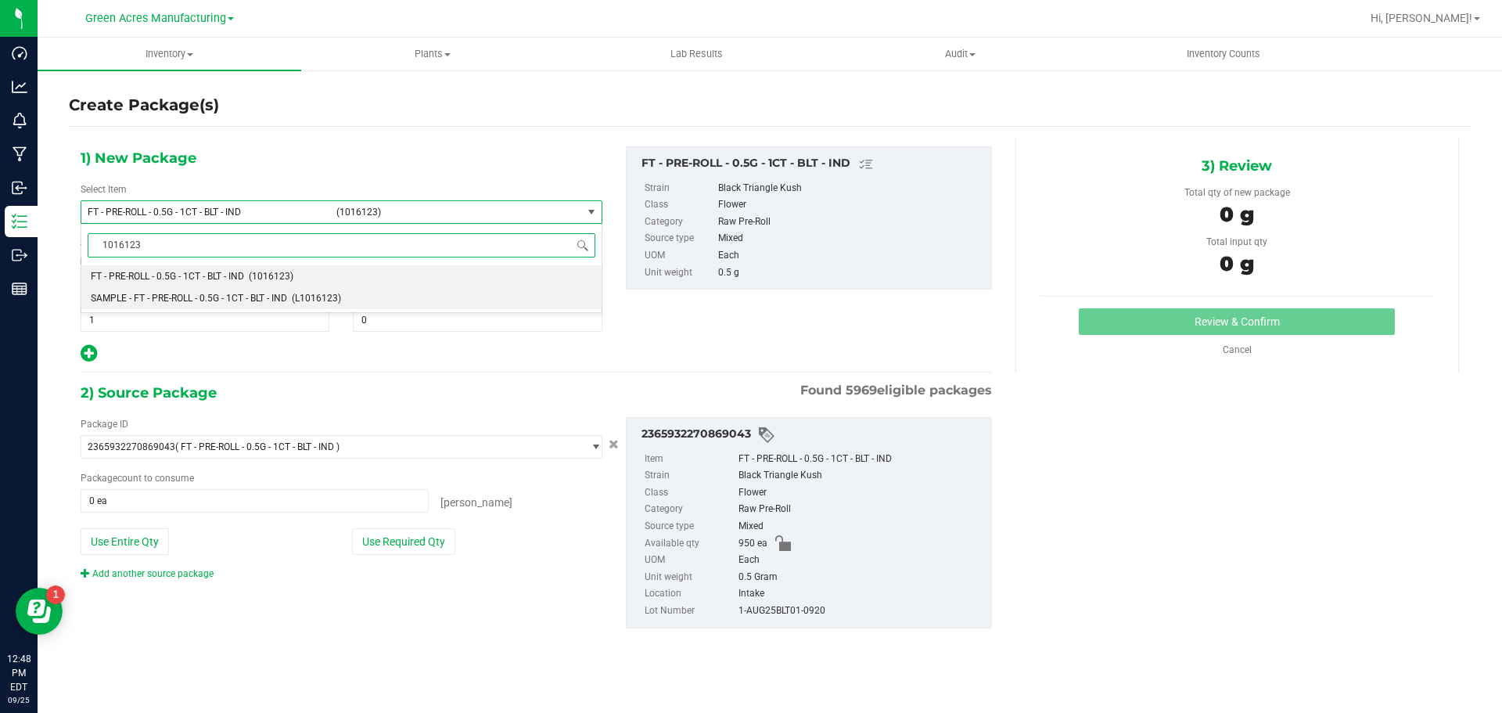
click at [209, 291] on li "SAMPLE - FT - PRE-ROLL - 0.5G - 1CT - BLT - IND (L1016123)" at bounding box center [341, 298] width 520 height 22
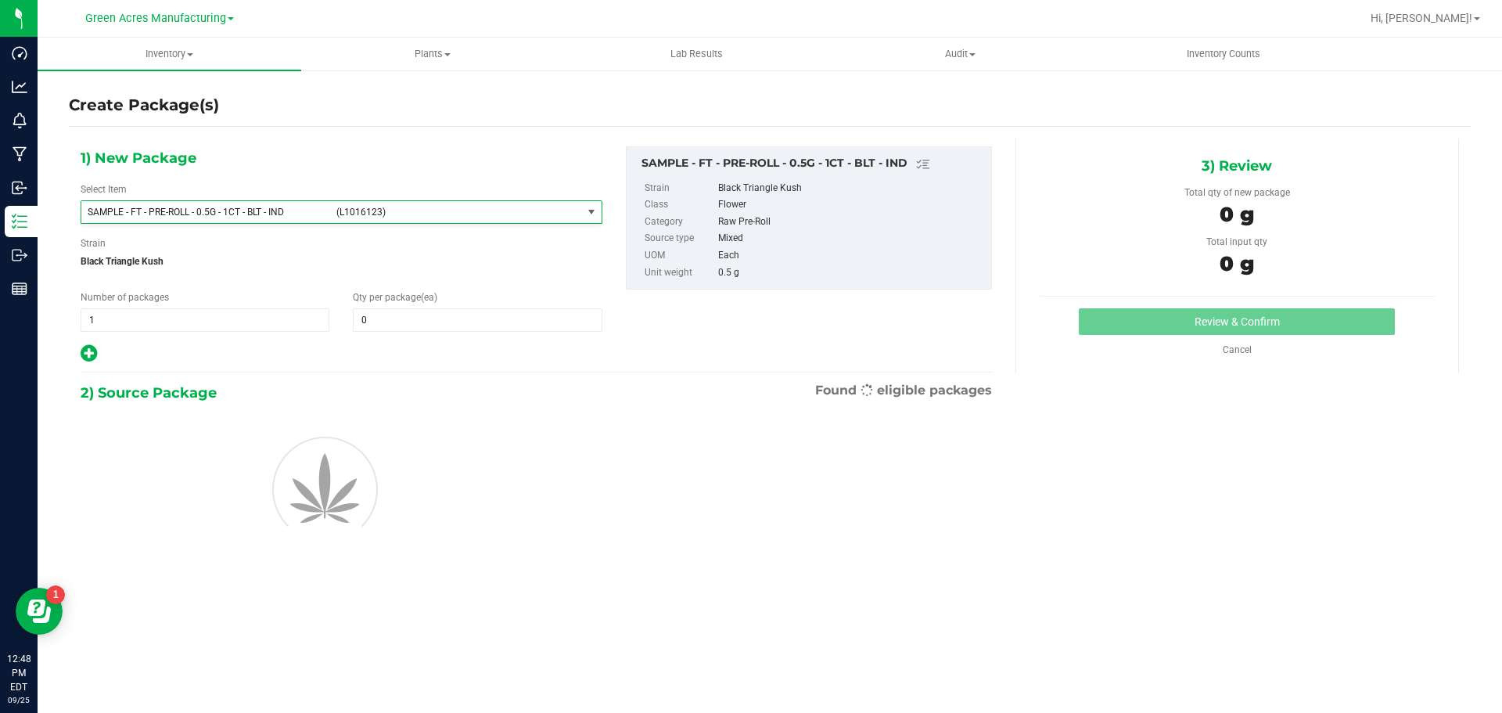
type input "0"
click at [153, 327] on span "1 1" at bounding box center [205, 319] width 249 height 23
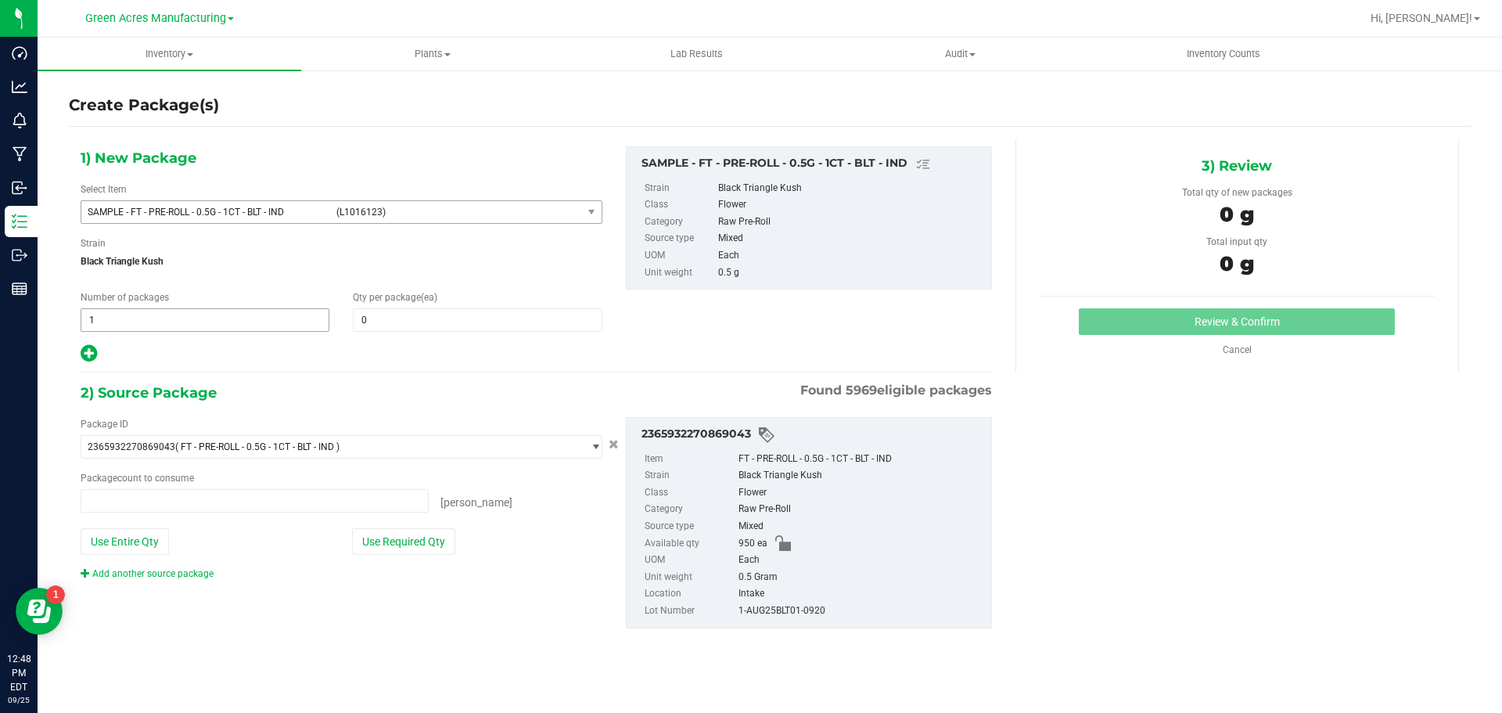
type input "2"
type input "1"
type input "0 ea"
type input "1"
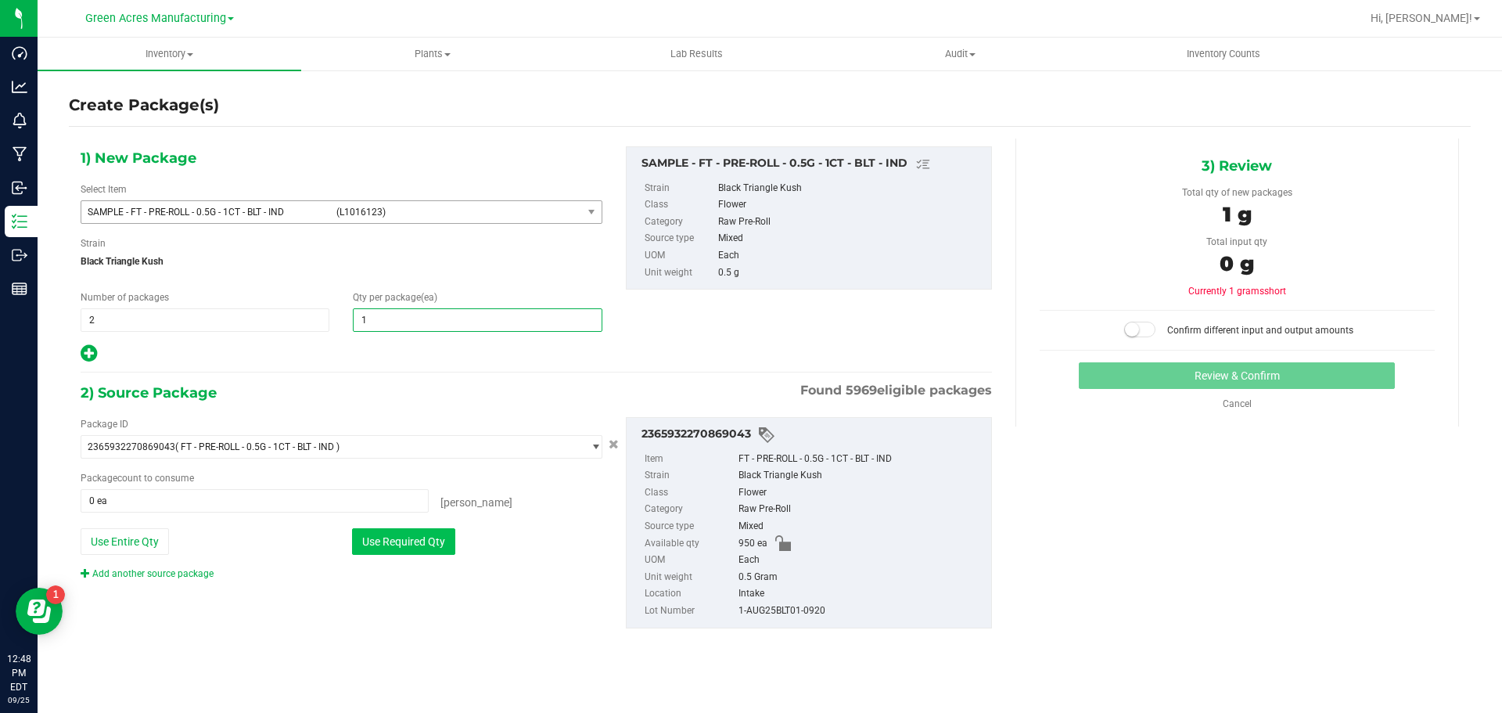
type input "1"
click at [429, 551] on button "Use Required Qty" at bounding box center [403, 541] width 103 height 27
type input "2 ea"
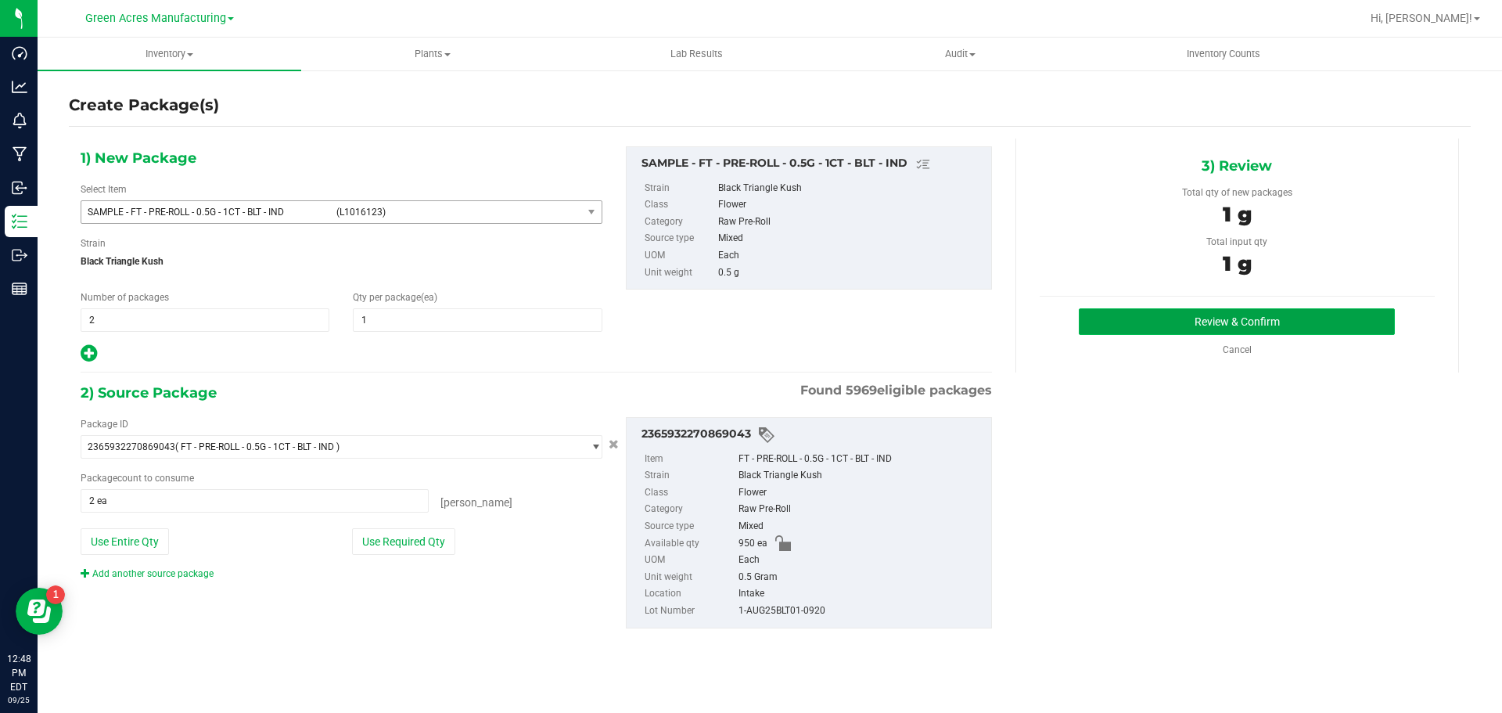
click at [1260, 328] on button "Review & Confirm" at bounding box center [1237, 321] width 316 height 27
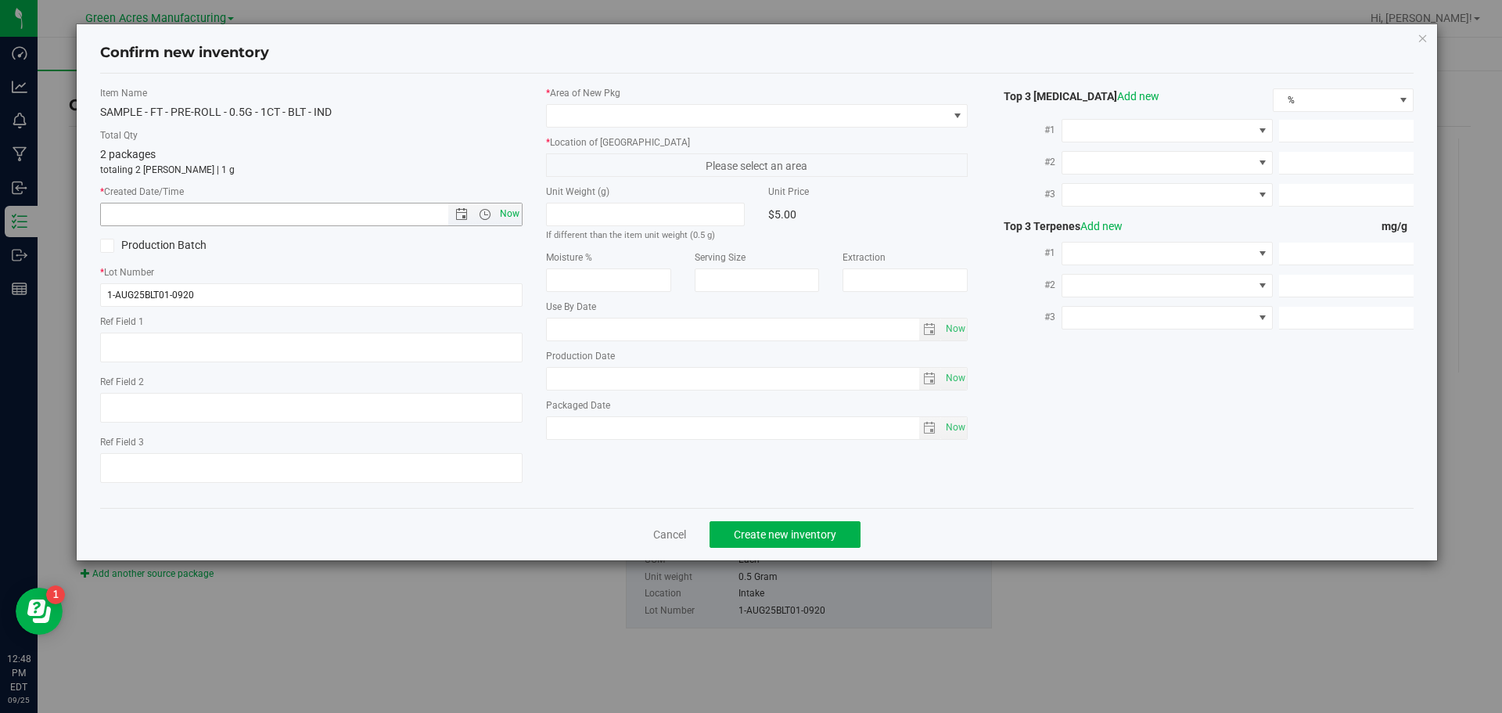
click at [501, 212] on span "Now" at bounding box center [509, 214] width 27 height 23
type input "9/25/2025 12:48 PM"
click at [592, 159] on span "Please select an area" at bounding box center [757, 164] width 422 height 23
click at [598, 119] on span at bounding box center [747, 116] width 401 height 22
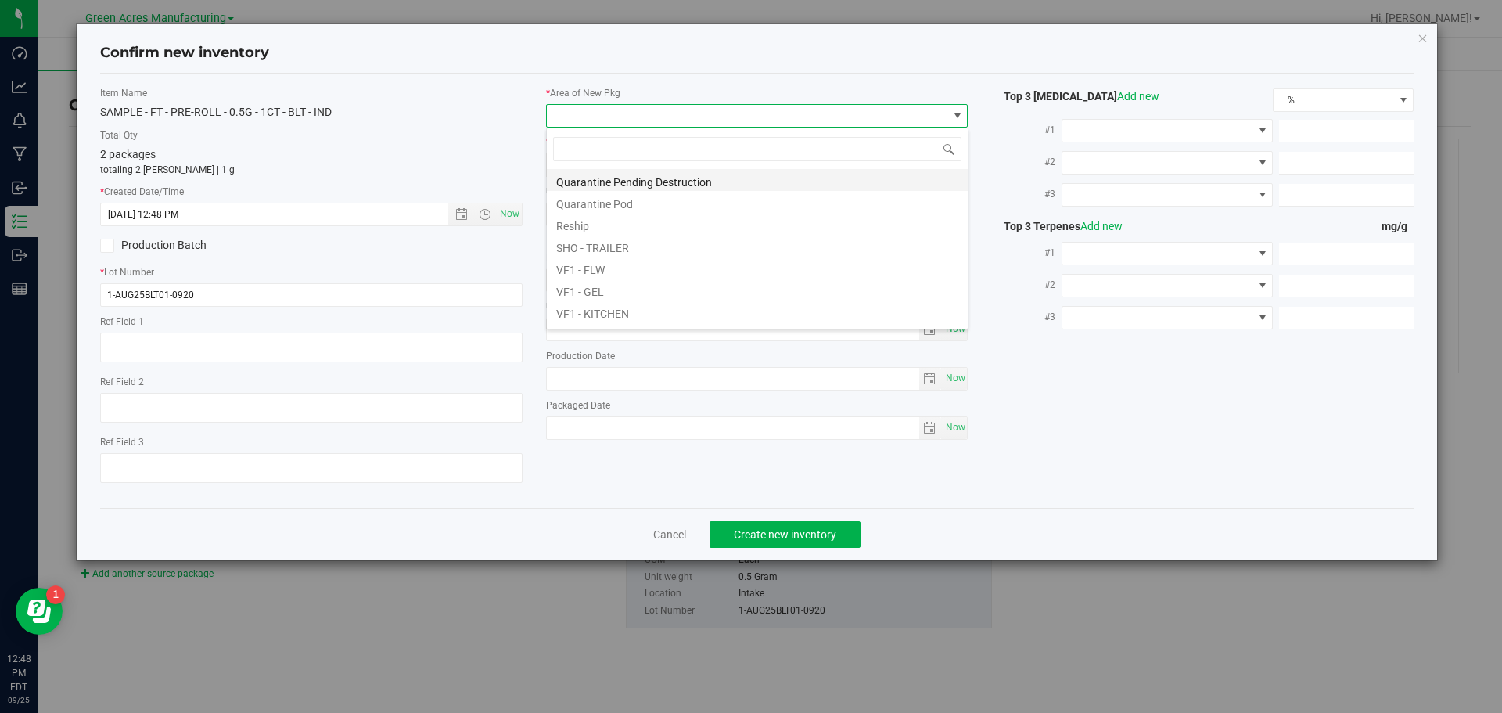
scroll to position [469, 0]
click at [631, 171] on li "Pantry / Secured Vault" at bounding box center [757, 171] width 421 height 22
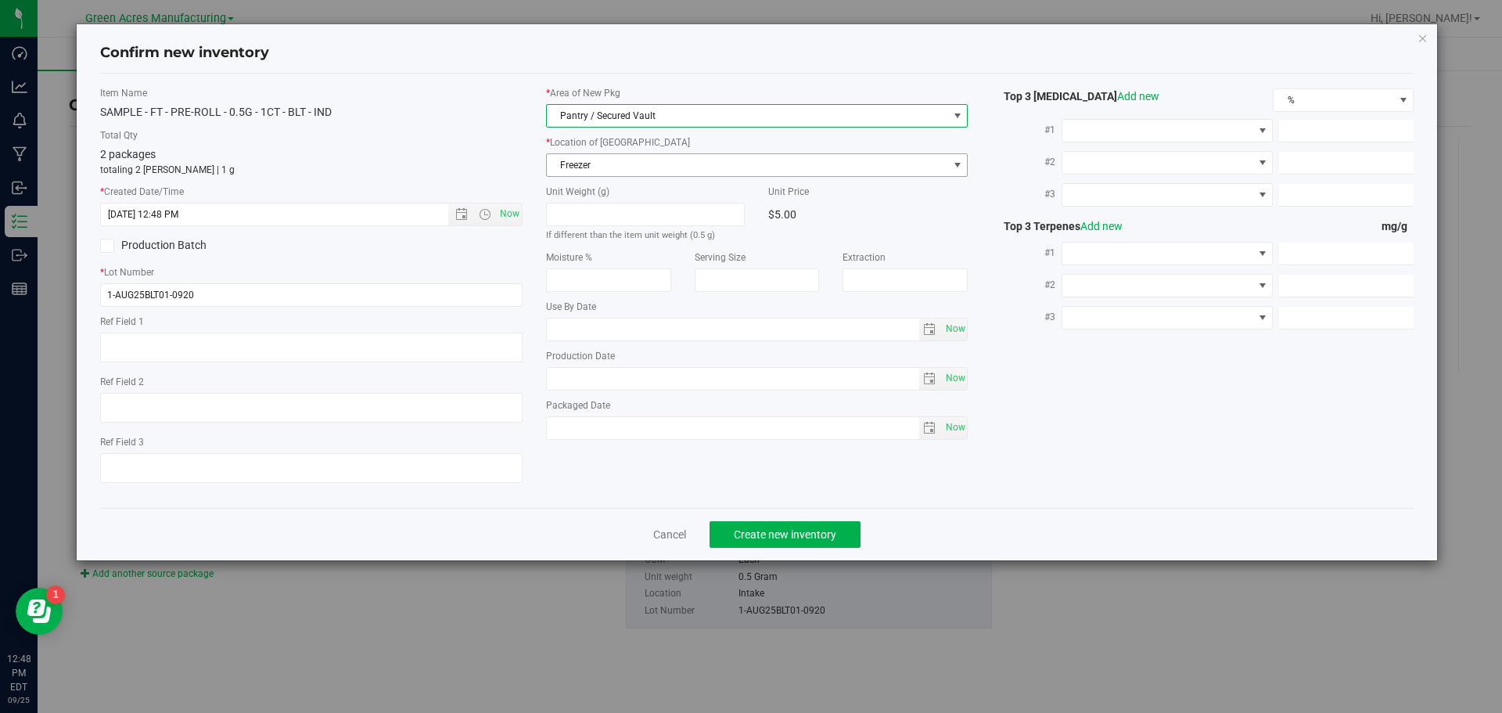
click at [625, 158] on span "Freezer" at bounding box center [747, 165] width 401 height 22
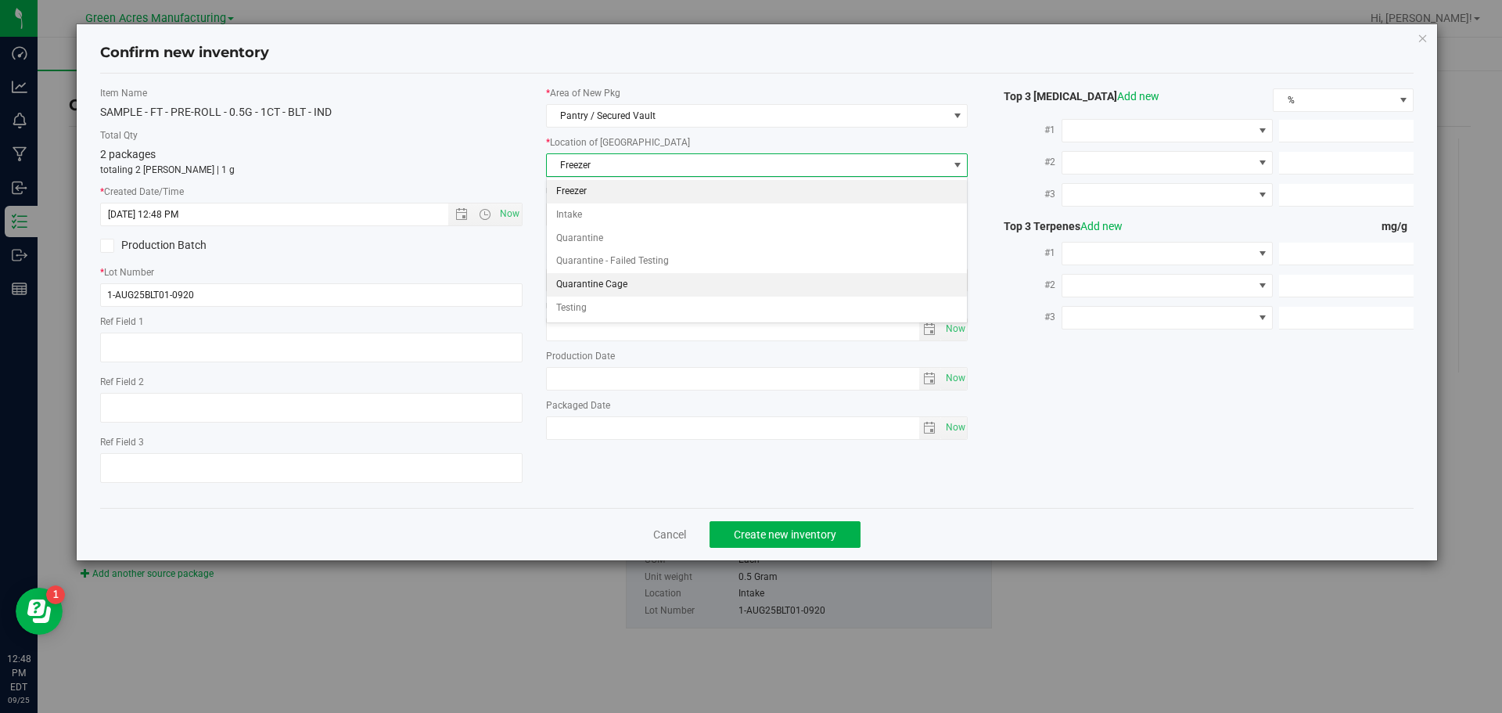
click at [596, 285] on li "Quarantine Cage" at bounding box center [757, 284] width 421 height 23
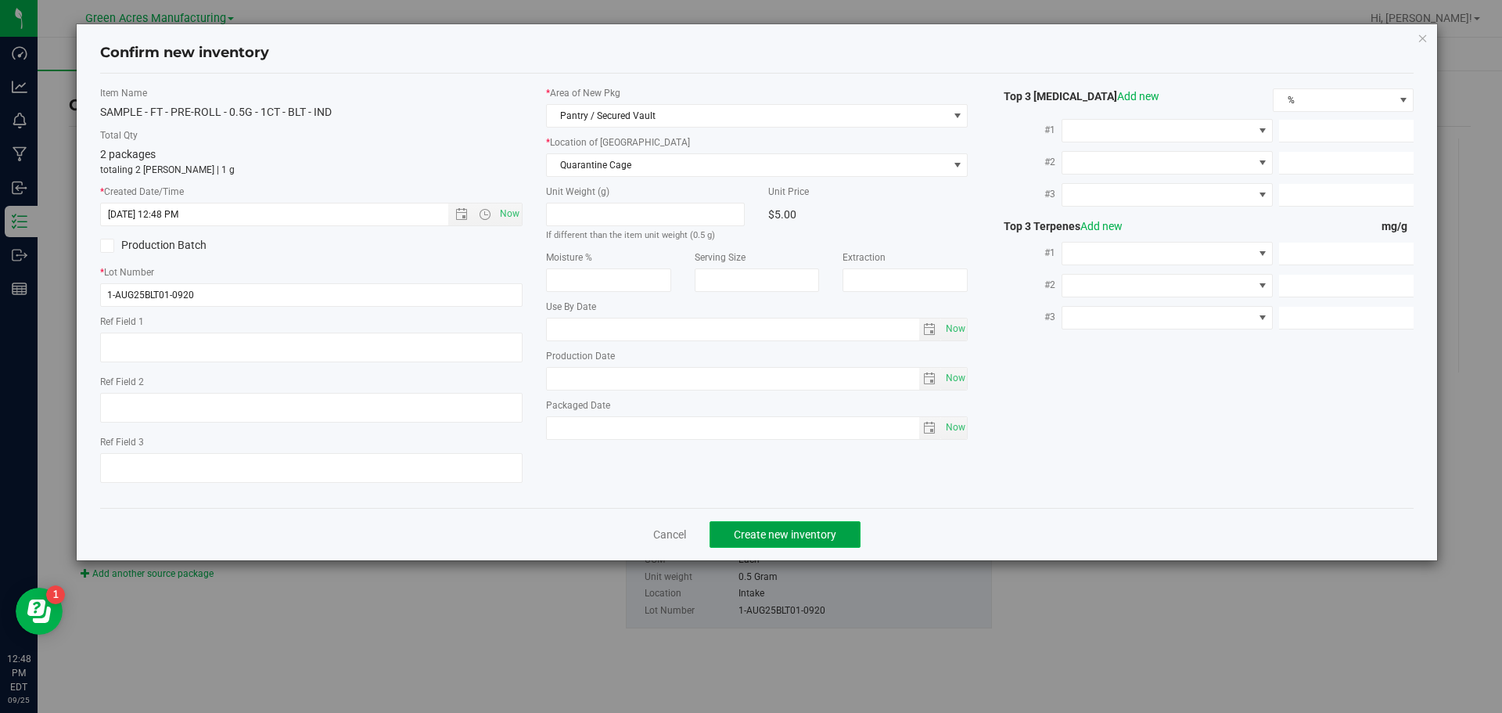
click at [762, 530] on span "Create new inventory" at bounding box center [785, 534] width 102 height 13
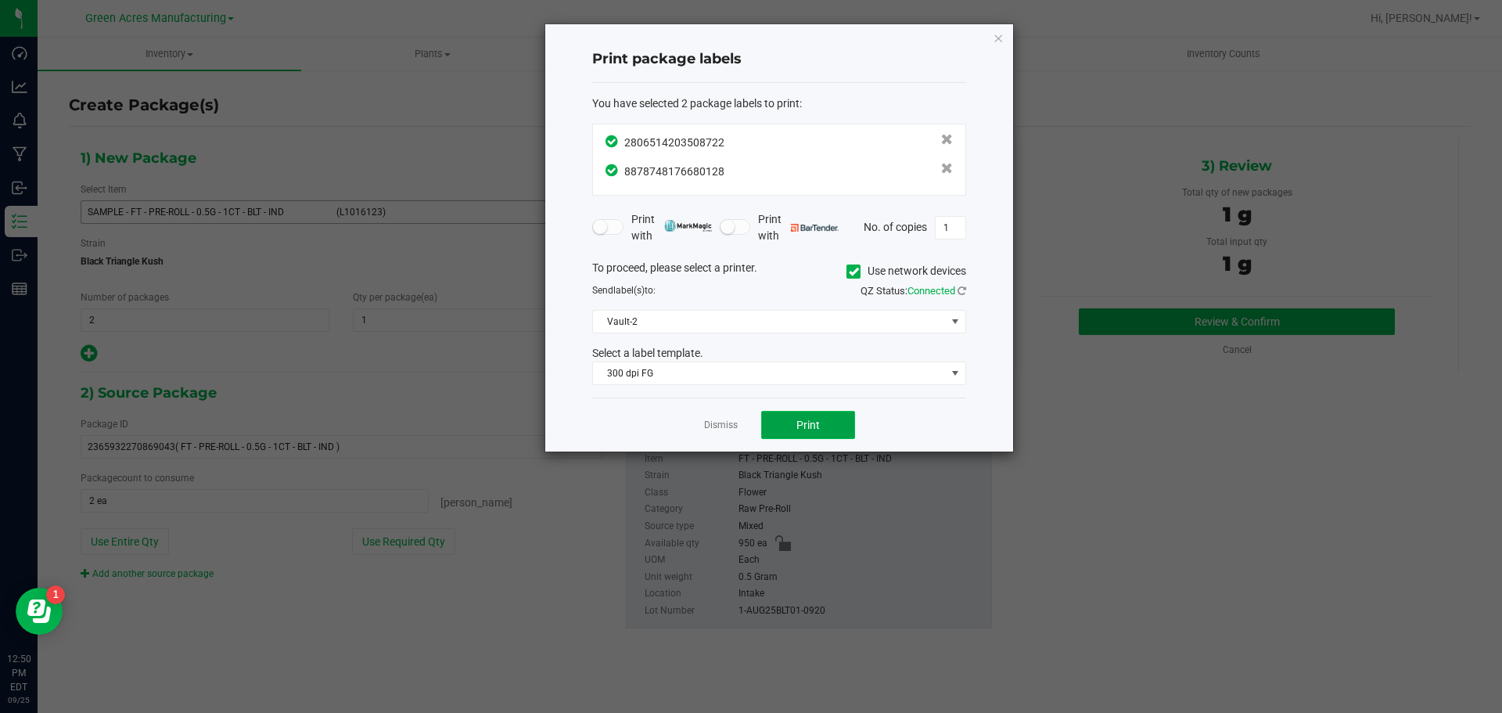
click at [772, 415] on button "Print" at bounding box center [808, 425] width 94 height 28
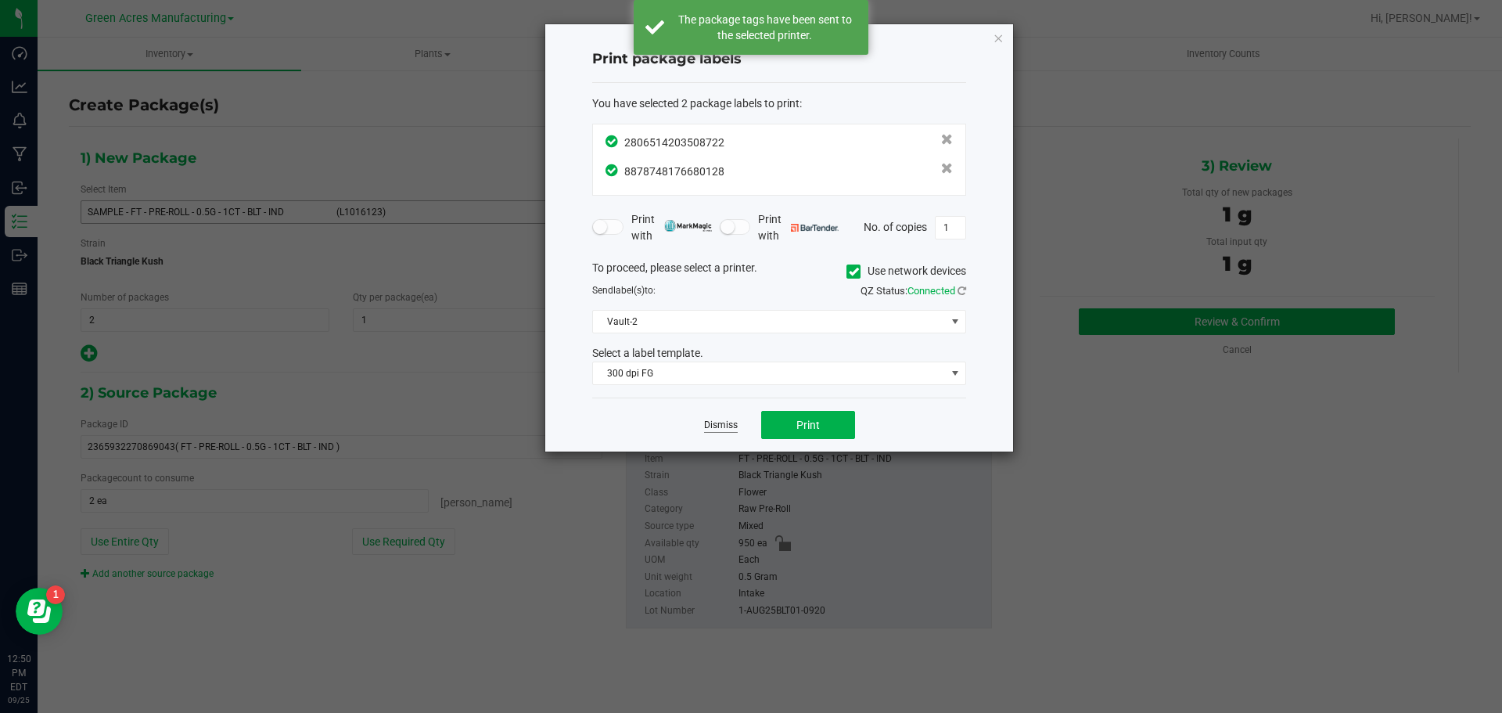
click at [730, 426] on link "Dismiss" at bounding box center [721, 425] width 34 height 13
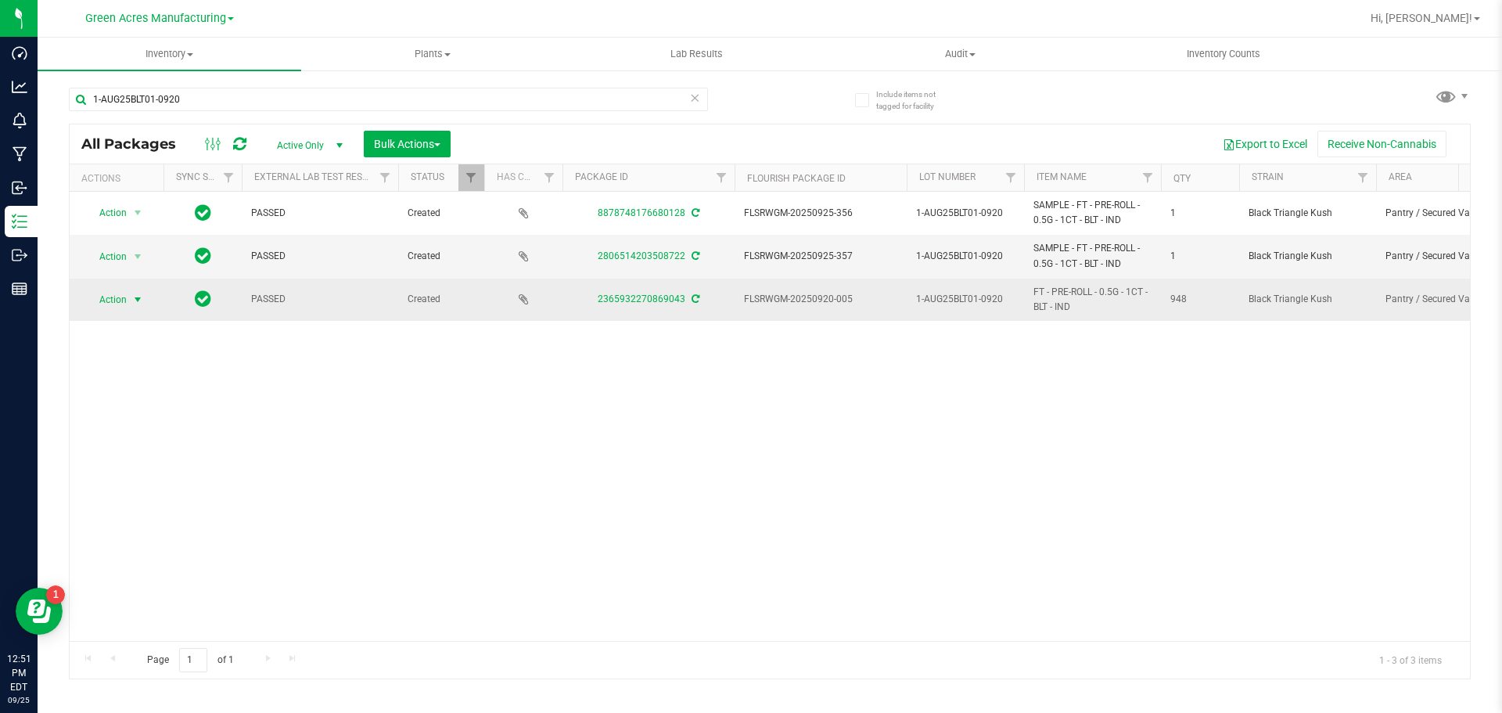
click at [123, 301] on span "Action" at bounding box center [106, 300] width 42 height 22
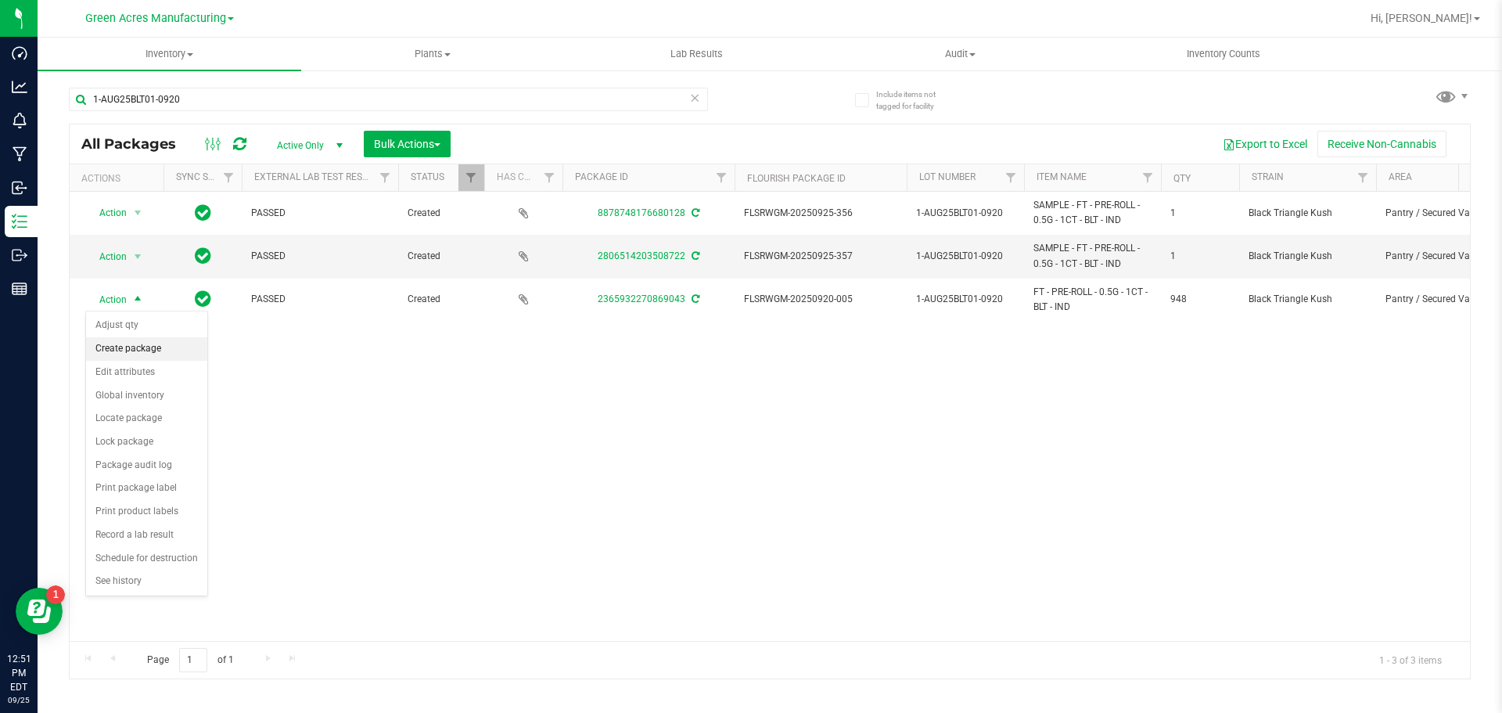
click at [132, 353] on li "Create package" at bounding box center [146, 348] width 121 height 23
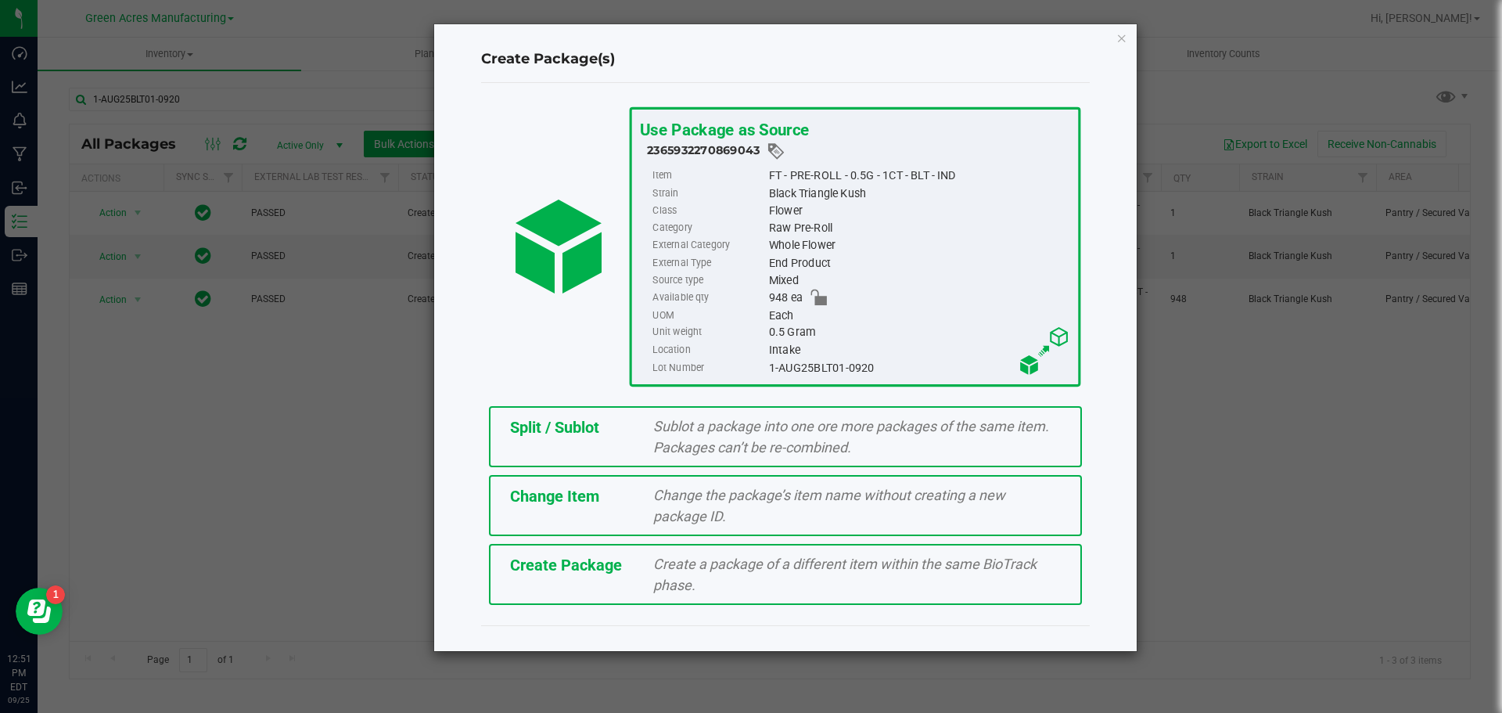
click at [616, 433] on div "Split / Sublot" at bounding box center [570, 426] width 144 height 23
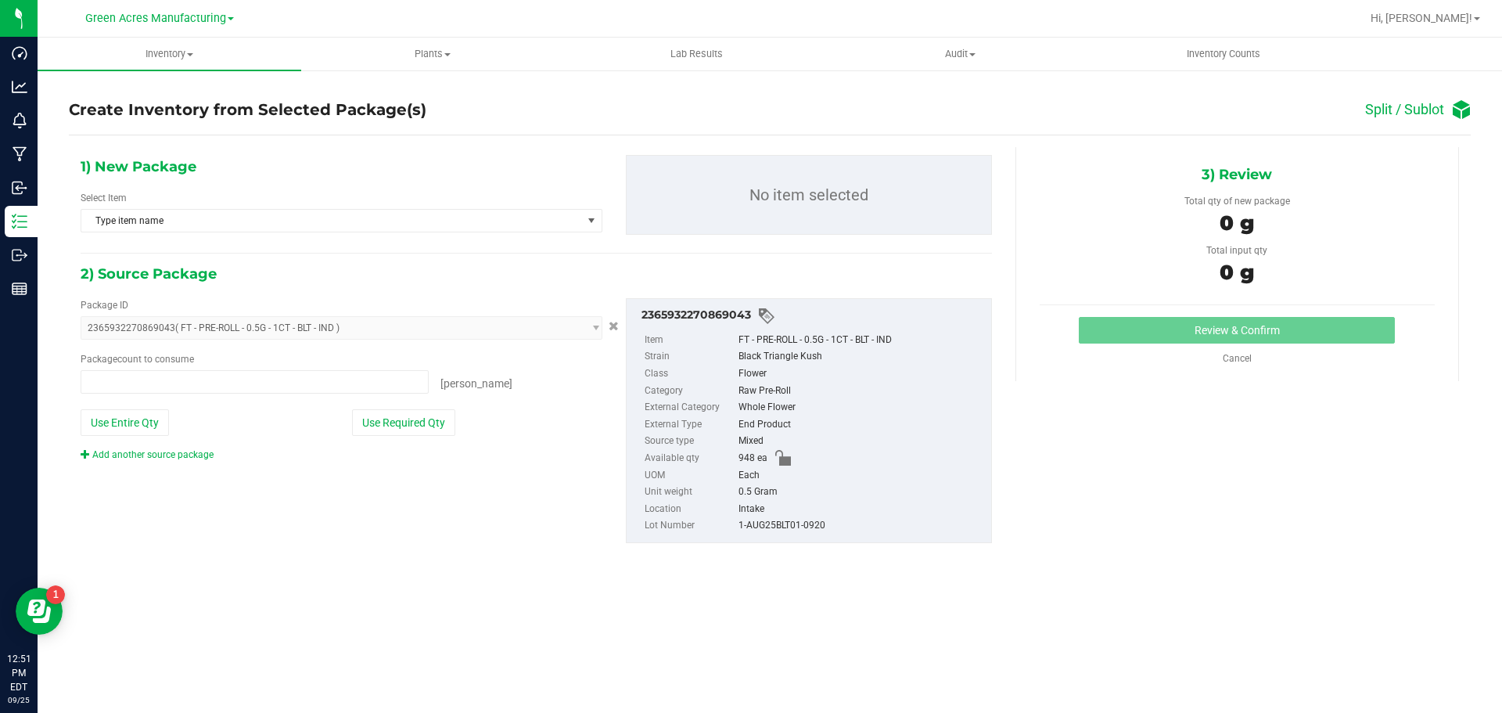
type input "0 ea"
